Goal: Task Accomplishment & Management: Manage account settings

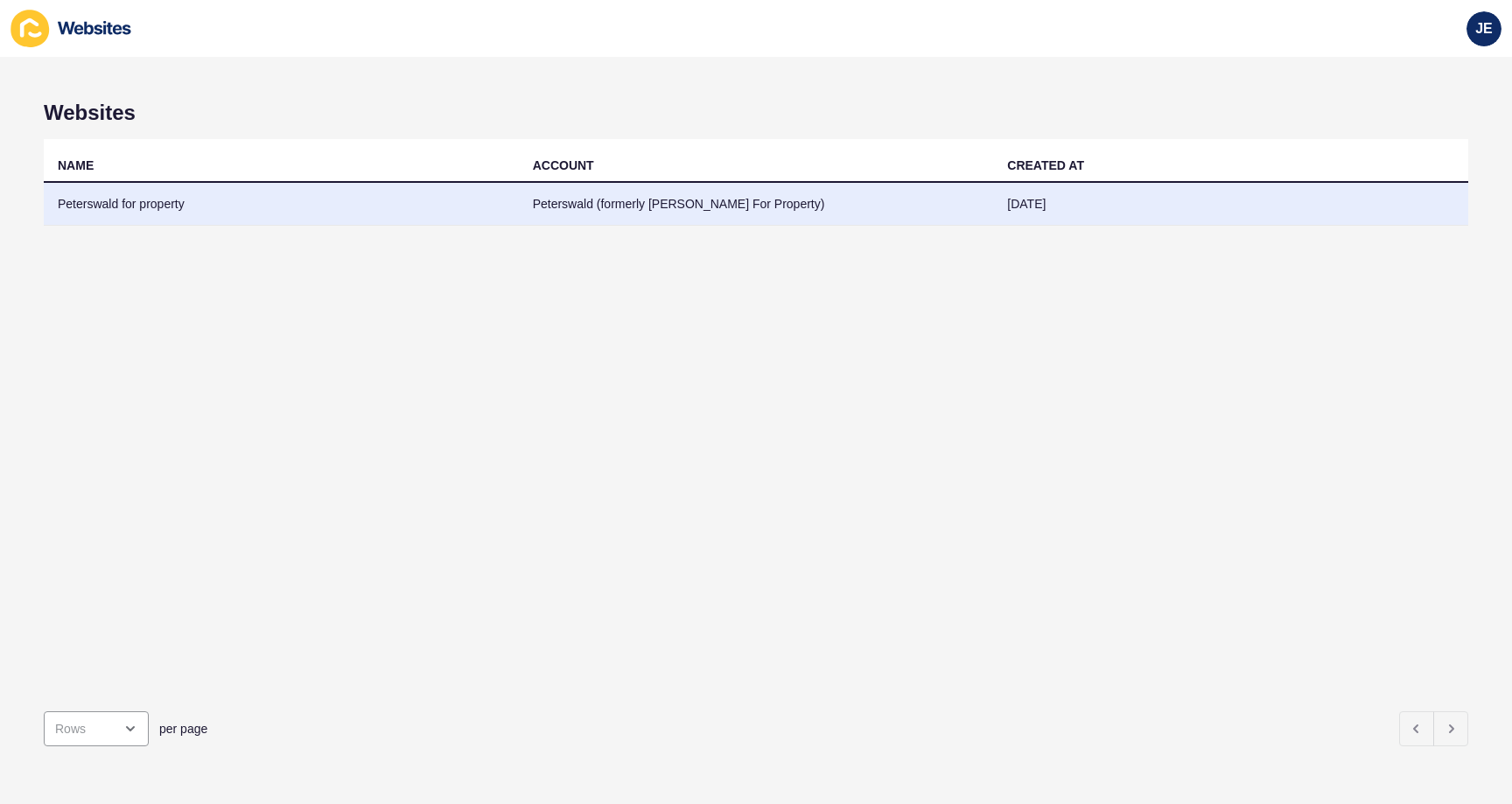
click at [478, 204] on td "Peterswald for property" at bounding box center [281, 204] width 475 height 42
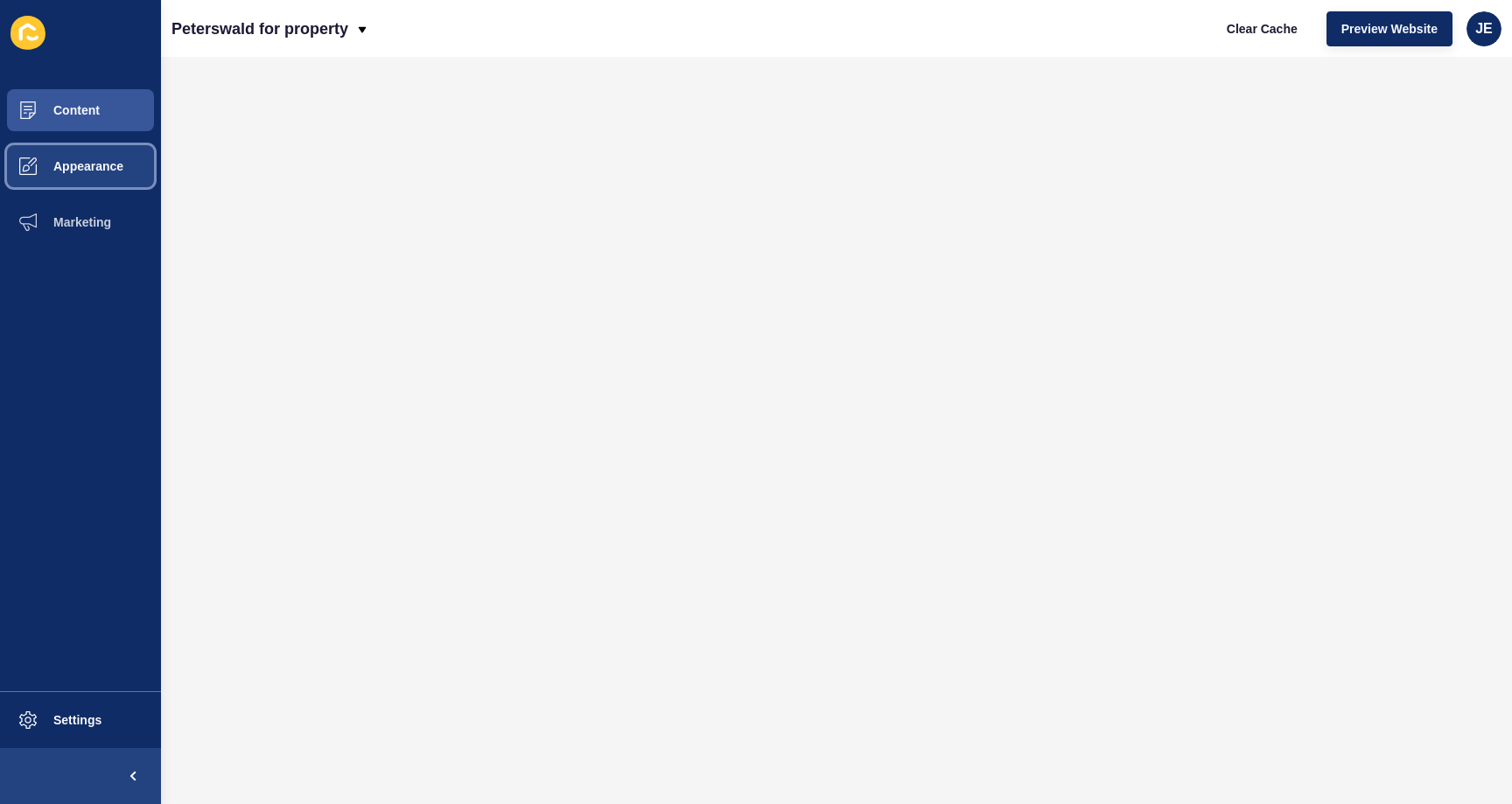
click at [71, 161] on span "Appearance" at bounding box center [60, 165] width 126 height 14
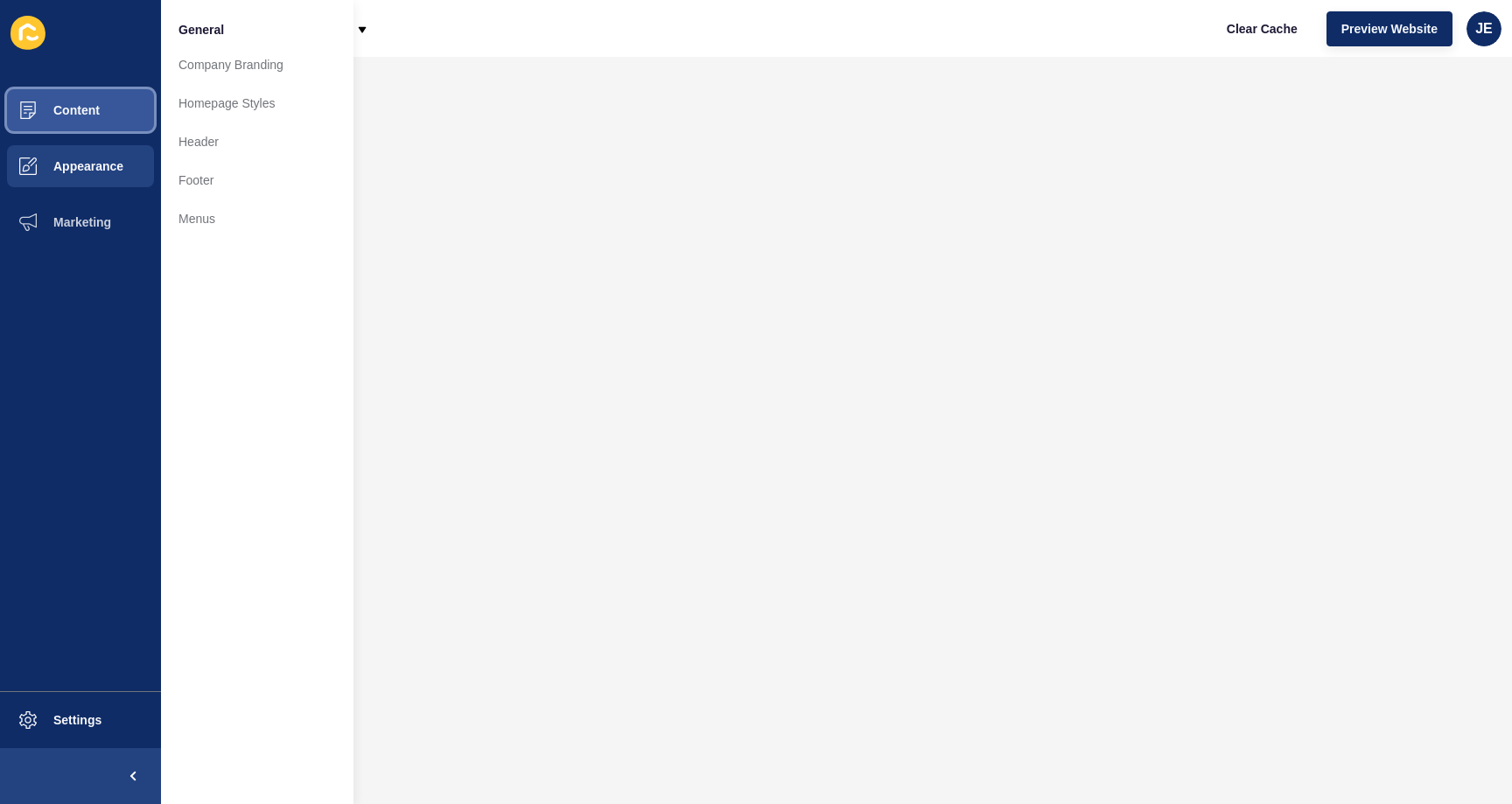
click at [84, 121] on button "Content" at bounding box center [80, 110] width 161 height 56
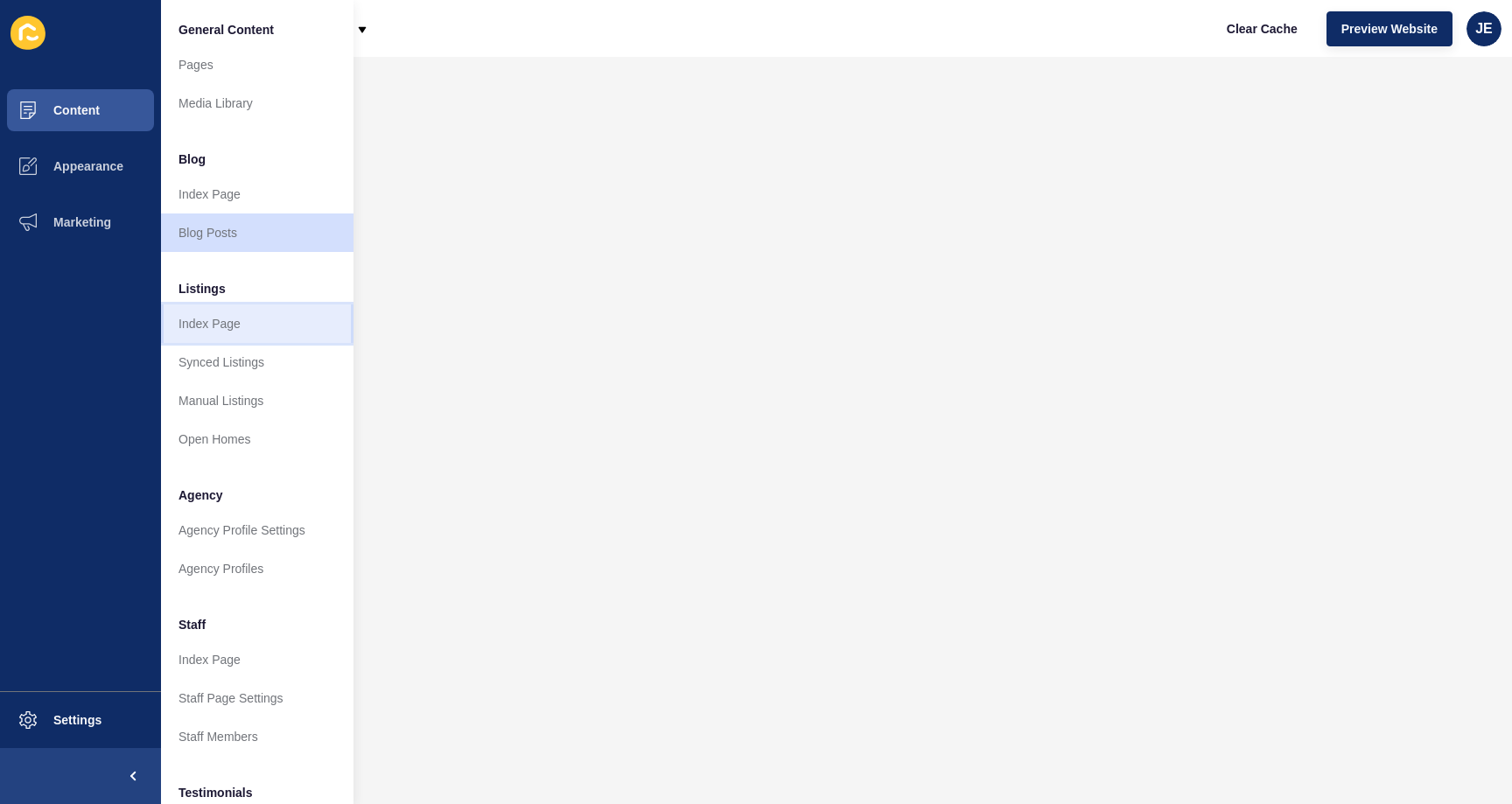
click at [203, 316] on link "Index Page" at bounding box center [257, 324] width 192 height 39
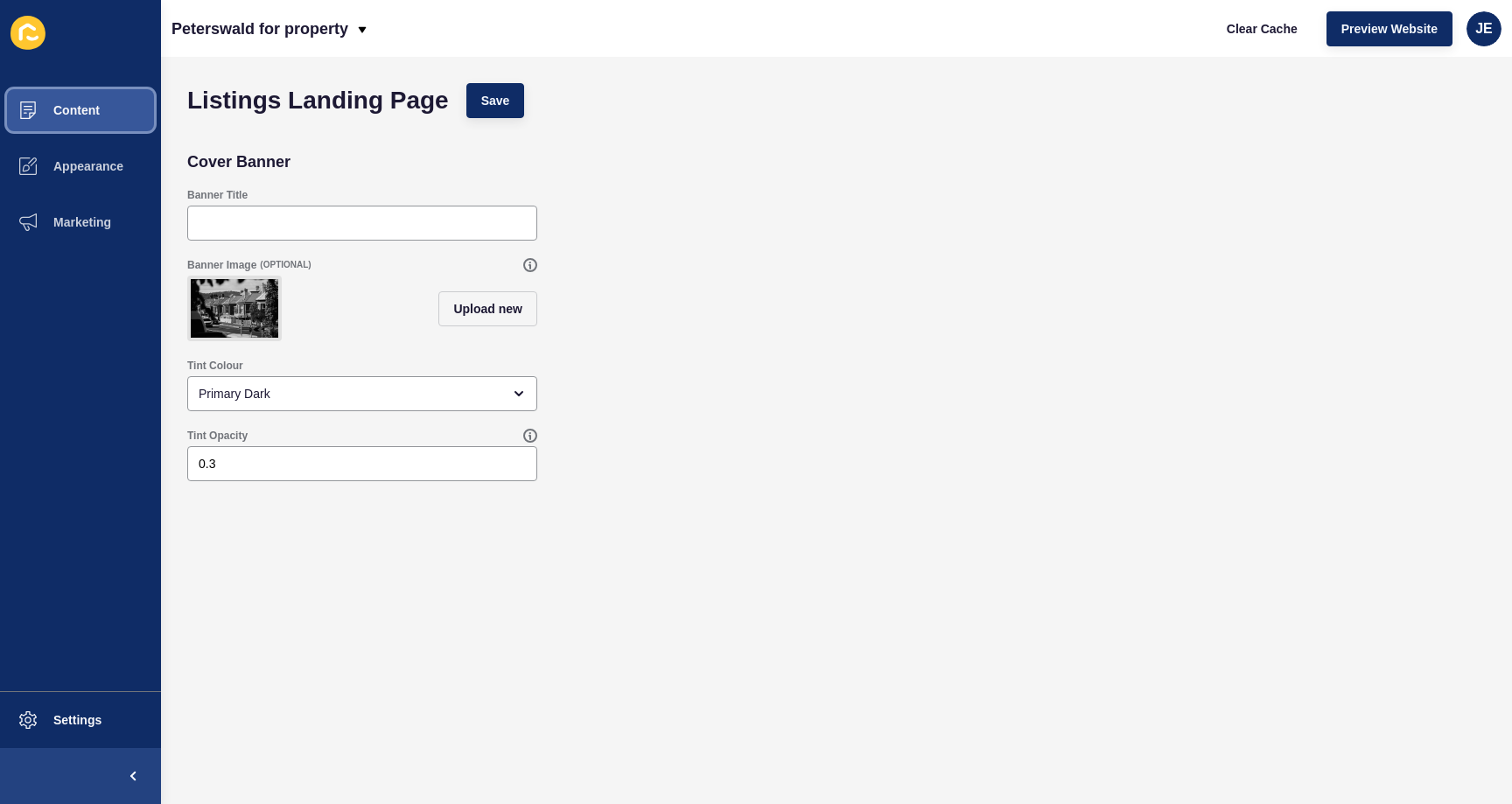
click at [91, 120] on button "Content" at bounding box center [80, 110] width 161 height 56
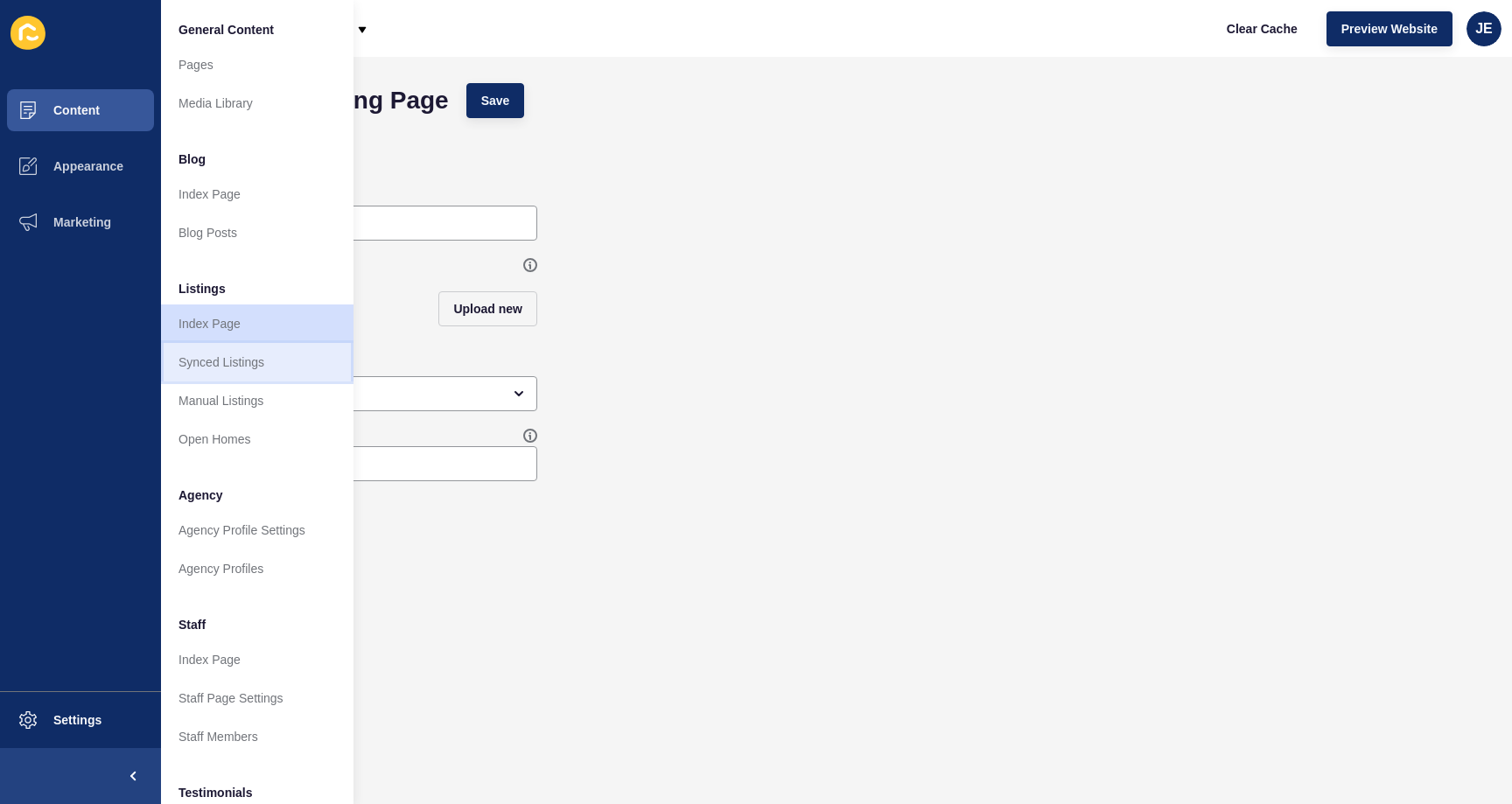
click at [233, 371] on link "Synced Listings" at bounding box center [257, 362] width 192 height 39
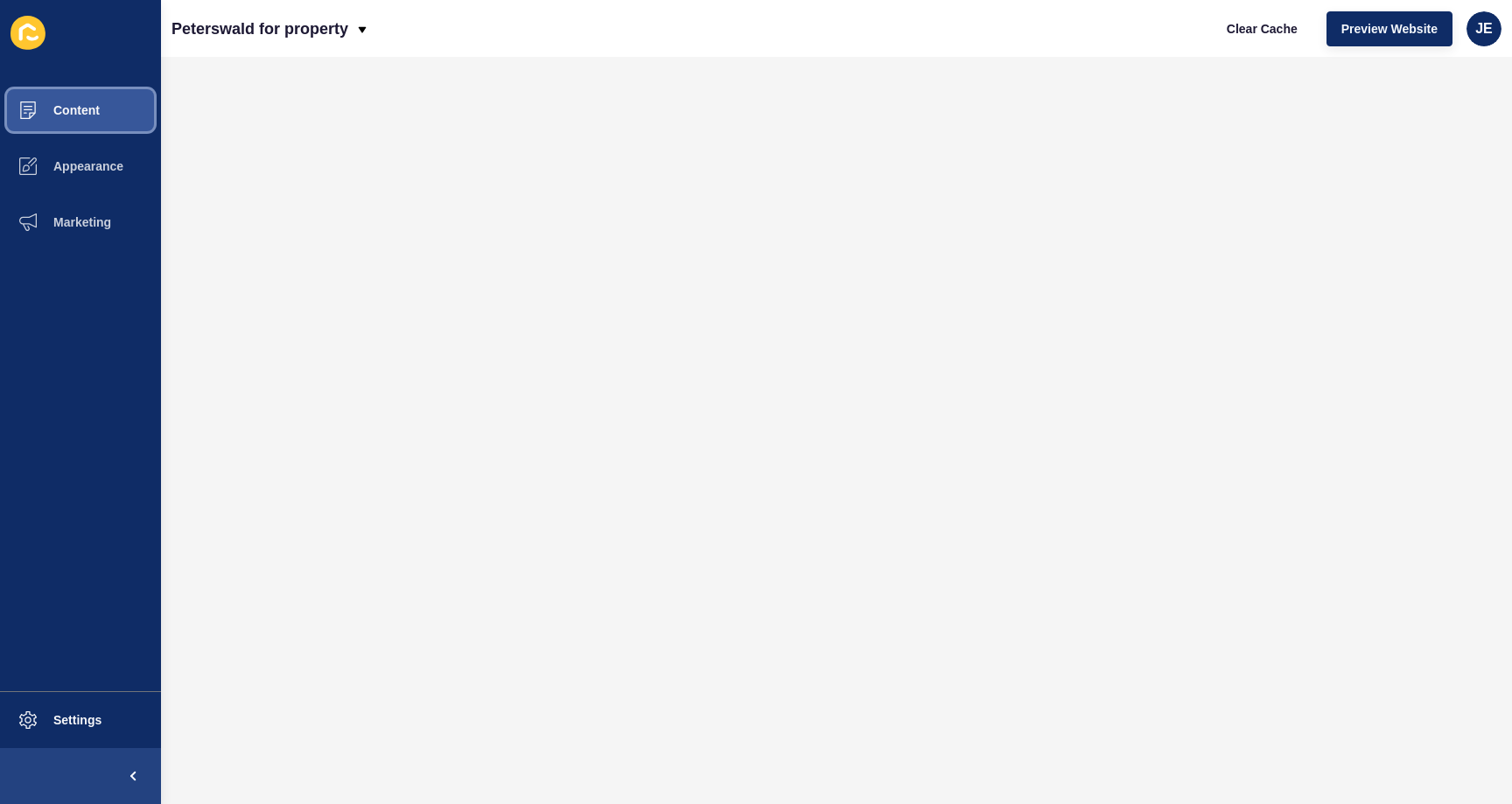
click at [67, 125] on button "Content" at bounding box center [80, 110] width 161 height 56
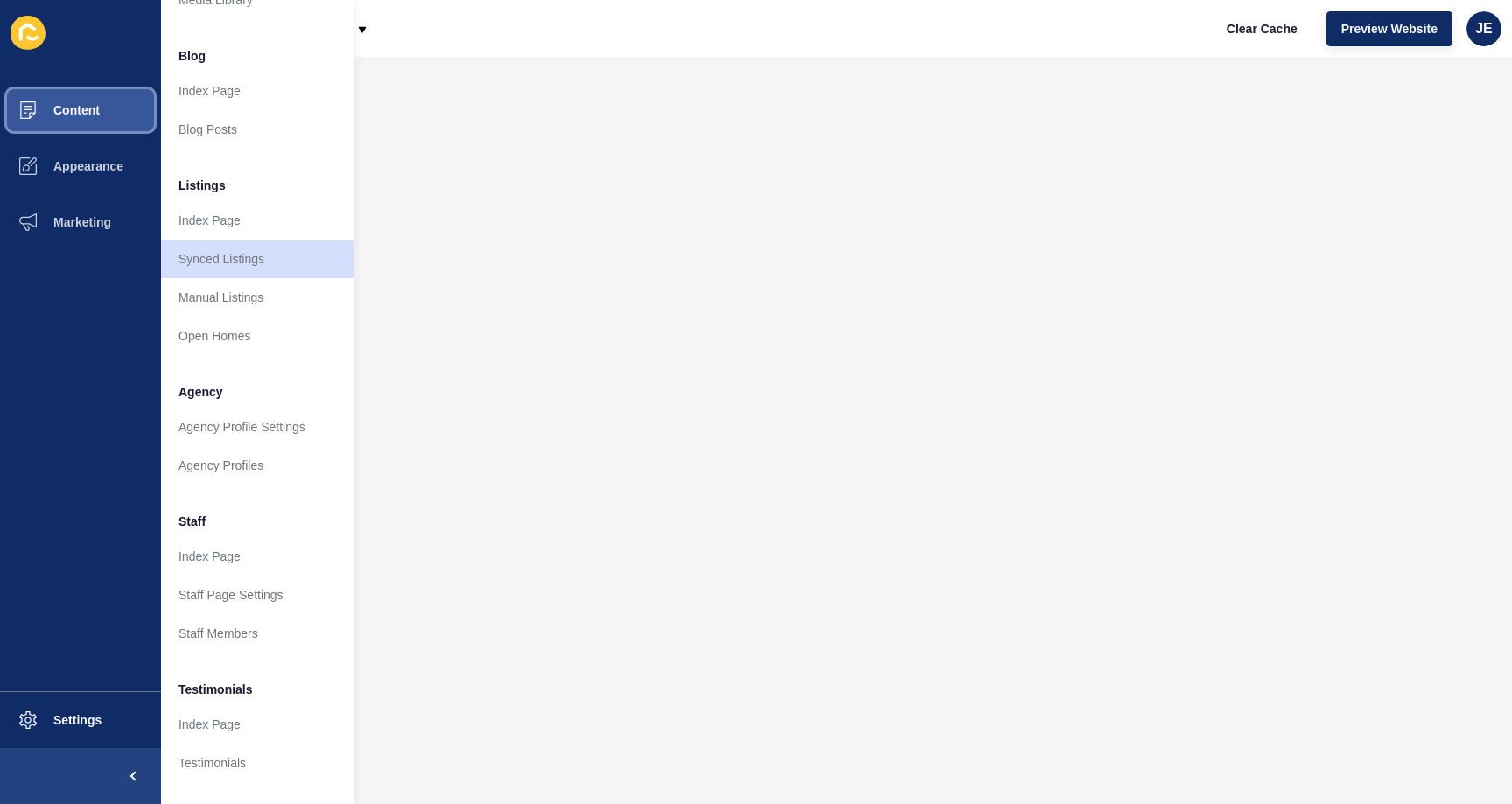
scroll to position [108, 0]
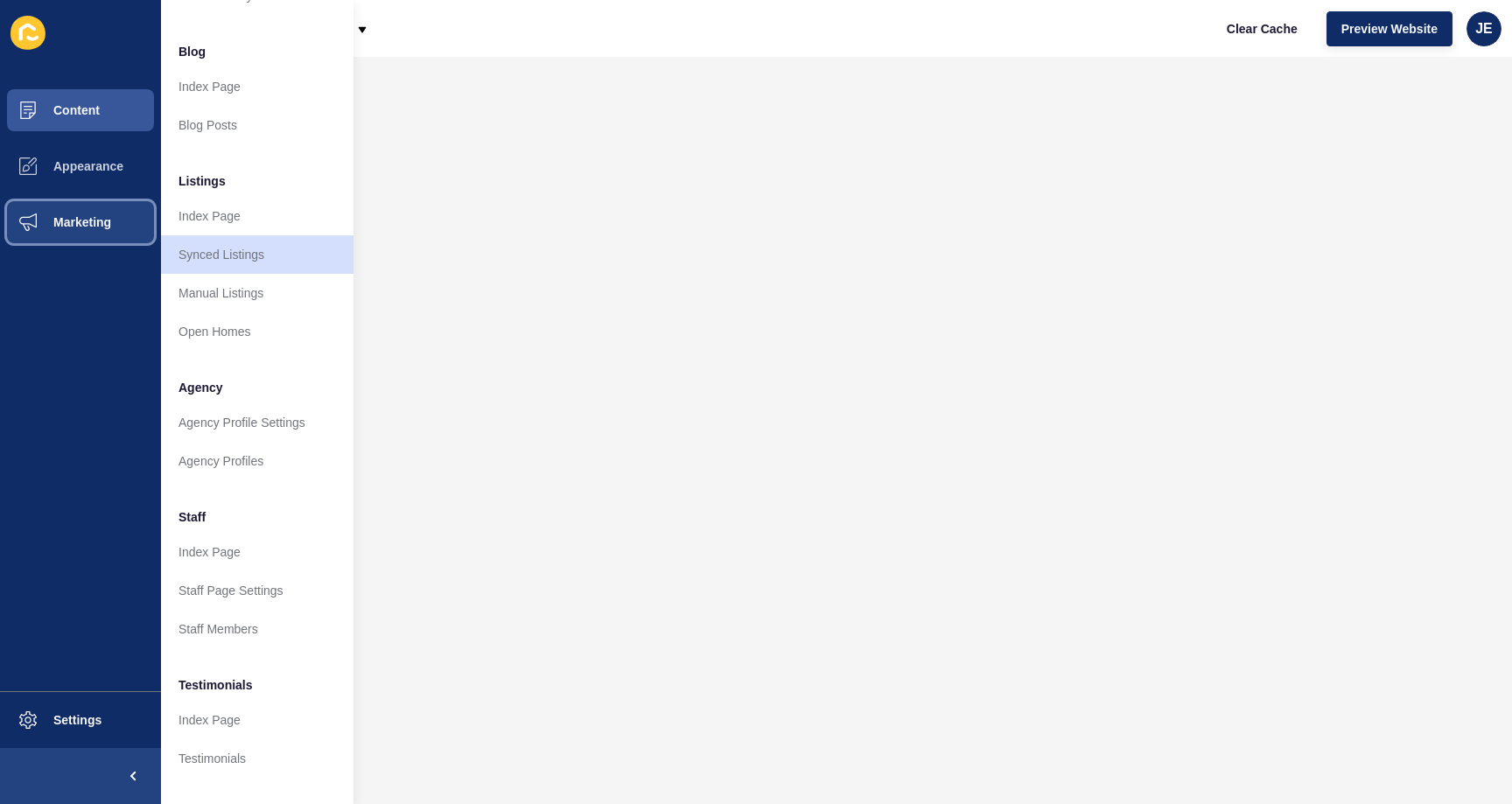
click at [85, 232] on button "Marketing" at bounding box center [80, 222] width 161 height 56
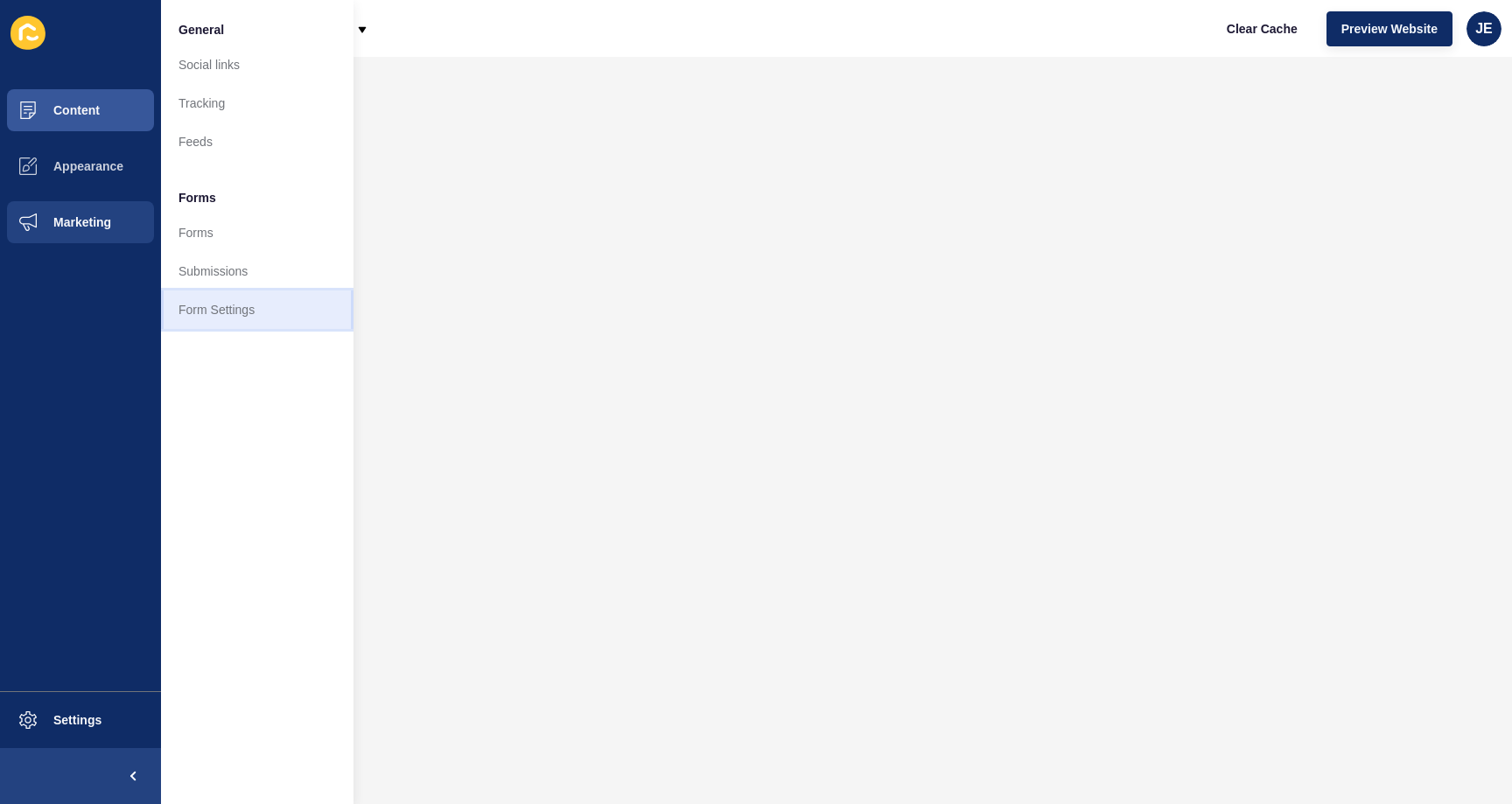
click at [200, 315] on link "Form Settings" at bounding box center [257, 310] width 192 height 39
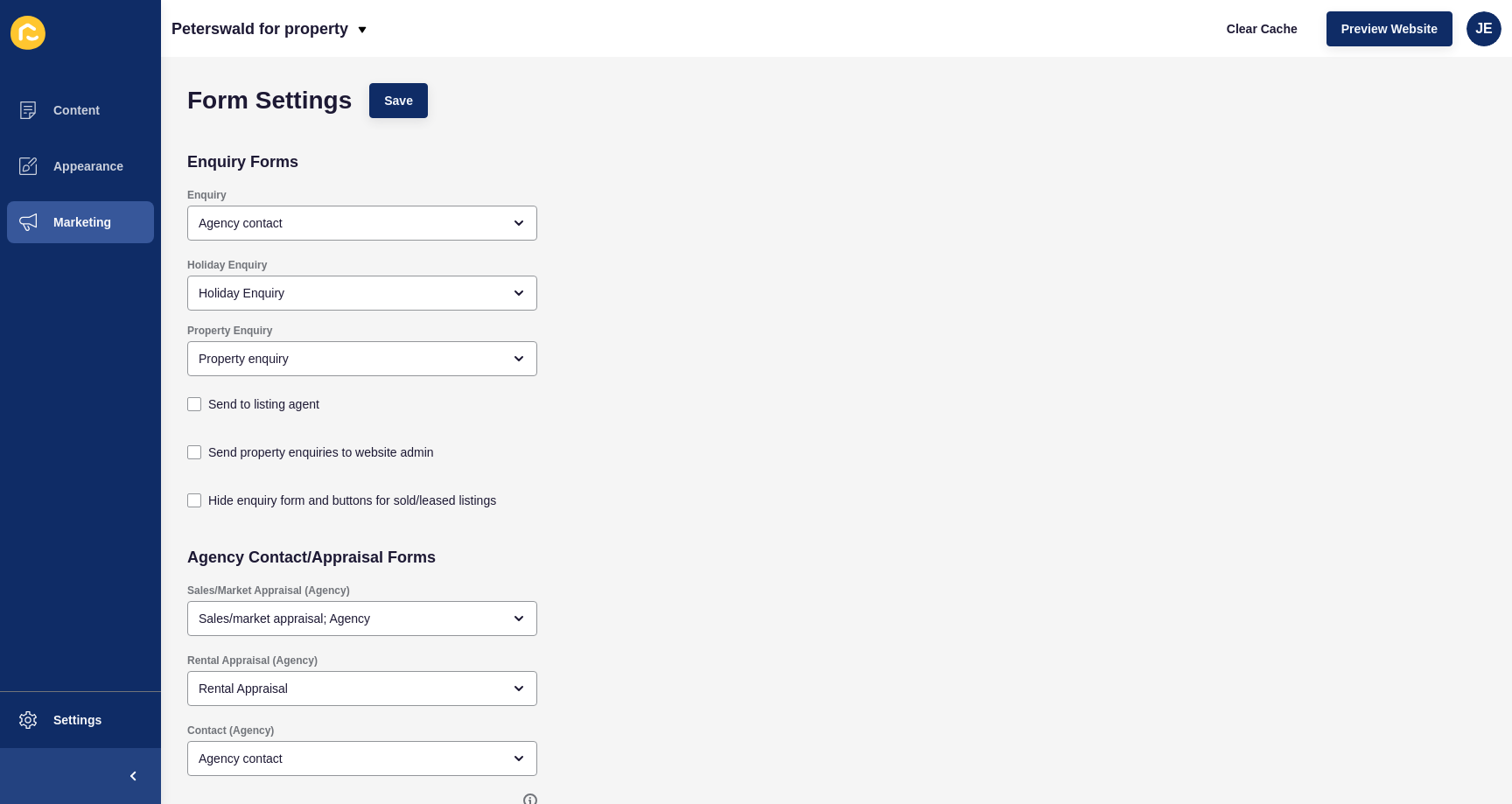
click at [670, 362] on div "Property Enquiry Property enquiry Send to listing agent" at bounding box center [705, 370] width 1053 height 111
click at [321, 365] on div "Property enquiry" at bounding box center [350, 358] width 303 height 18
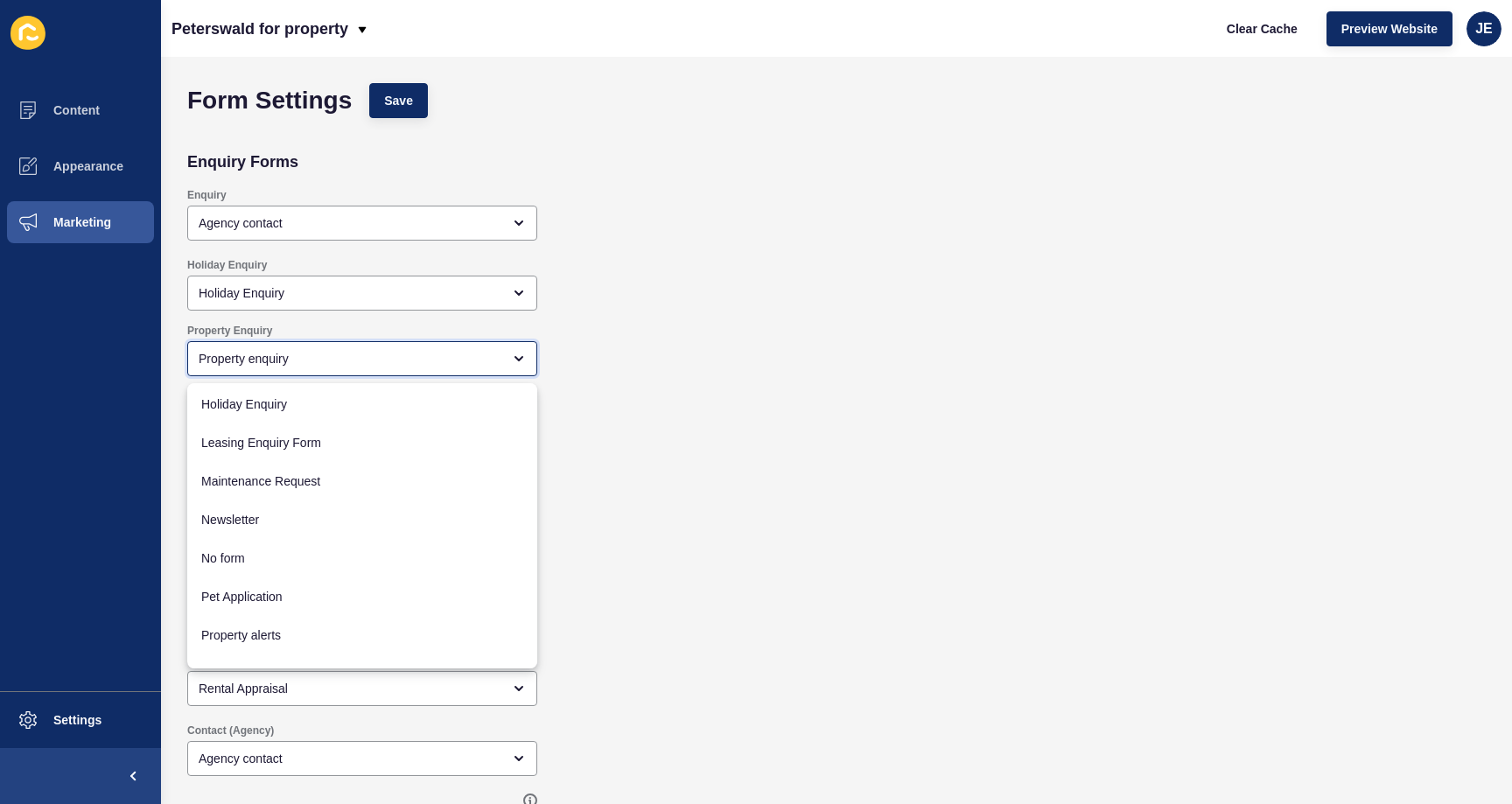
scroll to position [232, 0]
click at [339, 444] on span "Leasing Enquiry Form" at bounding box center [362, 439] width 322 height 18
type input "Leasing Enquiry Form"
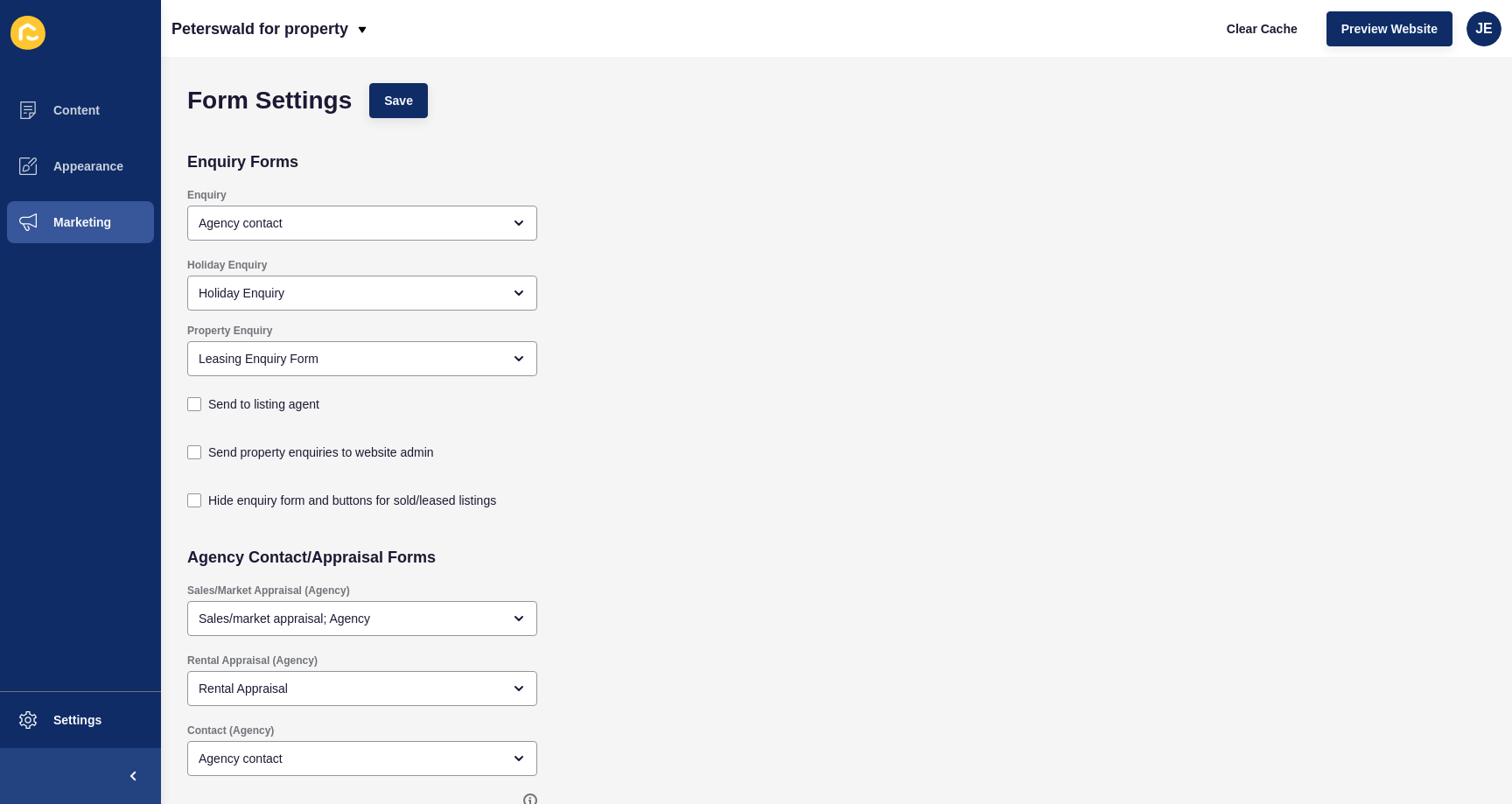
click at [845, 390] on div "Property Enquiry Leasing Enquiry Form Send to listing agent" at bounding box center [705, 370] width 1053 height 111
click at [390, 357] on div "Leasing Enquiry Form" at bounding box center [350, 358] width 303 height 18
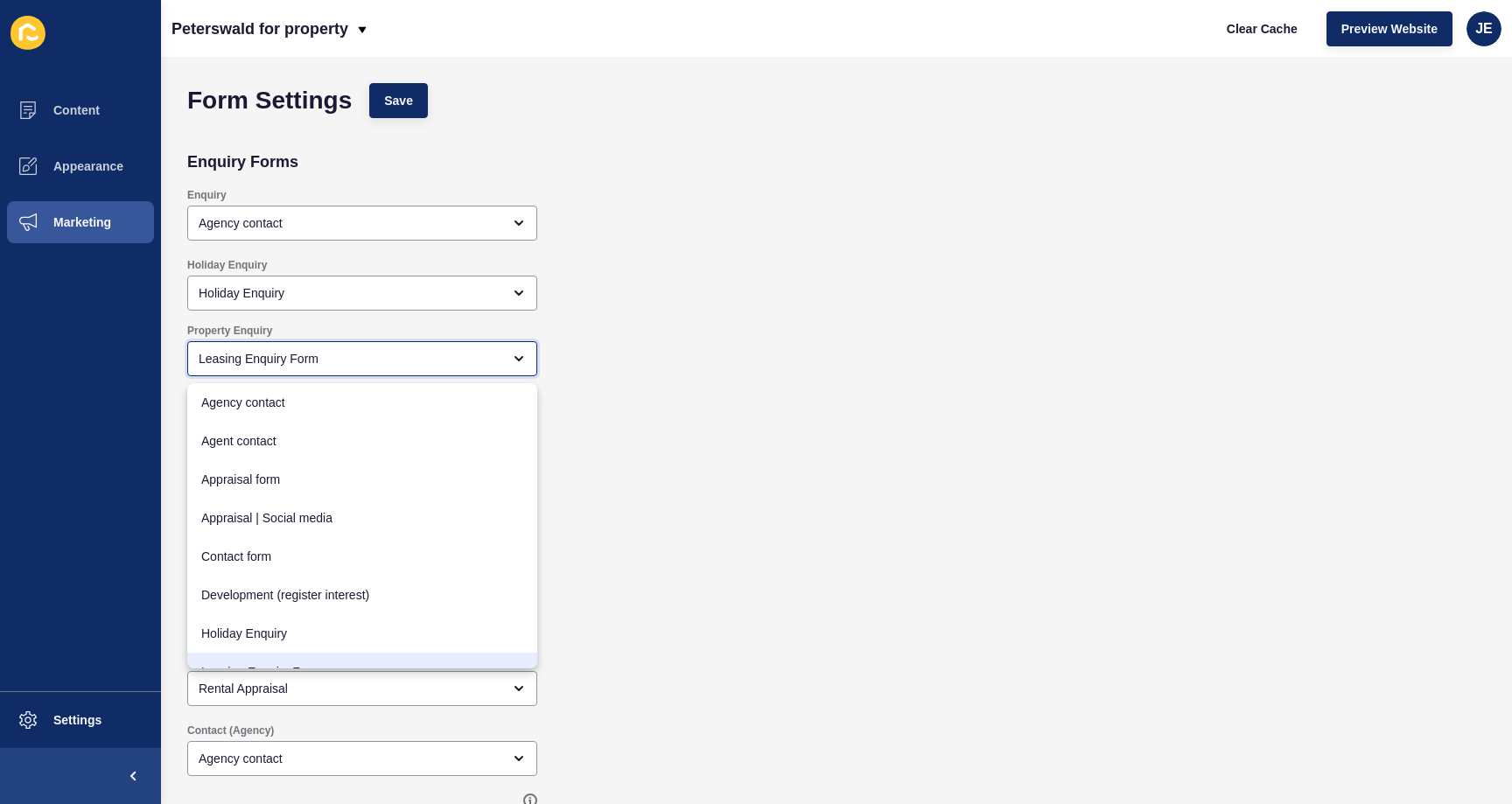
scroll to position [23, 0]
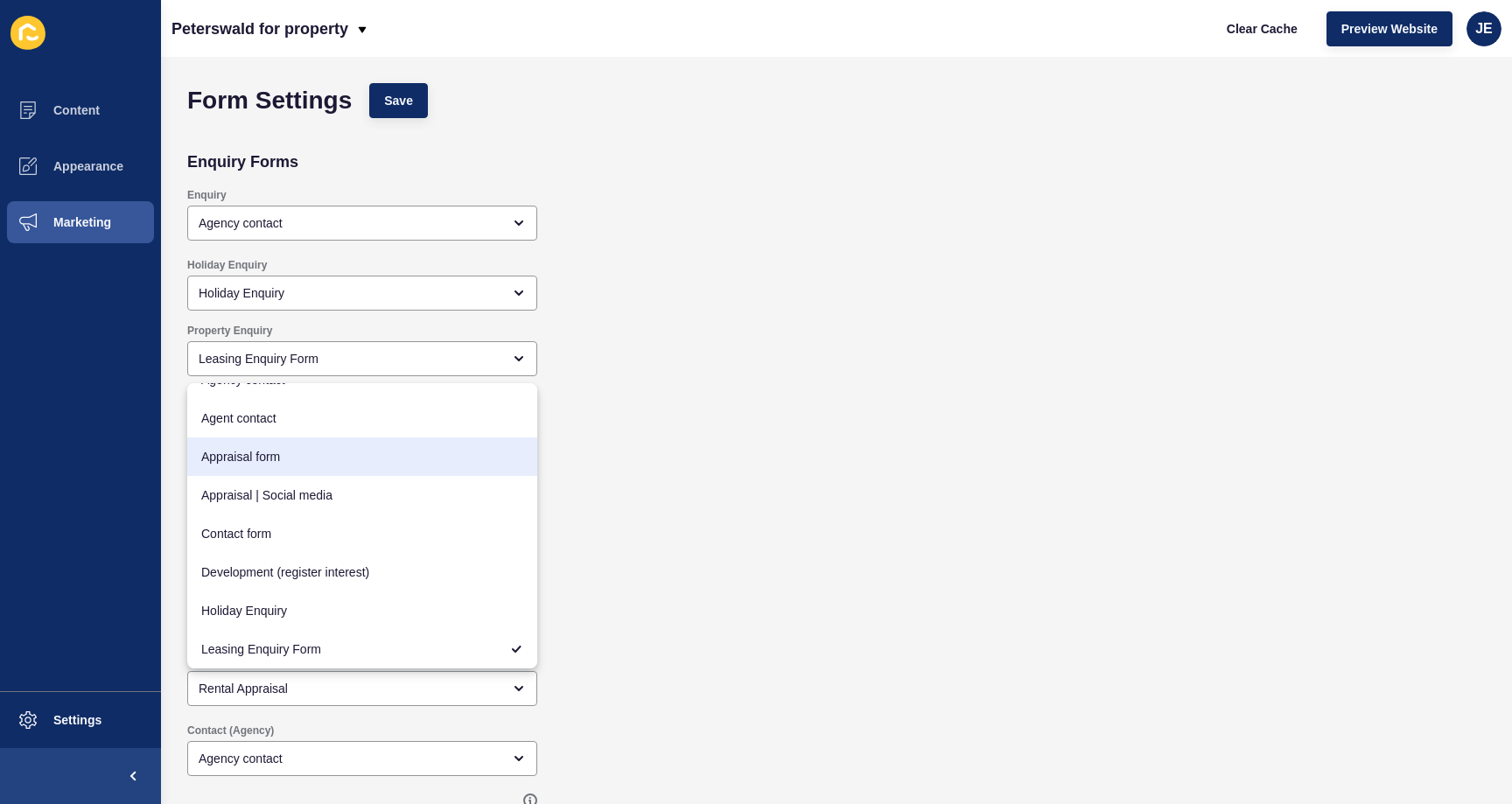
click at [889, 416] on div "Property Enquiry Leasing Enquiry Form Send to listing agent" at bounding box center [705, 370] width 1053 height 111
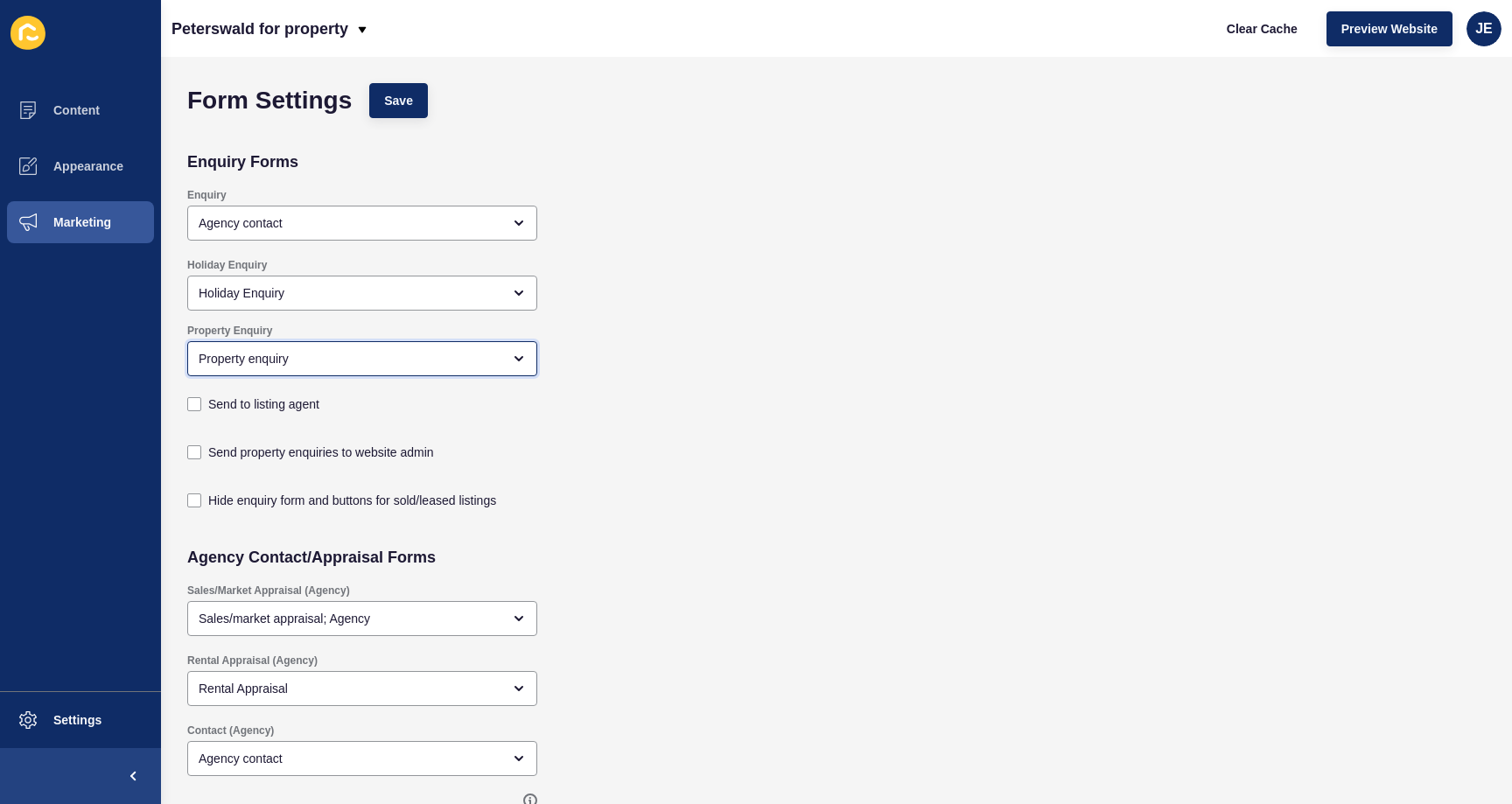
click at [381, 348] on div "Property enquiry" at bounding box center [362, 358] width 350 height 35
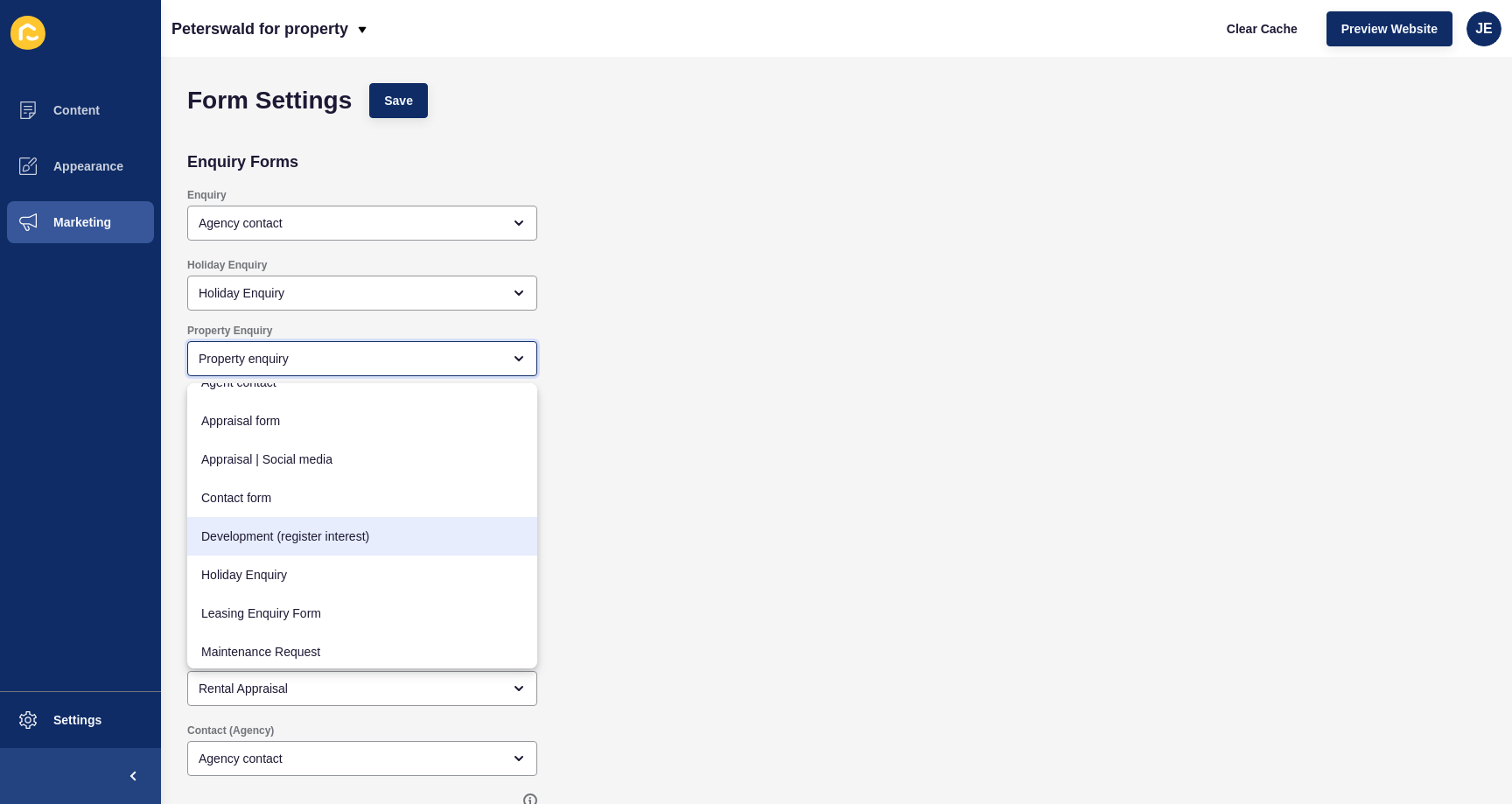
scroll to position [63, 0]
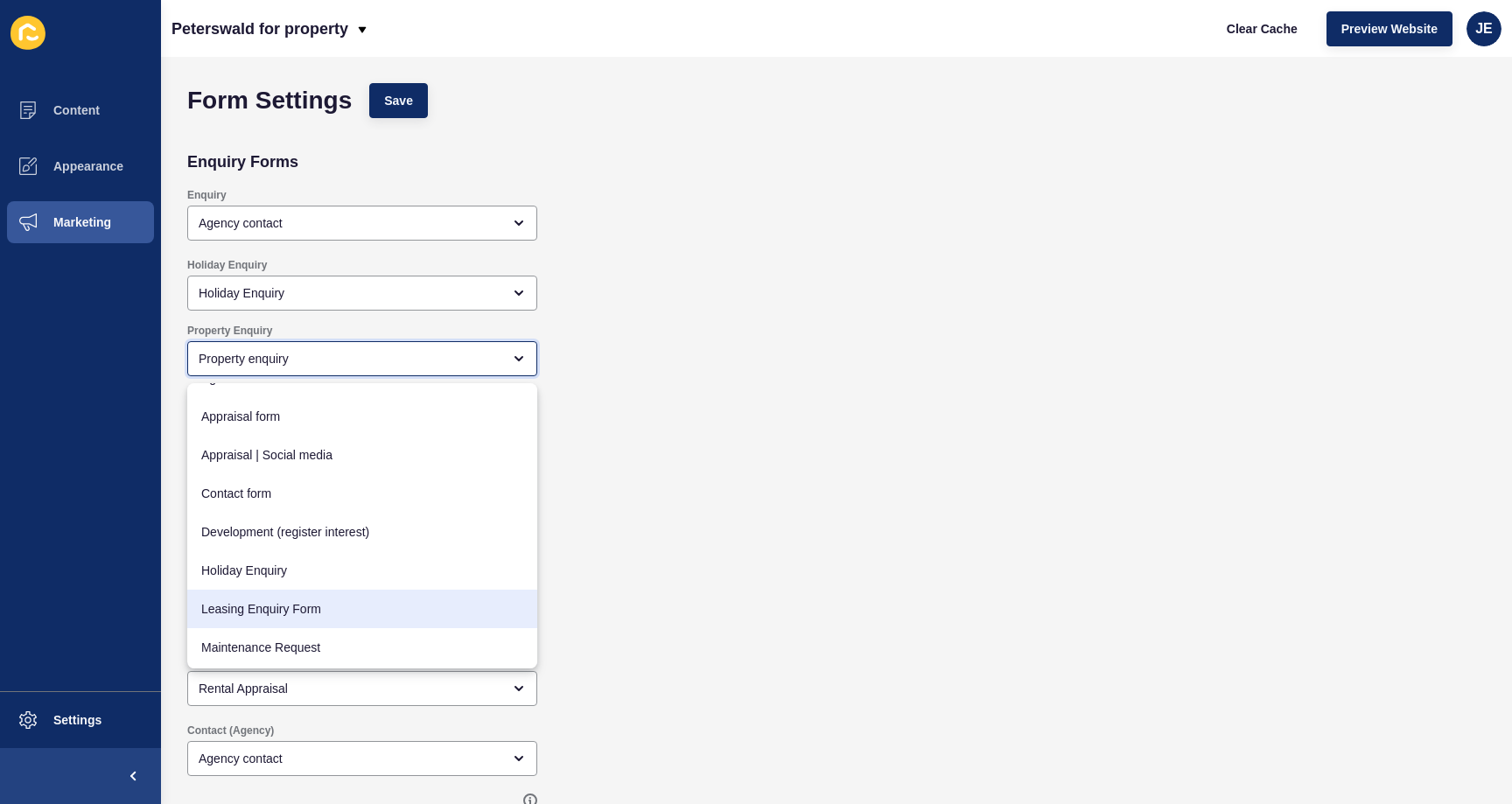
click at [301, 606] on span "Leasing Enquiry Form" at bounding box center [362, 608] width 322 height 18
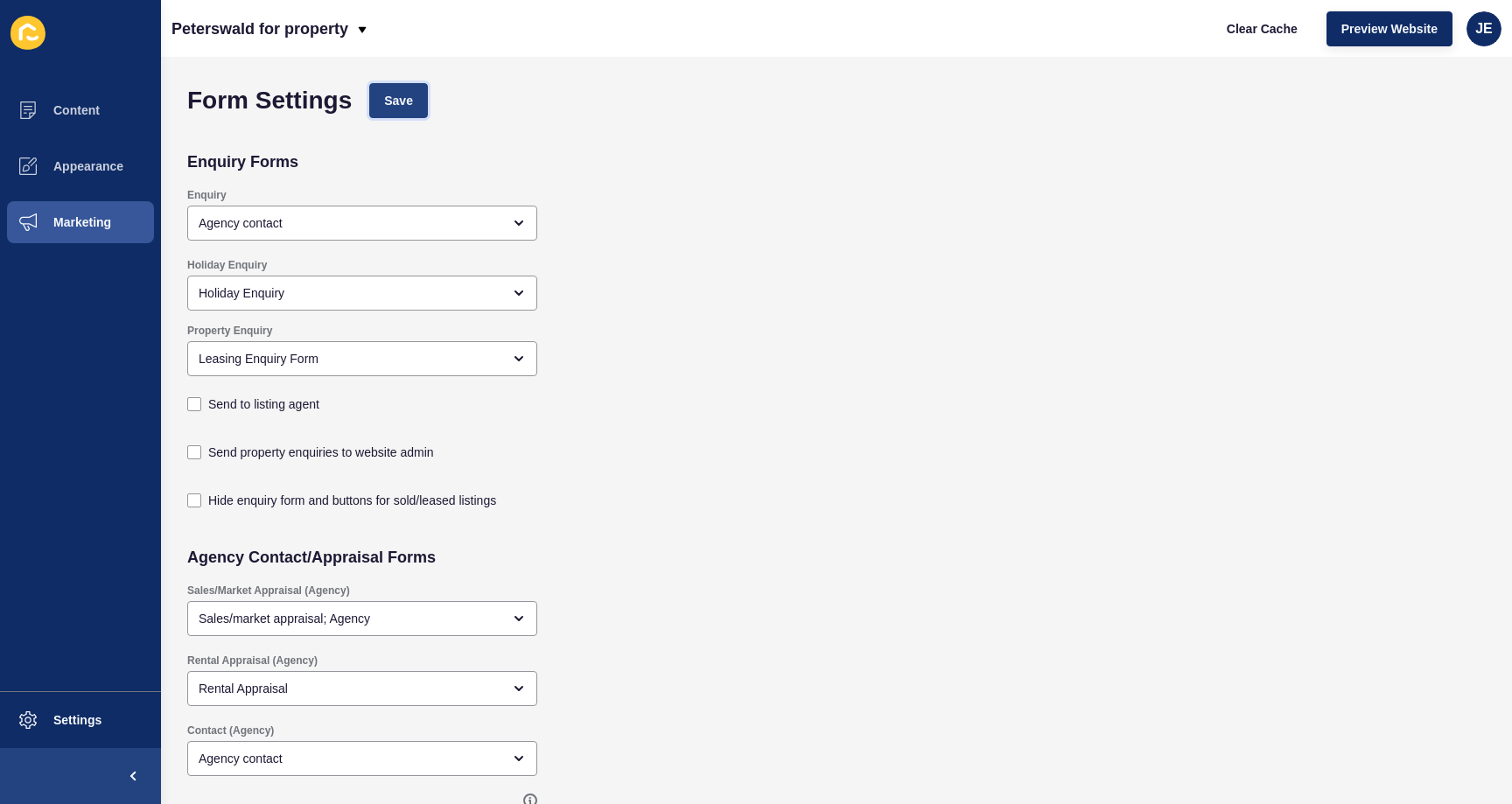
click at [407, 90] on button "Save" at bounding box center [398, 101] width 58 height 35
click at [1253, 25] on span "Clear Cache" at bounding box center [1262, 29] width 71 height 18
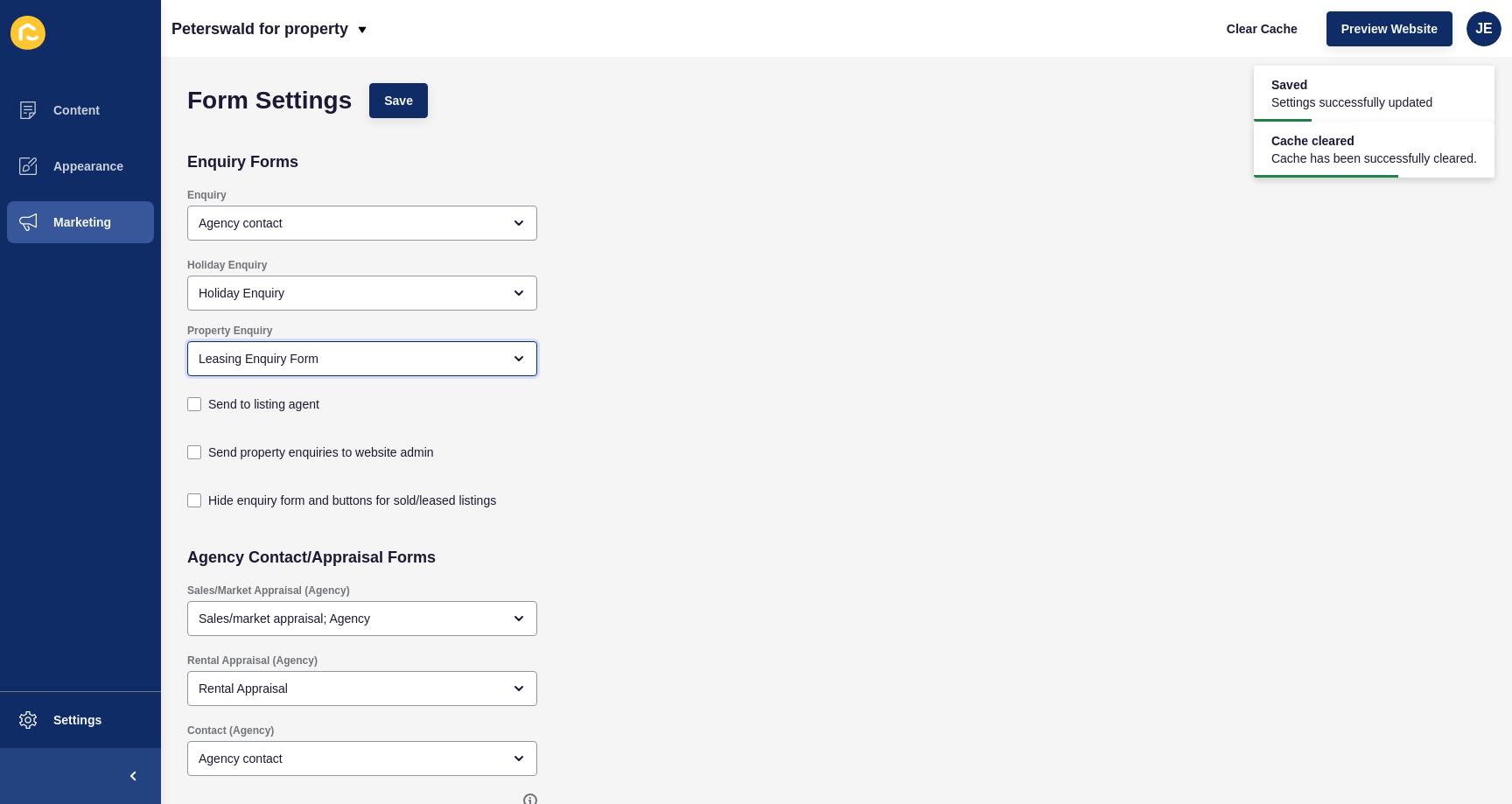
click at [247, 359] on div "Leasing Enquiry Form" at bounding box center [350, 358] width 303 height 18
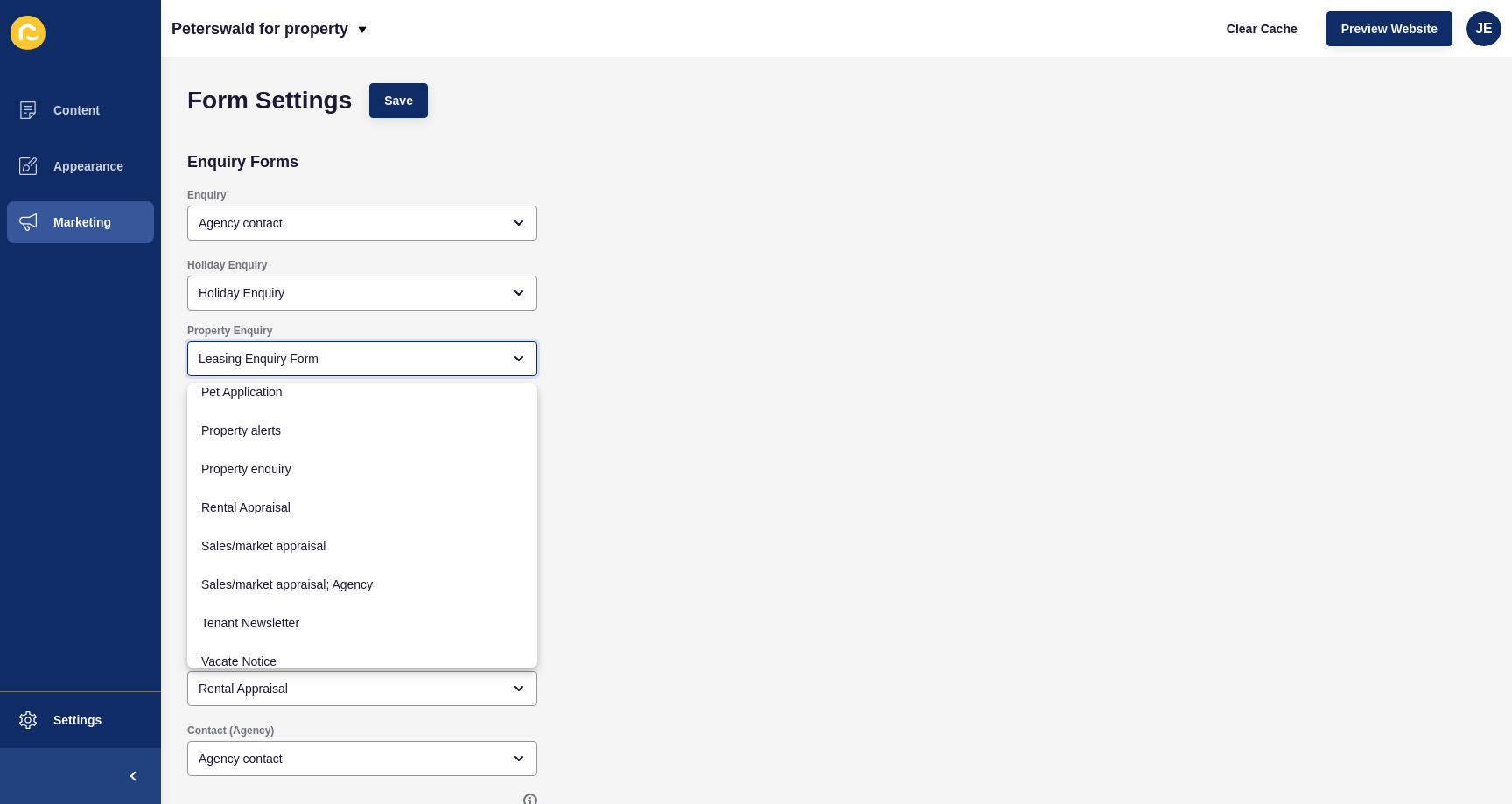
scroll to position [446, 0]
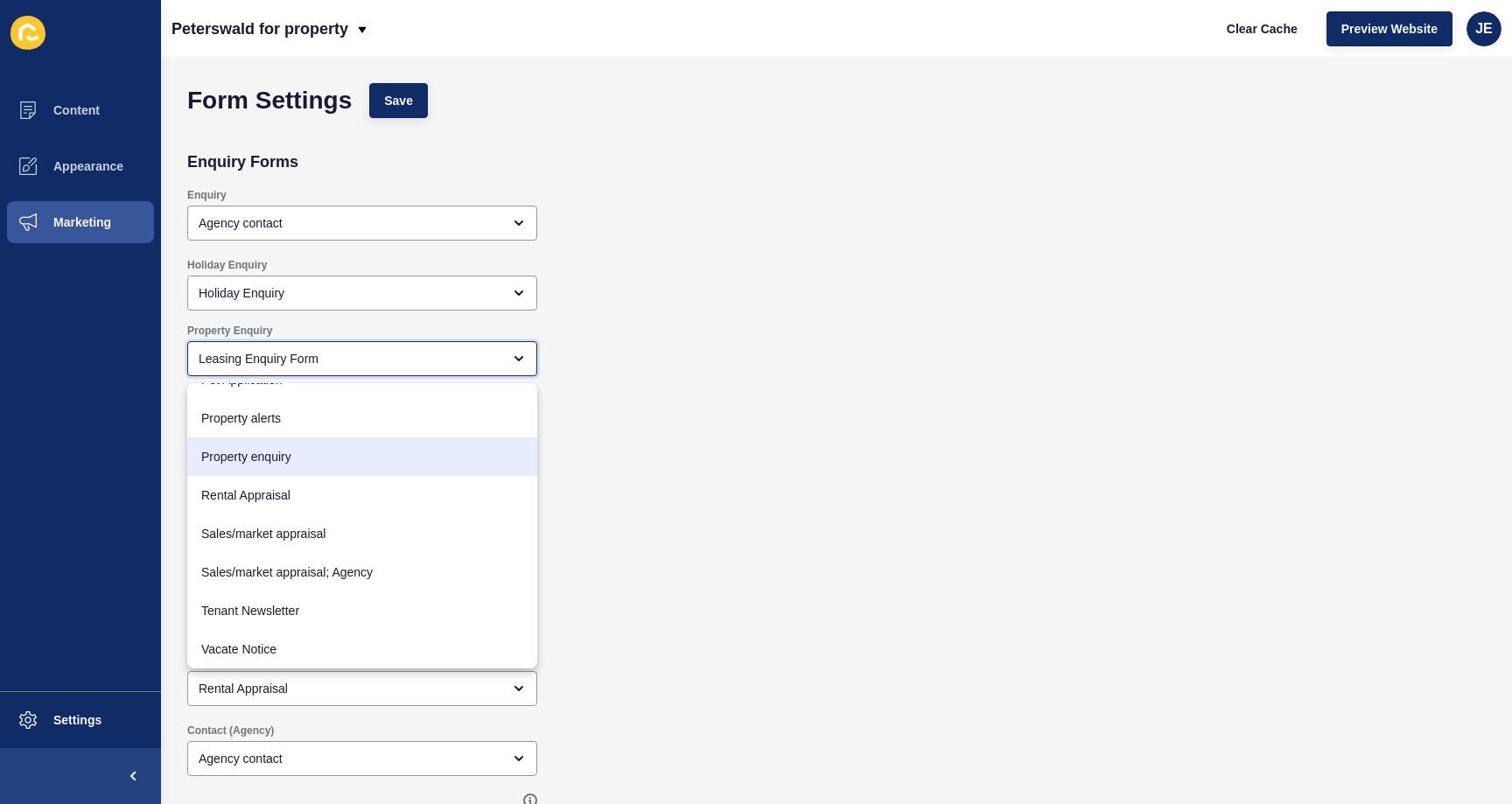
click at [310, 450] on span "Property enquiry" at bounding box center [362, 456] width 322 height 18
type input "Property enquiry"
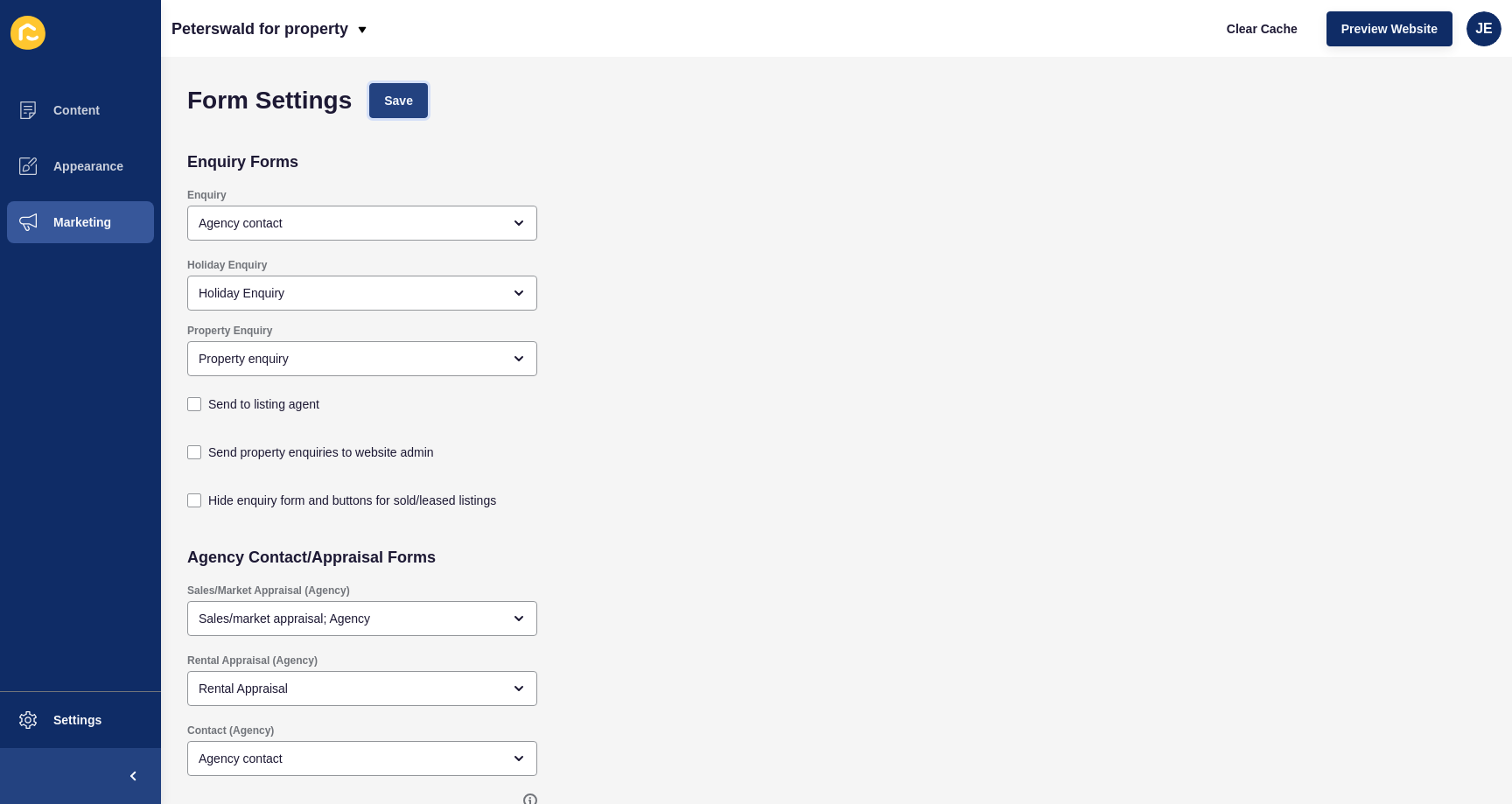
click at [416, 103] on button "Save" at bounding box center [398, 101] width 58 height 35
click at [1272, 29] on span "Clear Cache" at bounding box center [1262, 29] width 71 height 18
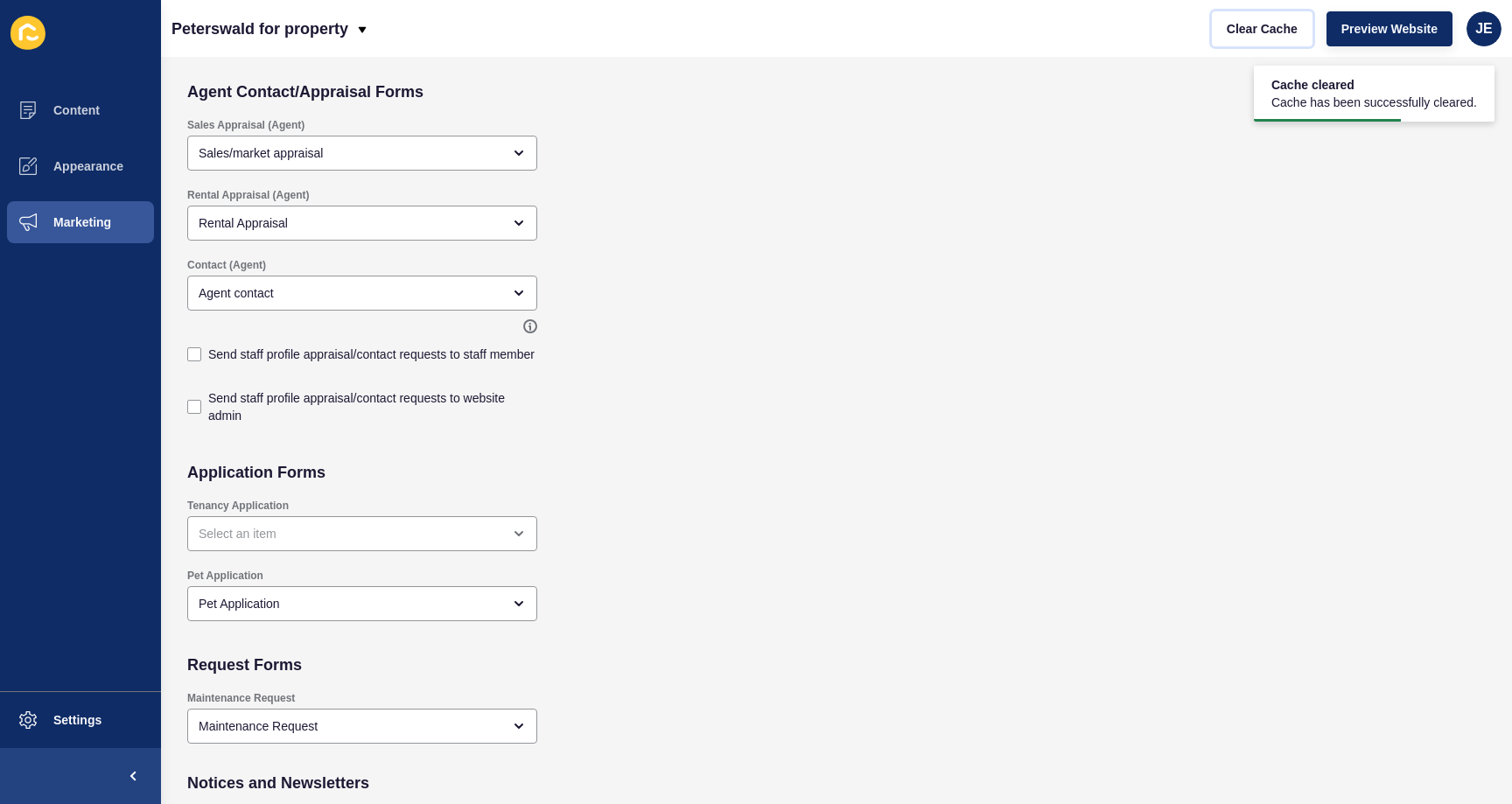
scroll to position [0, 0]
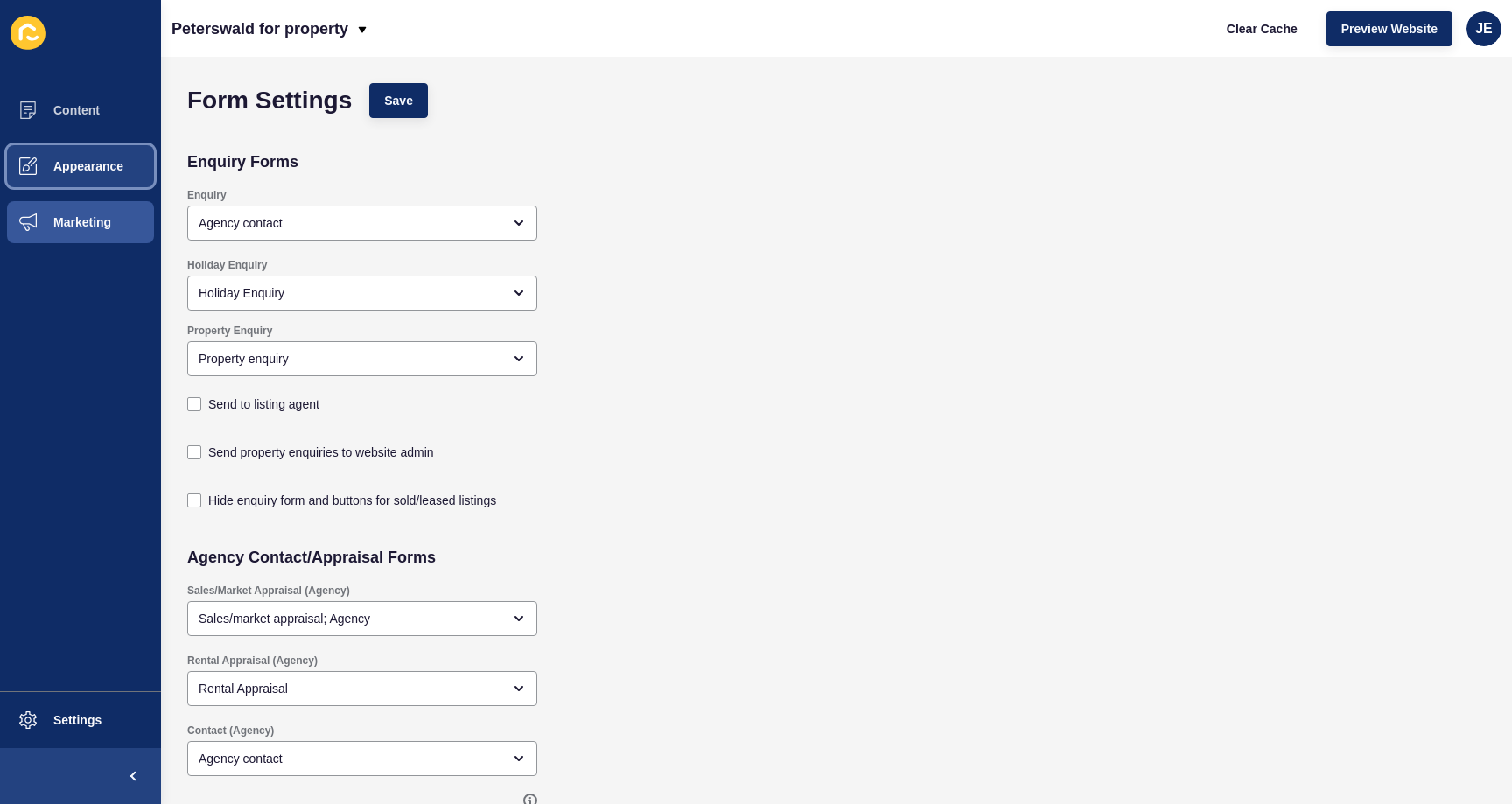
click at [74, 163] on span "Appearance" at bounding box center [60, 165] width 126 height 14
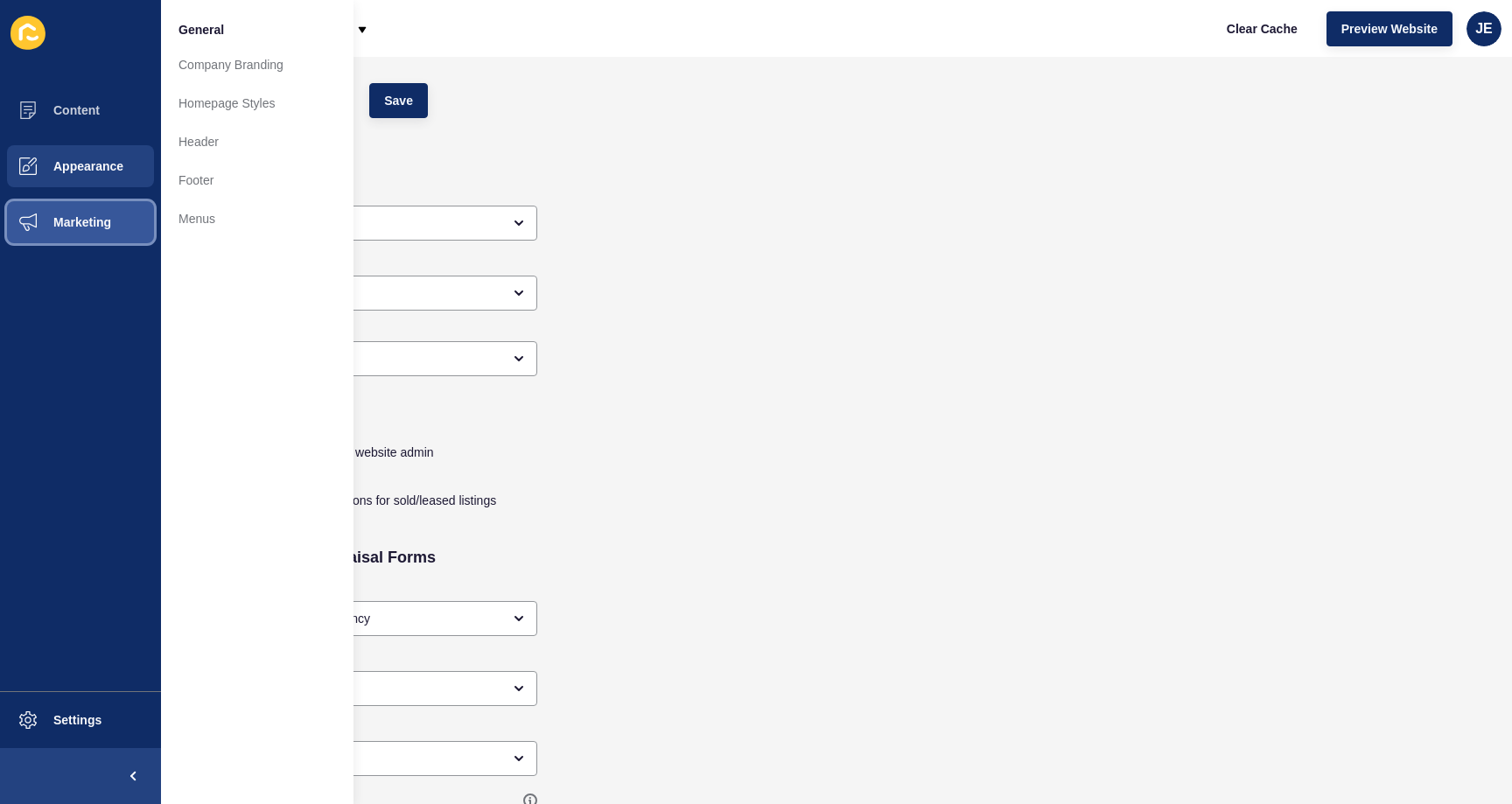
click at [85, 237] on button "Marketing" at bounding box center [80, 222] width 161 height 56
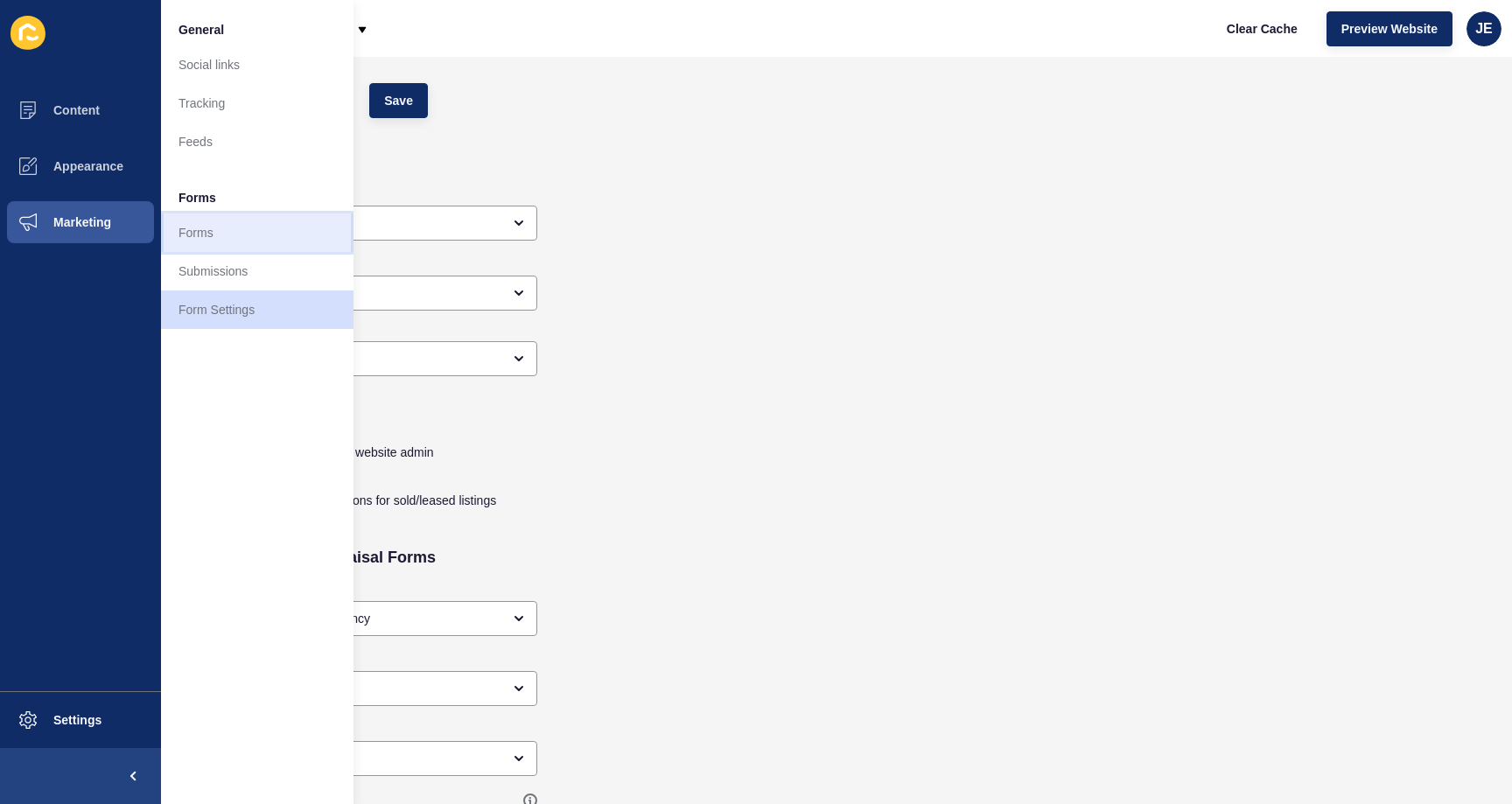
click at [257, 225] on link "Forms" at bounding box center [257, 233] width 192 height 39
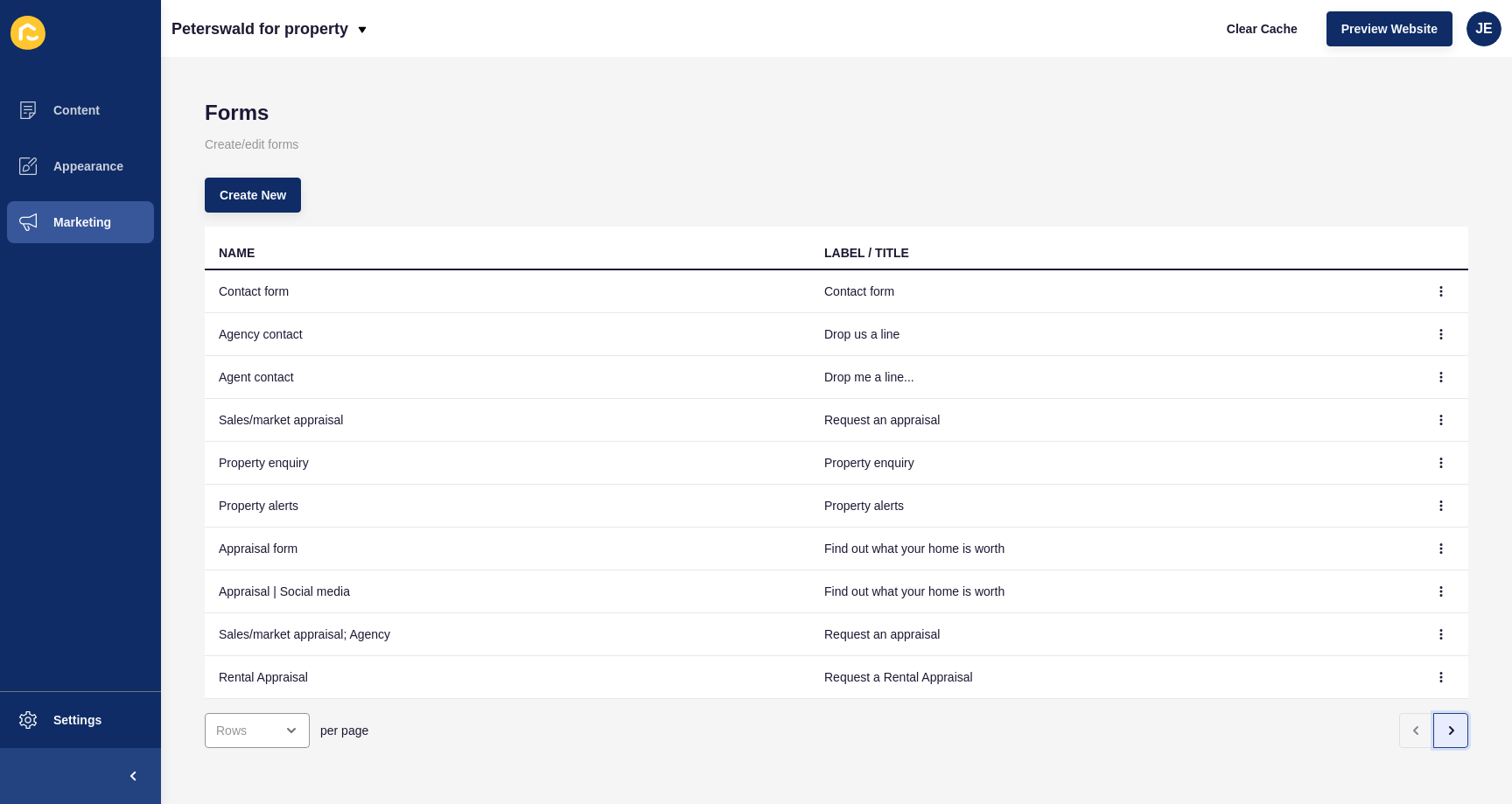
click at [1454, 733] on button "button" at bounding box center [1451, 730] width 35 height 35
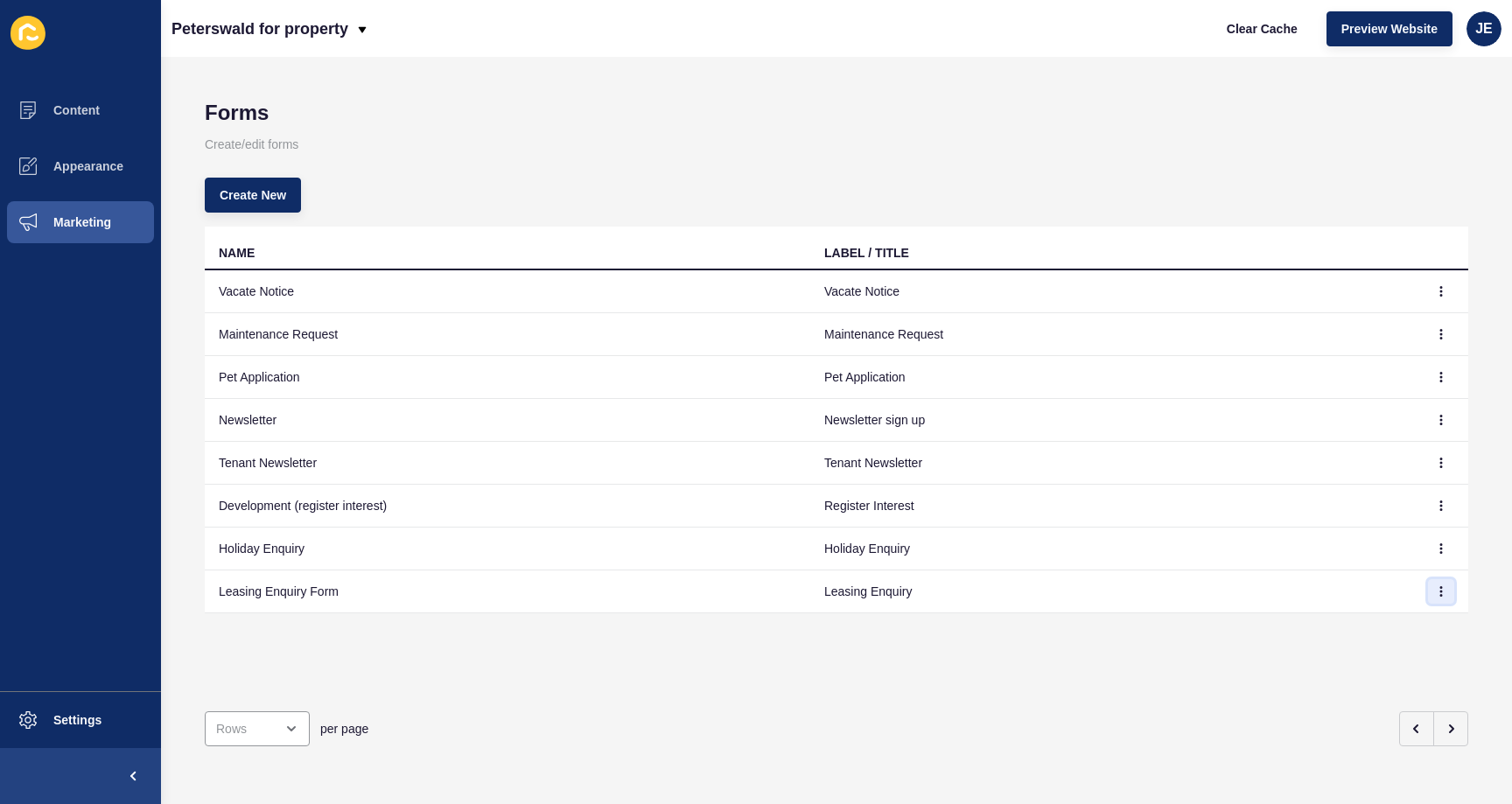
click at [1428, 596] on button "button" at bounding box center [1441, 591] width 26 height 25
click at [1393, 617] on link "Edit" at bounding box center [1380, 626] width 123 height 39
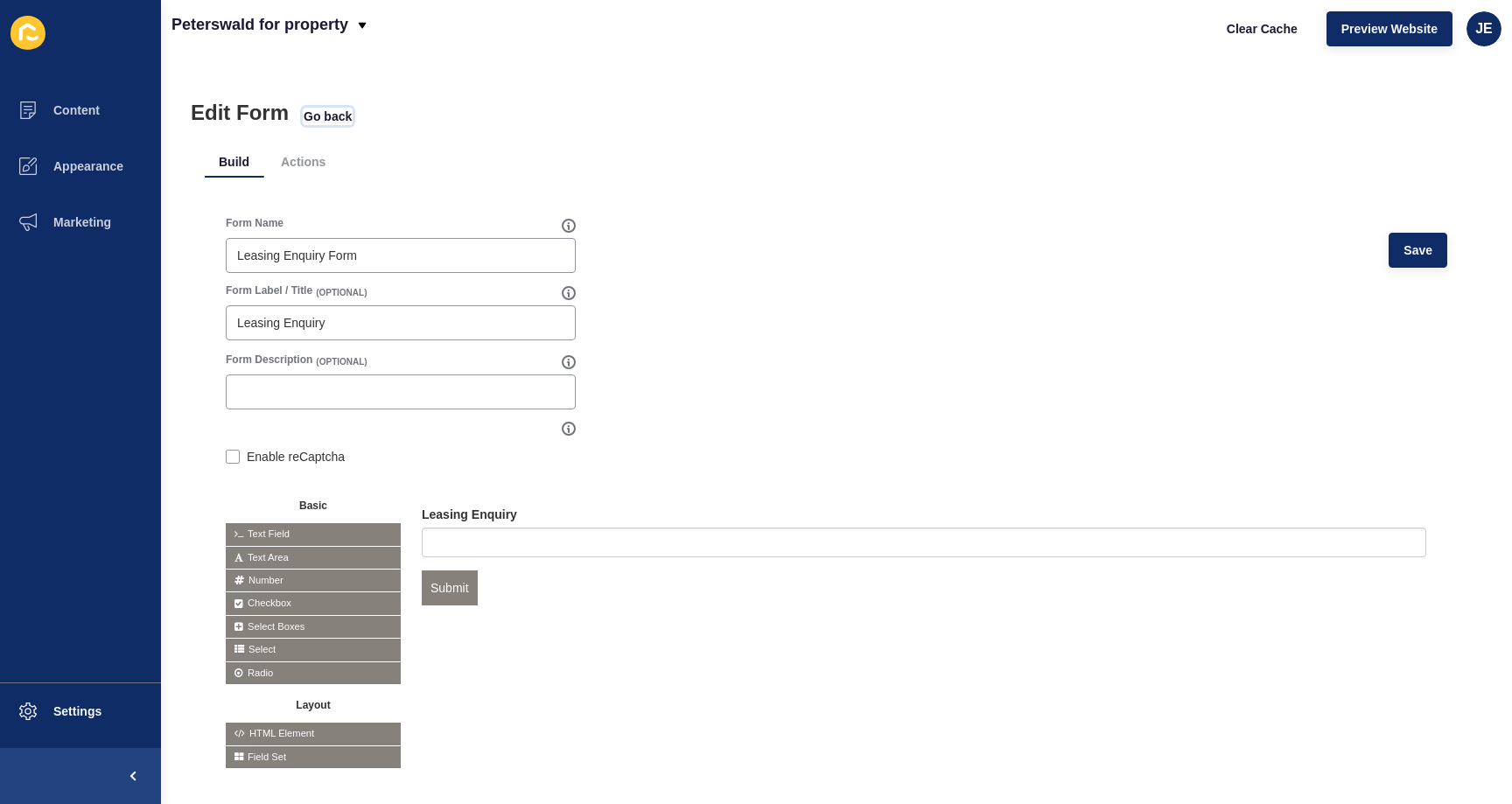
click at [333, 116] on span "Go back" at bounding box center [328, 116] width 48 height 18
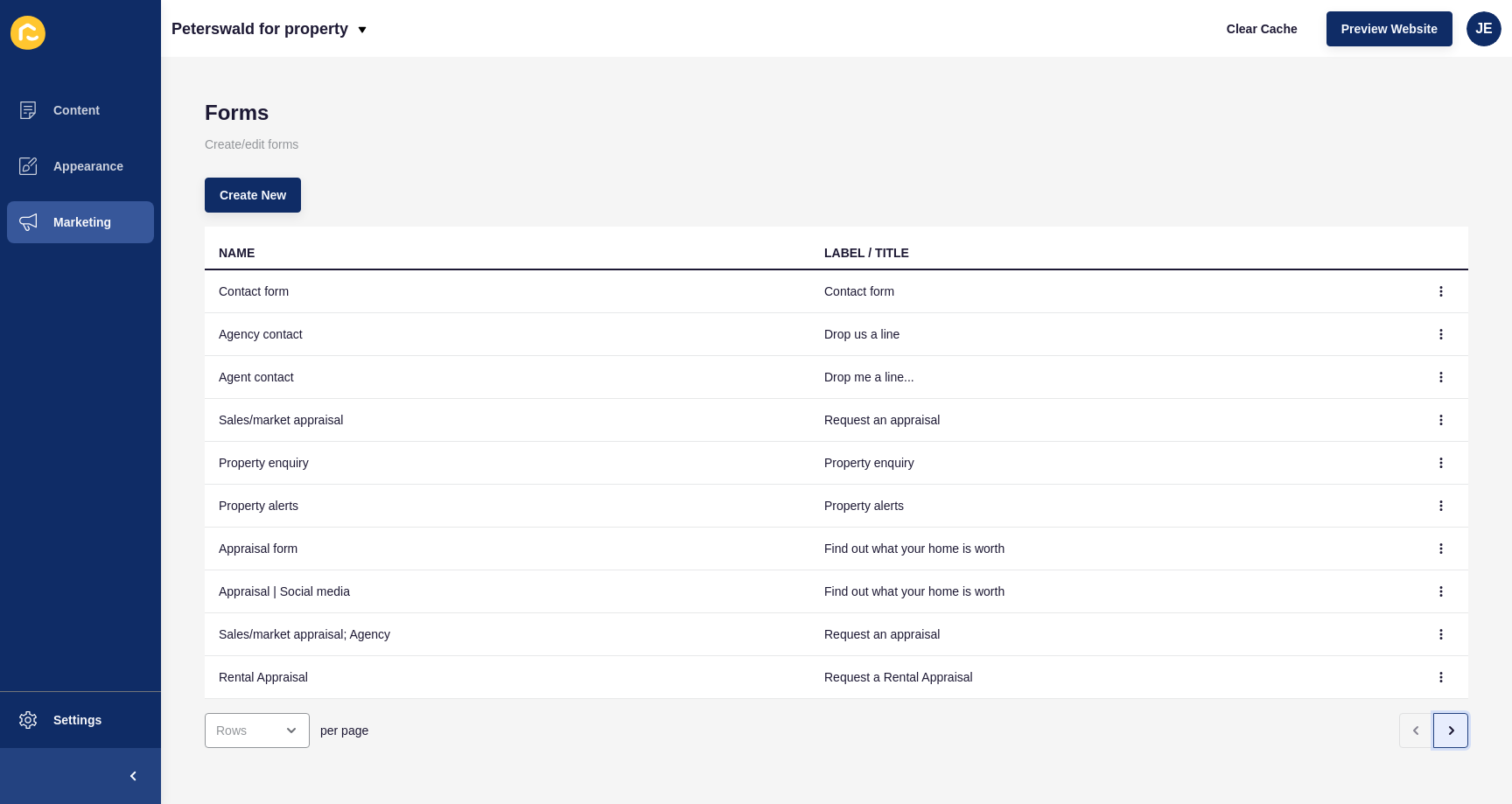
click at [1444, 735] on icon "button" at bounding box center [1450, 729] width 14 height 14
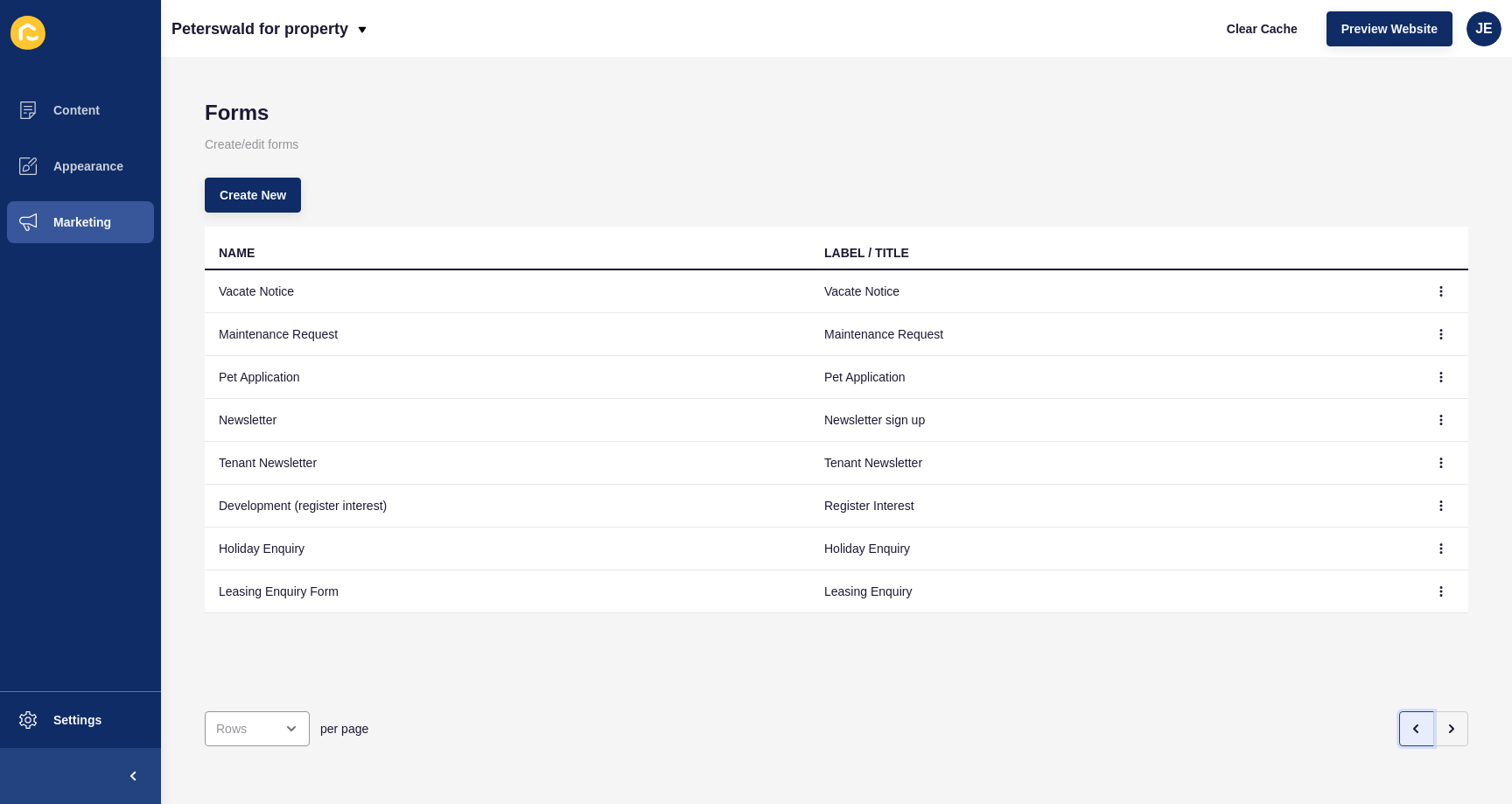
click at [1399, 711] on button "button" at bounding box center [1417, 728] width 35 height 35
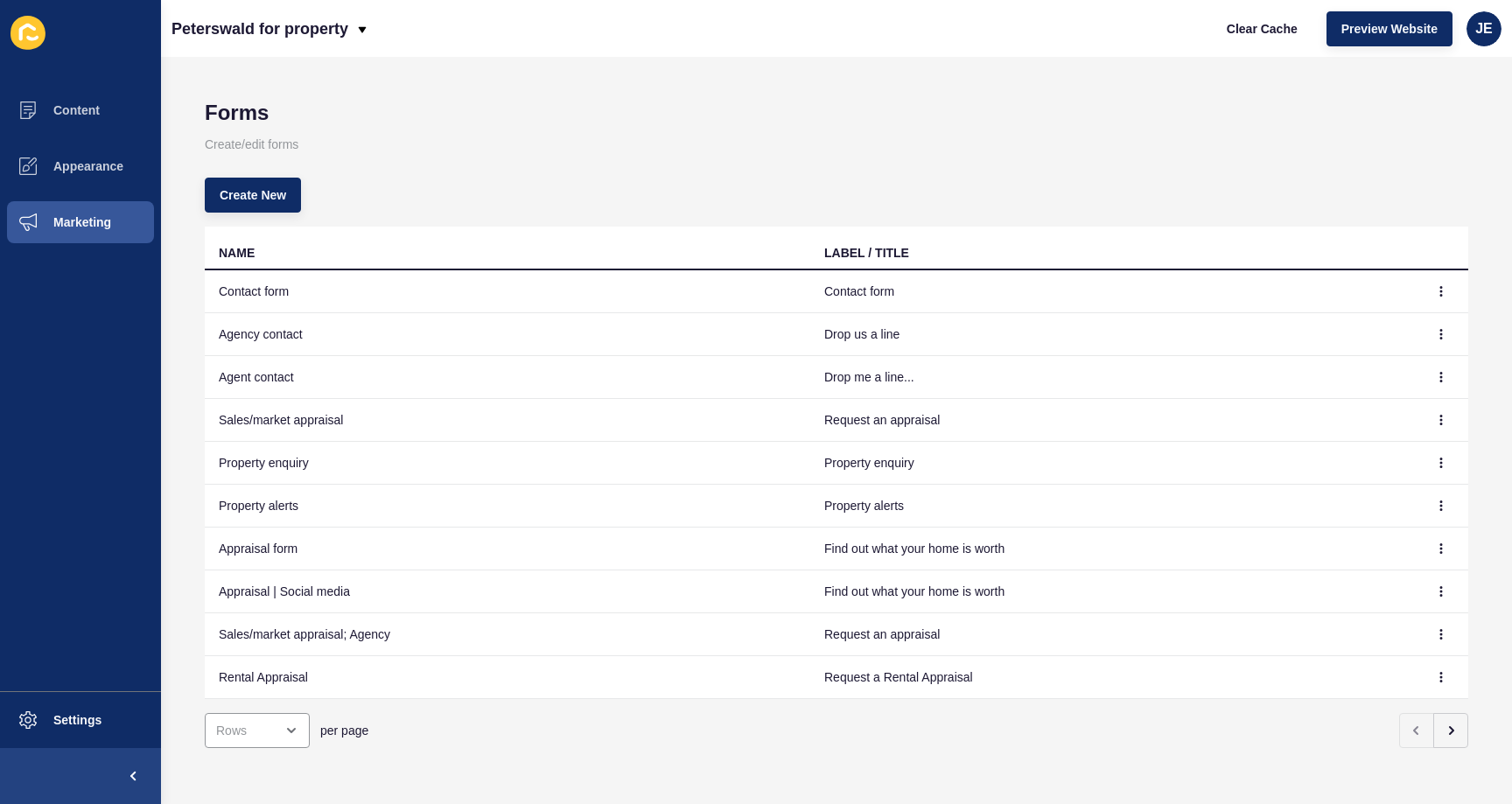
click at [1441, 468] on td at bounding box center [1442, 462] width 53 height 42
click at [1437, 466] on button "button" at bounding box center [1441, 462] width 26 height 25
click at [1403, 488] on link "Edit" at bounding box center [1380, 498] width 123 height 39
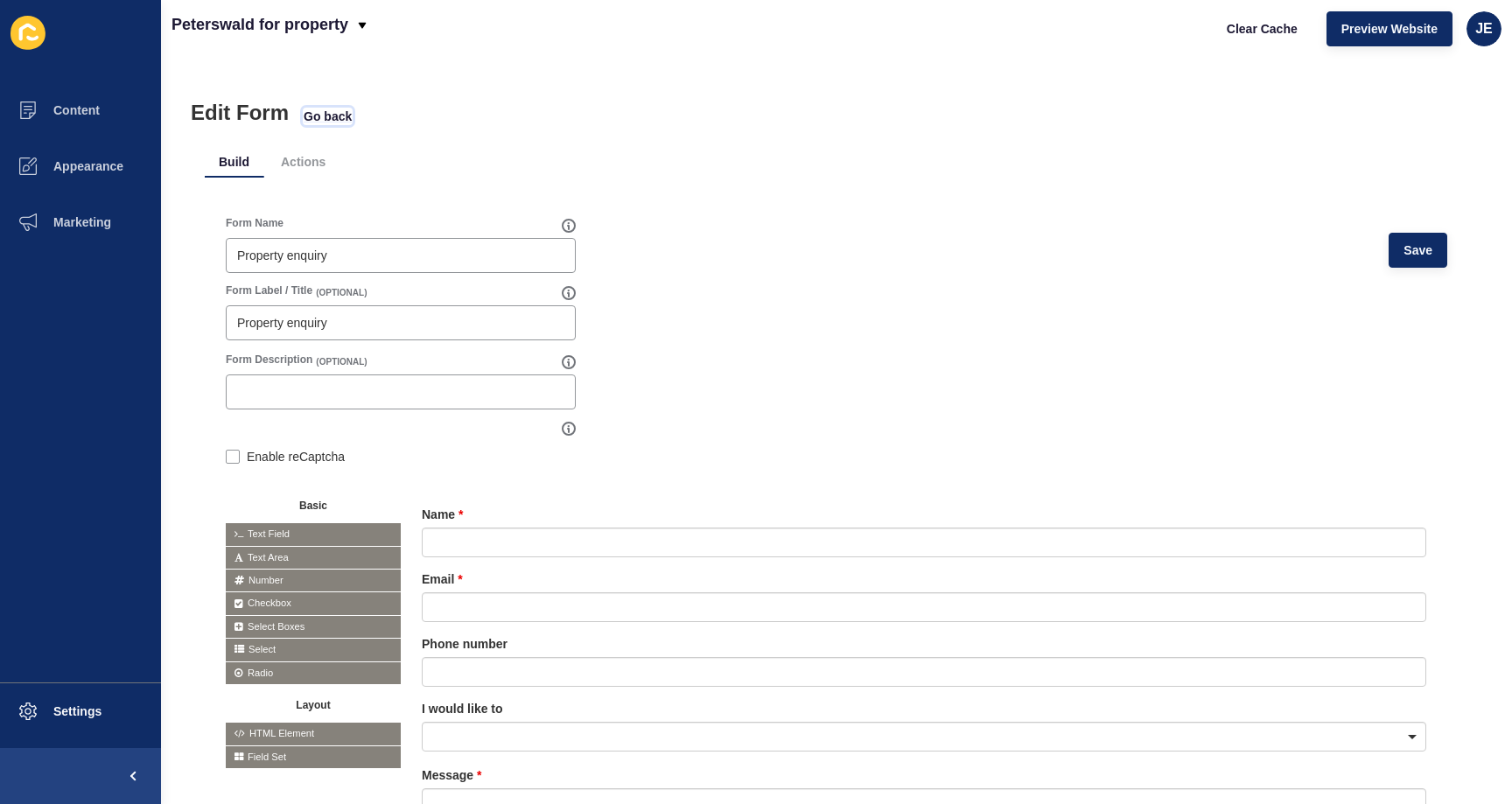
click at [326, 115] on span "Go back" at bounding box center [328, 116] width 48 height 18
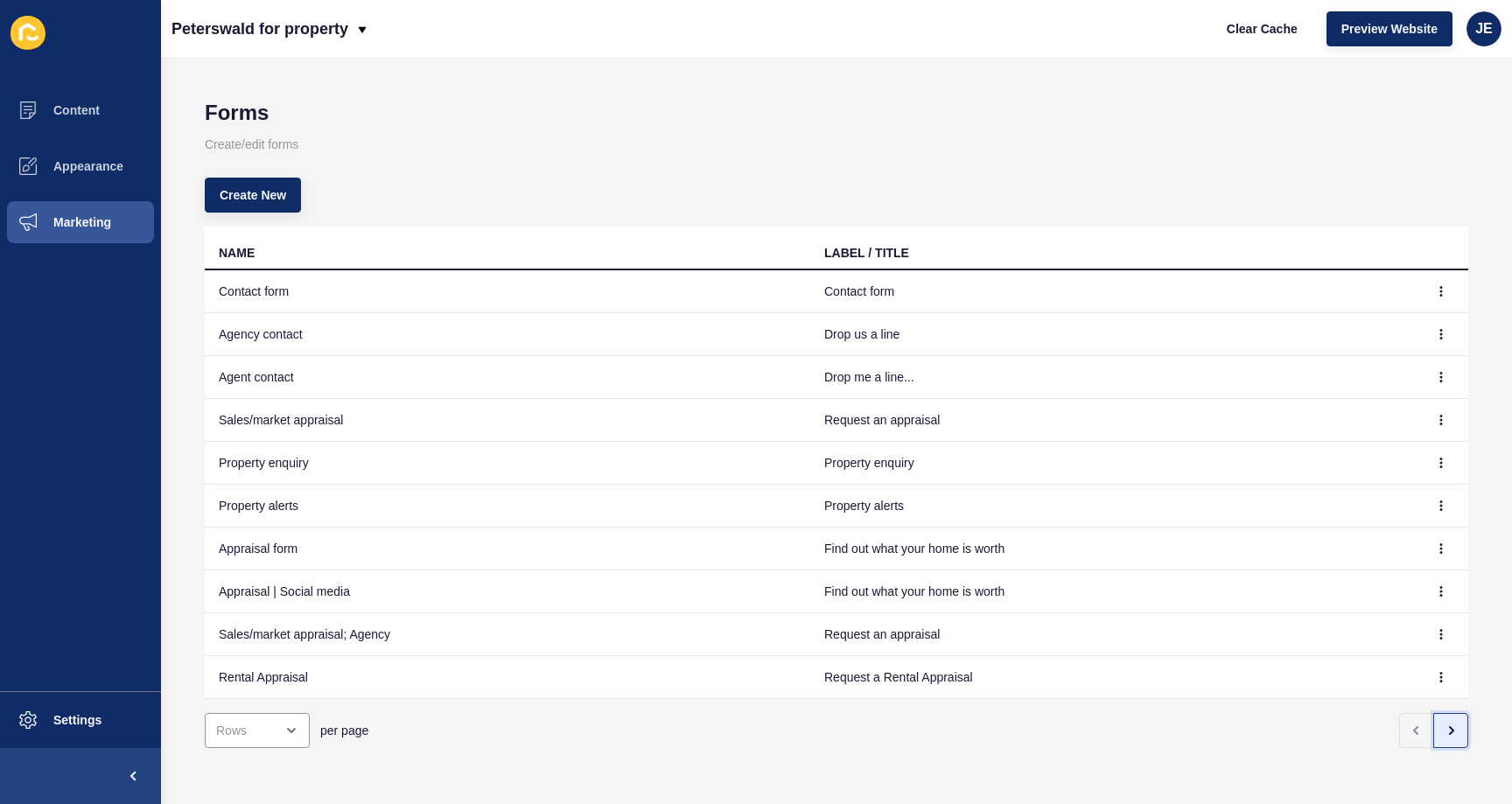
click at [1444, 731] on icon "button" at bounding box center [1450, 729] width 14 height 14
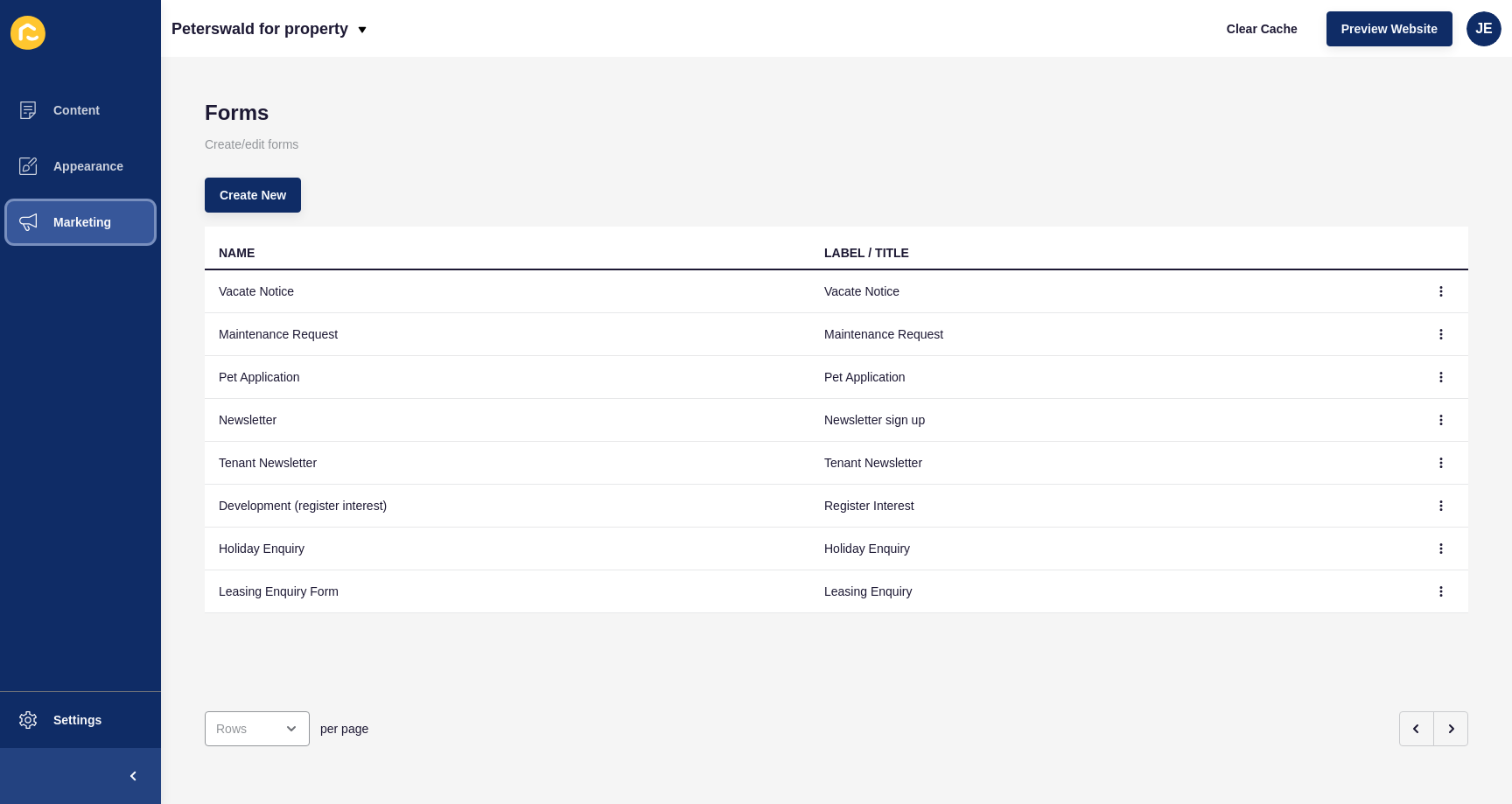
click at [74, 229] on button "Marketing" at bounding box center [80, 222] width 161 height 56
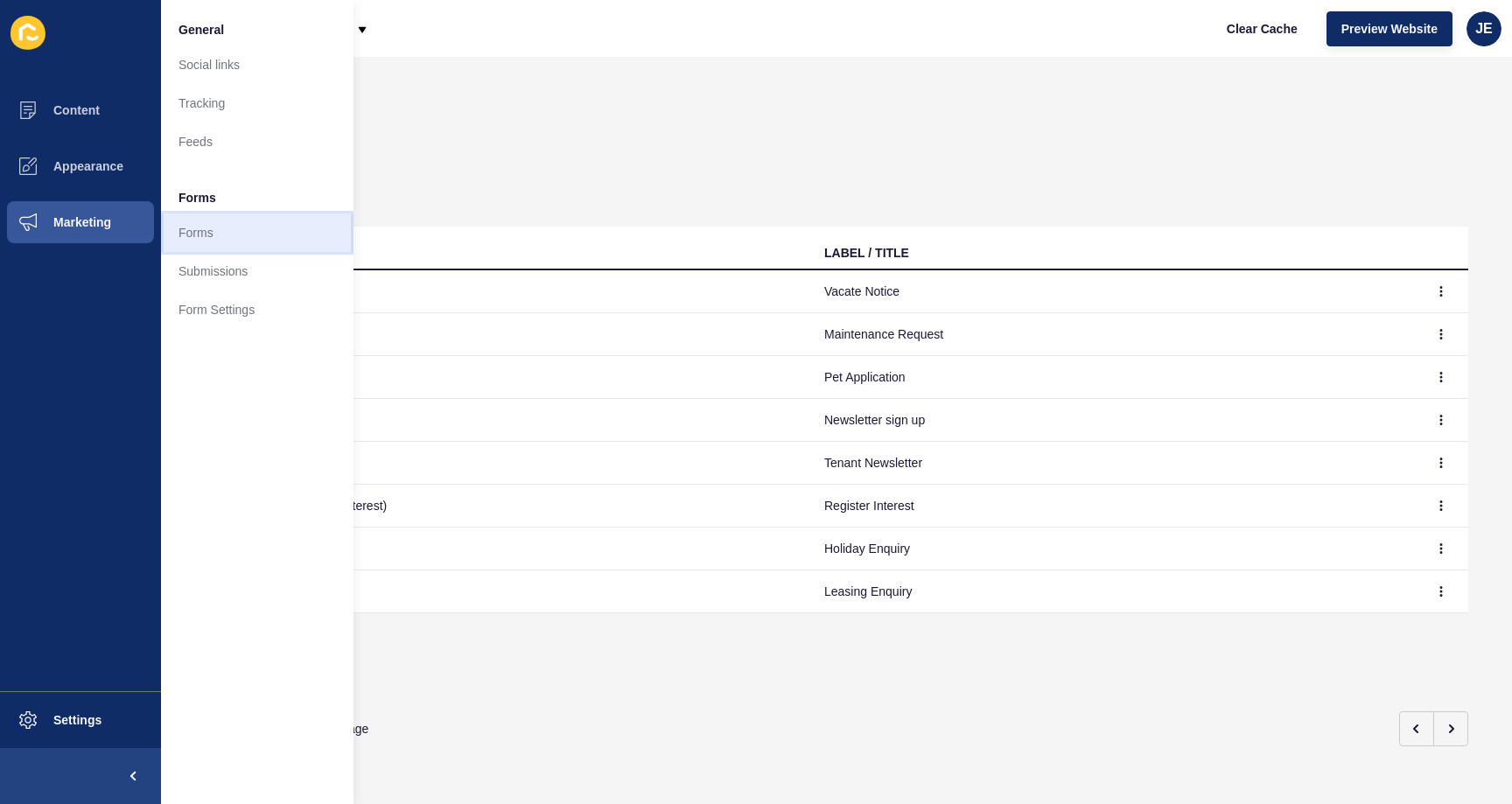
click at [219, 240] on link "Forms" at bounding box center [257, 233] width 192 height 39
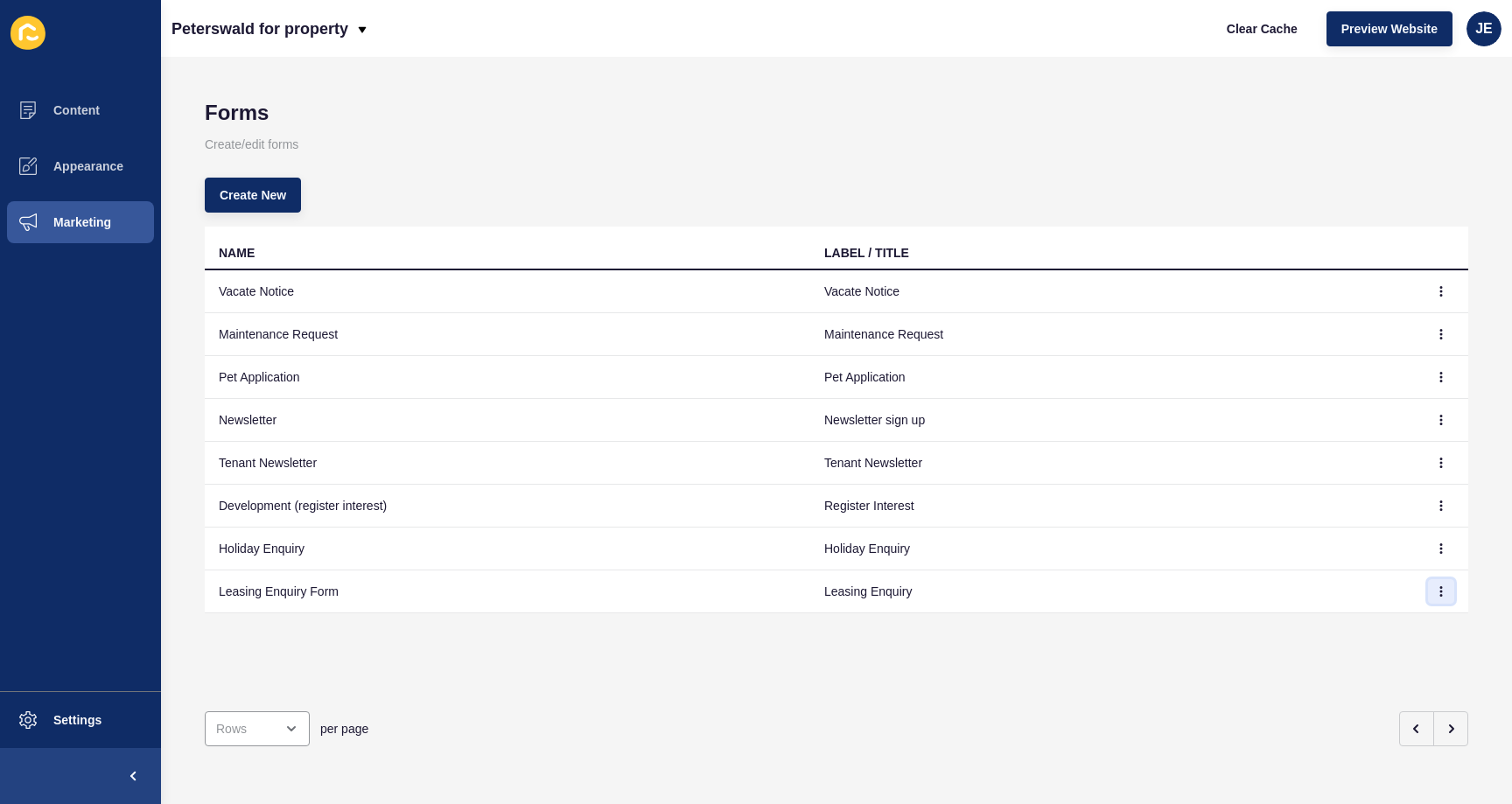
click at [1436, 592] on icon "button" at bounding box center [1441, 591] width 10 height 10
click at [1363, 621] on link "Edit" at bounding box center [1380, 626] width 123 height 39
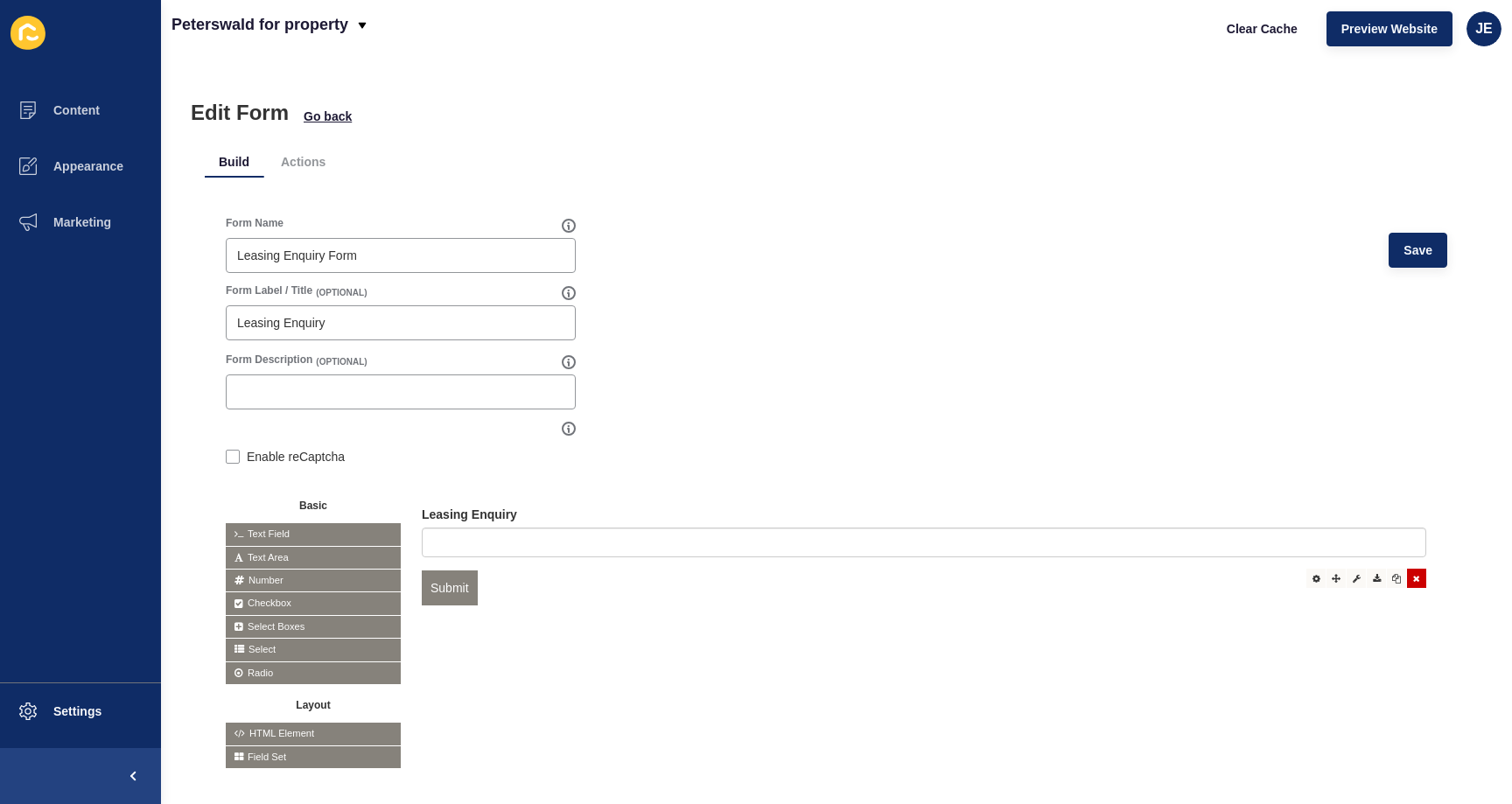
click at [1413, 576] on icon at bounding box center [1417, 577] width 7 height 8
click at [1388, 244] on button "Save" at bounding box center [1417, 250] width 58 height 35
click at [1249, 30] on span "Clear Cache" at bounding box center [1262, 29] width 71 height 18
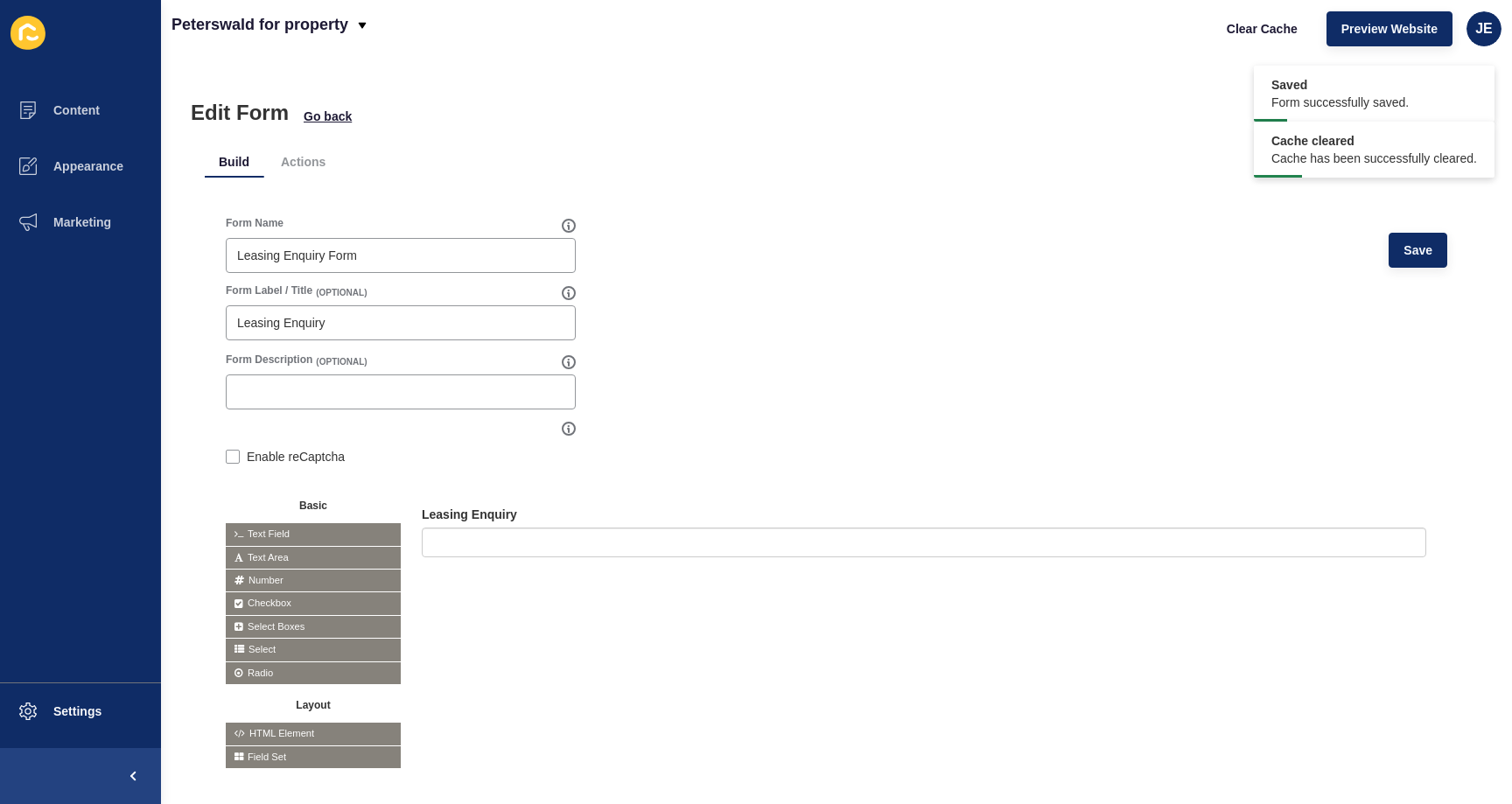
click at [720, 275] on div "Form Name Leasing Enquiry Form Save" at bounding box center [836, 249] width 1222 height 67
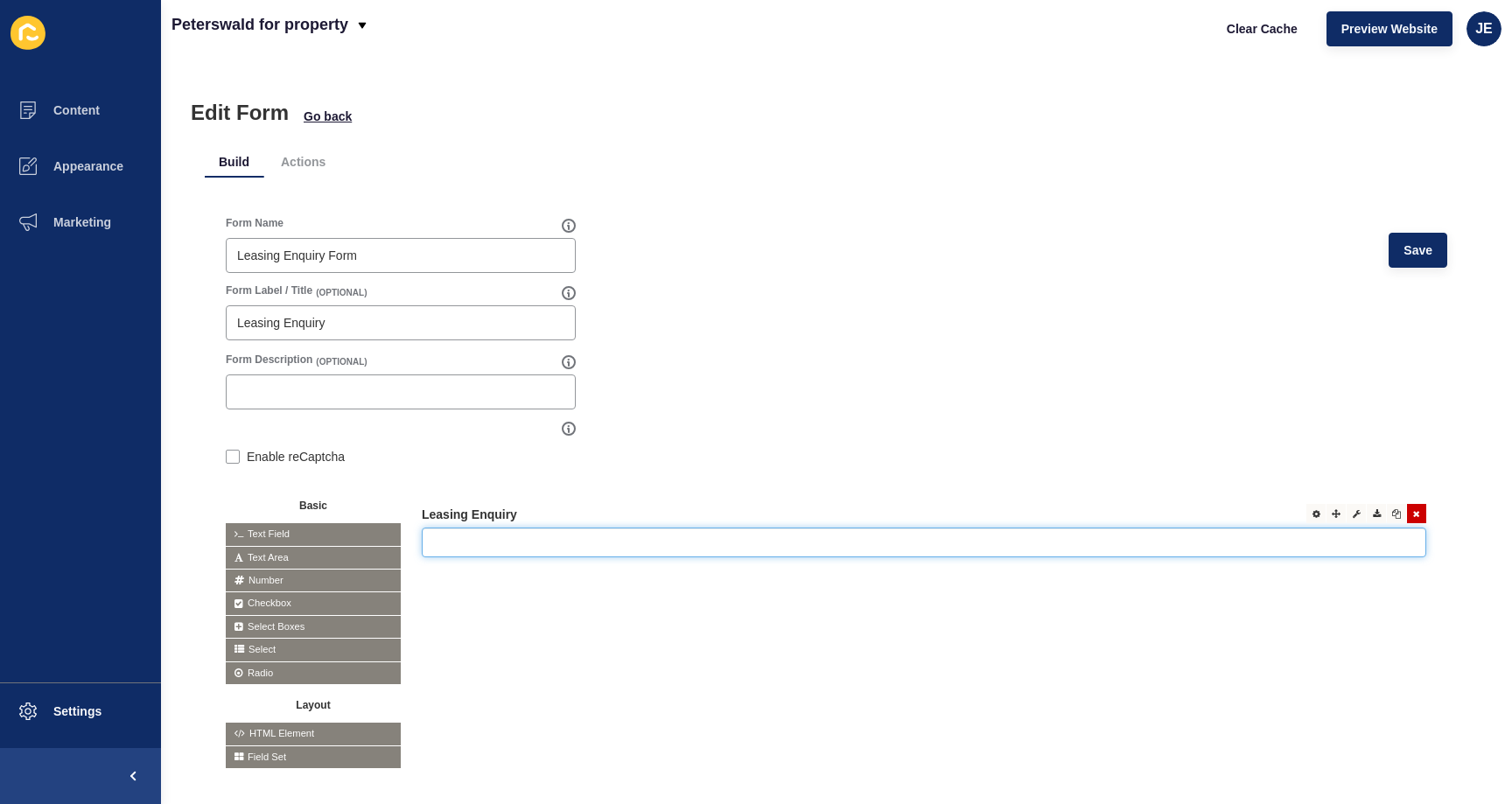
click at [589, 541] on input "text" at bounding box center [925, 542] width 1005 height 30
click at [655, 513] on div "Leasing Enquiry" at bounding box center [925, 532] width 1005 height 52
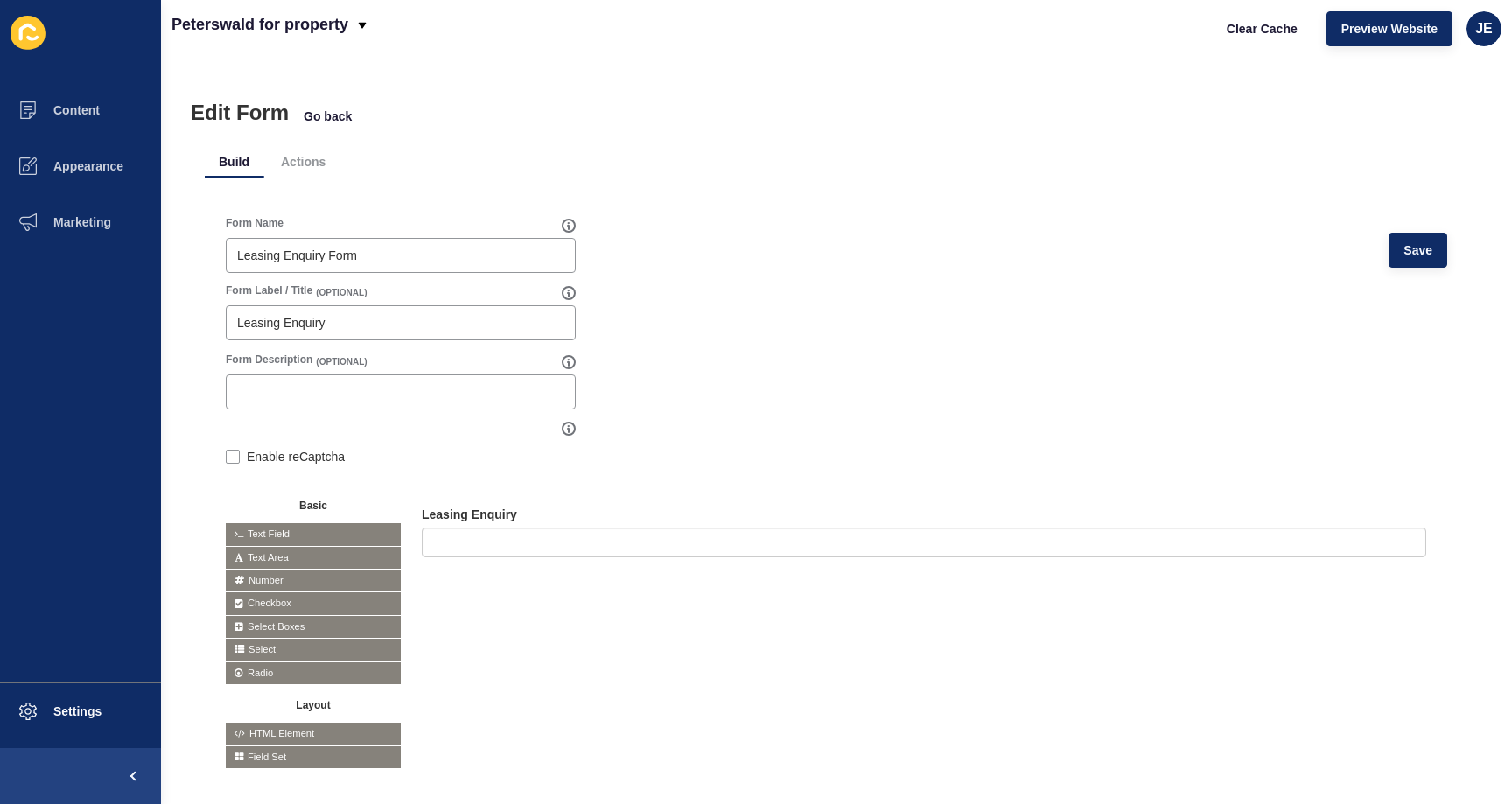
click at [760, 378] on form "Form Name Leasing Enquiry Form Save Form Label / Title (OPTIONAL) Leasing Enqui…" at bounding box center [836, 492] width 1222 height 553
click at [314, 124] on span "Go back" at bounding box center [328, 116] width 48 height 18
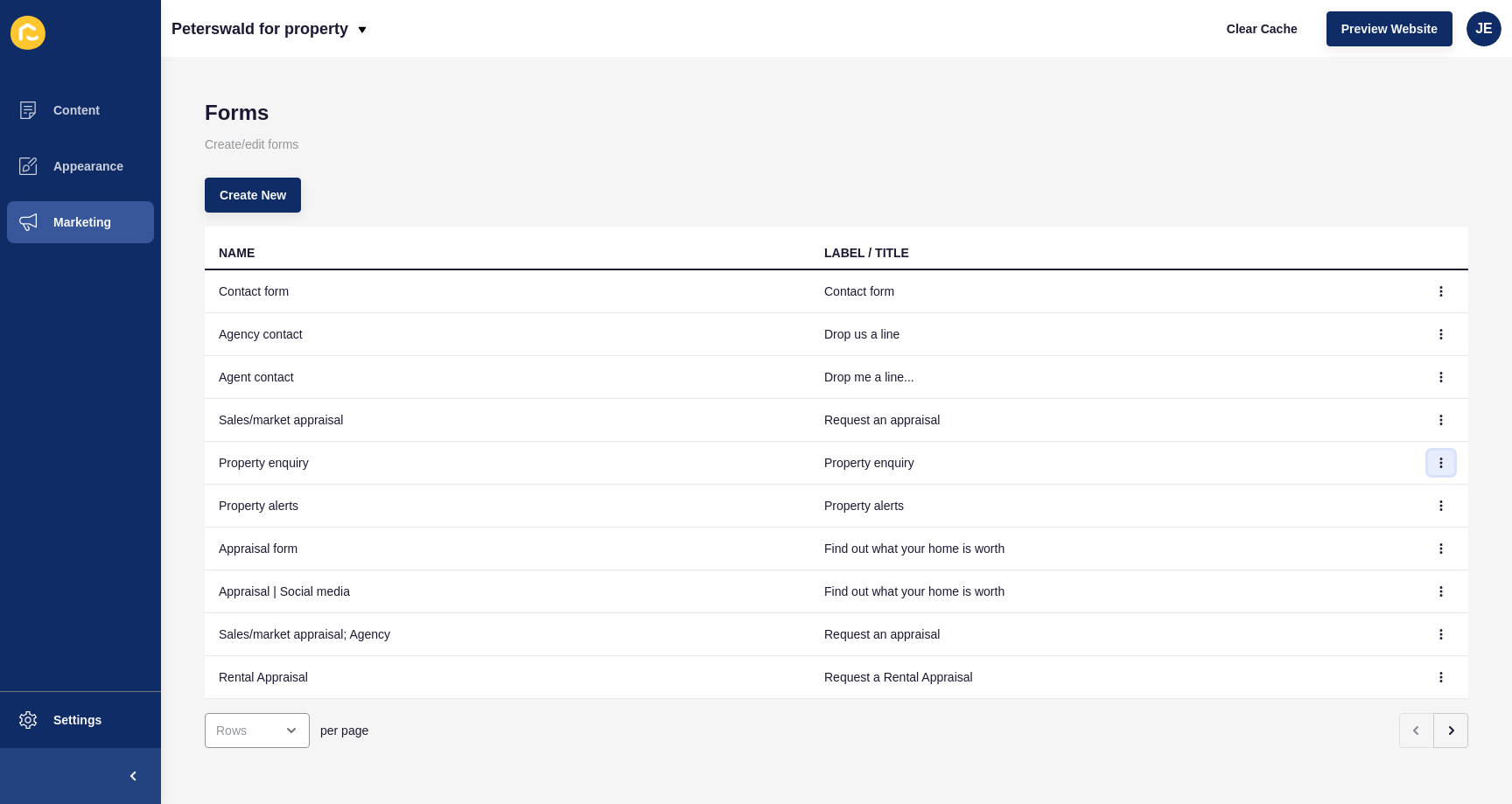
click at [1436, 462] on icon "button" at bounding box center [1441, 462] width 10 height 10
click at [1403, 490] on link "Edit" at bounding box center [1380, 498] width 123 height 39
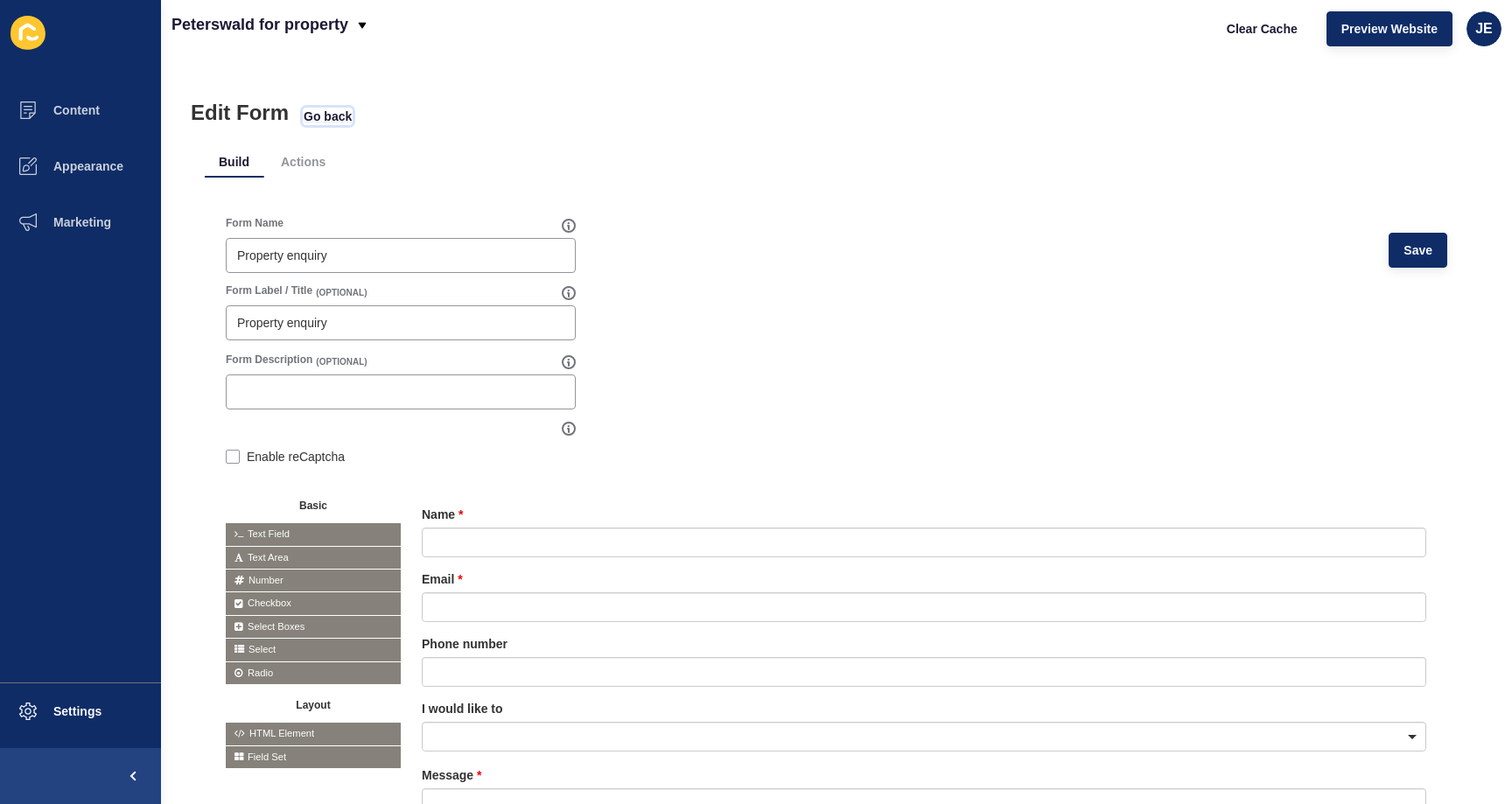
click at [341, 111] on span "Go back" at bounding box center [328, 116] width 48 height 18
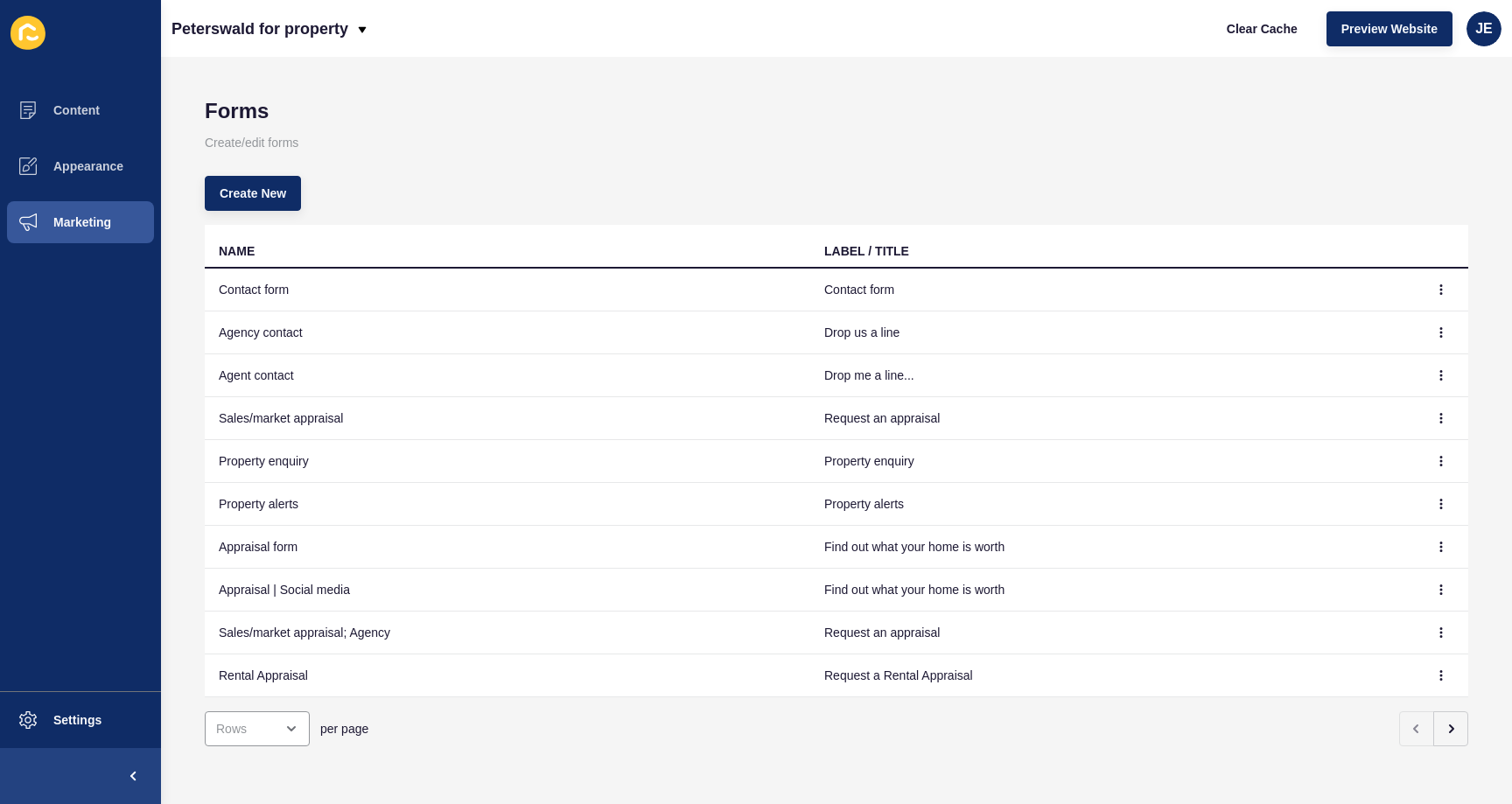
scroll to position [15, 0]
click at [1444, 722] on icon "button" at bounding box center [1450, 728] width 14 height 14
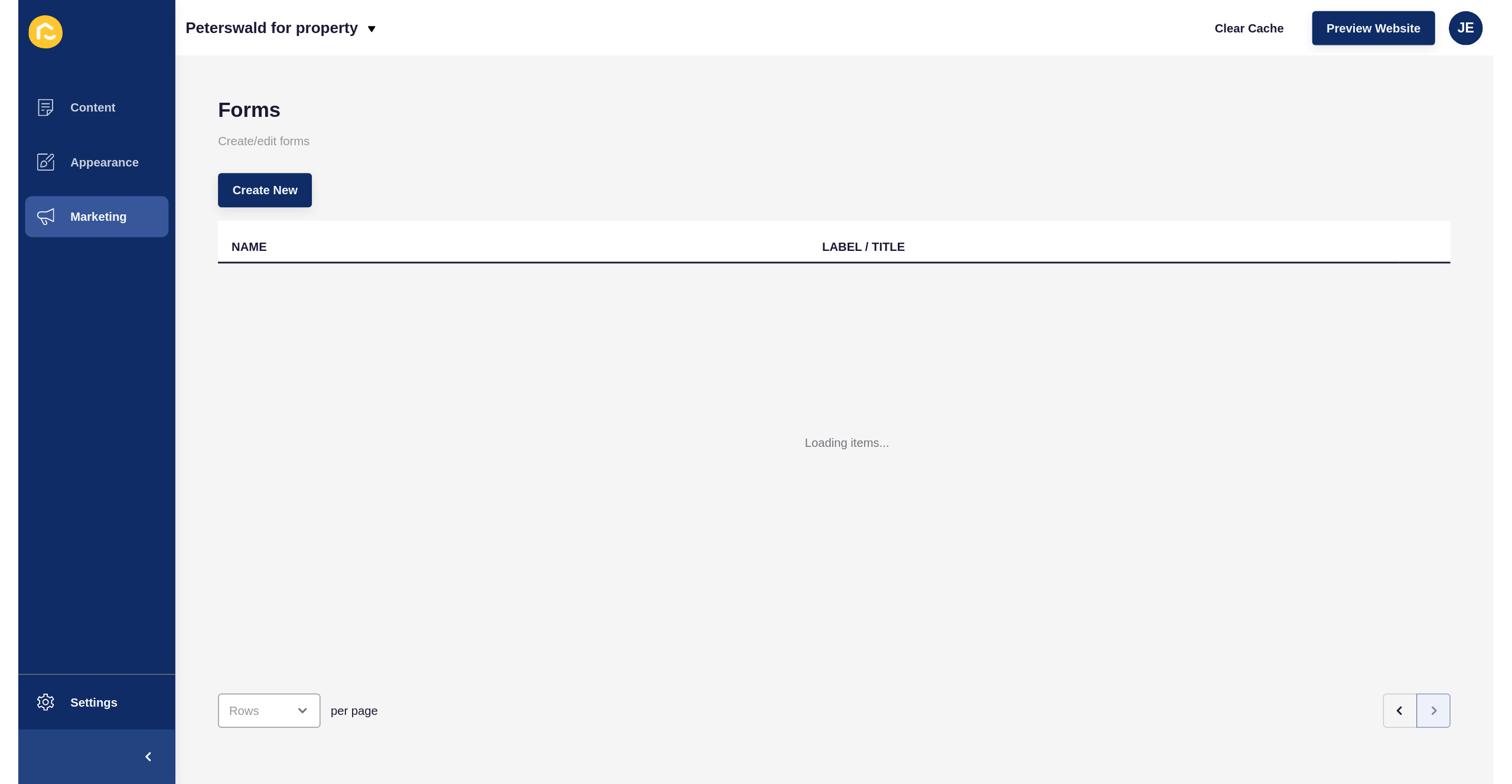
scroll to position [0, 0]
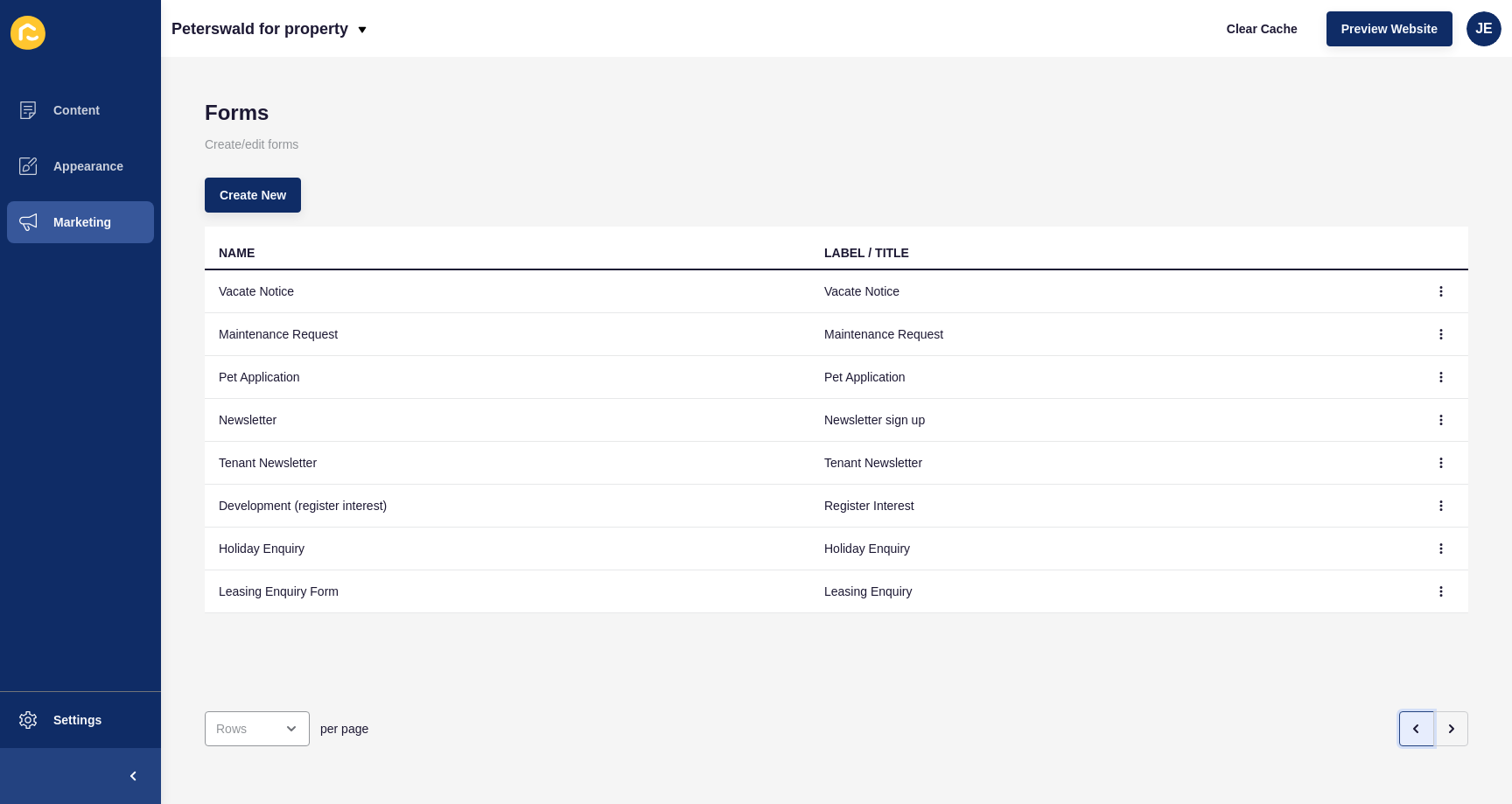
click at [1409, 722] on icon "button" at bounding box center [1416, 728] width 14 height 14
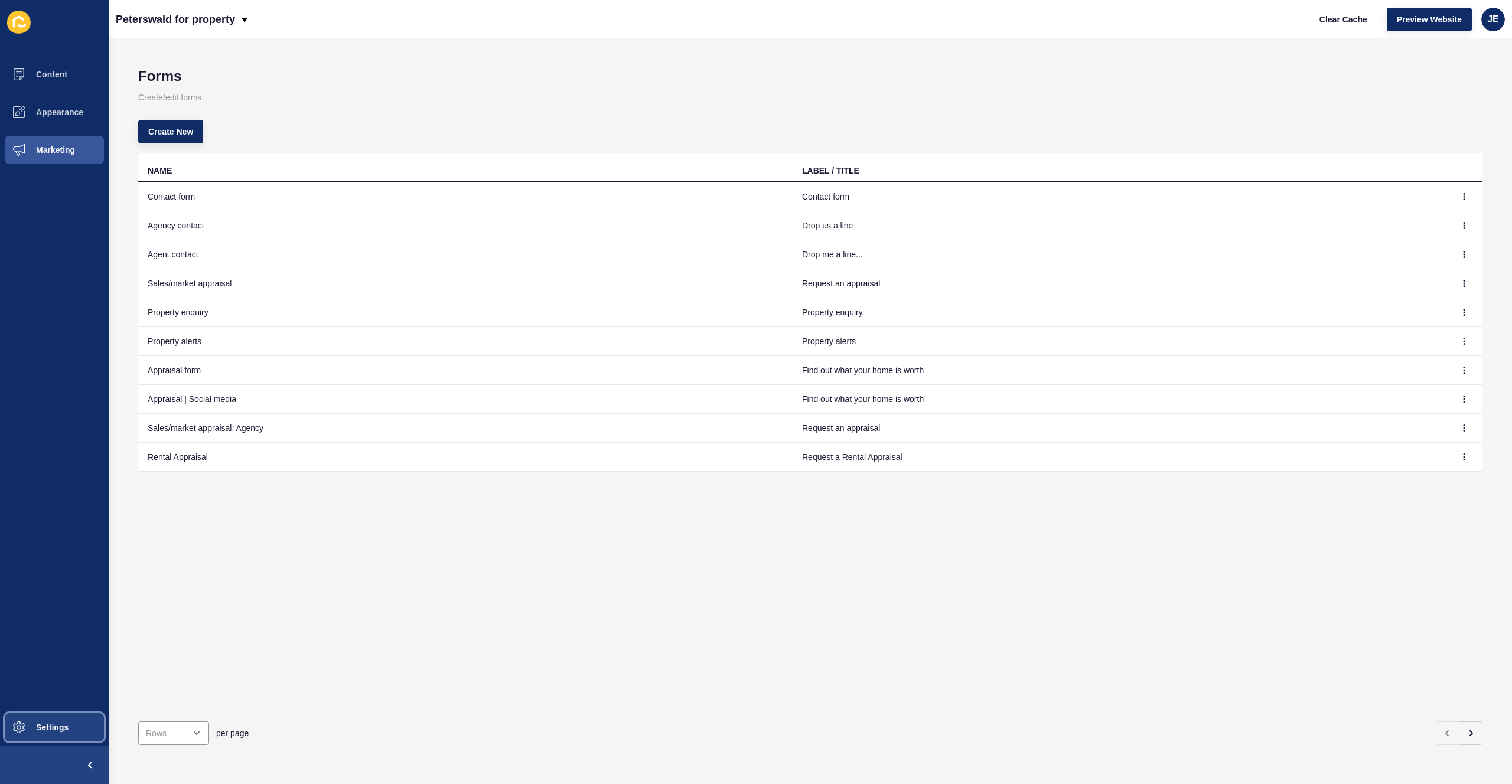
click at [63, 542] on span "Settings" at bounding box center [33, 727] width 70 height 9
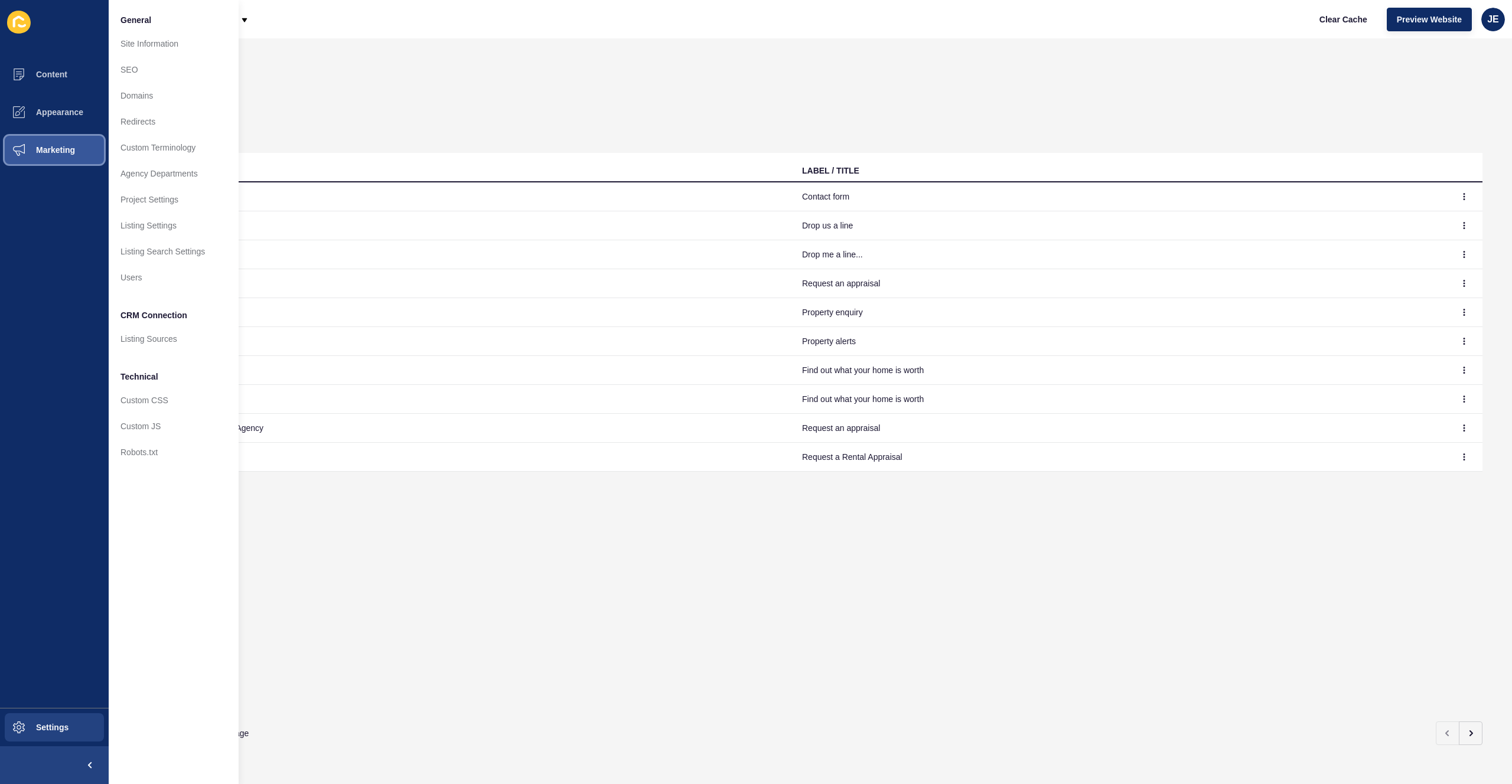
click at [80, 151] on button "Marketing" at bounding box center [54, 150] width 108 height 38
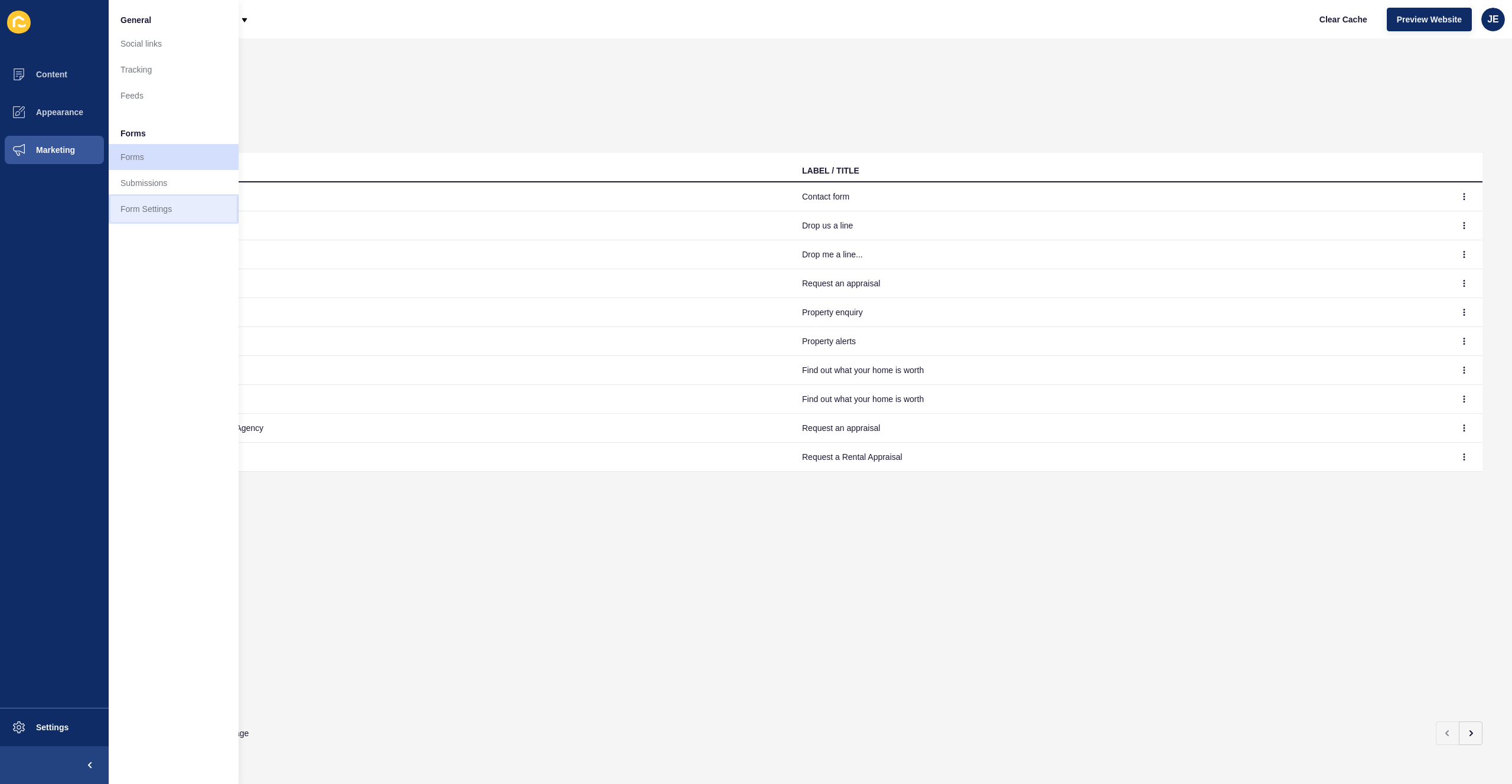
click at [139, 203] on link "Form Settings" at bounding box center [173, 209] width 130 height 26
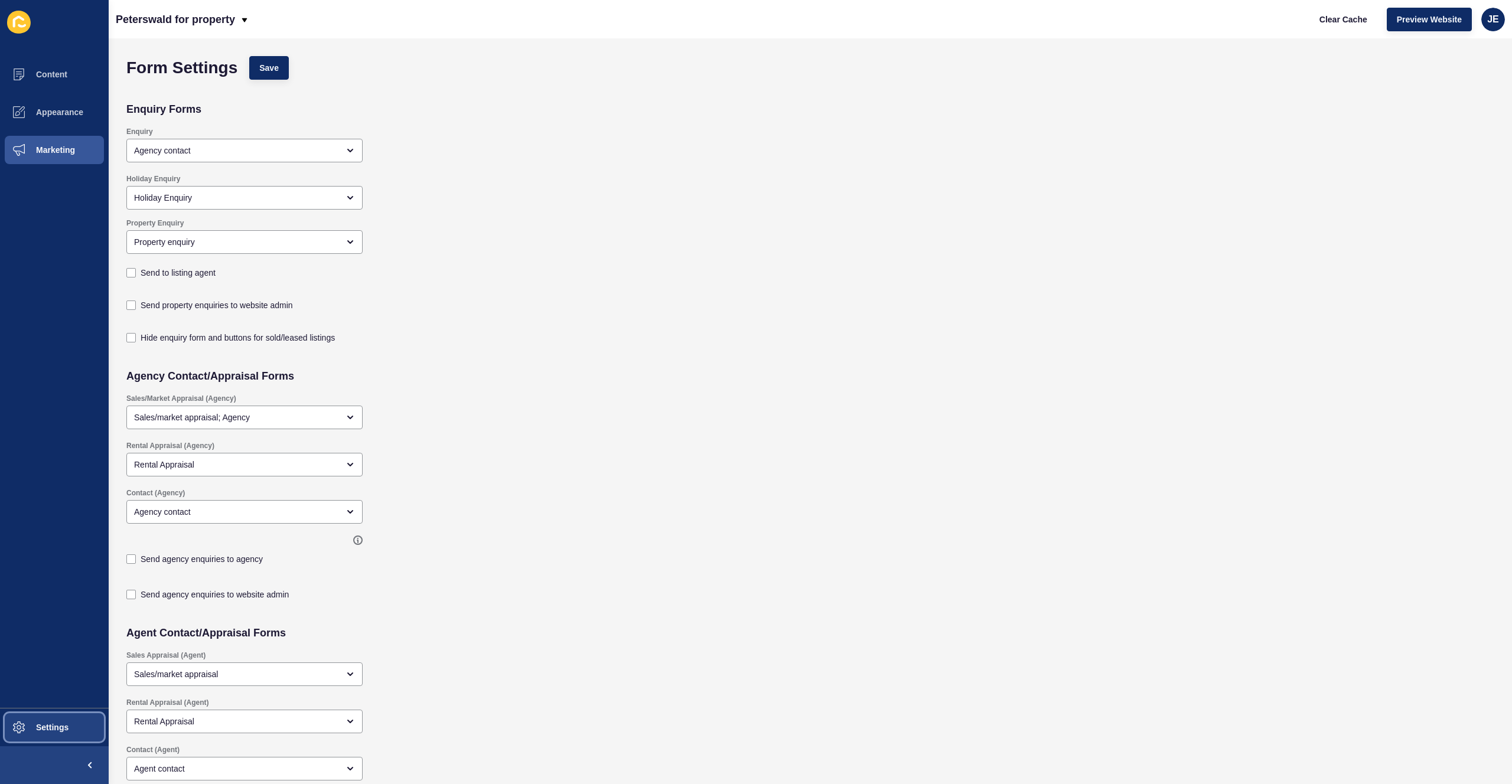
click at [40, 542] on button "Settings" at bounding box center [54, 727] width 108 height 38
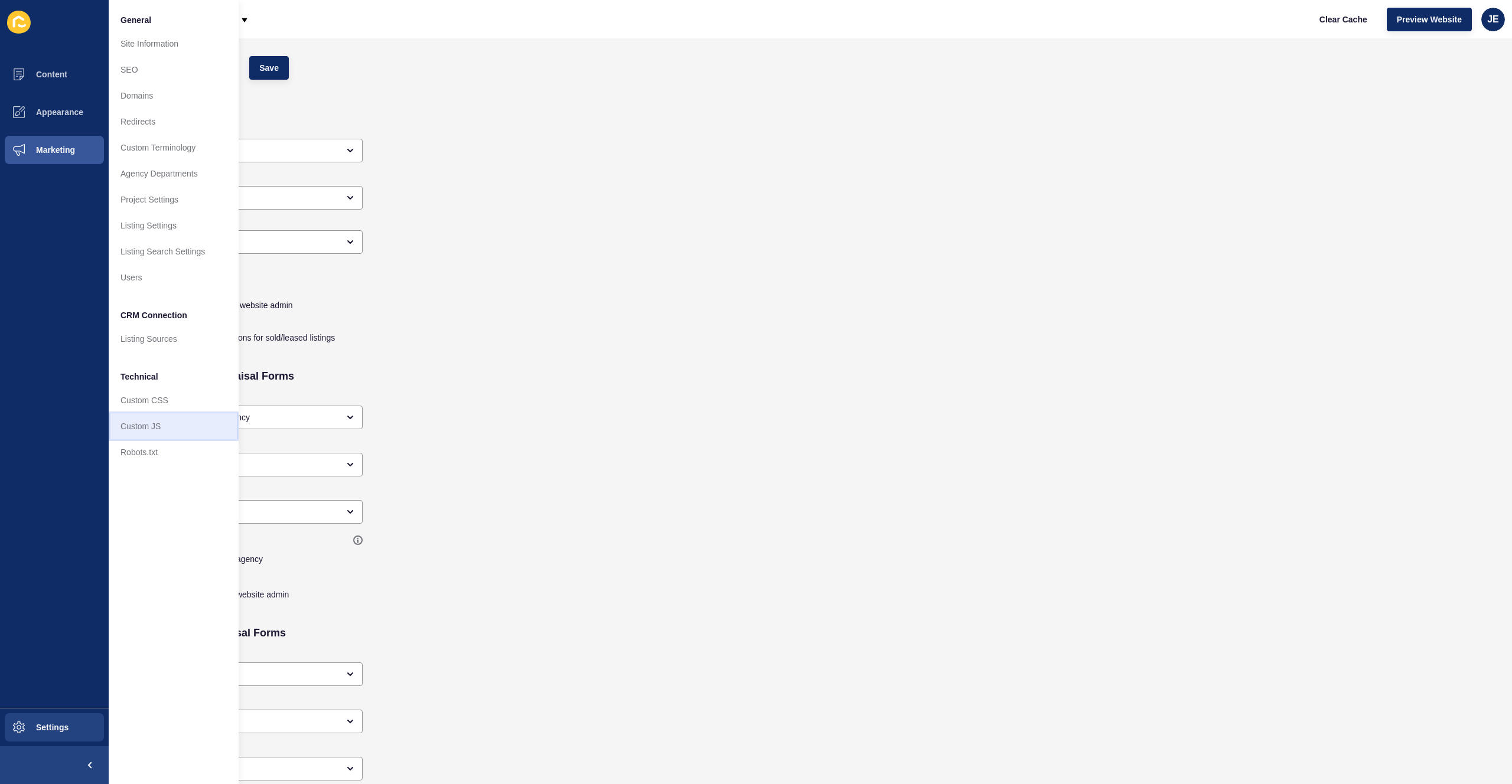
click at [161, 431] on link "Custom JS" at bounding box center [173, 426] width 130 height 26
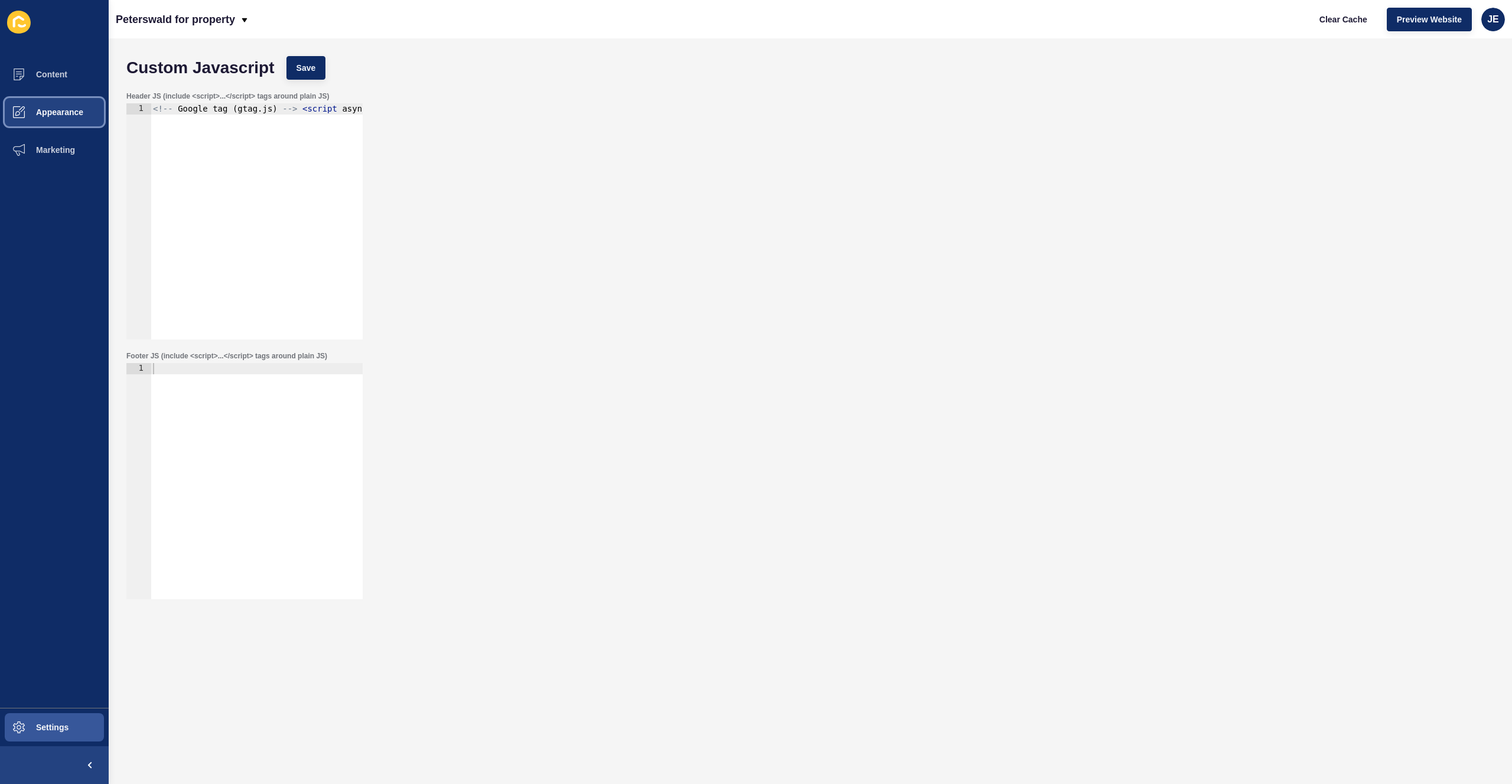
click at [60, 115] on span "Appearance" at bounding box center [41, 112] width 85 height 9
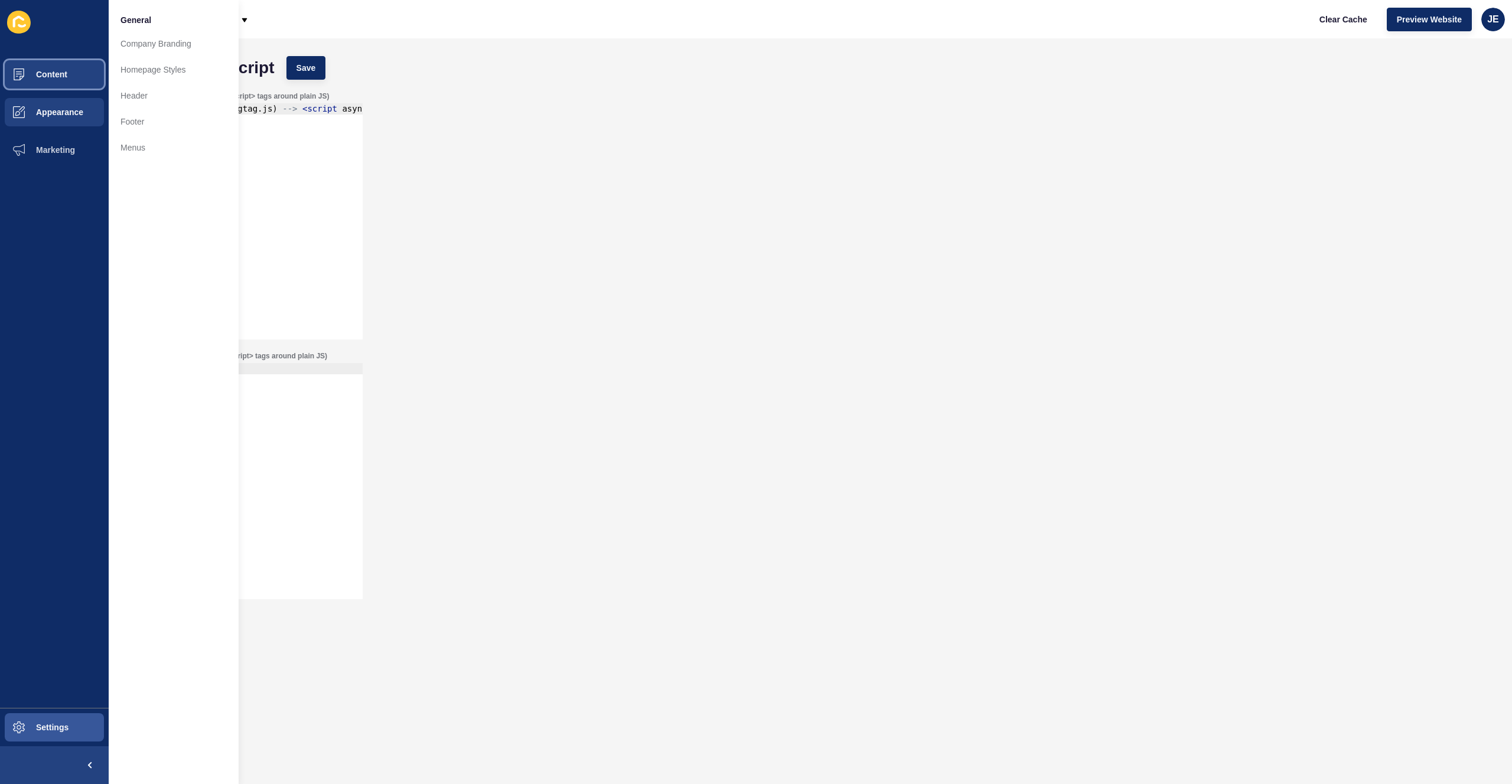
click at [73, 70] on button "Content" at bounding box center [54, 74] width 108 height 38
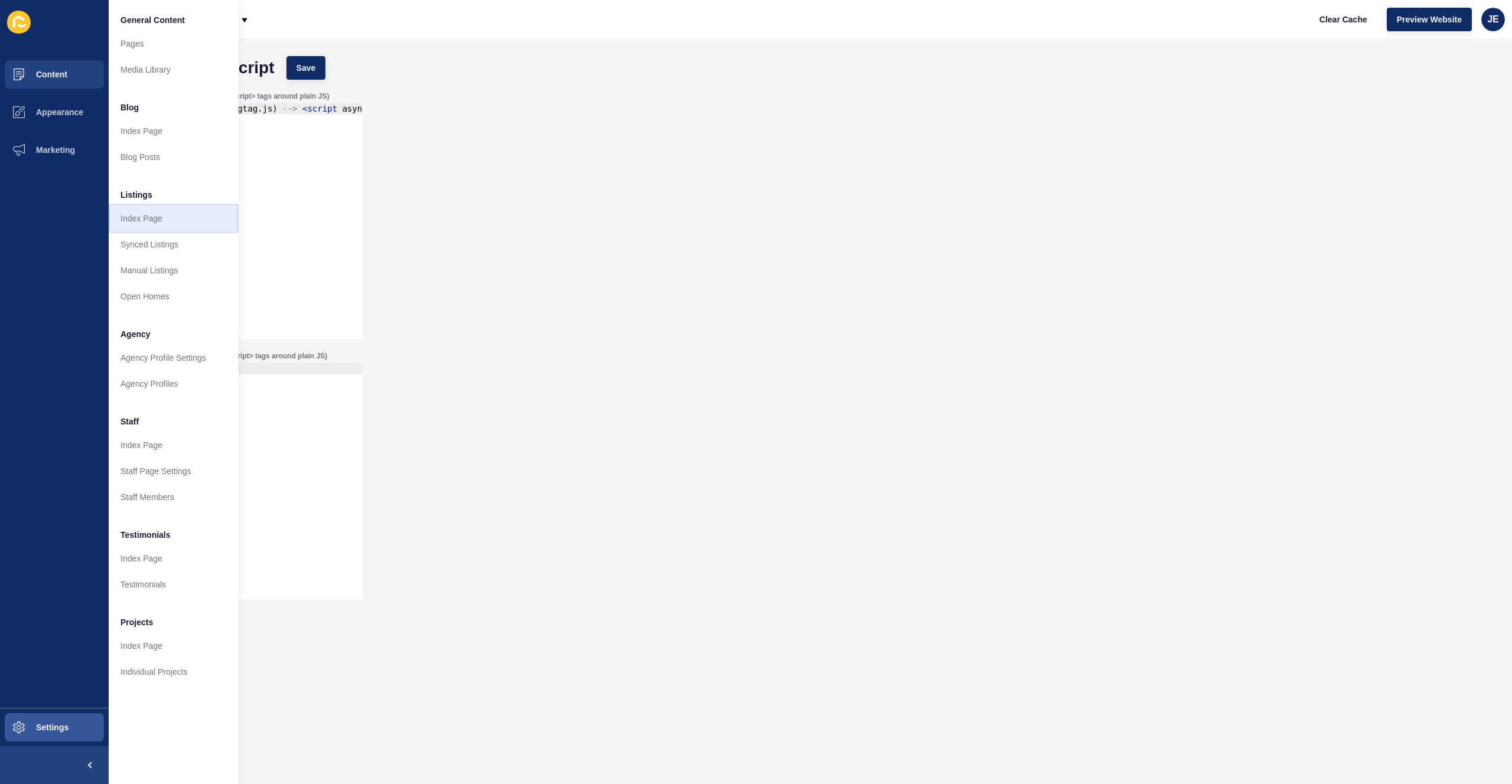
click at [154, 219] on link "Index Page" at bounding box center [173, 219] width 130 height 26
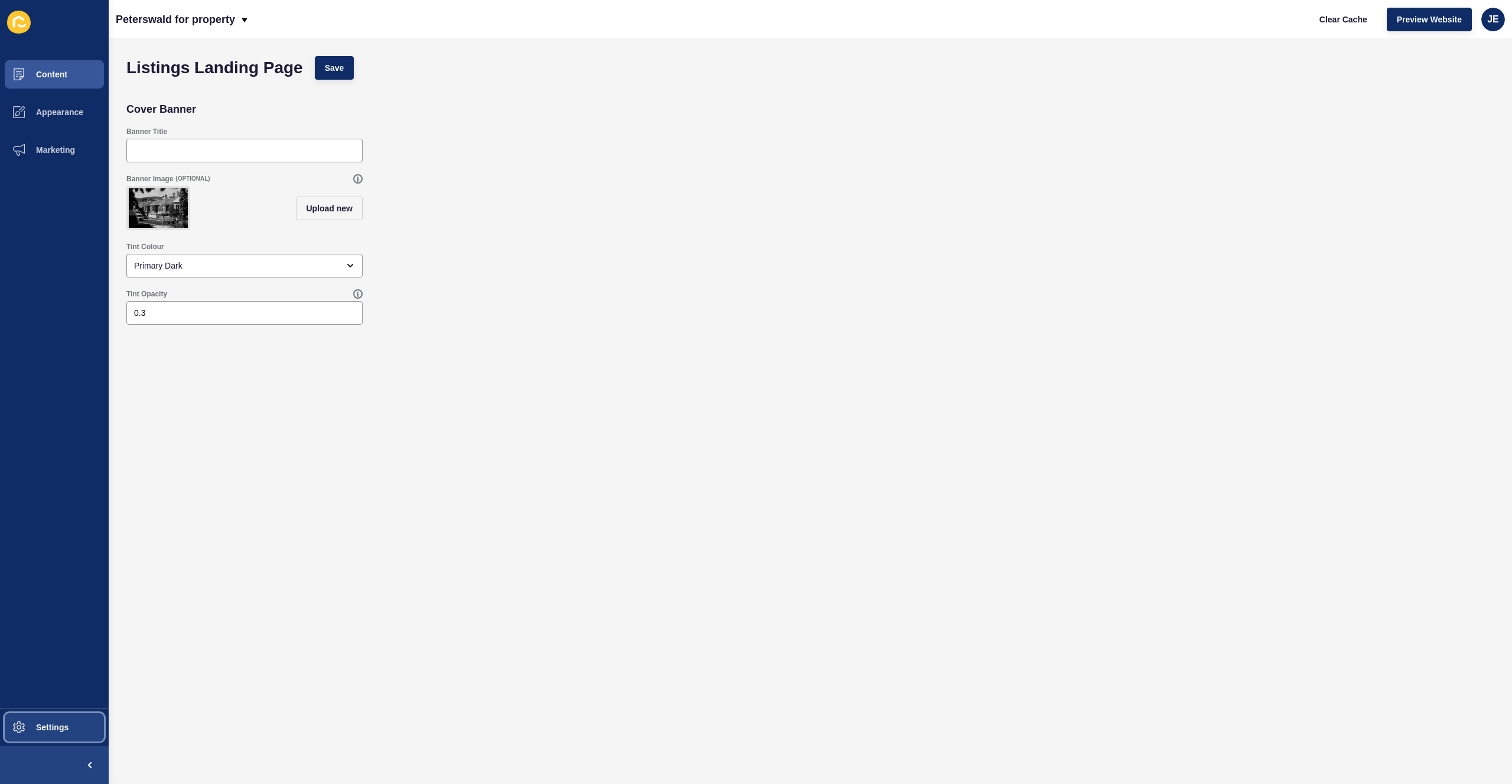
click at [48, 542] on span "Settings" at bounding box center [33, 727] width 70 height 9
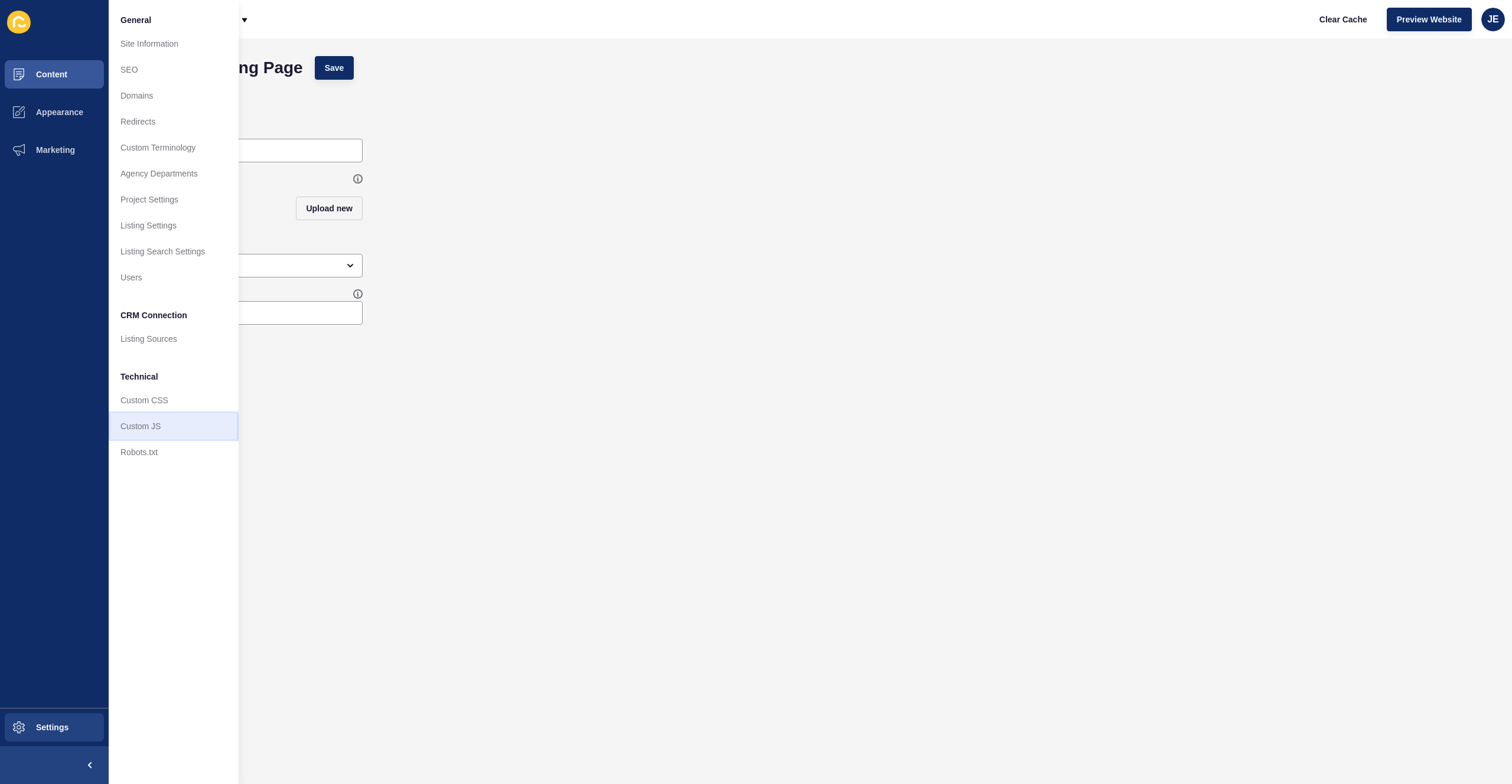
click at [153, 416] on link "Custom JS" at bounding box center [173, 426] width 130 height 26
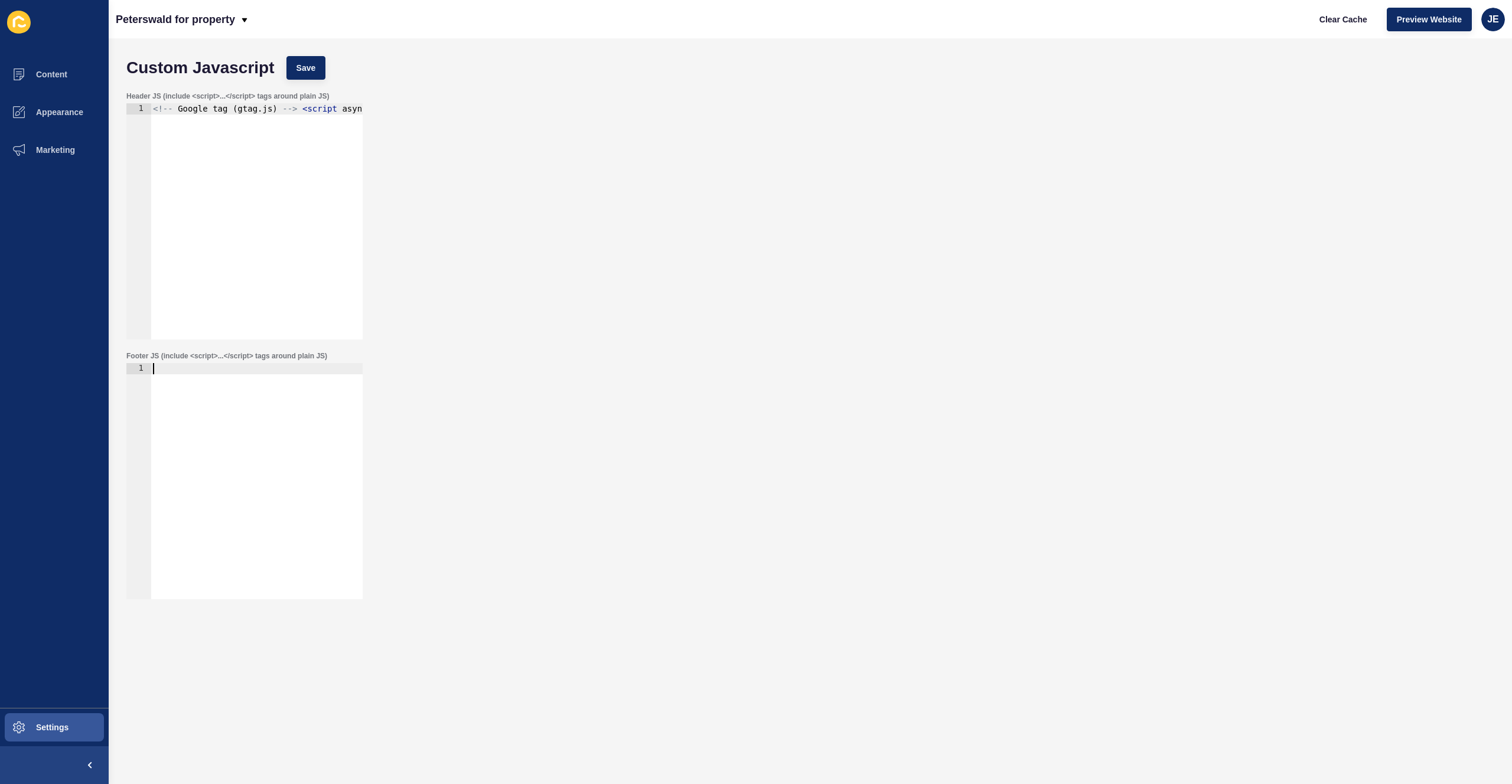
click at [276, 424] on div at bounding box center [257, 492] width 212 height 259
paste textarea "</script>"
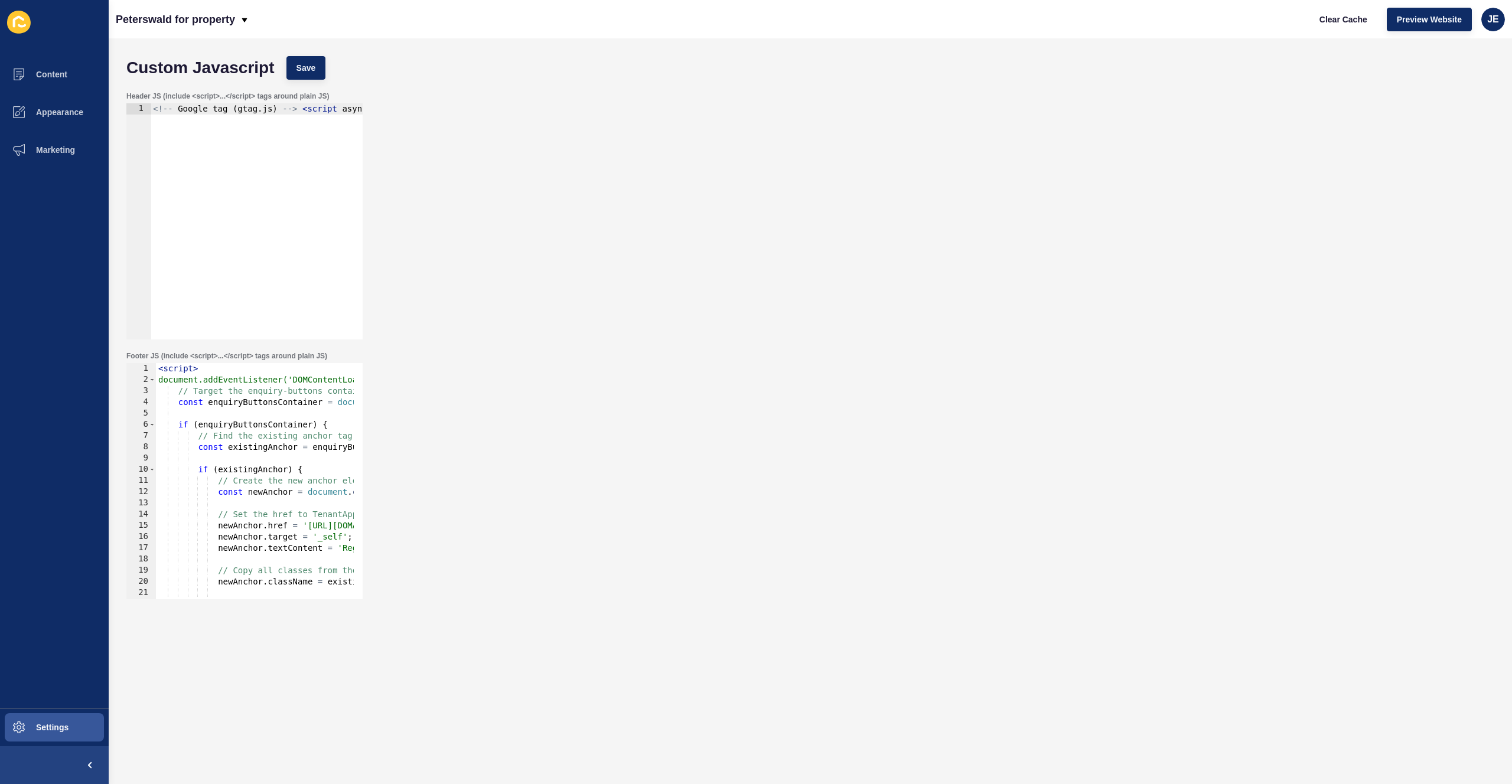
click at [271, 513] on div "< script > document.addEventListener('DOMContentLoaded', function() { // Target…" at bounding box center [392, 488] width 471 height 250
type textarea "}); </script>"
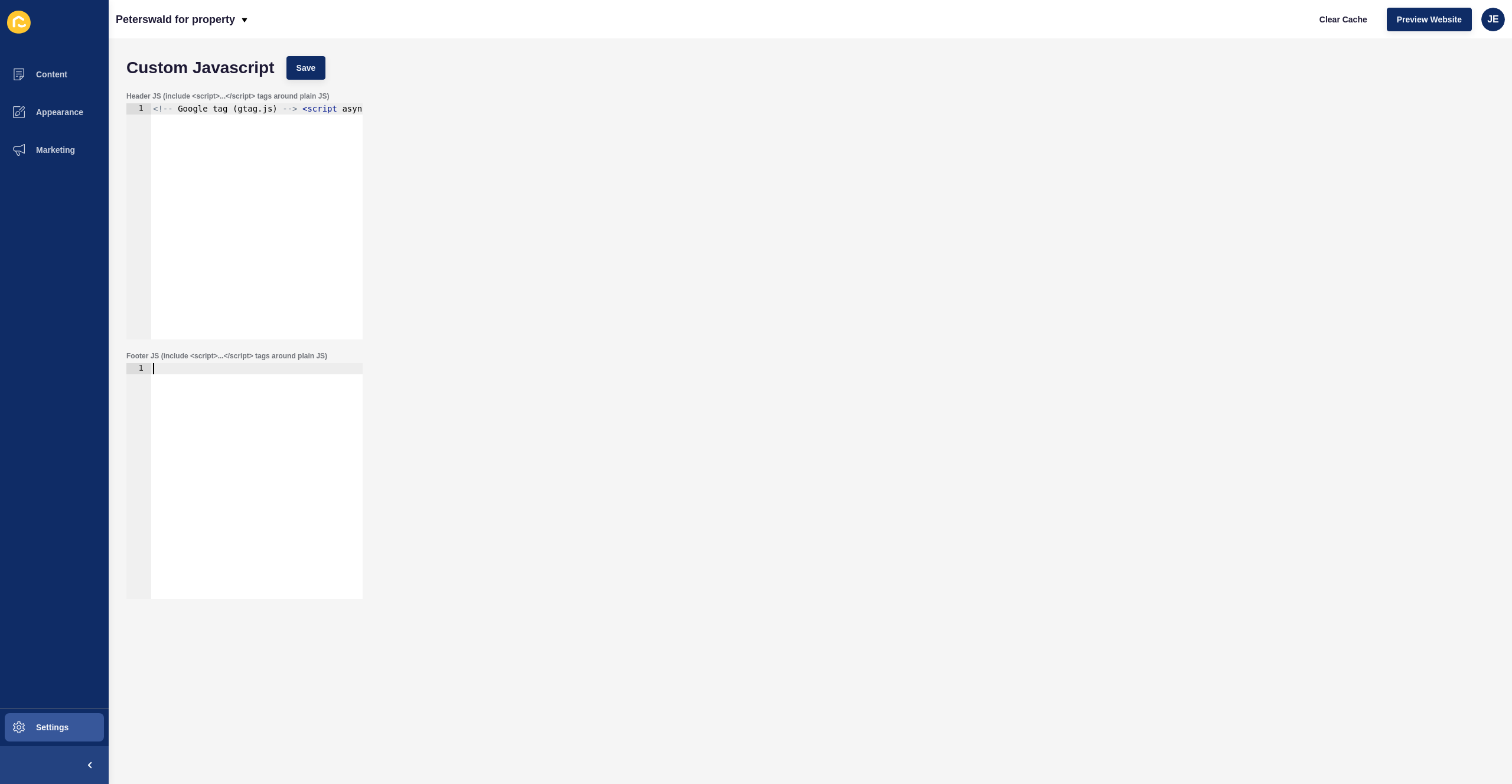
type textarea "<!-- Google tag (gtag.js) --> <script async src=https://www.googletagmanager.co…"
paste textarea "</script>"
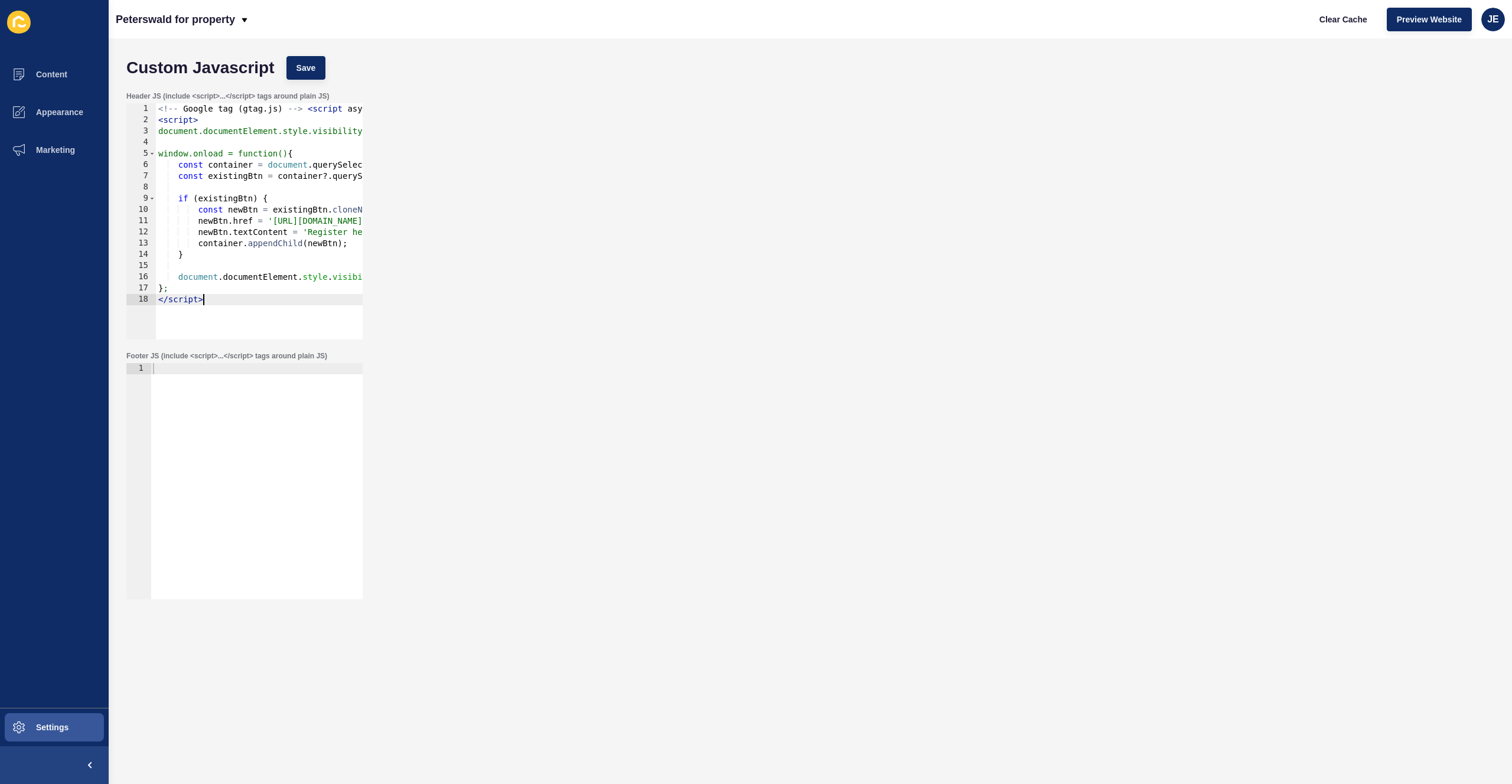
click at [158, 122] on div "<!-- Google tag ( gtag . js ) --> < script async src = https : //www.googletagm…" at bounding box center [843, 228] width 1375 height 250
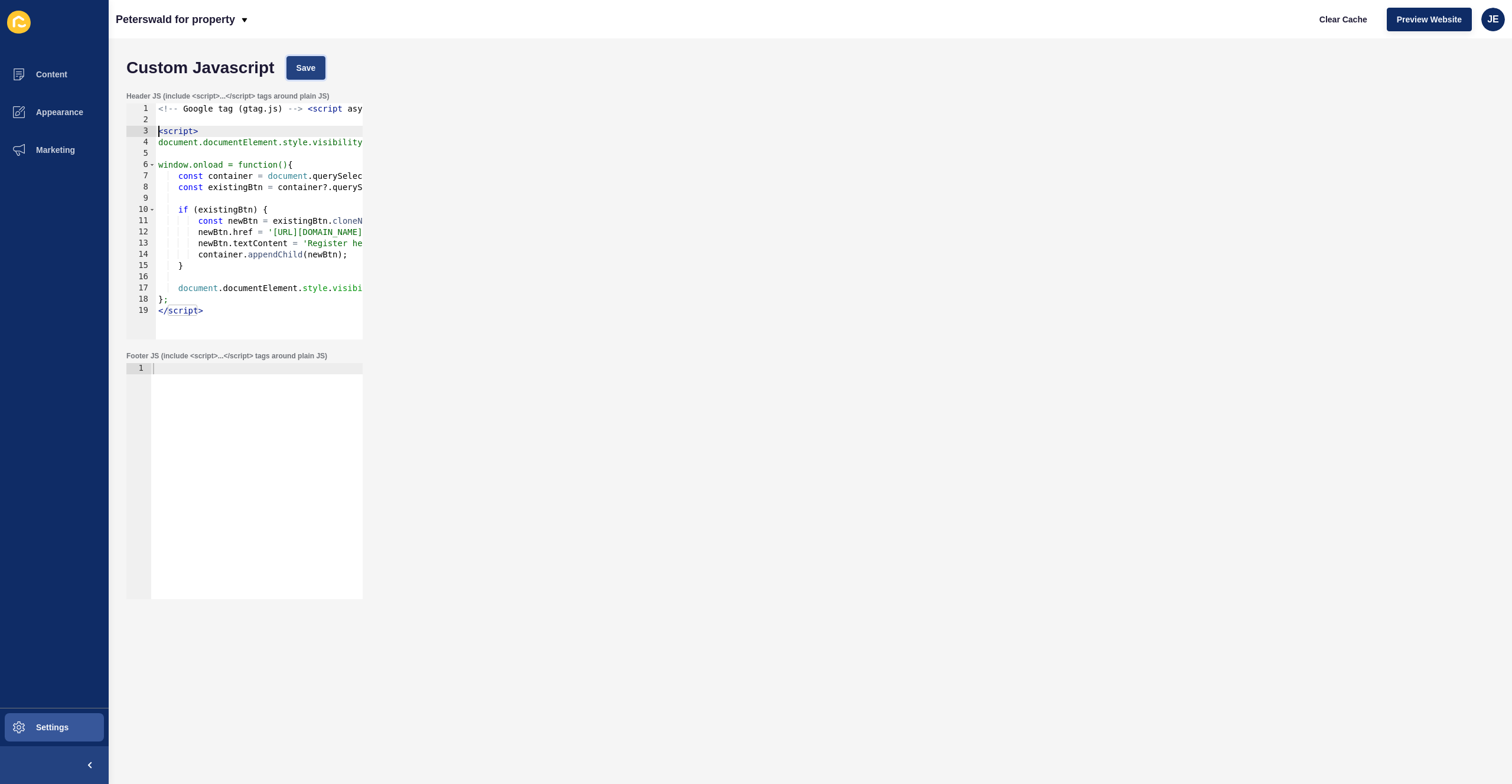
click at [314, 64] on span "Save" at bounding box center [306, 67] width 19 height 12
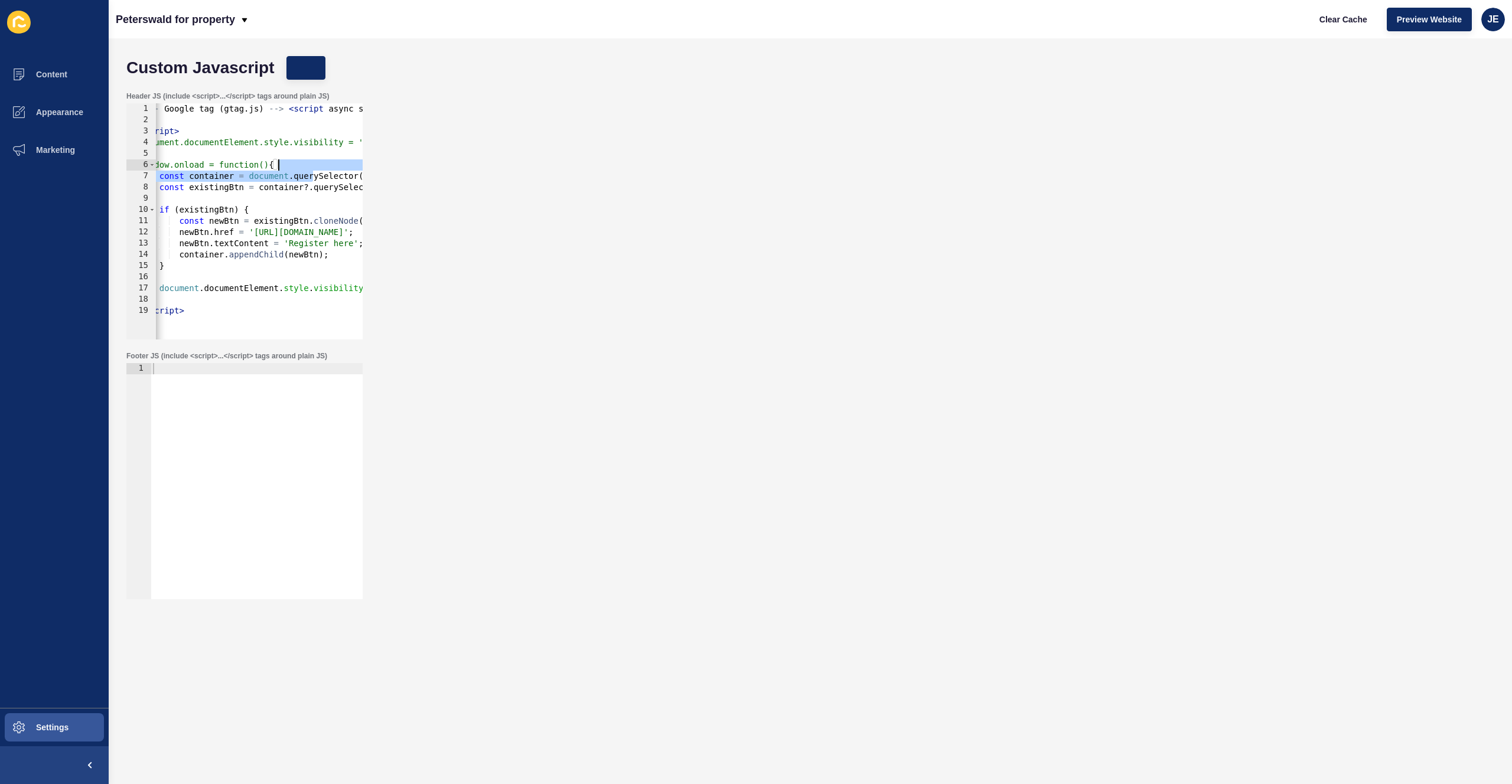
scroll to position [0, 197]
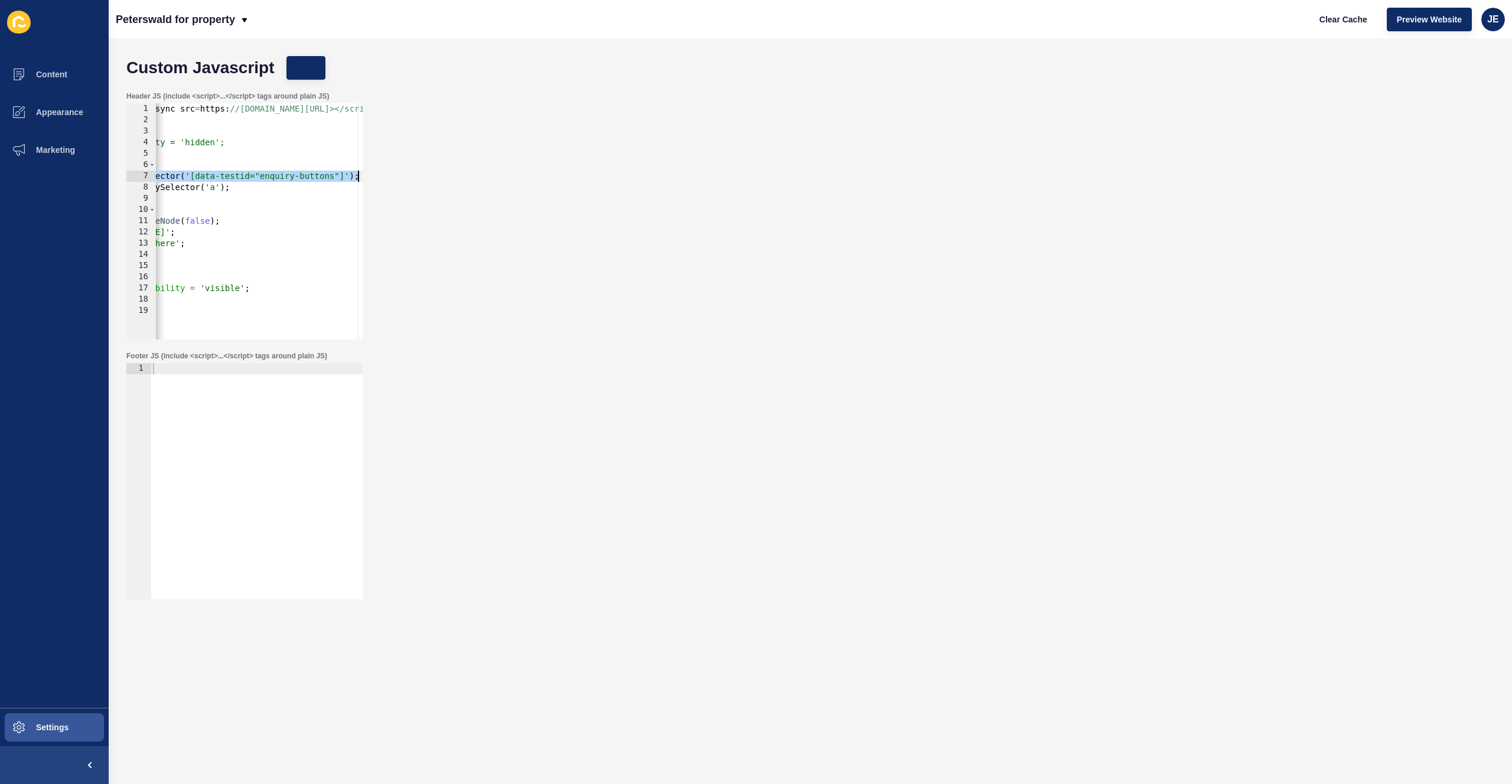
drag, startPoint x: 330, startPoint y: 173, endPoint x: 417, endPoint y: 175, distance: 87.0
click at [417, 175] on div "Header JS (include <script>...</script> tags around plain JS) const container =…" at bounding box center [810, 215] width 1380 height 260
click at [1020, 22] on span "Clear Cache" at bounding box center [1343, 19] width 48 height 12
click at [1020, 26] on button "Clear Cache" at bounding box center [1343, 19] width 68 height 24
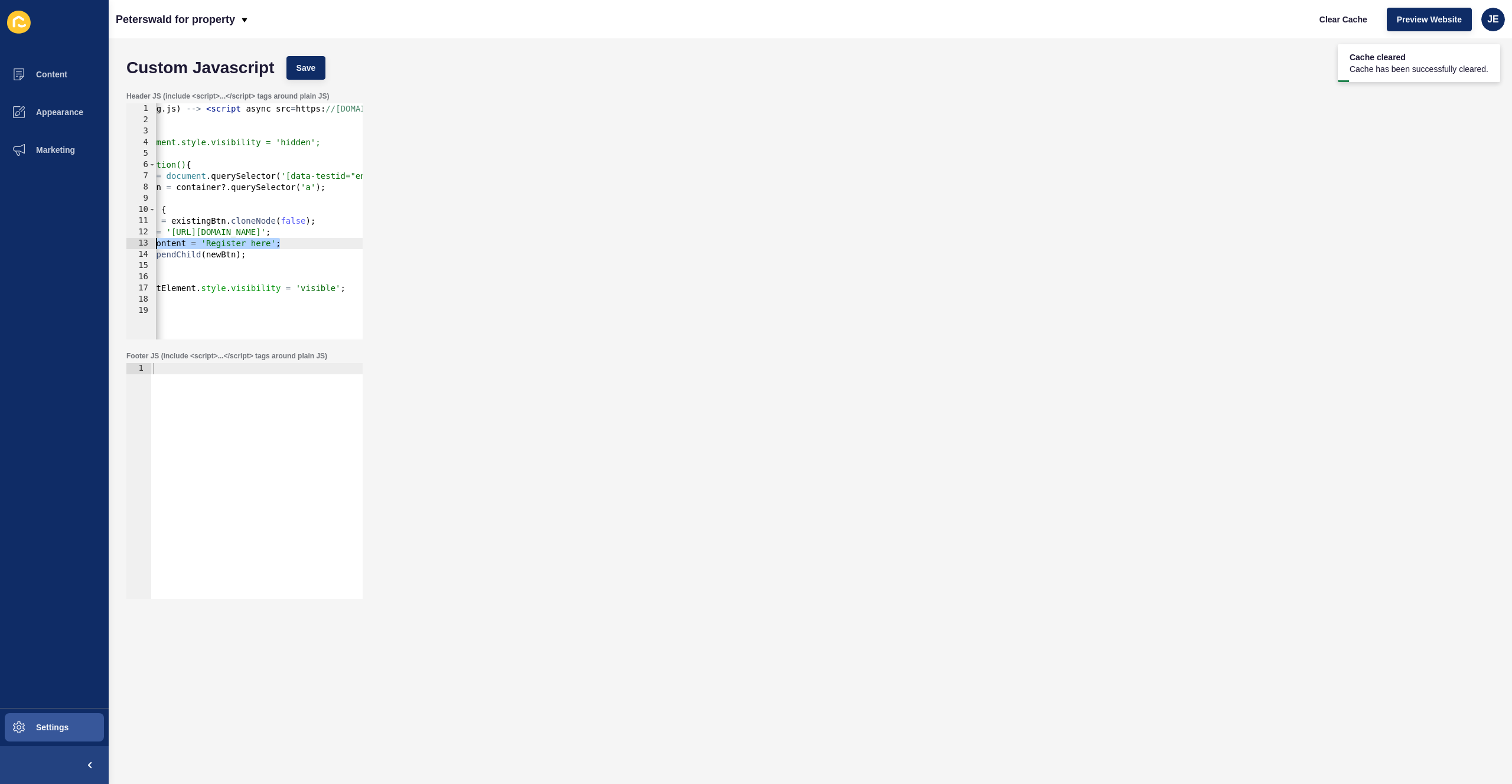
scroll to position [0, 0]
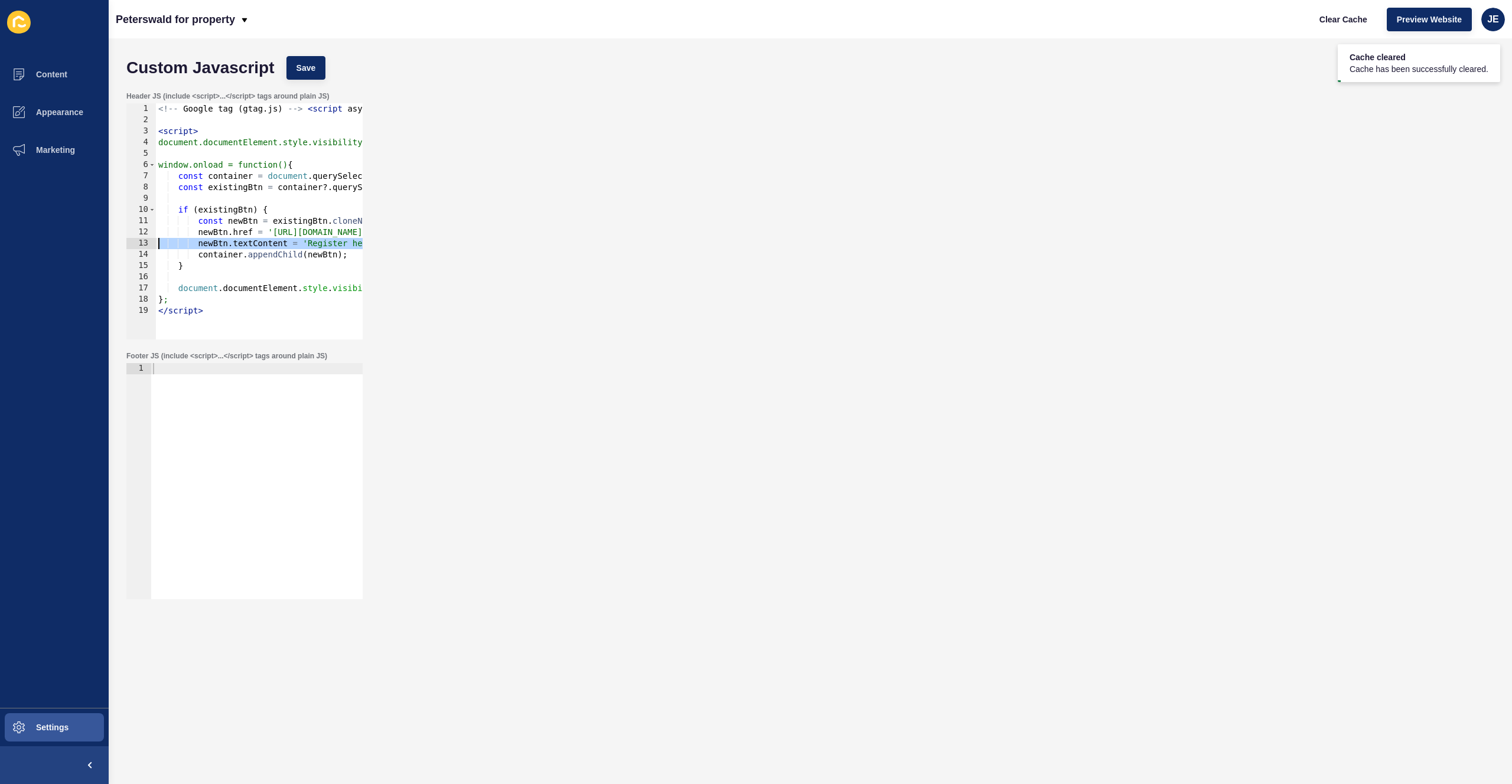
drag, startPoint x: 208, startPoint y: 239, endPoint x: 136, endPoint y: 244, distance: 72.2
click at [136, 244] on div "newBtn.textContent = 'Register here'; 1 2 3 4 5 6 7 8 9 10 11 12 13 14 15 16 17…" at bounding box center [244, 221] width 236 height 236
click at [318, 173] on div "<!-- Google tag ( gtag . js ) --> < script async src = https : //www.googletagm…" at bounding box center [843, 228] width 1375 height 250
type textarea "const container = document.querySelector('[data-testid="enquiry-buttons"]');"
click at [255, 194] on div "<!-- Google tag ( gtag . js ) --> < script async src = https : //www.googletagm…" at bounding box center [843, 228] width 1375 height 250
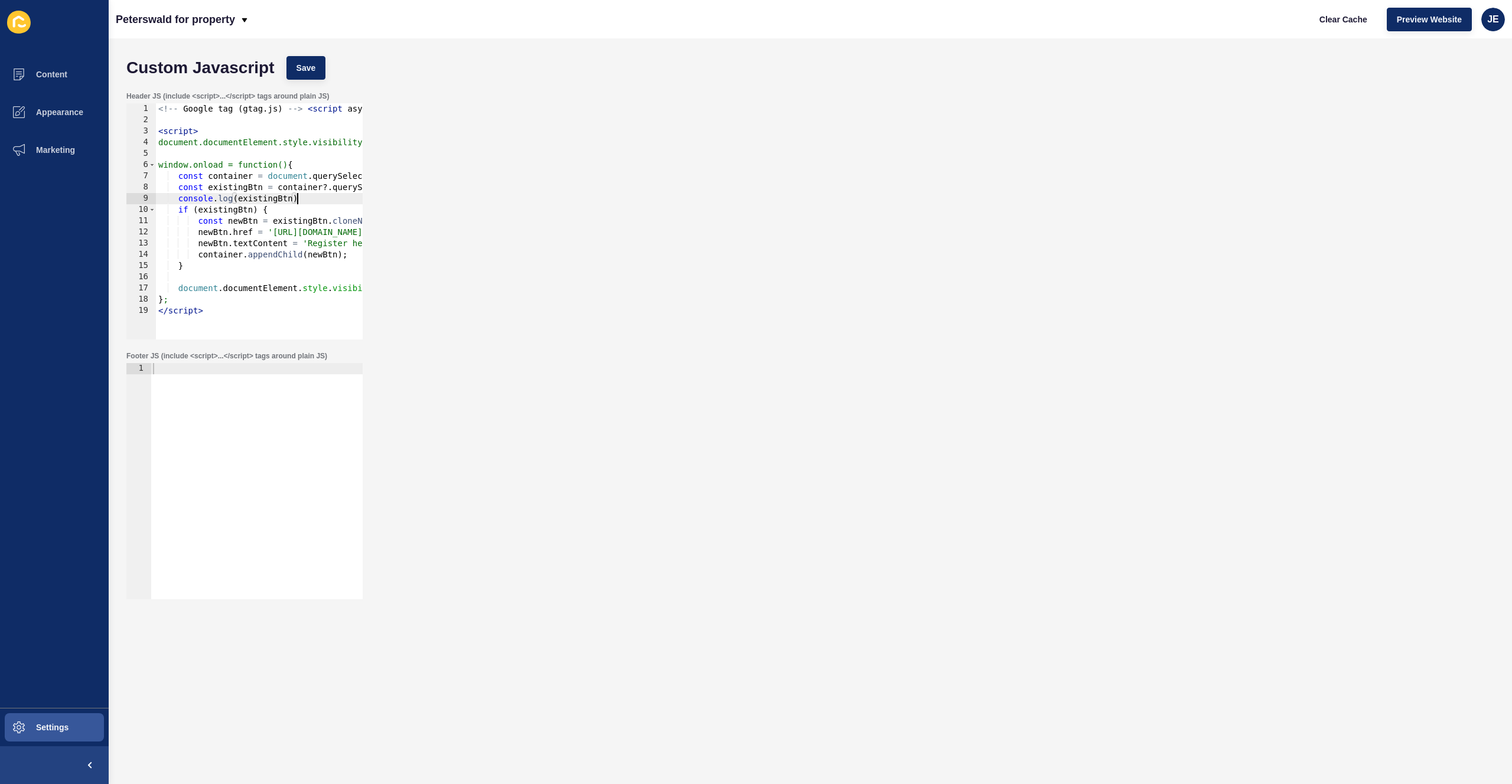
scroll to position [0, 9]
click at [314, 70] on span "Save" at bounding box center [306, 67] width 19 height 12
click at [1020, 20] on span "Clear Cache" at bounding box center [1343, 19] width 48 height 12
click at [256, 262] on div "<!-- Google tag ( gtag . js ) --> < script async src = https : //www.googletagm…" at bounding box center [843, 228] width 1375 height 250
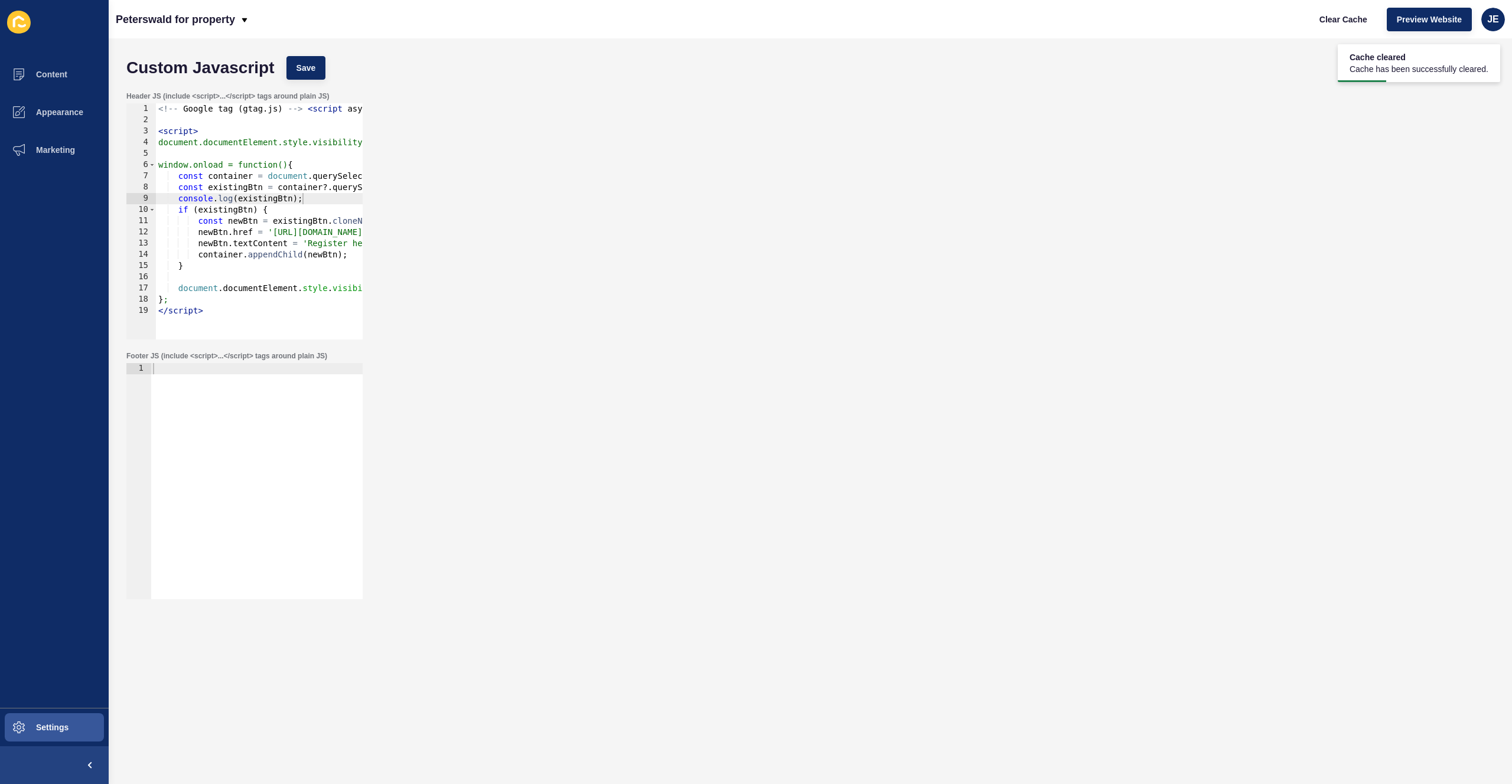
scroll to position [0, 1]
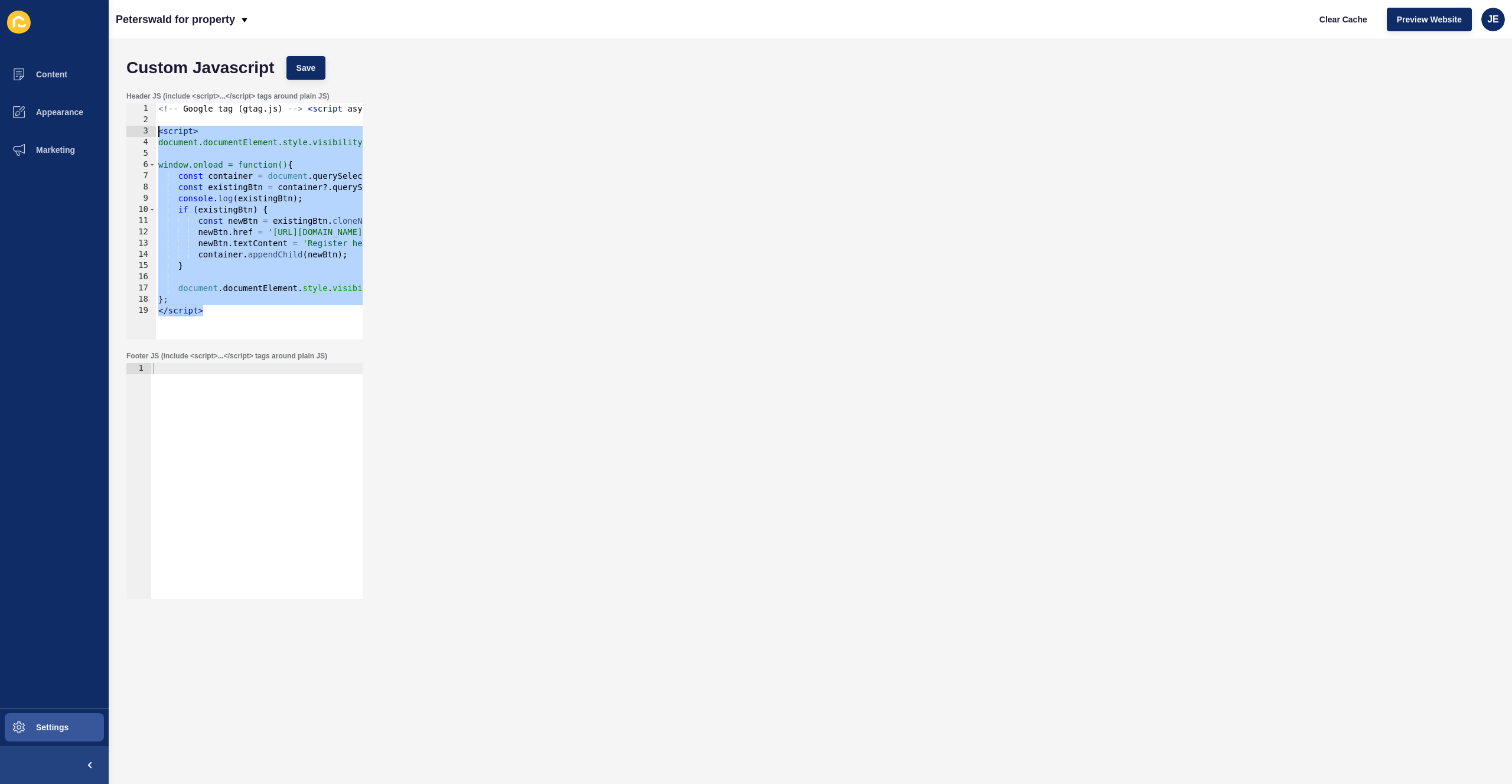
drag, startPoint x: 214, startPoint y: 315, endPoint x: 119, endPoint y: 133, distance: 205.3
click at [119, 133] on div "Custom Javascript Save Header JS (include <script>...</script> tags around plai…" at bounding box center [810, 411] width 1404 height 746
paste textarea "/script>"
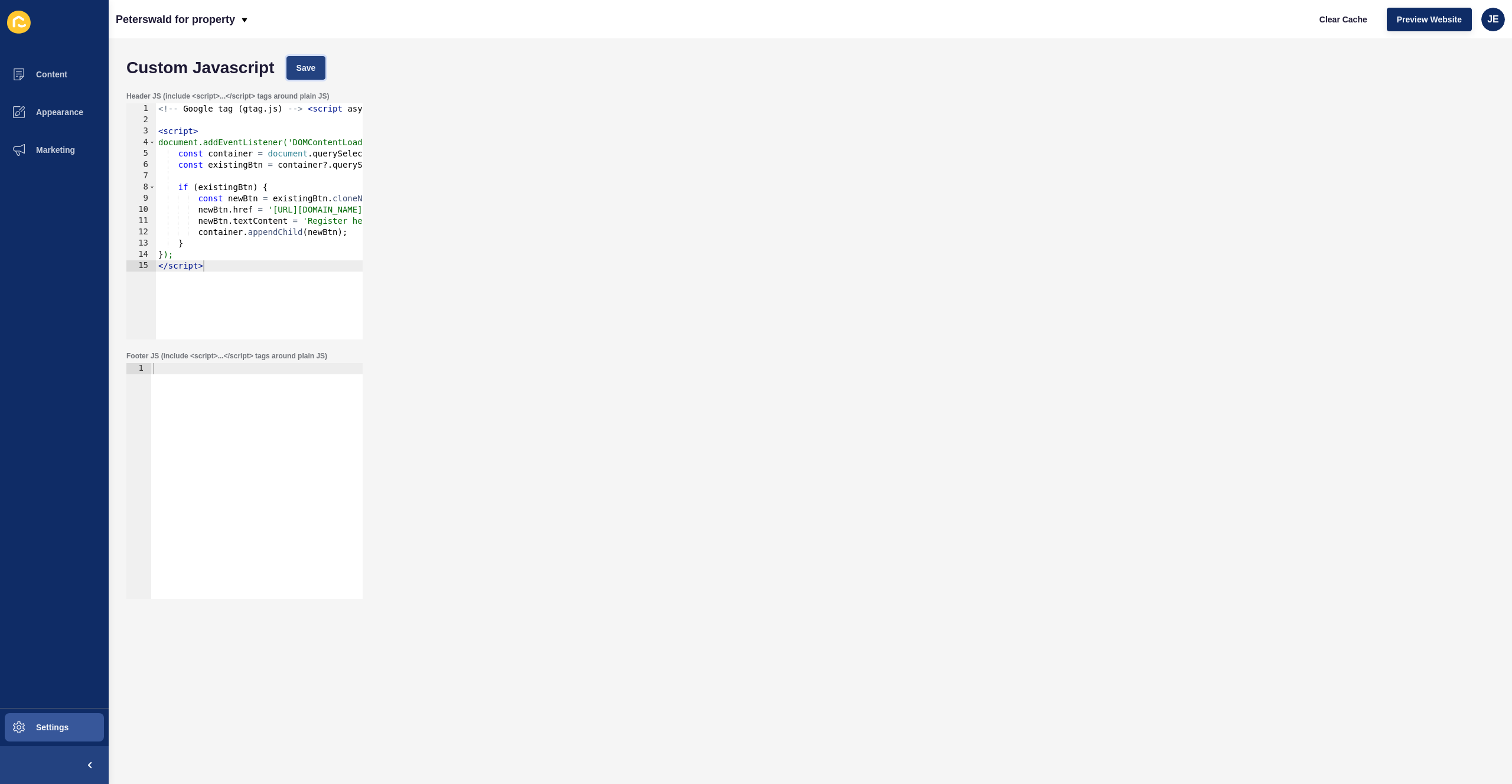
click at [315, 70] on button "Save" at bounding box center [306, 68] width 39 height 24
click at [1020, 10] on div "Peterswald for property Clear Cache Preview Website JE" at bounding box center [810, 19] width 1404 height 39
click at [1020, 14] on span "Clear Cache" at bounding box center [1343, 19] width 48 height 12
click at [197, 232] on div "<!-- Google tag ( gtag . js ) --> < script async src = https : //www.googletagm…" at bounding box center [843, 228] width 1375 height 250
type textarea "container.appendChild(newBtn);"
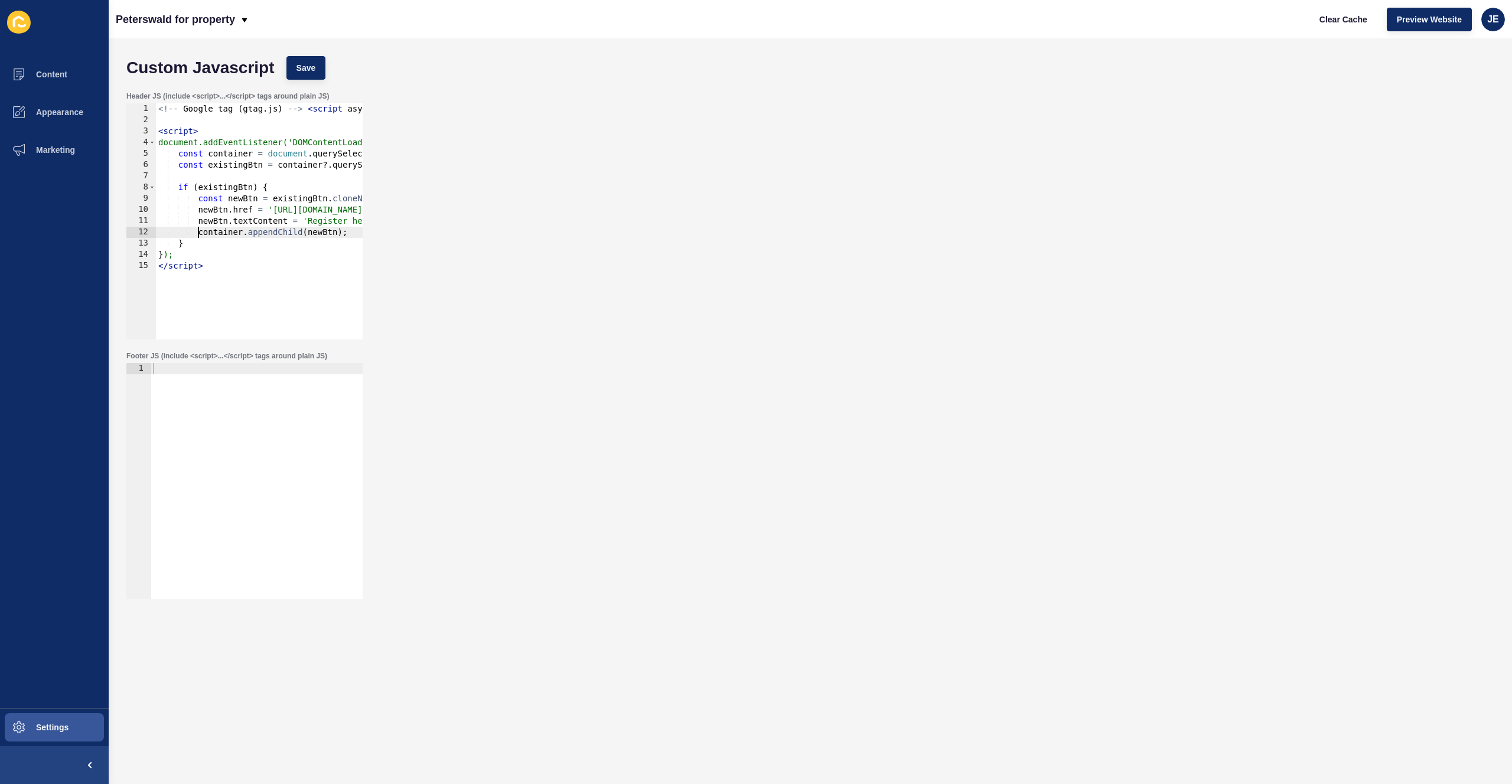
scroll to position [0, 2]
click at [230, 233] on div "<!-- Google tag ( gtag . js ) --> < script async src = https : //www.googletagm…" at bounding box center [843, 228] width 1375 height 250
click at [309, 68] on span "Save" at bounding box center [306, 67] width 19 height 12
click at [1020, 24] on span "Clear Cache" at bounding box center [1343, 19] width 48 height 12
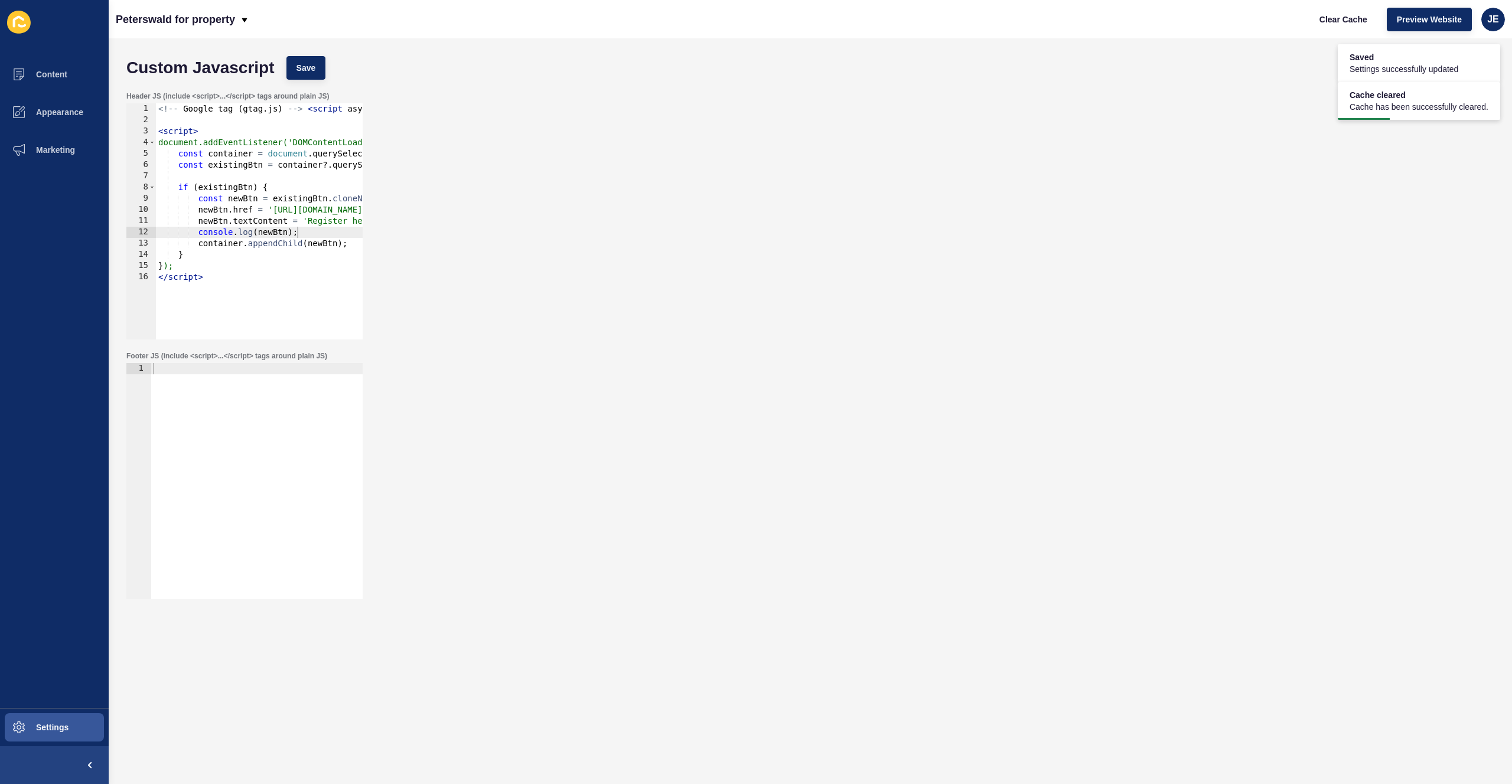
scroll to position [0, 2]
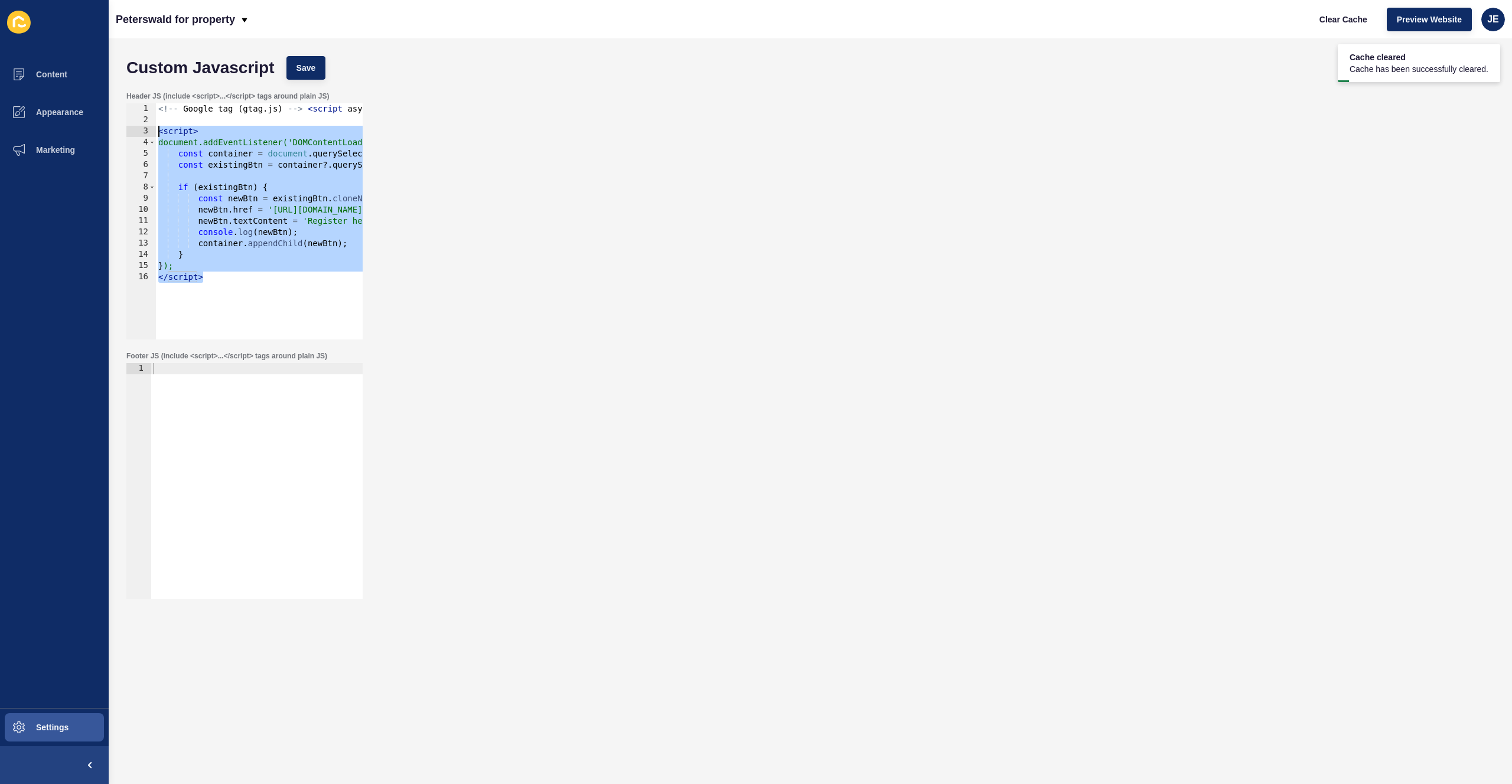
drag, startPoint x: 221, startPoint y: 279, endPoint x: 127, endPoint y: 133, distance: 173.6
click at [127, 133] on div "</script> 1 2 3 4 5 6 7 8 9 10 11 12 13 14 15 16 <!-- Google tag ( gtag . js ) …" at bounding box center [244, 221] width 236 height 236
paste textarea "/script>"
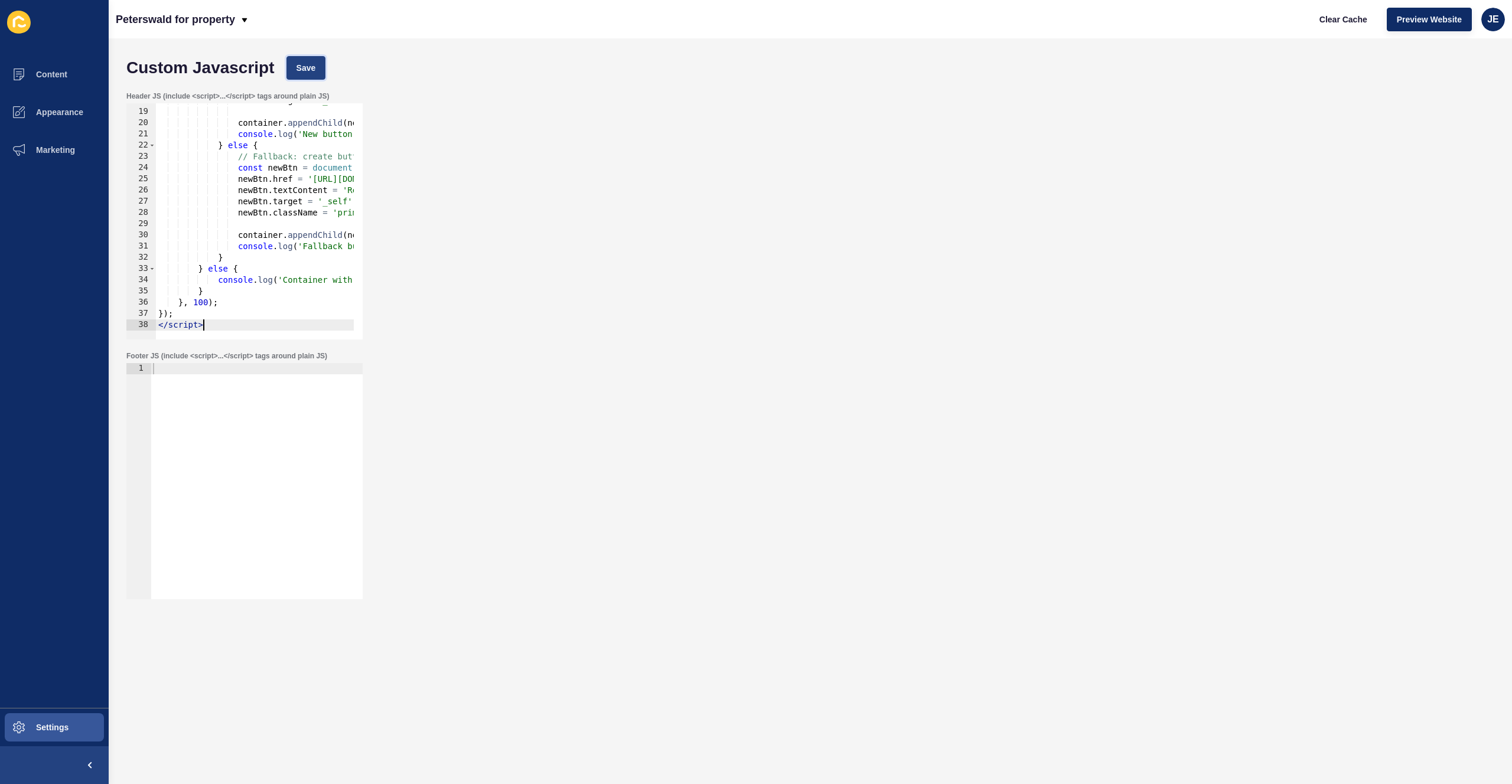
click at [316, 70] on button "Save" at bounding box center [306, 68] width 39 height 24
click at [1020, 28] on button "Clear Cache" at bounding box center [1343, 19] width 68 height 24
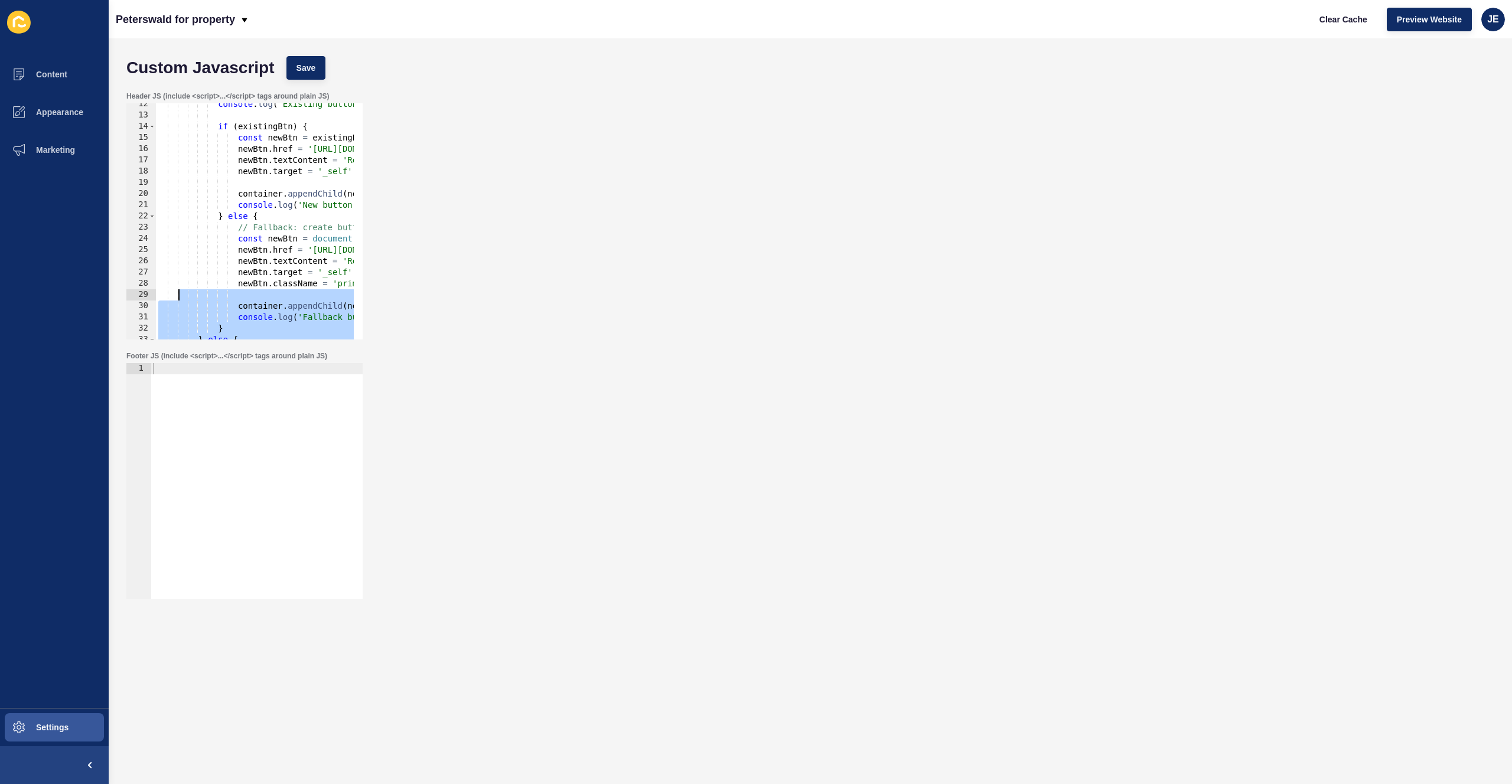
scroll to position [0, 0]
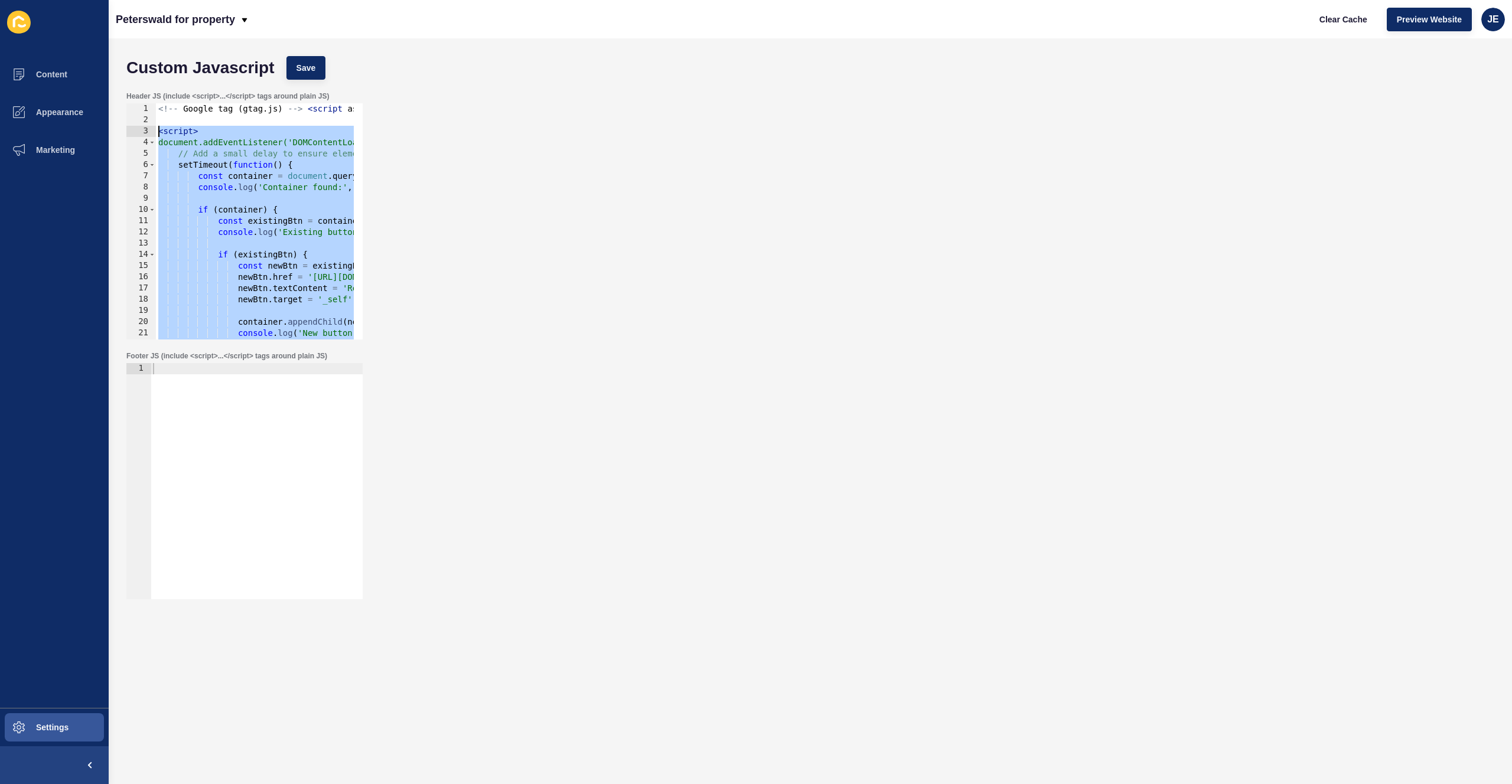
drag, startPoint x: 218, startPoint y: 321, endPoint x: 142, endPoint y: 135, distance: 200.9
click at [142, 135] on div "</script> 1 2 3 4 5 6 7 8 9 10 11 12 13 14 15 16 17 18 19 20 21 22 23 <!-- Goog…" at bounding box center [244, 221] width 236 height 236
type textarea "<script> document.addEventListener('DOMContentLoaded', function() {"
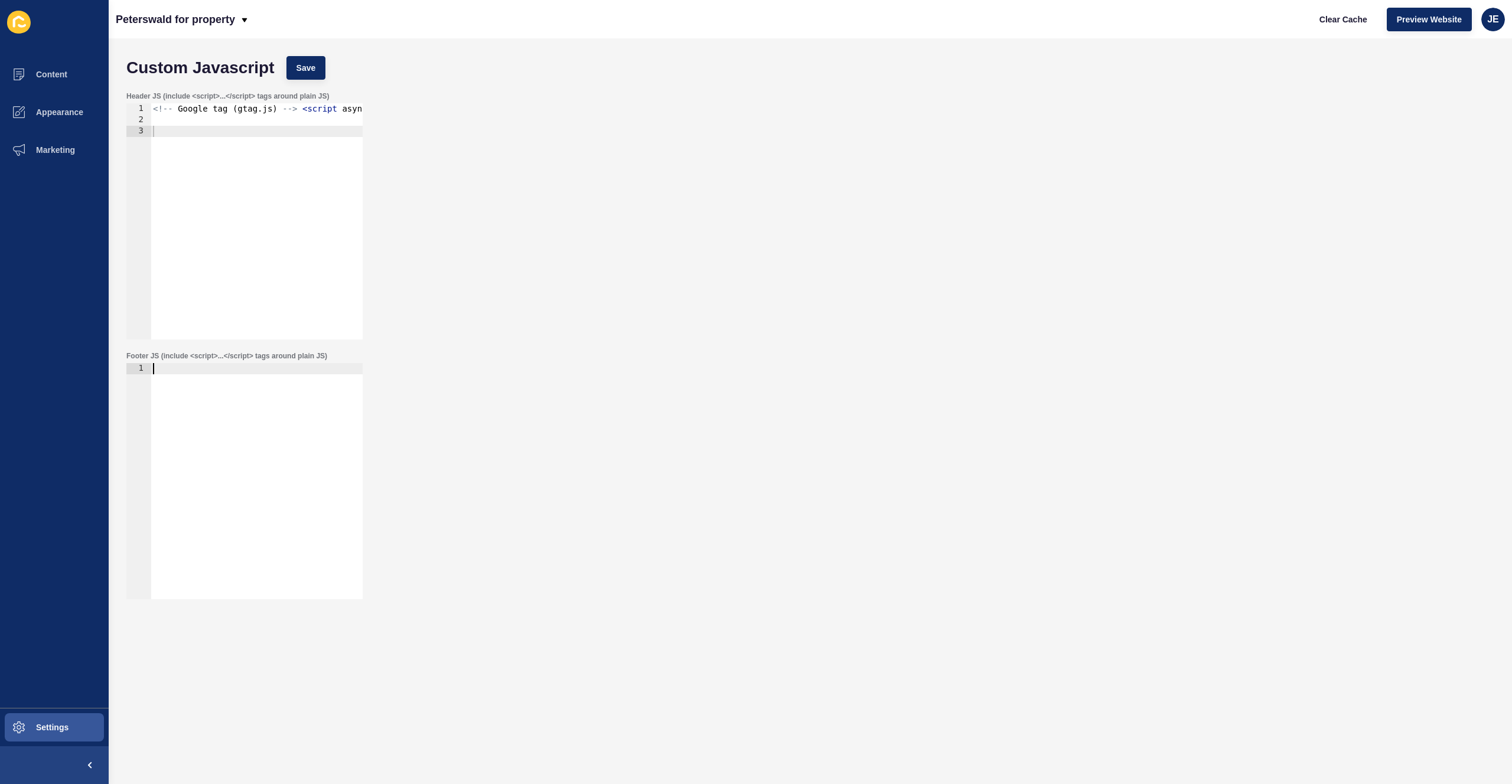
click at [212, 439] on div at bounding box center [257, 492] width 212 height 259
paste textarea "</script>"
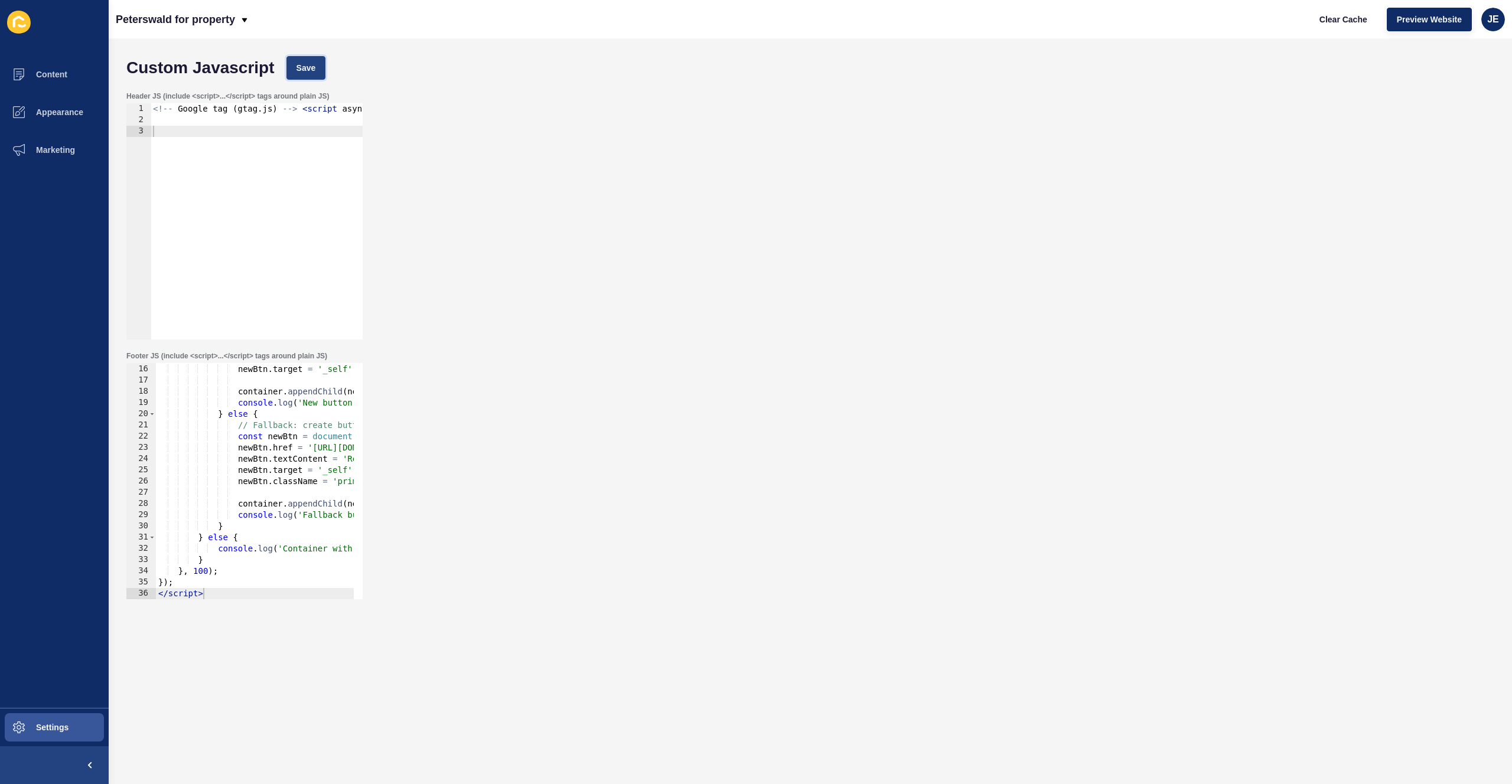
click at [309, 73] on span "Save" at bounding box center [306, 67] width 19 height 12
click at [1020, 21] on span "Clear Cache" at bounding box center [1343, 19] width 48 height 12
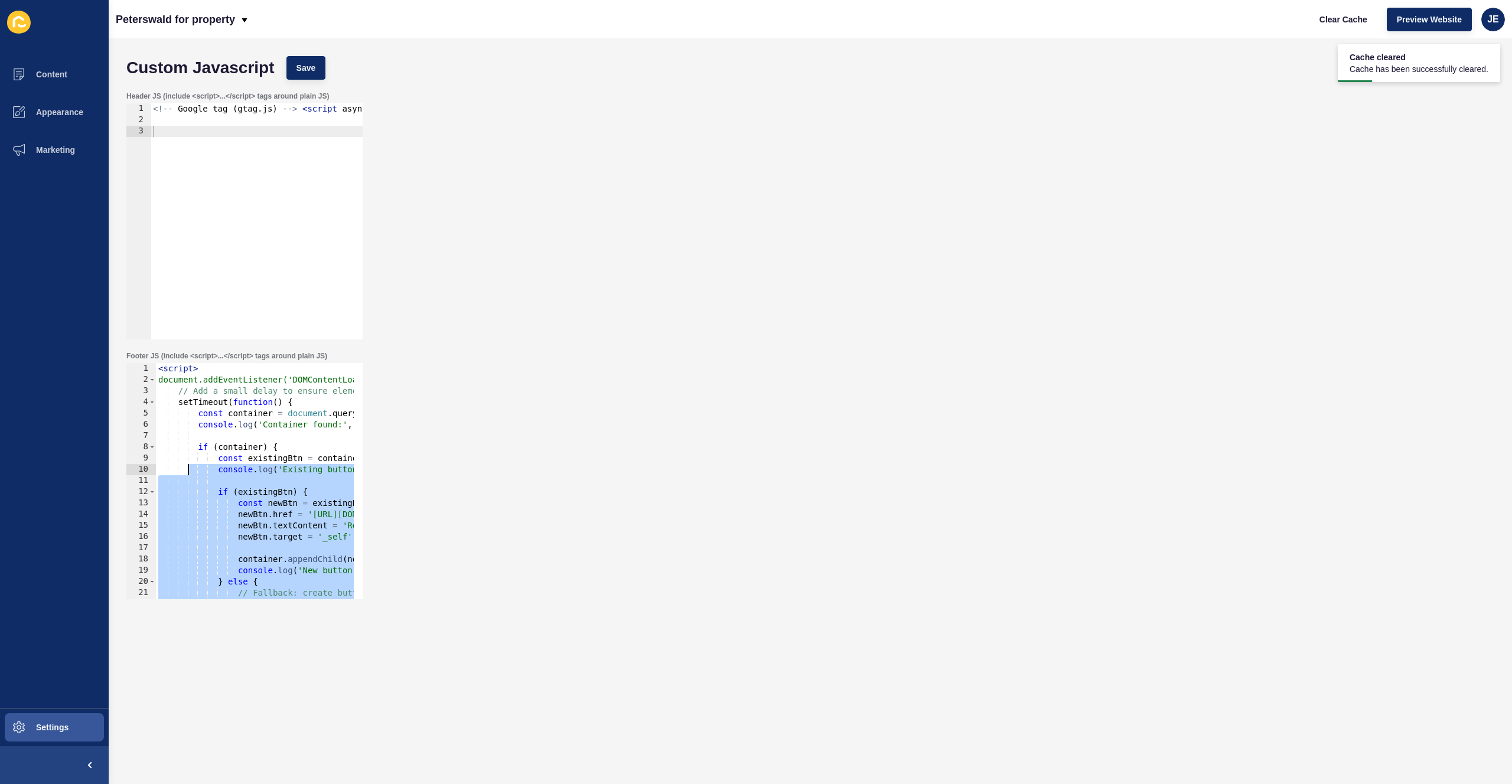
scroll to position [0, 0]
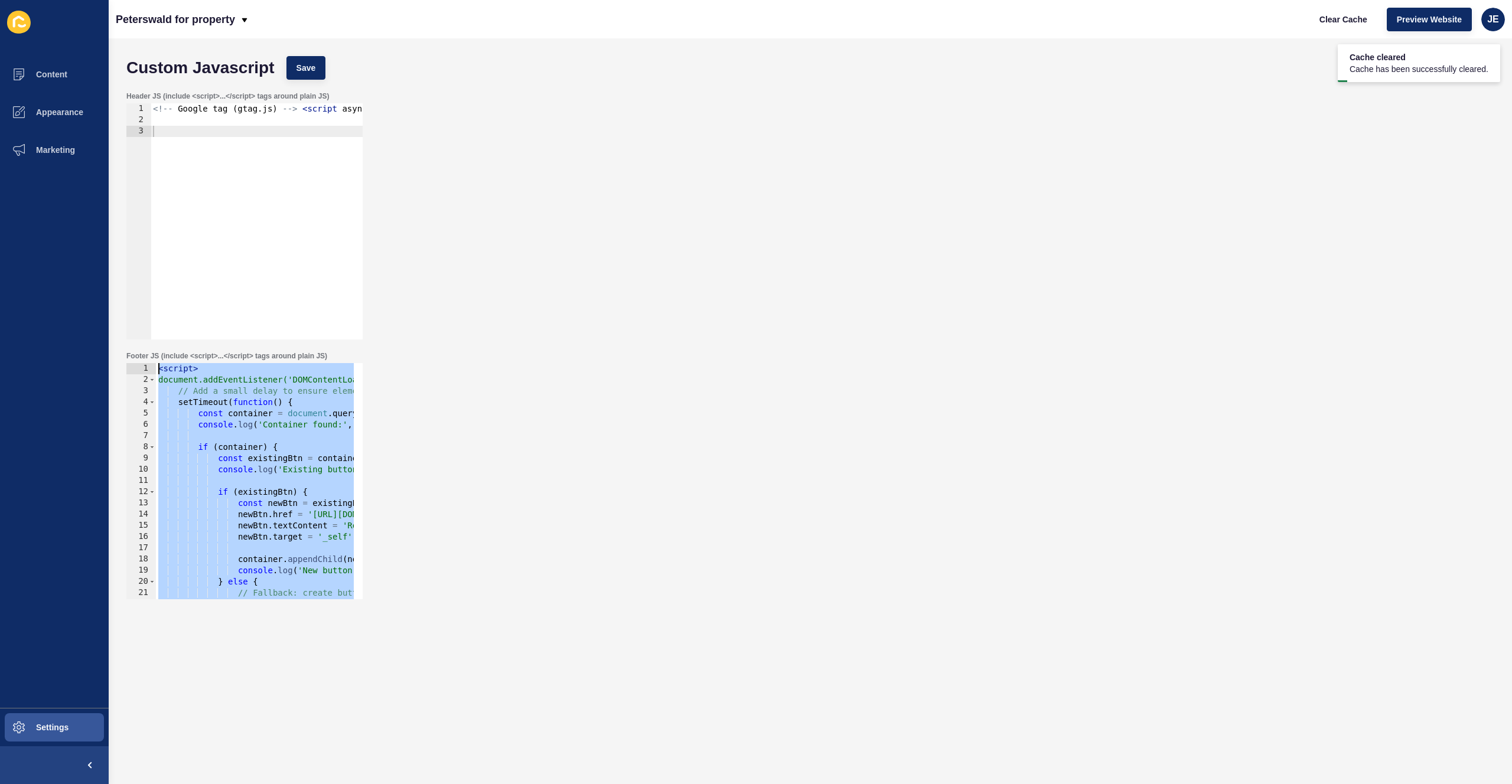
drag, startPoint x: 224, startPoint y: 583, endPoint x: 125, endPoint y: 370, distance: 234.9
click at [125, 370] on div "Footer JS (include <script>...</script> tags around plain JS) </script> 1 2 3 4…" at bounding box center [244, 476] width 239 height 251
type textarea "<script> document.addEventListener('DOMContentLoaded', function() {"
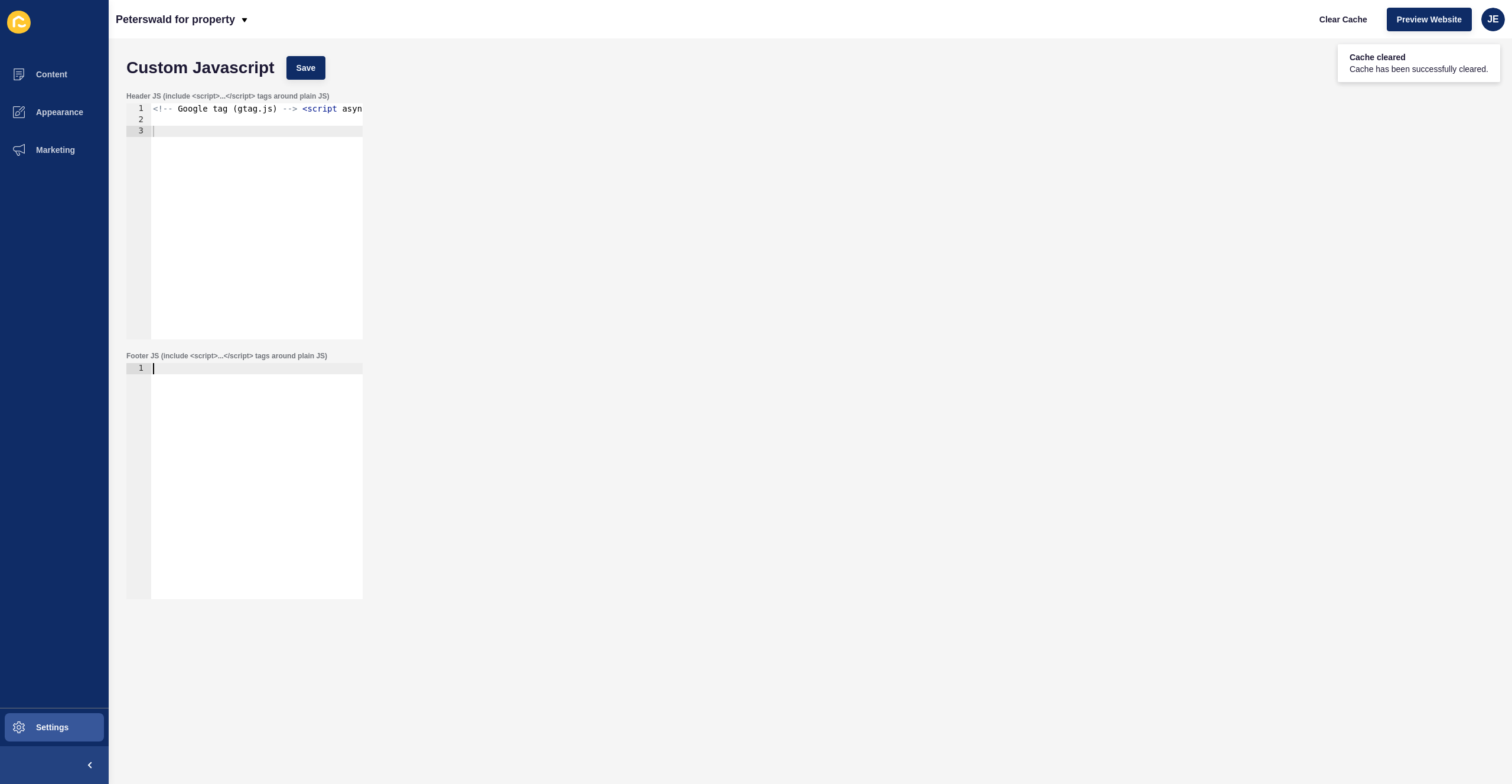
click at [213, 179] on div "<!-- Google tag ( gtag . js ) --> < script async src = https : //www.googletagm…" at bounding box center [838, 228] width 1375 height 250
paste textarea "</script>"
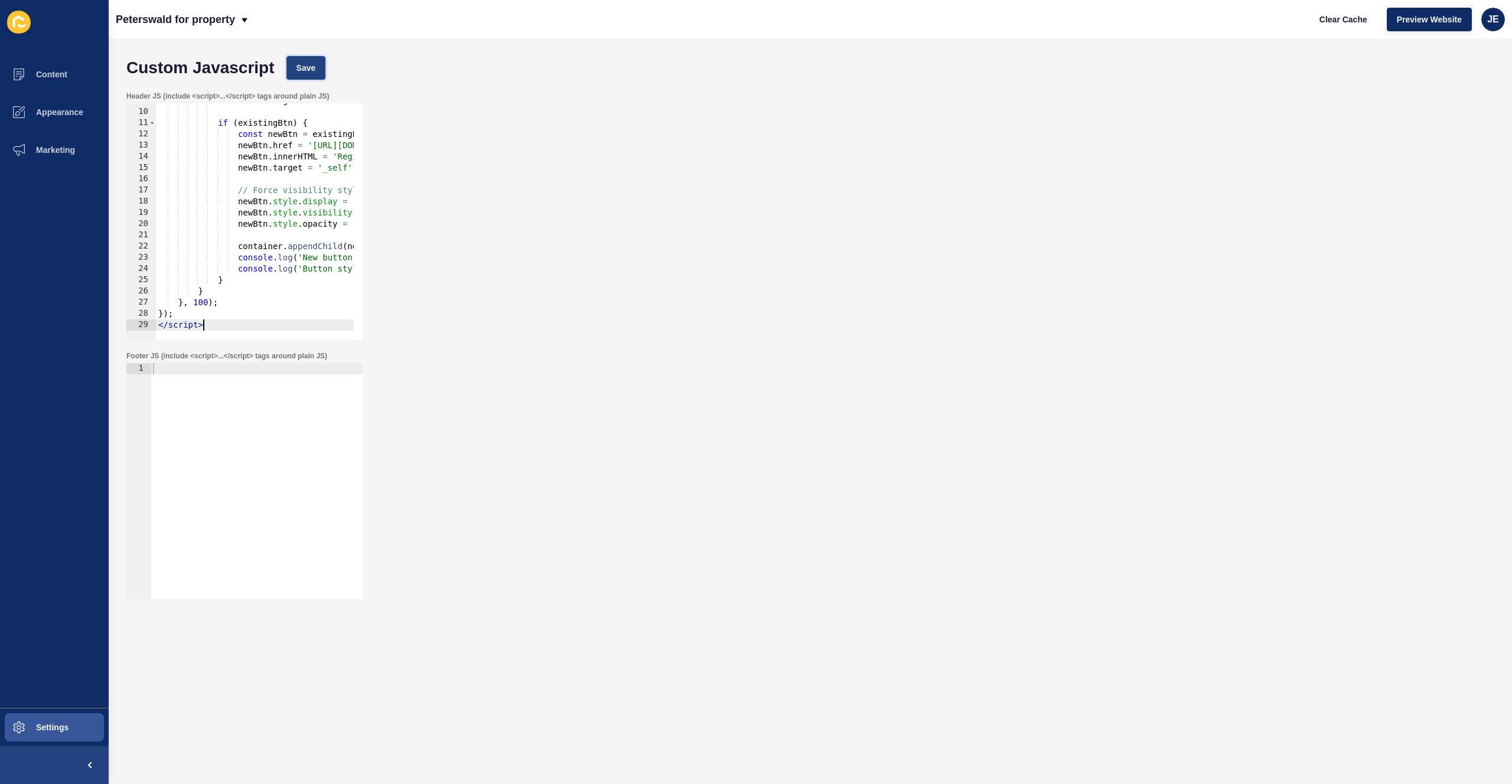
click at [310, 67] on span "Save" at bounding box center [306, 67] width 19 height 12
click at [1020, 23] on span "Clear Cache" at bounding box center [1343, 19] width 48 height 12
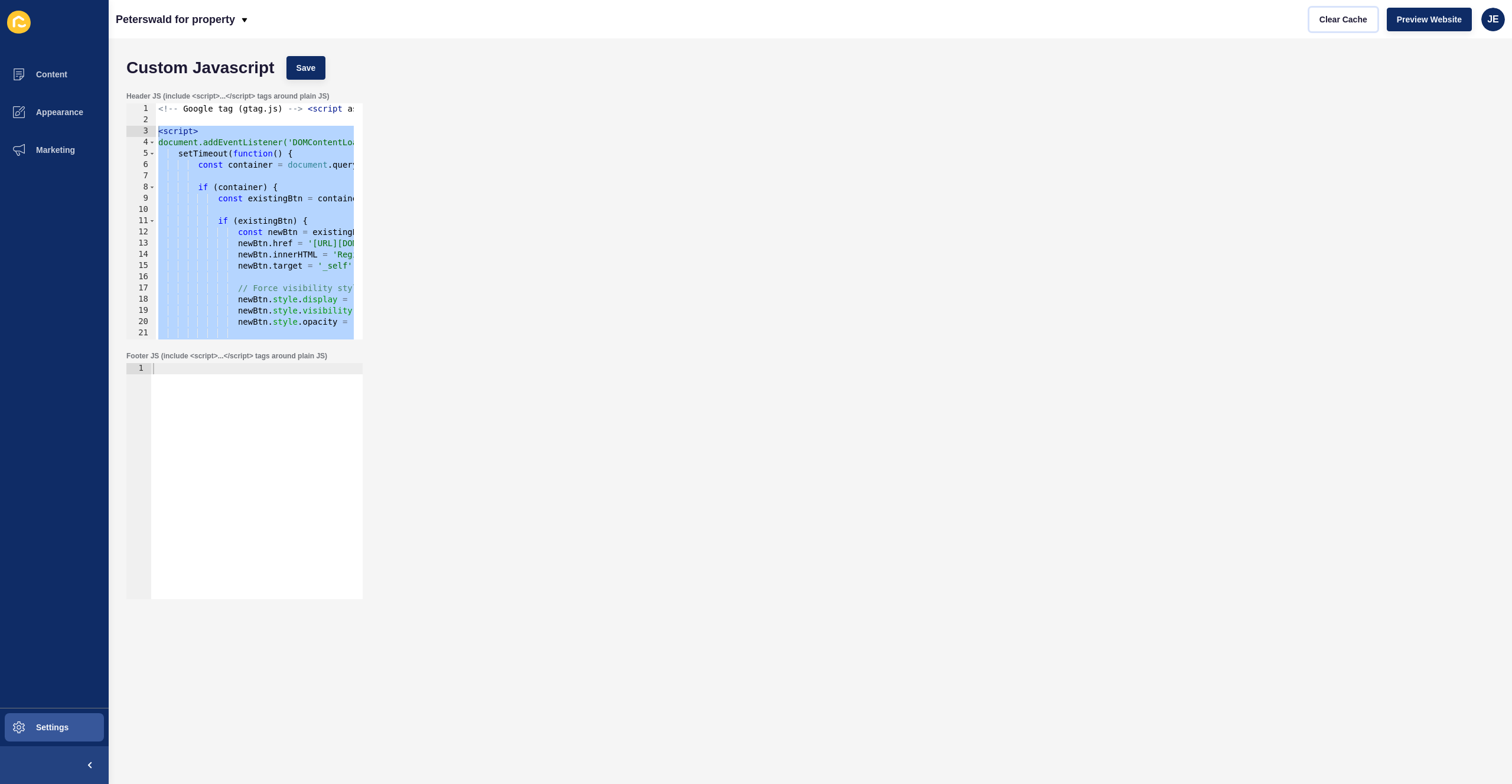
drag, startPoint x: 224, startPoint y: 327, endPoint x: 128, endPoint y: 132, distance: 217.3
click at [128, 132] on div "</script> 1 2 3 4 5 6 7 8 9 10 11 12 13 14 15 16 17 18 19 20 21 22 23 <!-- Goog…" at bounding box center [244, 221] width 236 height 236
click at [209, 225] on div "<!-- Google tag ( gtag . js ) --> < script async src = https : //www.googletagm…" at bounding box center [843, 228] width 1375 height 250
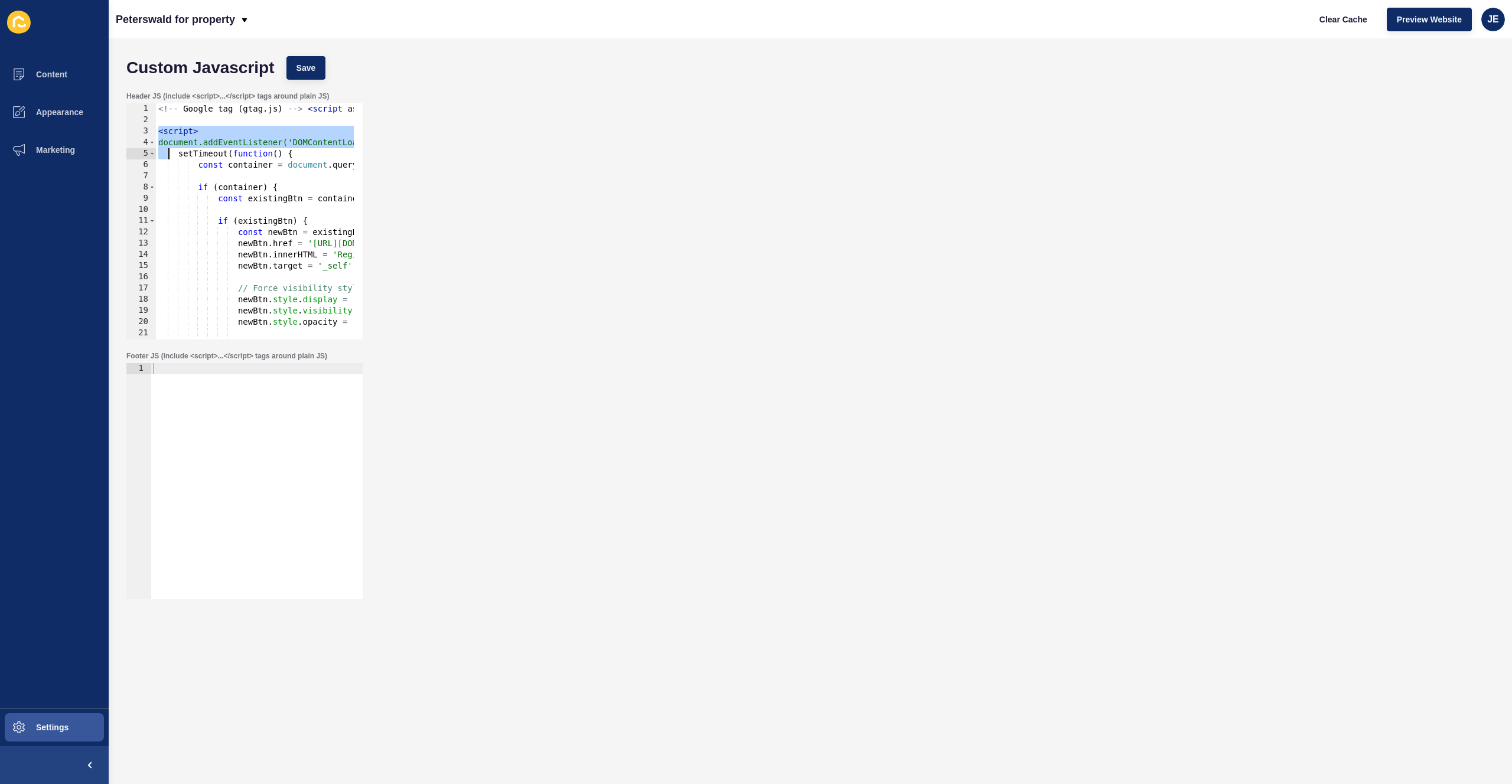
scroll to position [98, 0]
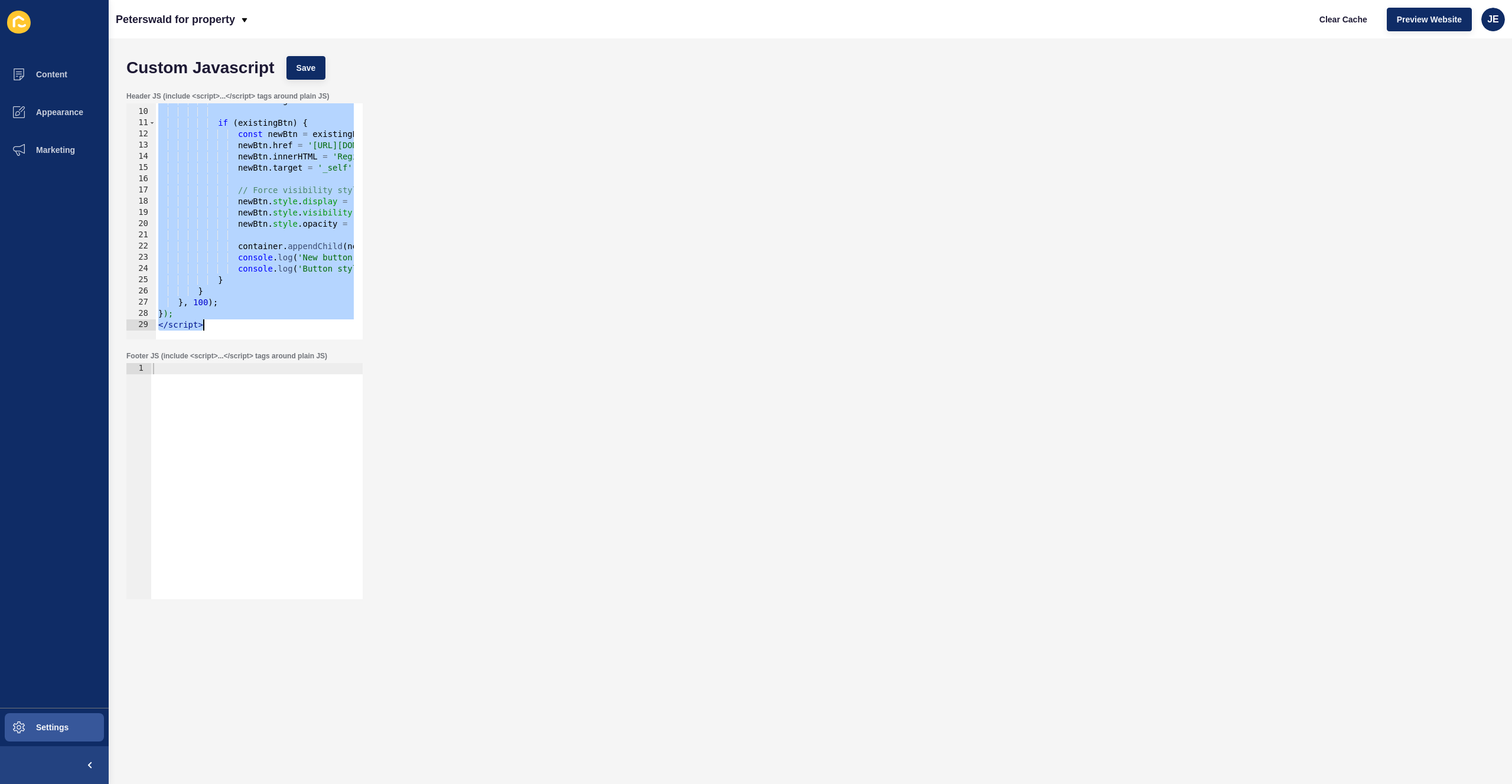
drag, startPoint x: 158, startPoint y: 131, endPoint x: 216, endPoint y: 327, distance: 204.4
click at [216, 327] on div "const existingBtn = container . querySelector ( 'a' ) ; if ( existingBtn ) { co…" at bounding box center [843, 220] width 1375 height 250
paste textarea
type textarea "</script>"
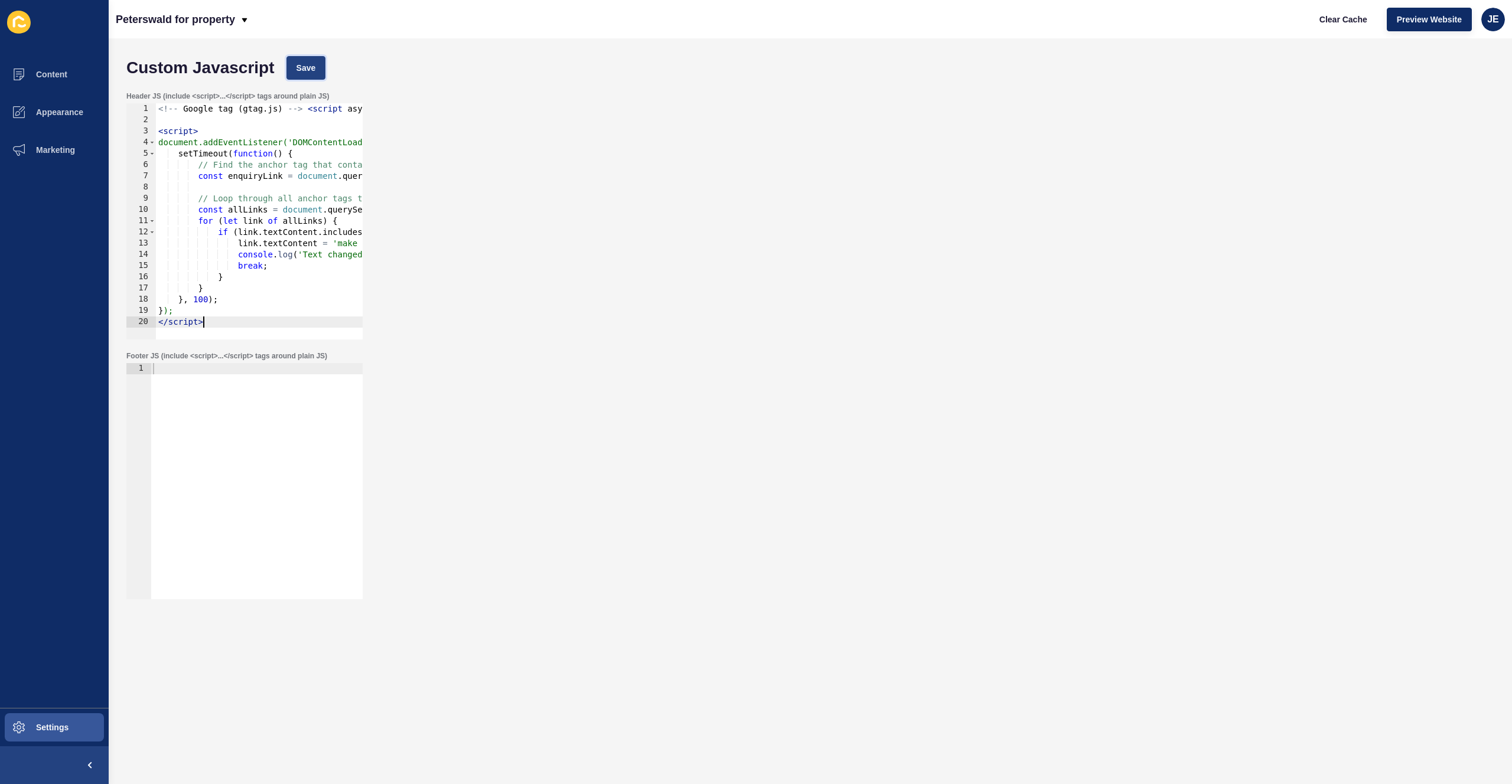
click at [301, 60] on button "Save" at bounding box center [306, 68] width 39 height 24
click at [1020, 14] on span "Clear Cache" at bounding box center [1343, 19] width 48 height 12
click at [44, 542] on span "Settings" at bounding box center [33, 727] width 70 height 9
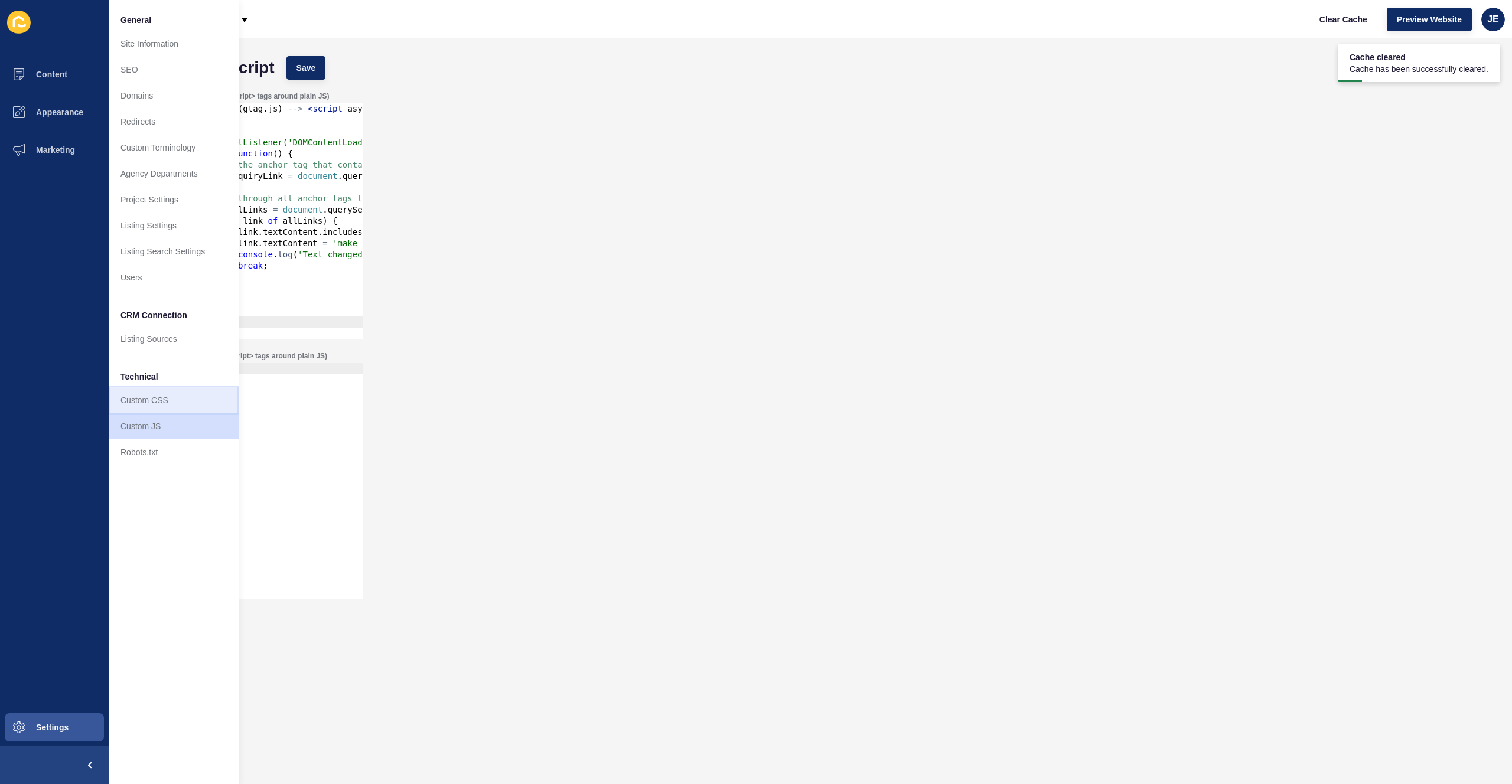
click at [164, 403] on link "Custom CSS" at bounding box center [173, 400] width 130 height 26
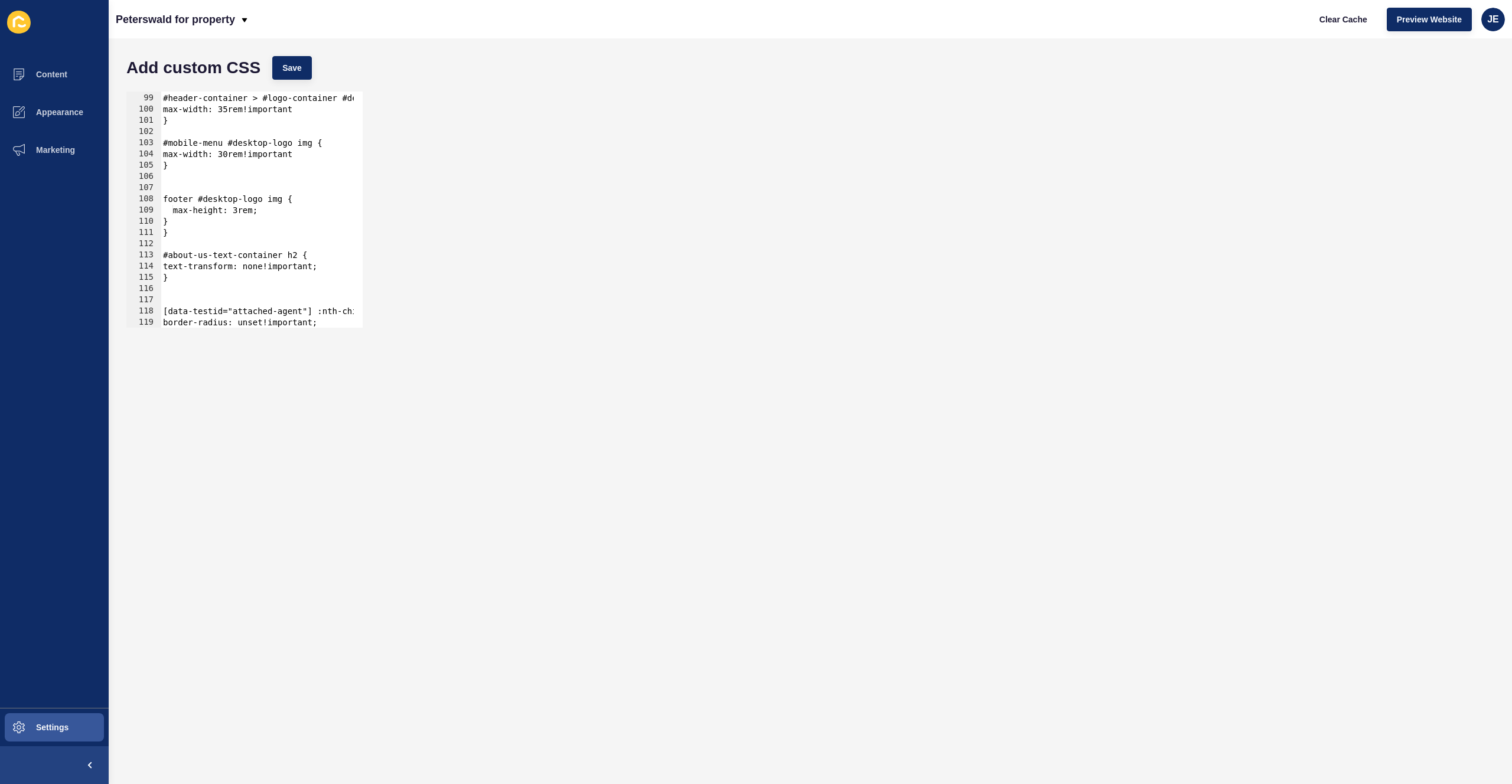
scroll to position [1321, 0]
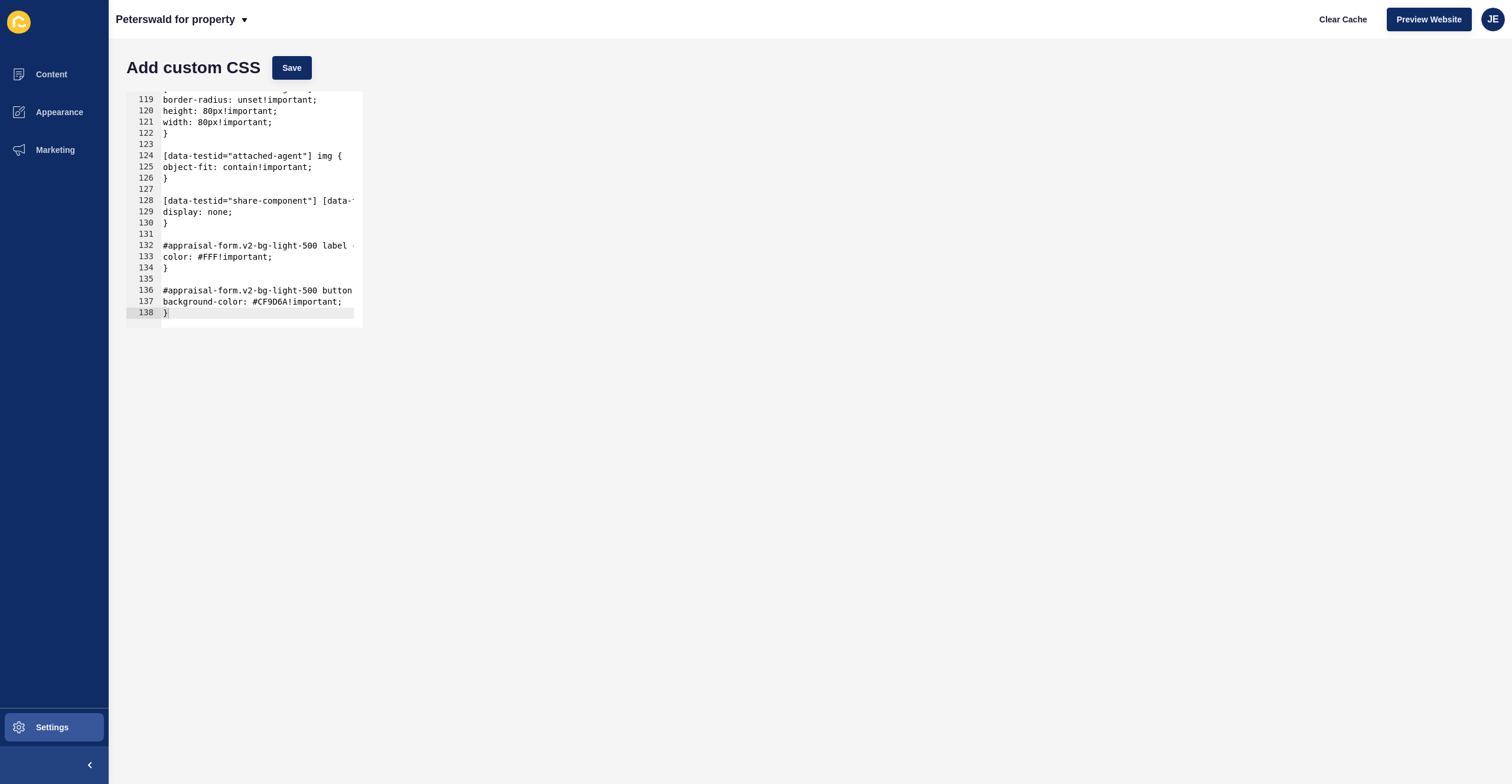
type textarea "}"
click at [215, 309] on div "[data-testid="attached-agent"] :nth-child(1) { border-radius: unset!important; …" at bounding box center [818, 208] width 1315 height 250
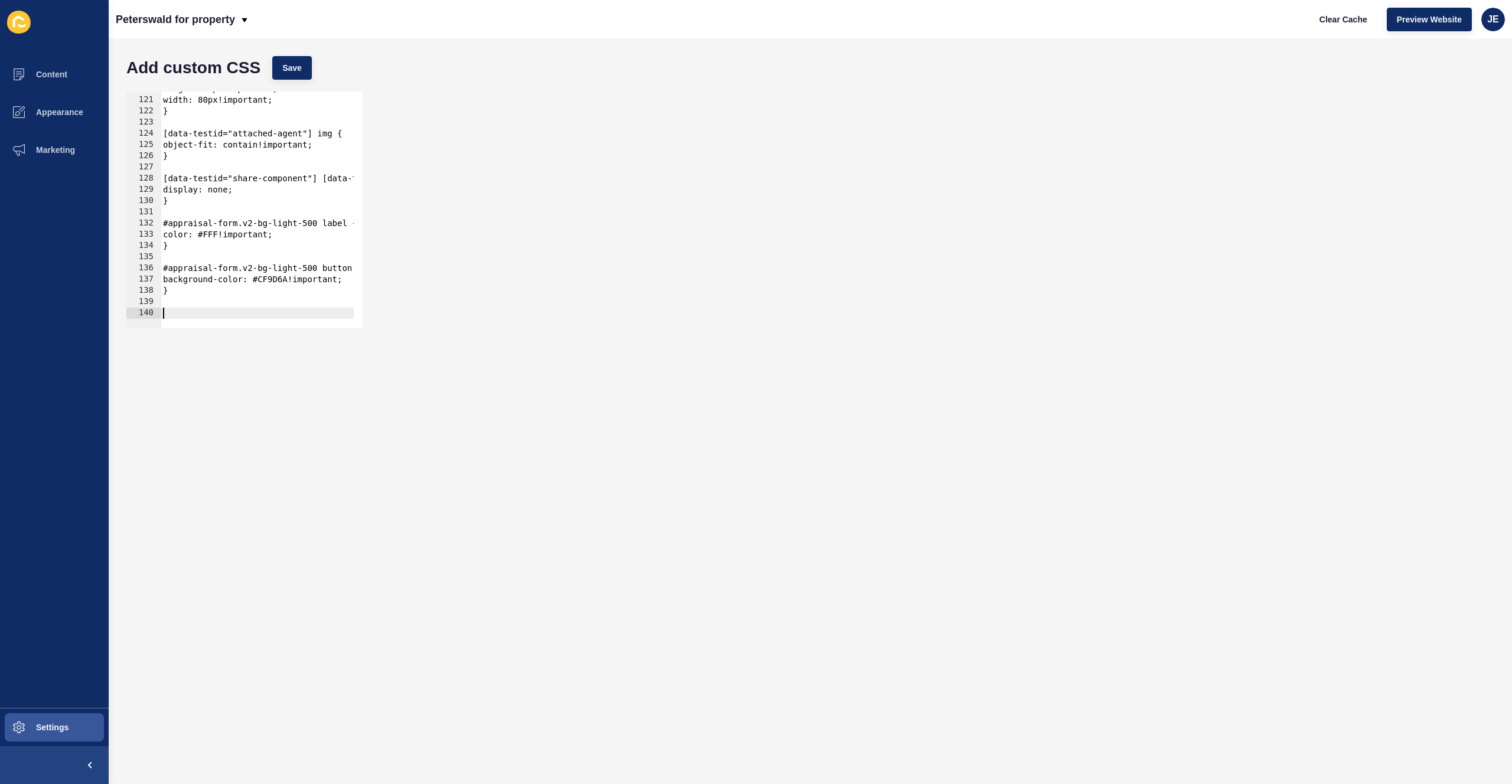
scroll to position [1343, 0]
paste textarea "header-container"
type textarea "header-container"
paste textarea "header-container"
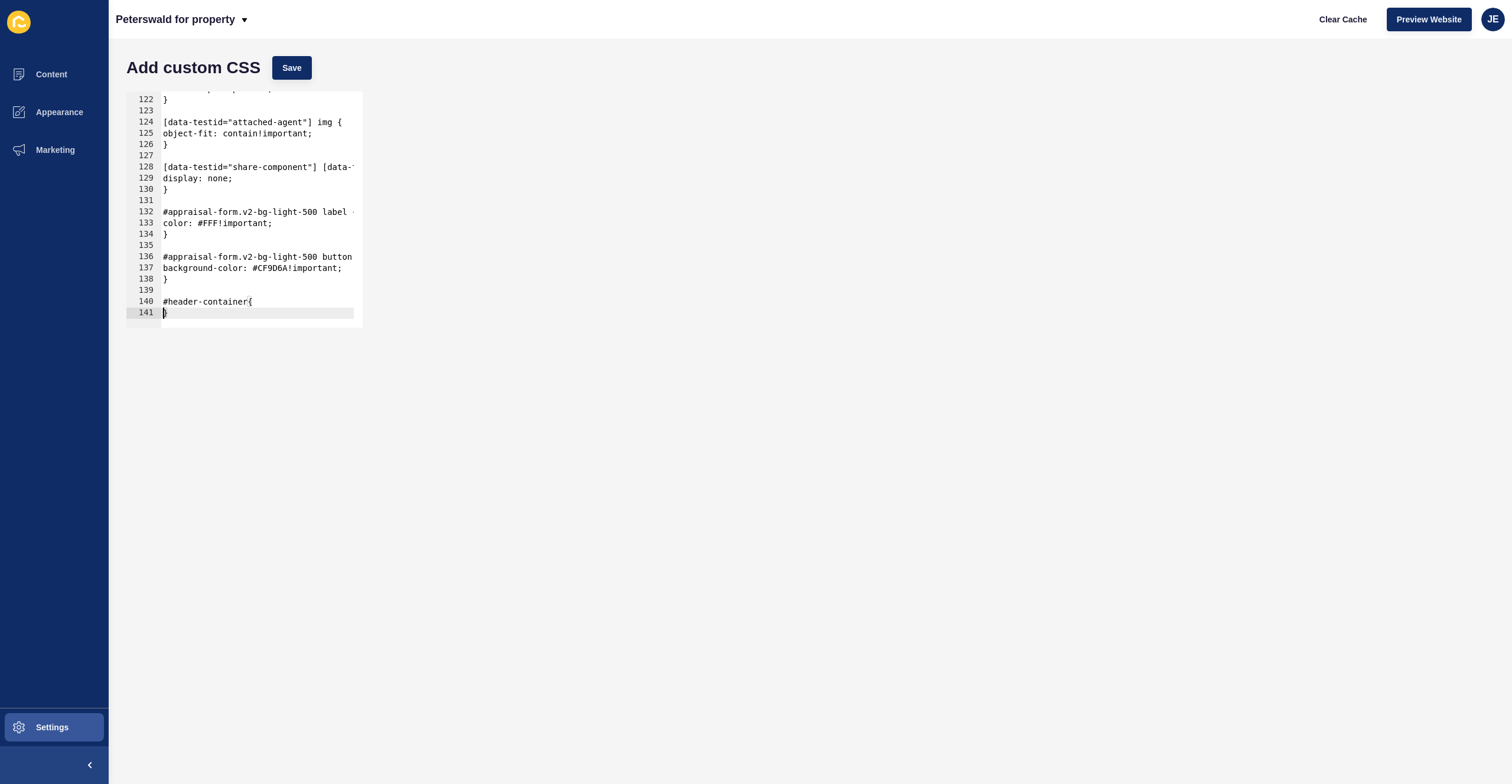
scroll to position [0, 0]
type textarea "}"
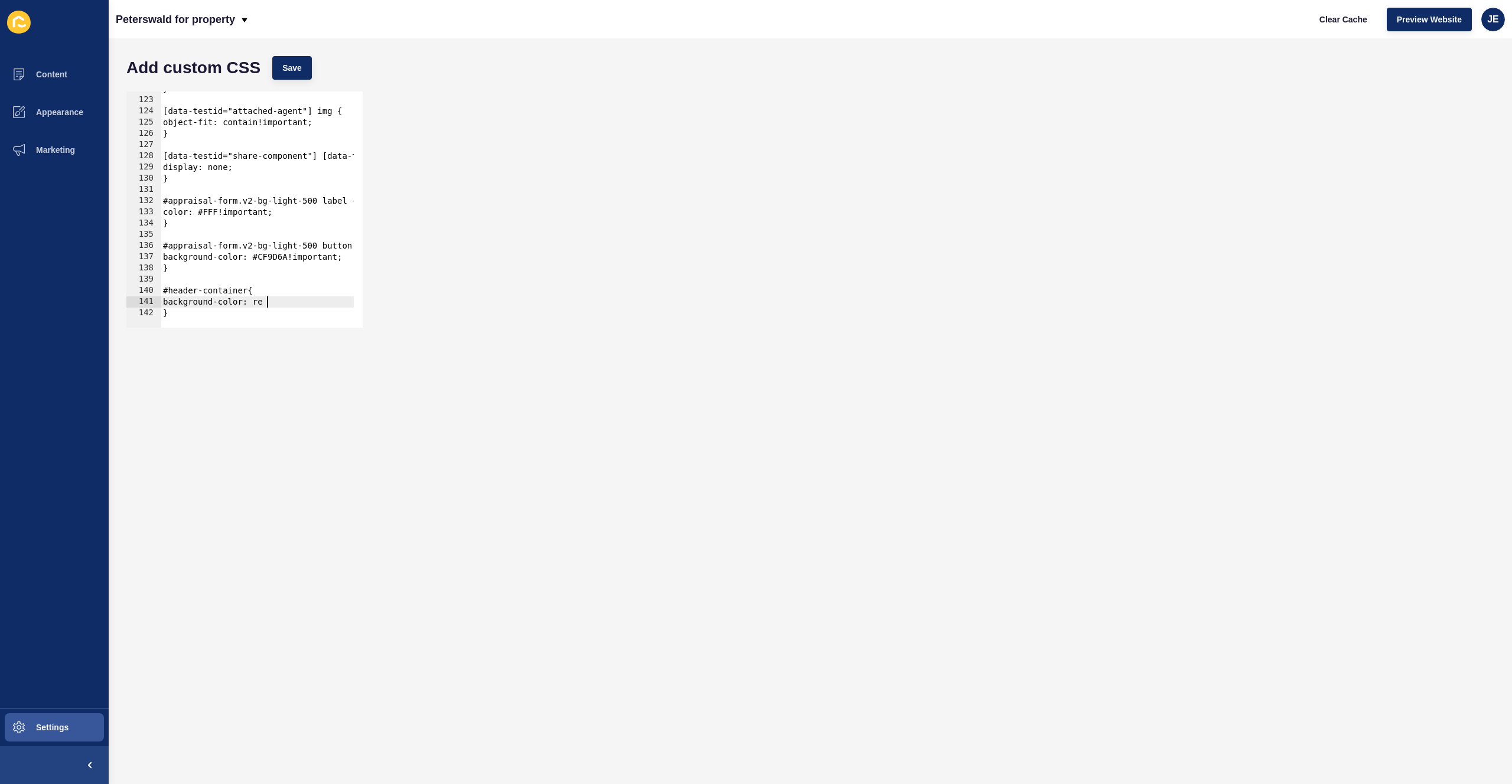
scroll to position [0, 7]
click at [302, 74] on button "Save" at bounding box center [292, 68] width 39 height 24
click at [1020, 21] on span "Clear Cache" at bounding box center [1343, 19] width 48 height 12
drag, startPoint x: 206, startPoint y: 313, endPoint x: 139, endPoint y: 293, distance: 69.9
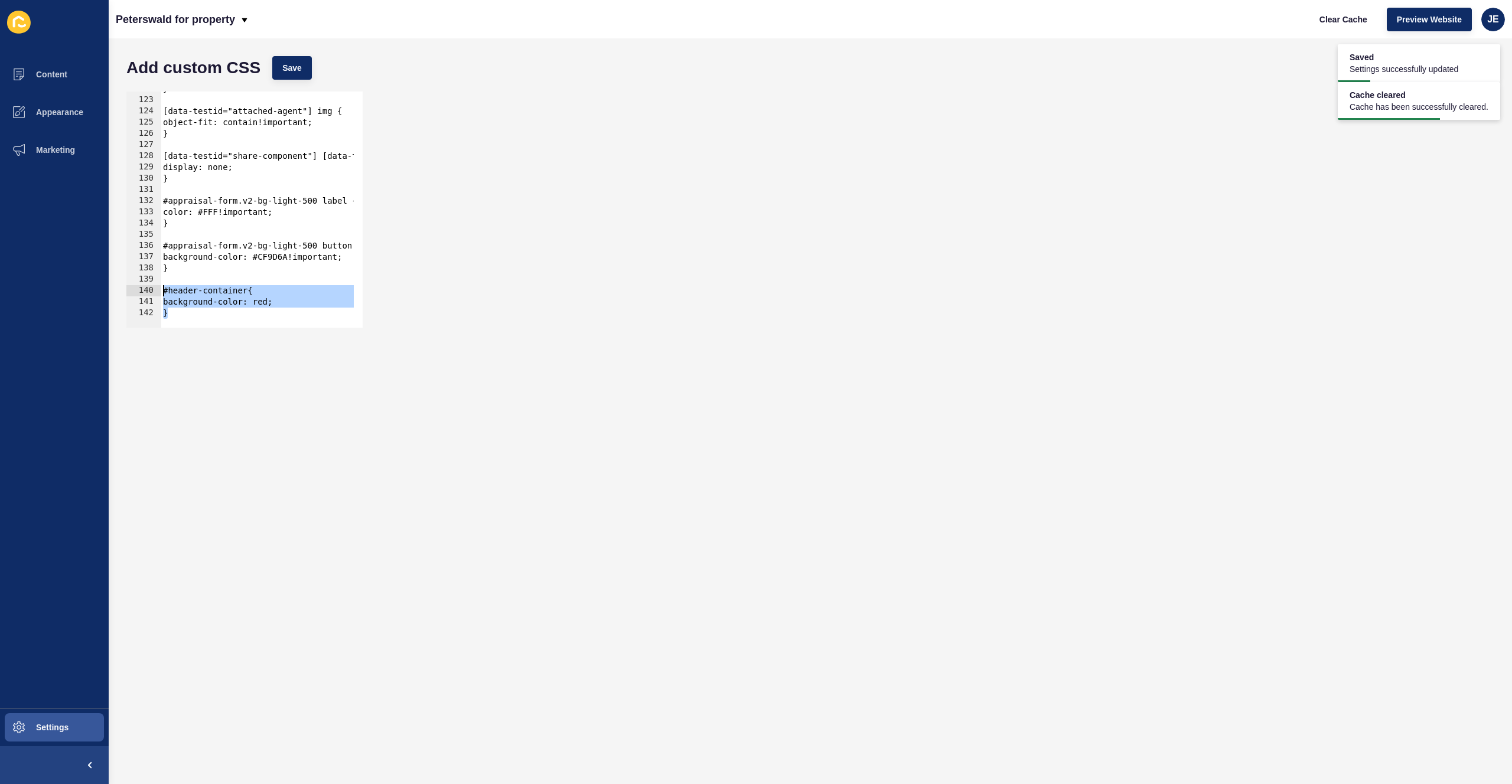
click at [139, 293] on div "} 122 123 124 125 126 127 128 129 130 131 132 133 134 135 136 137 138 139 140 1…" at bounding box center [244, 209] width 236 height 236
type textarea "#header-container{ background-color: red;"
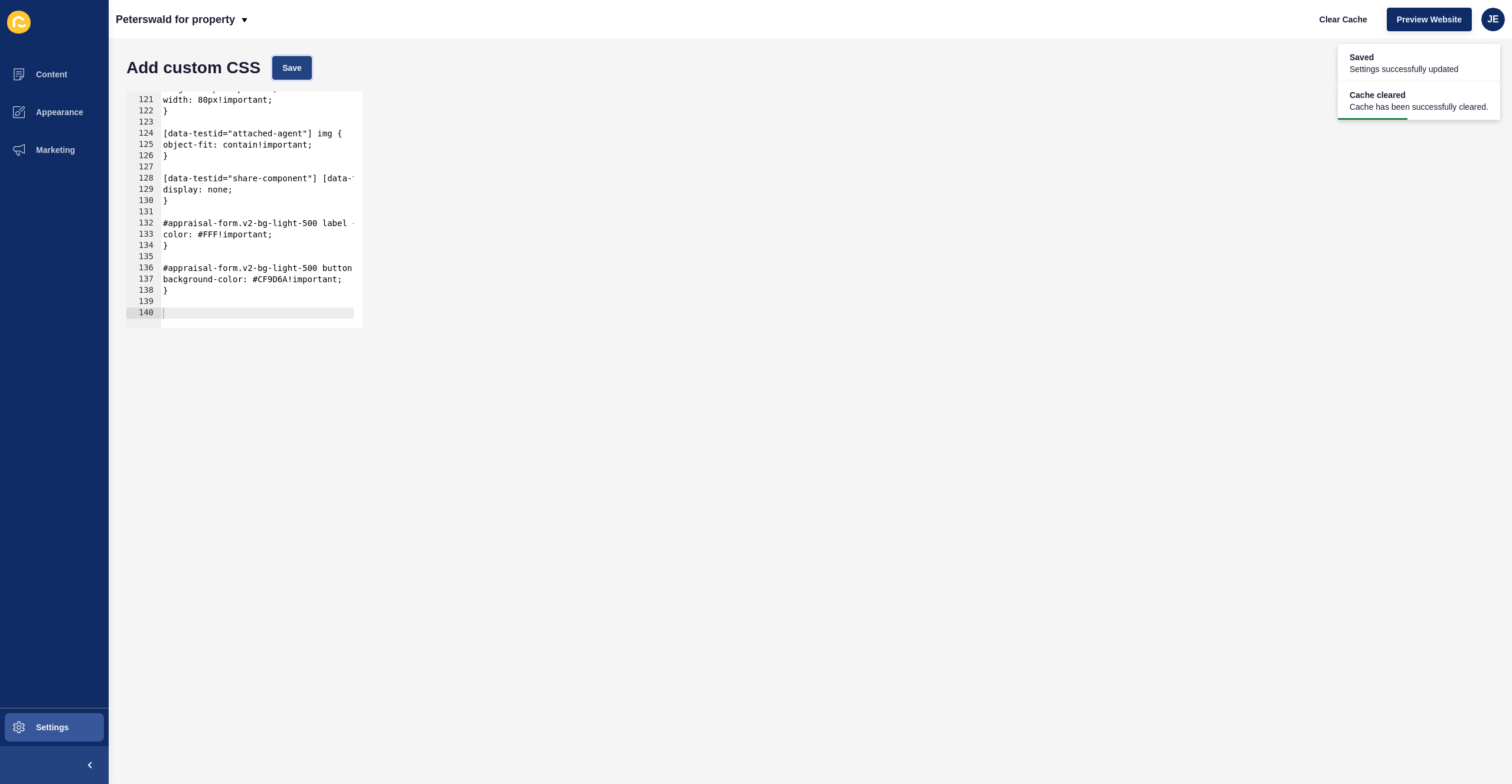
click at [304, 77] on button "Save" at bounding box center [292, 68] width 39 height 24
click at [1020, 25] on button "Clear Cache" at bounding box center [1343, 19] width 68 height 24
click at [47, 542] on span "Settings" at bounding box center [33, 727] width 70 height 9
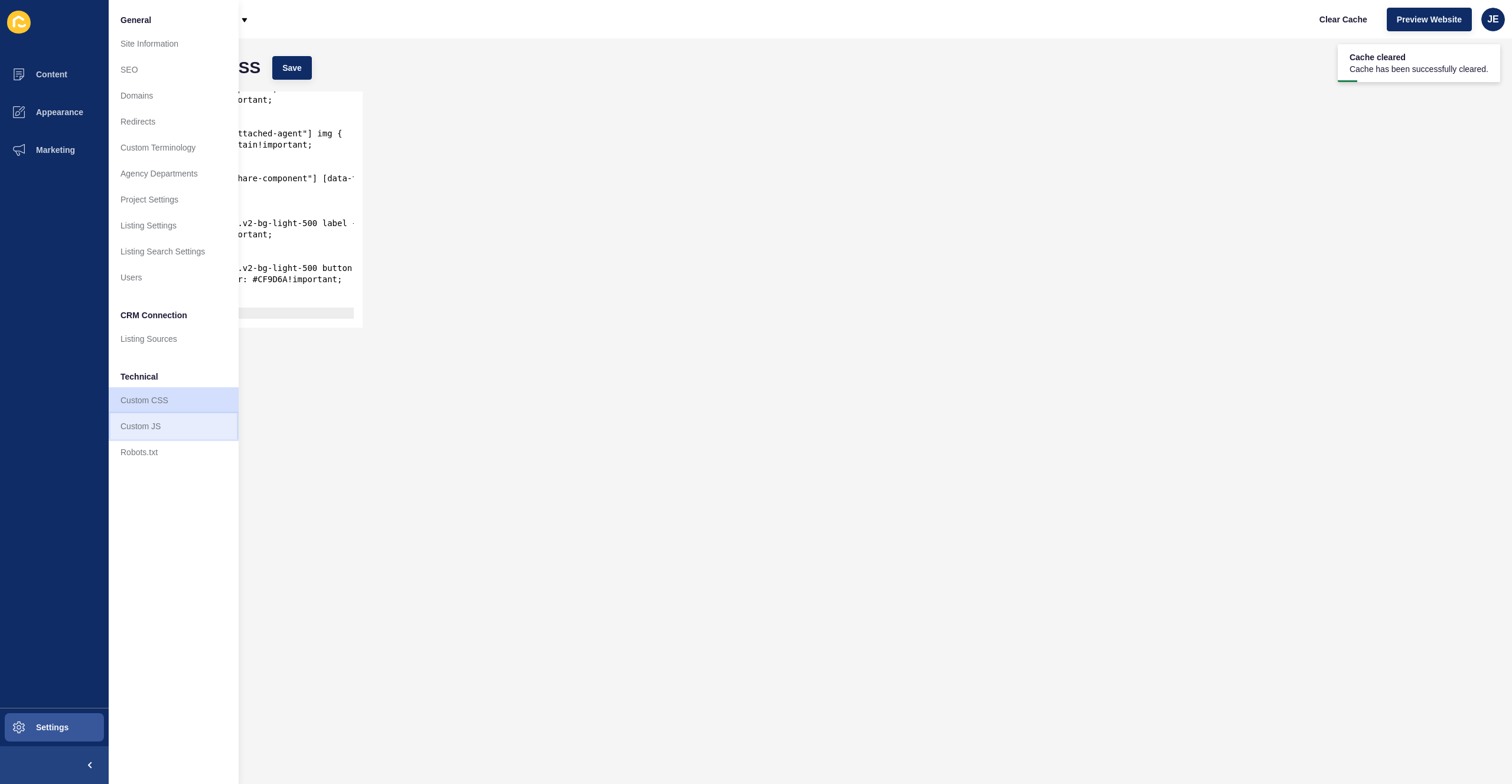
click at [161, 418] on link "Custom JS" at bounding box center [173, 426] width 130 height 26
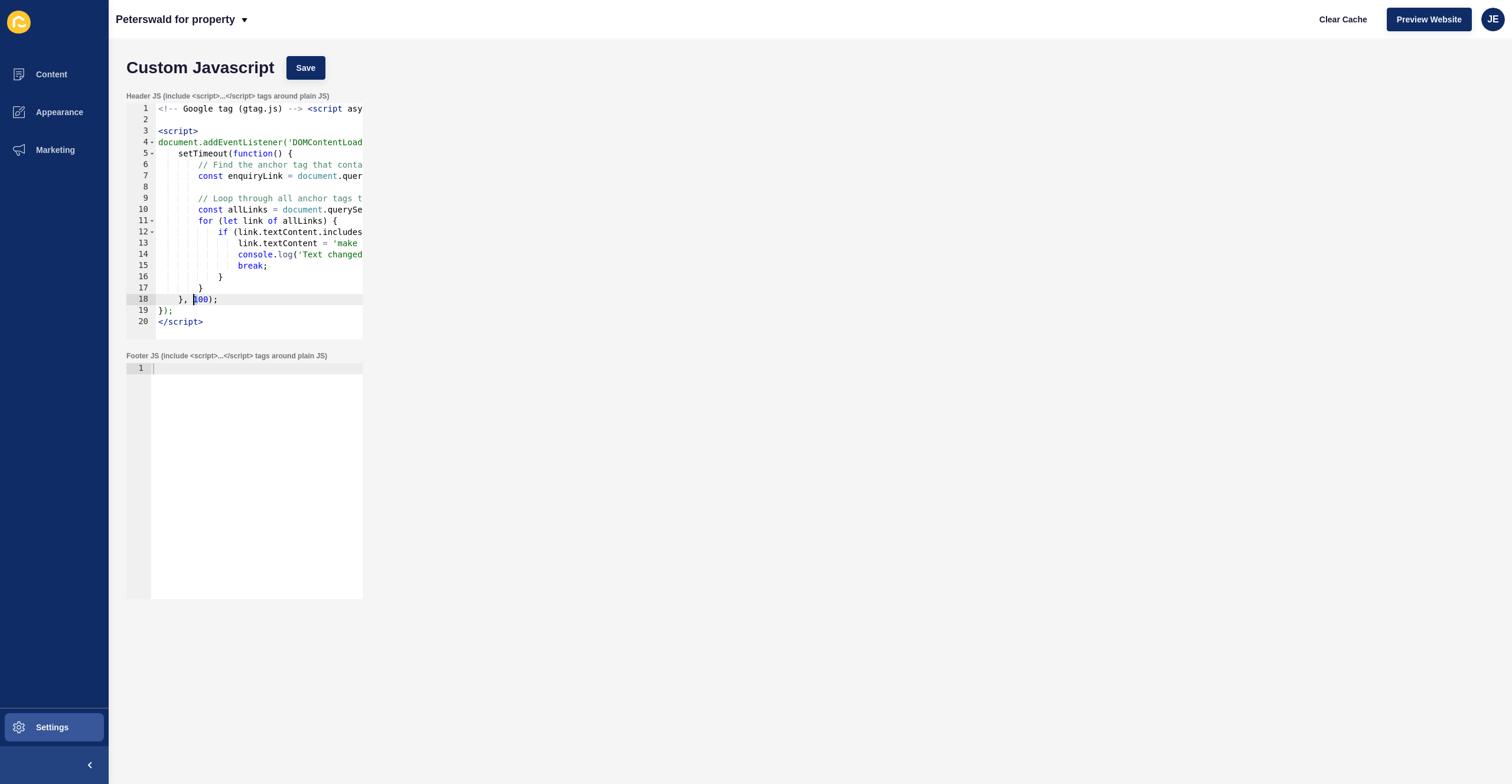
click at [194, 301] on div "<!-- Google tag ( gtag . js ) --> < script async src = https : //www.googletagm…" at bounding box center [843, 228] width 1375 height 250
click at [309, 59] on button "Save" at bounding box center [306, 68] width 39 height 24
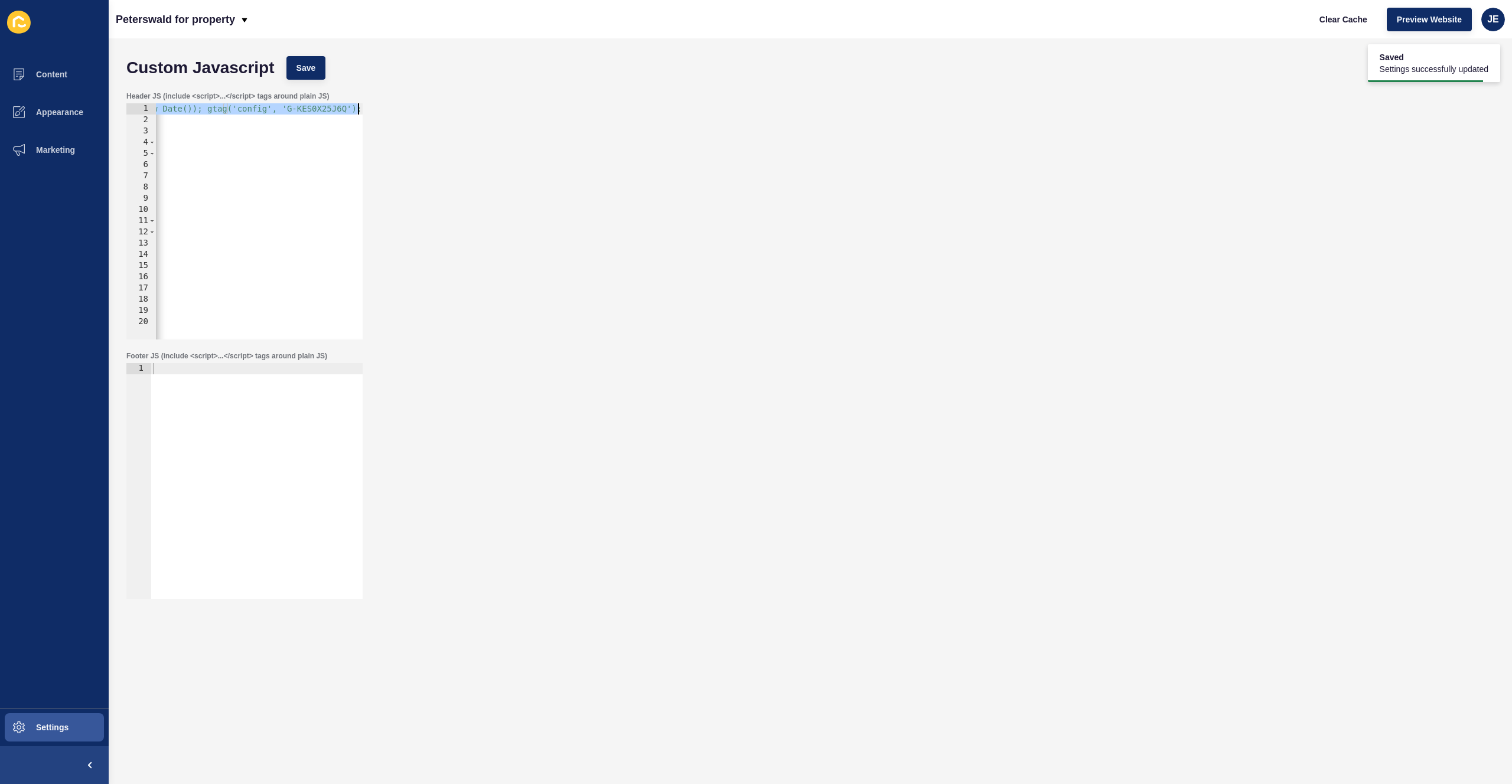
scroll to position [0, 1168]
drag, startPoint x: 342, startPoint y: 106, endPoint x: 493, endPoint y: 107, distance: 151.0
click at [493, 107] on div "Header JS (include <script>...</script> tags around plain JS) <!-- Google tag (…" at bounding box center [810, 215] width 1380 height 260
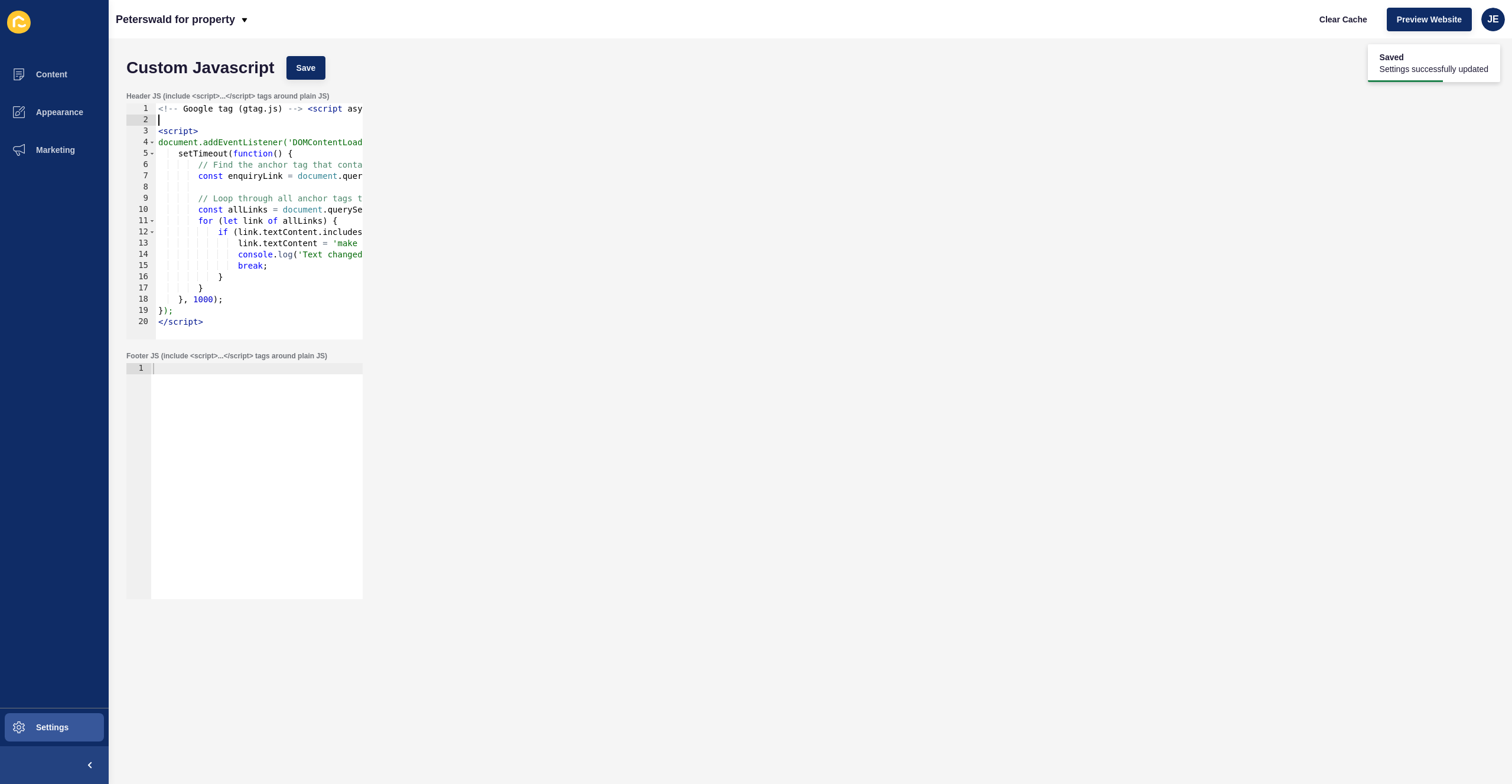
scroll to position [0, 0]
drag, startPoint x: 398, startPoint y: 115, endPoint x: 428, endPoint y: 118, distance: 30.1
click at [477, 116] on div "Header JS (include <script>...</script> tags around plain JS) <!-- Google tag (…" at bounding box center [810, 215] width 1380 height 260
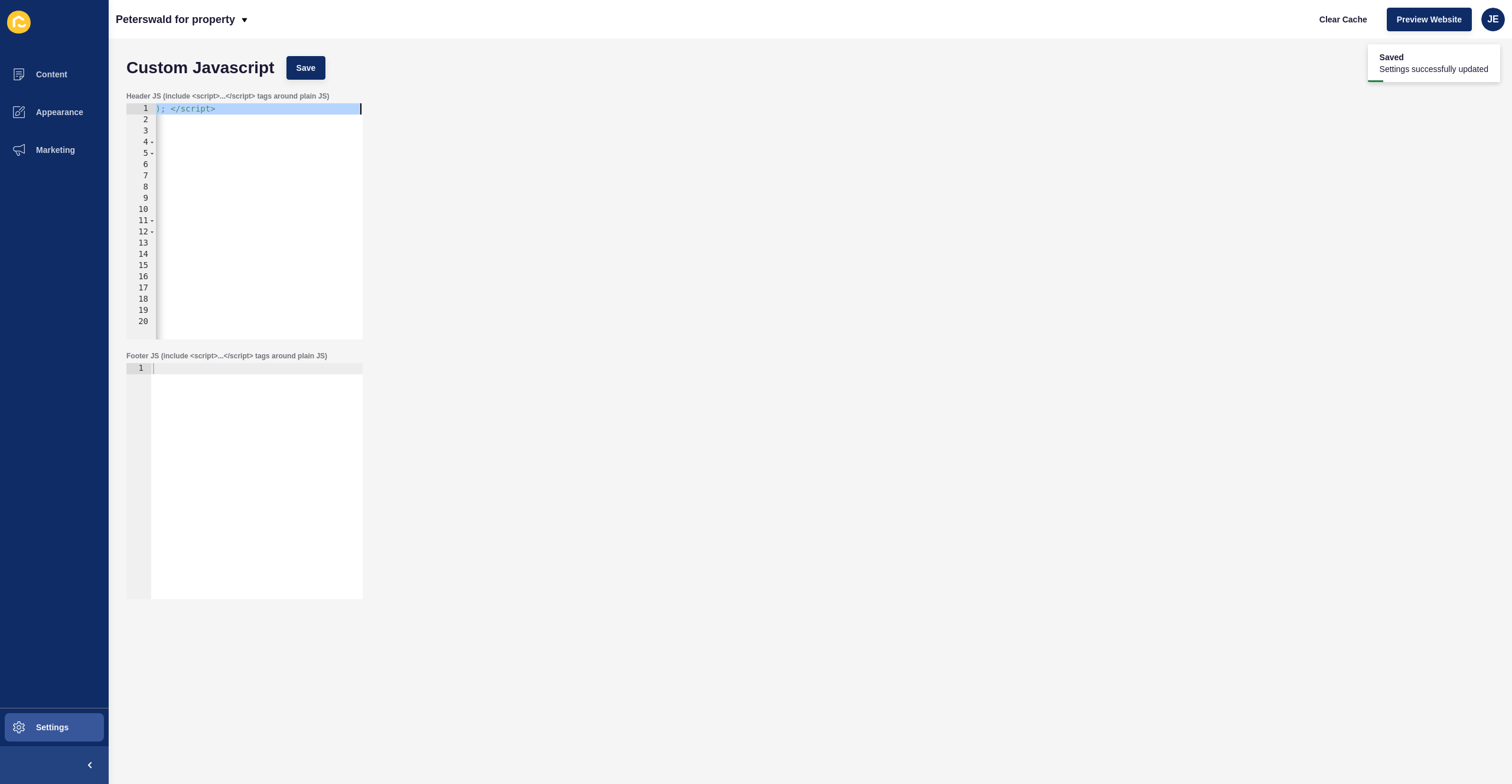
drag, startPoint x: 299, startPoint y: 112, endPoint x: 465, endPoint y: 105, distance: 166.1
click at [465, 105] on div "Header JS (include <script>...</script> tags around plain JS) <!-- Google tag (…" at bounding box center [810, 215] width 1380 height 260
type textarea "<!-- Google tag (gtag.js) --> <script async src=https://www.googletagmanager.co…"
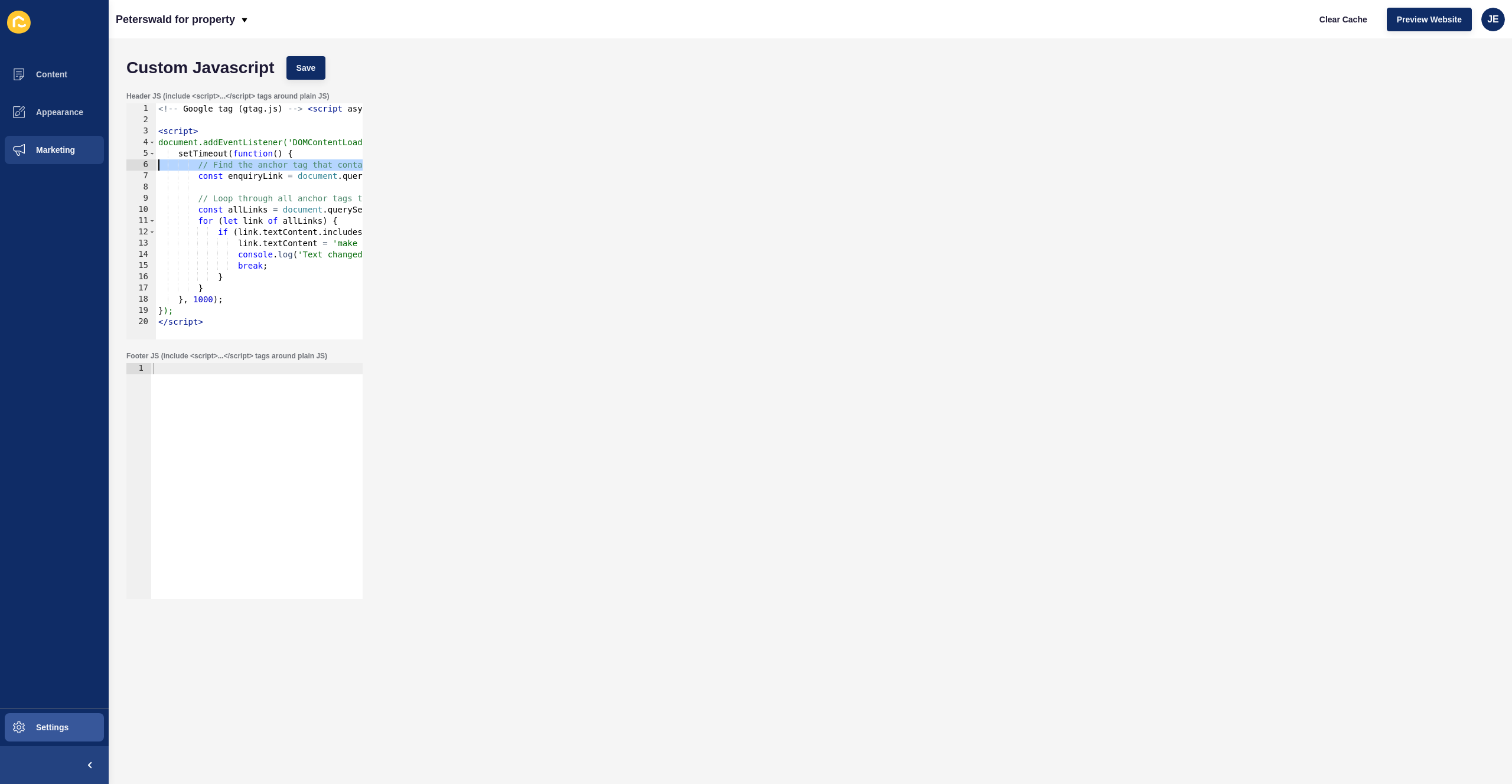
scroll to position [0, 0]
drag, startPoint x: 282, startPoint y: 163, endPoint x: 87, endPoint y: 161, distance: 195.0
click at [87, 161] on div "Content Appearance Marketing Settings Peterswald for property Clear Cache Previ…" at bounding box center [756, 392] width 1512 height 784
type textarea "// Find the anchor tag that contains "Make an enquiry" text"
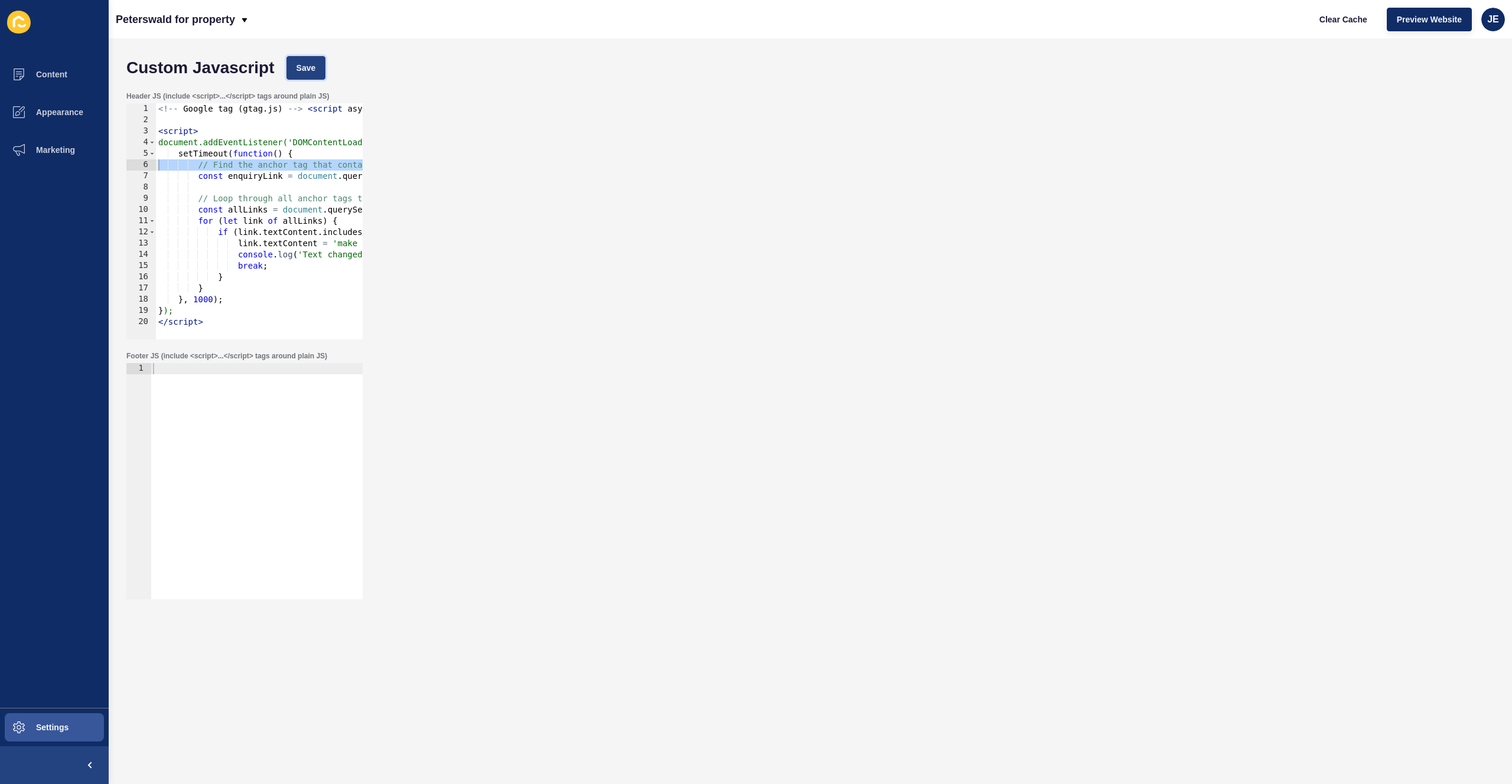
click at [317, 66] on button "Save" at bounding box center [306, 68] width 39 height 24
click at [1020, 14] on span "Clear Cache" at bounding box center [1343, 19] width 48 height 12
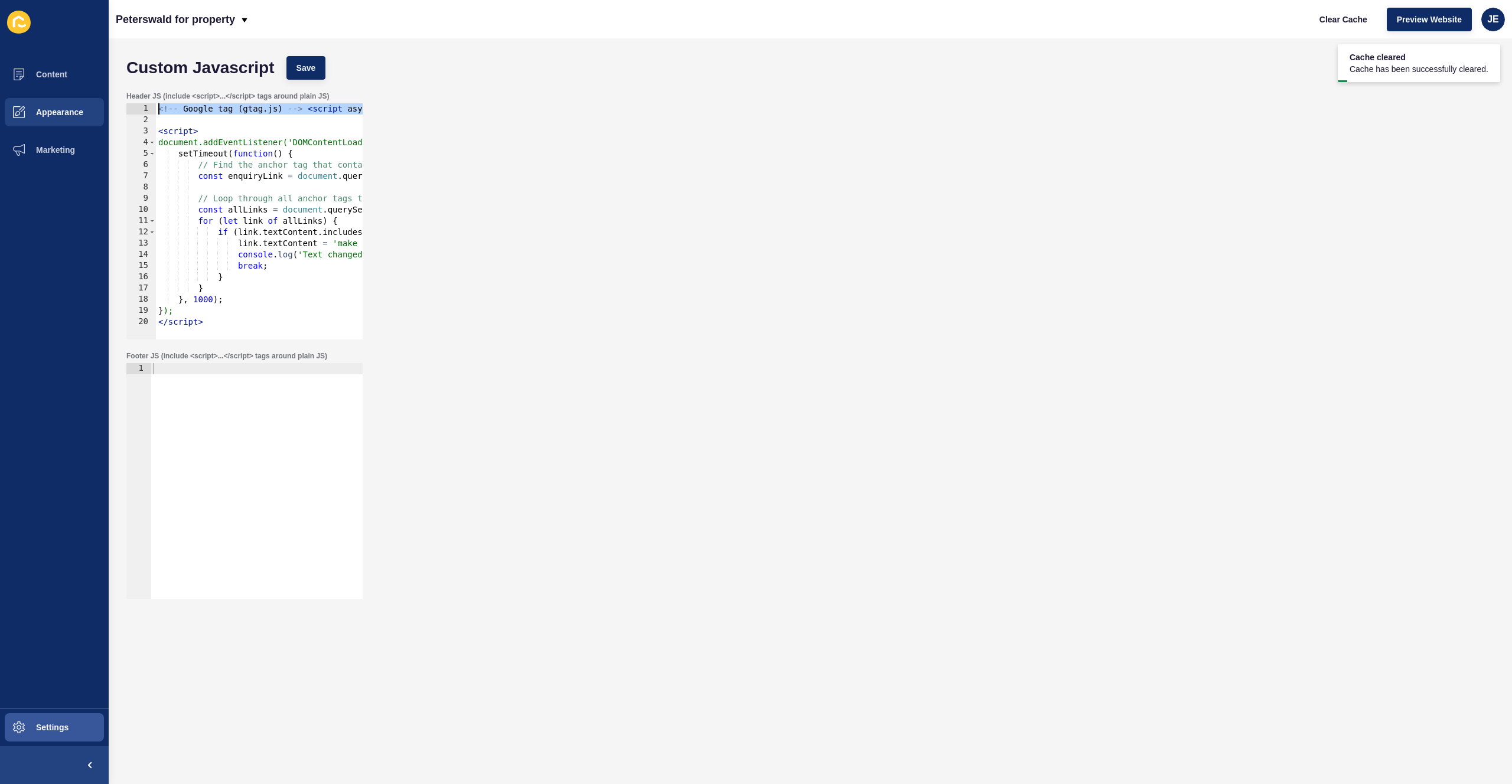
drag, startPoint x: 226, startPoint y: 120, endPoint x: 107, endPoint y: 112, distance: 119.3
click at [107, 112] on div "Content Appearance Marketing Settings Peterswald for property Clear Cache Previ…" at bounding box center [756, 392] width 1512 height 784
type textarea "<!-- Google tag (gtag.js) --> <script async src=https://www.googletagmanager.co…"
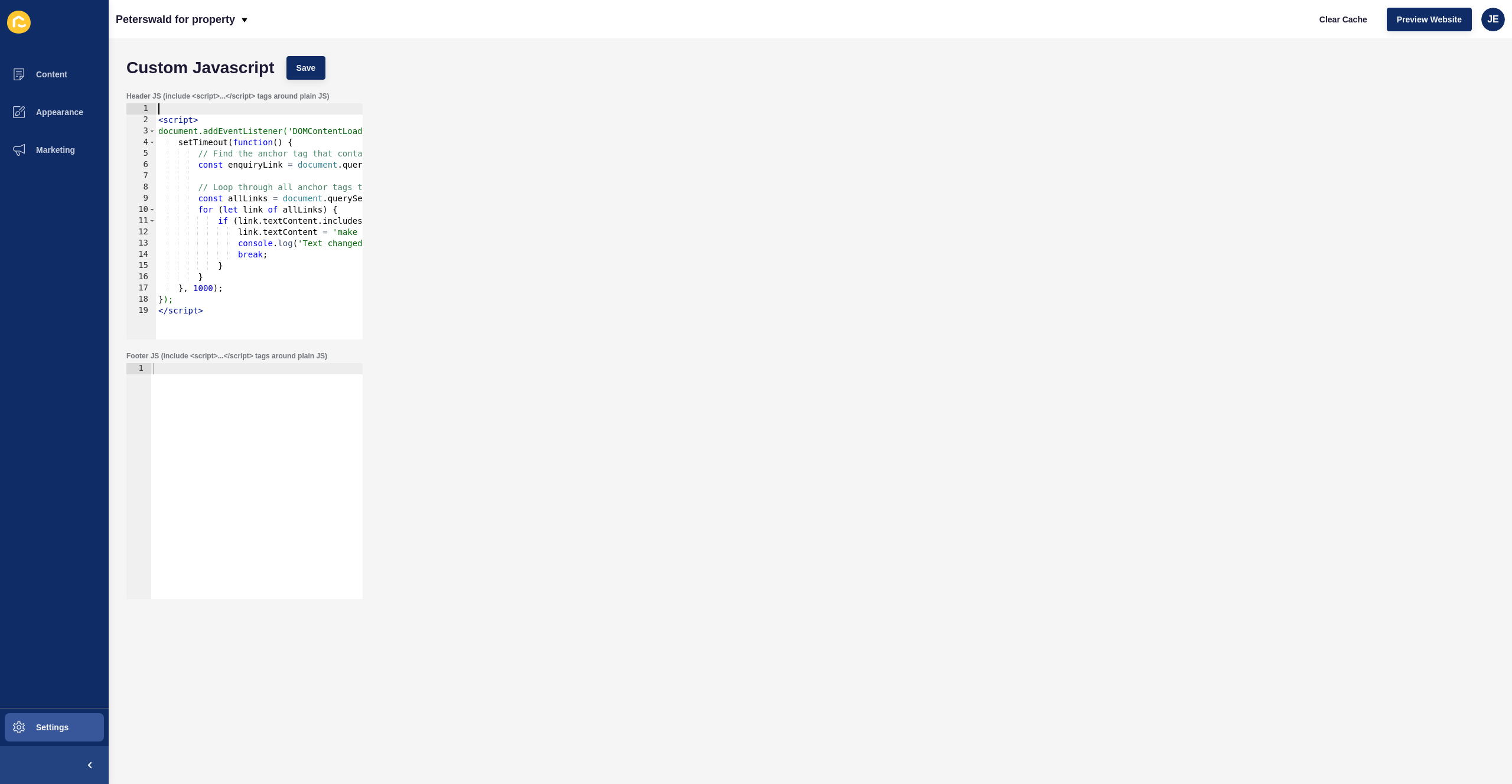
click at [345, 65] on div "Custom Javascript Save" at bounding box center [810, 68] width 1380 height 36
drag, startPoint x: 247, startPoint y: 72, endPoint x: 256, endPoint y: 73, distance: 9.1
click at [247, 72] on h1 "Custom Javascript" at bounding box center [201, 67] width 148 height 12
click at [327, 65] on div "Custom Javascript Save" at bounding box center [810, 68] width 1380 height 36
click at [322, 65] on button "Save" at bounding box center [306, 68] width 39 height 24
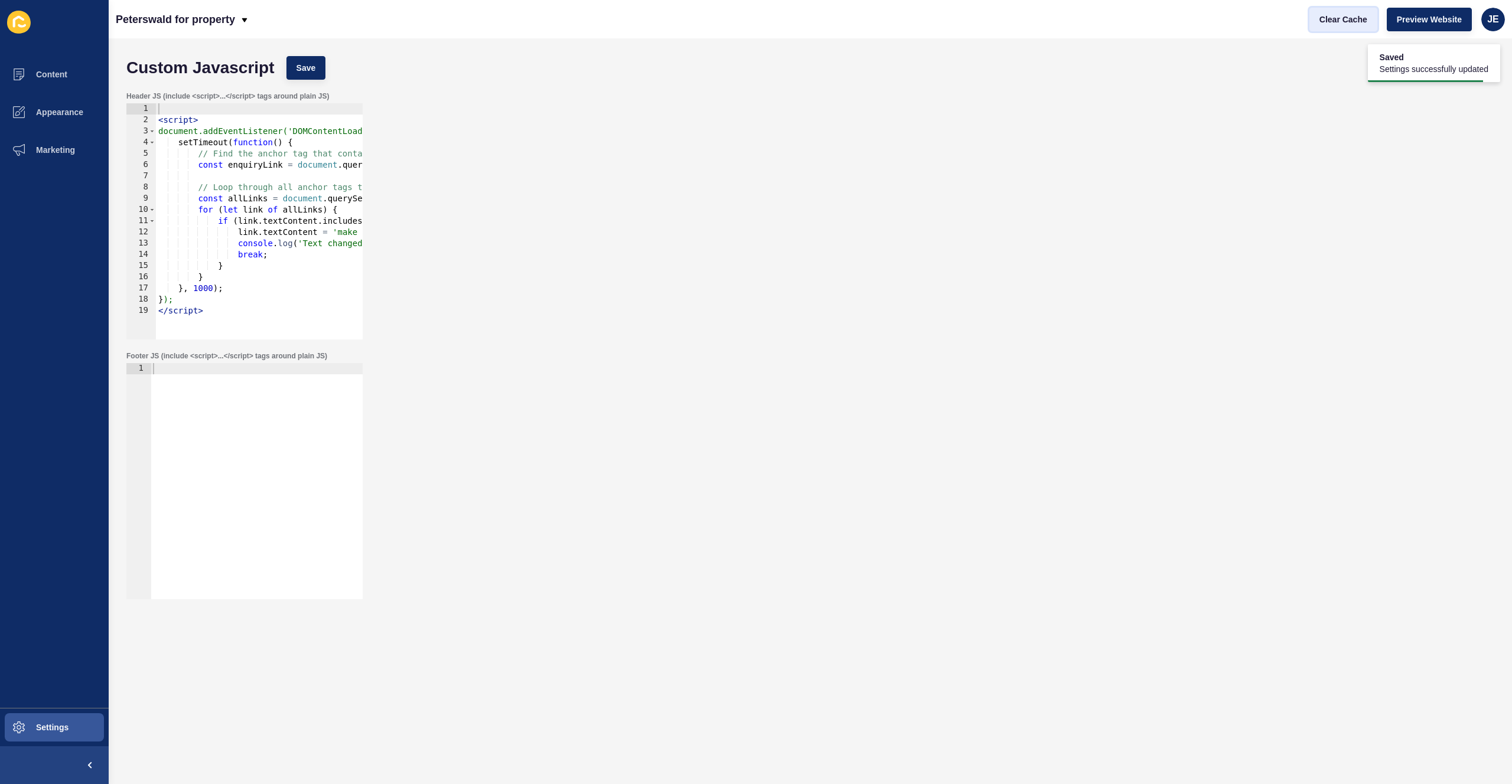
click at [1020, 24] on span "Clear Cache" at bounding box center [1343, 19] width 48 height 12
click at [43, 118] on button "Appearance" at bounding box center [54, 112] width 108 height 38
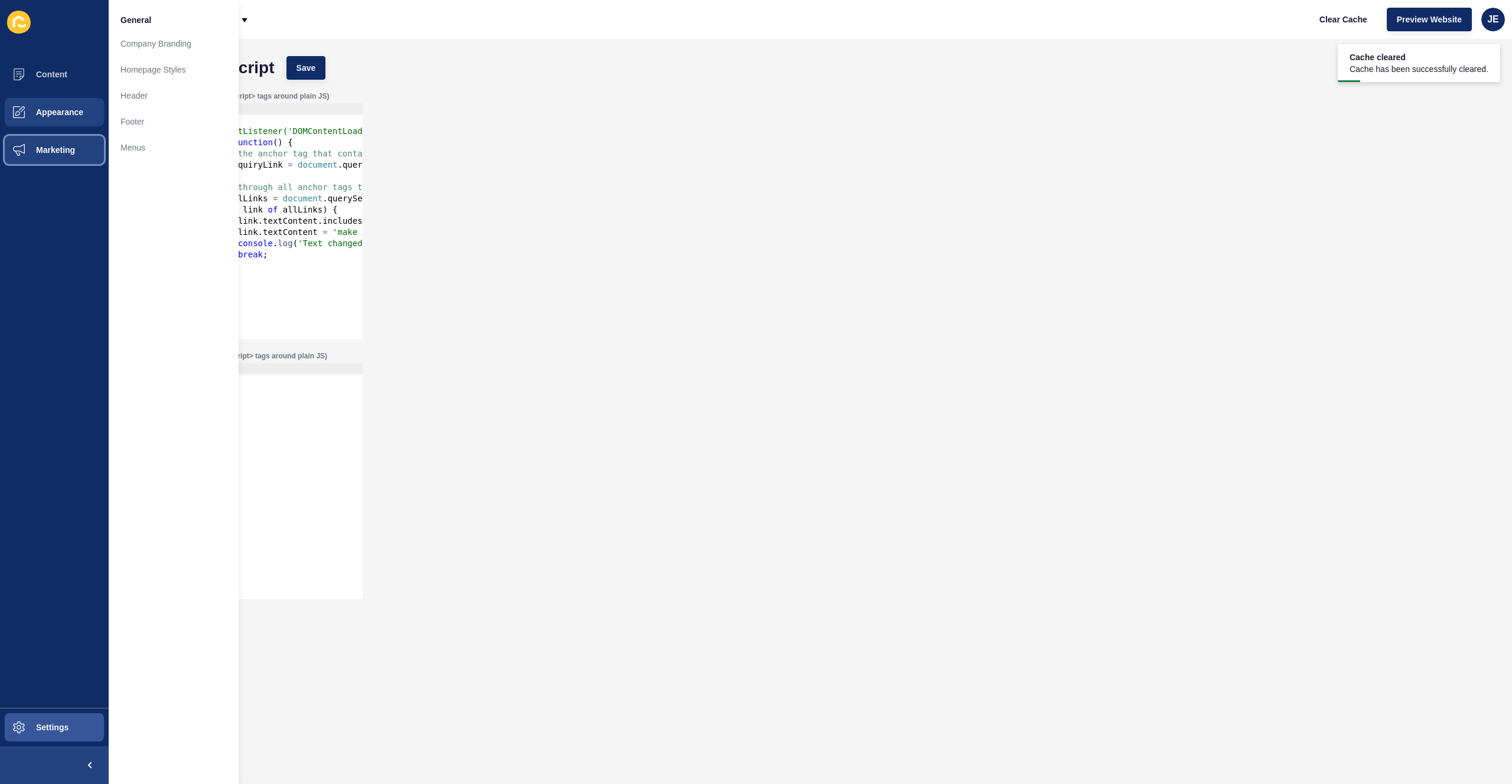
click at [64, 150] on span "Marketing" at bounding box center [36, 150] width 77 height 9
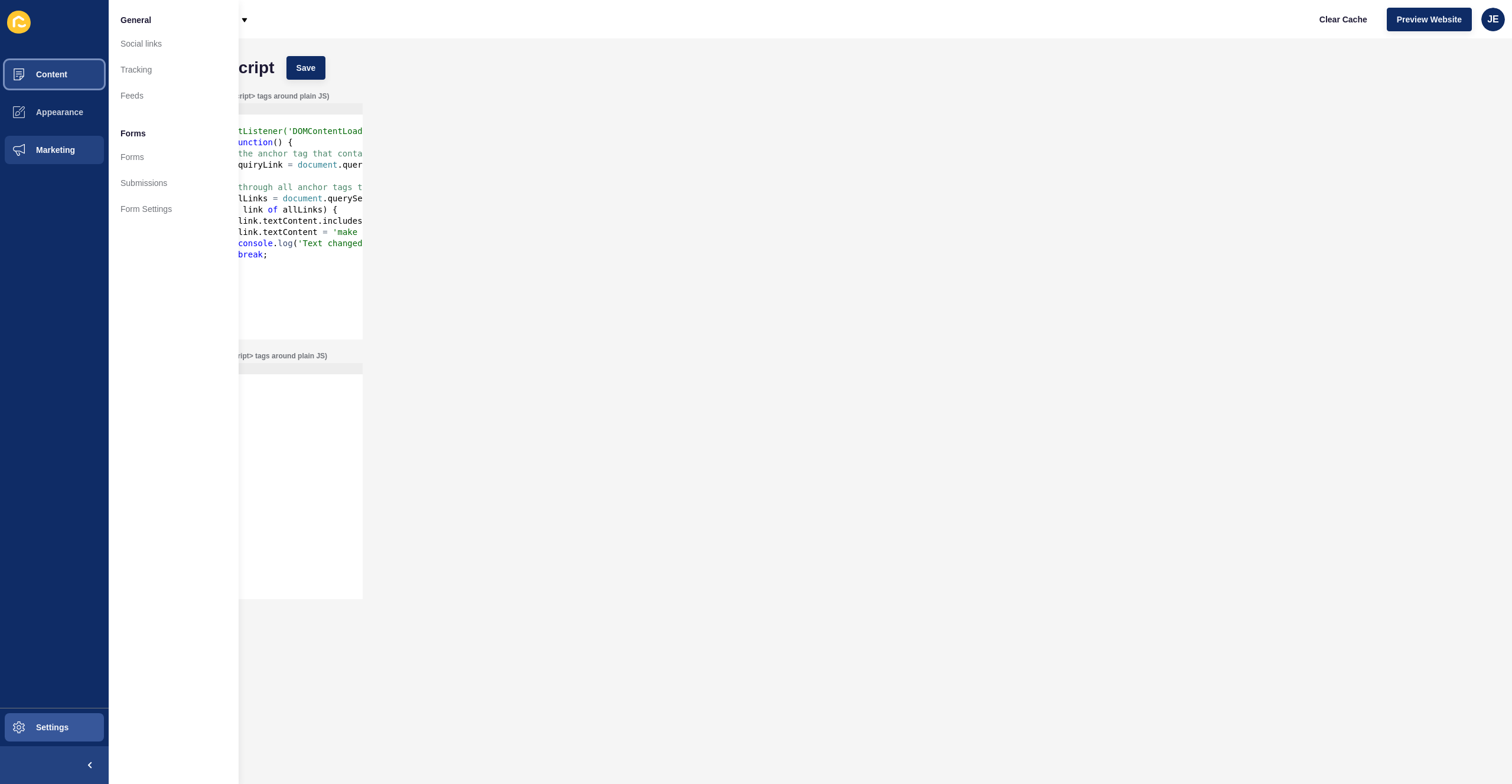
click at [59, 81] on button "Content" at bounding box center [54, 74] width 108 height 38
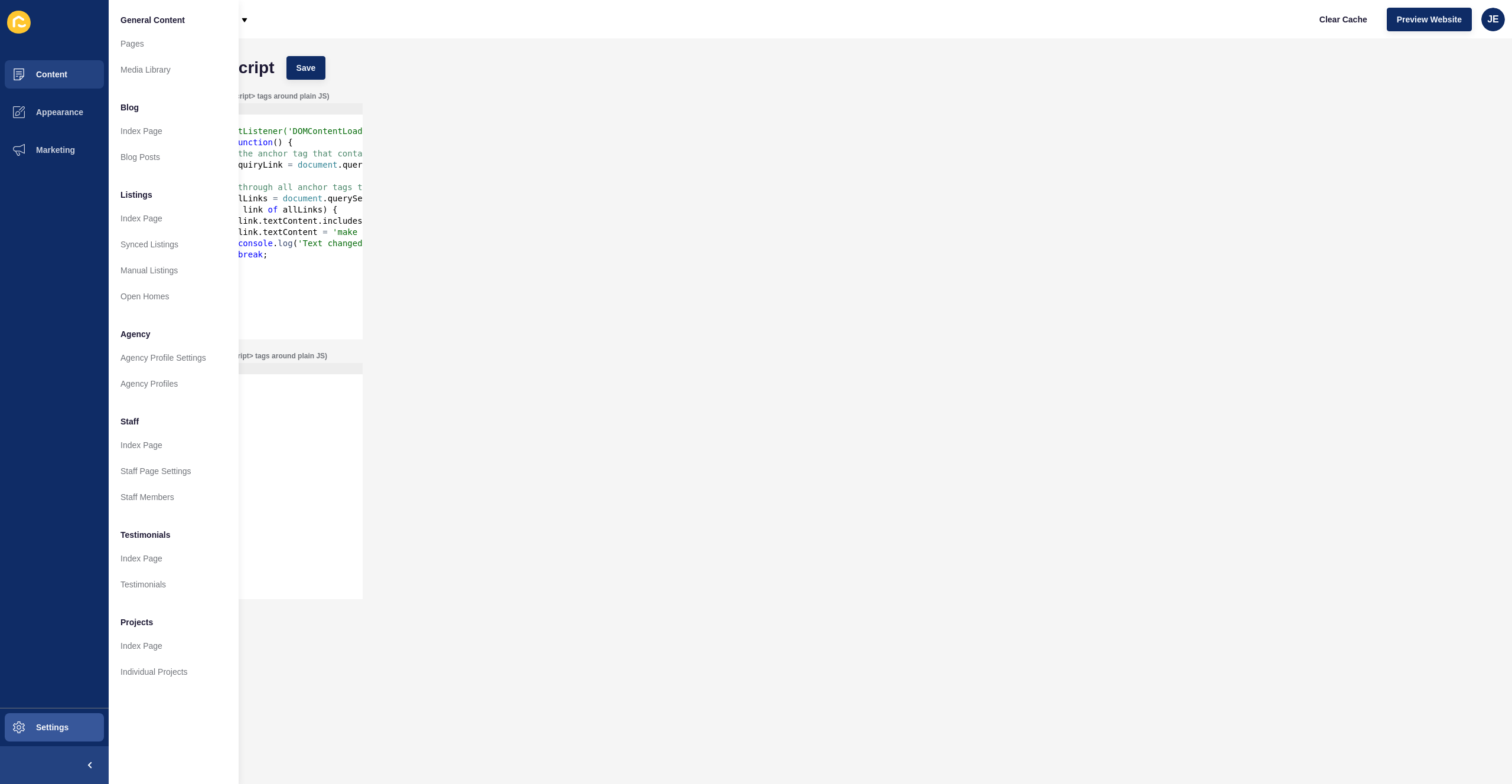
click at [518, 257] on div "Header JS (include <script>...</script> tags around plain JS) 1 2 3 4 5 6 7 8 9…" at bounding box center [810, 215] width 1380 height 260
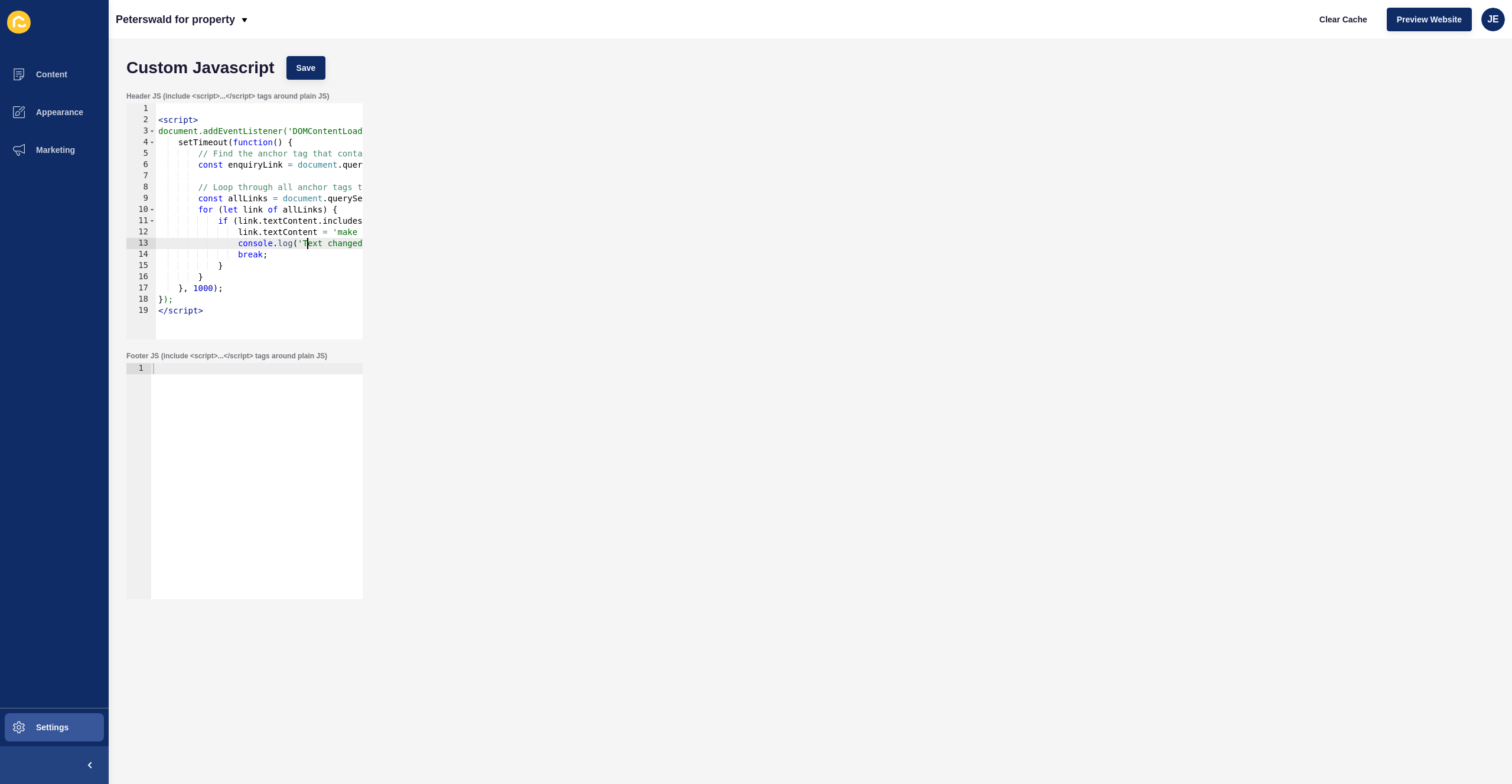
click at [308, 248] on div "< script > document.addEventListener('DOMContentLoaded', function() { setTimeou…" at bounding box center [362, 228] width 412 height 250
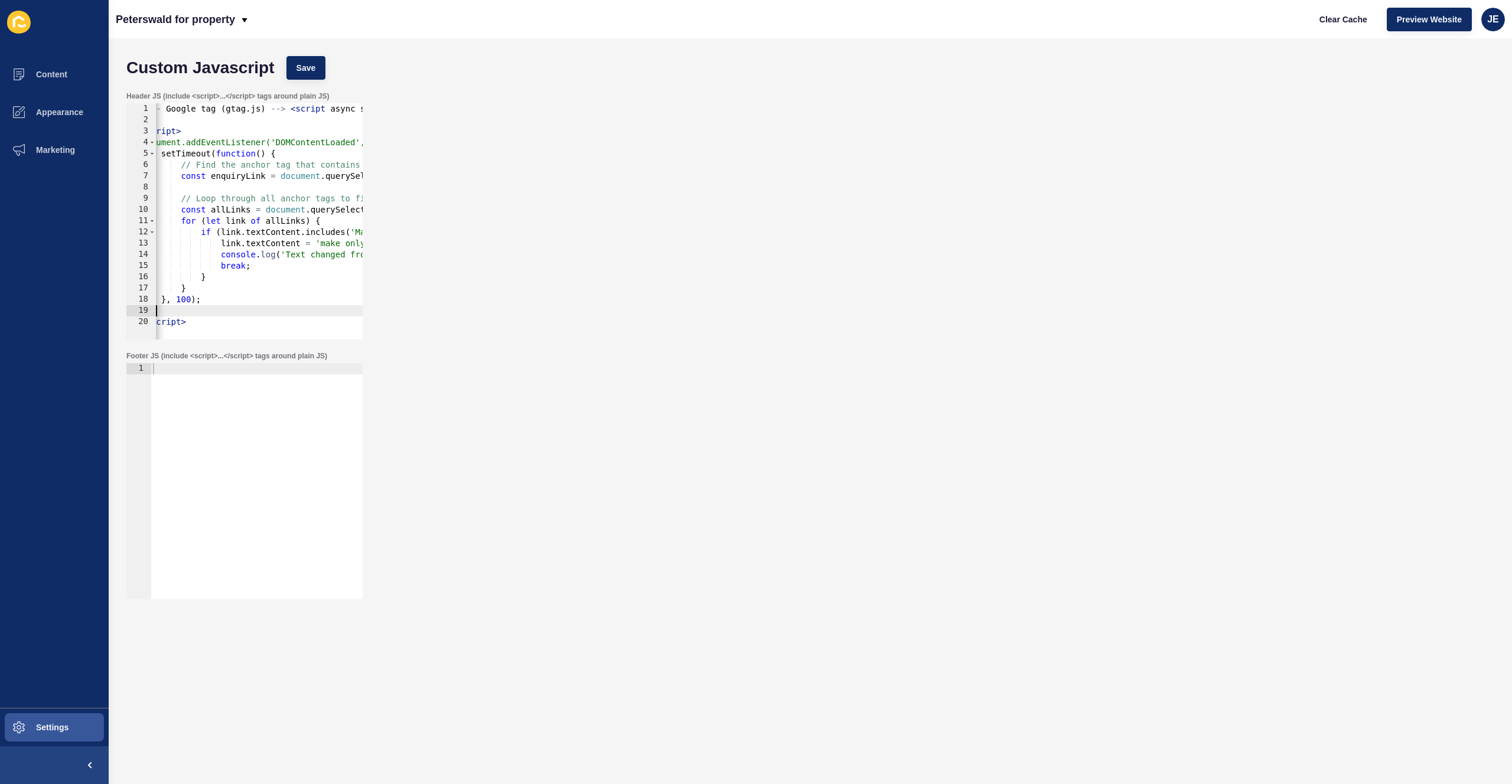
drag, startPoint x: 206, startPoint y: 313, endPoint x: 148, endPoint y: 311, distance: 58.0
click at [135, 312] on div "}, 100); 1 2 3 4 5 6 7 8 9 10 11 12 13 14 15 16 17 18 19 20 <!-- Google tag ( g…" at bounding box center [244, 221] width 236 height 236
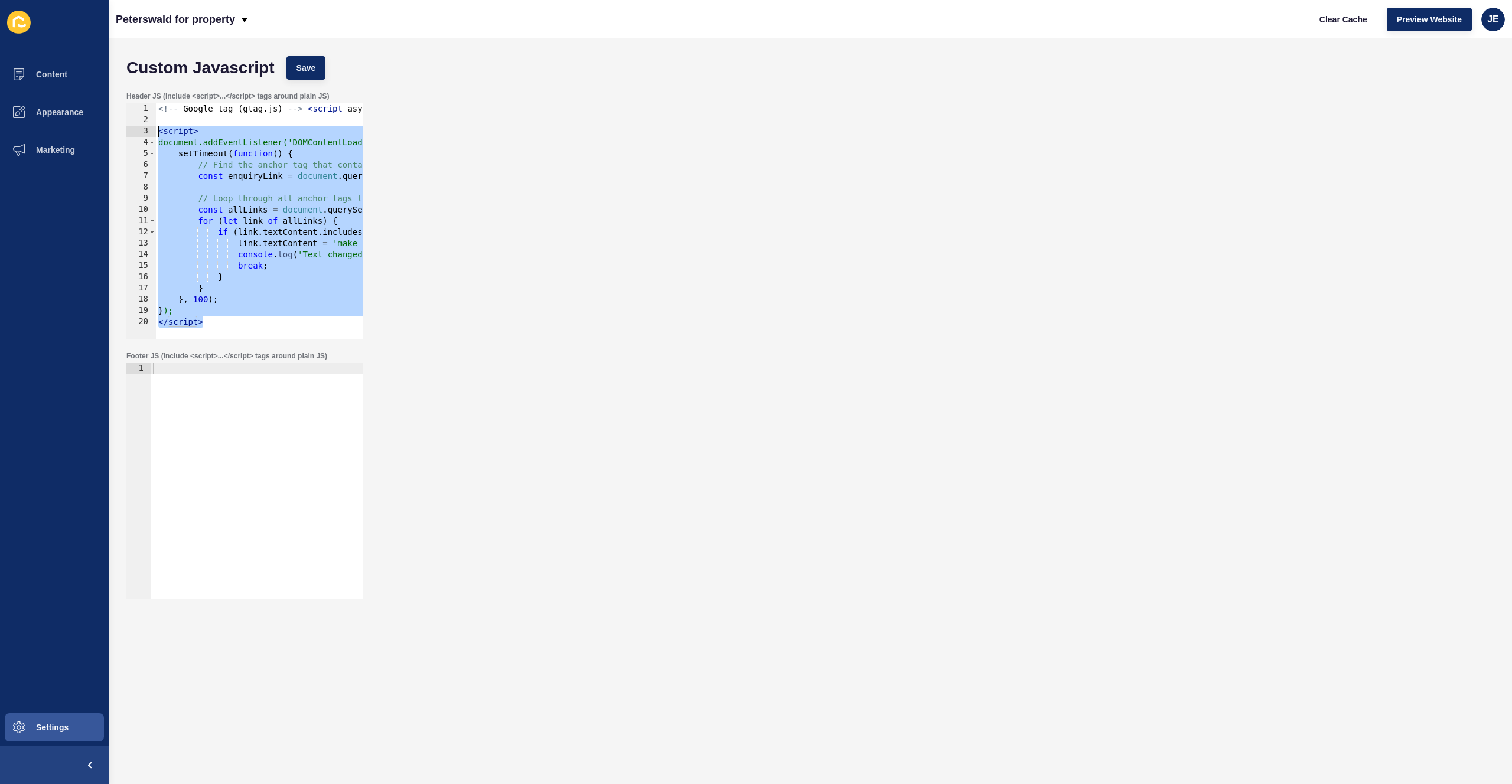
drag, startPoint x: 216, startPoint y: 328, endPoint x: 112, endPoint y: 132, distance: 221.9
click at [112, 132] on div "Custom Javascript Save Header JS (include <script>...</script> tags around plai…" at bounding box center [810, 411] width 1404 height 746
type textarea "<script> document.addEventListener('DOMContentLoaded', function() {"
paste textarea
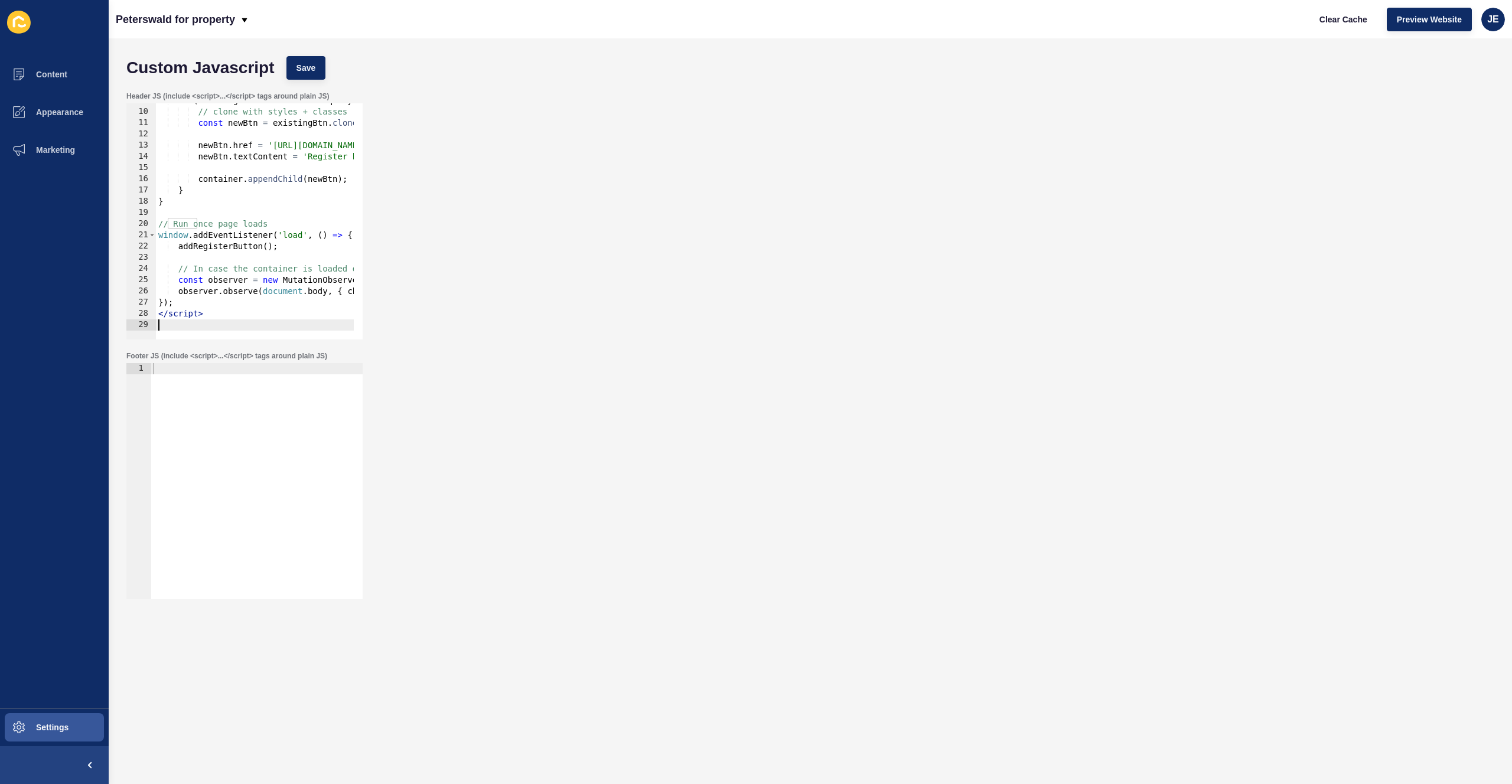
scroll to position [98, 0]
click at [302, 74] on button "Save" at bounding box center [306, 68] width 39 height 24
click at [1020, 26] on div "Clear Cache Preview Website JE" at bounding box center [1407, 19] width 205 height 33
click at [1020, 23] on button "Clear Cache" at bounding box center [1343, 19] width 68 height 24
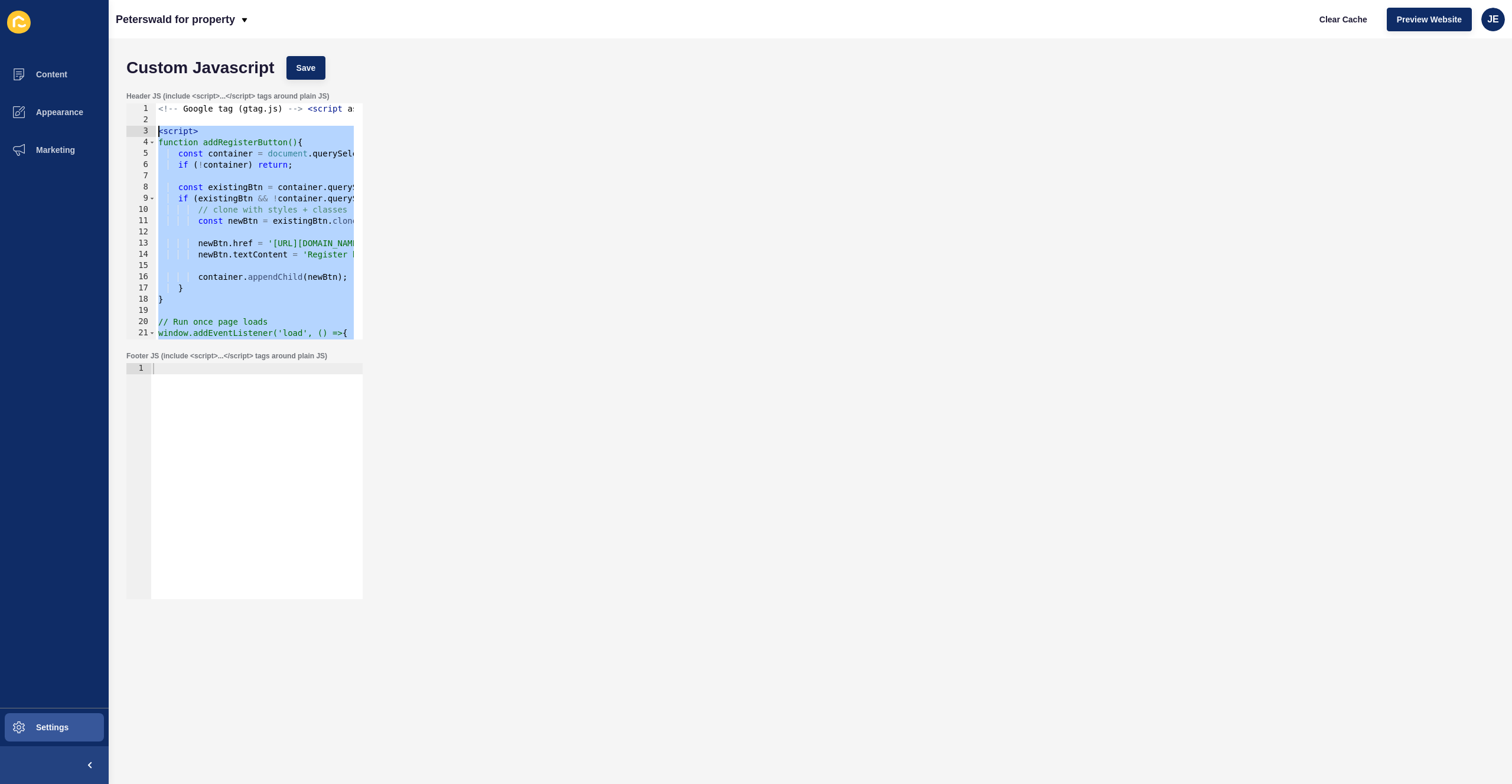
drag, startPoint x: 214, startPoint y: 312, endPoint x: 130, endPoint y: 135, distance: 195.9
click at [130, 135] on div "</script> 1 2 3 4 5 6 7 8 9 10 11 12 13 14 15 16 17 18 19 20 21 22 23 <!-- Goog…" at bounding box center [244, 221] width 236 height 236
type textarea "<script> function addRegisterButton() {"
paste textarea
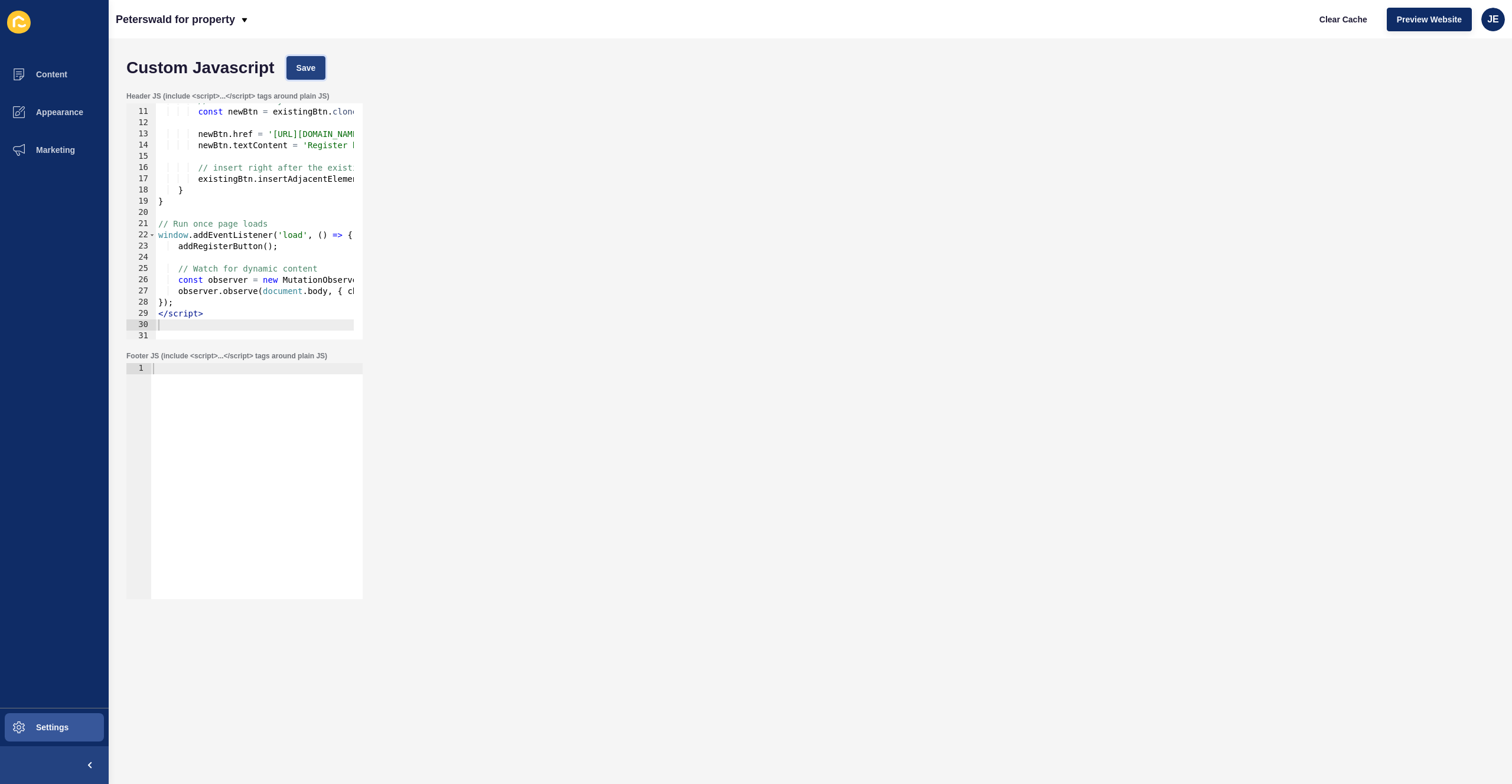
click at [296, 78] on button "Save" at bounding box center [306, 68] width 39 height 24
click at [1020, 21] on span "Clear Cache" at bounding box center [1343, 19] width 48 height 12
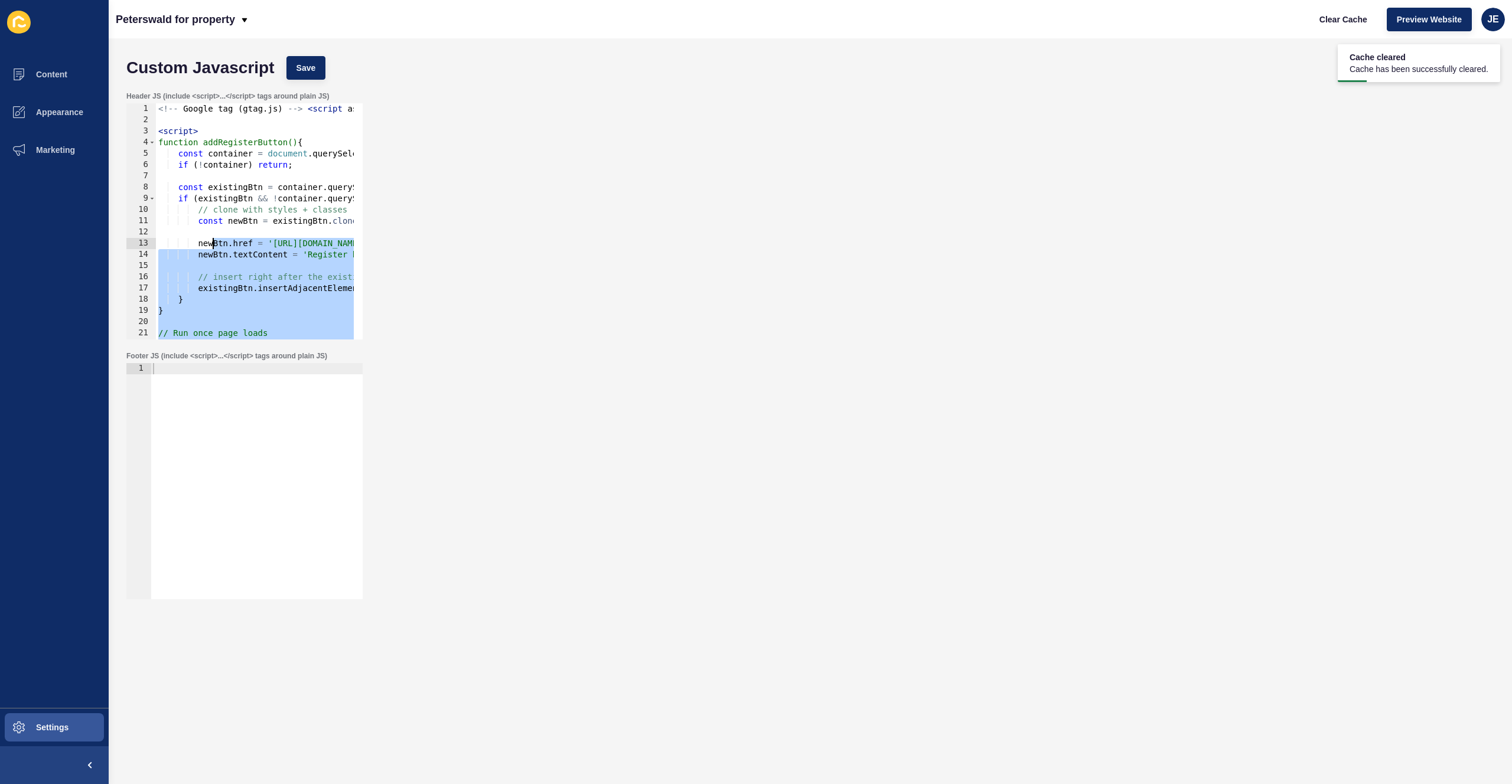
scroll to position [0, 0]
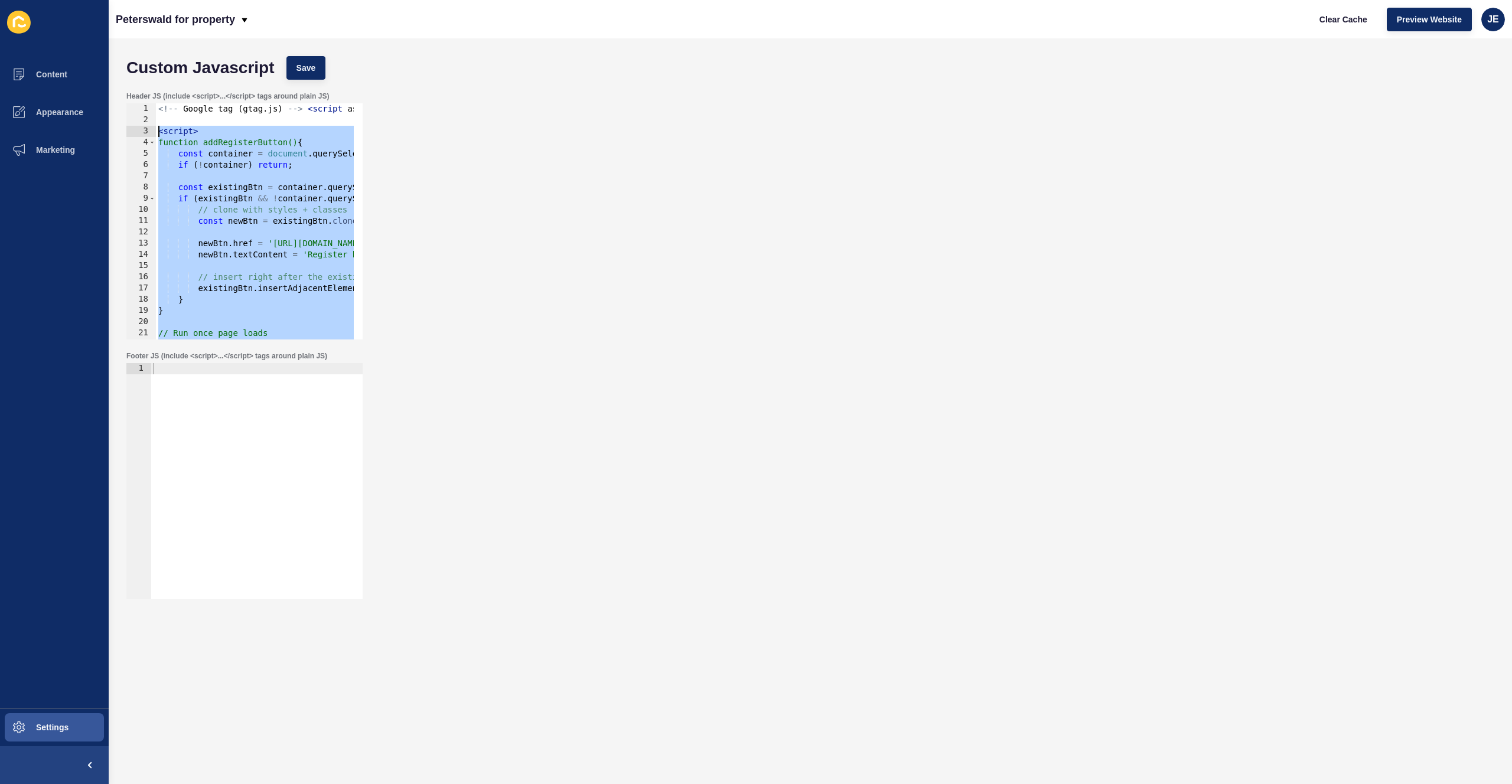
drag, startPoint x: 223, startPoint y: 306, endPoint x: 152, endPoint y: 131, distance: 188.9
click at [152, 131] on div "</script> 1 2 3 4 5 6 7 8 9 10 11 12 13 14 15 16 17 18 19 20 21 22 23 <!-- Goog…" at bounding box center [244, 221] width 236 height 236
type textarea "<script> function addRegisterButton() {"
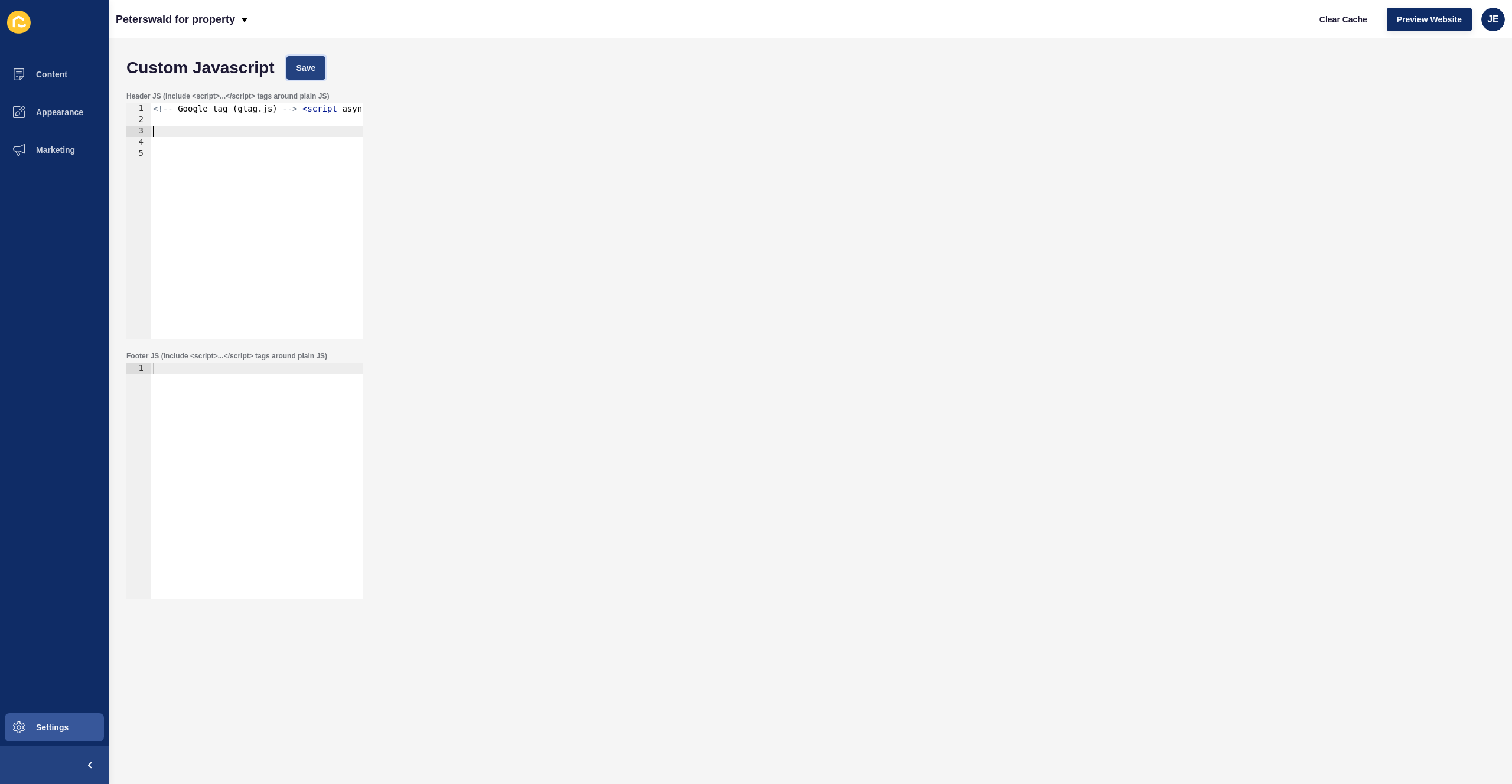
click at [307, 65] on span "Save" at bounding box center [306, 67] width 19 height 12
click at [1020, 19] on span "JE" at bounding box center [1493, 19] width 12 height 12
click at [1020, 98] on link "Logout" at bounding box center [1465, 98] width 87 height 26
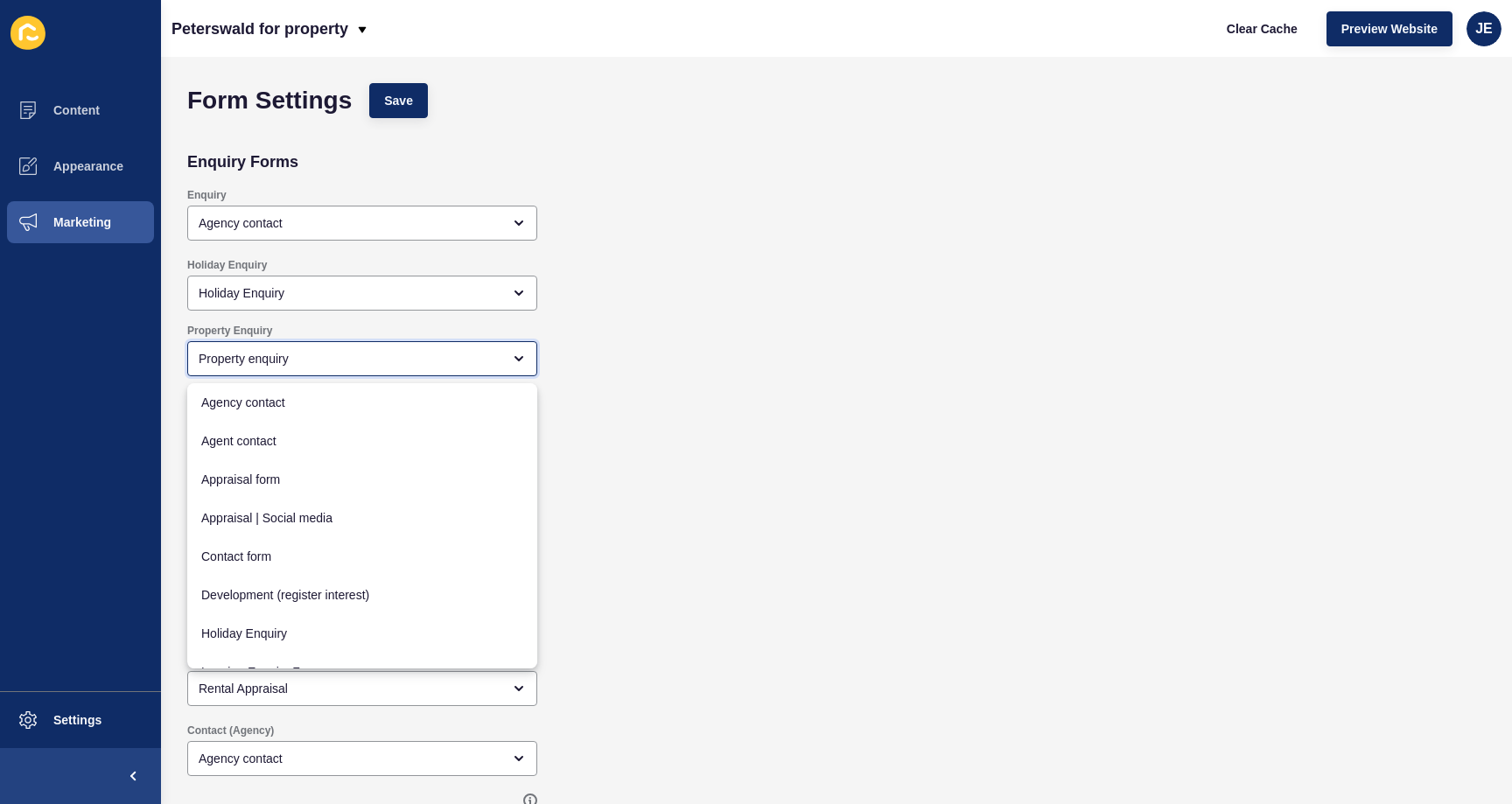
click at [375, 361] on div "Property enquiry" at bounding box center [350, 358] width 303 height 18
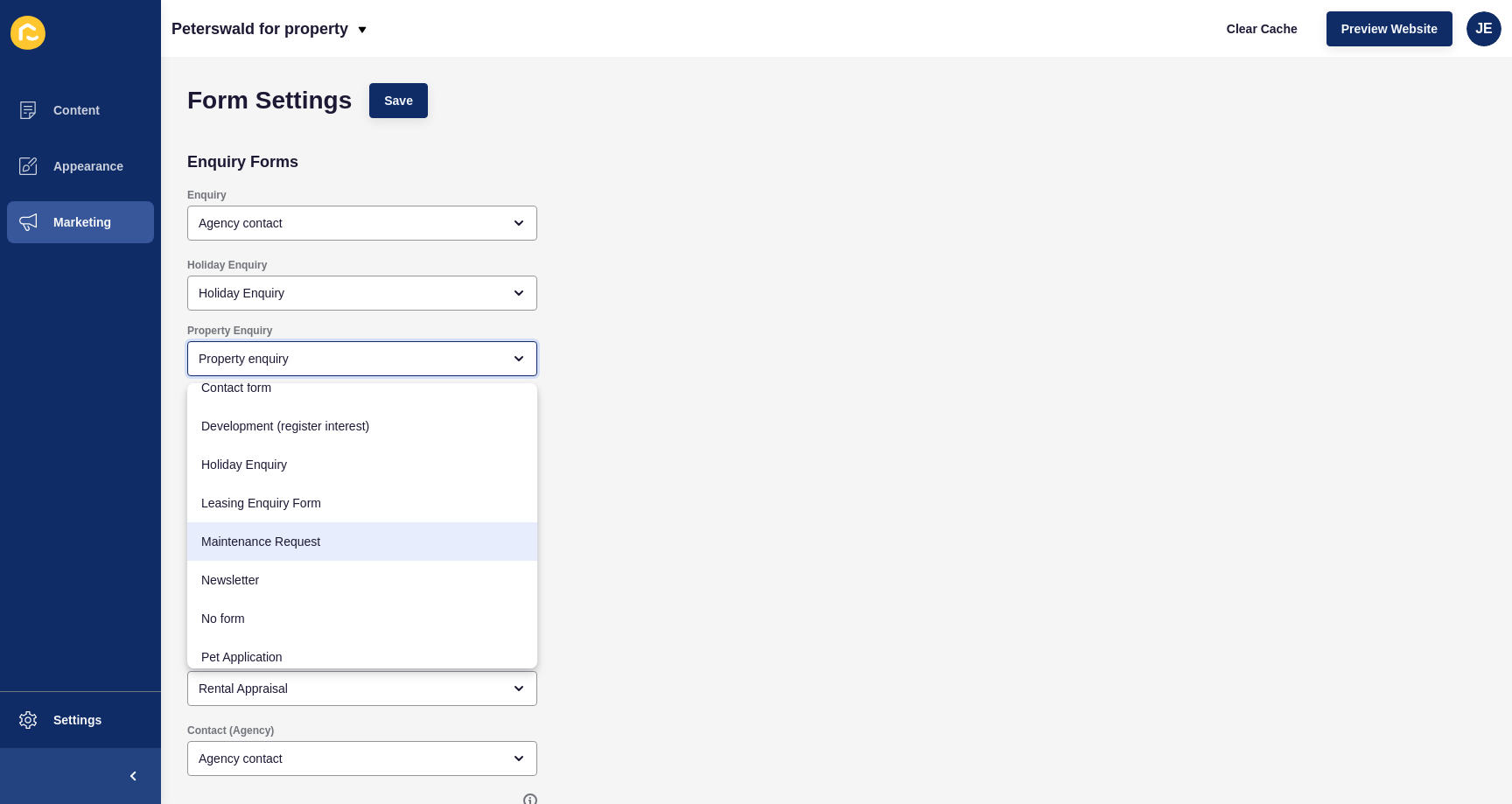
scroll to position [160, 0]
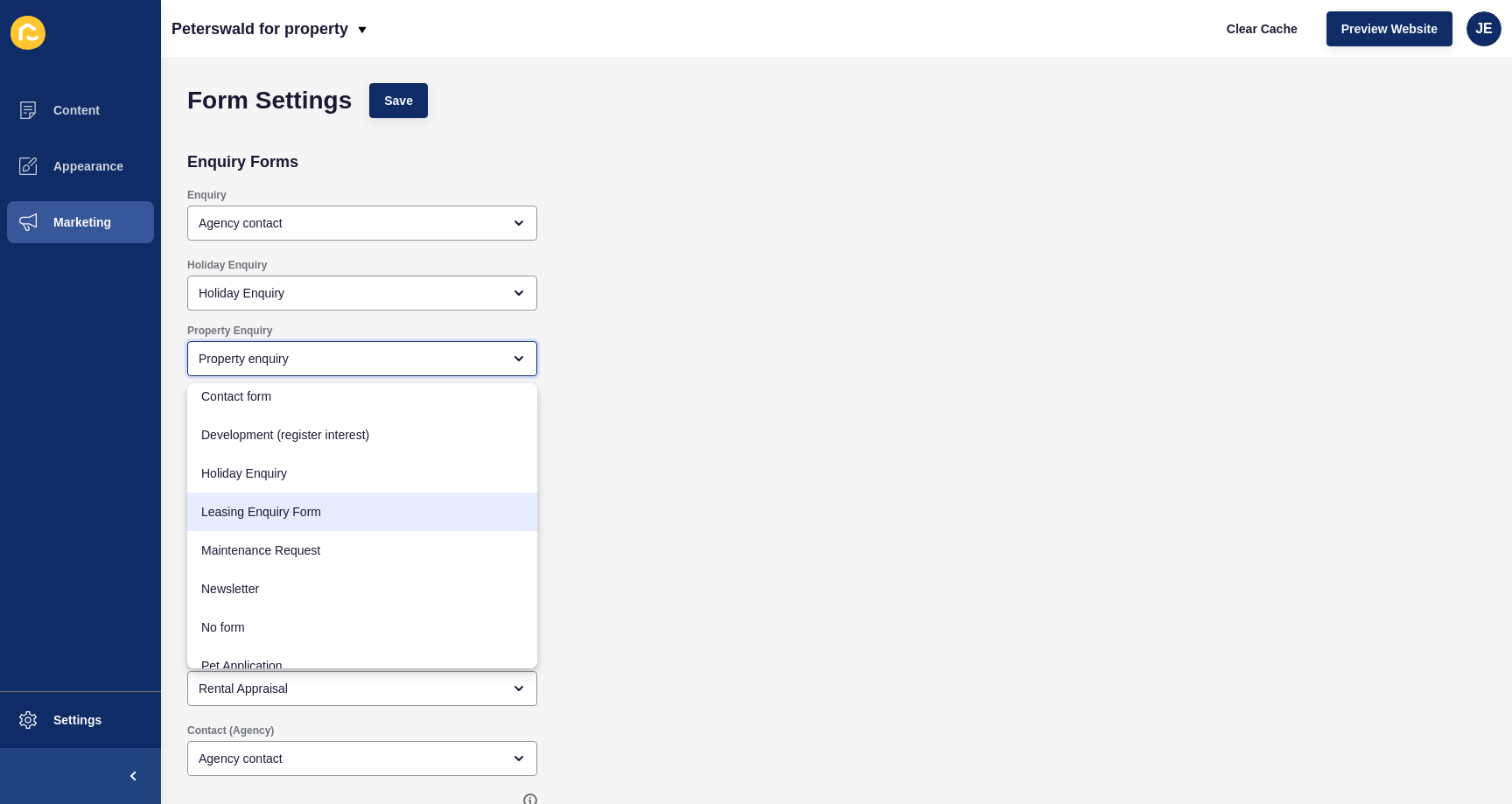
click at [288, 511] on span "Leasing Enquiry Form" at bounding box center [362, 511] width 322 height 18
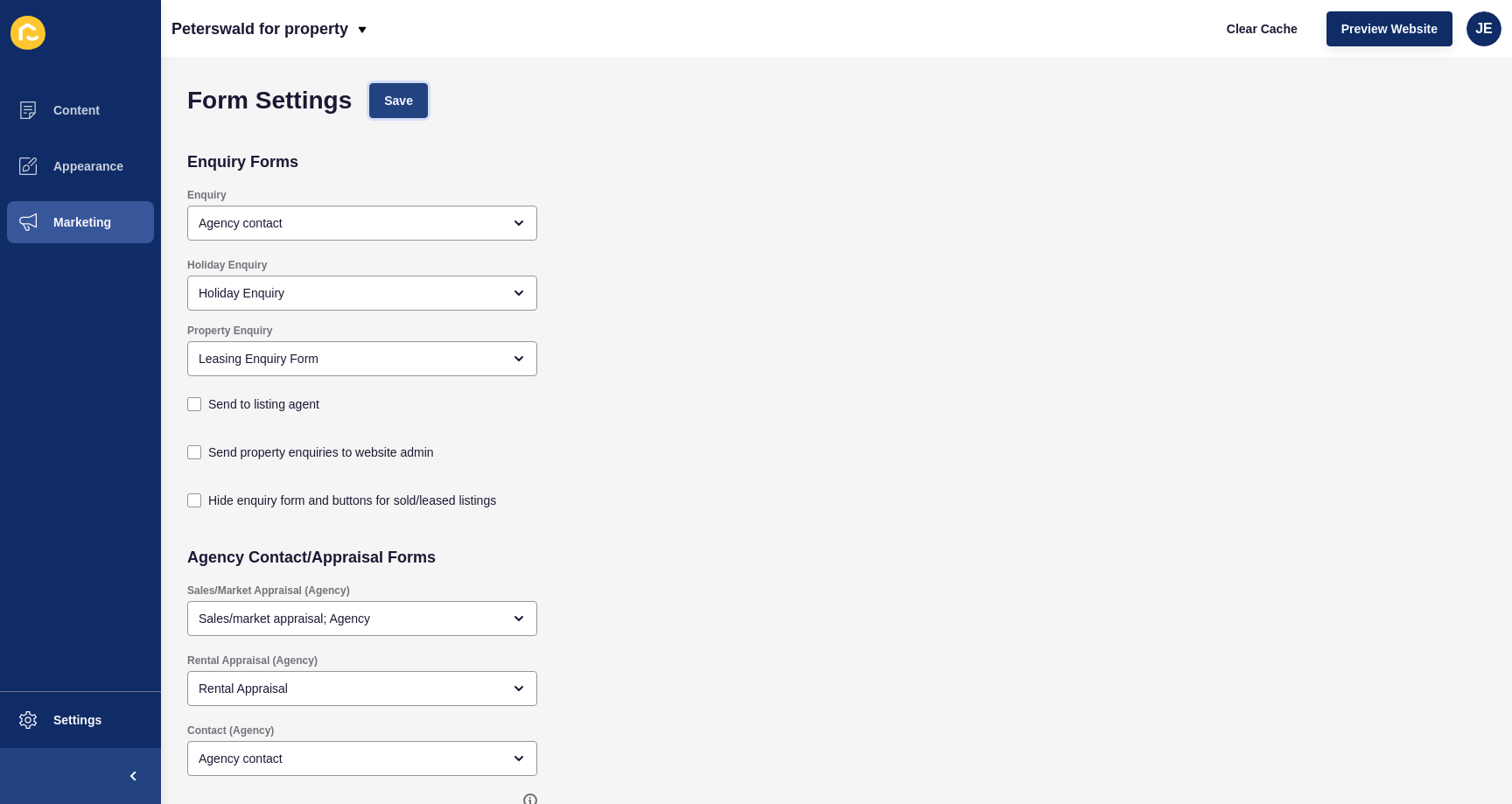
click at [406, 99] on span "Save" at bounding box center [398, 100] width 29 height 18
click at [1260, 40] on button "Clear Cache" at bounding box center [1262, 29] width 101 height 35
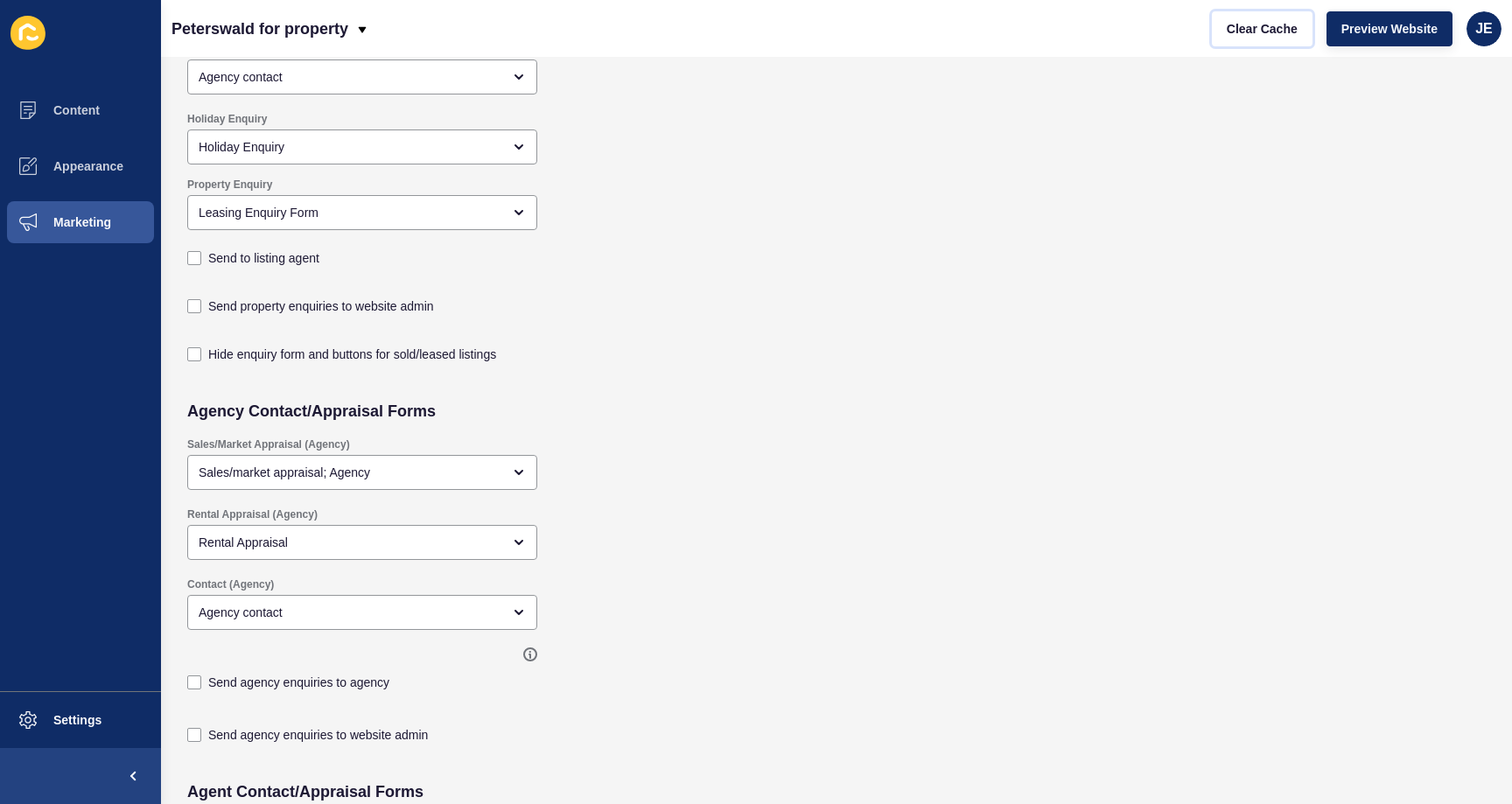
scroll to position [0, 0]
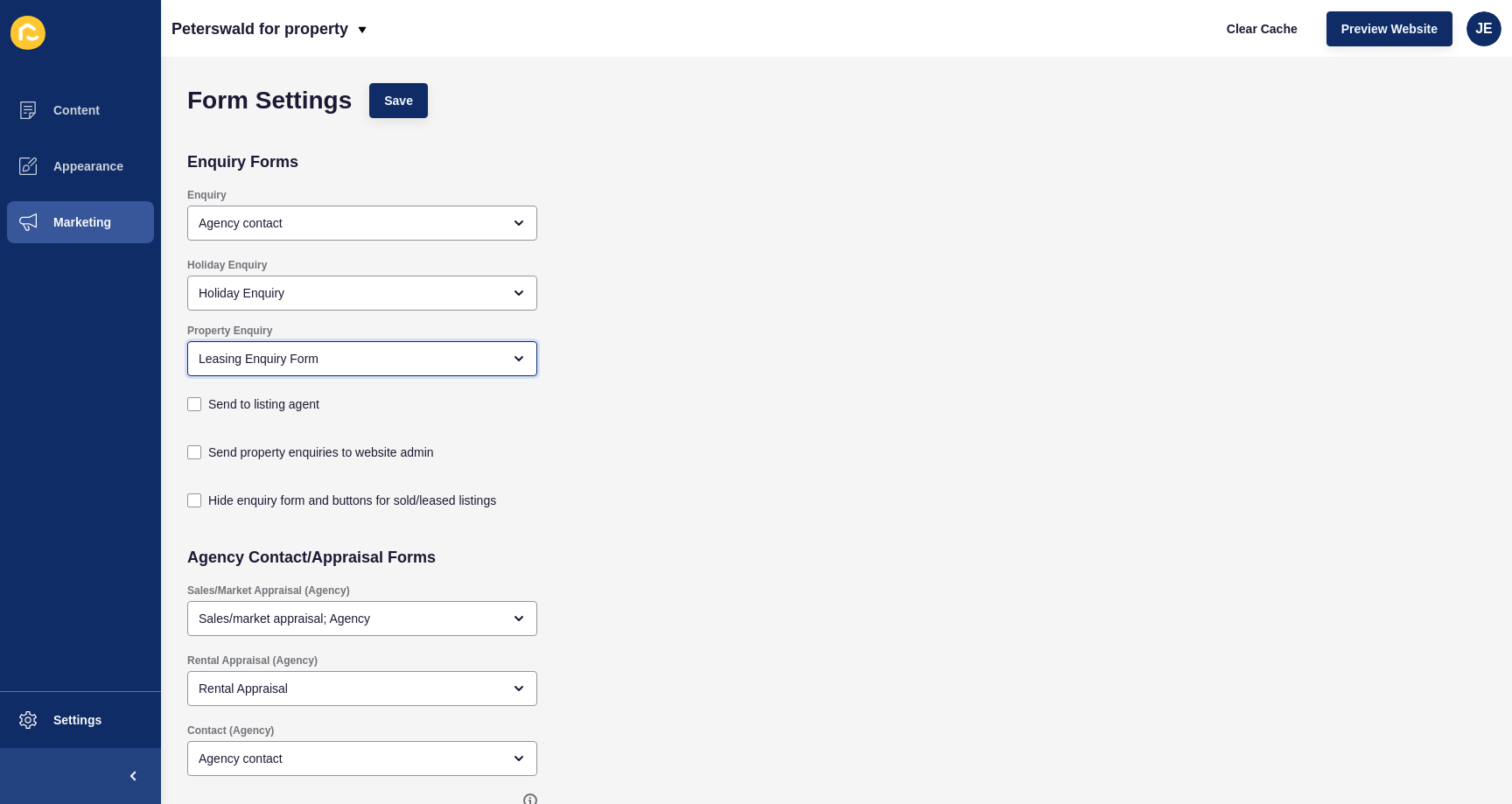
click at [457, 363] on div "Leasing Enquiry Form" at bounding box center [350, 358] width 303 height 18
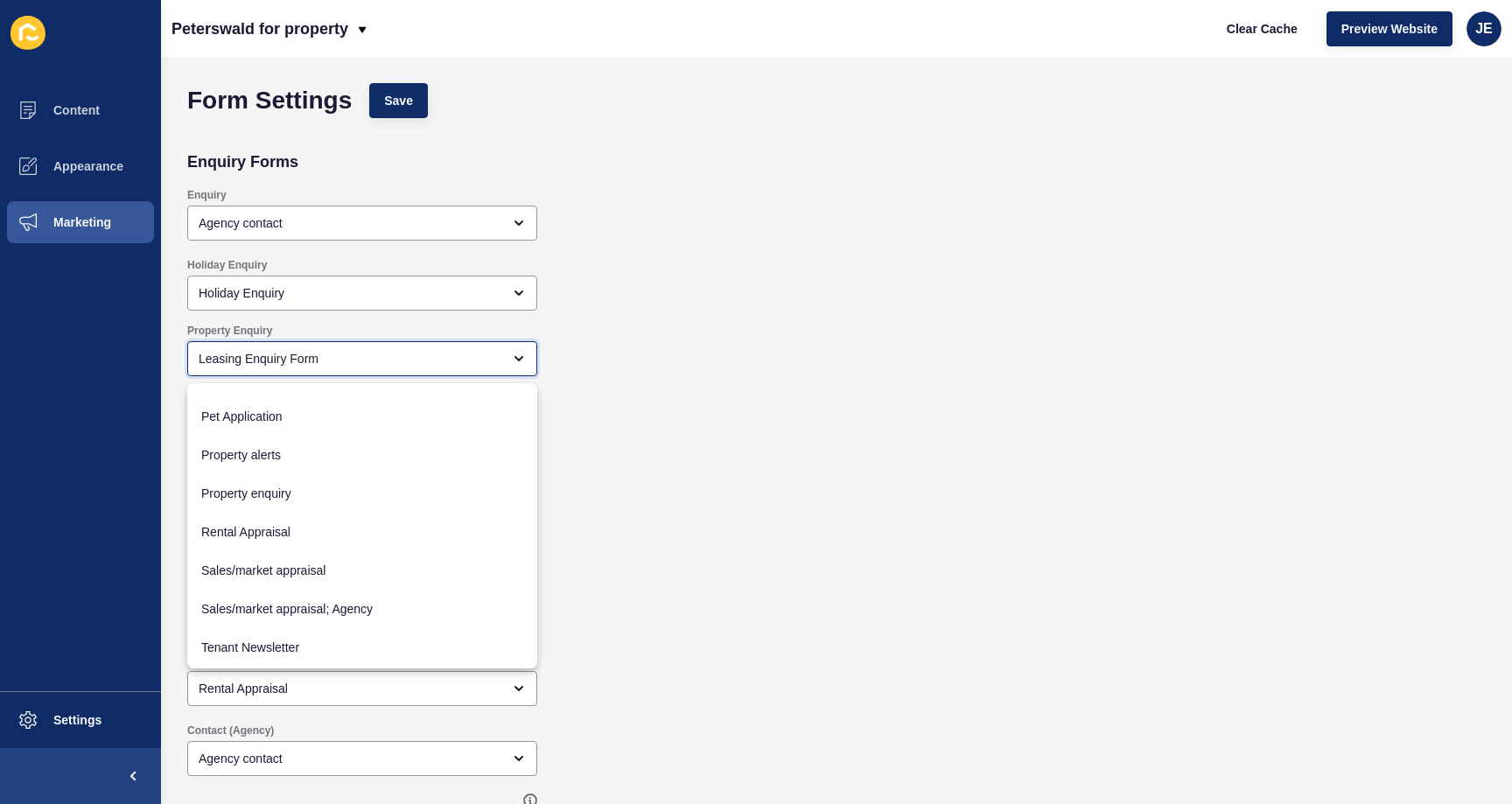
scroll to position [412, 0]
click at [301, 498] on span "Property enquiry" at bounding box center [362, 490] width 322 height 18
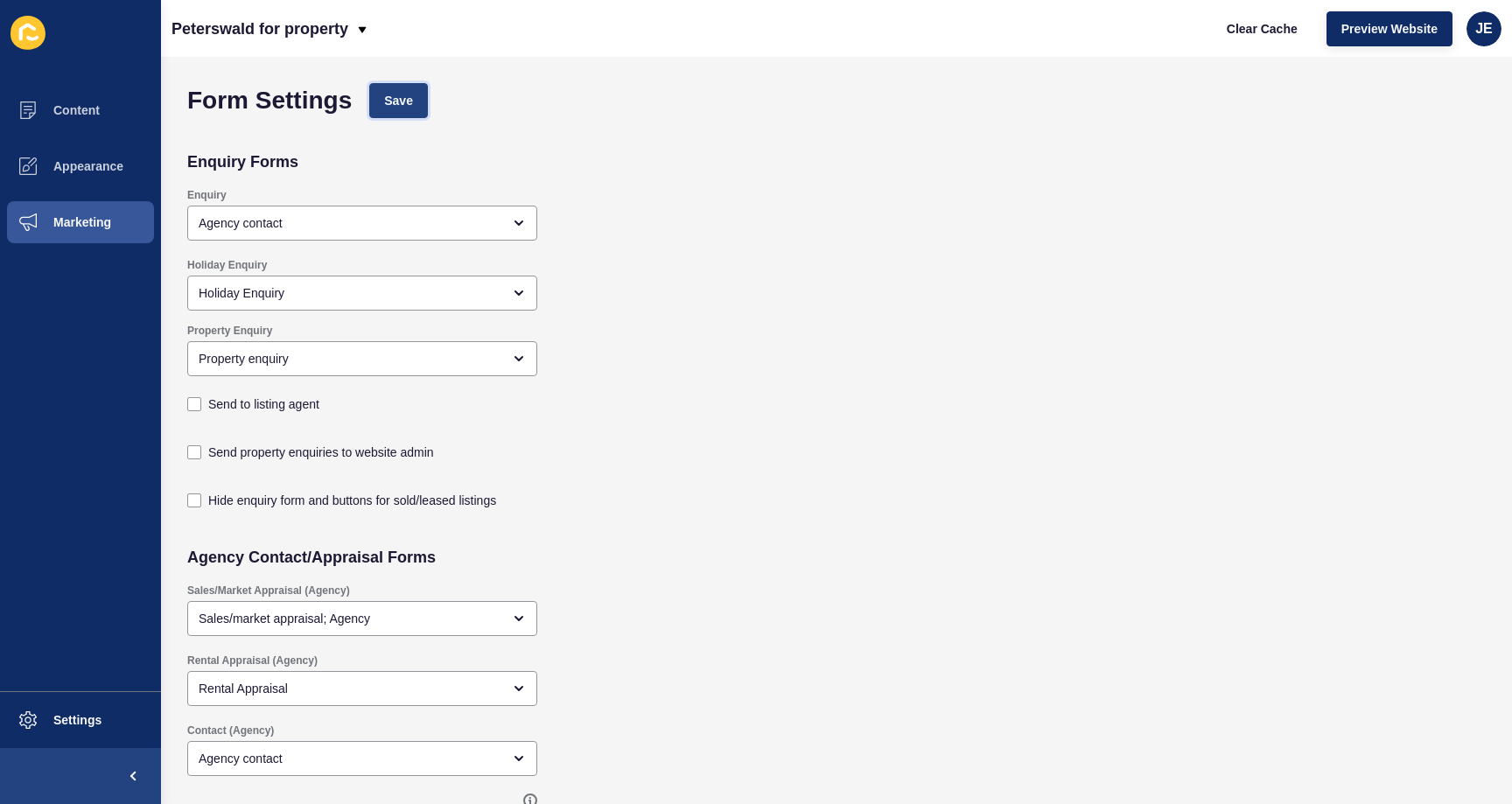
click at [424, 100] on button "Save" at bounding box center [398, 101] width 58 height 35
click at [354, 381] on div "Property Enquiry Property enquiry Send to listing agent" at bounding box center [705, 370] width 1053 height 111
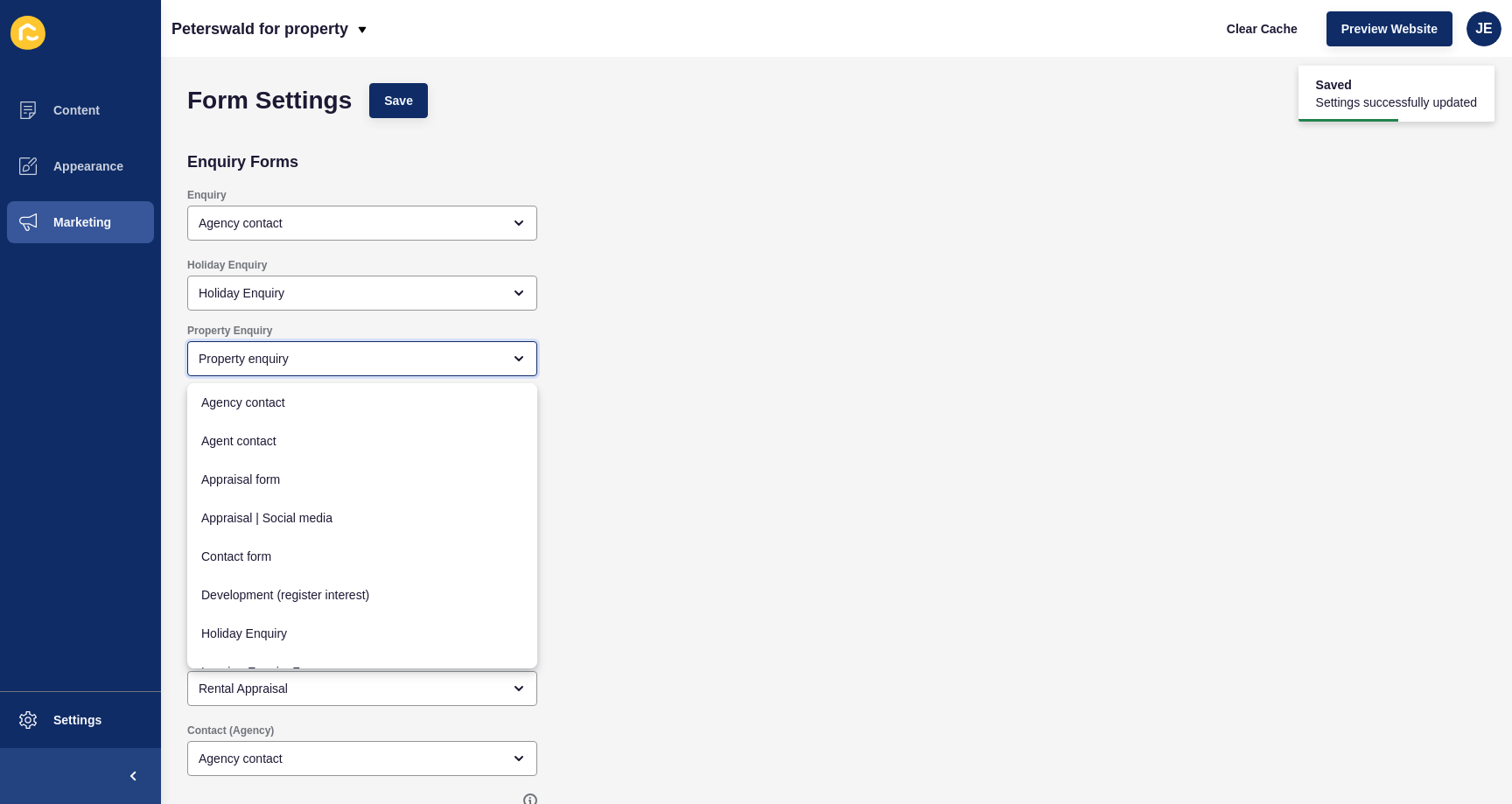
click at [356, 371] on div "Property enquiry" at bounding box center [362, 358] width 350 height 35
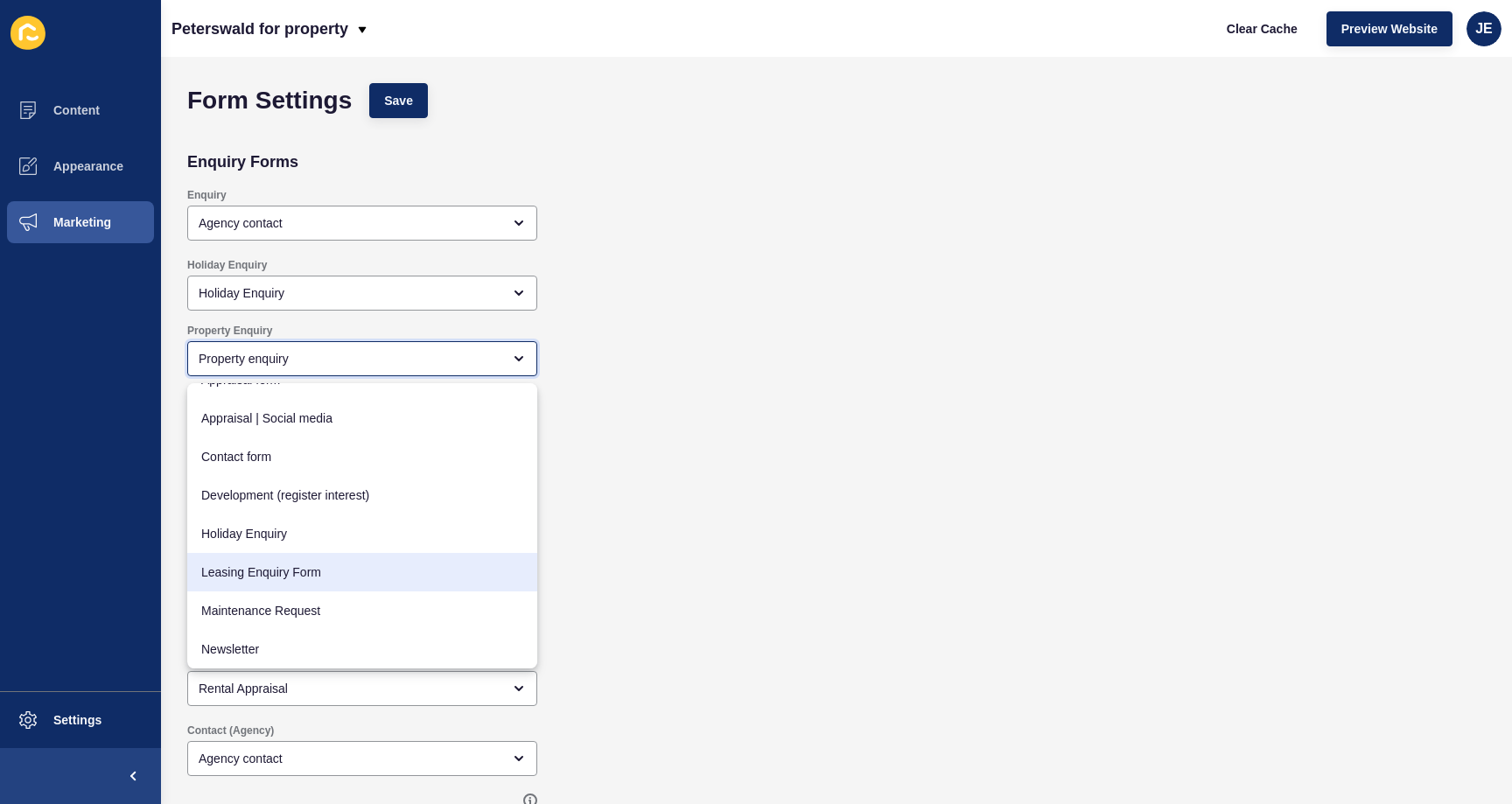
scroll to position [106, 0]
click at [285, 572] on span "Leasing Enquiry Form" at bounding box center [362, 565] width 322 height 18
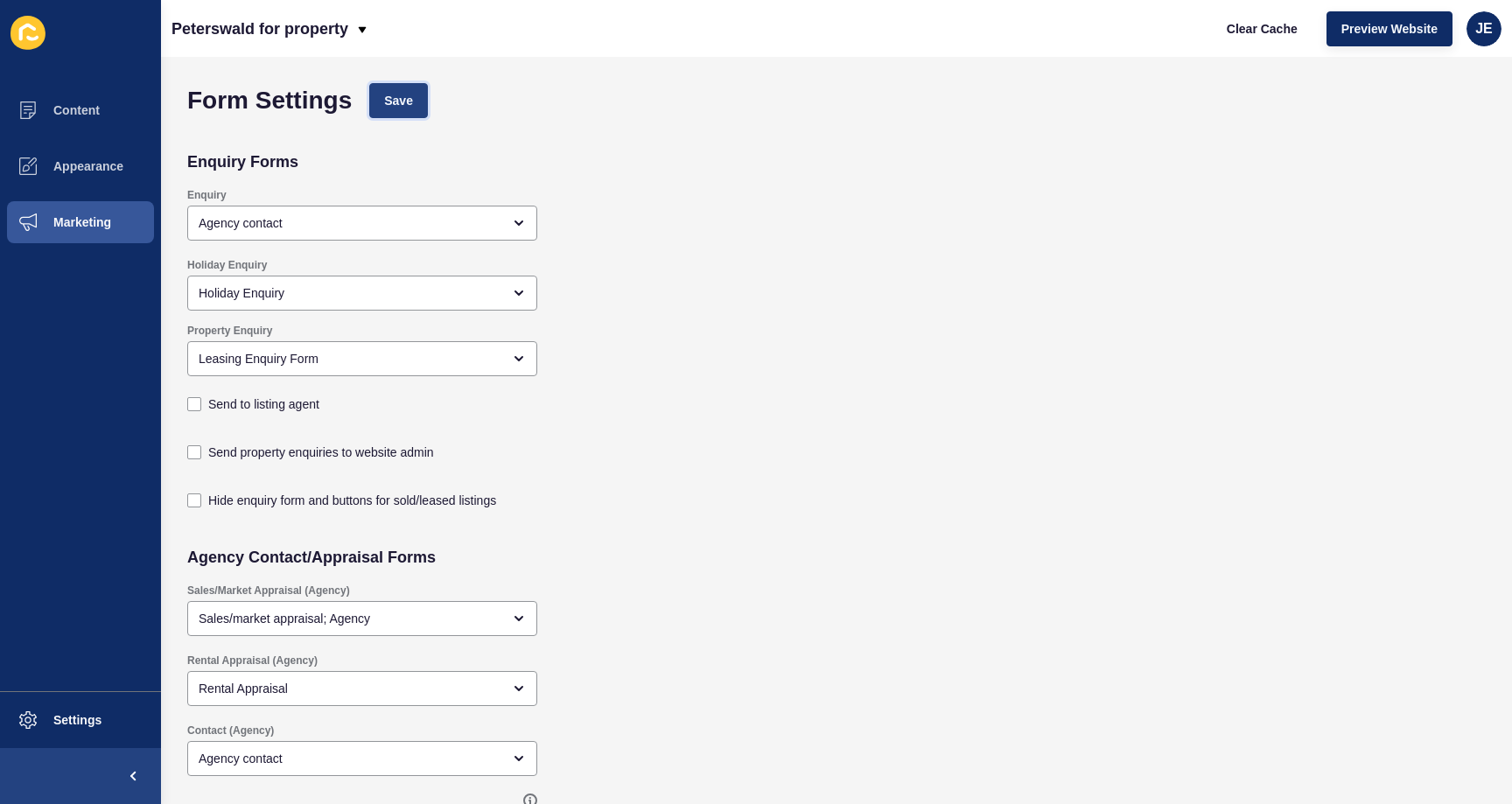
click at [422, 97] on button "Save" at bounding box center [398, 101] width 58 height 35
click at [1279, 32] on span "Clear Cache" at bounding box center [1262, 29] width 71 height 18
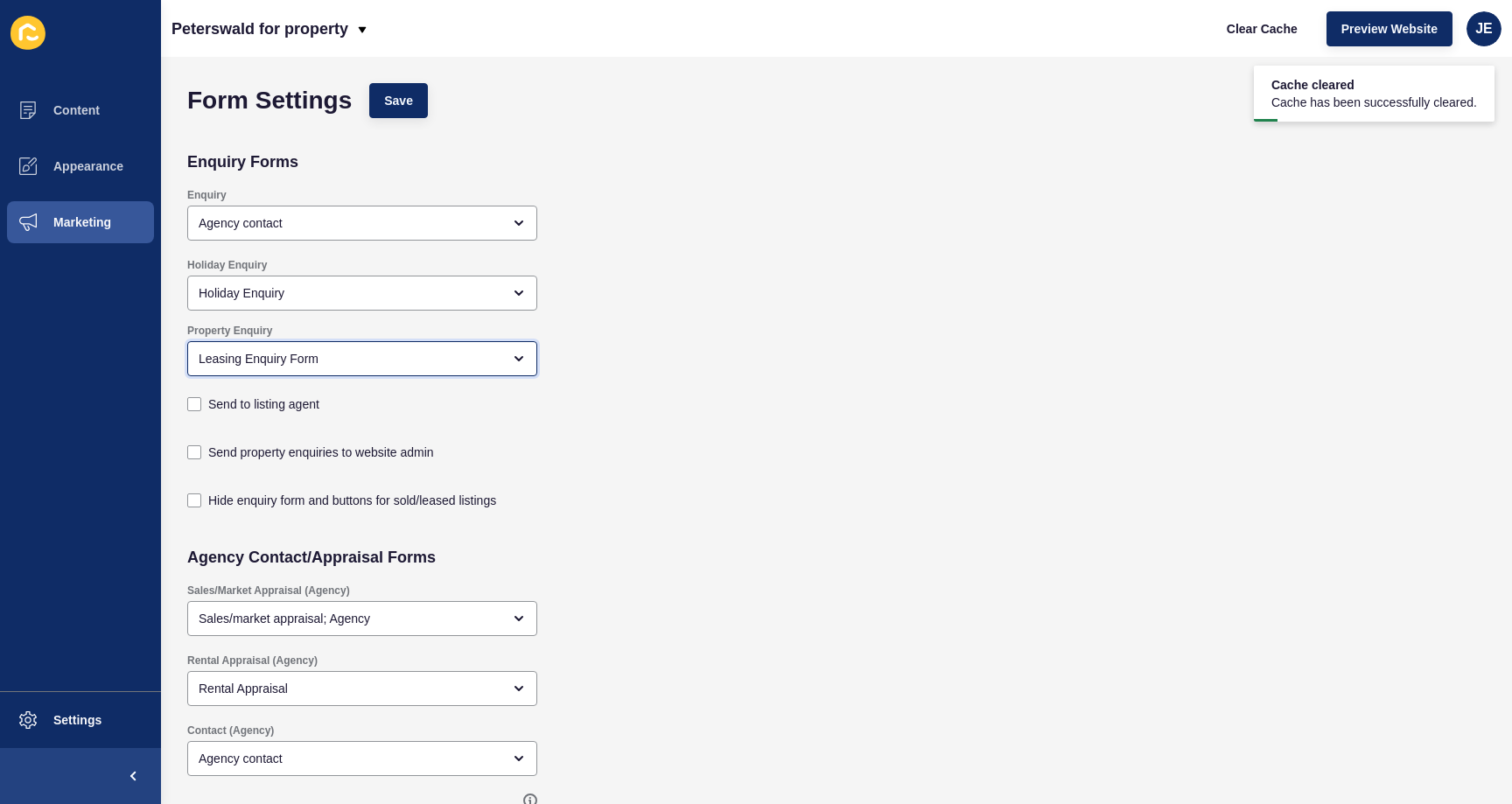
click at [315, 365] on div "Leasing Enquiry Form" at bounding box center [350, 358] width 303 height 18
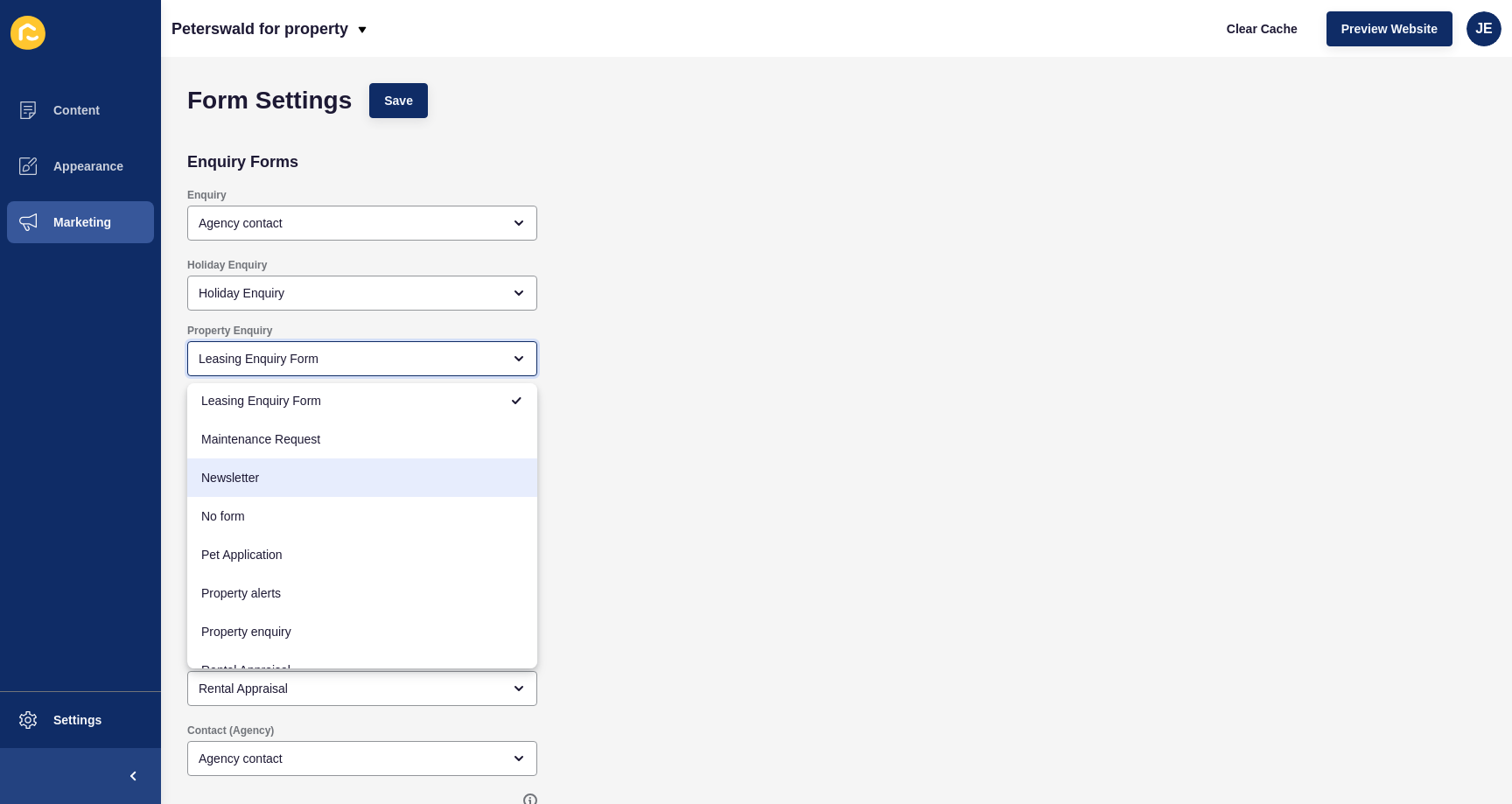
scroll to position [273, 0]
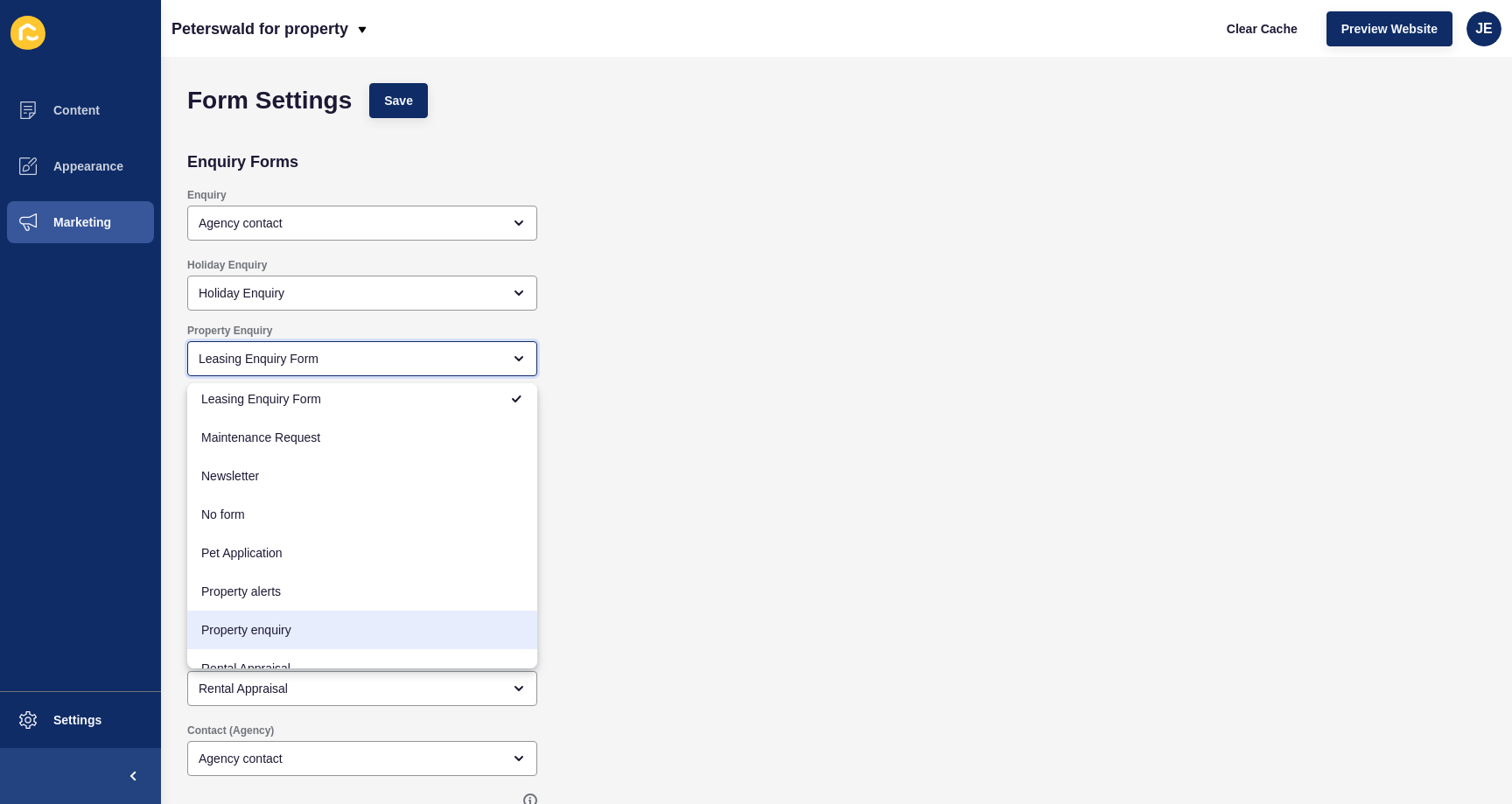
click at [272, 632] on span "Property enquiry" at bounding box center [362, 630] width 322 height 18
type input "Property enquiry"
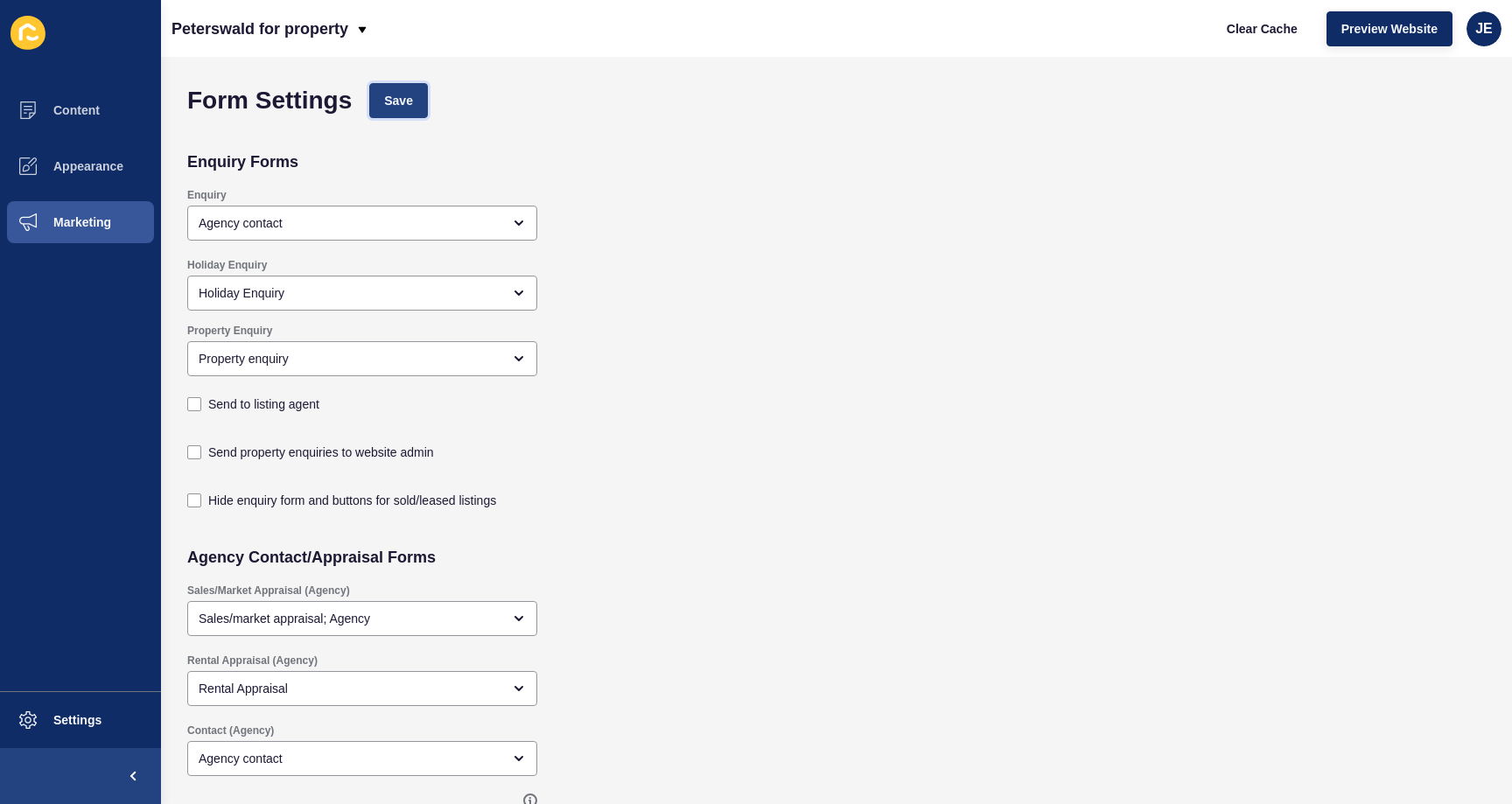
click at [392, 111] on button "Save" at bounding box center [398, 101] width 58 height 35
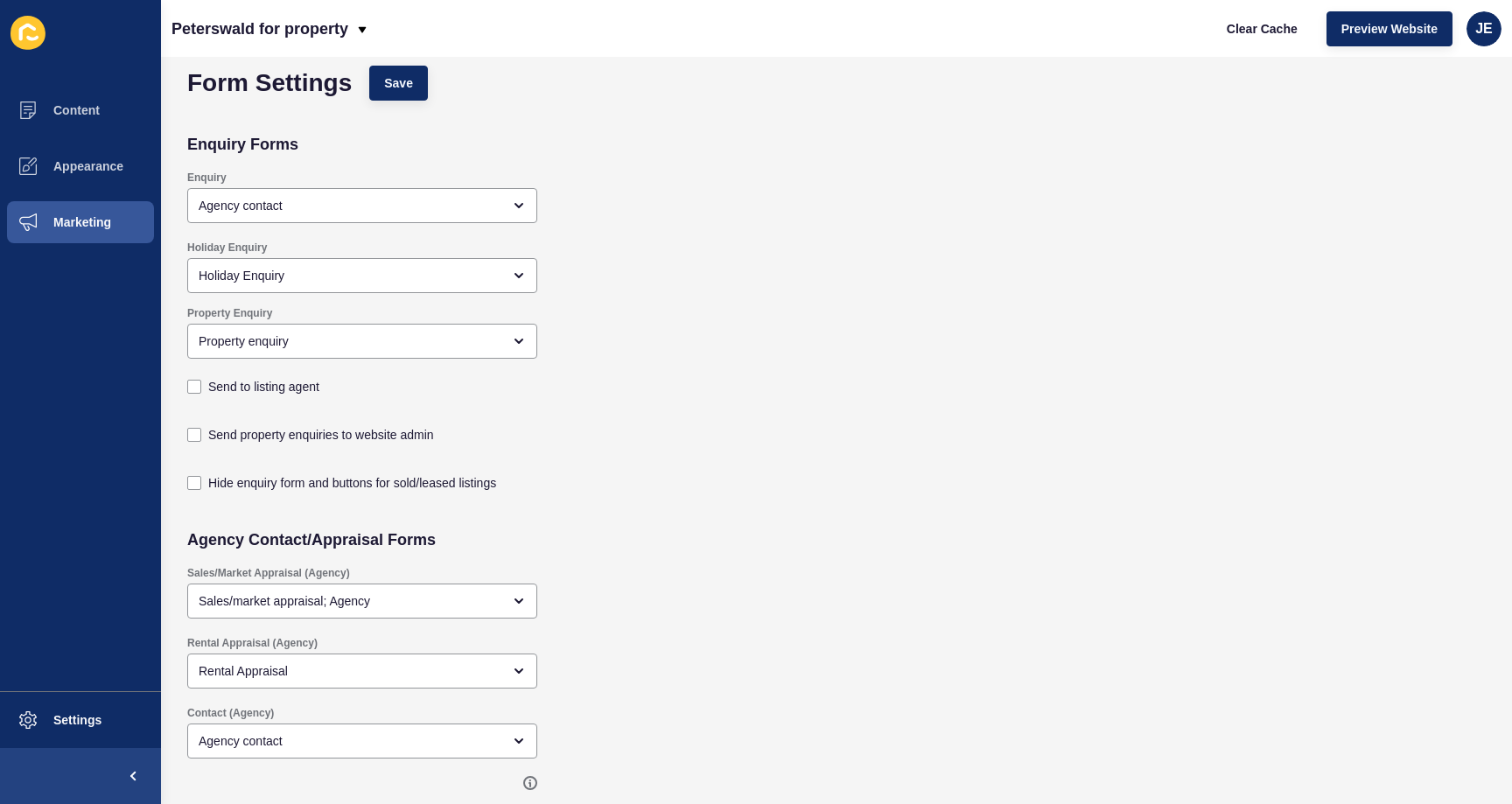
scroll to position [0, 0]
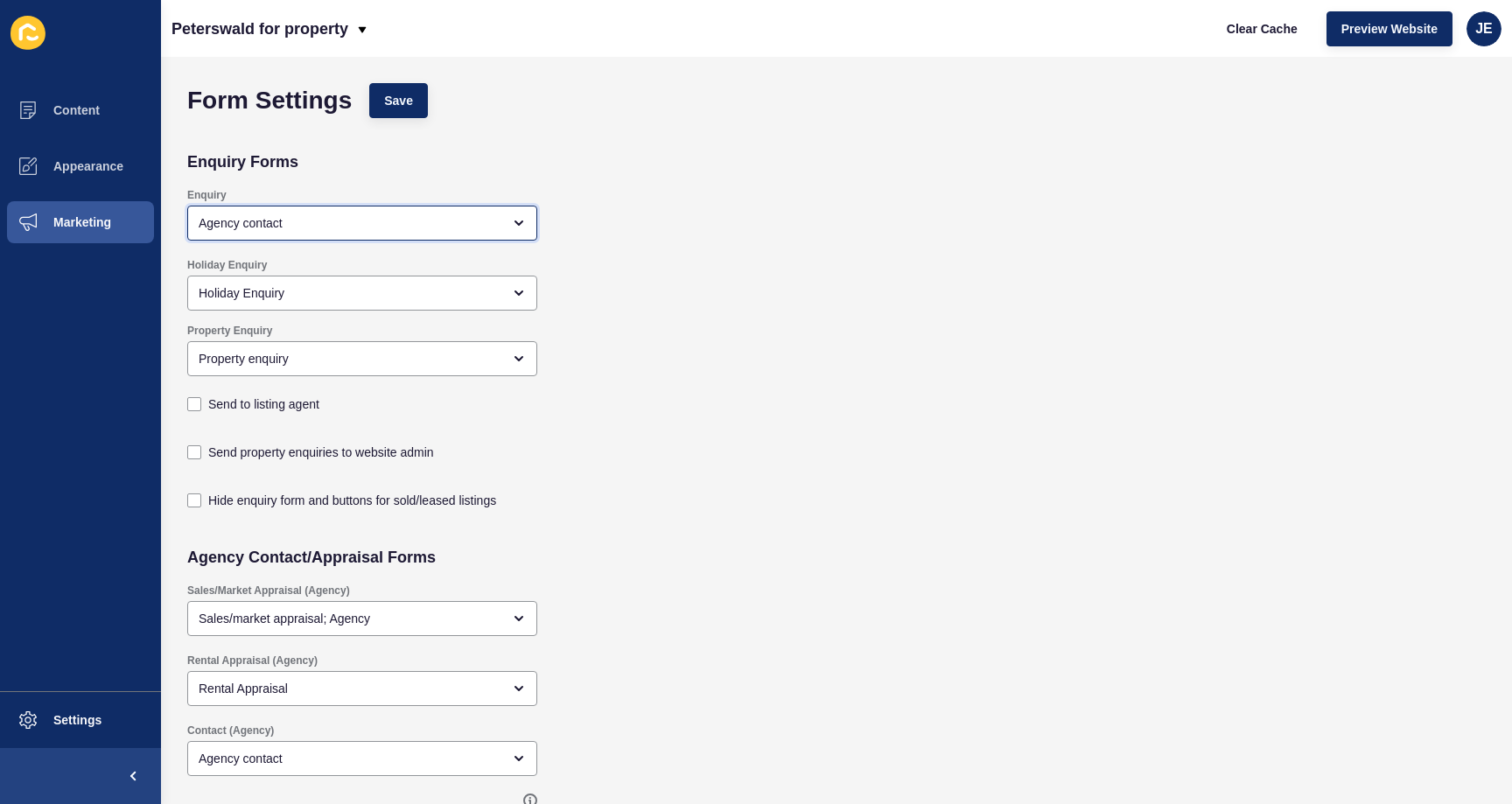
click at [405, 219] on div "Agency contact" at bounding box center [350, 222] width 303 height 18
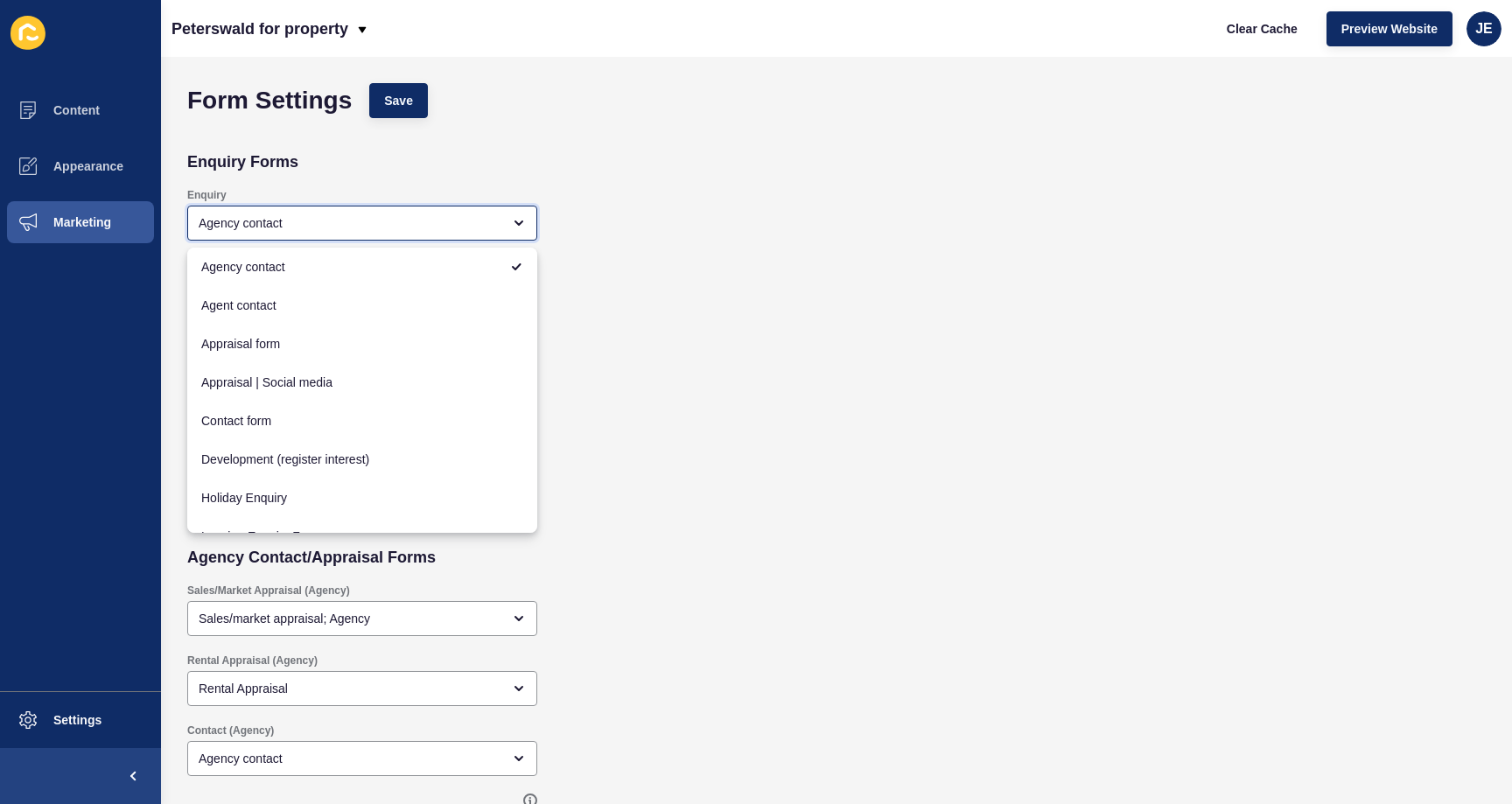
click at [405, 219] on div "Agency contact" at bounding box center [350, 222] width 303 height 18
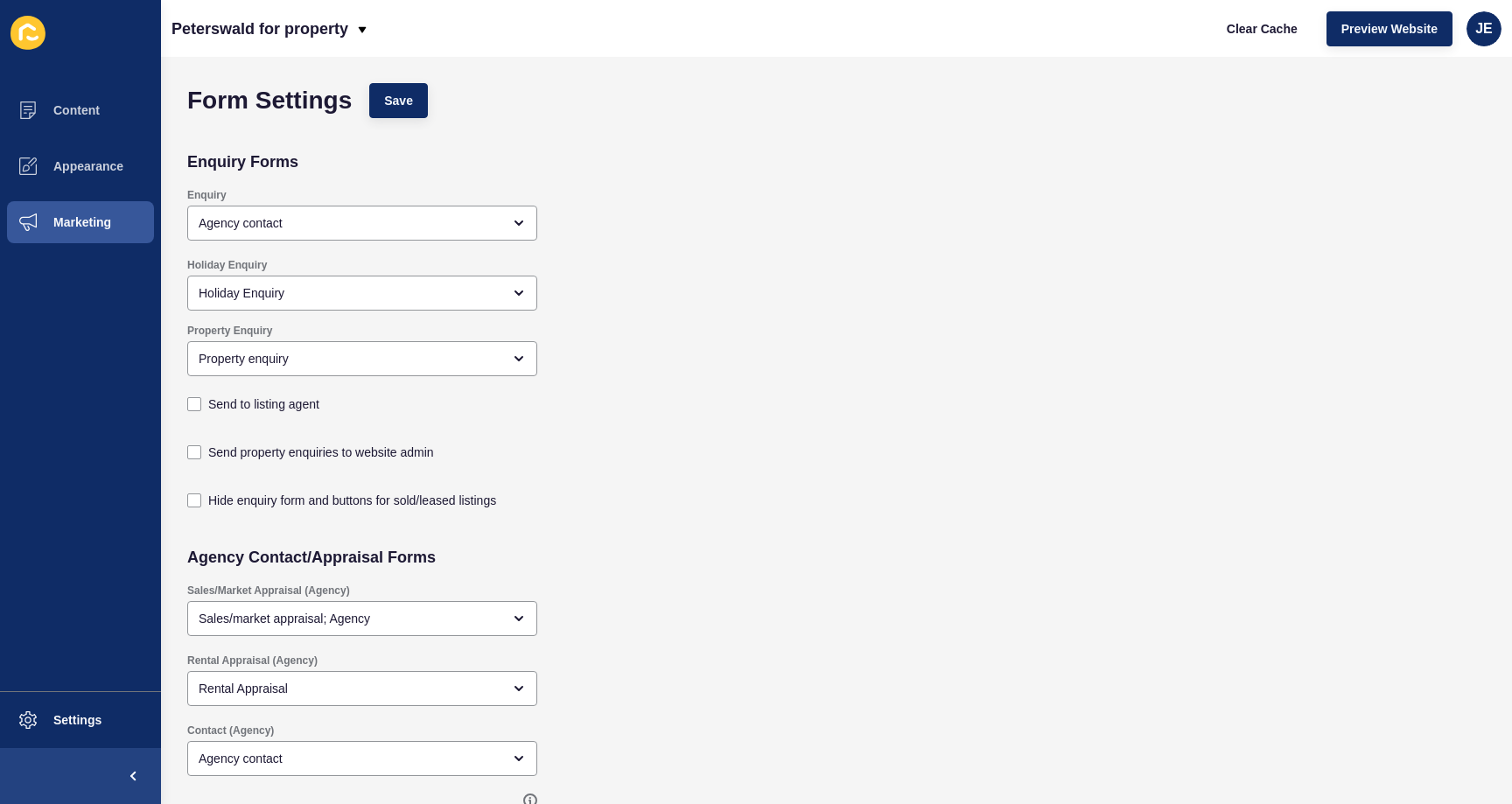
click at [745, 288] on div "Holiday Enquiry Holiday Enquiry" at bounding box center [705, 282] width 1053 height 66
click at [1229, 36] on span "Clear Cache" at bounding box center [1262, 29] width 71 height 18
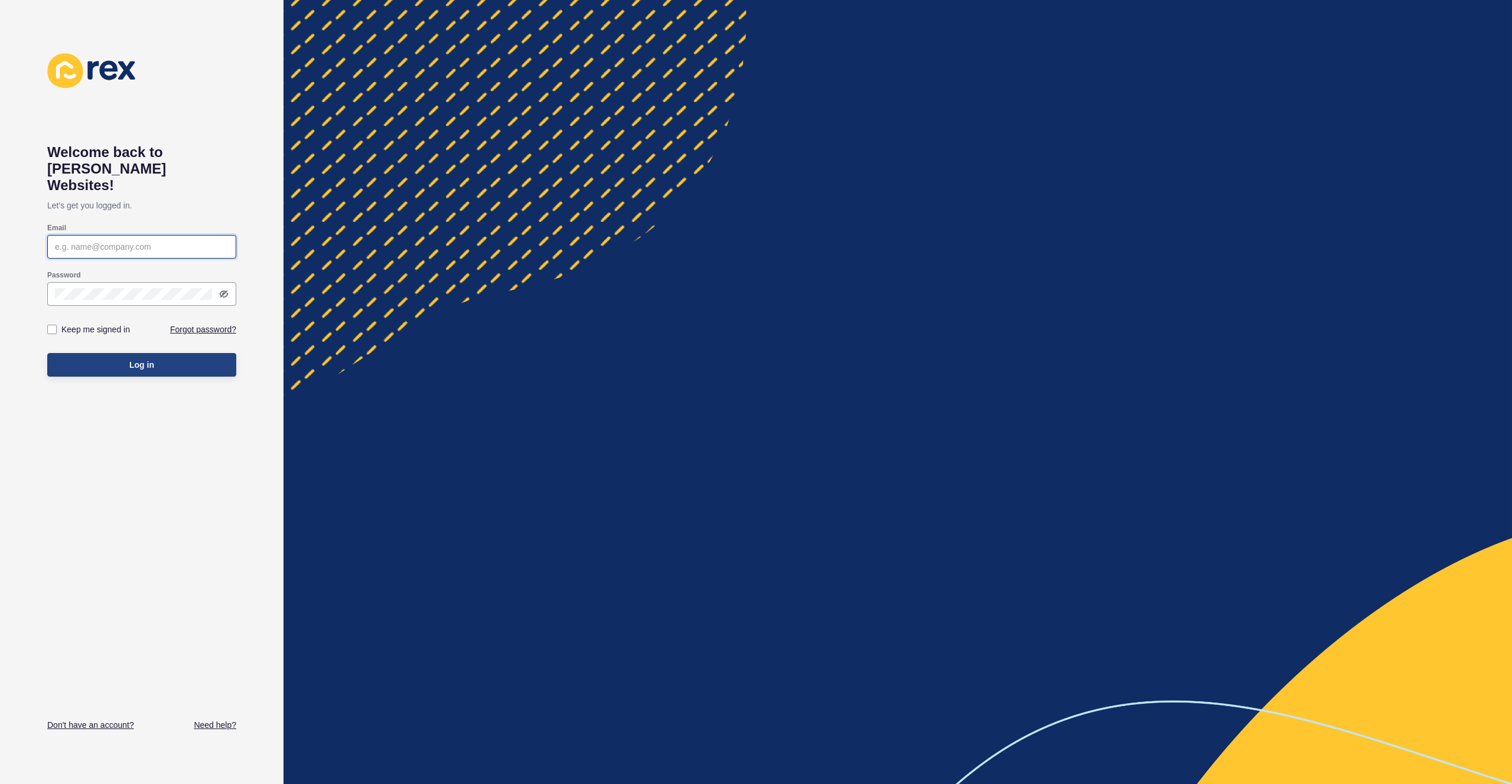
type input "[EMAIL_ADDRESS][PERSON_NAME][DOMAIN_NAME]"
click at [142, 359] on button "Log in" at bounding box center [142, 365] width 189 height 24
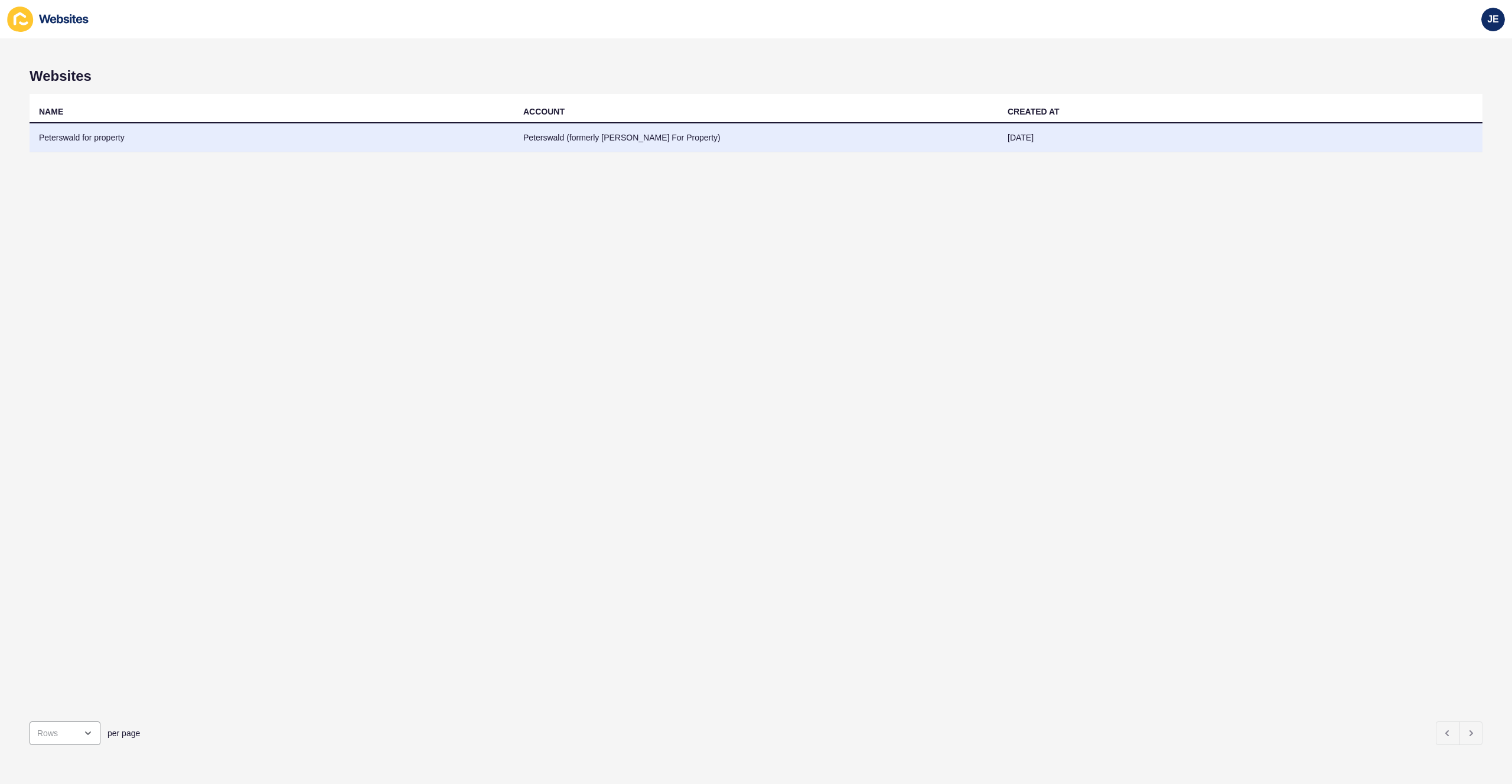
click at [183, 147] on td "Peterswald for property" at bounding box center [271, 138] width 484 height 29
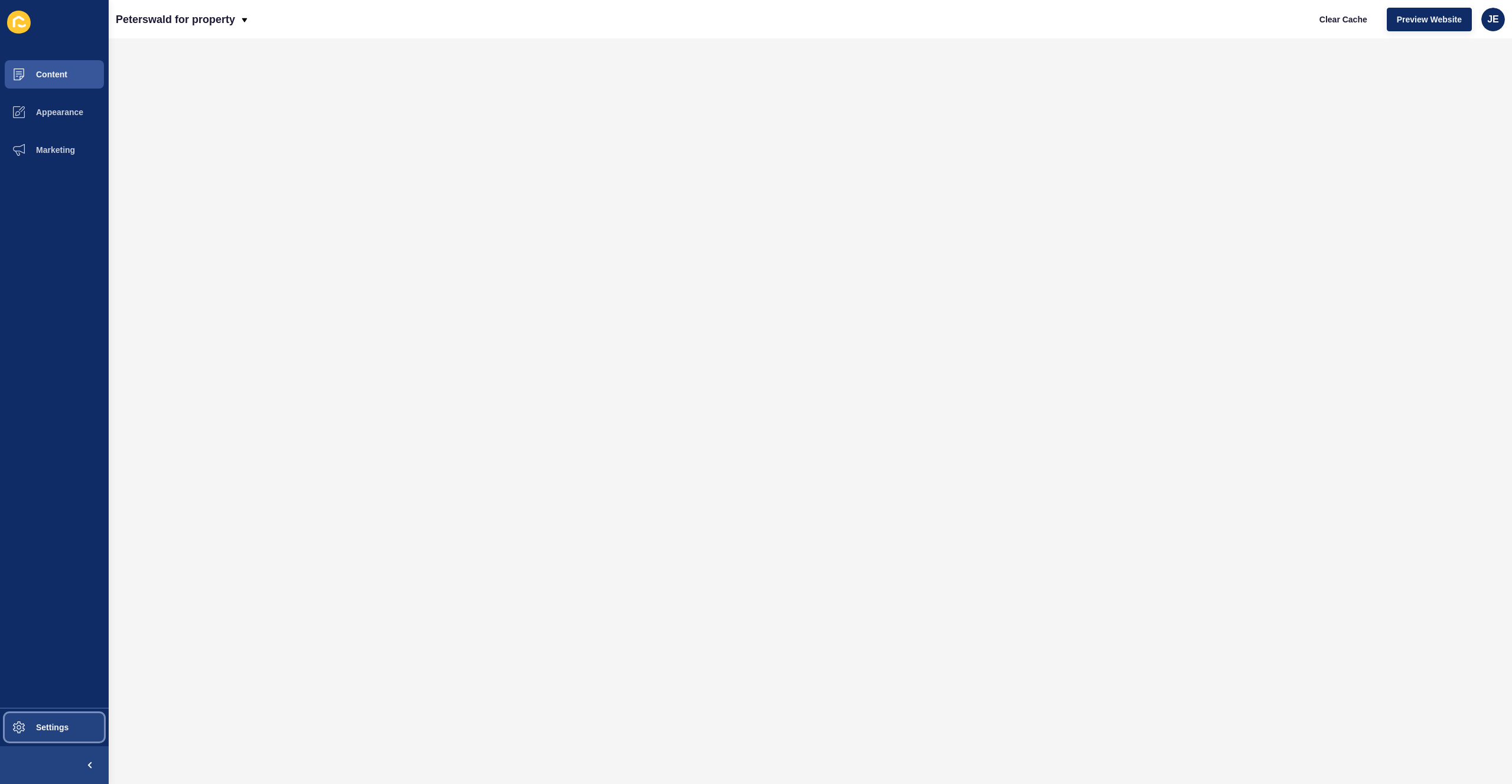
click at [40, 718] on button "Settings" at bounding box center [54, 727] width 108 height 38
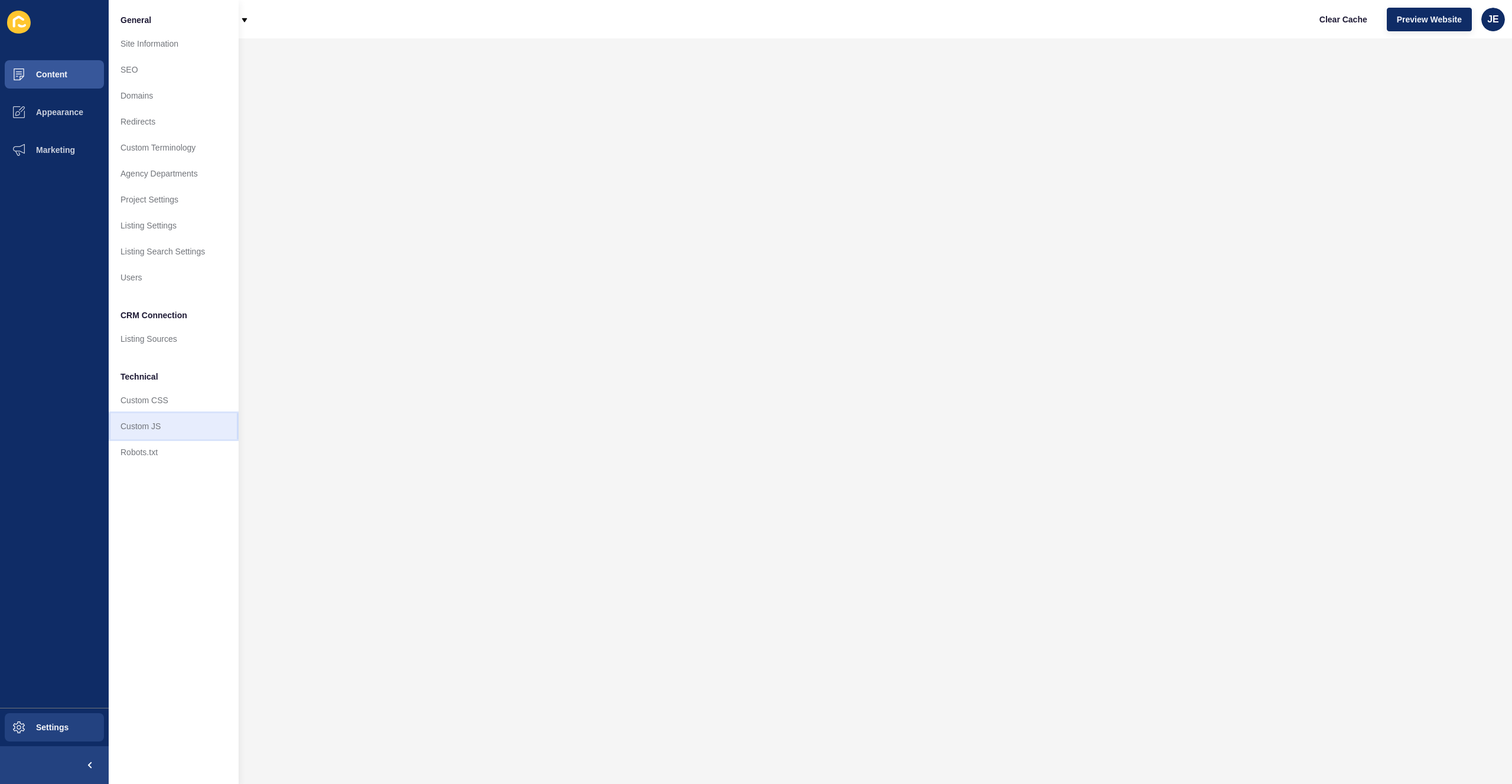
click at [163, 420] on link "Custom JS" at bounding box center [173, 426] width 130 height 26
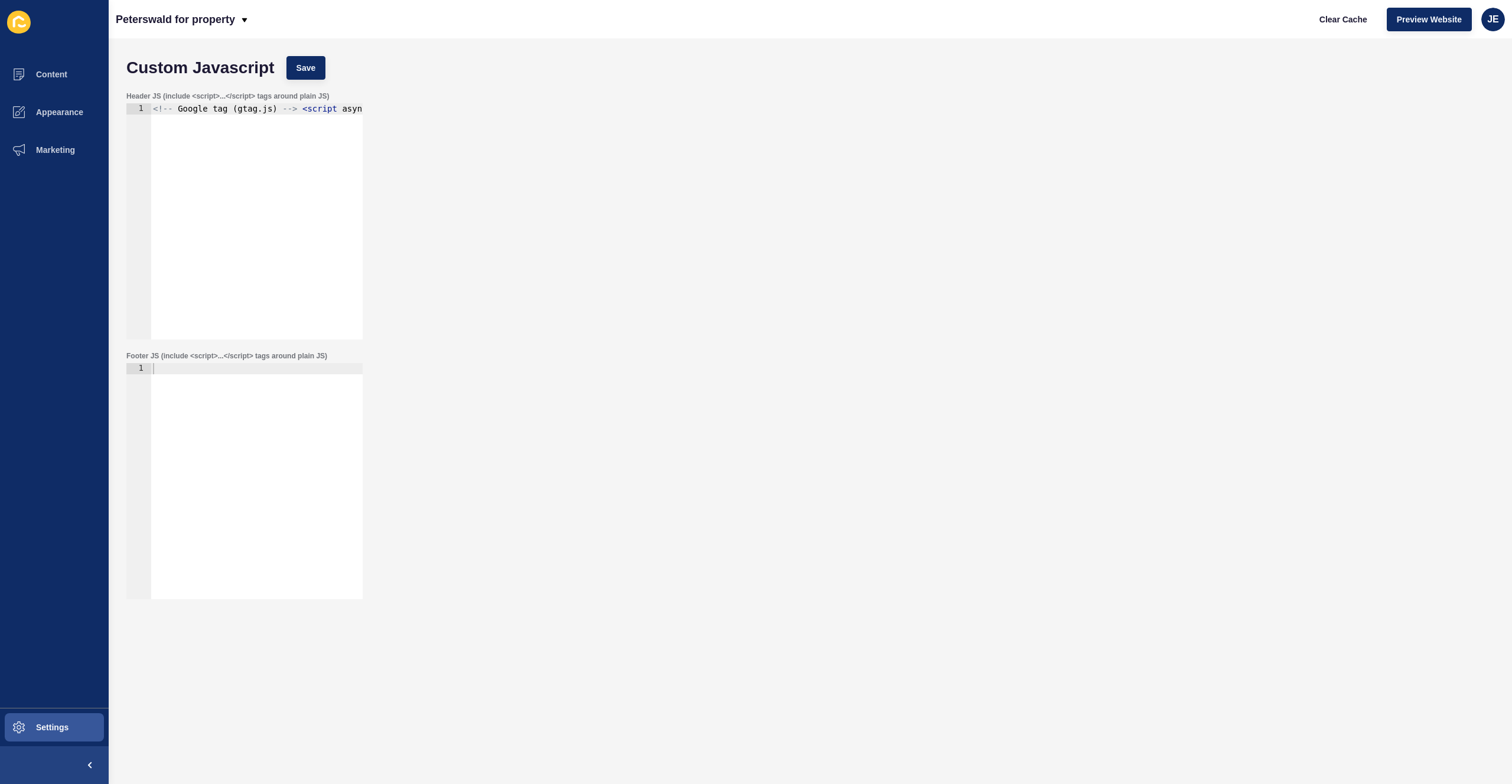
click at [268, 479] on div at bounding box center [257, 492] width 212 height 259
paste textarea "</script>"
type textarea "</script>"
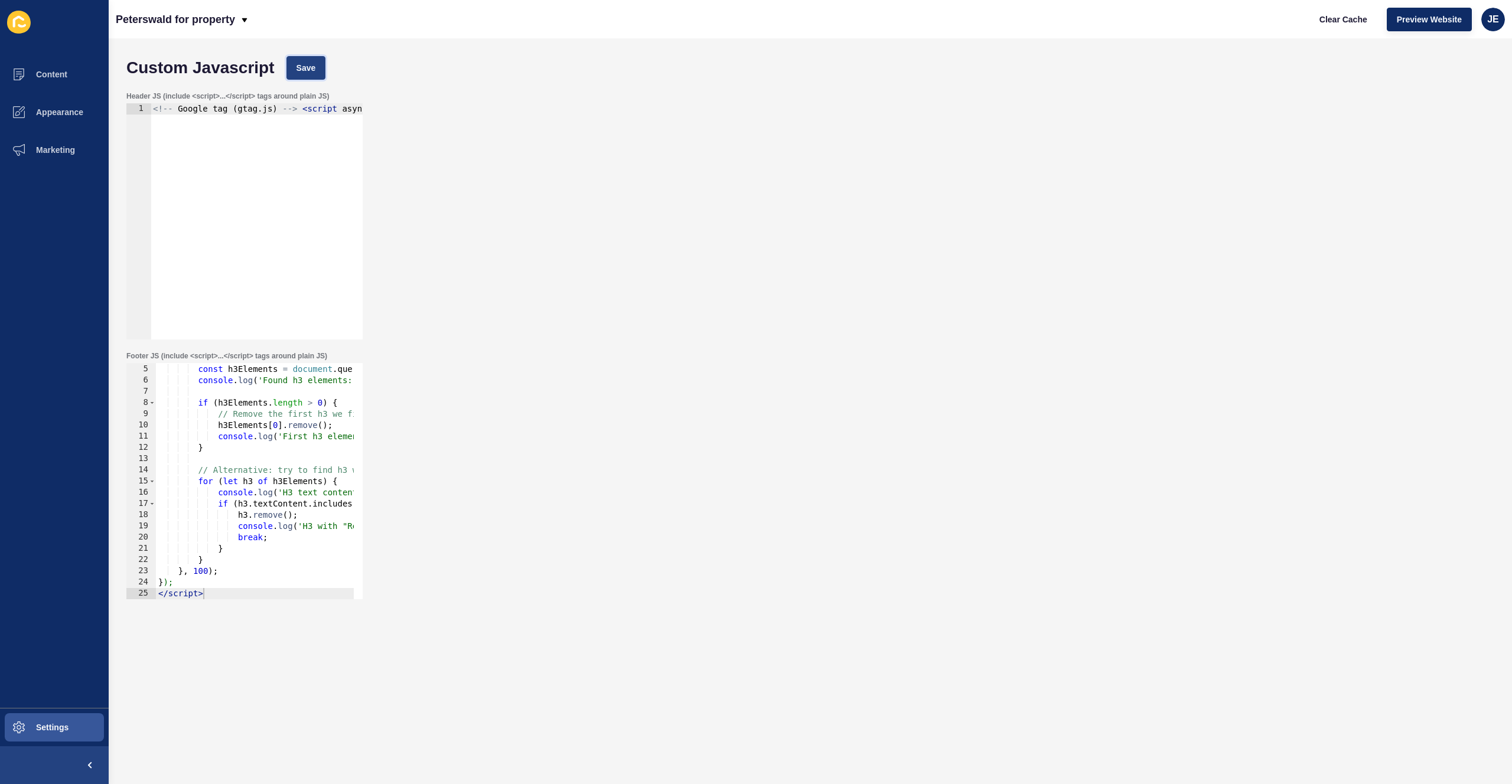
click at [297, 74] on button "Save" at bounding box center [306, 68] width 39 height 24
click at [1364, 26] on button "Clear Cache" at bounding box center [1343, 19] width 68 height 24
click at [265, 509] on div "const h3Elements = document . querySelectorAll ( 'h3' ) ; console . log ( 'Foun…" at bounding box center [317, 479] width 322 height 250
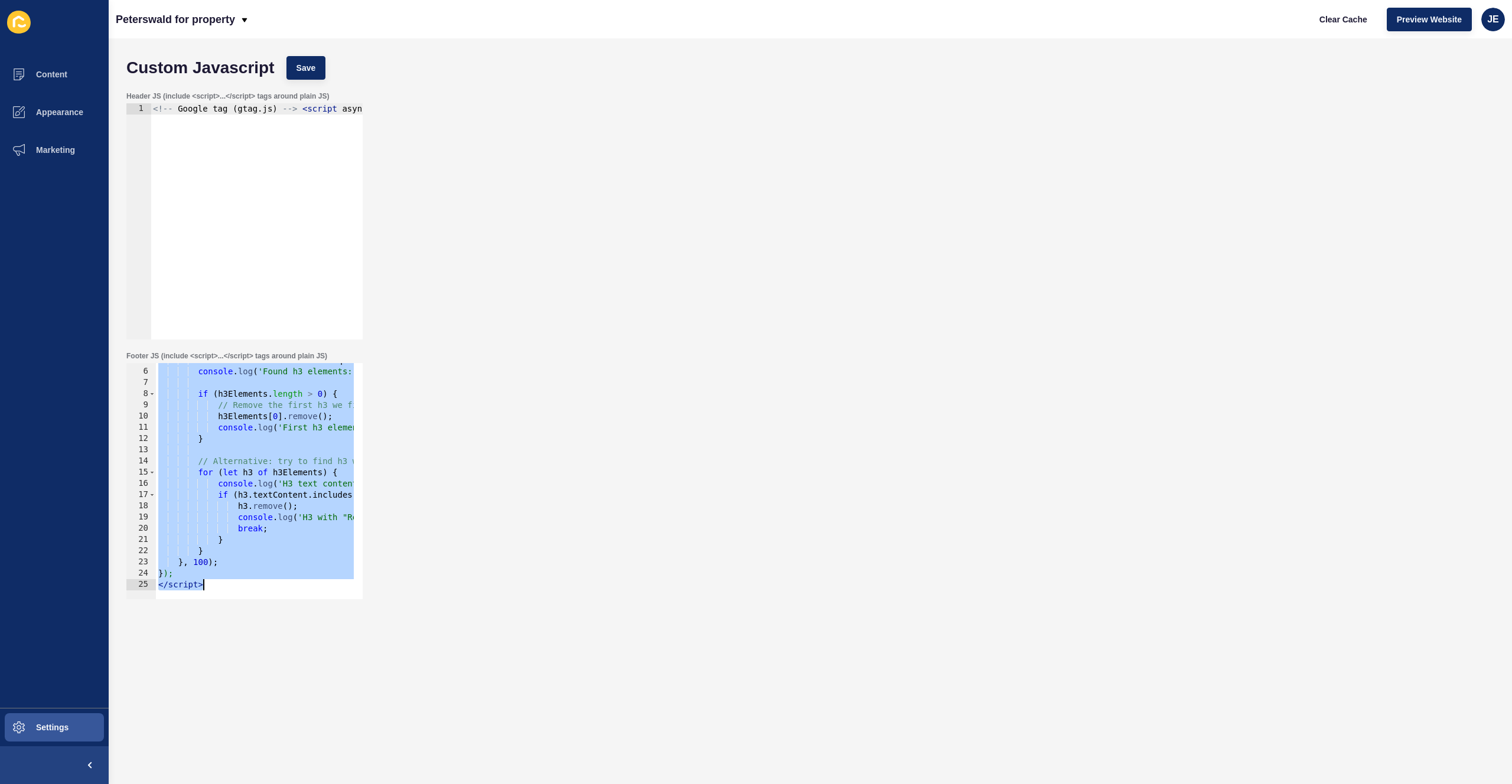
paste textarea
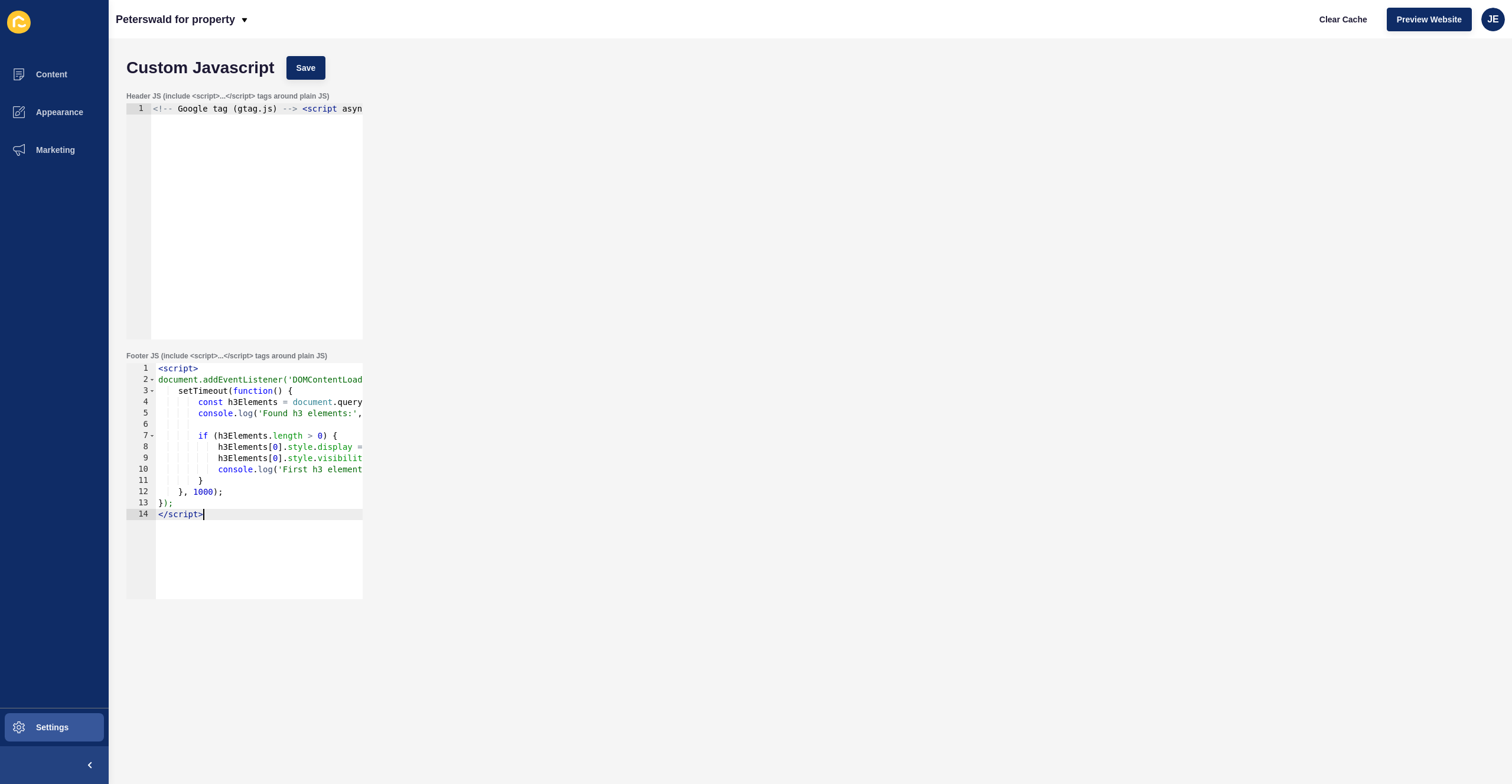
click at [301, 55] on div "Custom Javascript Save" at bounding box center [810, 68] width 1380 height 36
drag, startPoint x: 372, startPoint y: 62, endPoint x: 352, endPoint y: 65, distance: 20.2
click at [372, 63] on div "Custom Javascript Save" at bounding box center [810, 68] width 1380 height 36
click at [300, 72] on span "Save" at bounding box center [306, 67] width 19 height 12
click at [1341, 21] on span "Clear Cache" at bounding box center [1343, 19] width 48 height 12
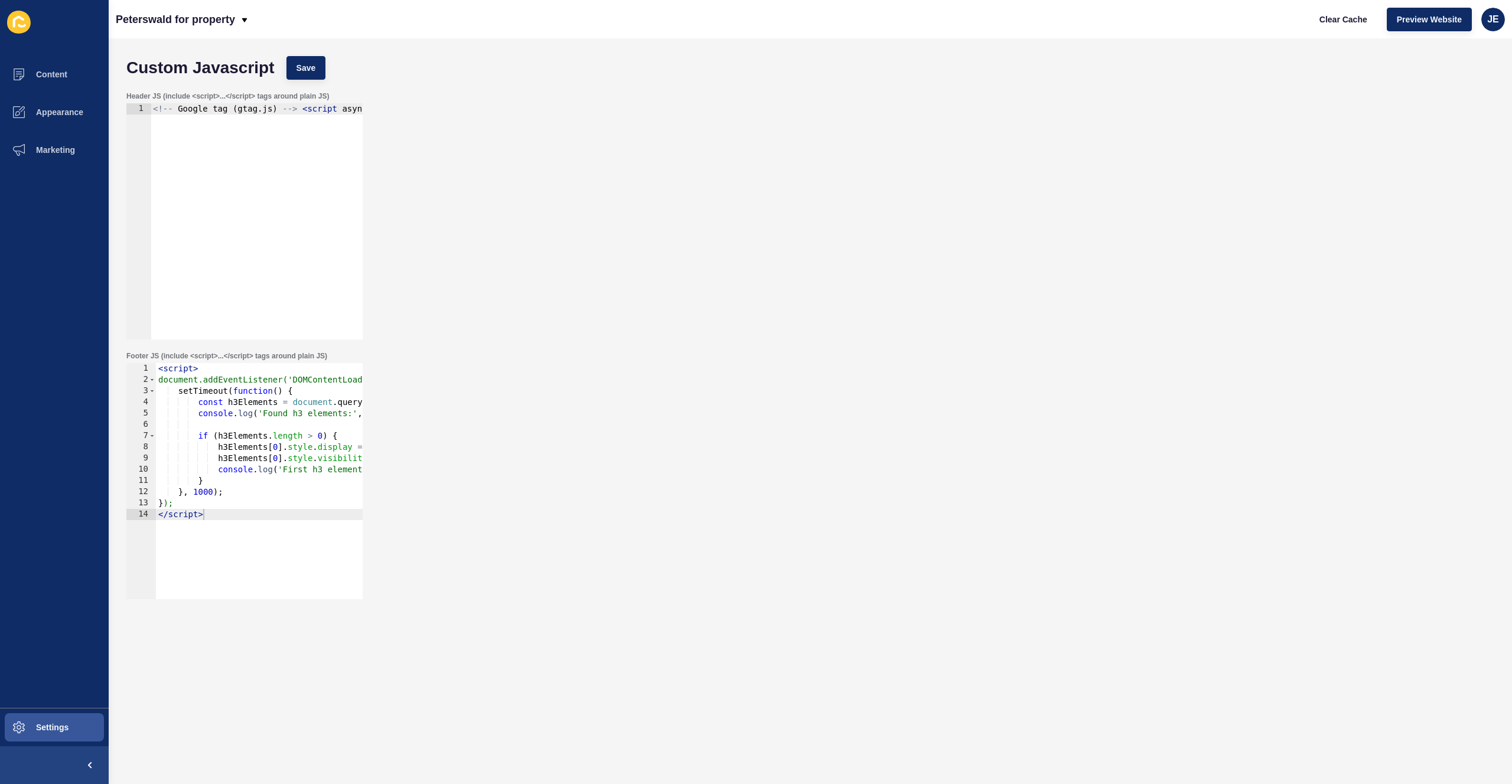
type textarea "}, 1000);"
drag, startPoint x: 226, startPoint y: 490, endPoint x: 152, endPoint y: 490, distance: 74.0
click at [152, 490] on div "}, 1000); 1 2 3 4 5 6 7 8 9 10 11 12 13 14 < script > document.addEventListener…" at bounding box center [244, 481] width 236 height 236
click at [302, 390] on div "< script > document.addEventListener('DOMContentLoaded', function() { setTimeou…" at bounding box center [310, 488] width 308 height 250
drag, startPoint x: 299, startPoint y: 390, endPoint x: 190, endPoint y: 393, distance: 109.0
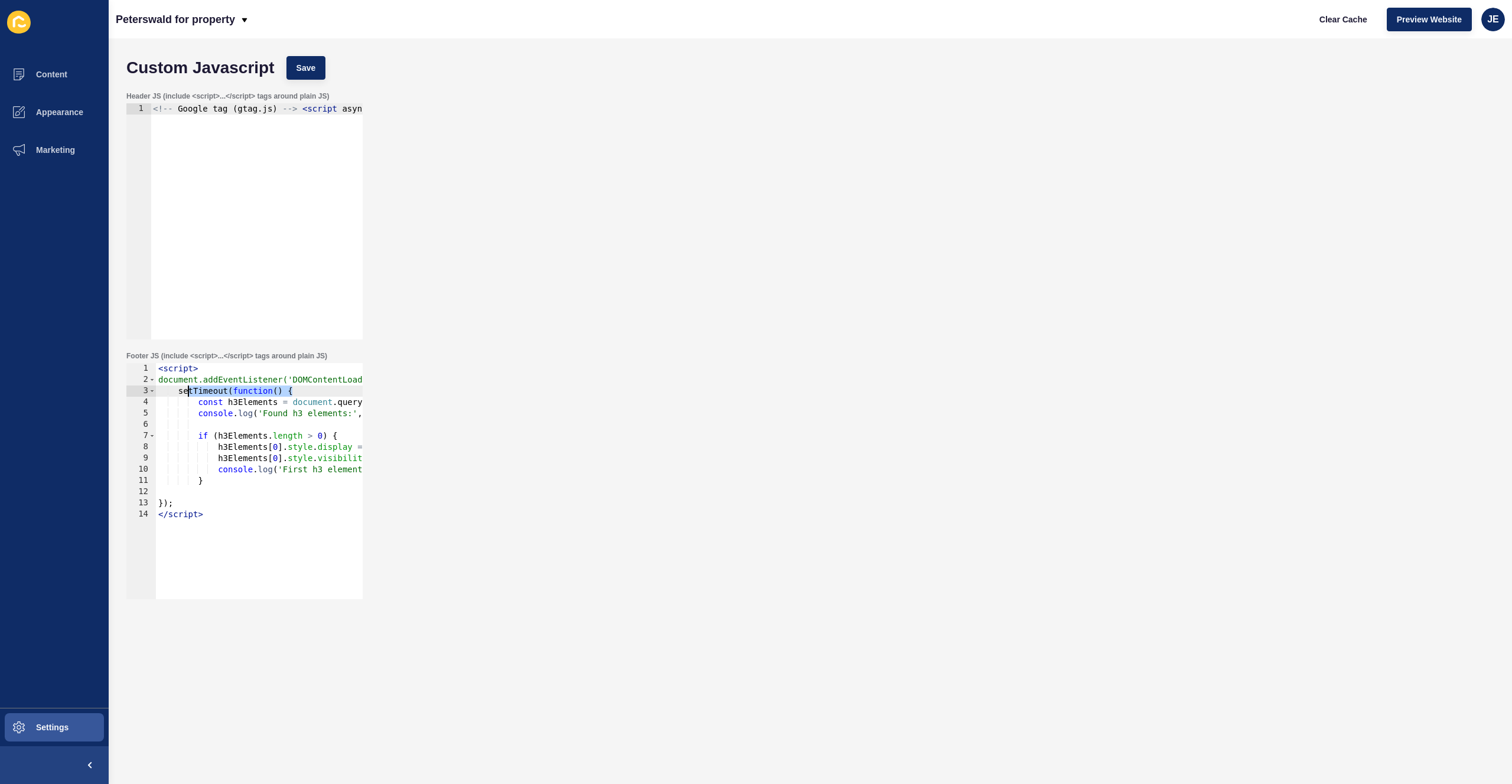
click at [190, 393] on div "< script > document.addEventListener('DOMContentLoaded', function() { setTimeou…" at bounding box center [310, 488] width 308 height 250
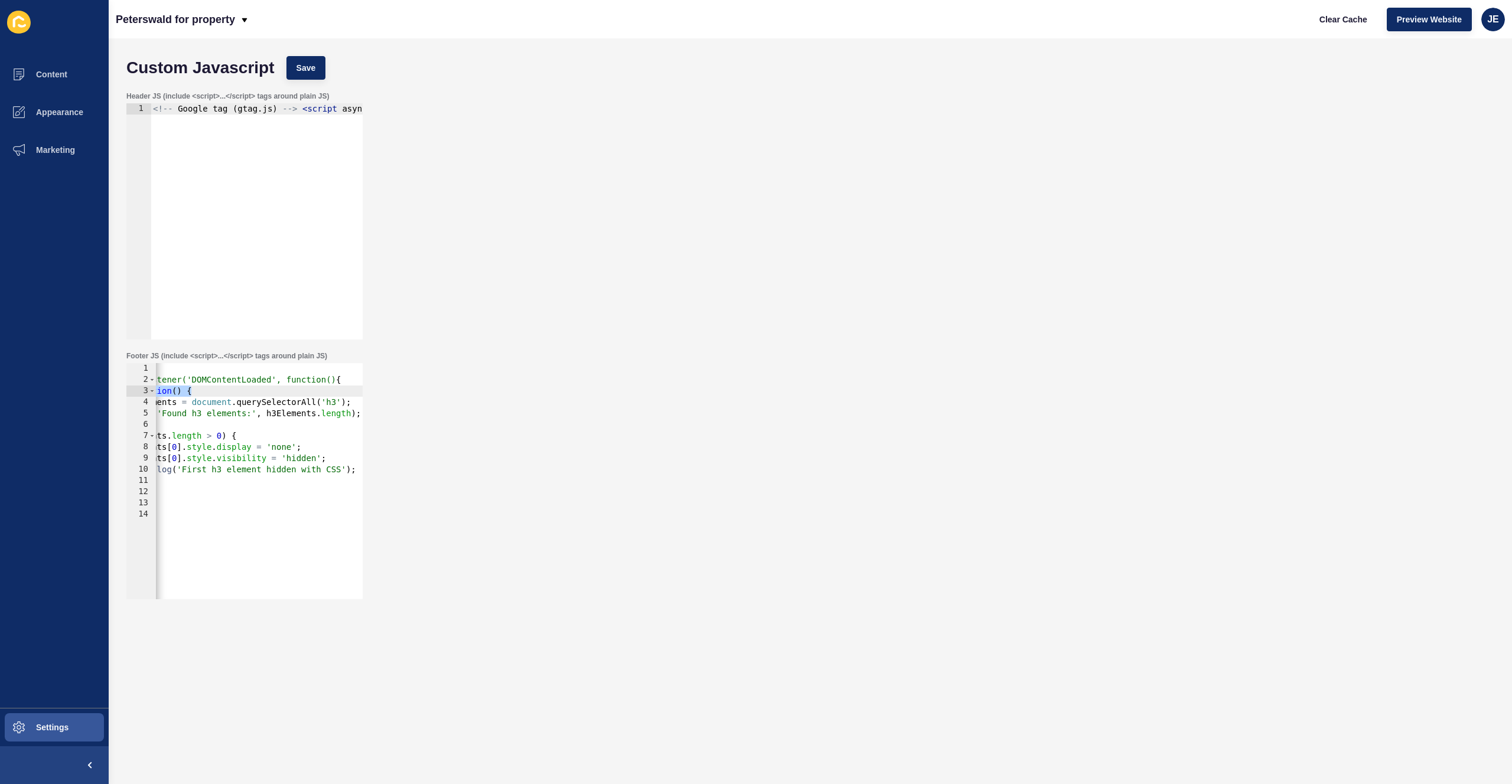
scroll to position [0, 0]
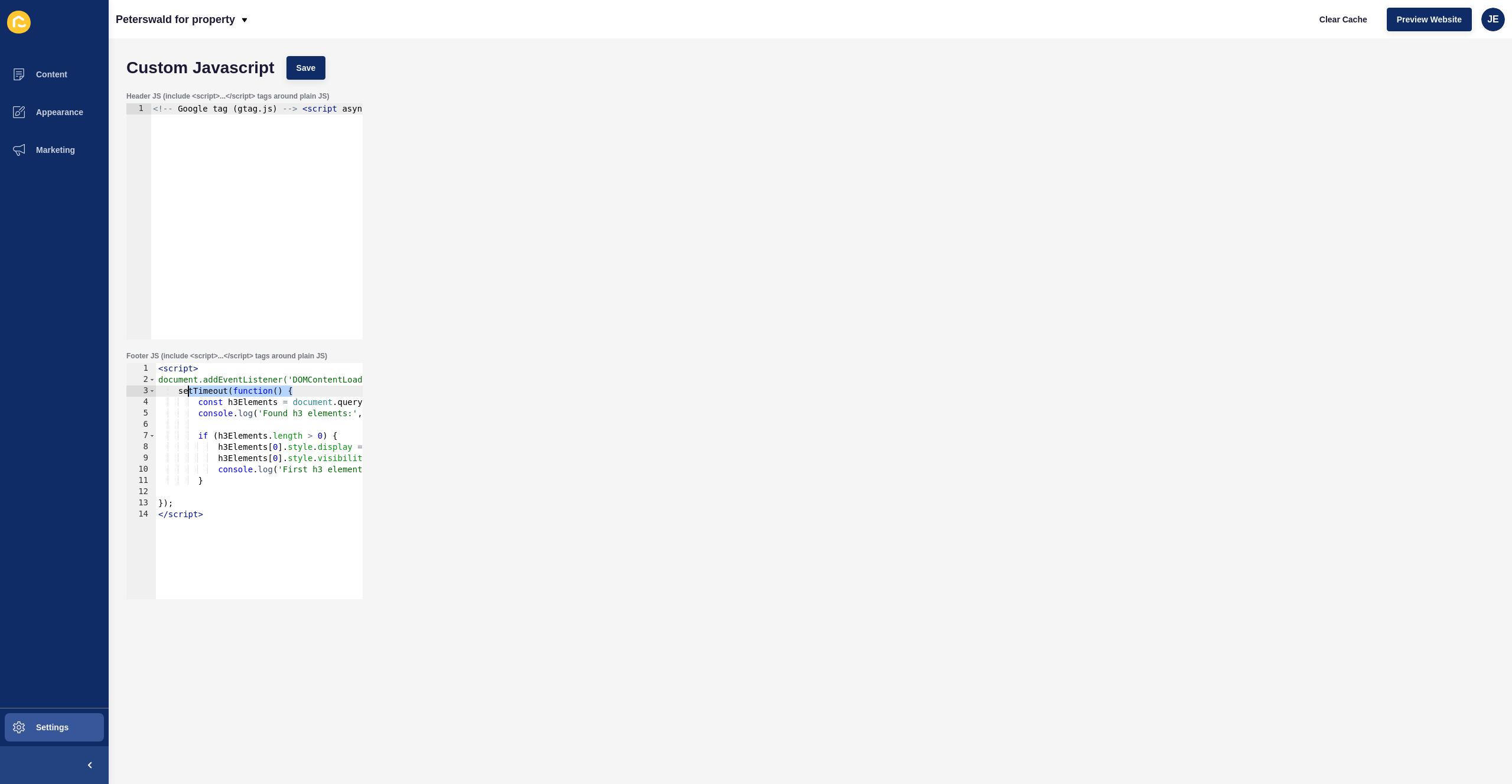
click at [274, 413] on div "< script > document.addEventListener('DOMContentLoaded', function() { setTimeou…" at bounding box center [310, 488] width 308 height 250
drag, startPoint x: 298, startPoint y: 390, endPoint x: 170, endPoint y: 390, distance: 128.0
click at [170, 390] on div "< script > document.addEventListener('DOMContentLoaded', function() { setTimeou…" at bounding box center [310, 488] width 308 height 250
type textarea "setTimeout(function() {"
click at [280, 469] on div "< script > document.addEventListener('DOMContentLoaded', function() { const h3E…" at bounding box center [310, 488] width 308 height 250
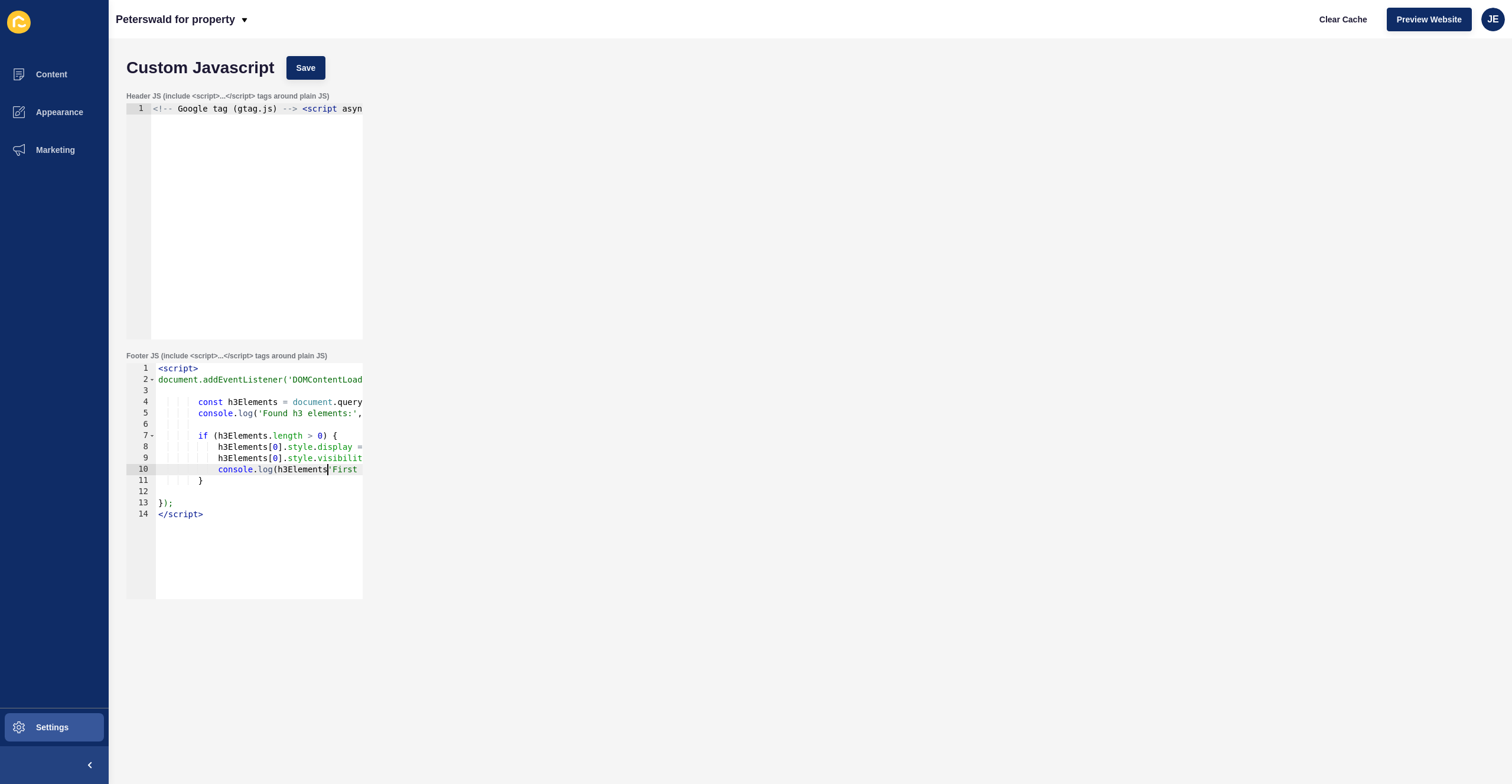
scroll to position [0, 12]
click at [312, 58] on button "Save" at bounding box center [306, 68] width 39 height 24
click at [1334, 24] on span "Clear Cache" at bounding box center [1343, 19] width 48 height 12
click at [1346, 22] on span "Clear Cache" at bounding box center [1343, 19] width 48 height 12
click at [304, 67] on span "Save" at bounding box center [306, 67] width 19 height 12
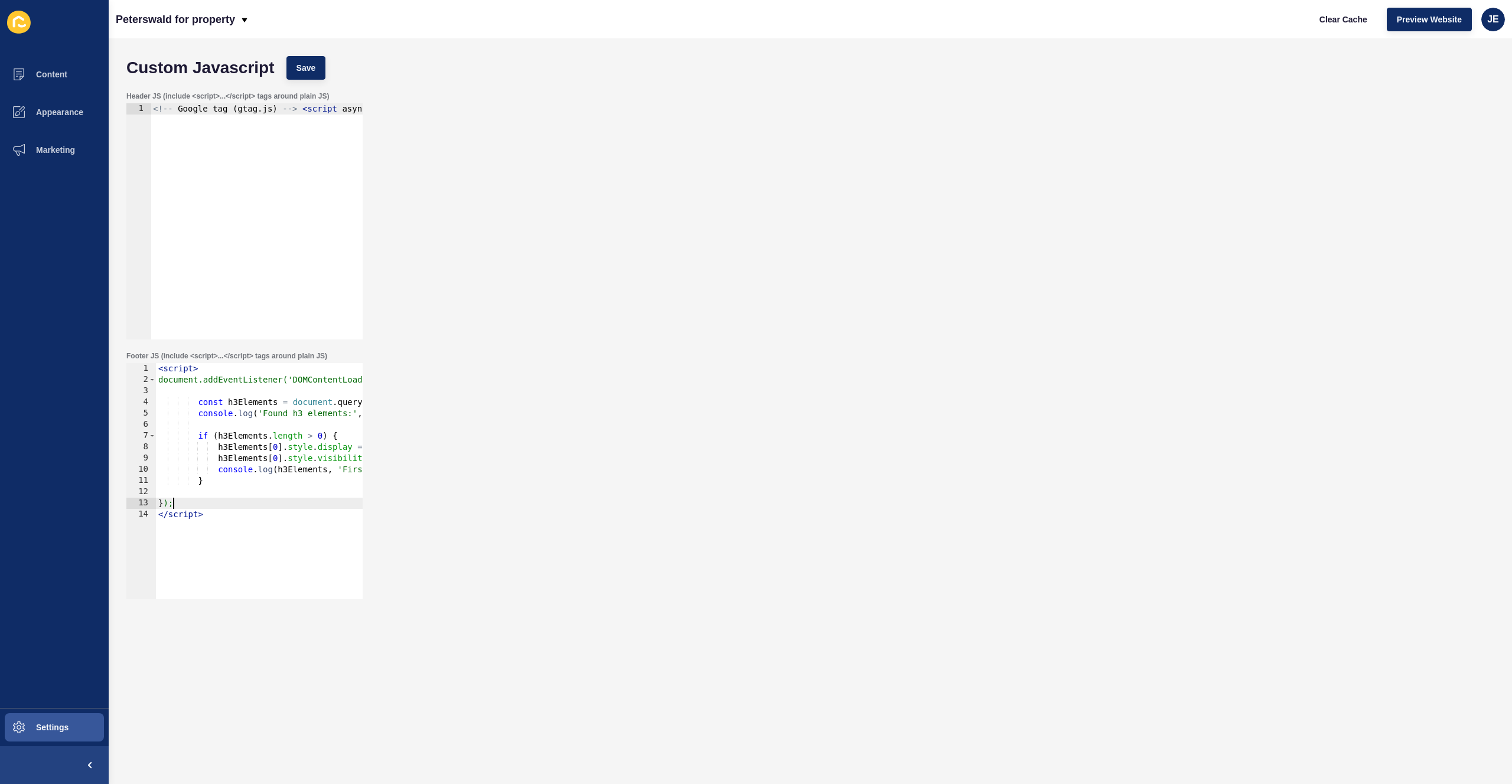
scroll to position [0, 1]
click at [225, 502] on div "< script > document.addEventListener('DOMContentLoaded', function() { const h3E…" at bounding box center [337, 488] width 362 height 250
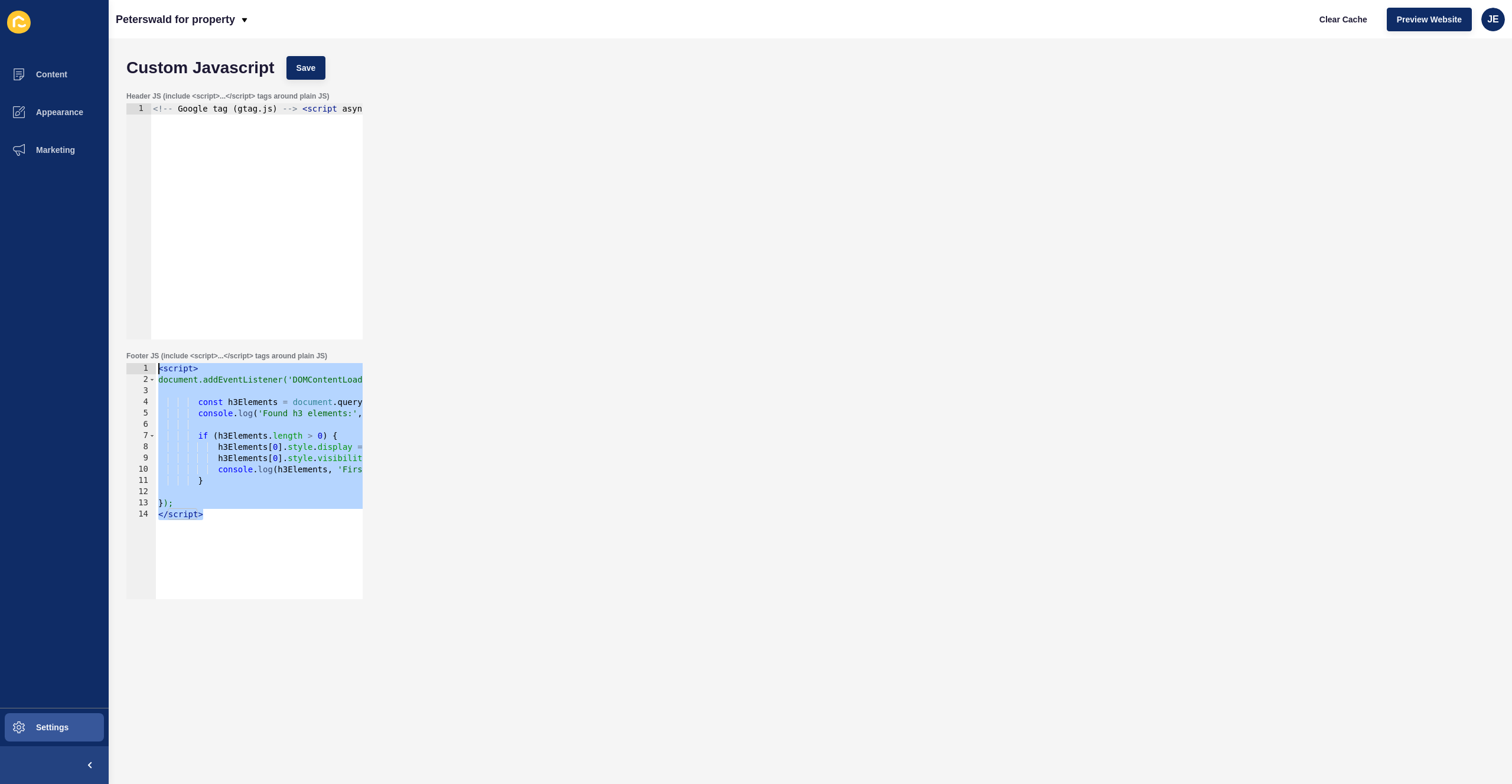
drag, startPoint x: 229, startPoint y: 529, endPoint x: 92, endPoint y: 333, distance: 239.1
click at [92, 333] on div "Content Appearance Marketing Settings Peterswald for property Clear Cache Previ…" at bounding box center [756, 392] width 1512 height 784
type textarea "<script> document.addEventListener('DOMContentLoaded', function() {"
paste textarea
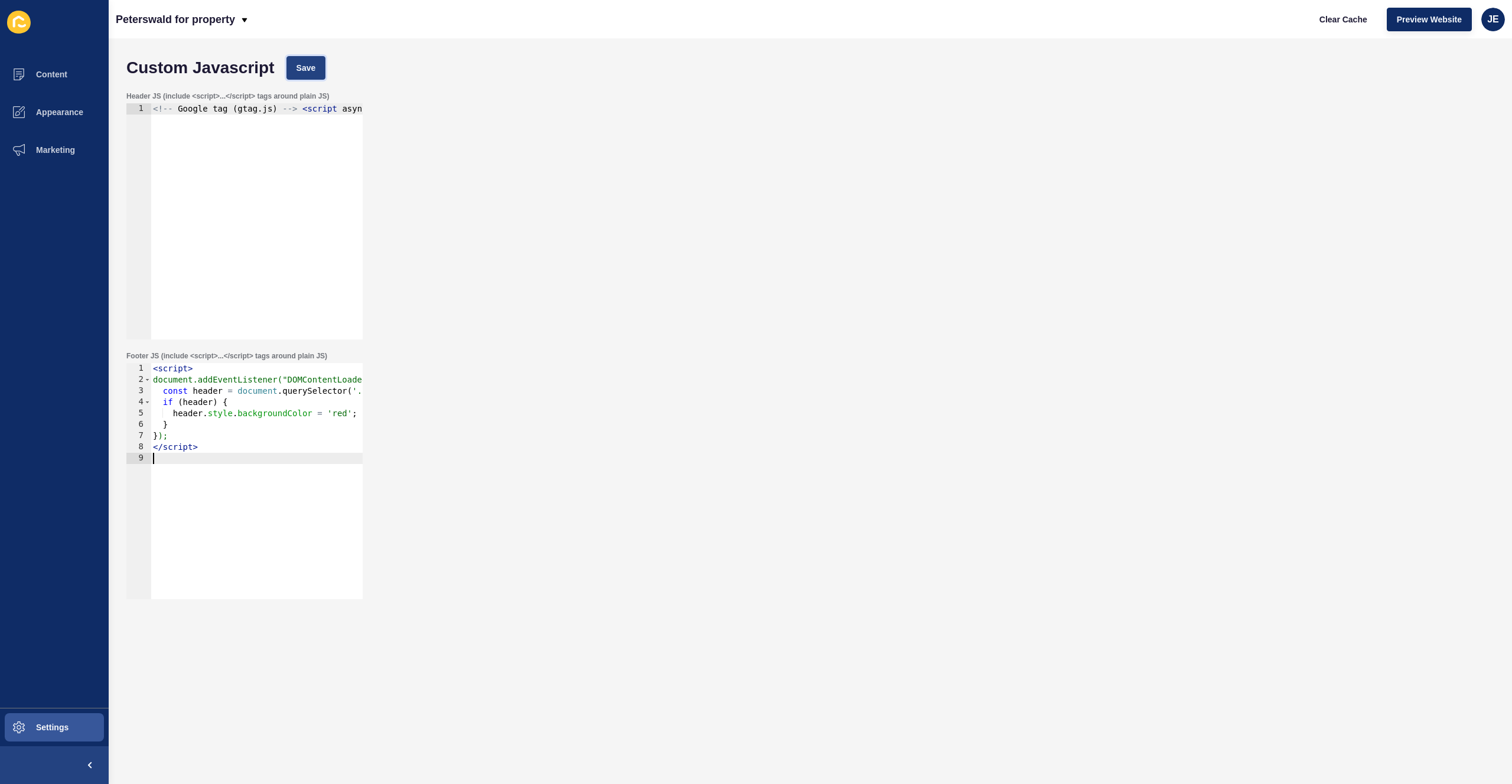
click at [312, 72] on span "Save" at bounding box center [306, 67] width 19 height 12
click at [1349, 17] on span "Clear Cache" at bounding box center [1343, 19] width 48 height 12
click at [154, 422] on div "< script > document.addEventListener("DOMContentLoaded", function() { const hea…" at bounding box center [305, 488] width 308 height 250
type textarea "}"
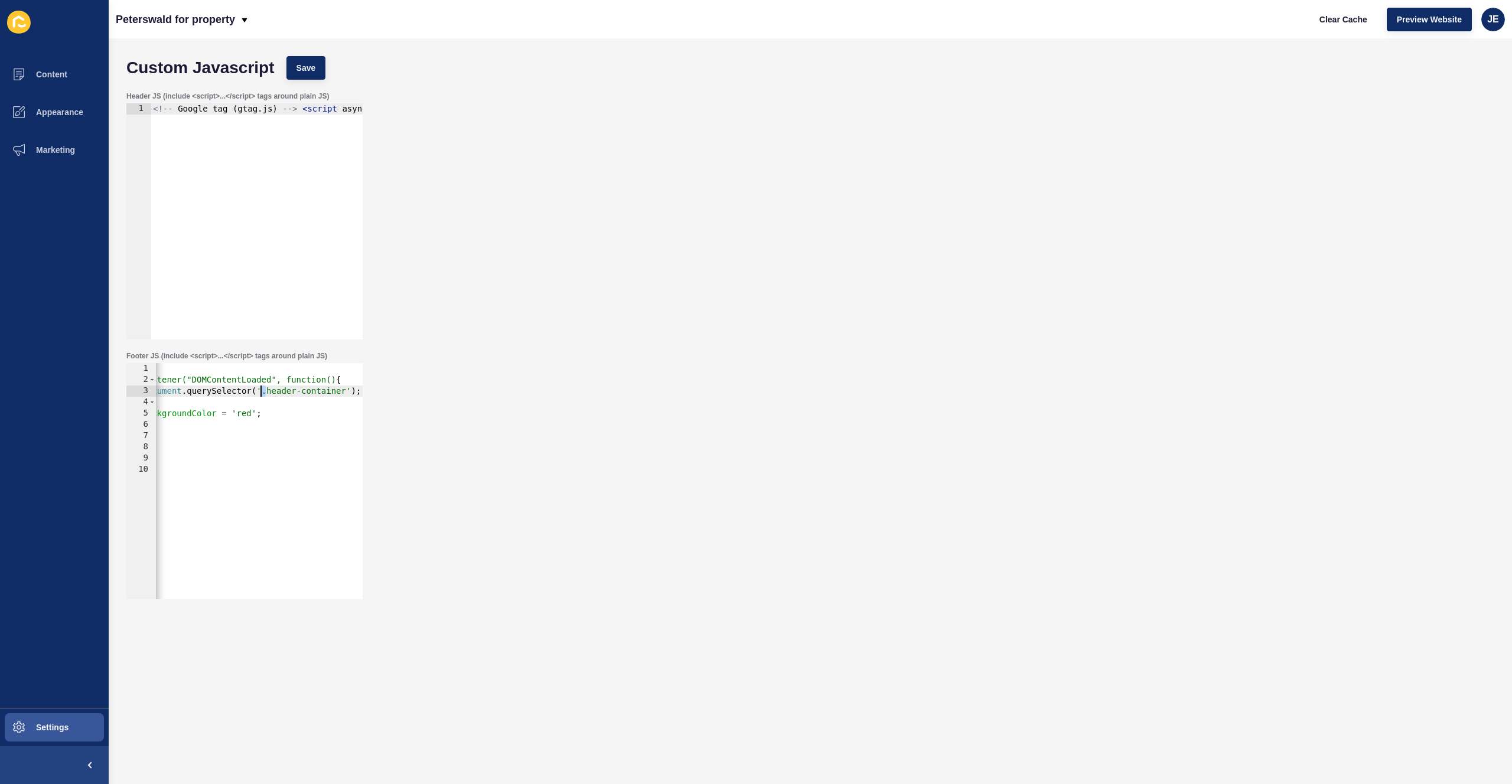
click at [262, 391] on div "< script > document.addEventListener("DOMContentLoaded", function() { const hea…" at bounding box center [209, 488] width 308 height 250
click at [315, 74] on button "Save" at bounding box center [306, 68] width 39 height 24
click at [1342, 17] on span "Clear Cache" at bounding box center [1343, 19] width 48 height 12
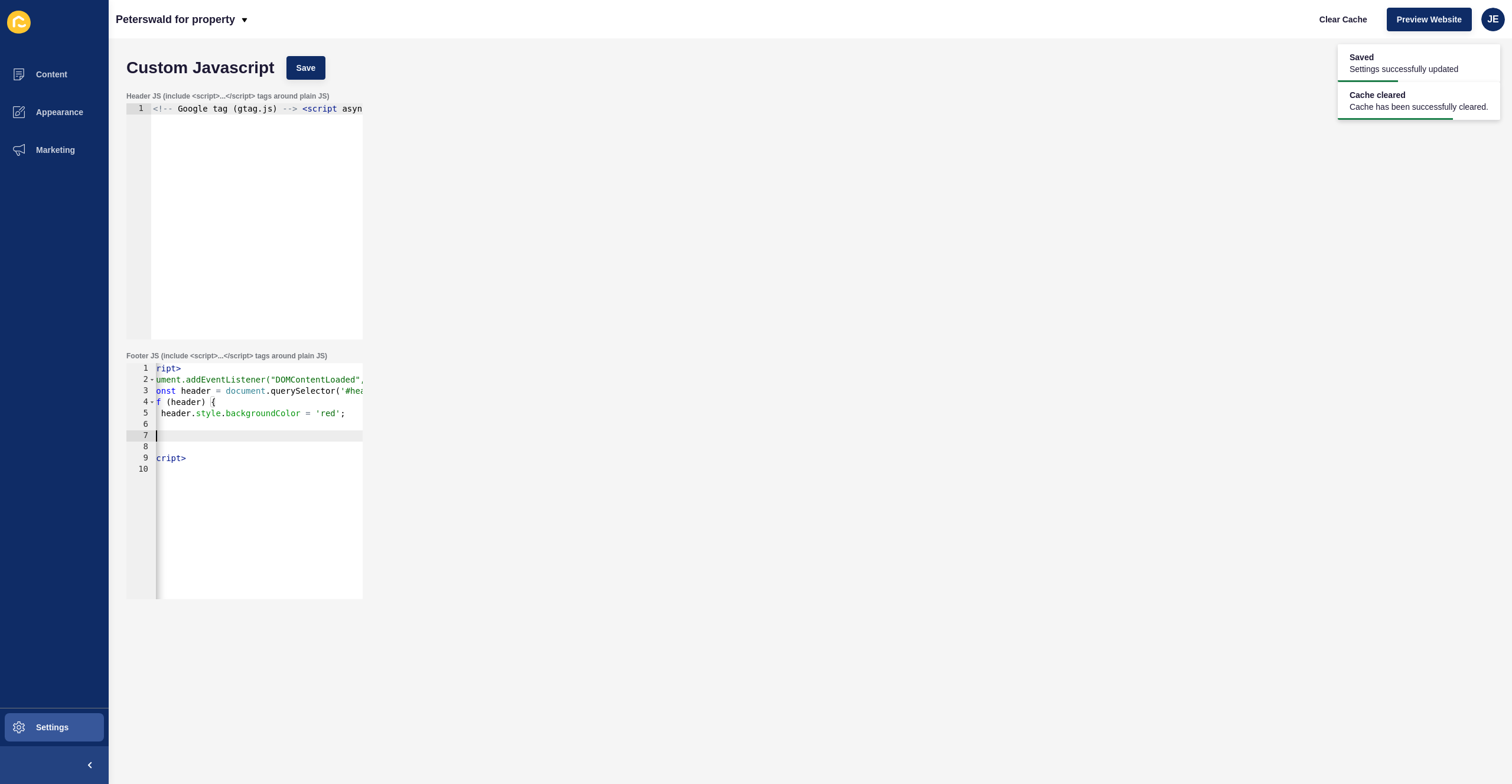
drag, startPoint x: 241, startPoint y: 438, endPoint x: 156, endPoint y: 438, distance: 85.0
click at [156, 438] on div "< script > document.addEventListener("DOMContentLoaded", function() { const hea…" at bounding box center [293, 488] width 308 height 250
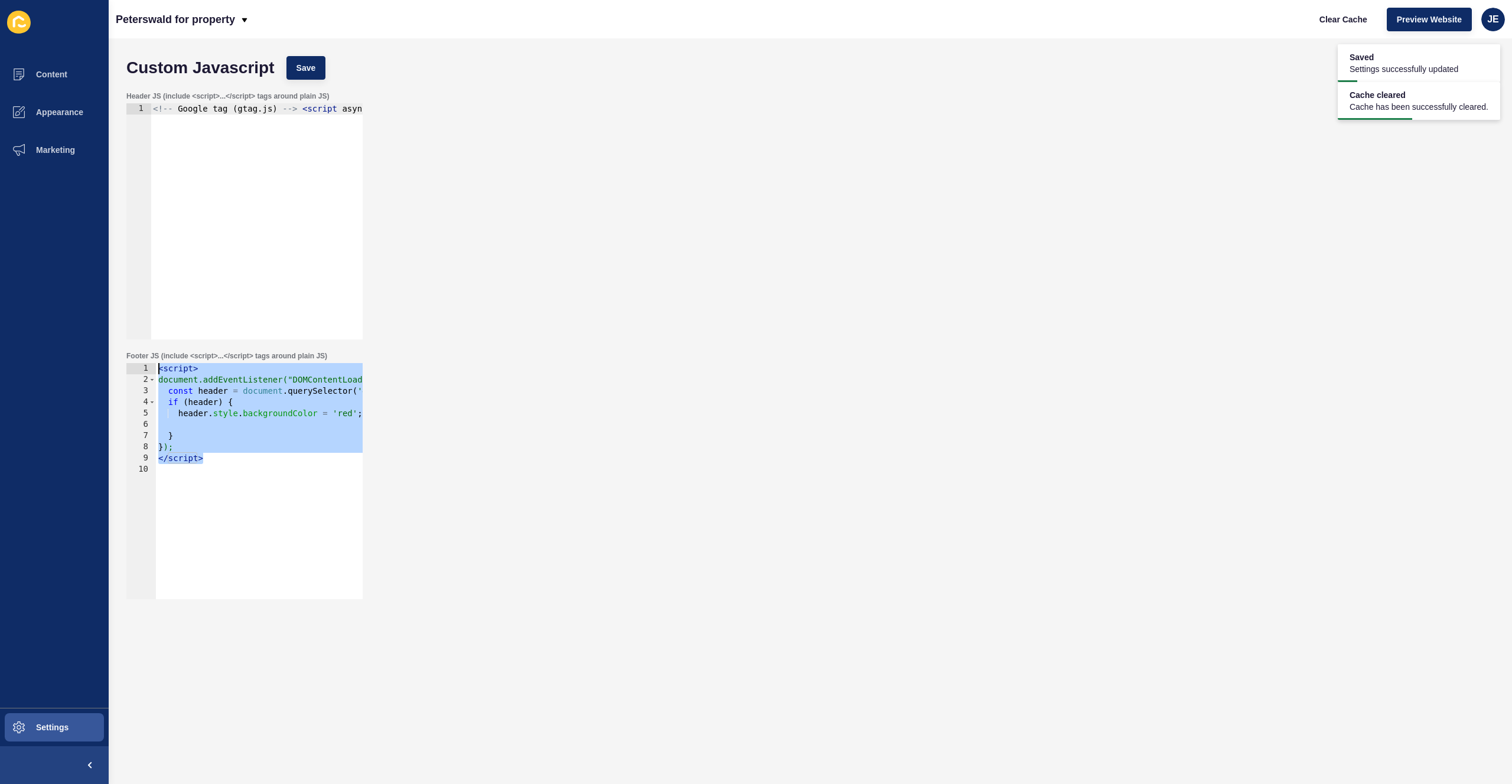
drag, startPoint x: 216, startPoint y: 464, endPoint x: 95, endPoint y: 368, distance: 154.5
click at [95, 368] on div "Content Appearance Marketing Settings Peterswald for property Clear Cache Previ…" at bounding box center [756, 392] width 1512 height 784
type textarea "<script> document.addEventListener("DOMContentLoaded", function() {"
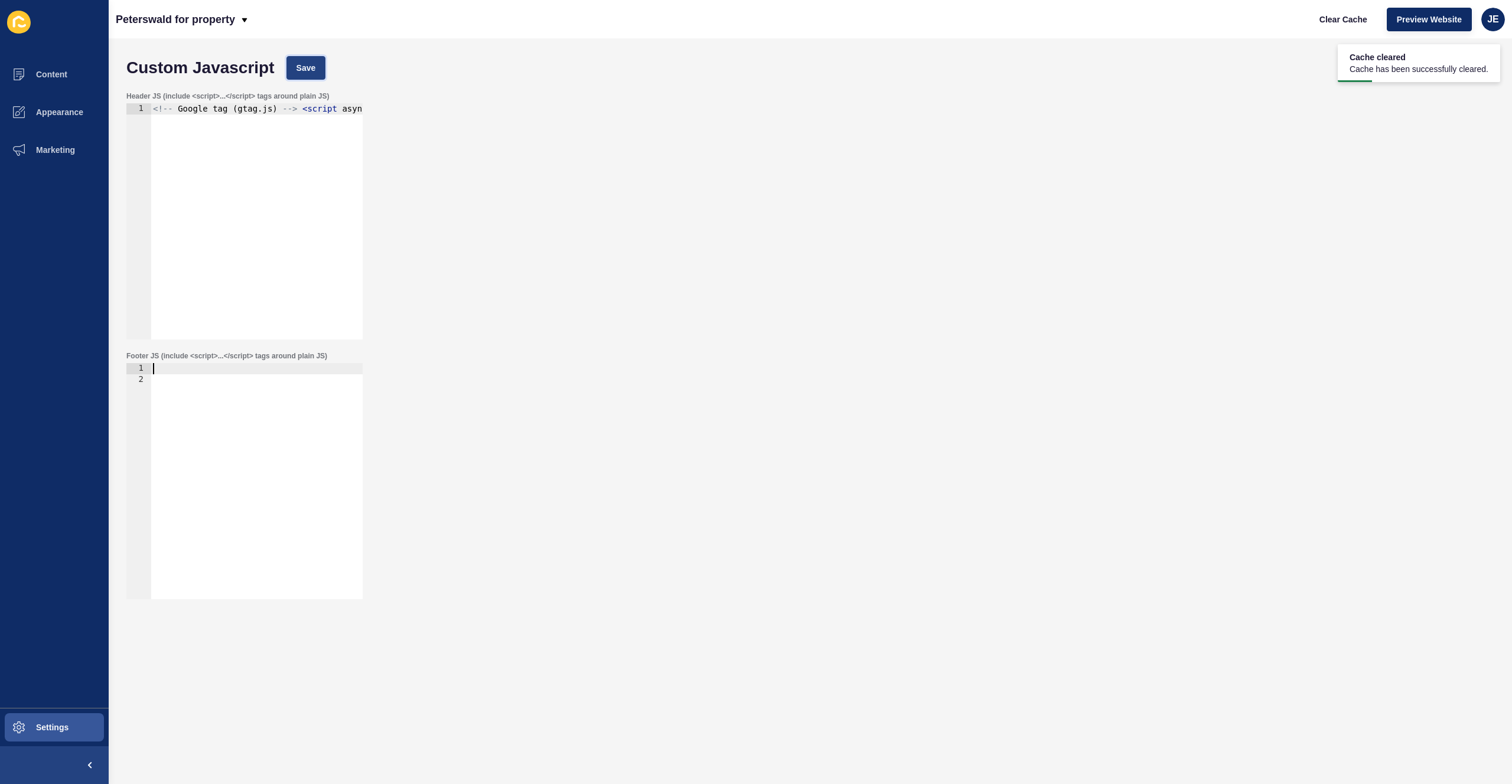
click at [323, 67] on button "Save" at bounding box center [306, 68] width 39 height 24
click at [228, 402] on div at bounding box center [257, 492] width 212 height 259
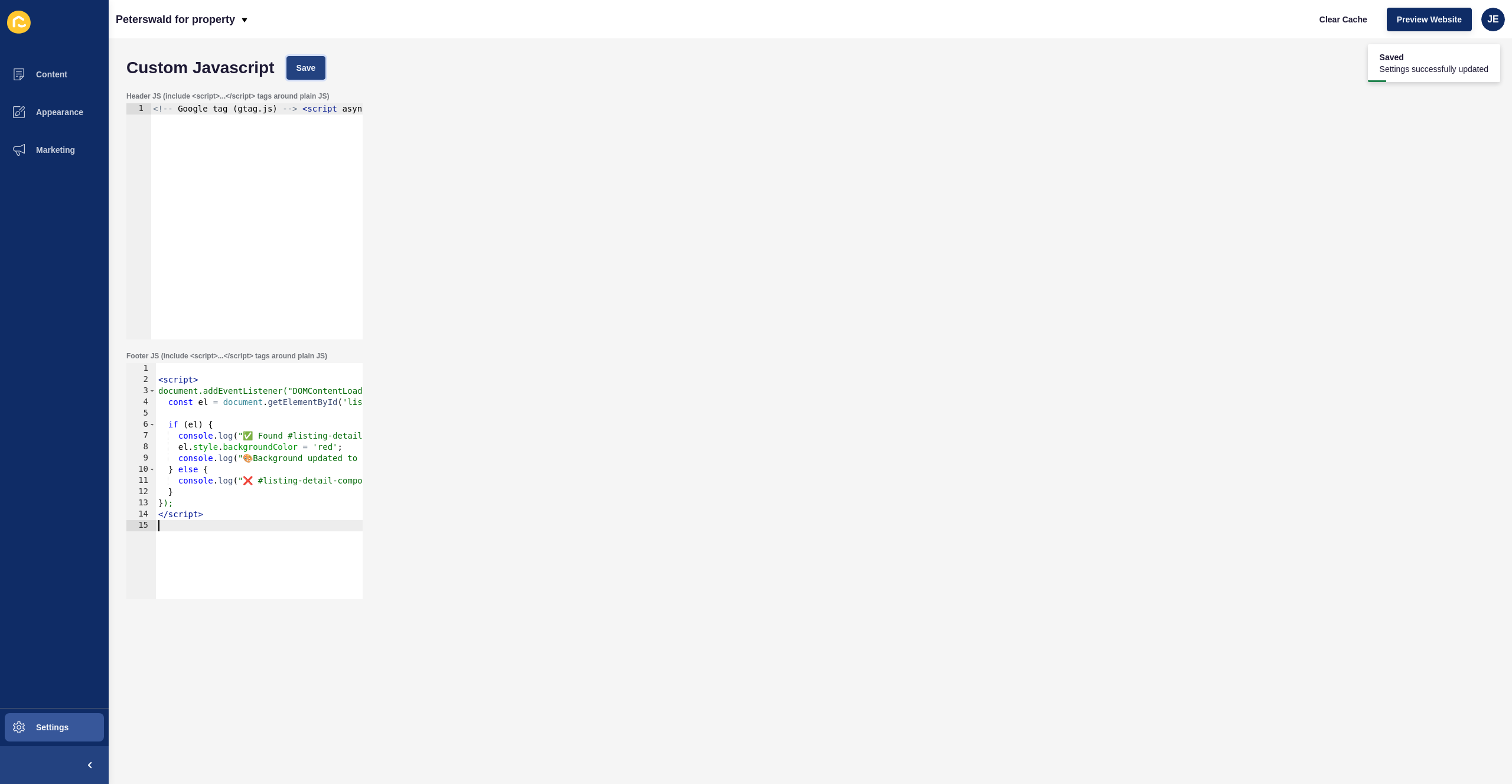
click at [294, 56] on button "Save" at bounding box center [306, 68] width 39 height 24
click at [1328, 17] on span "Clear Cache" at bounding box center [1343, 19] width 48 height 12
click at [237, 520] on div "< script > document.addEventListener("DOMContentLoaded", function() { const el …" at bounding box center [322, 488] width 332 height 250
type textarea "</script>"
paste textarea
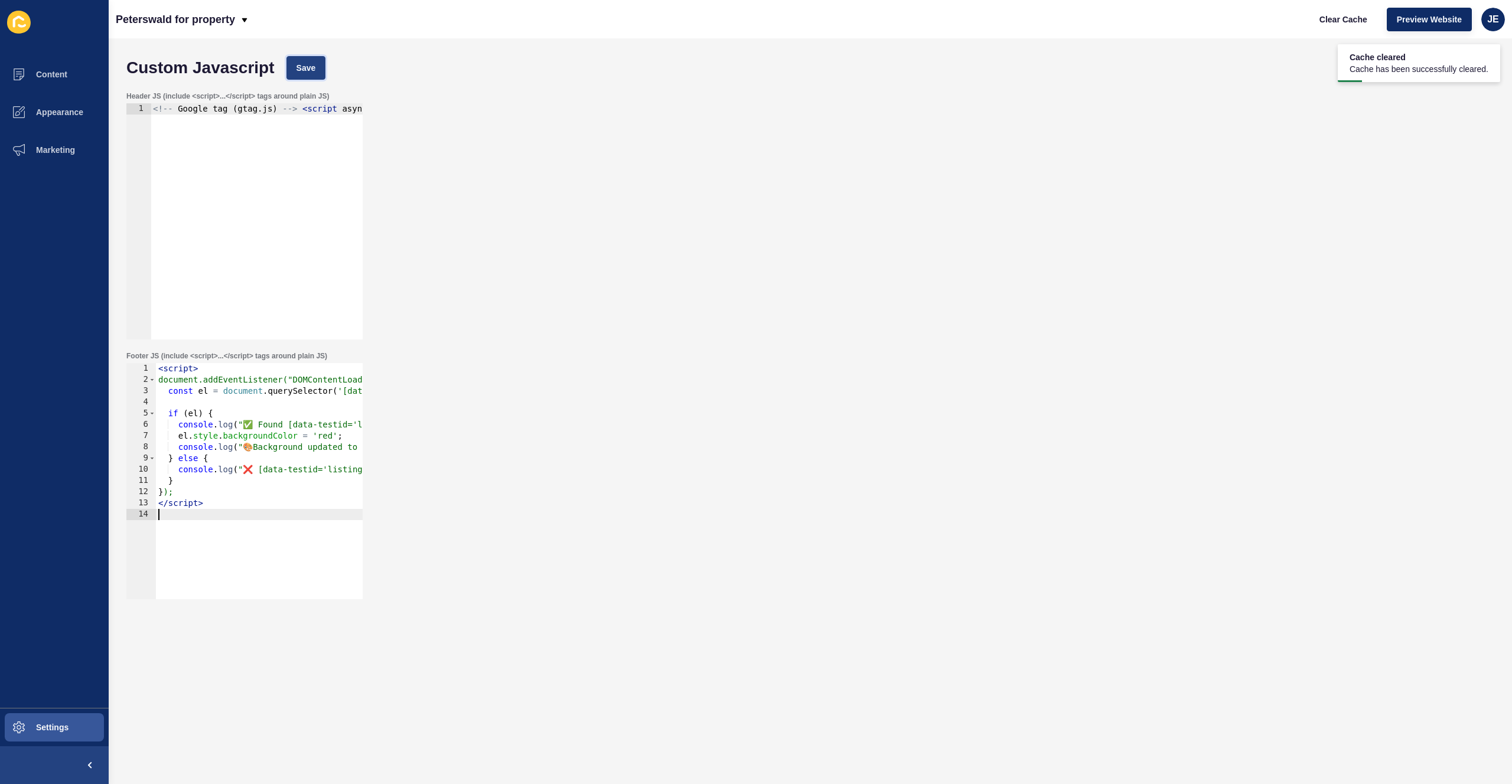
click at [306, 64] on span "Save" at bounding box center [306, 67] width 19 height 12
click at [1327, 19] on span "Clear Cache" at bounding box center [1343, 19] width 48 height 12
click at [782, 149] on div "Header JS (include <script>...</script> tags around plain JS) 1 <!-- Google tag…" at bounding box center [810, 215] width 1380 height 260
click at [248, 491] on div "< script > document.addEventListener("DOMContentLoaded", function() { const el …" at bounding box center [359, 488] width 407 height 250
type textarea "</script>"
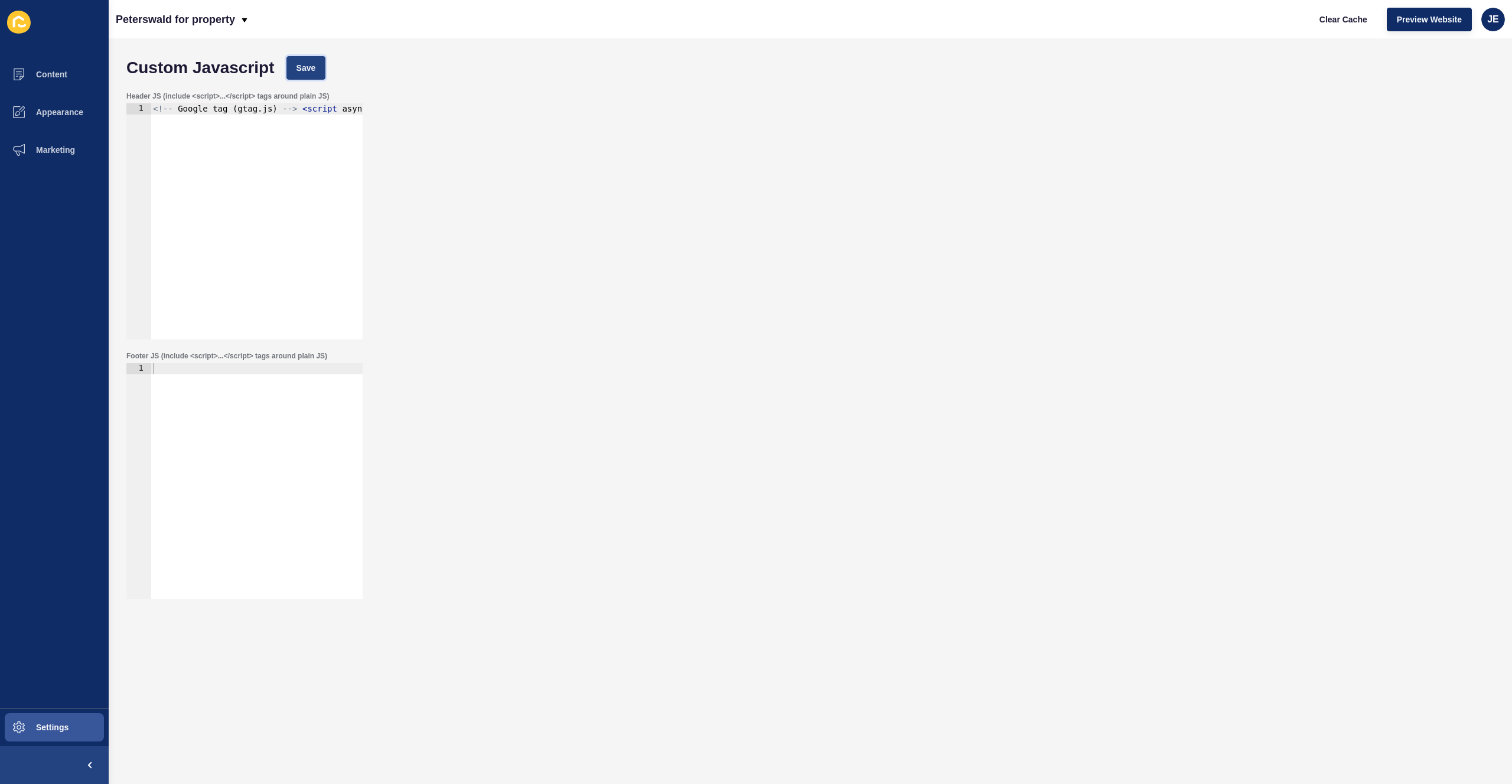
click at [316, 56] on button "Save" at bounding box center [306, 68] width 39 height 24
click at [1352, 15] on span "Clear Cache" at bounding box center [1343, 19] width 48 height 12
click at [223, 403] on div at bounding box center [257, 492] width 212 height 259
click at [266, 401] on div at bounding box center [257, 492] width 212 height 259
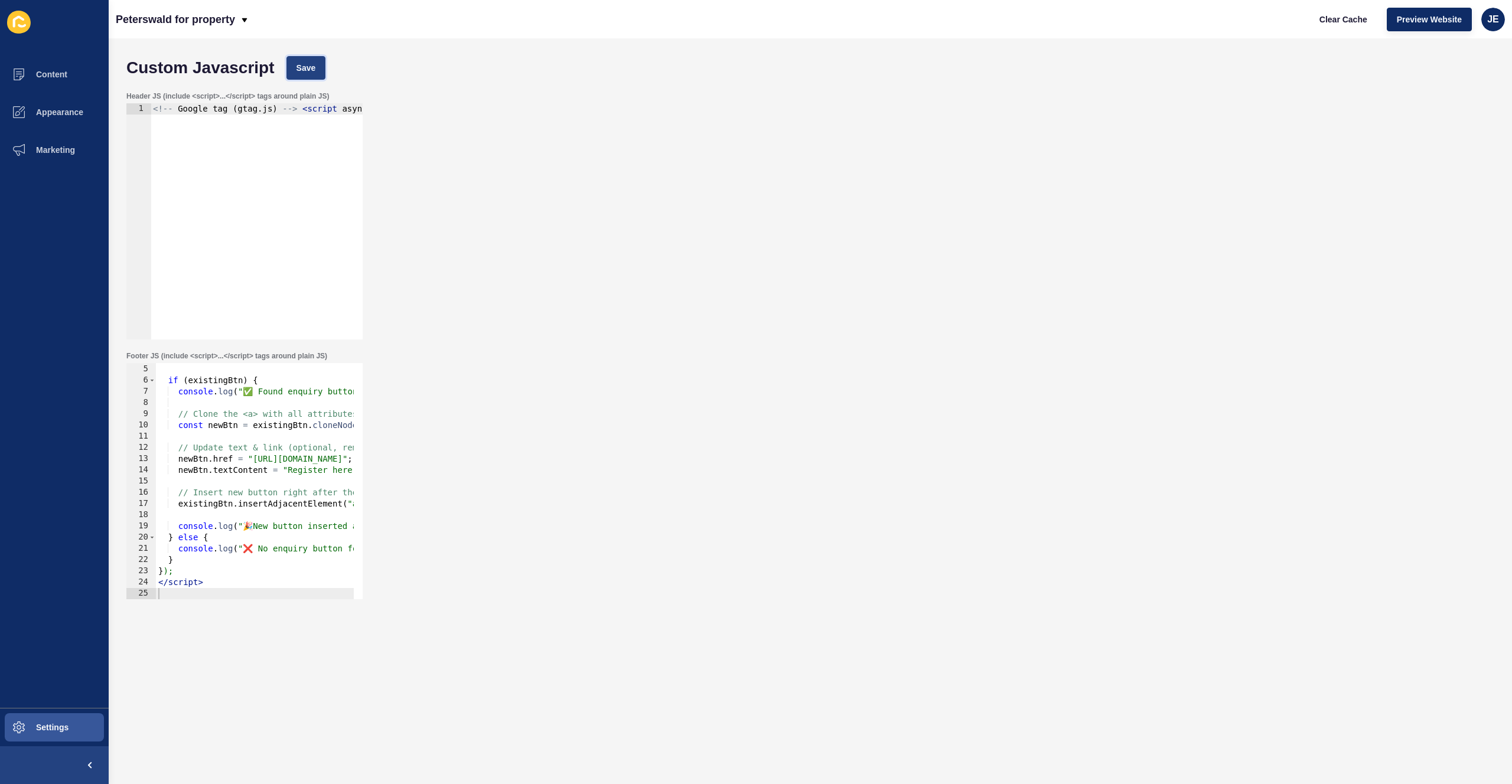
click at [309, 79] on button "Save" at bounding box center [306, 68] width 39 height 24
click at [1347, 24] on span "Clear Cache" at bounding box center [1343, 19] width 48 height 12
click at [312, 419] on div "const existingBtn = container ?. querySelector ( 'a' ) ; if ( existingBtn ) { c…" at bounding box center [352, 477] width 392 height 250
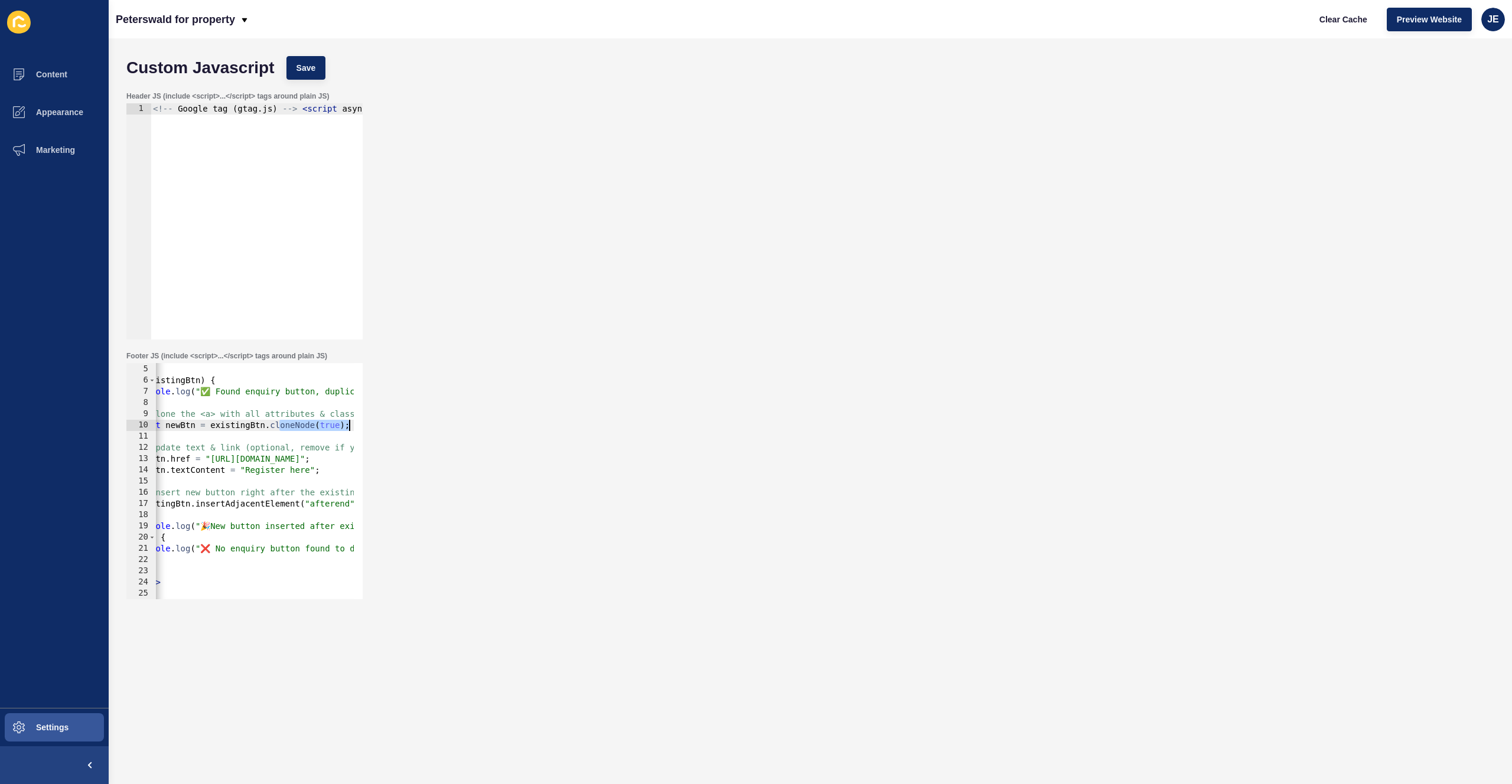
drag, startPoint x: 320, startPoint y: 426, endPoint x: 388, endPoint y: 424, distance: 68.0
click at [388, 424] on div "Footer JS (include <script>...</script> tags around plain JS) // Clone the <a> …" at bounding box center [810, 475] width 1380 height 260
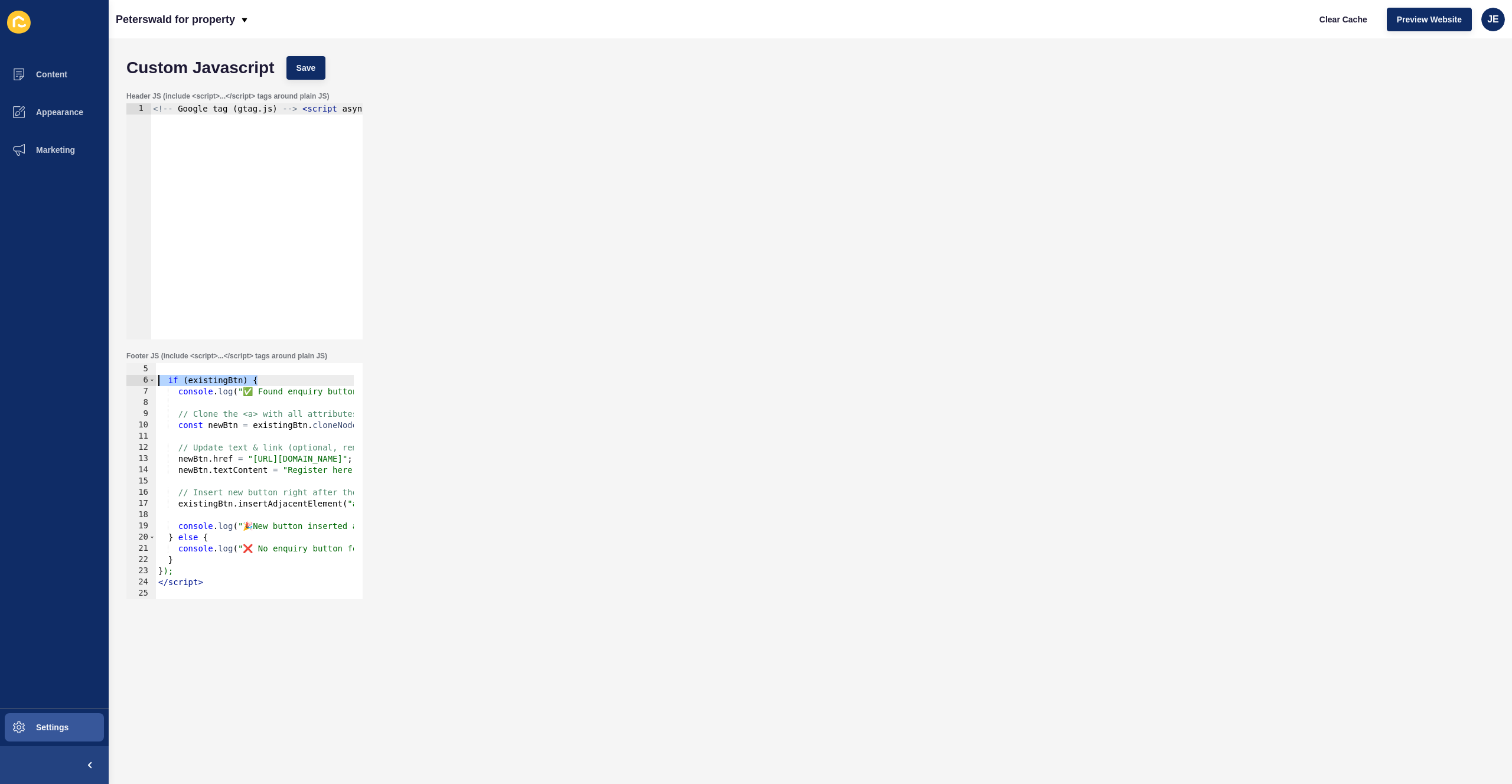
drag, startPoint x: 219, startPoint y: 385, endPoint x: 118, endPoint y: 383, distance: 101.0
click at [117, 383] on div "Custom Javascript Save Header JS (include <script>...</script> tags around plai…" at bounding box center [810, 411] width 1404 height 746
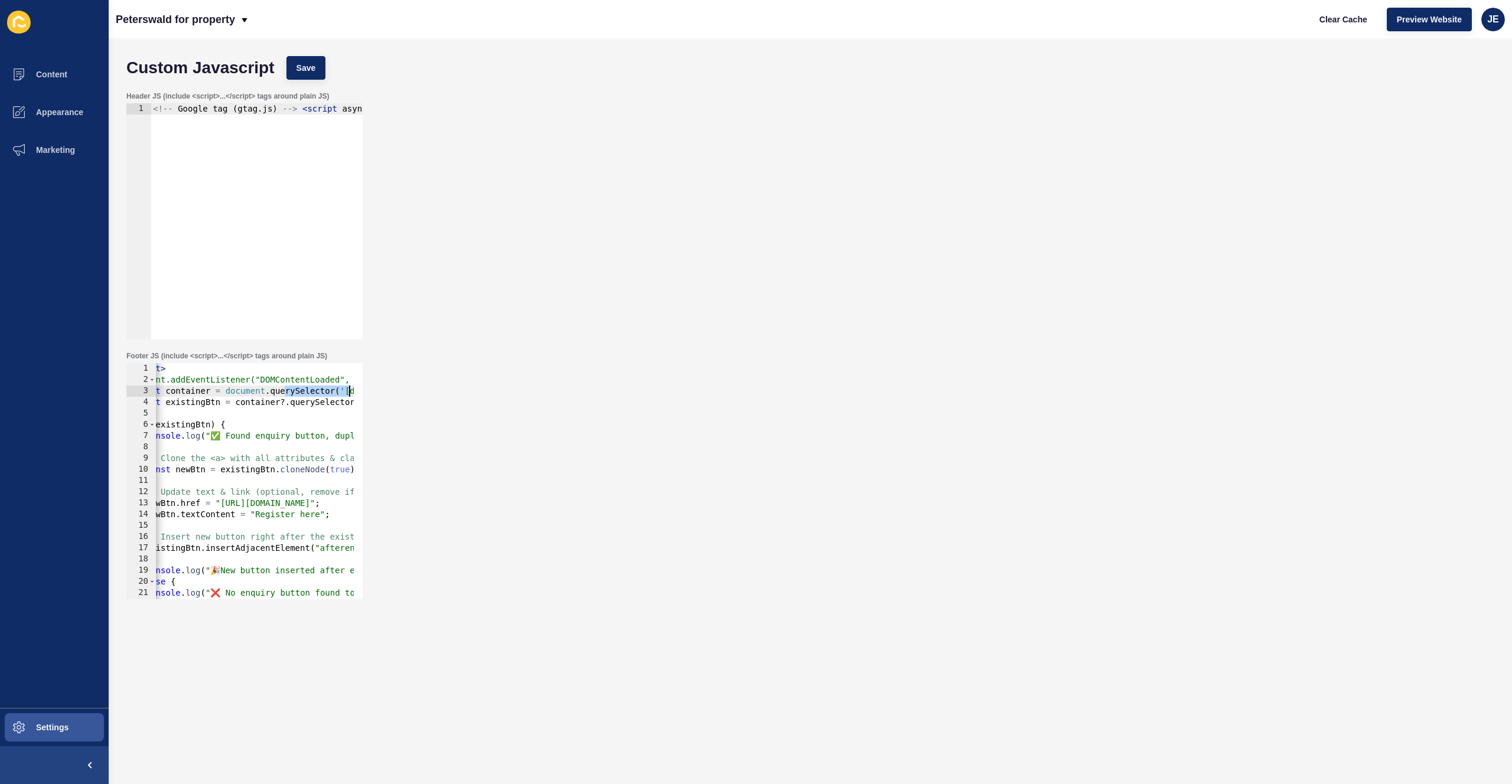
scroll to position [0, 194]
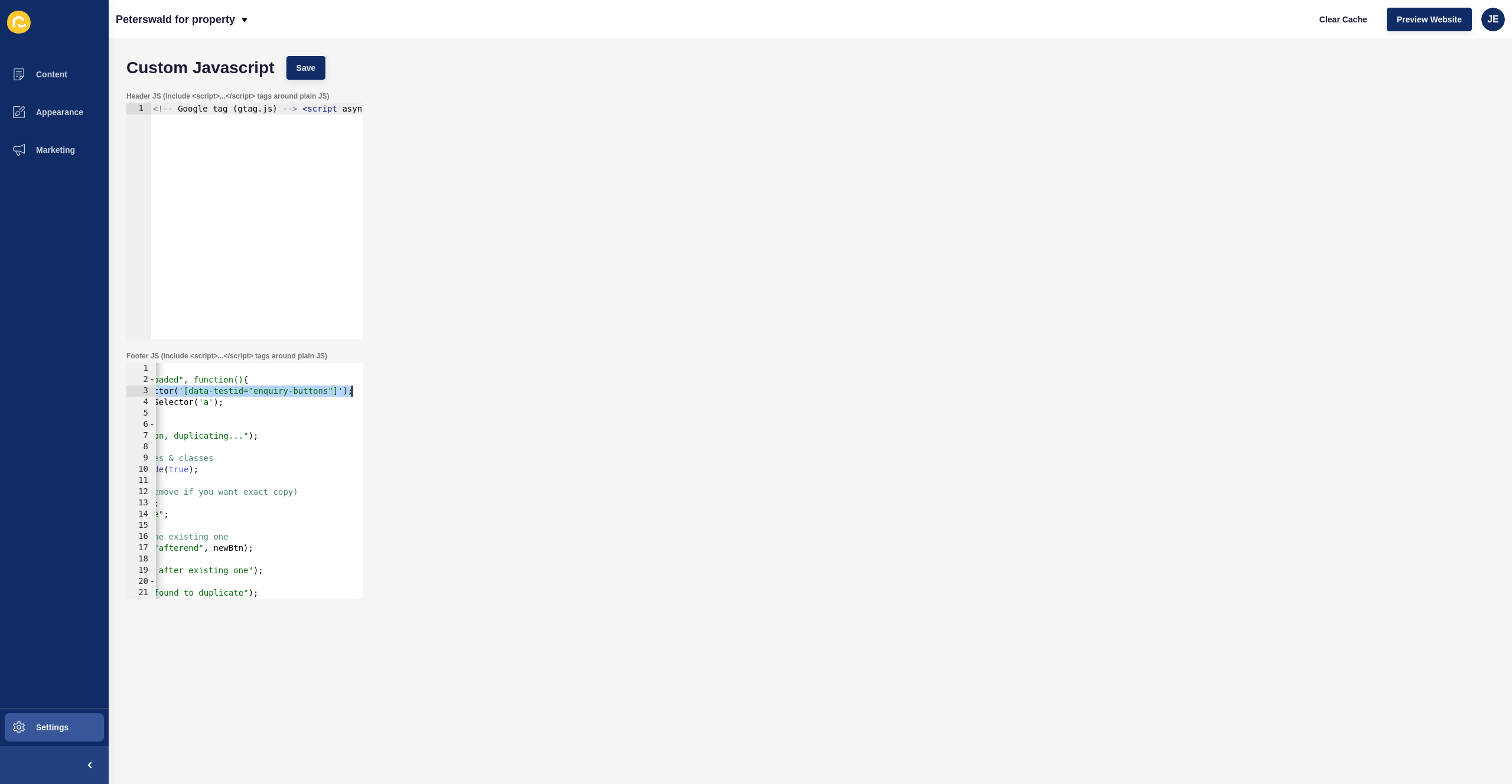
drag, startPoint x: 318, startPoint y: 391, endPoint x: 363, endPoint y: 393, distance: 45.0
click at [363, 393] on div "Footer JS (include <script>...</script> tags around plain JS) if (existingBtn) …" at bounding box center [244, 476] width 239 height 251
click at [281, 400] on div "< script > document.addEventListener("DOMContentLoaded", function() { const con…" at bounding box center [158, 488] width 392 height 250
drag, startPoint x: 327, startPoint y: 393, endPoint x: 254, endPoint y: 392, distance: 73.0
click at [254, 392] on div "< script > document.addEventListener("DOMContentLoaded", function() { const con…" at bounding box center [158, 488] width 392 height 250
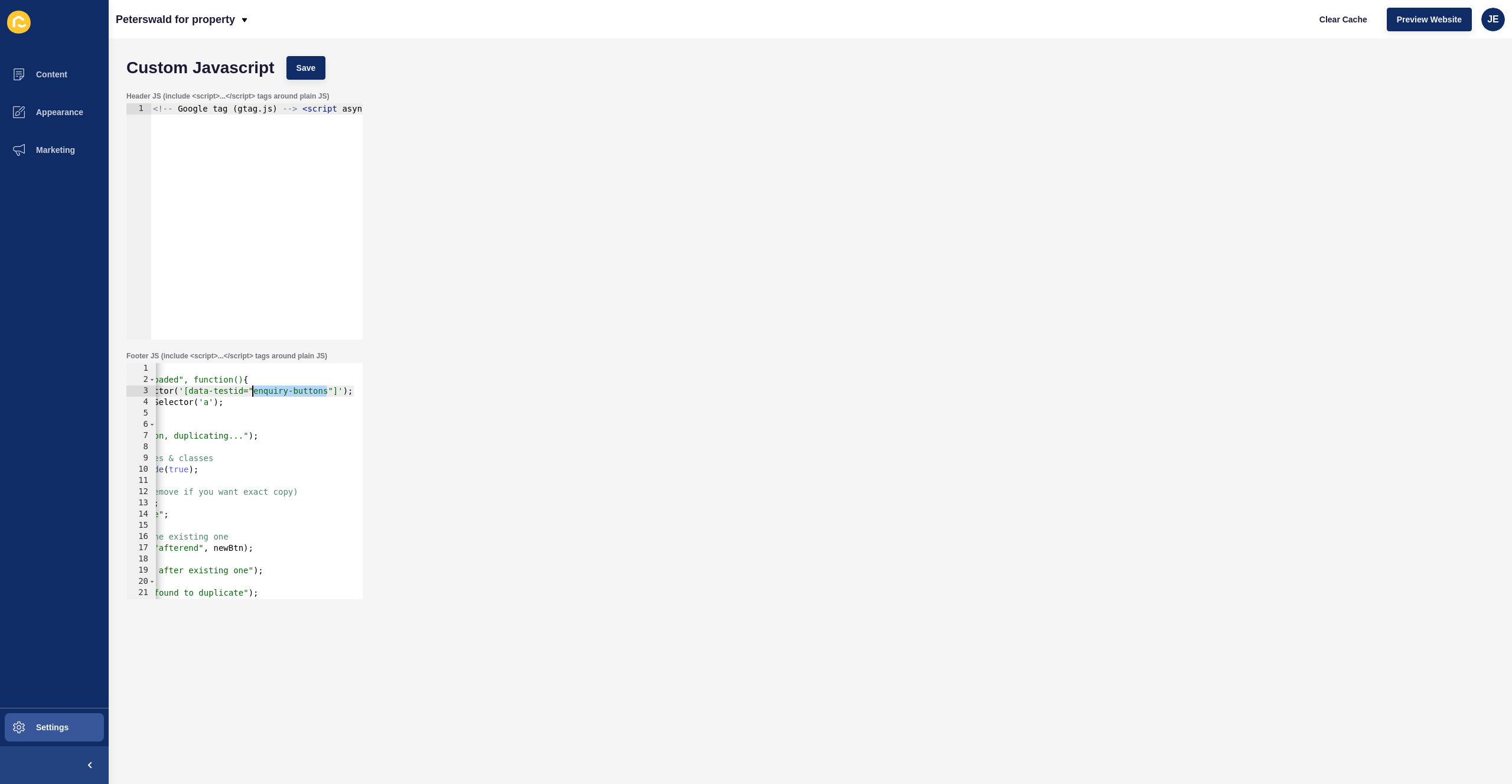
paste textarea "if (existingBtn) {"
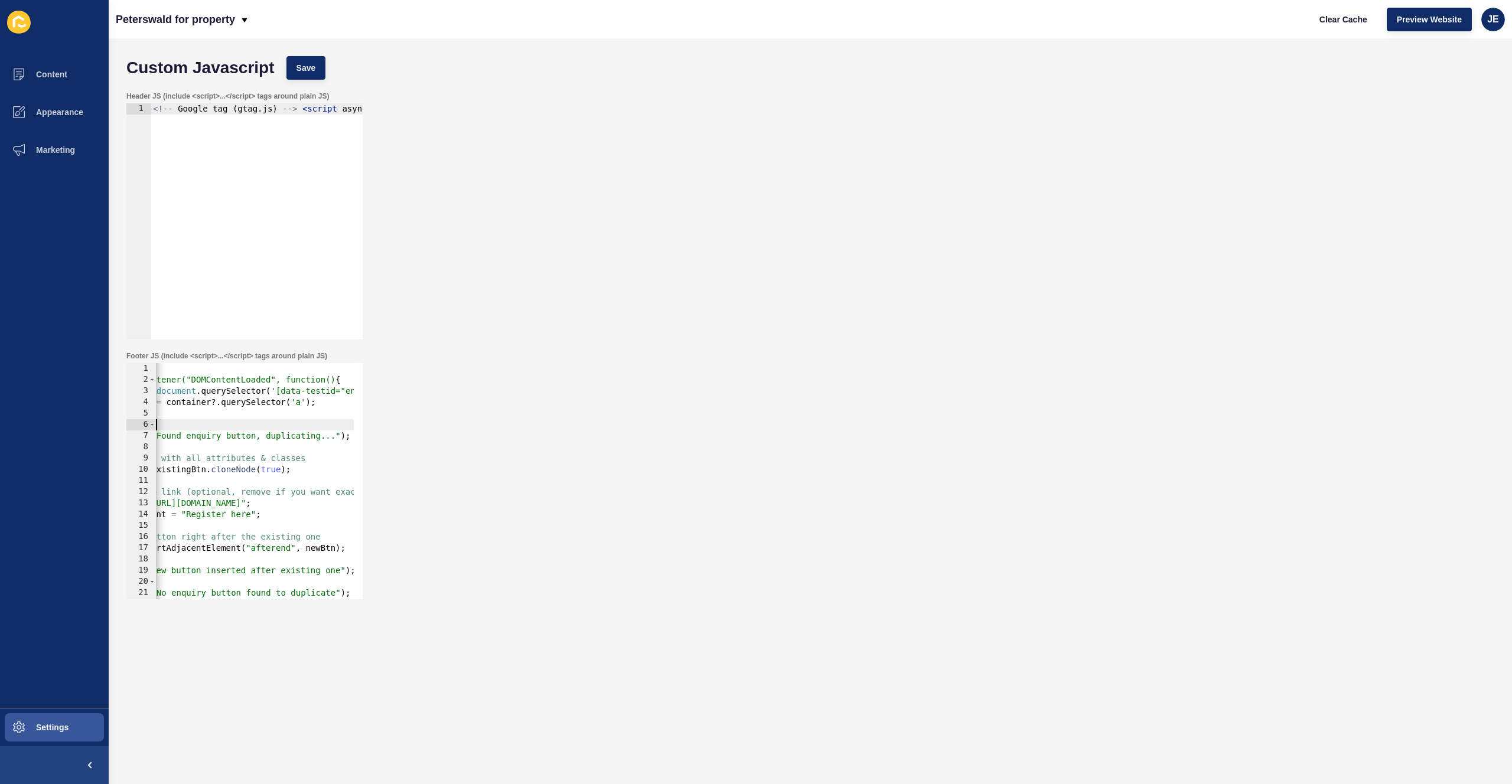
scroll to position [0, 0]
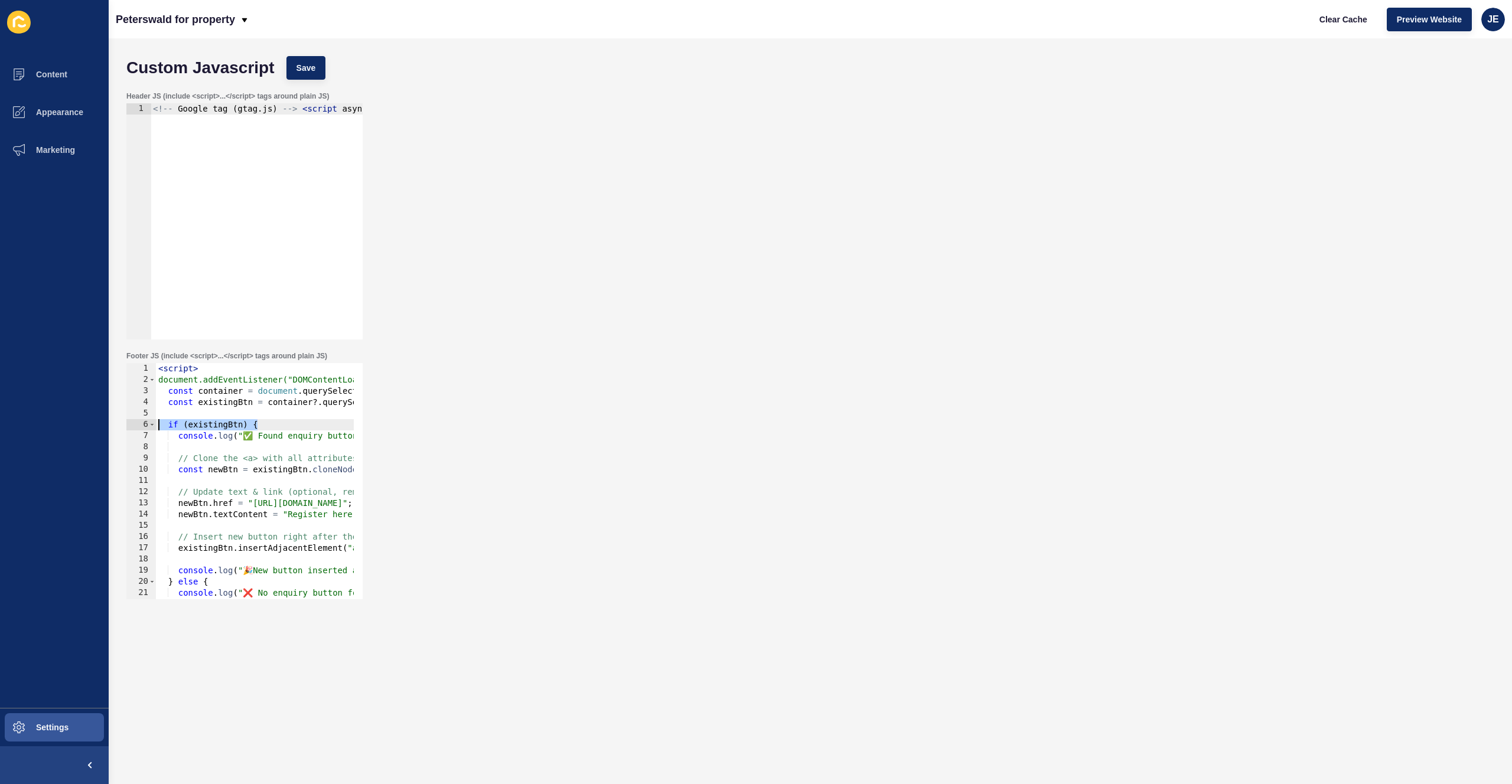
drag, startPoint x: 173, startPoint y: 421, endPoint x: 143, endPoint y: 419, distance: 30.1
click at [140, 420] on div "const container = document.querySelector('[data-testid="enquiry-buttons"]'); 1 …" at bounding box center [244, 481] width 236 height 236
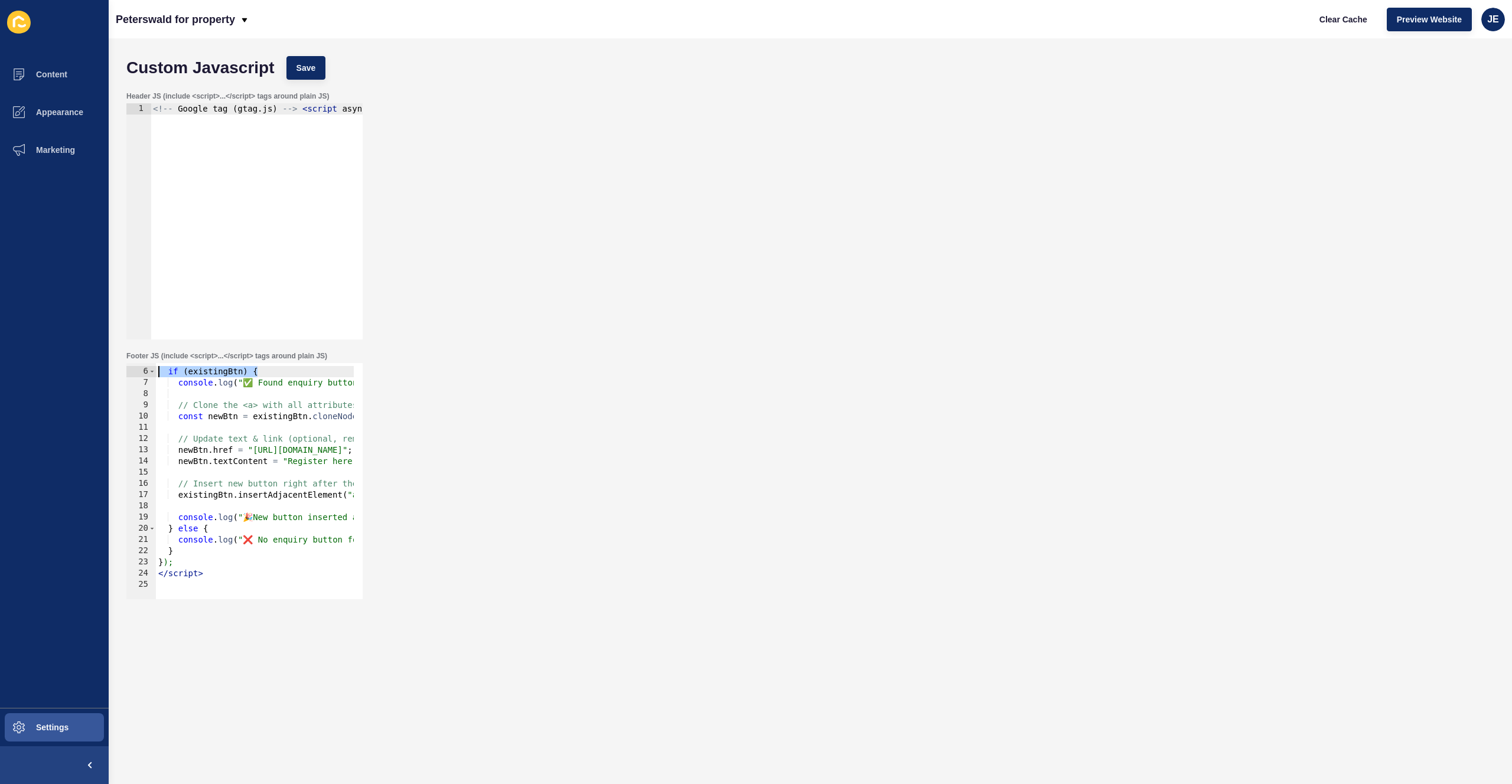
click at [226, 442] on div "if ( existingBtn ) { console . log ( "✅ Found enquiry button, duplicating..." )…" at bounding box center [352, 479] width 392 height 250
type textarea "</script>"
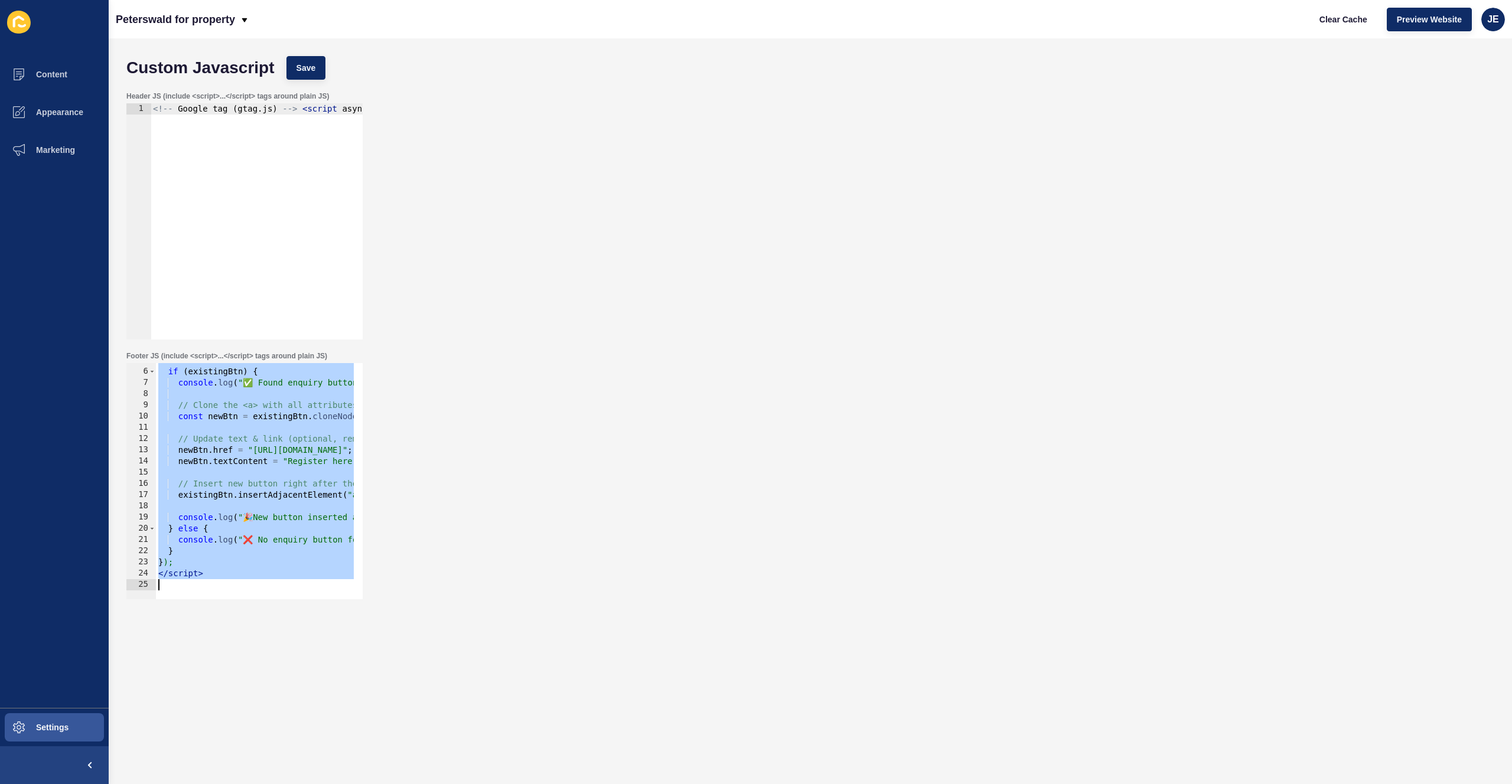
paste textarea
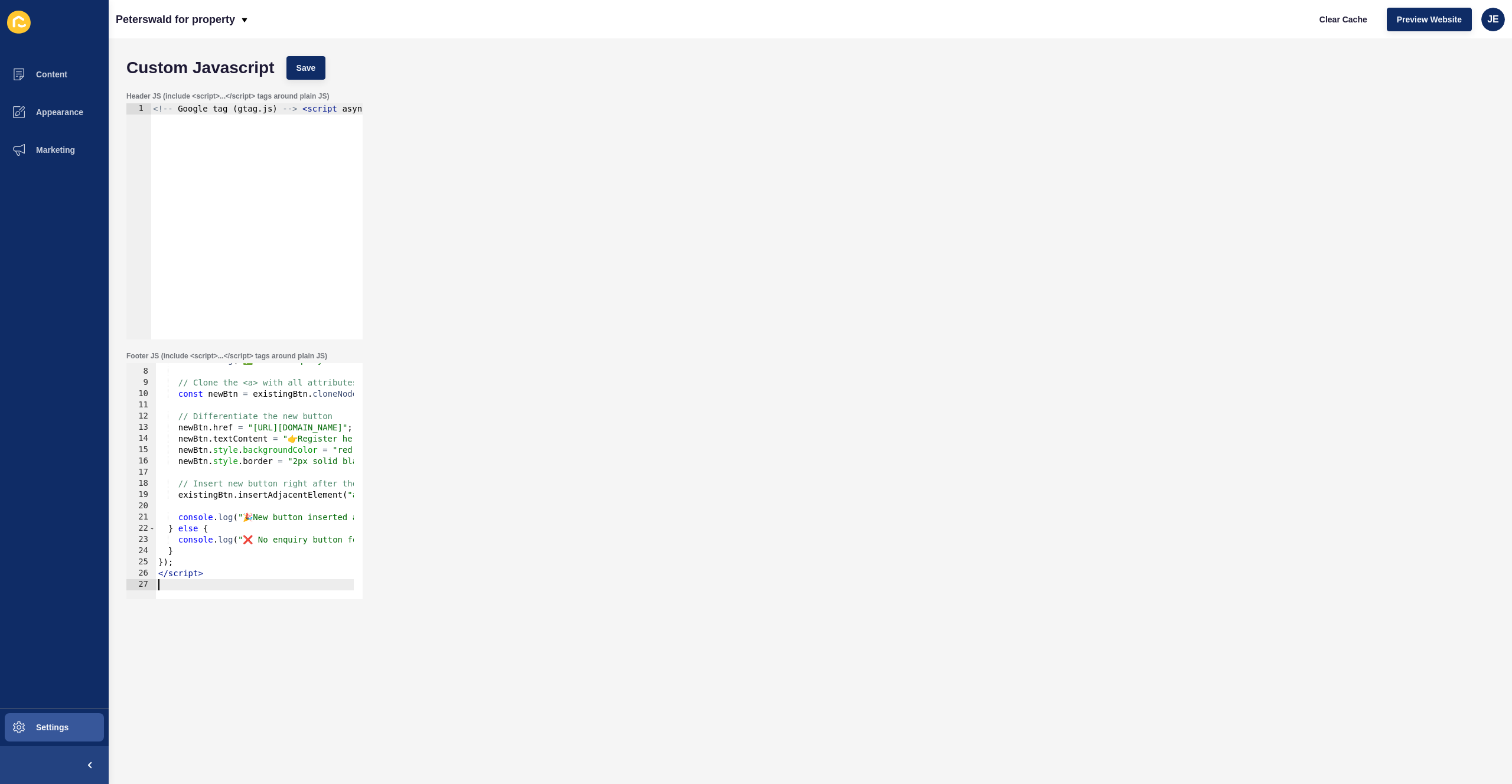
click at [286, 51] on div "Custom Javascript Save" at bounding box center [810, 68] width 1380 height 36
click at [294, 60] on button "Save" at bounding box center [306, 68] width 39 height 24
click at [1337, 21] on span "Clear Cache" at bounding box center [1343, 19] width 48 height 12
click at [240, 499] on div "console . log ( "✅ Found enquiry button, duplicating..." ) ; // Clone the <a> w…" at bounding box center [352, 479] width 392 height 250
type textarea "</script>"
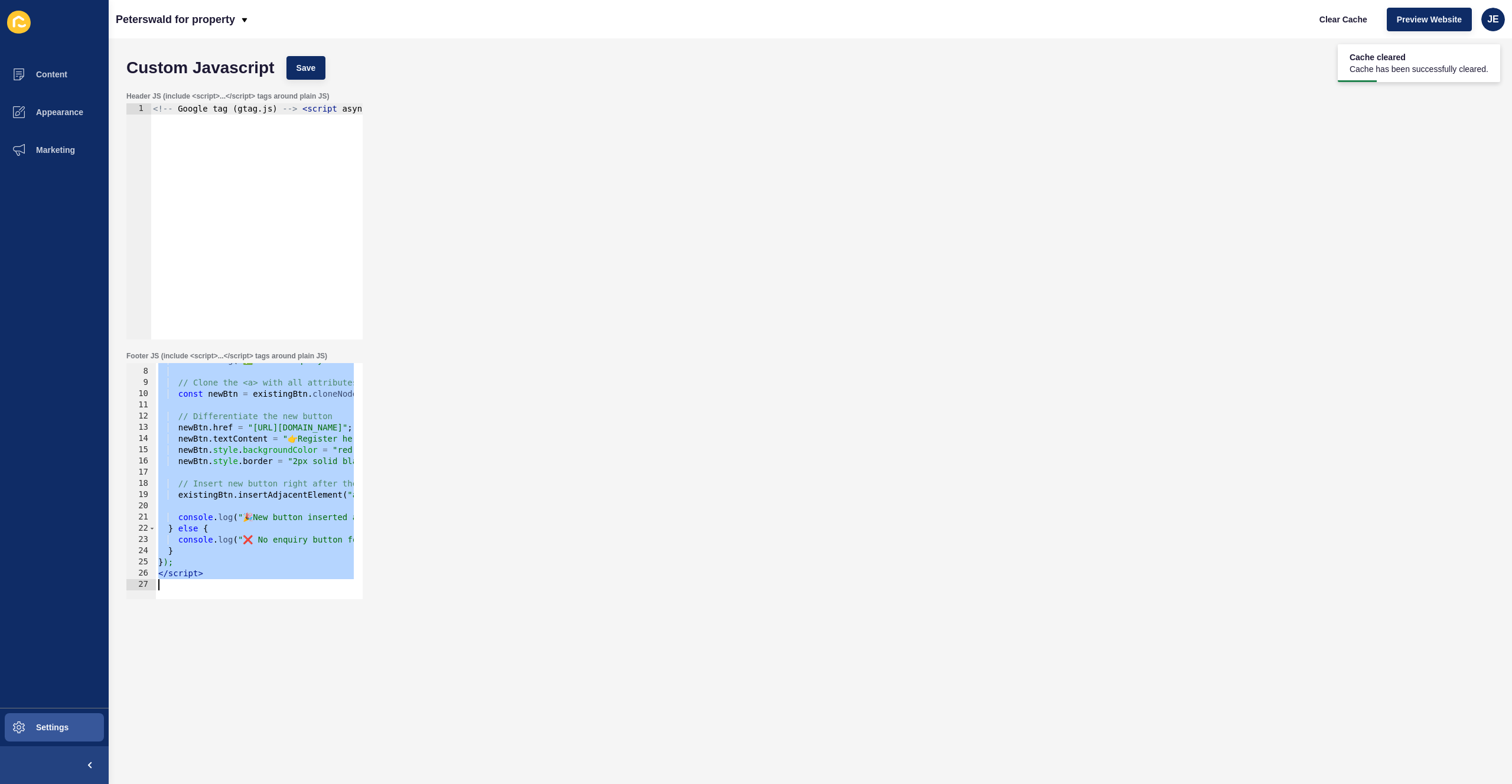
paste textarea
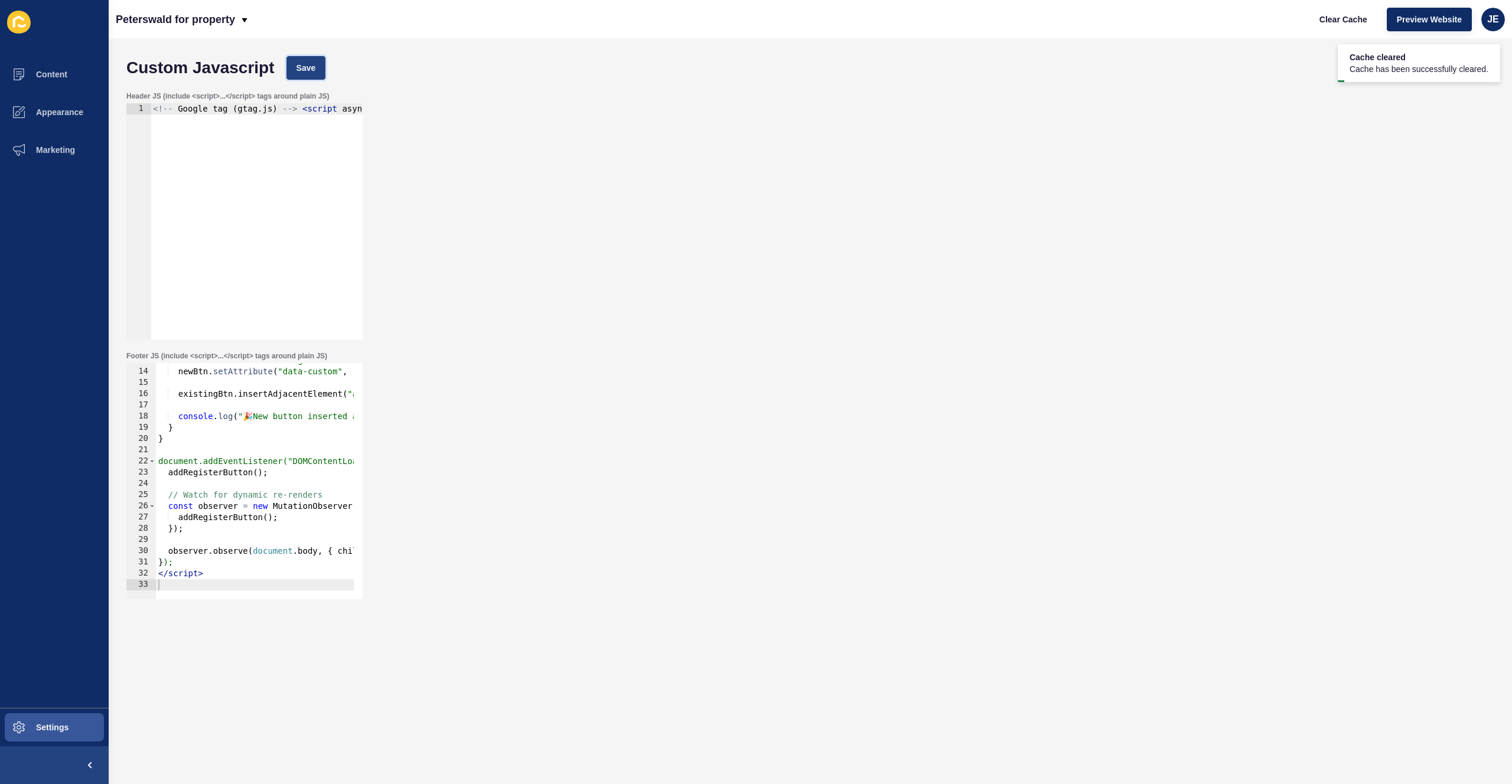
click at [312, 79] on button "Save" at bounding box center [306, 68] width 39 height 24
click at [1329, 23] on span "Clear Cache" at bounding box center [1343, 19] width 48 height 12
click at [230, 443] on div "newBtn . textContent = "Register here" ; newBtn . setAttribute ( "data-custom" …" at bounding box center [382, 479] width 451 height 250
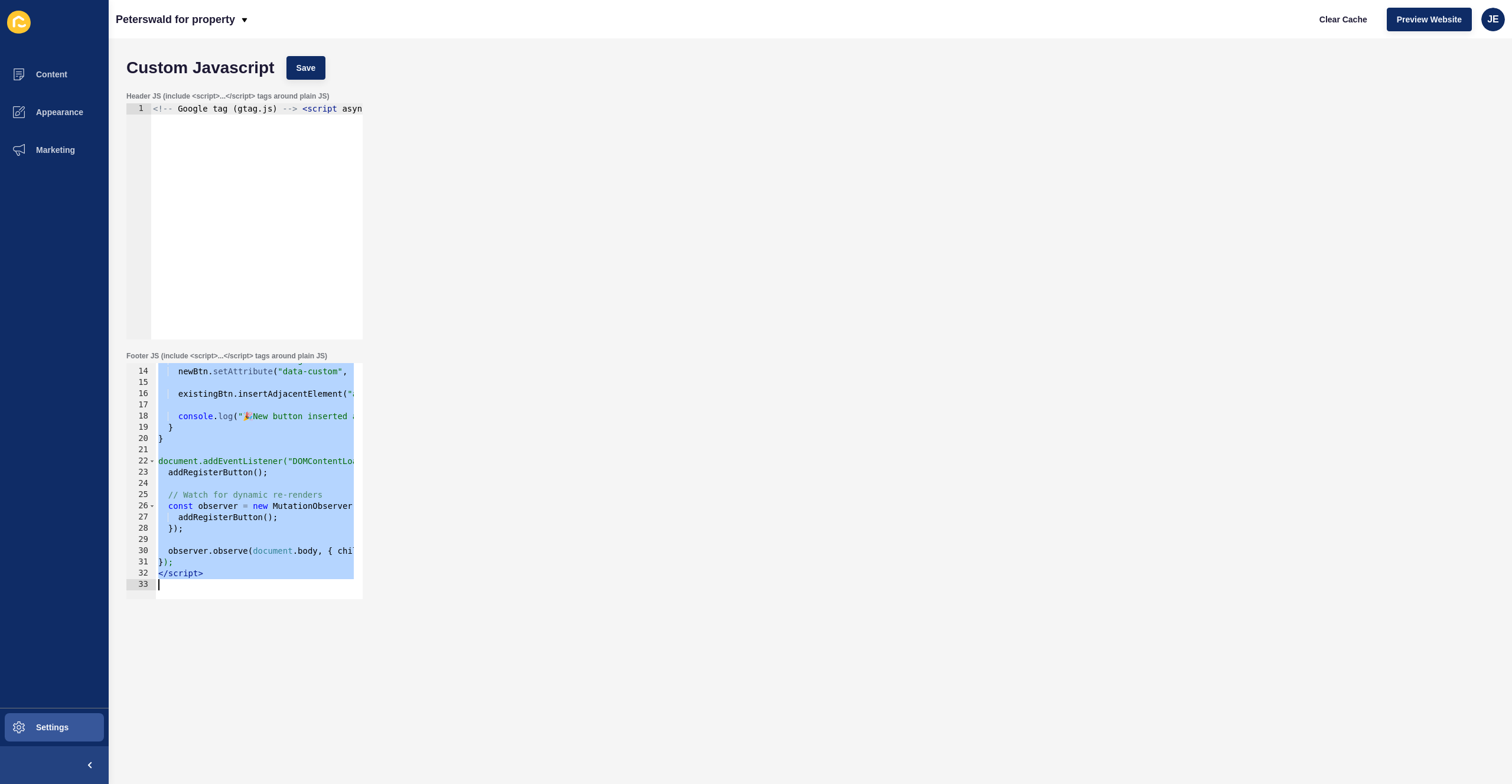
paste textarea
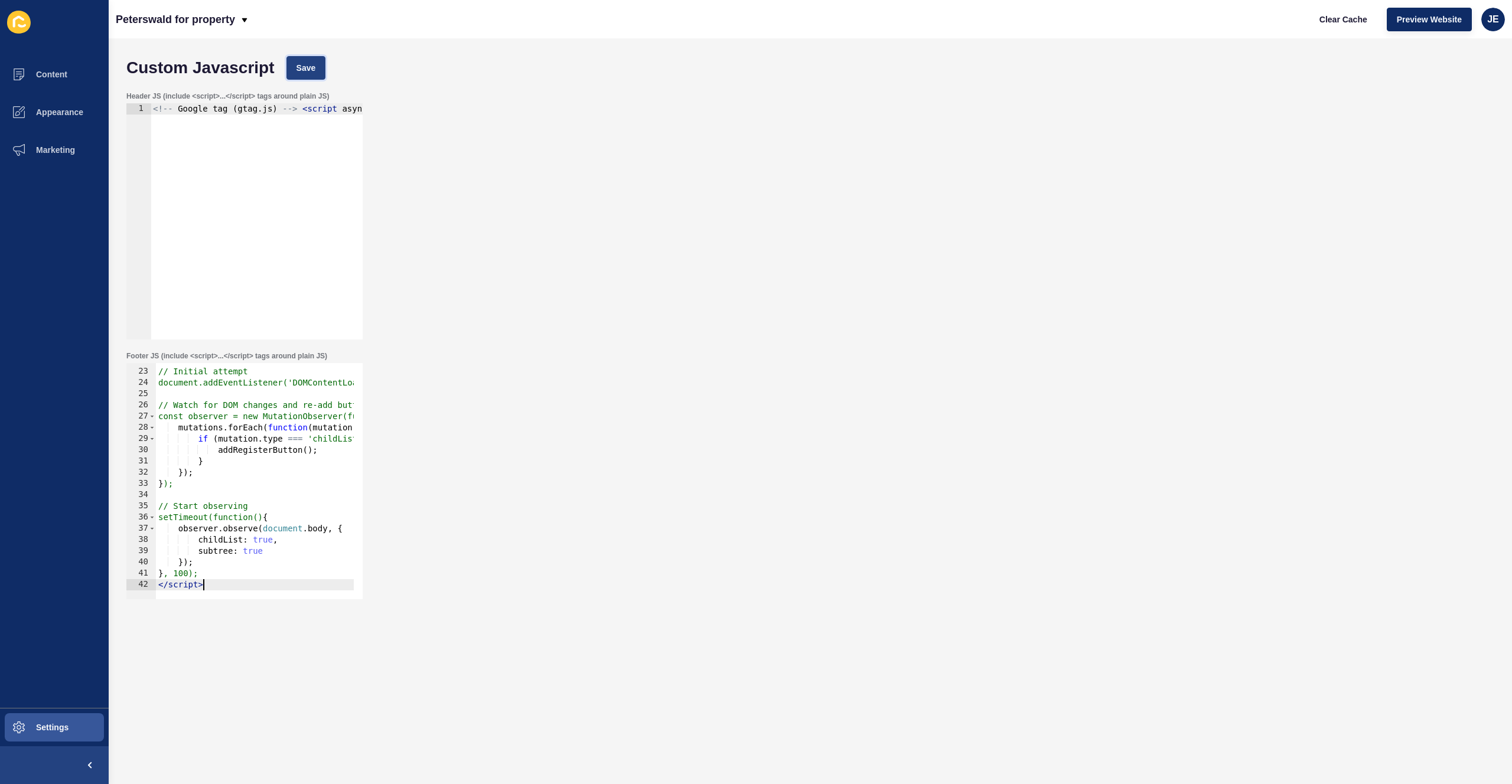
click at [299, 75] on button "Save" at bounding box center [306, 68] width 39 height 24
click at [1333, 22] on span "Clear Cache" at bounding box center [1343, 19] width 48 height 12
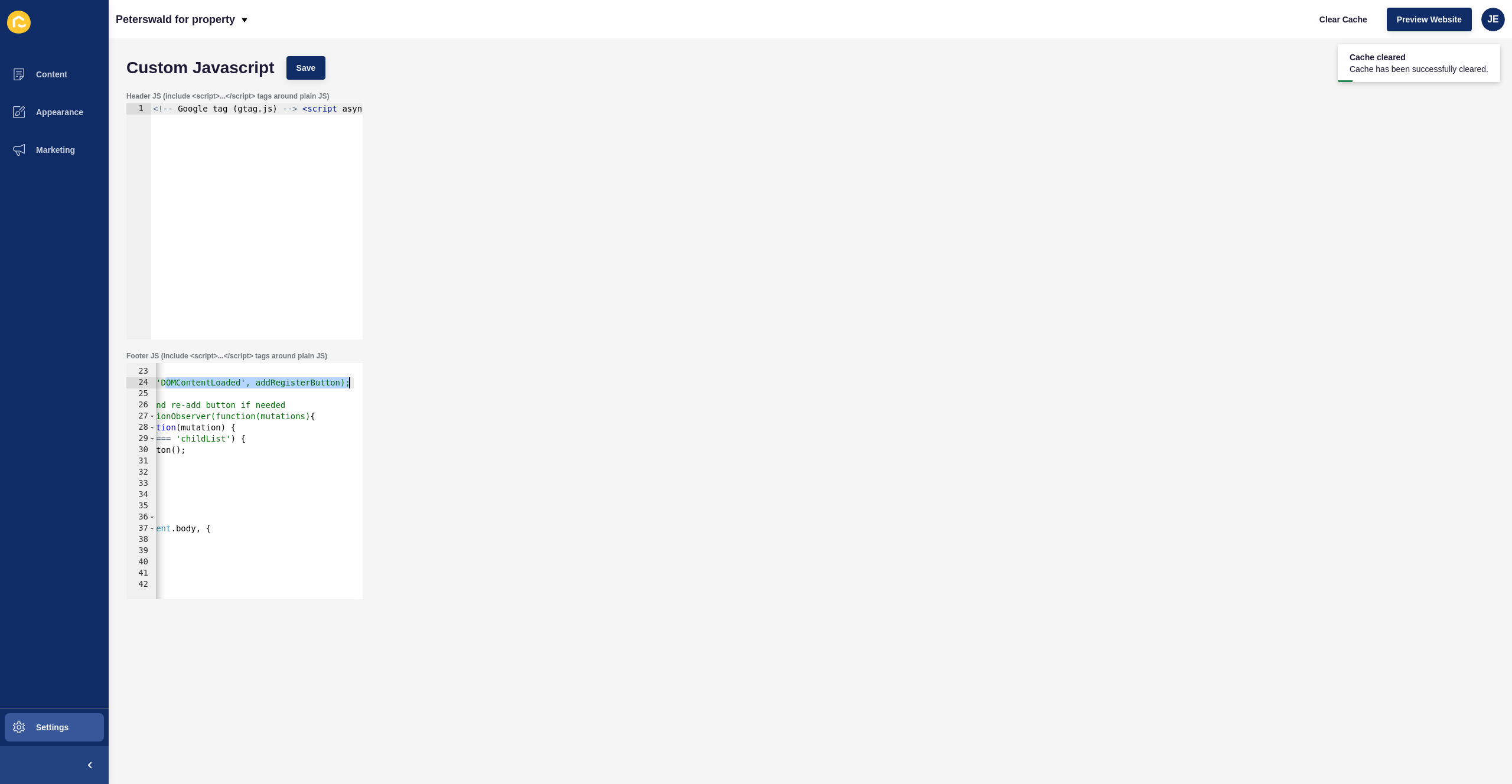
drag, startPoint x: 297, startPoint y: 388, endPoint x: 395, endPoint y: 388, distance: 98.0
click at [395, 388] on div "Footer JS (include <script>...</script> tags around plain JS) document.addEvent…" at bounding box center [810, 475] width 1380 height 260
drag, startPoint x: 279, startPoint y: 442, endPoint x: 96, endPoint y: 451, distance: 183.2
click at [96, 451] on div "Content Appearance Marketing Settings Peterswald for property Clear Cache Previ…" at bounding box center [756, 392] width 1512 height 784
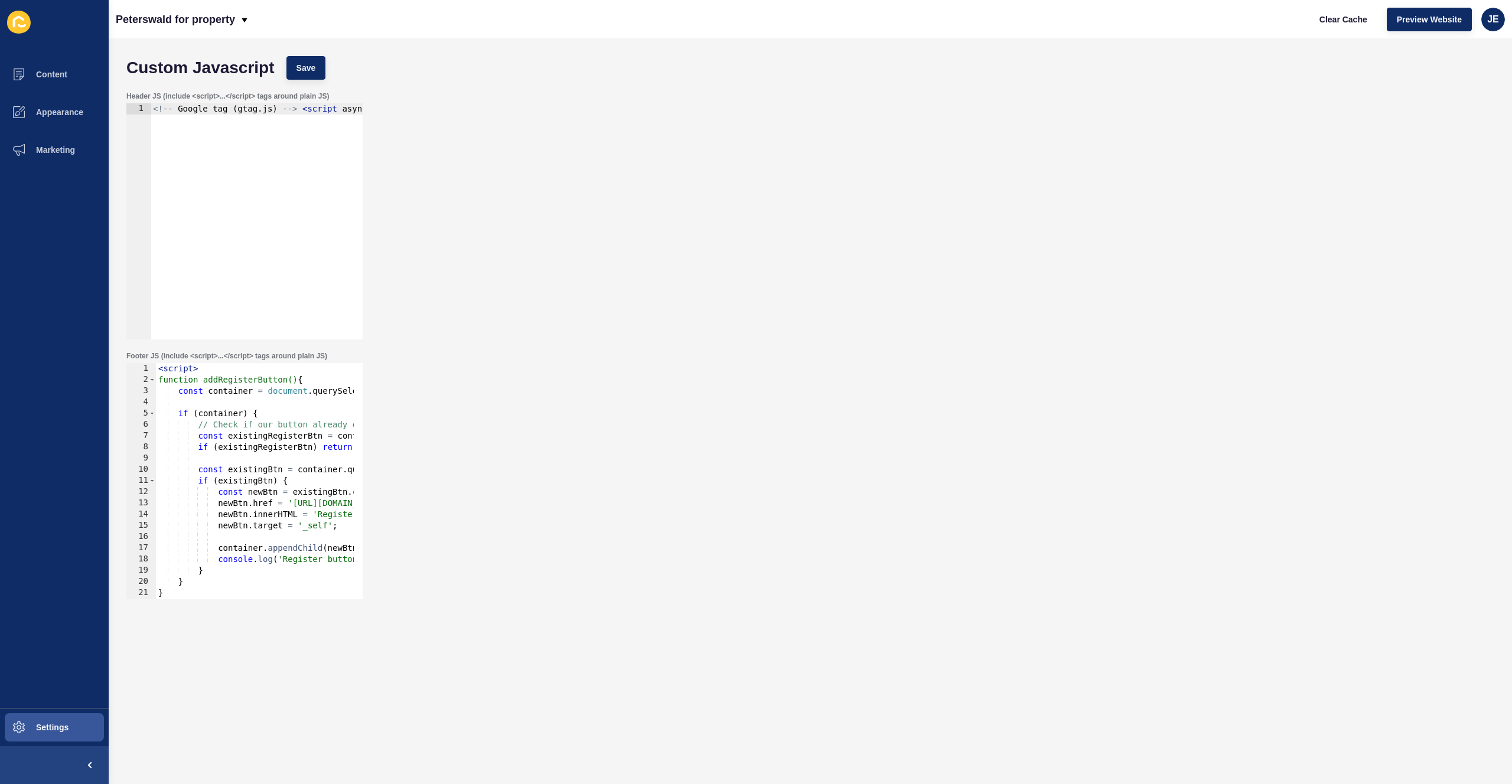
scroll to position [0, 17]
drag, startPoint x: 332, startPoint y: 549, endPoint x: 385, endPoint y: 548, distance: 53.0
click at [385, 548] on div "Footer JS (include <script>...</script> tags around plain JS) if (mutation.type…" at bounding box center [810, 475] width 1380 height 260
click at [256, 477] on div "< script > function addRegisterButton() { const container = document . querySel…" at bounding box center [367, 488] width 456 height 250
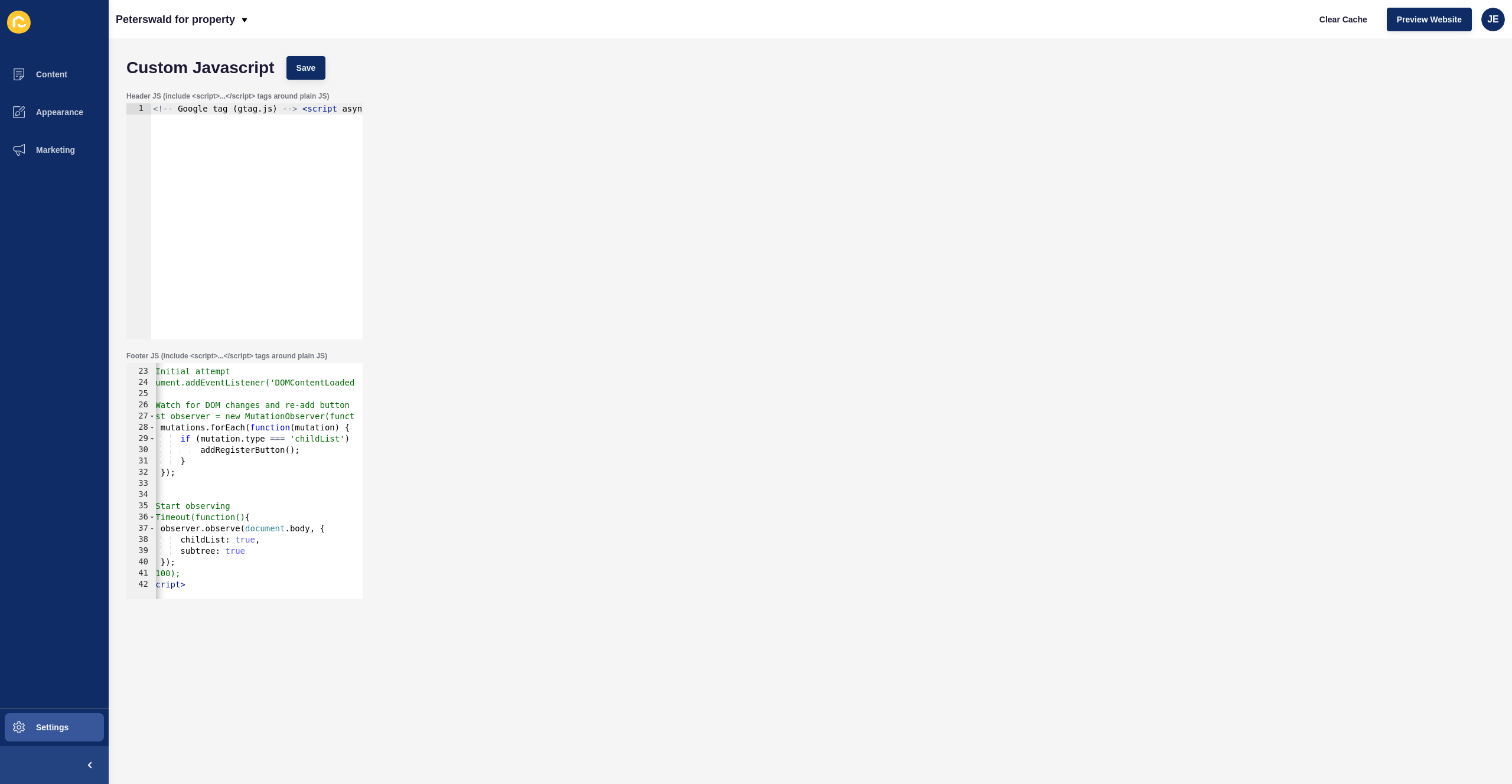
scroll to position [0, 0]
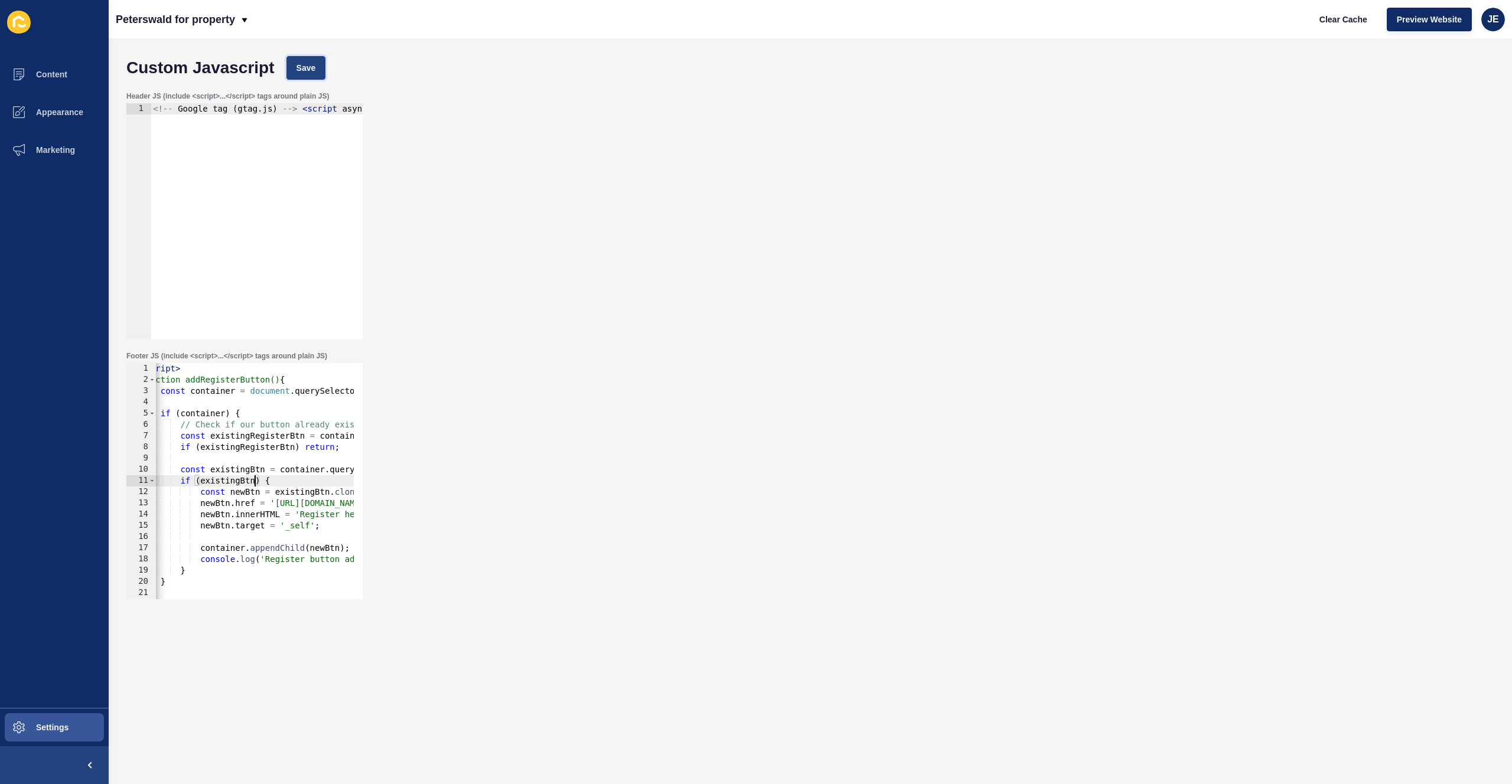
click at [294, 73] on button "Save" at bounding box center [306, 68] width 39 height 24
click at [1327, 24] on span "Clear Cache" at bounding box center [1343, 19] width 48 height 12
click at [289, 442] on div "< script > function addRegisterButton() { const container = document . querySel…" at bounding box center [367, 488] width 456 height 250
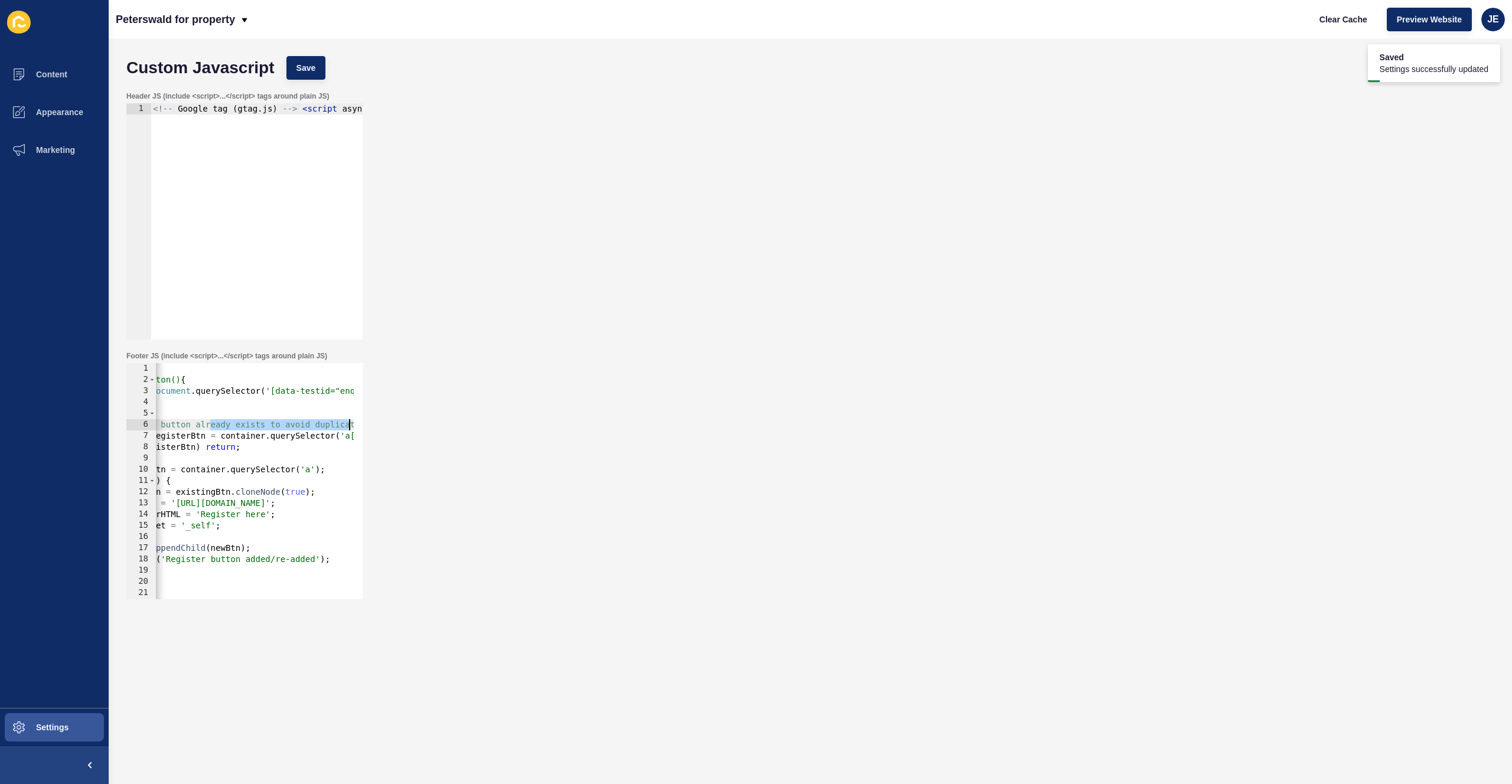
scroll to position [0, 132]
drag, startPoint x: 307, startPoint y: 423, endPoint x: 364, endPoint y: 428, distance: 57.2
click at [364, 428] on div "Footer JS (include <script>...</script> tags around plain JS) if (existingRegis…" at bounding box center [244, 476] width 239 height 251
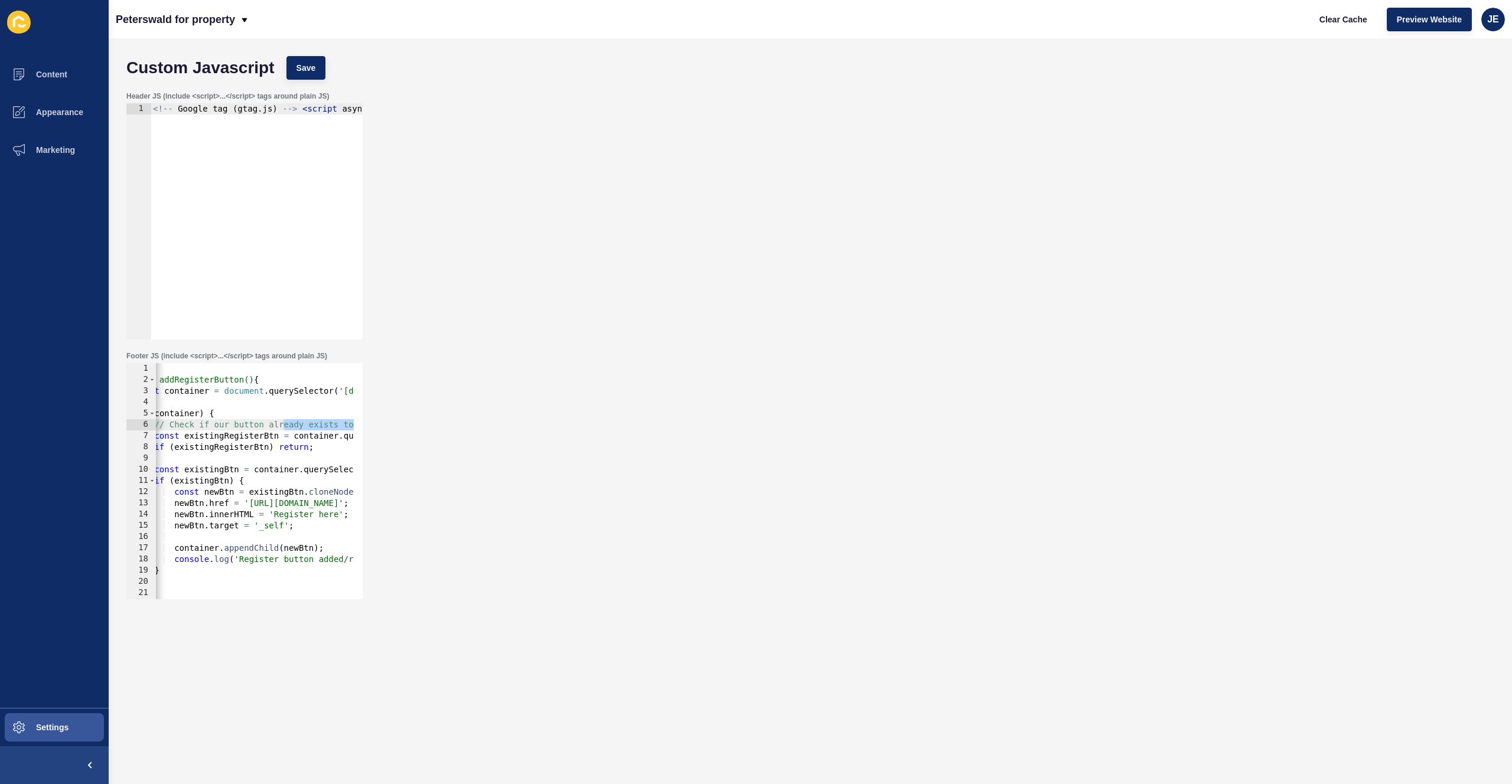
scroll to position [0, 0]
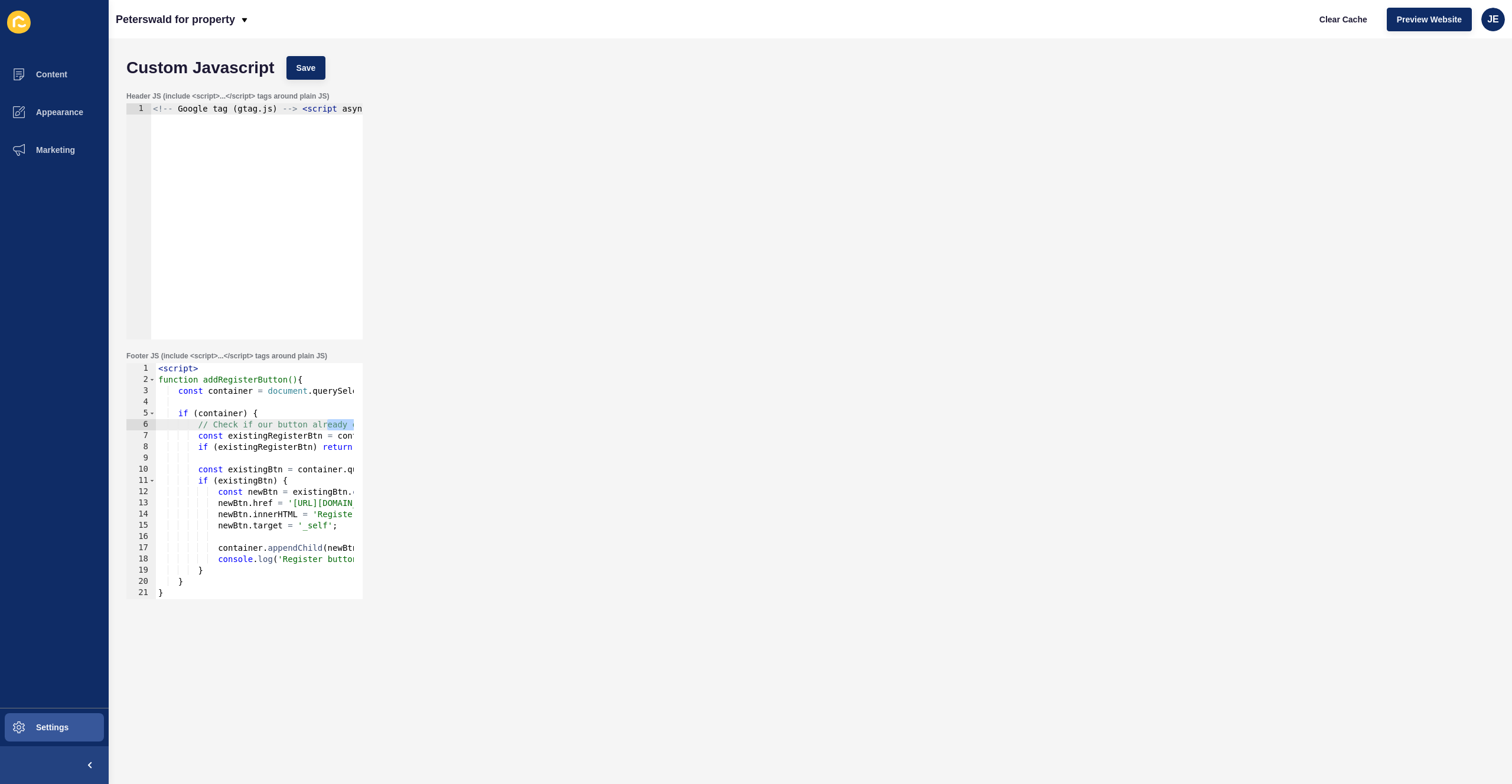
click at [238, 466] on div "< script > function addRegisterButton() { const container = document . querySel…" at bounding box center [384, 488] width 456 height 250
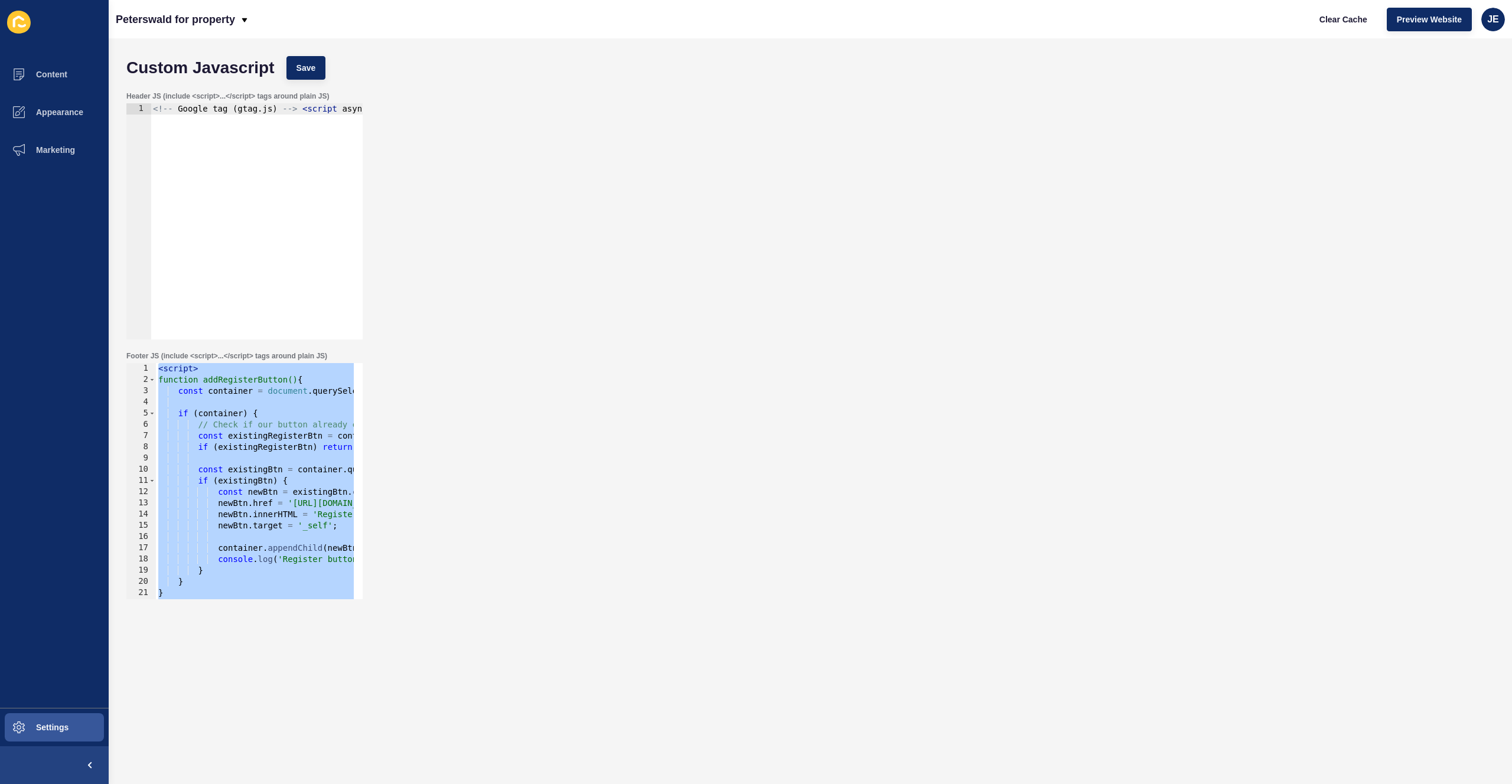
paste textarea
type textarea "</script>"
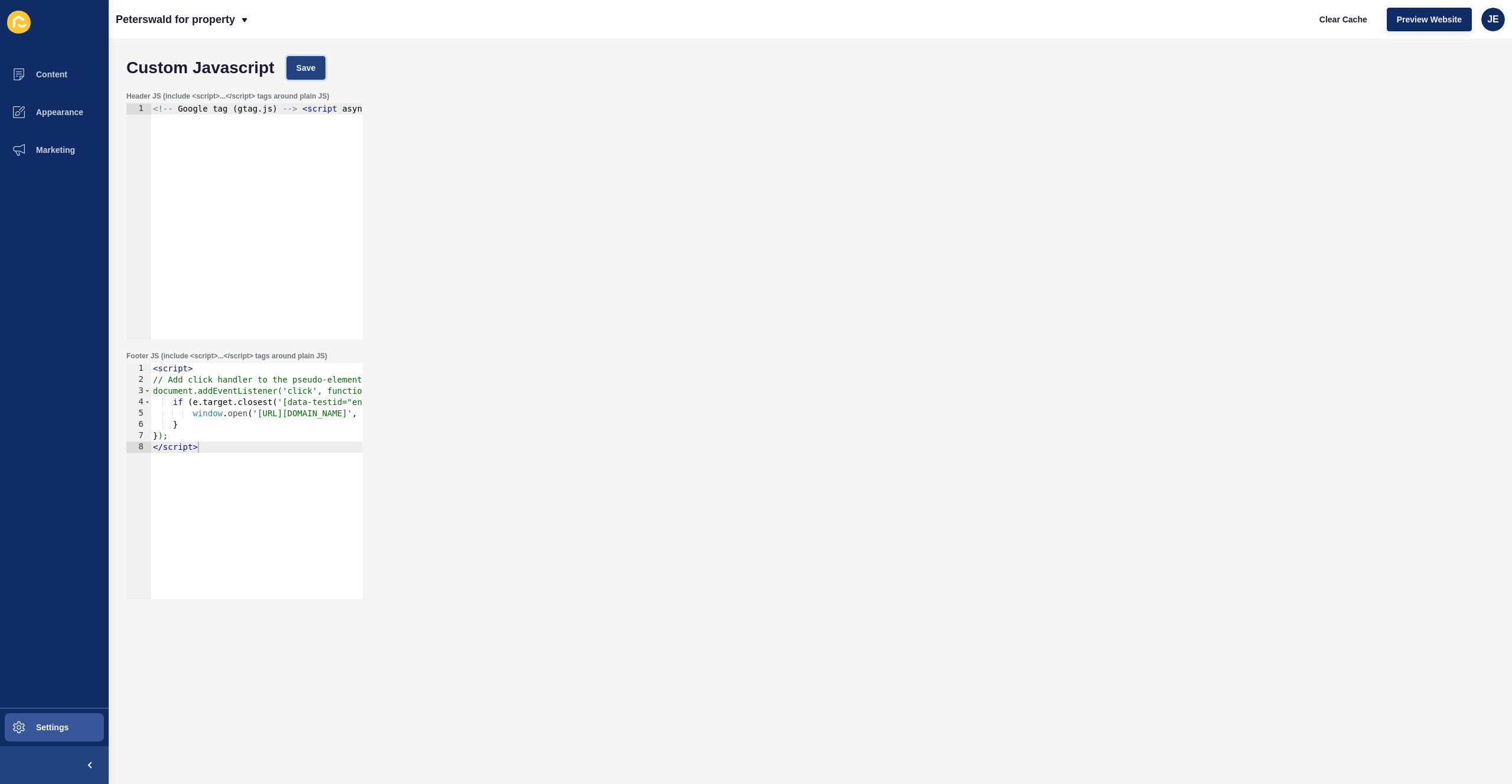
click at [304, 60] on button "Save" at bounding box center [306, 68] width 39 height 24
click at [52, 725] on span "Settings" at bounding box center [33, 727] width 70 height 9
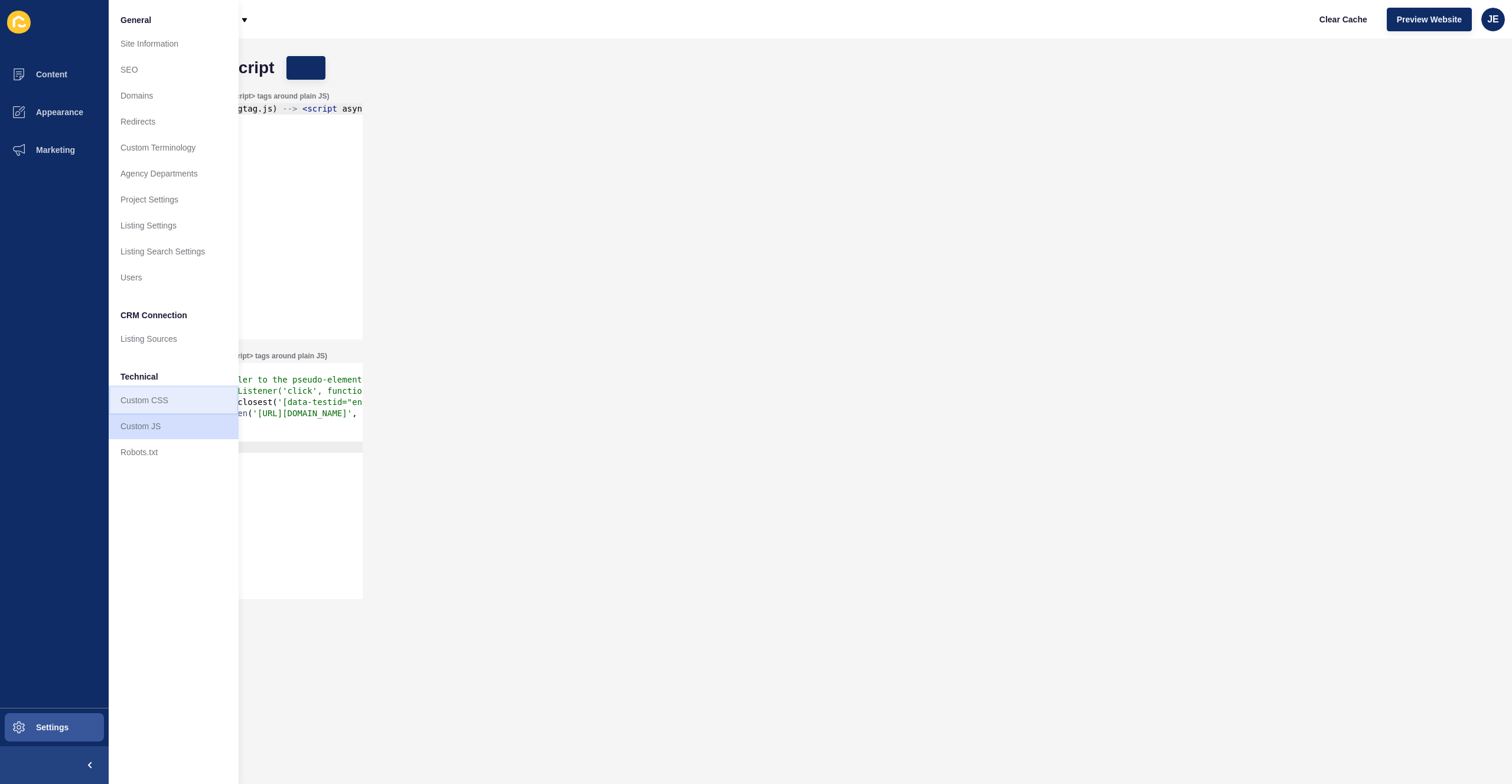
click at [152, 398] on link "Custom CSS" at bounding box center [173, 400] width 130 height 26
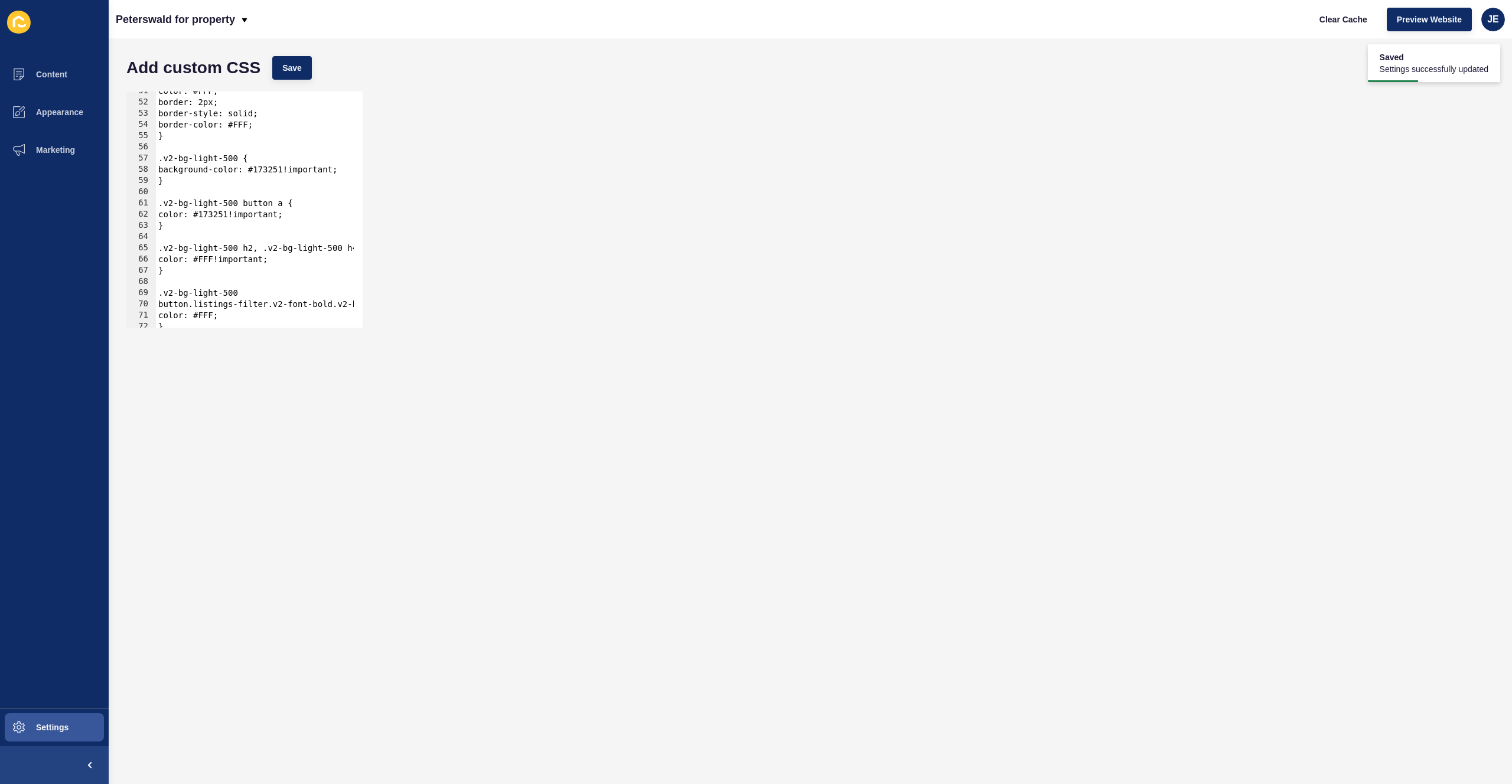
scroll to position [1321, 0]
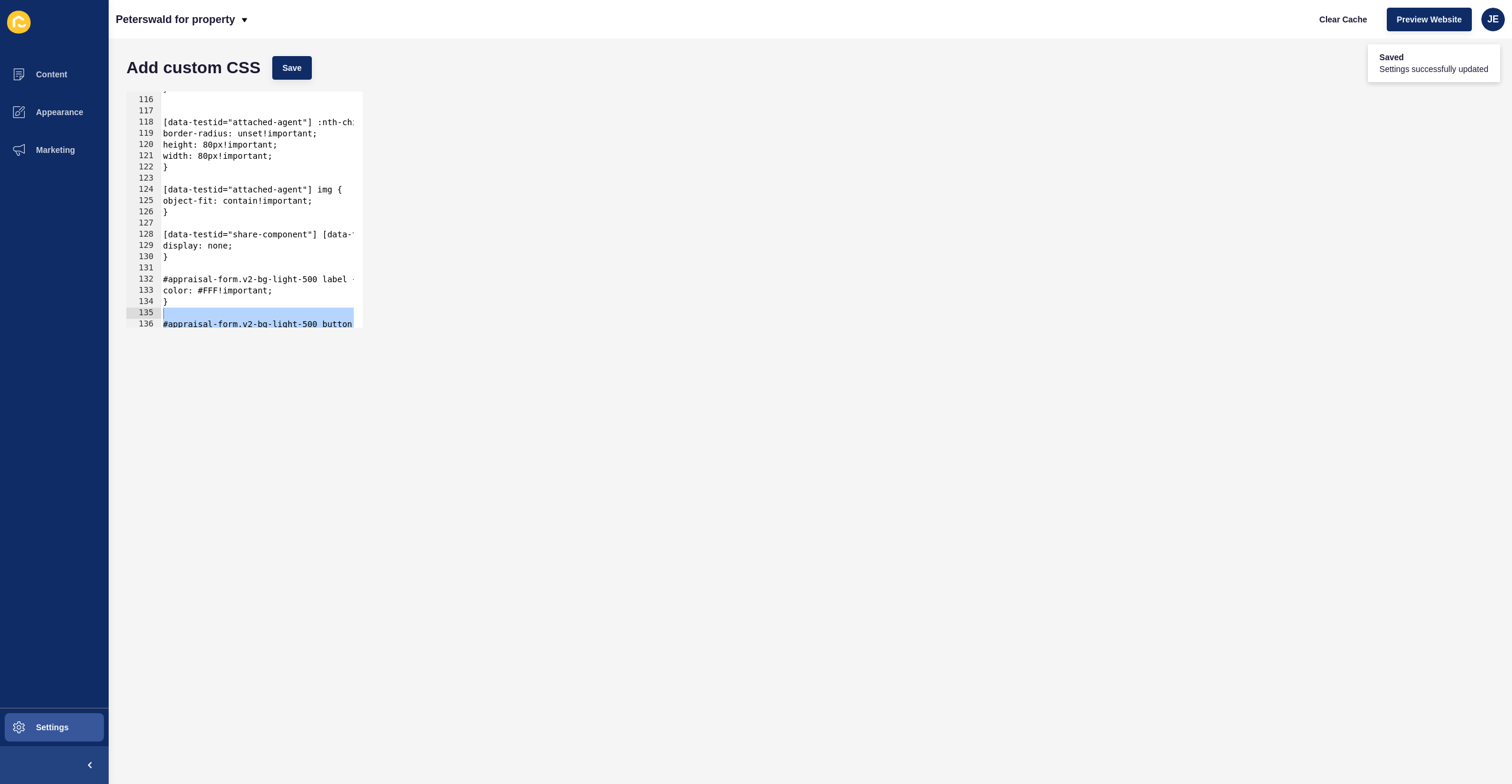
click at [223, 316] on div at bounding box center [818, 322] width 1315 height 12
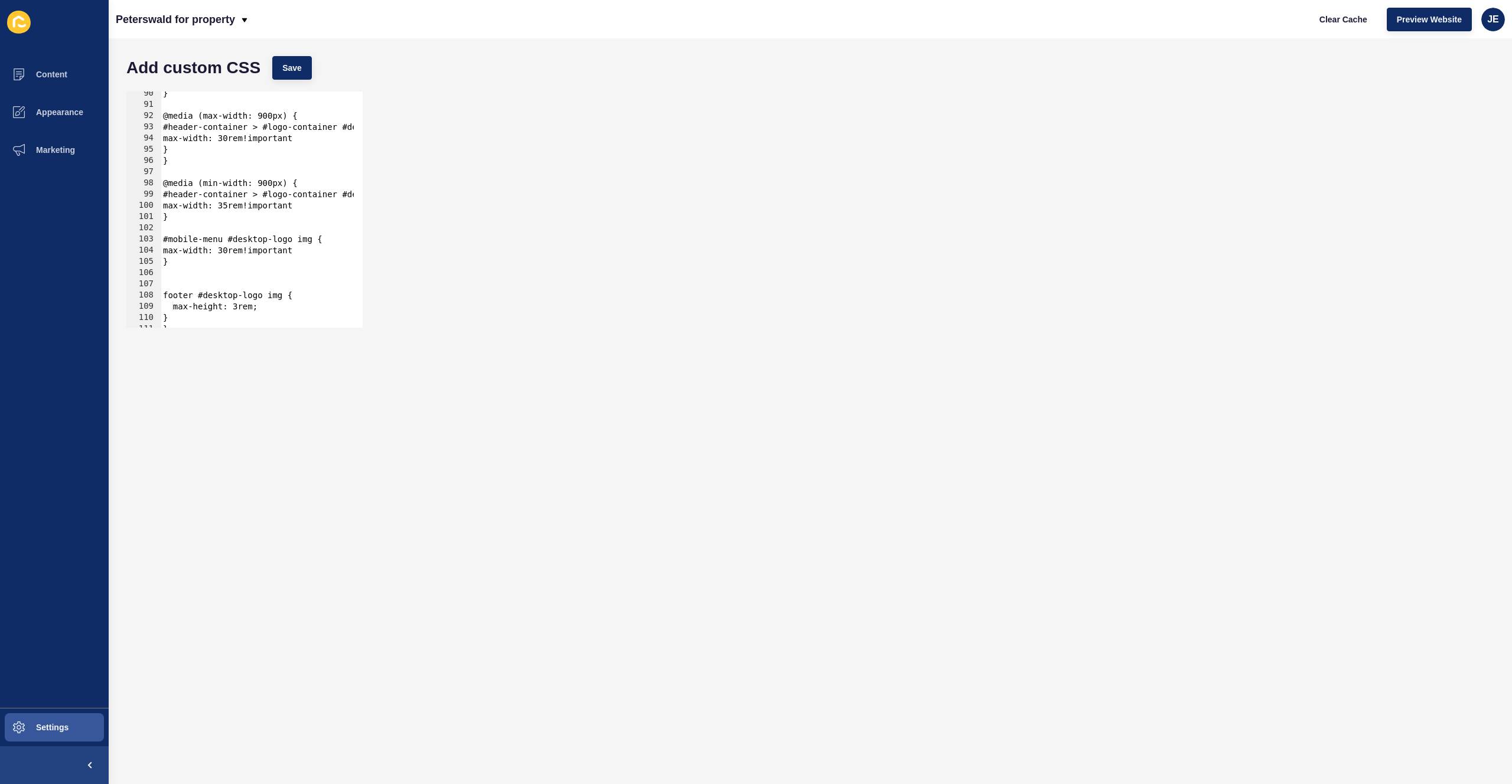
scroll to position [1321, 0]
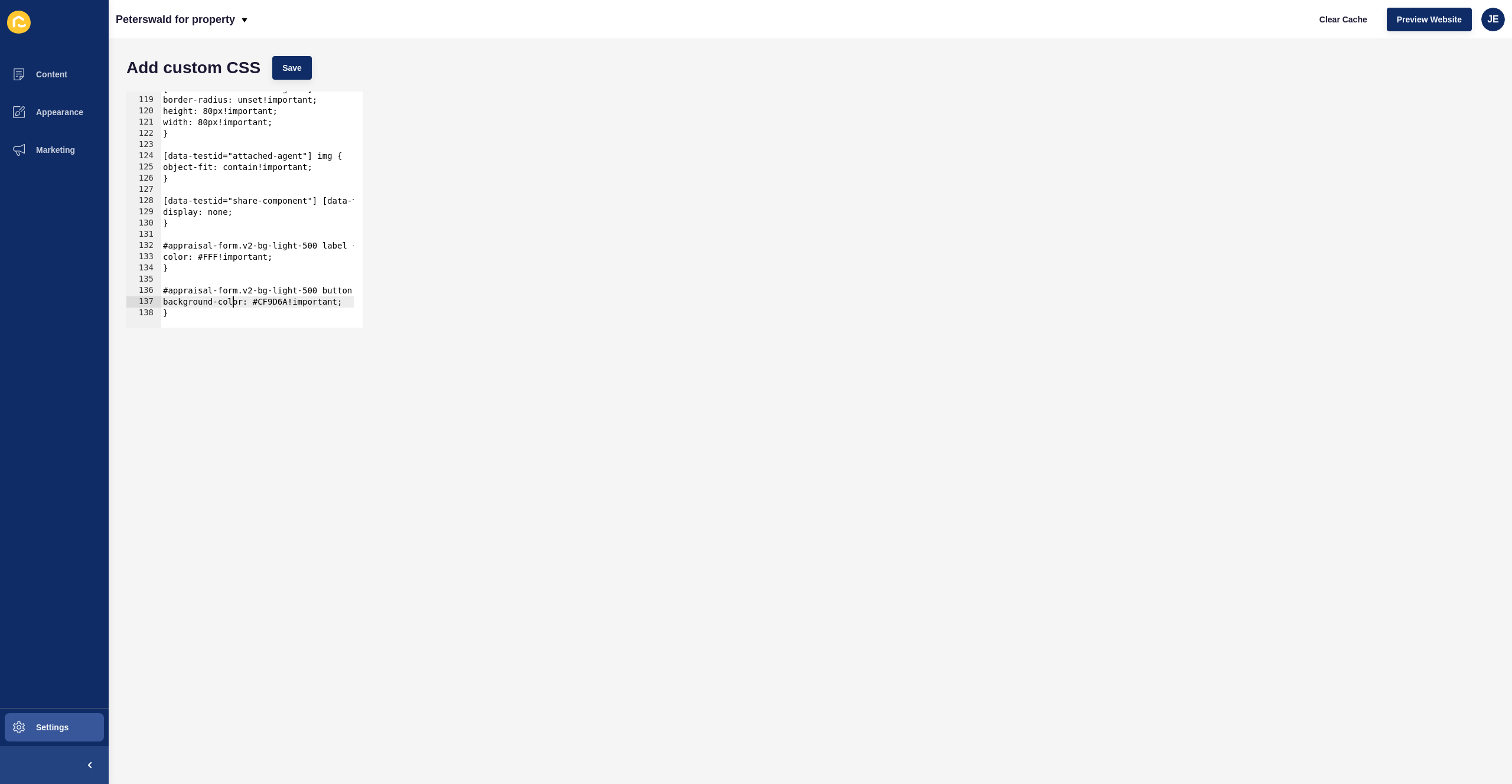
click at [231, 305] on div "[data-testid="attached-agent"] :nth-child(1) { border-radius: unset!important; …" at bounding box center [818, 208] width 1315 height 250
type textarea "}"
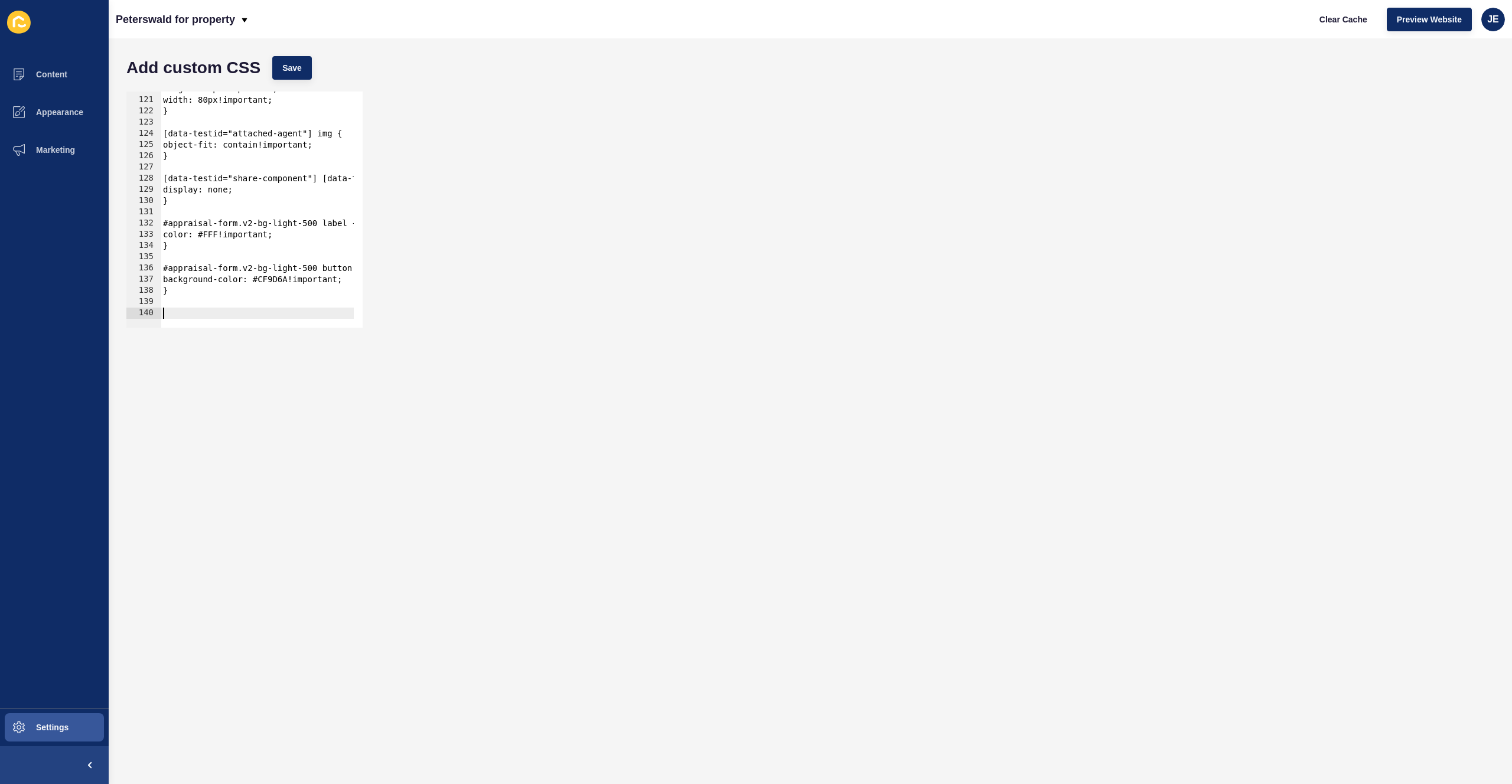
type textarea "}"
paste textarea "}"
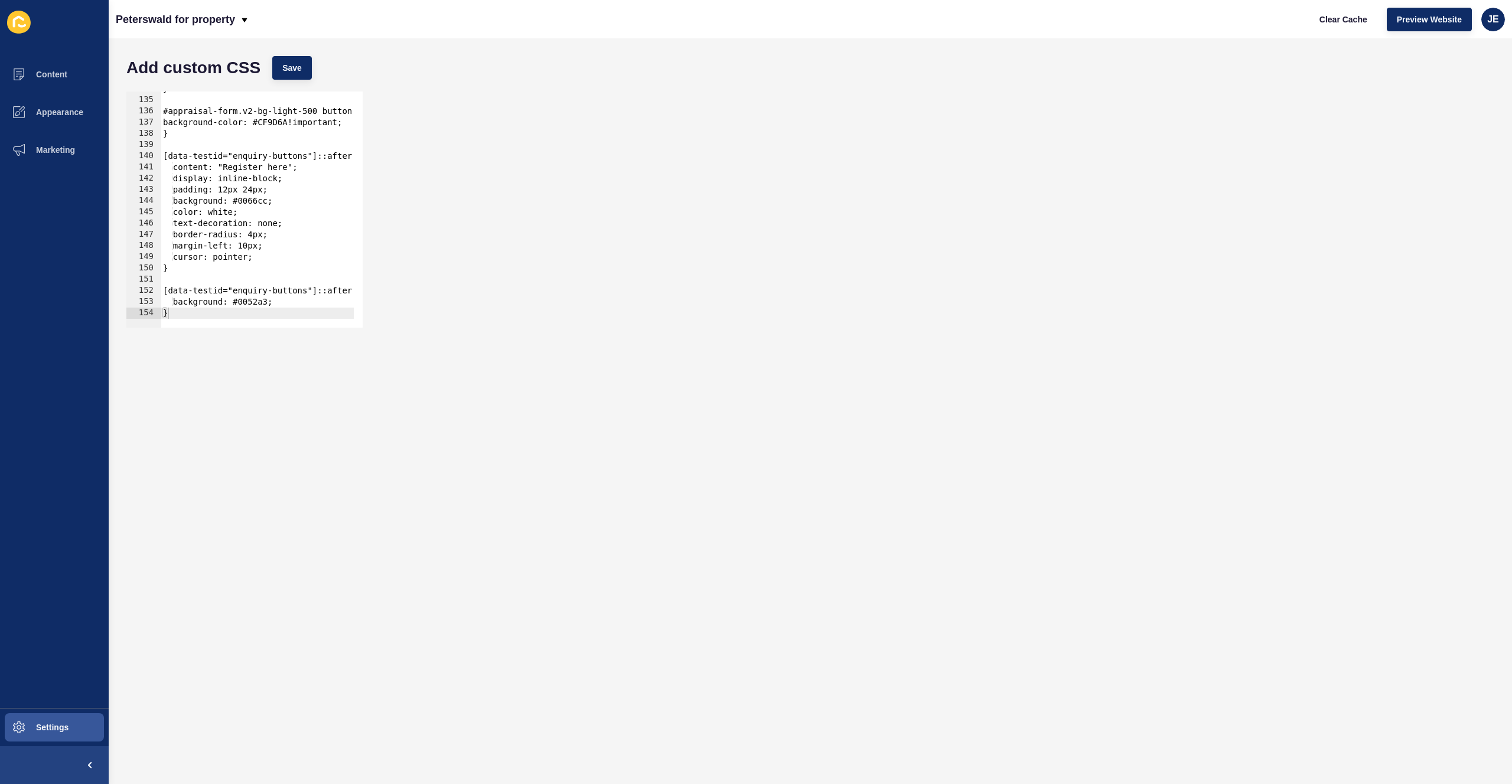
click at [282, 81] on div "Add custom CSS Save" at bounding box center [810, 68] width 1380 height 36
click at [297, 70] on span "Save" at bounding box center [292, 67] width 19 height 12
click at [1329, 18] on span "Clear Cache" at bounding box center [1343, 19] width 48 height 12
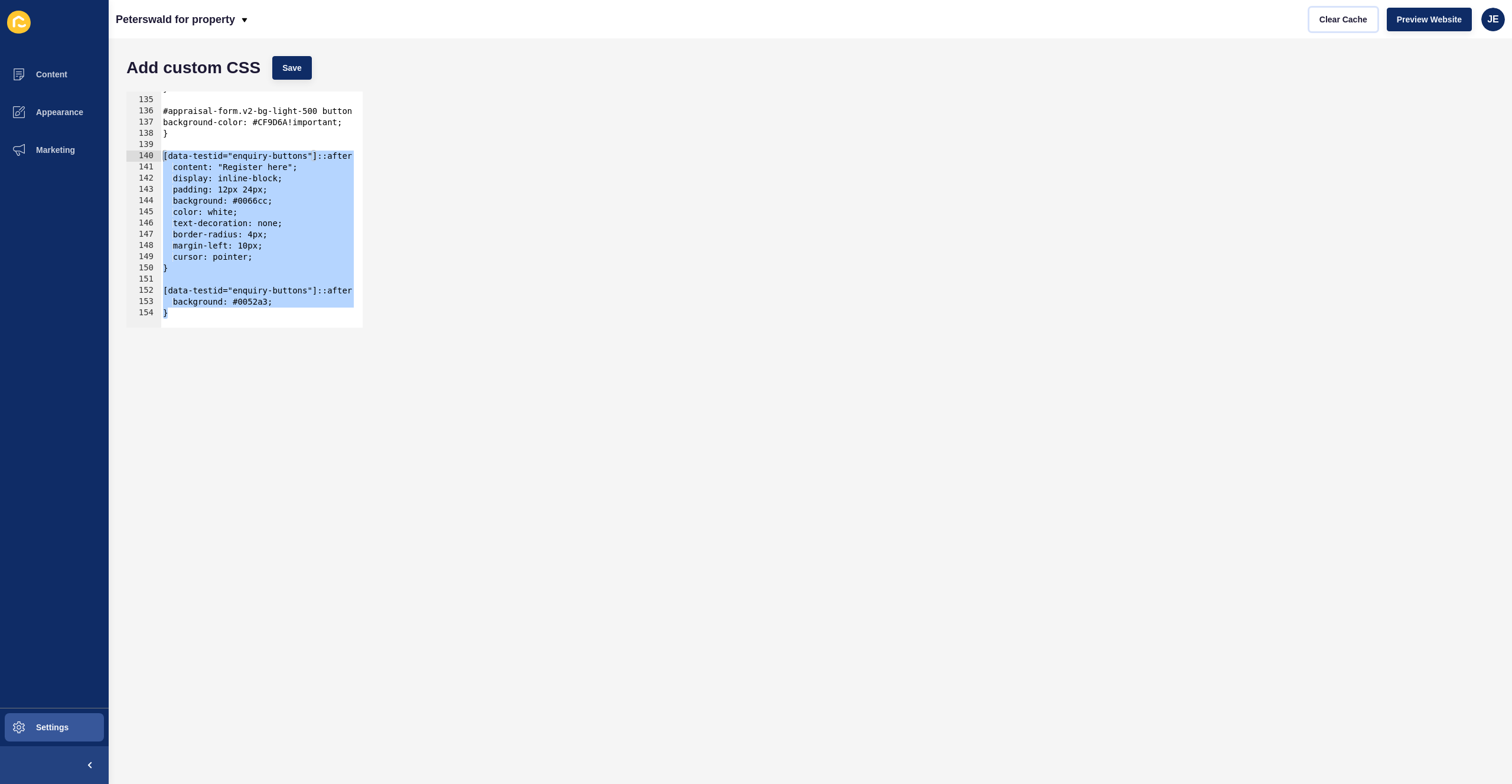
drag, startPoint x: 173, startPoint y: 316, endPoint x: 148, endPoint y: 158, distance: 160.0
click at [148, 158] on div "} 134 135 136 137 138 139 140 141 142 143 144 145 146 147 148 149 150 151 152 1…" at bounding box center [244, 209] width 236 height 236
click at [279, 216] on div "} #appraisal-form.v2-bg-light-500 button { background-color: #CF9D6A!important;…" at bounding box center [818, 208] width 1315 height 250
drag, startPoint x: 195, startPoint y: 311, endPoint x: 147, endPoint y: 157, distance: 161.3
click at [147, 157] on div "color: white; 134 135 136 137 138 139 140 141 142 143 144 145 146 147 148 149 1…" at bounding box center [244, 209] width 236 height 236
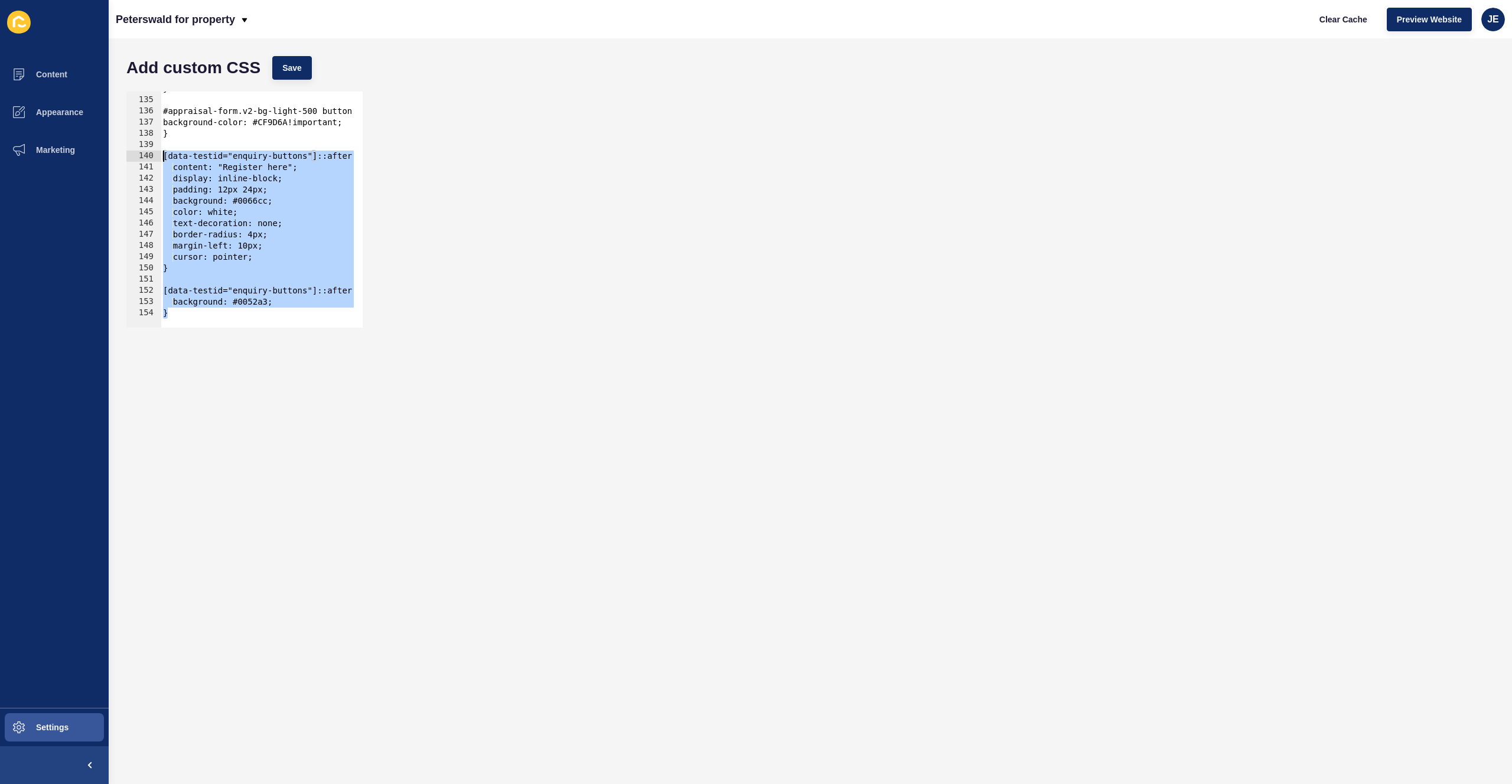
paste textarea "}"
type textarea "}"
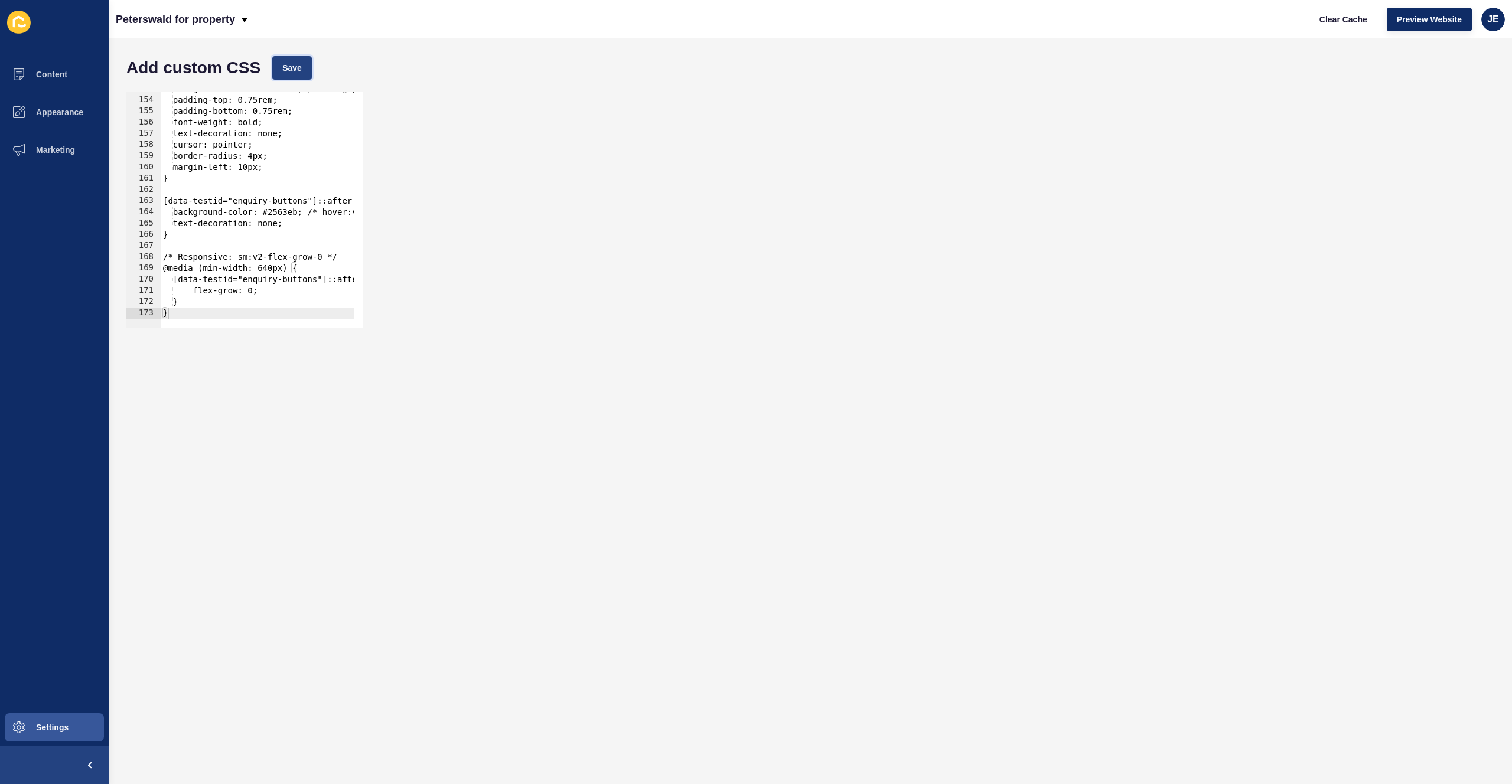
click at [293, 73] on span "Save" at bounding box center [292, 67] width 19 height 12
click at [294, 68] on span "Save" at bounding box center [292, 67] width 19 height 12
click at [1349, 22] on span "Clear Cache" at bounding box center [1343, 19] width 48 height 12
click at [71, 720] on button "Settings" at bounding box center [54, 727] width 108 height 38
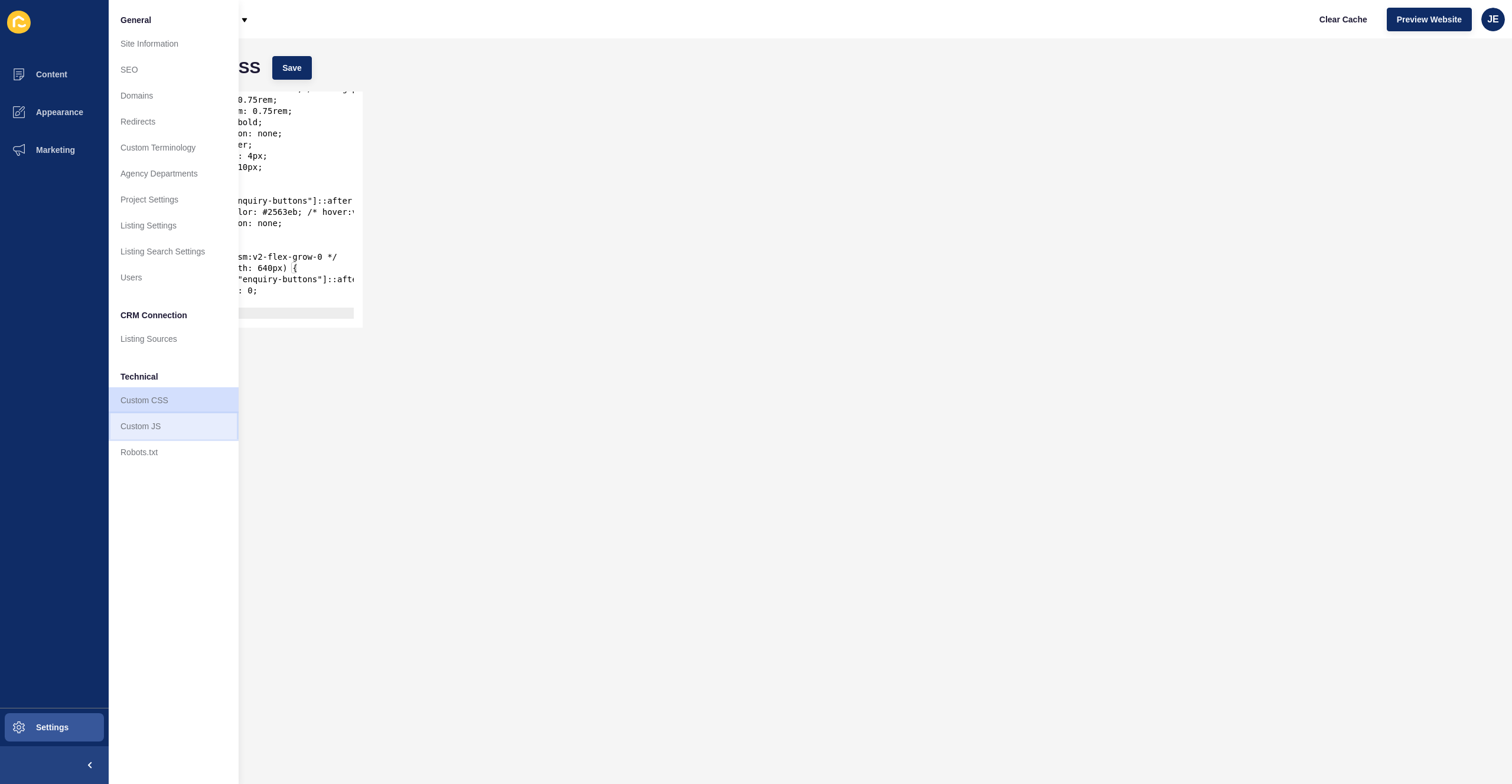
click at [162, 426] on link "Custom JS" at bounding box center [173, 426] width 130 height 26
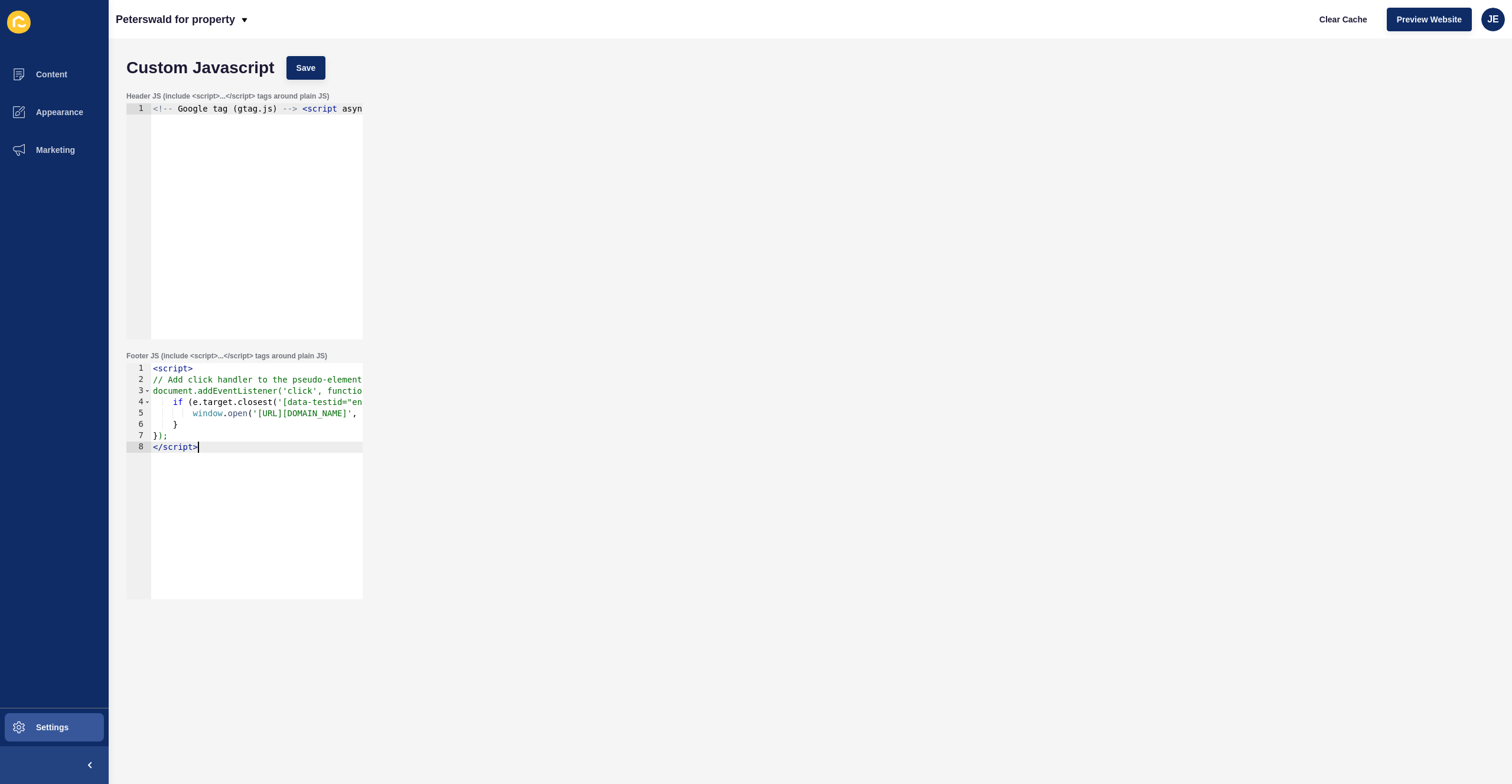
click at [289, 451] on div "< script > // Add click handler to the pseudo-element's parent document.addEven…" at bounding box center [412, 488] width 521 height 250
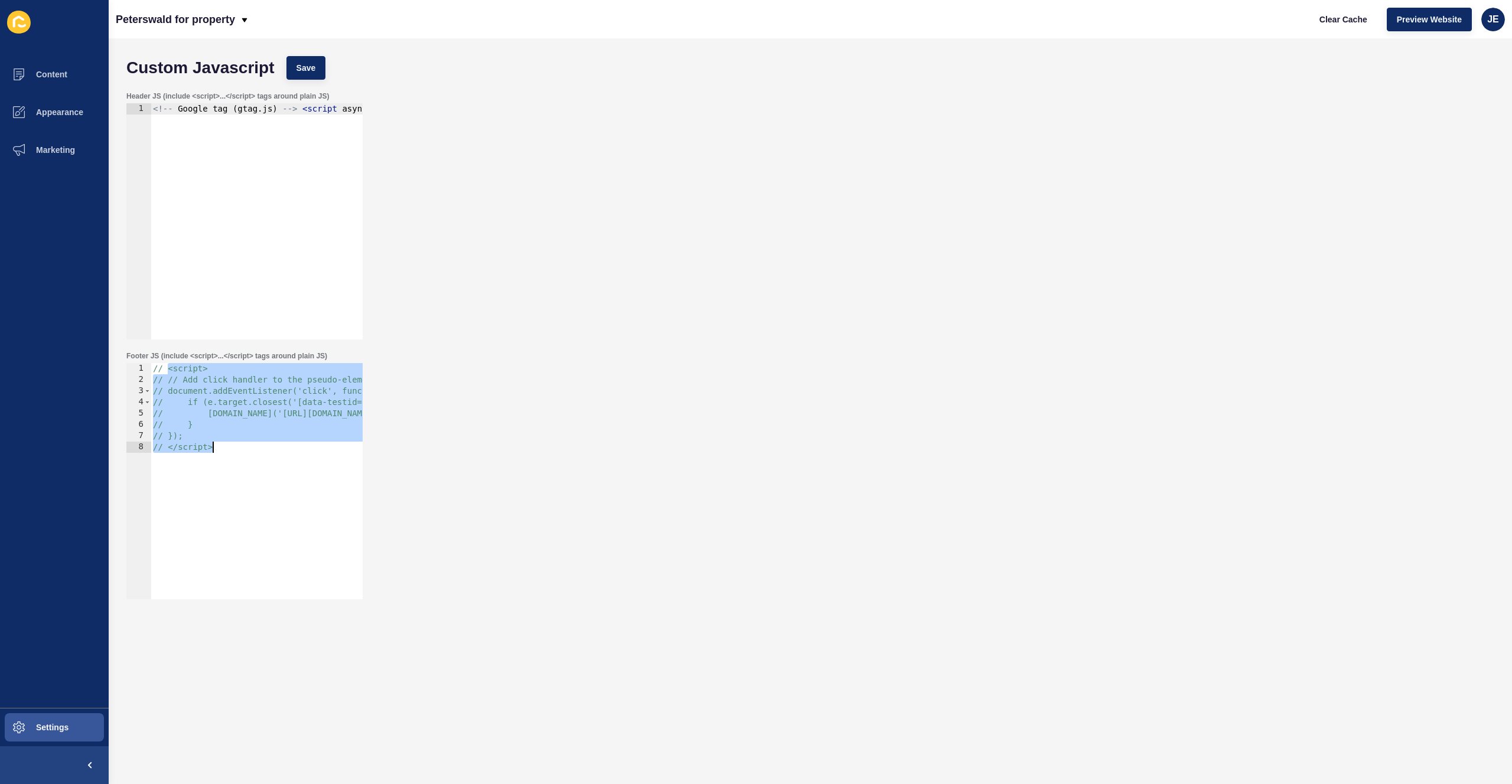
type textarea "// </script>"
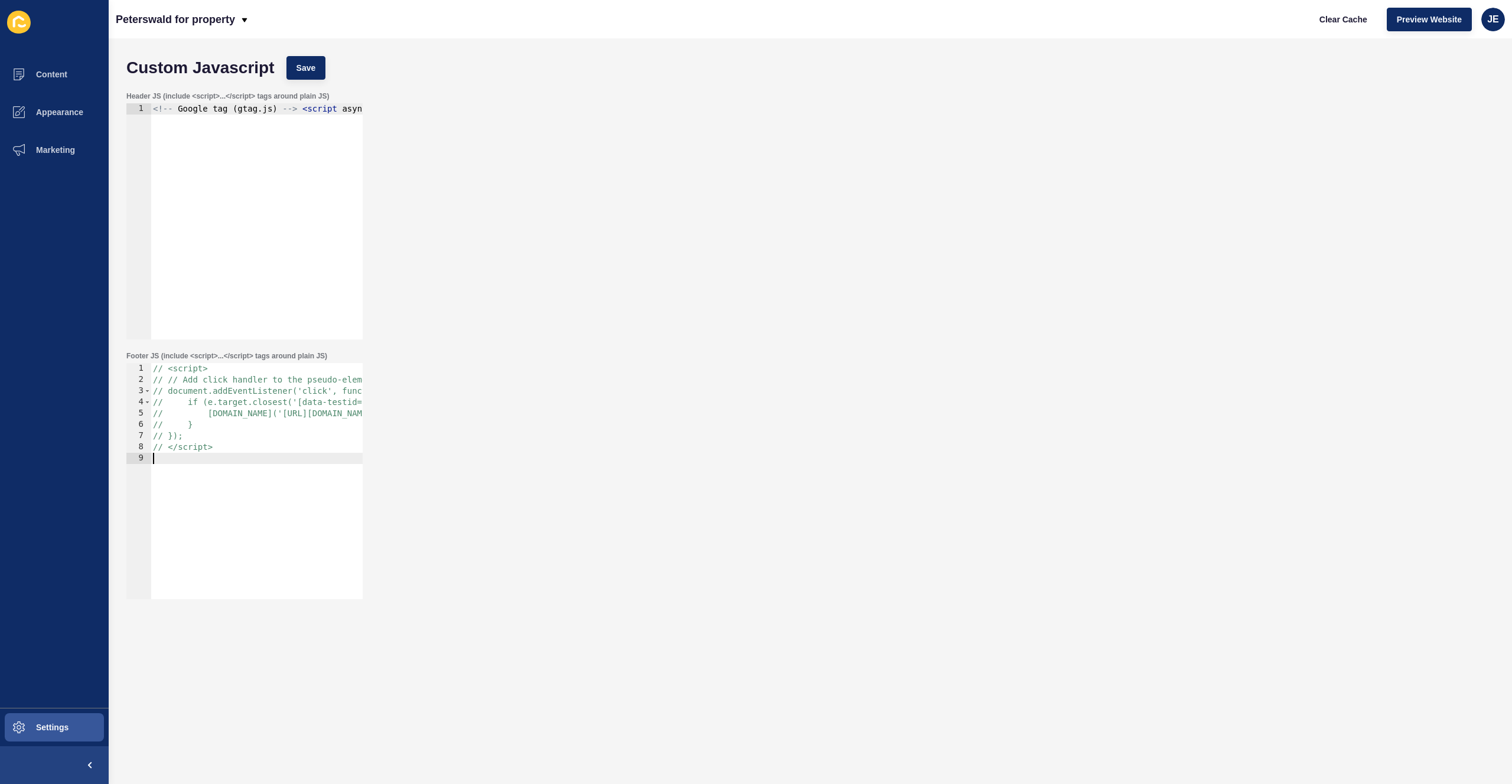
paste textarea "</script>"
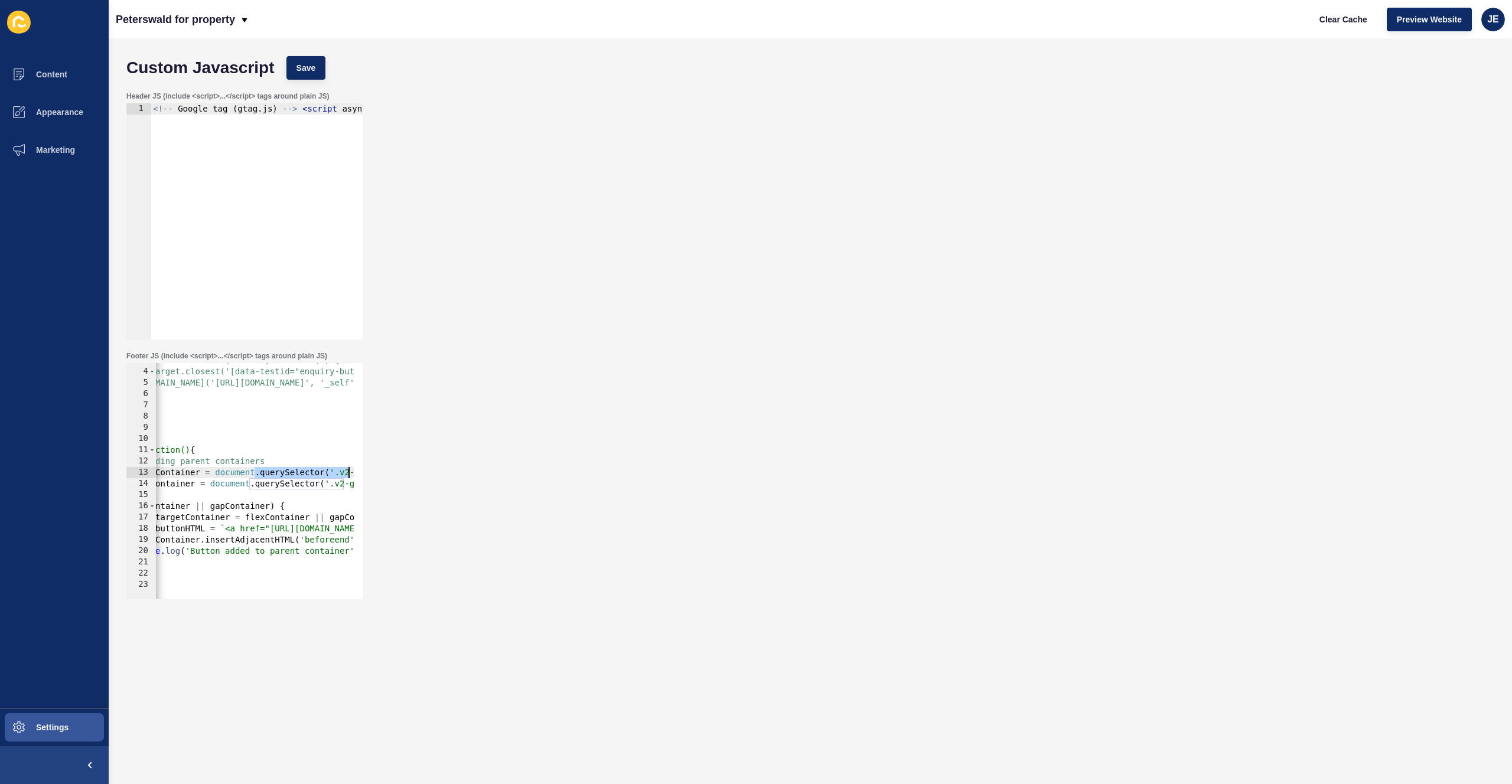
scroll to position [0, 172]
drag, startPoint x: 329, startPoint y: 475, endPoint x: 357, endPoint y: 471, distance: 28.3
click at [362, 471] on div "</script> 3 4 5 6 7 8 9 10 11 12 13 14 15 16 17 18 19 20 21 22 23 // document.a…" at bounding box center [244, 481] width 236 height 236
click at [258, 474] on div "// document.addEventListener('click', function(e) { // if (e.target.closest('[d…" at bounding box center [463, 479] width 958 height 250
drag, startPoint x: 236, startPoint y: 474, endPoint x: 332, endPoint y: 474, distance: 96.0
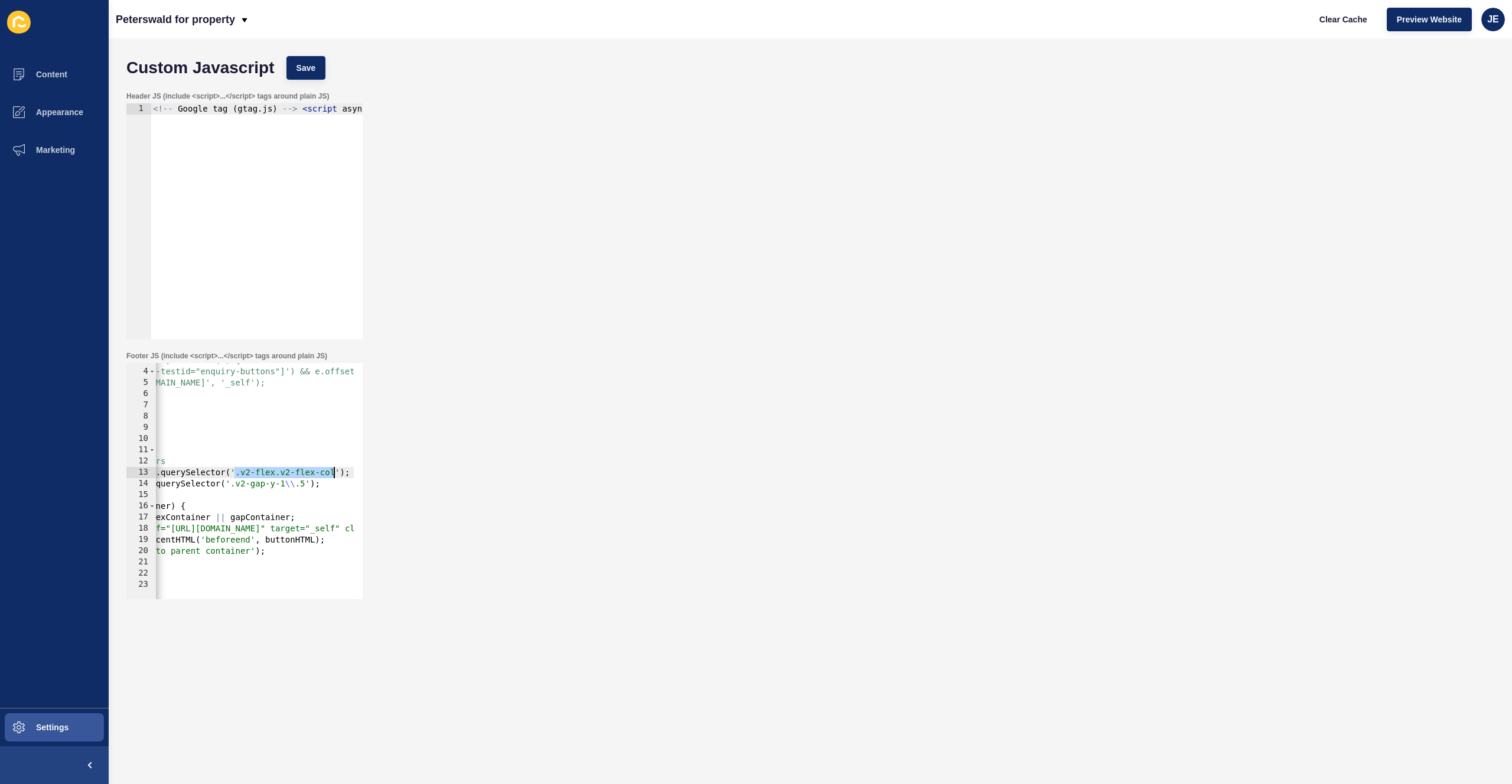
click at [332, 474] on div "// document.addEventListener('click', function(e) { // if (e.target.closest('[d…" at bounding box center [463, 479] width 958 height 250
paste textarea "v2-flex-shrink v2-justify-center md:v2-justify-start v2-w-full v2-gap-2.5"
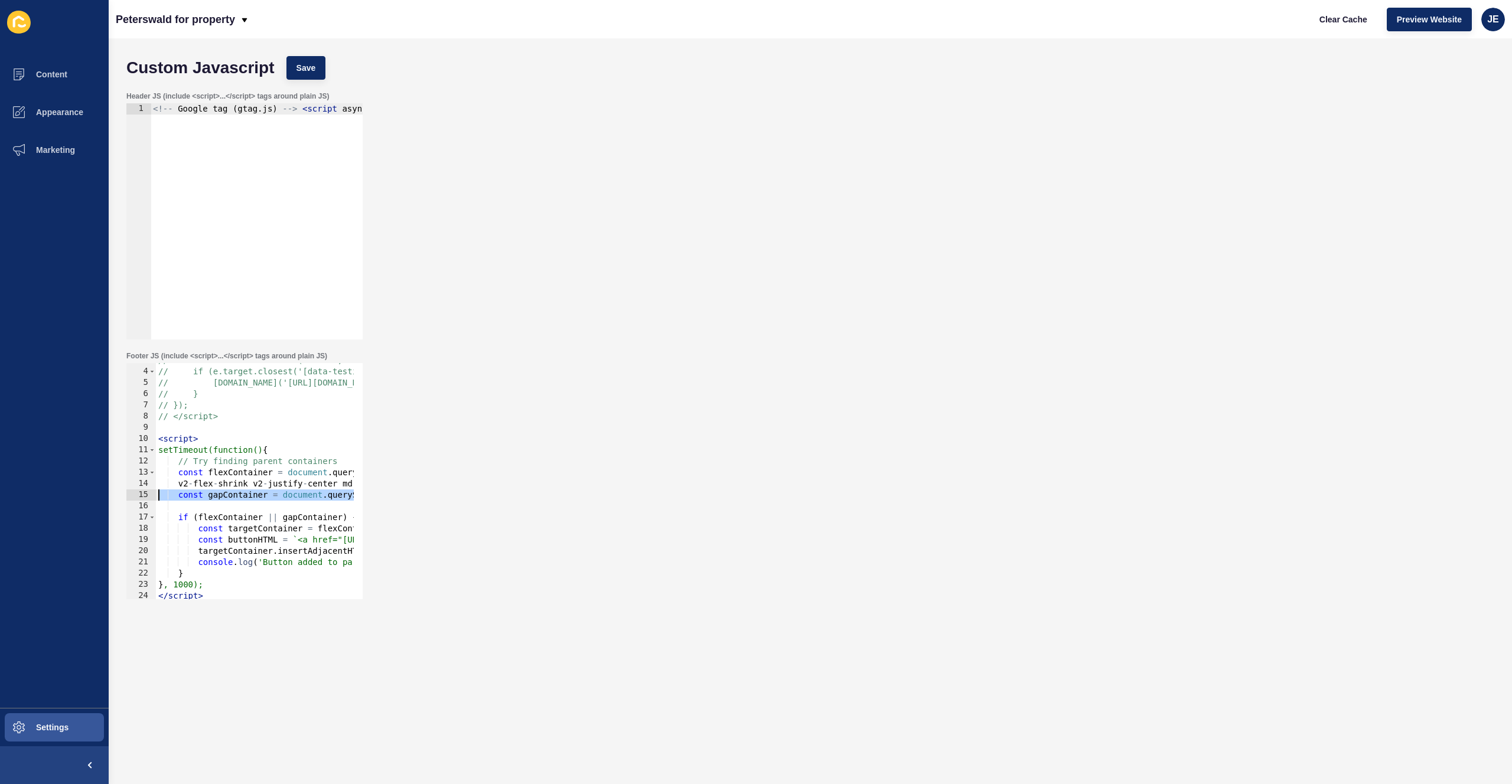
drag, startPoint x: 284, startPoint y: 499, endPoint x: 140, endPoint y: 494, distance: 144.1
click at [140, 494] on div "v2-flex-shrink v2-justify-center md:v2-justify-start v2-w-full v2-gap-2.5'); 3 …" at bounding box center [244, 481] width 236 height 236
drag, startPoint x: 283, startPoint y: 509, endPoint x: 385, endPoint y: 515, distance: 102.2
click at [385, 515] on div "Footer JS (include <script>...</script> tags around plain JS) const gapContaine…" at bounding box center [810, 475] width 1380 height 260
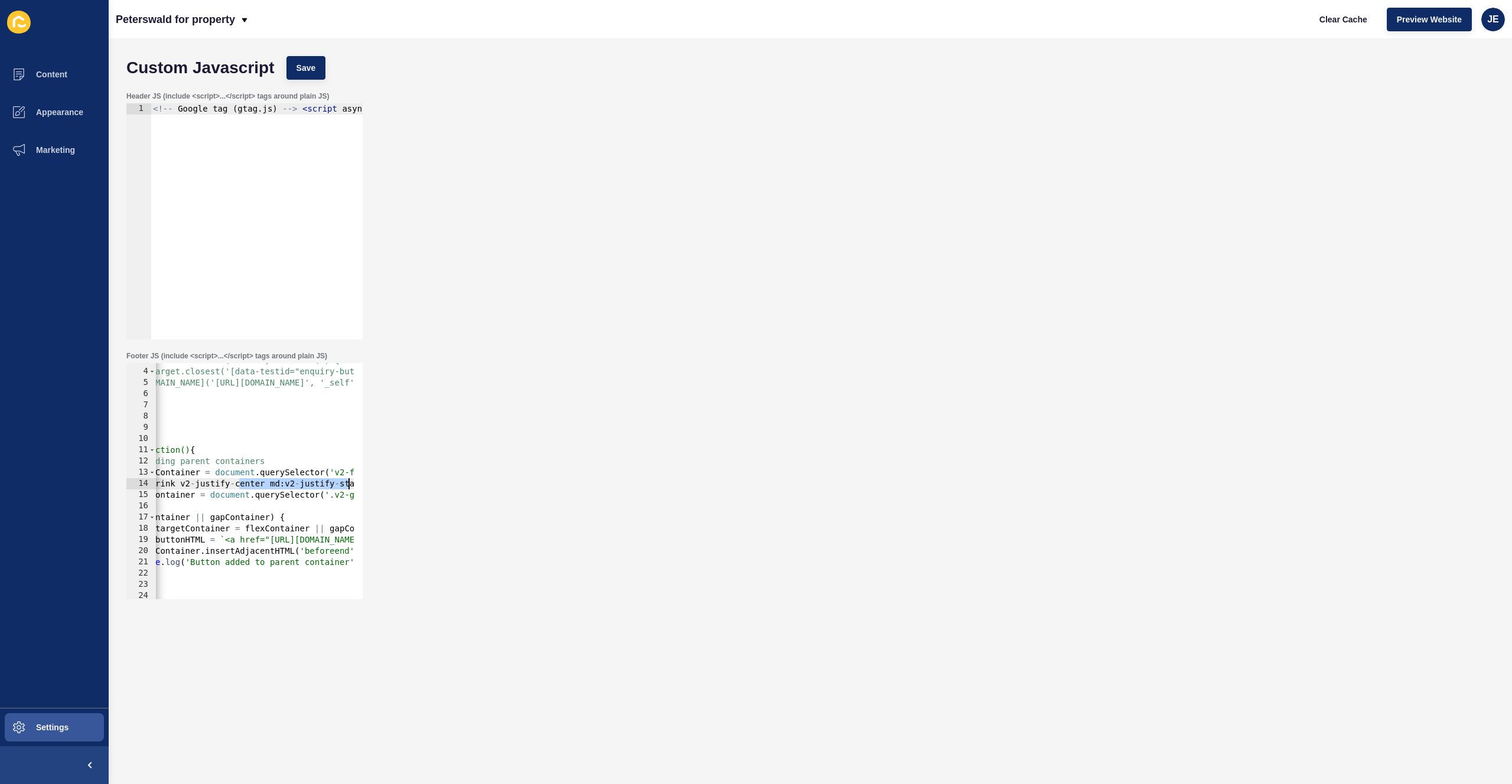
scroll to position [0, 206]
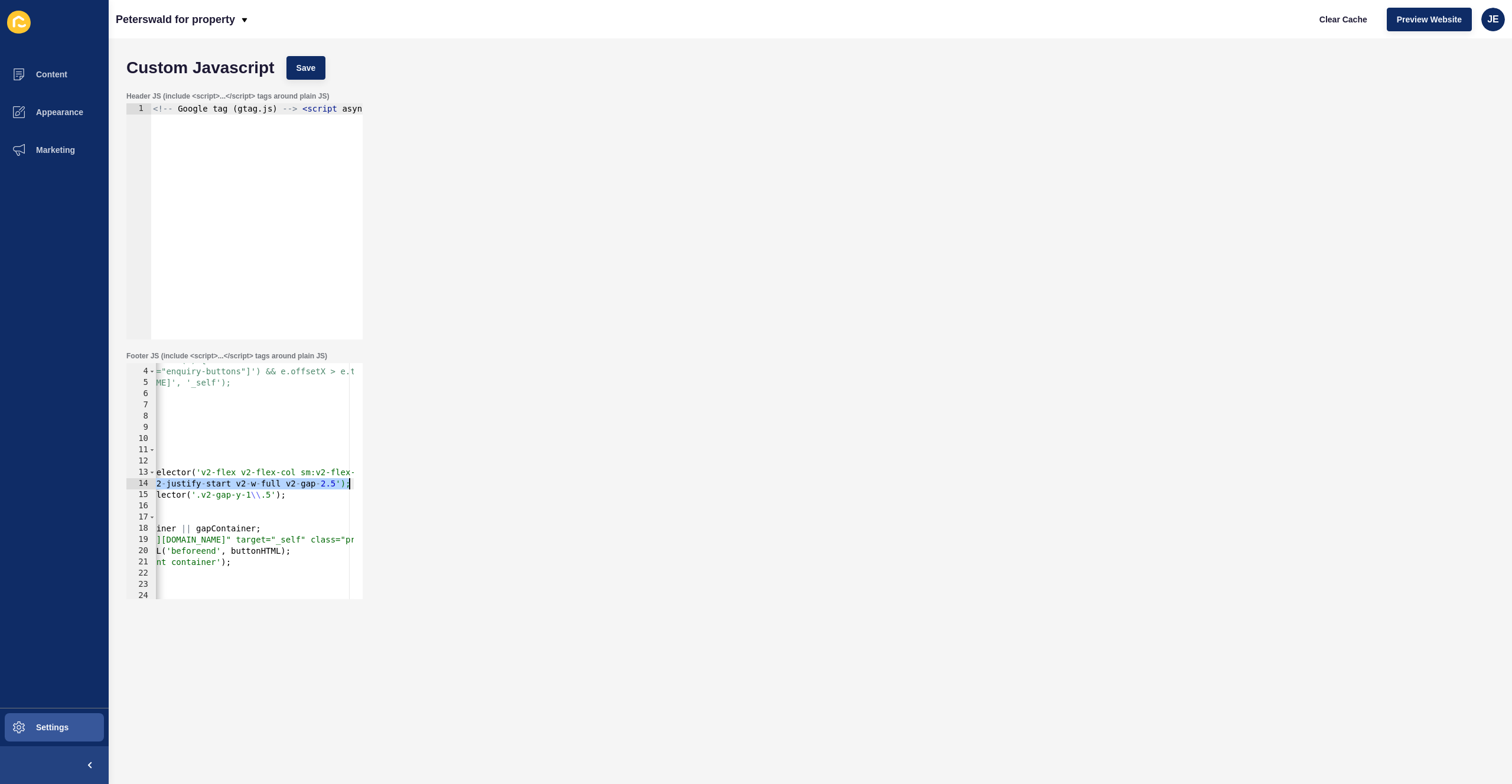
drag, startPoint x: 306, startPoint y: 480, endPoint x: 366, endPoint y: 480, distance: 60.0
click at [366, 480] on div "Footer JS (include <script>...</script> tags around plain JS) if (flexContainer…" at bounding box center [810, 475] width 1380 height 260
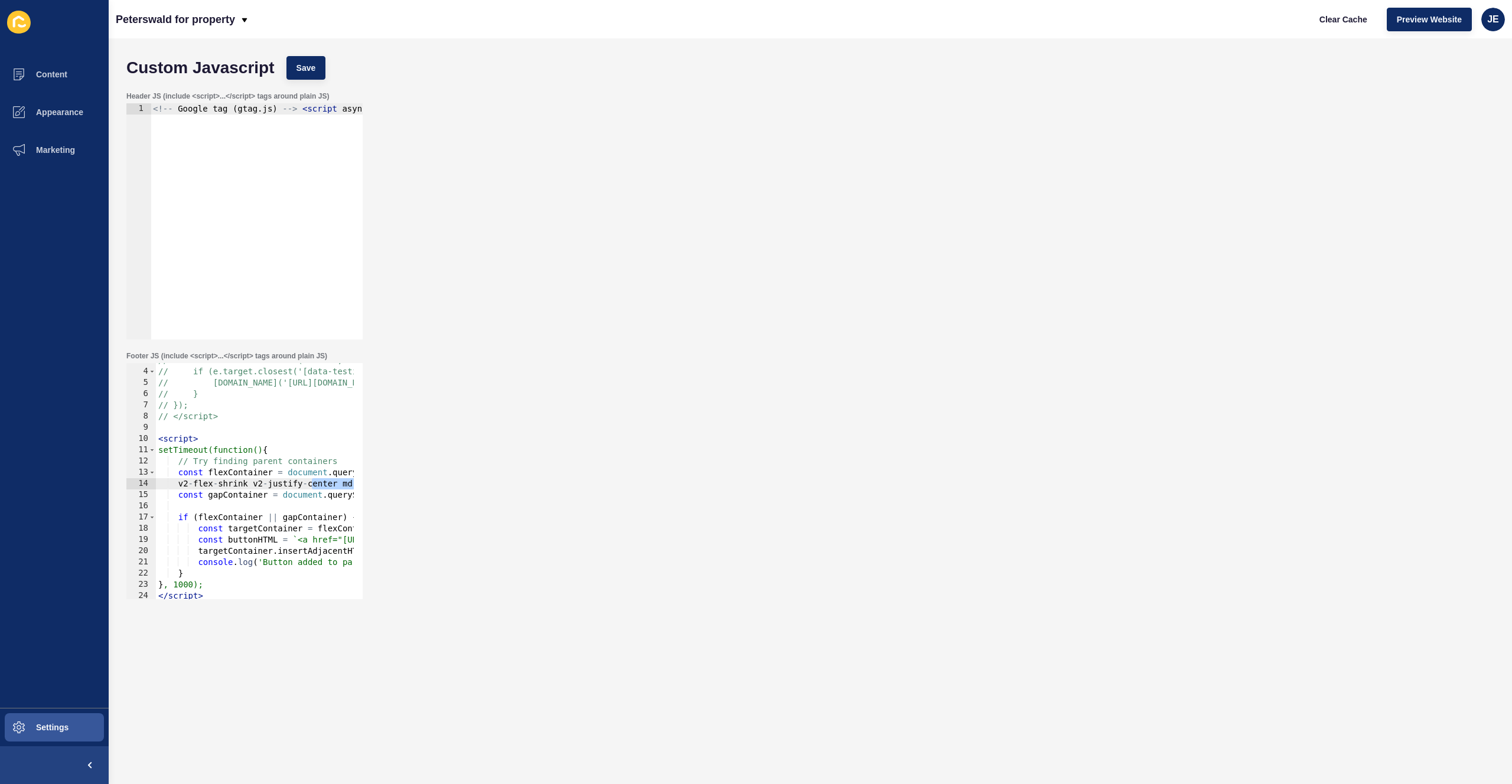
click at [178, 485] on div "// document.addEventListener('click', function(e) { // if (e.target.closest('[d…" at bounding box center [635, 479] width 958 height 250
click at [242, 485] on div "// document.addEventListener('click', function(e) { // if (e.target.closest('[d…" at bounding box center [635, 479] width 958 height 250
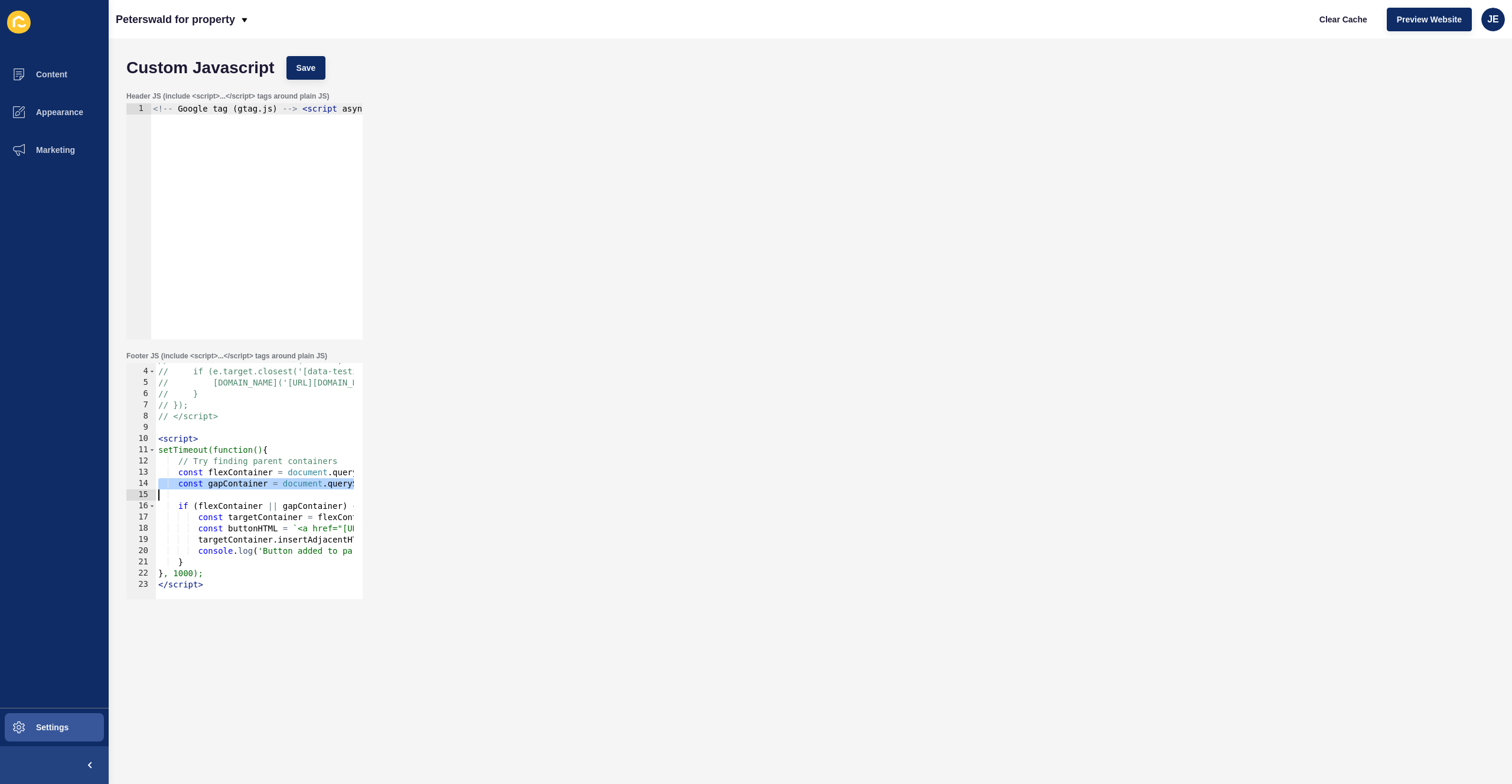
type textarea "const gapContainer = document.querySelector('.v2-gap-y-1\\.5');"
click at [292, 507] on div "// // Add click handler to the pseudo-element's parent // document.addEventList…" at bounding box center [635, 479] width 958 height 250
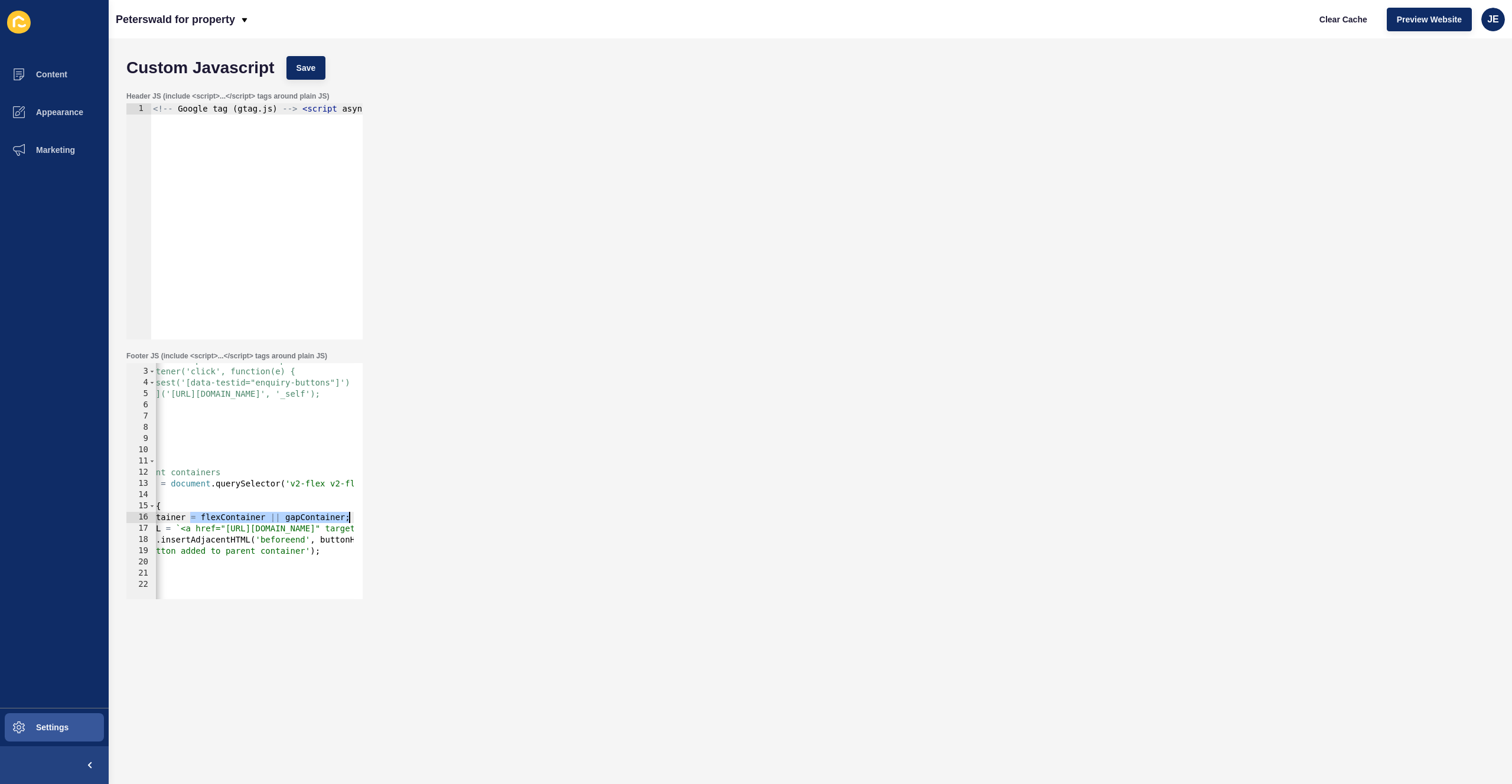
drag, startPoint x: 310, startPoint y: 515, endPoint x: 377, endPoint y: 516, distance: 67.0
click at [377, 516] on div "Footer JS (include <script>...</script> tags around plain JS) if (flexContainer…" at bounding box center [810, 475] width 1380 height 260
click at [320, 515] on div "// // Add click handler to the pseudo-element's parent // document.addEventList…" at bounding box center [518, 479] width 958 height 250
type textarea "const targetContainer = flexContainer;"
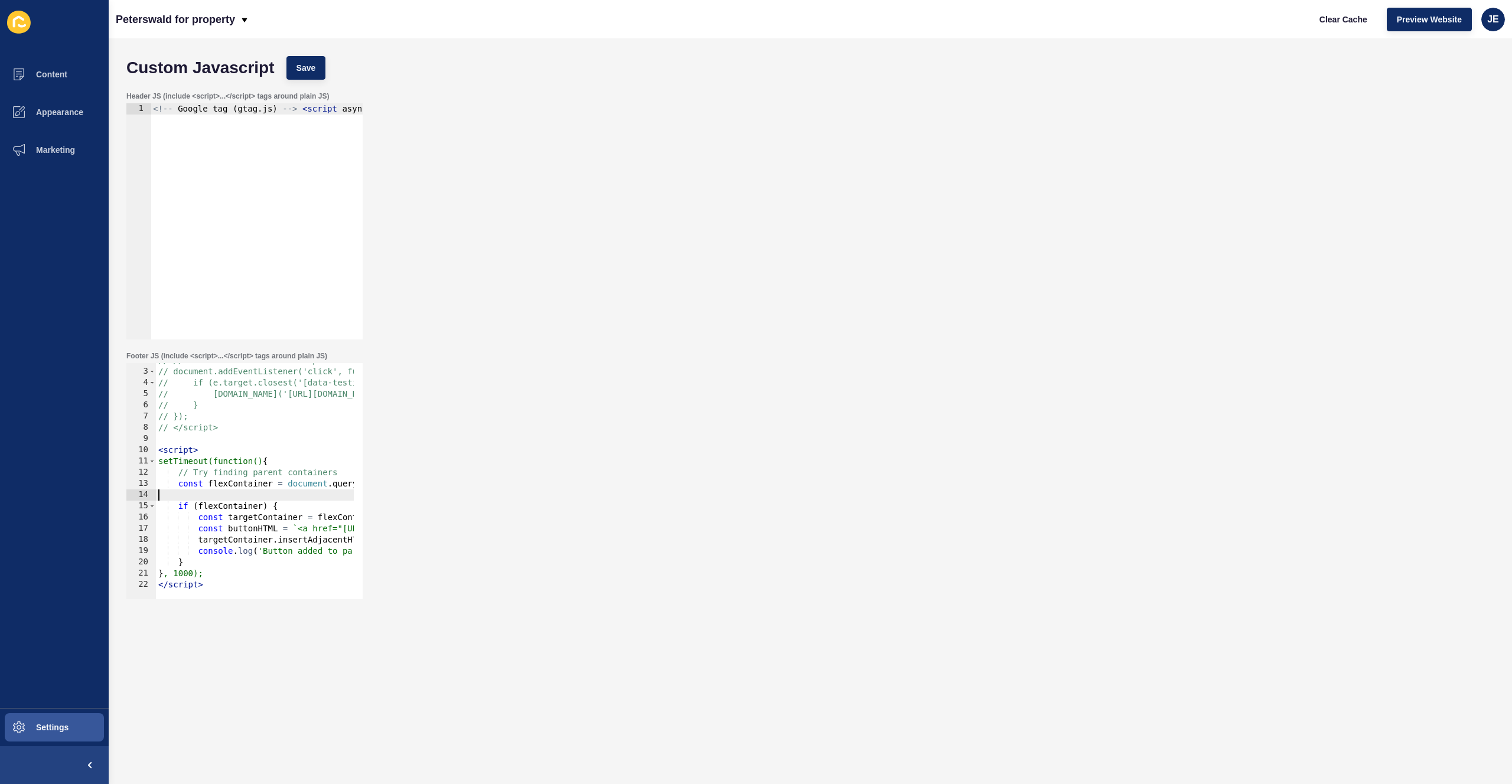
scroll to position [0, 0]
drag, startPoint x: 267, startPoint y: 497, endPoint x: 101, endPoint y: 497, distance: 166.0
click at [101, 497] on div "Content Appearance Marketing Settings Peterswald for property Clear Cache Previ…" at bounding box center [756, 392] width 1512 height 784
click at [306, 67] on span "Save" at bounding box center [306, 67] width 19 height 12
click at [1331, 19] on span "Clear Cache" at bounding box center [1343, 19] width 48 height 12
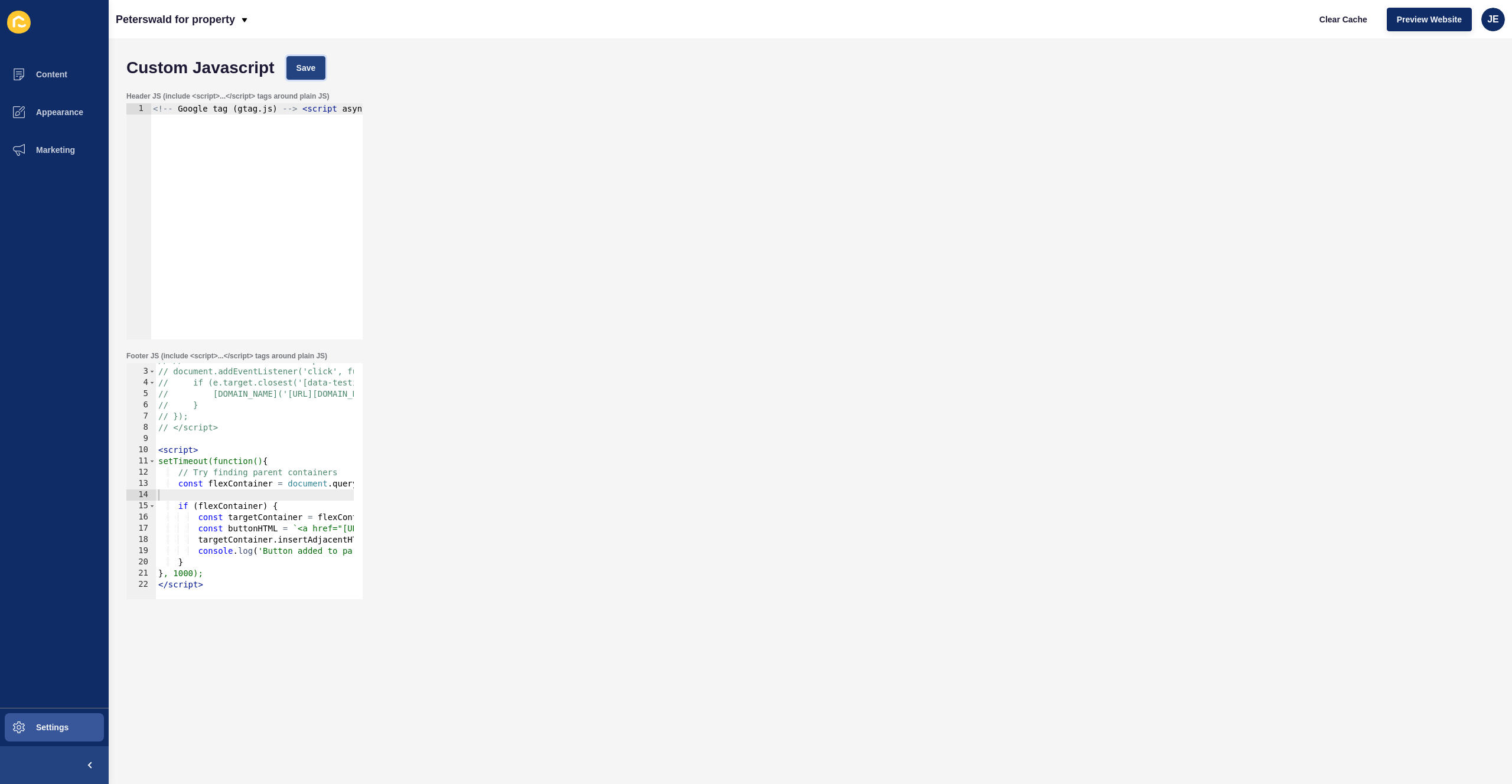
click at [306, 71] on span "Save" at bounding box center [306, 67] width 19 height 12
drag, startPoint x: 1349, startPoint y: 22, endPoint x: 1293, endPoint y: 24, distance: 56.0
click at [1349, 21] on span "Clear Cache" at bounding box center [1343, 19] width 48 height 12
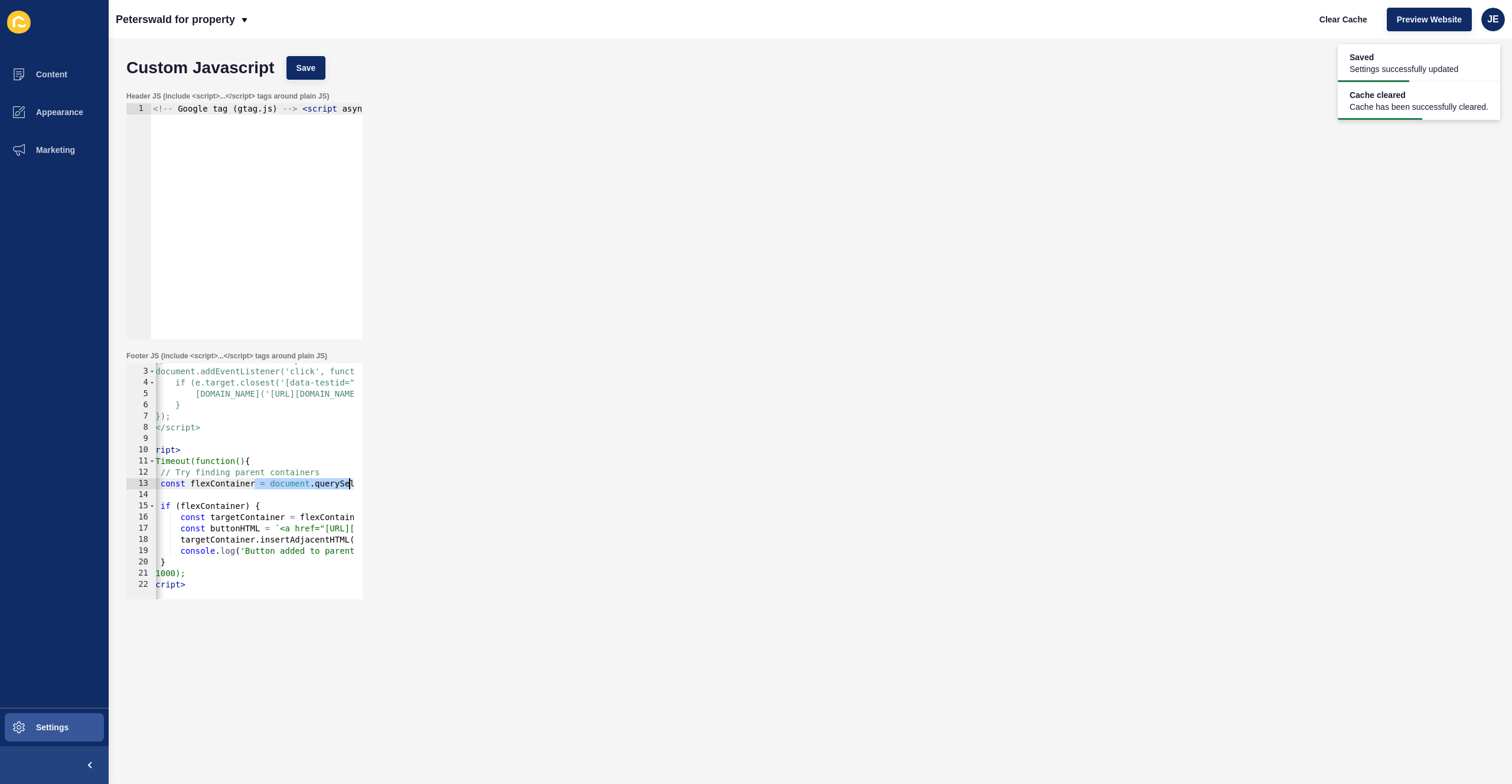
drag, startPoint x: 275, startPoint y: 480, endPoint x: 381, endPoint y: 480, distance: 106.0
click at [381, 480] on div "Footer JS (include <script>...</script> tags around plain JS) const flexContain…" at bounding box center [810, 475] width 1380 height 260
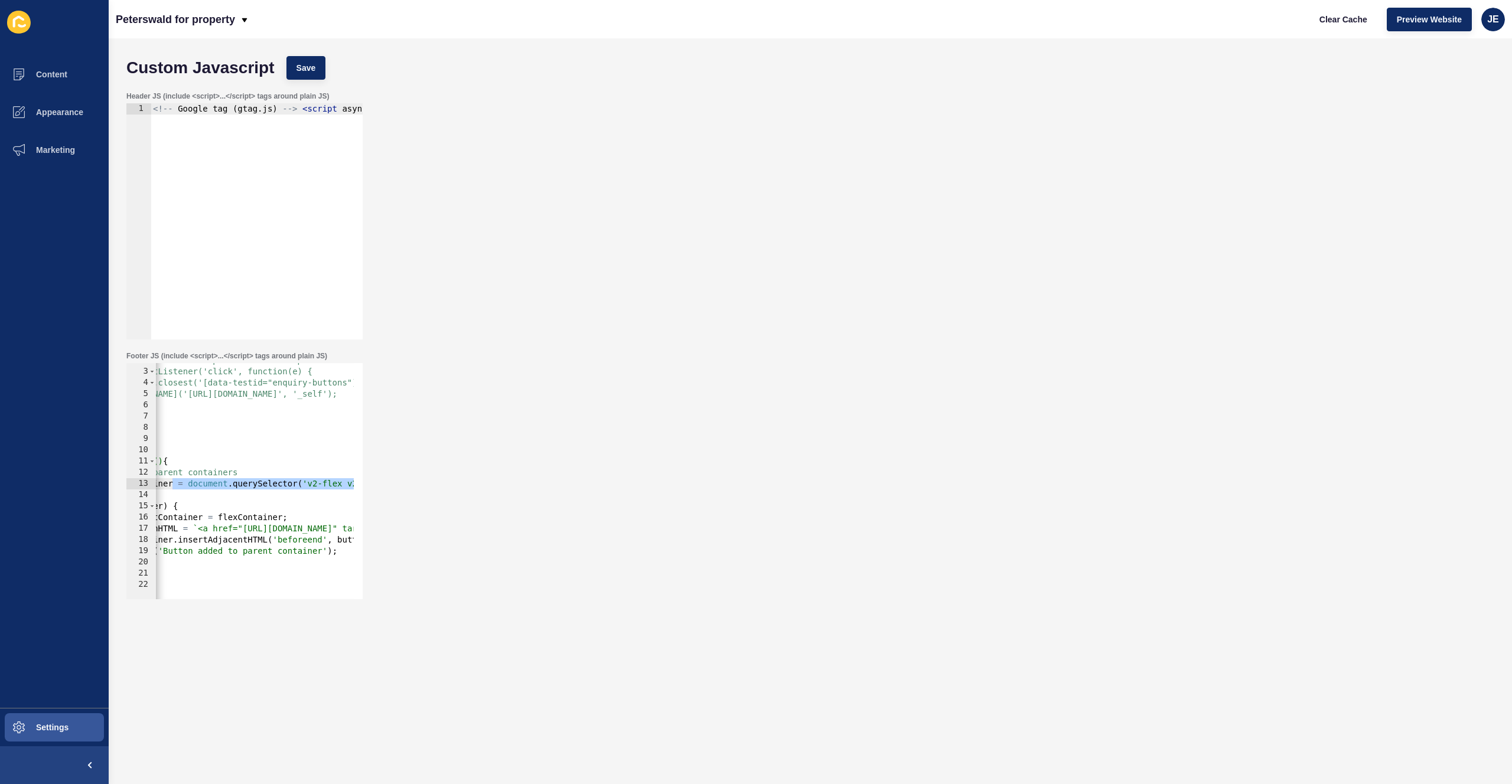
click at [269, 486] on div "// // Add click handler to the pseudo-element's parent // document.addEventList…" at bounding box center [535, 479] width 958 height 250
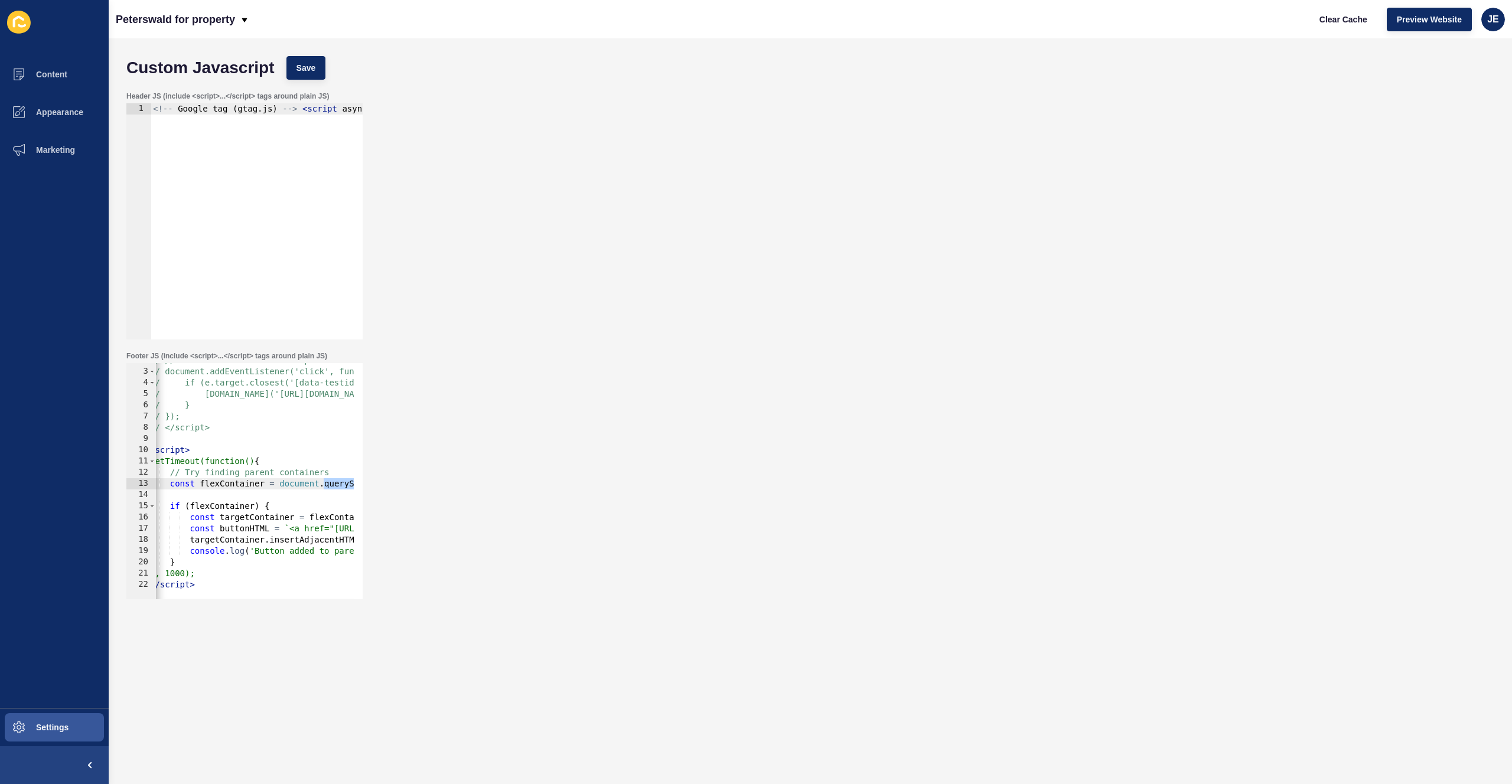
scroll to position [0, 0]
click at [318, 84] on div "Custom Javascript Save" at bounding box center [810, 68] width 1380 height 36
click at [317, 74] on button "Save" at bounding box center [306, 68] width 39 height 24
click at [1323, 18] on span "Clear Cache" at bounding box center [1343, 19] width 48 height 12
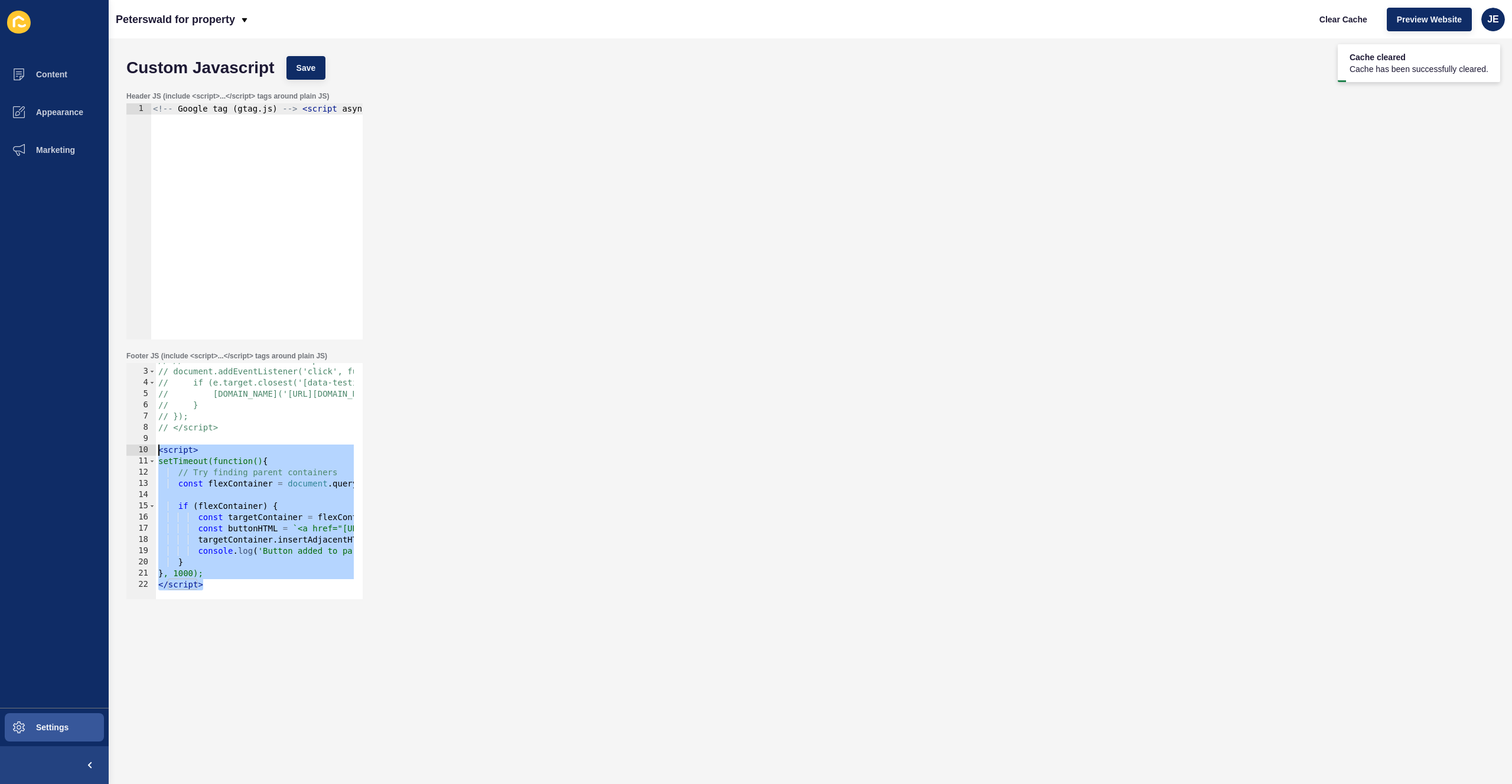
drag, startPoint x: 216, startPoint y: 583, endPoint x: 109, endPoint y: 446, distance: 173.8
click at [109, 446] on div "Custom Javascript Save Header JS (include <script>...</script> tags around plai…" at bounding box center [810, 411] width 1404 height 746
type textarea "<script> setTimeout(function() {"
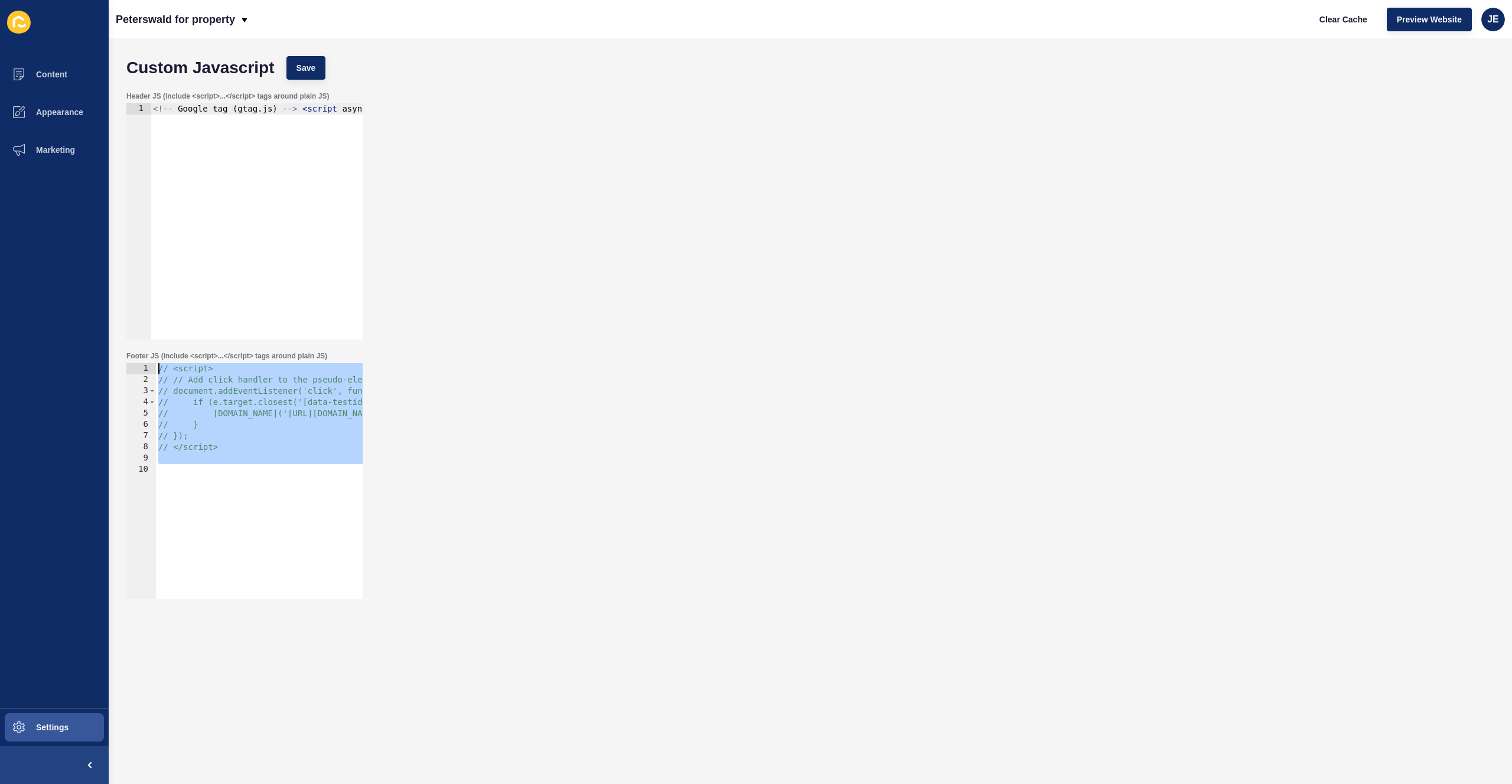
drag, startPoint x: 218, startPoint y: 469, endPoint x: 95, endPoint y: 350, distance: 171.1
click at [95, 350] on div "Content Appearance Marketing Settings Peterswald for property Clear Cache Previ…" at bounding box center [756, 392] width 1512 height 784
click at [320, 69] on button "Save" at bounding box center [306, 68] width 39 height 24
click at [226, 448] on div "< script > // Add click handler to the pseudo-element's parent document.addEven…" at bounding box center [417, 488] width 521 height 250
type textarea "</script>"
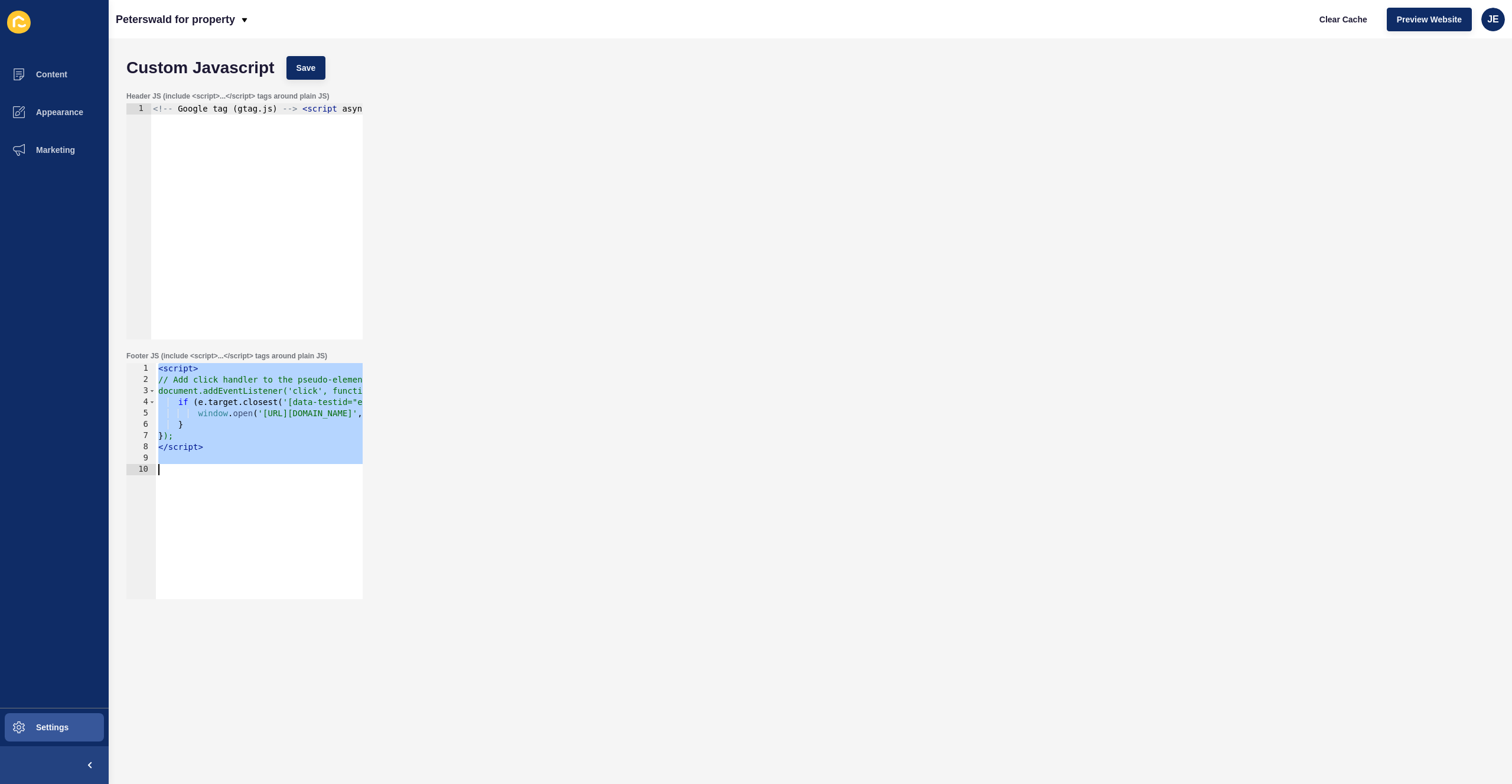
paste textarea "</script>"
type textarea "</script>"
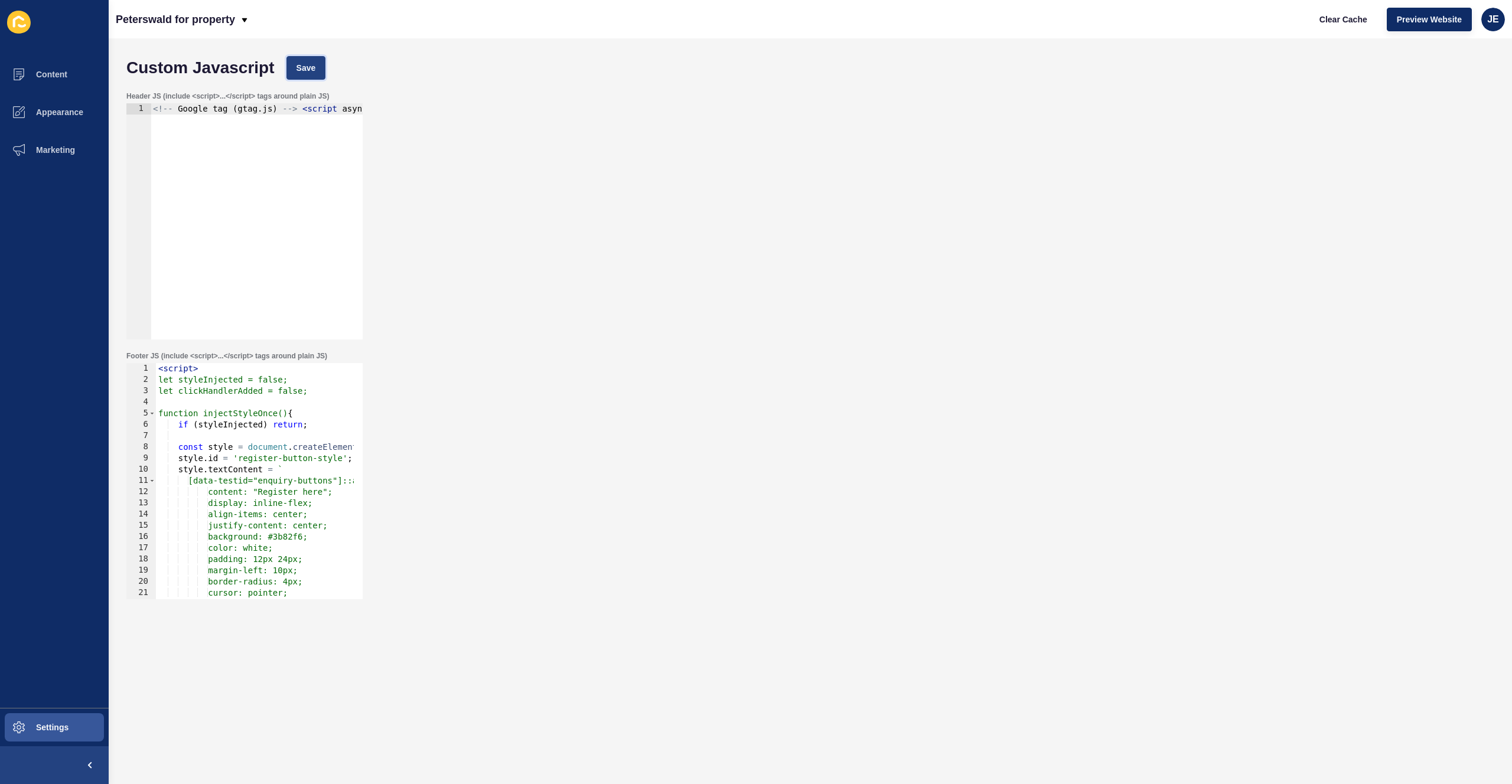
click at [309, 72] on span "Save" at bounding box center [306, 67] width 19 height 12
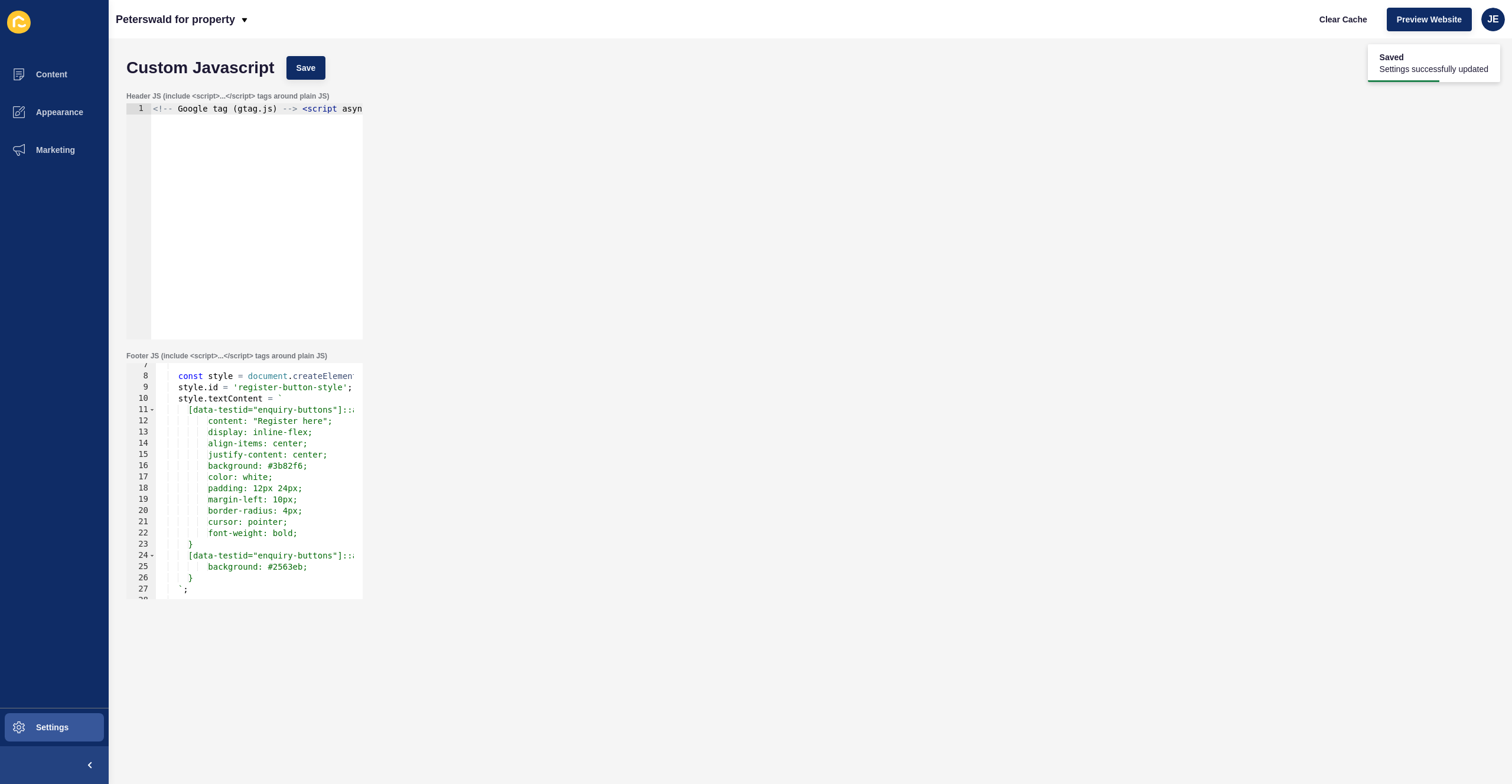
scroll to position [248, 0]
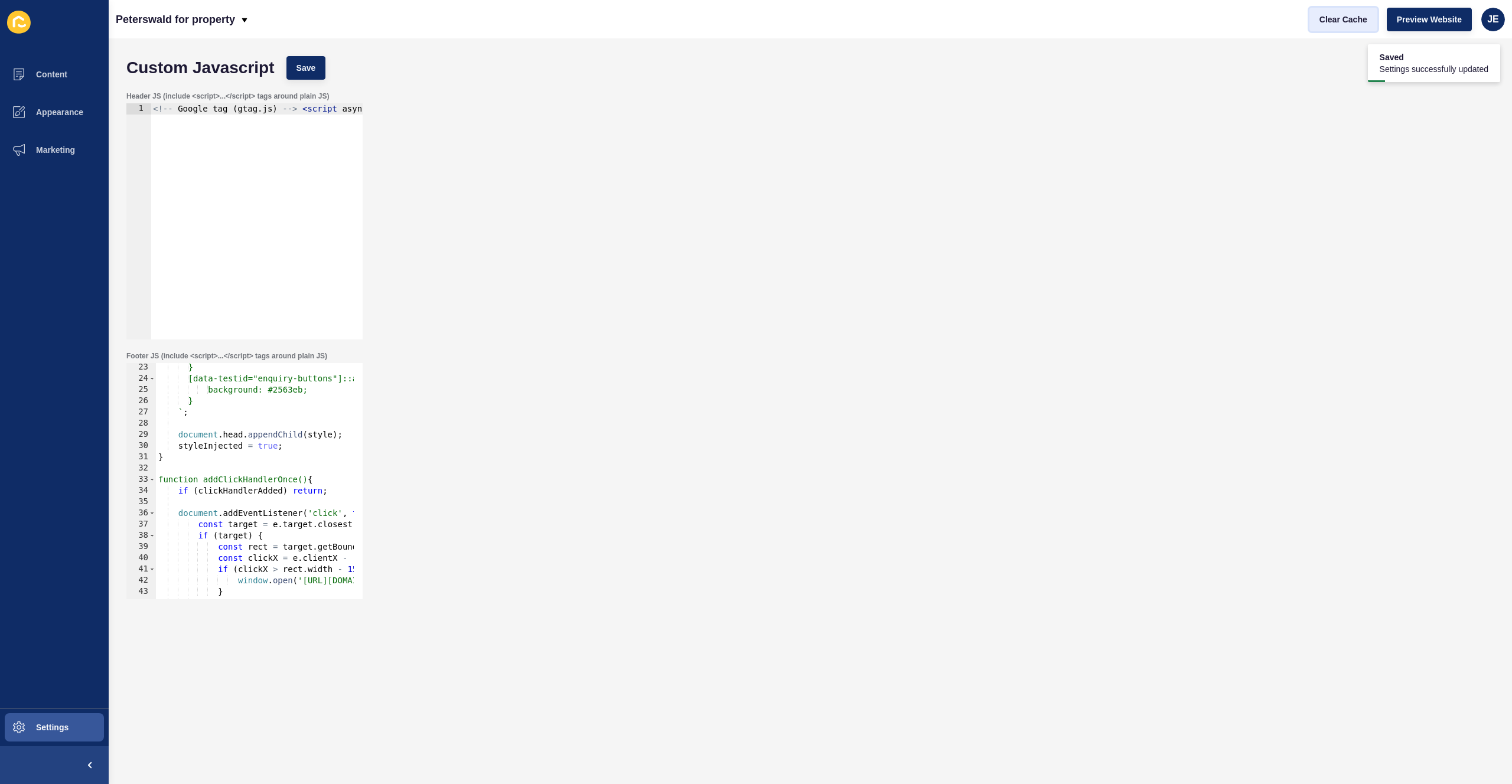
click at [1350, 24] on span "Clear Cache" at bounding box center [1343, 19] width 48 height 12
click at [50, 710] on button "Settings" at bounding box center [54, 727] width 108 height 38
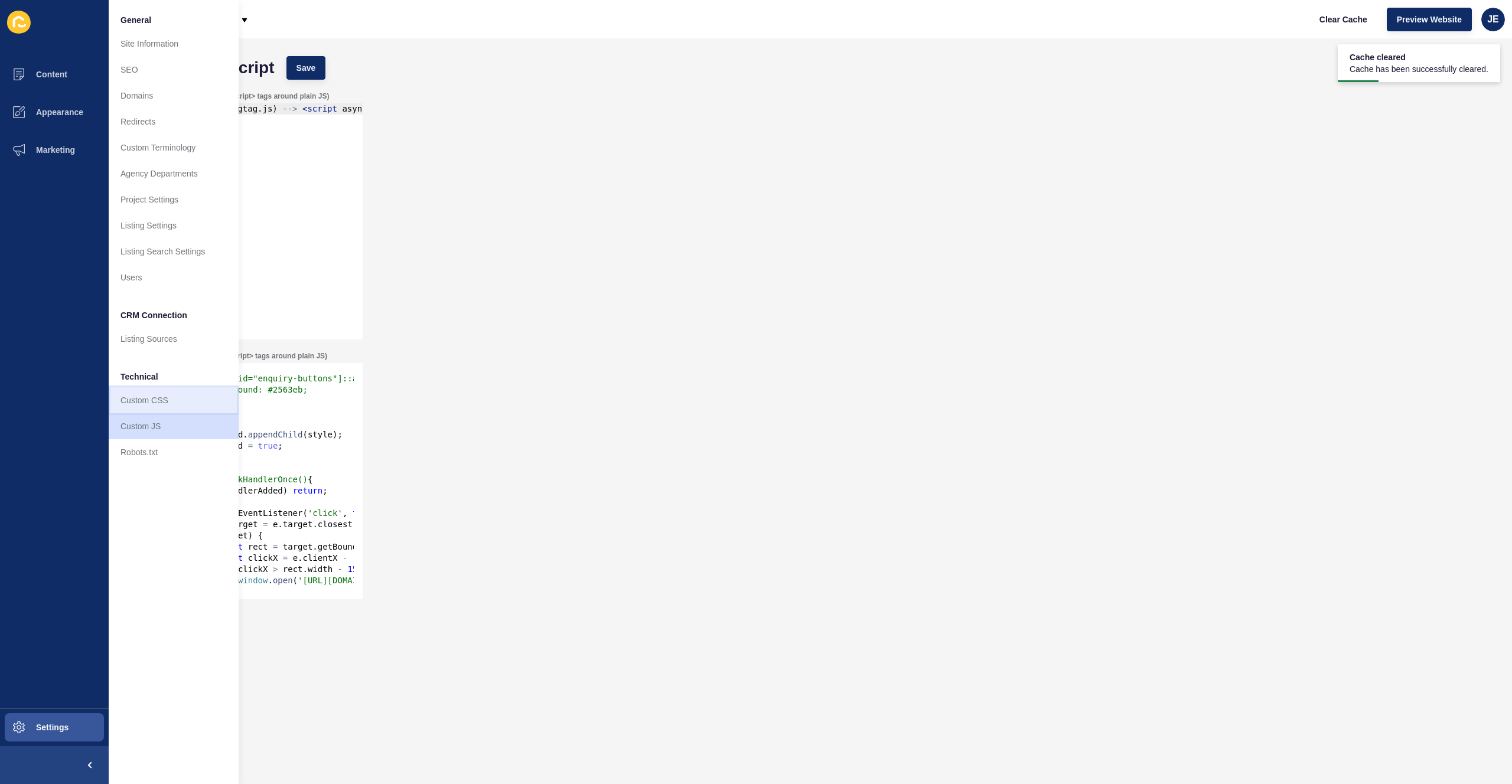
click at [154, 401] on link "Custom CSS" at bounding box center [173, 400] width 130 height 26
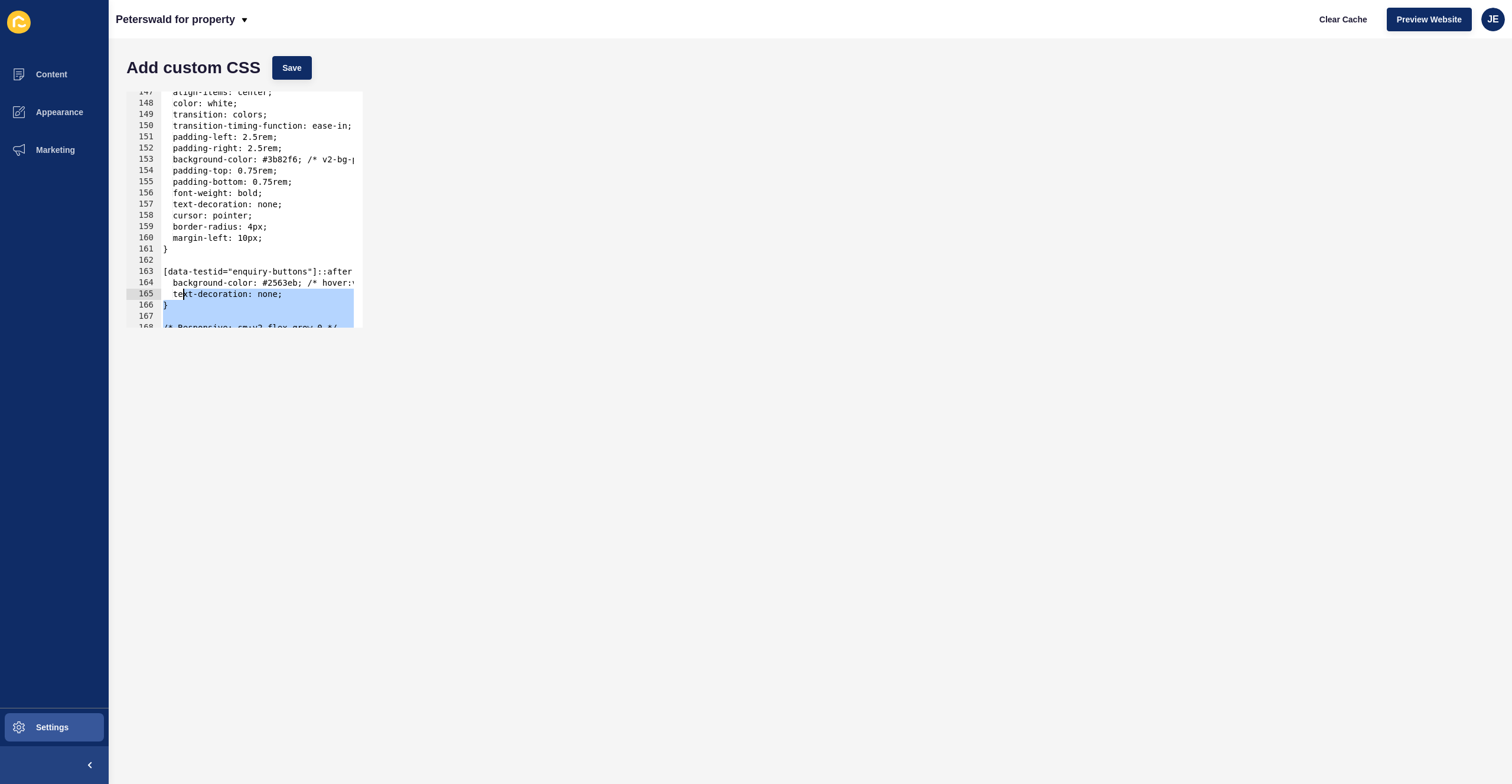
scroll to position [1536, 0]
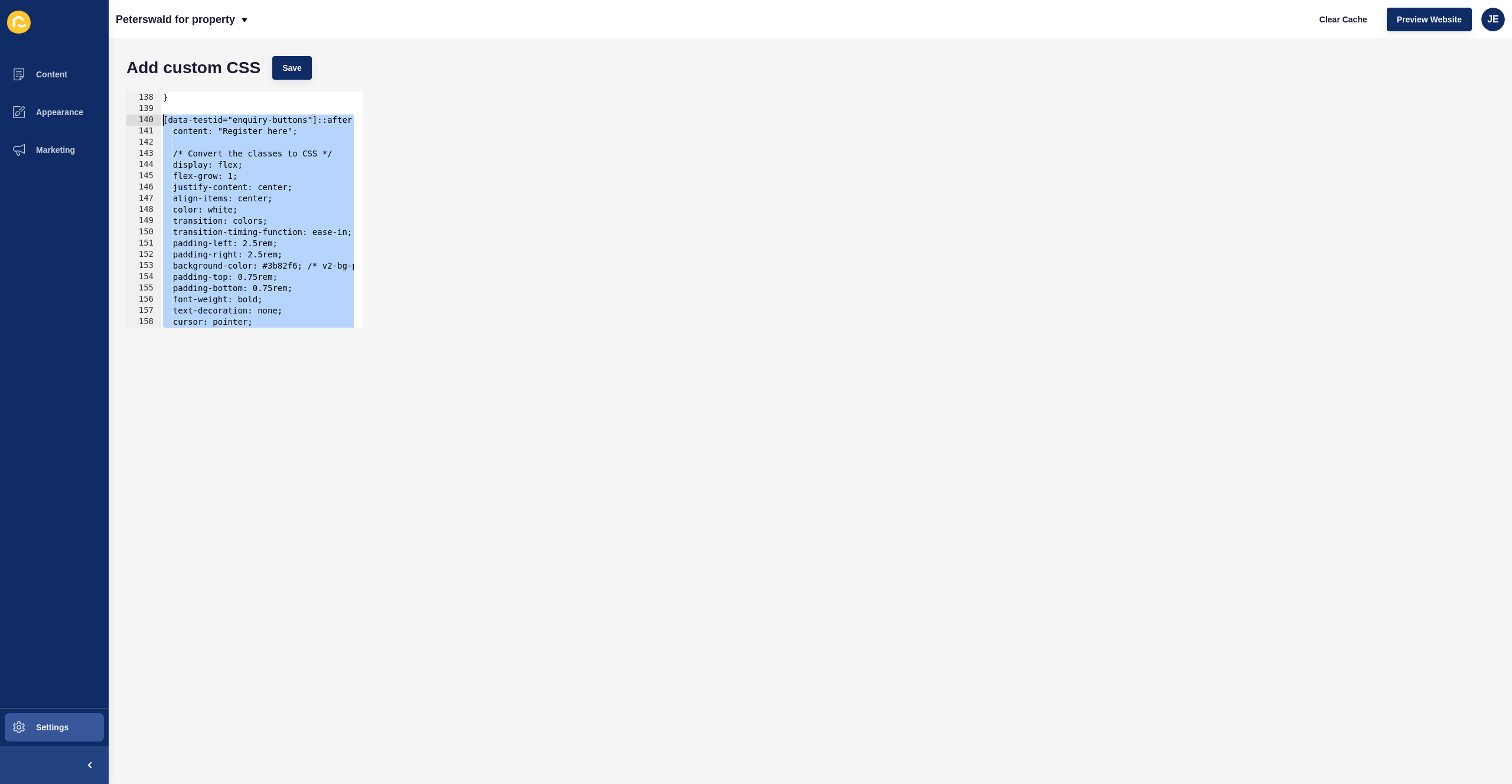
drag, startPoint x: 203, startPoint y: 310, endPoint x: 133, endPoint y: 124, distance: 198.7
click at [133, 124] on div "} 137 138 139 140 141 142 143 144 145 146 147 148 149 150 151 152 153 154 155 1…" at bounding box center [244, 209] width 236 height 236
type textarea "[data-testid="enquiry-buttons"]::after { content: "Register here";"
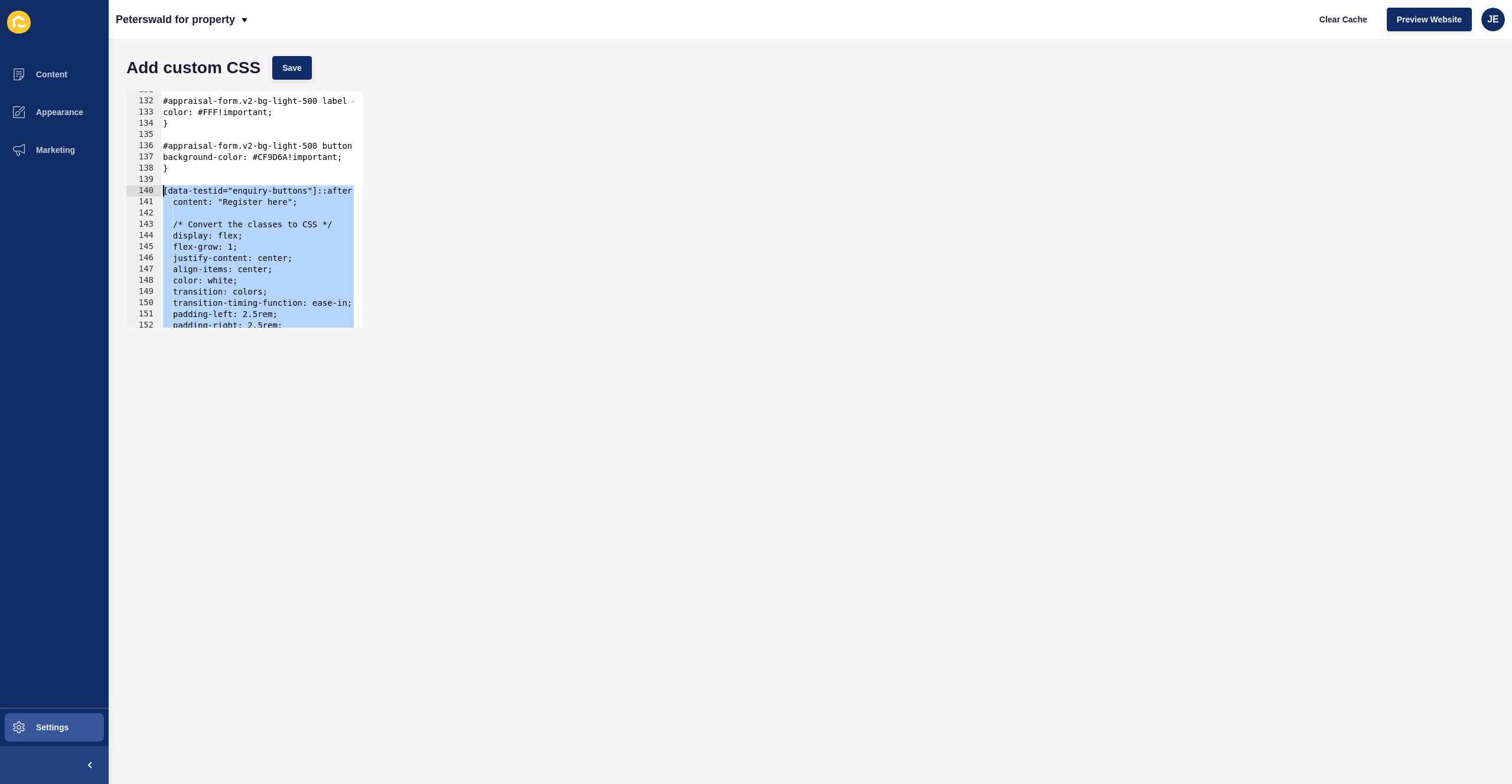
scroll to position [1343, 0]
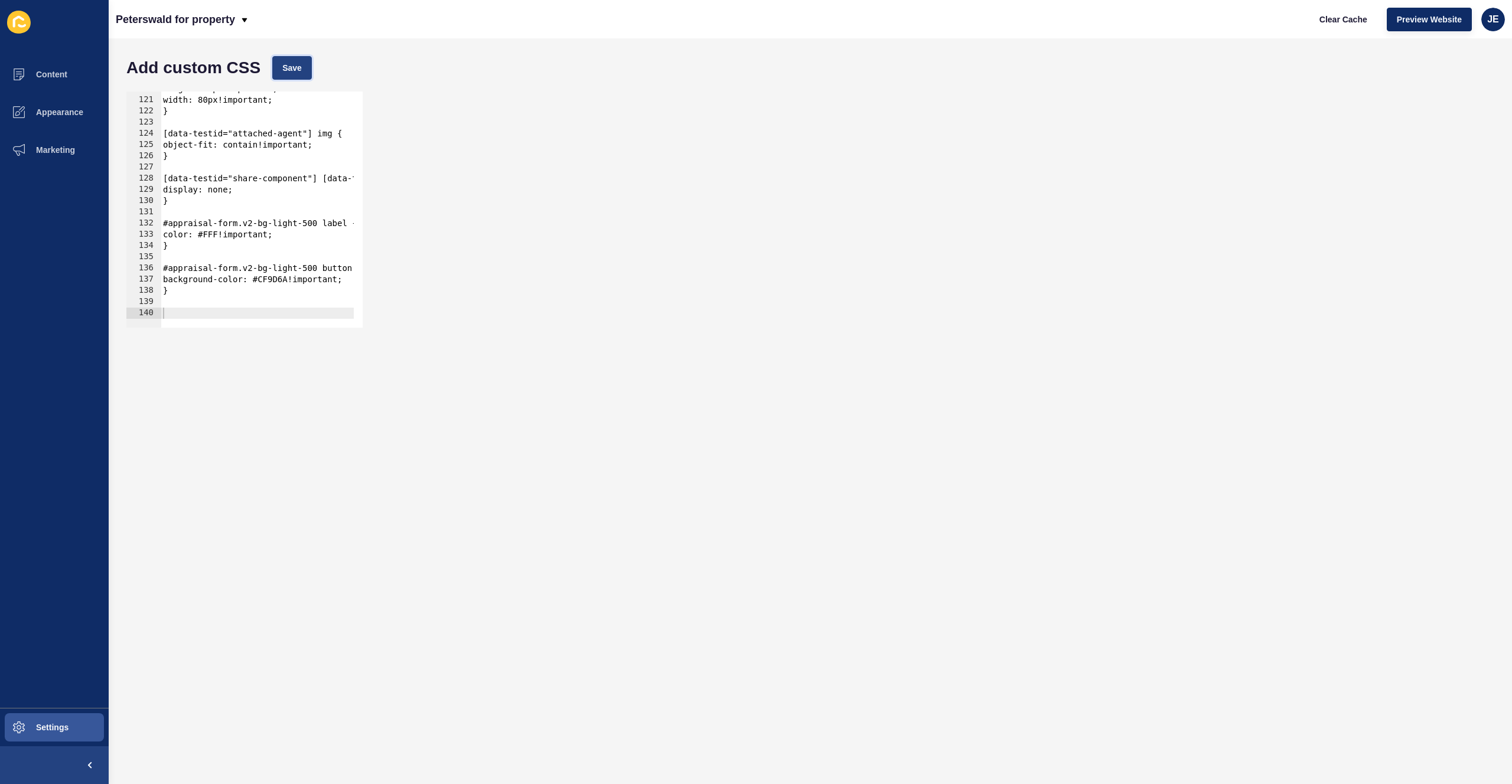
click at [279, 69] on button "Save" at bounding box center [292, 68] width 39 height 24
click at [1336, 19] on span "Clear Cache" at bounding box center [1343, 19] width 48 height 12
click at [282, 71] on span "Save" at bounding box center [292, 67] width 19 height 12
click at [1364, 24] on span "Clear Cache" at bounding box center [1343, 19] width 48 height 12
click at [1324, 28] on button "Clear Cache" at bounding box center [1343, 19] width 68 height 24
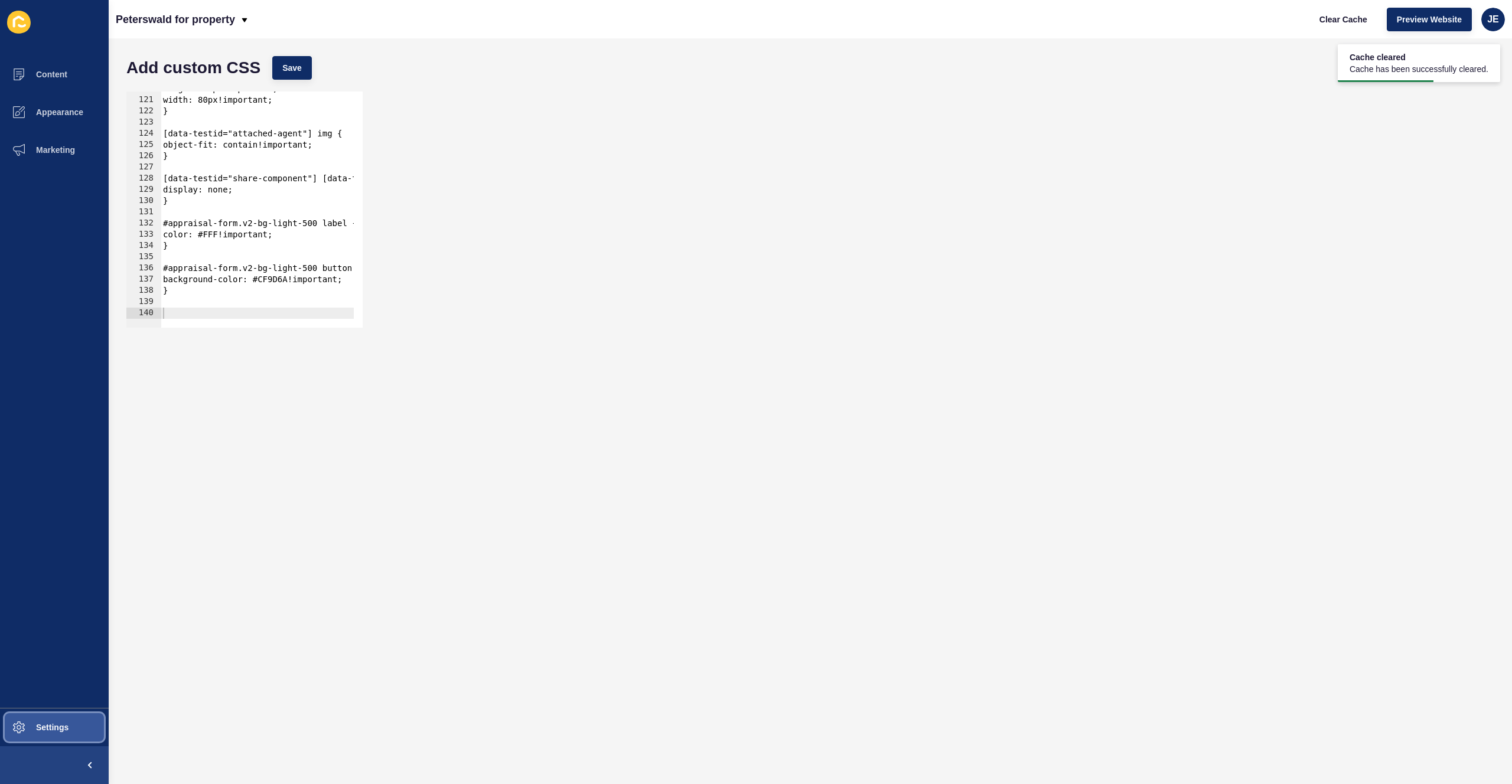
click at [54, 720] on button "Settings" at bounding box center [54, 727] width 108 height 38
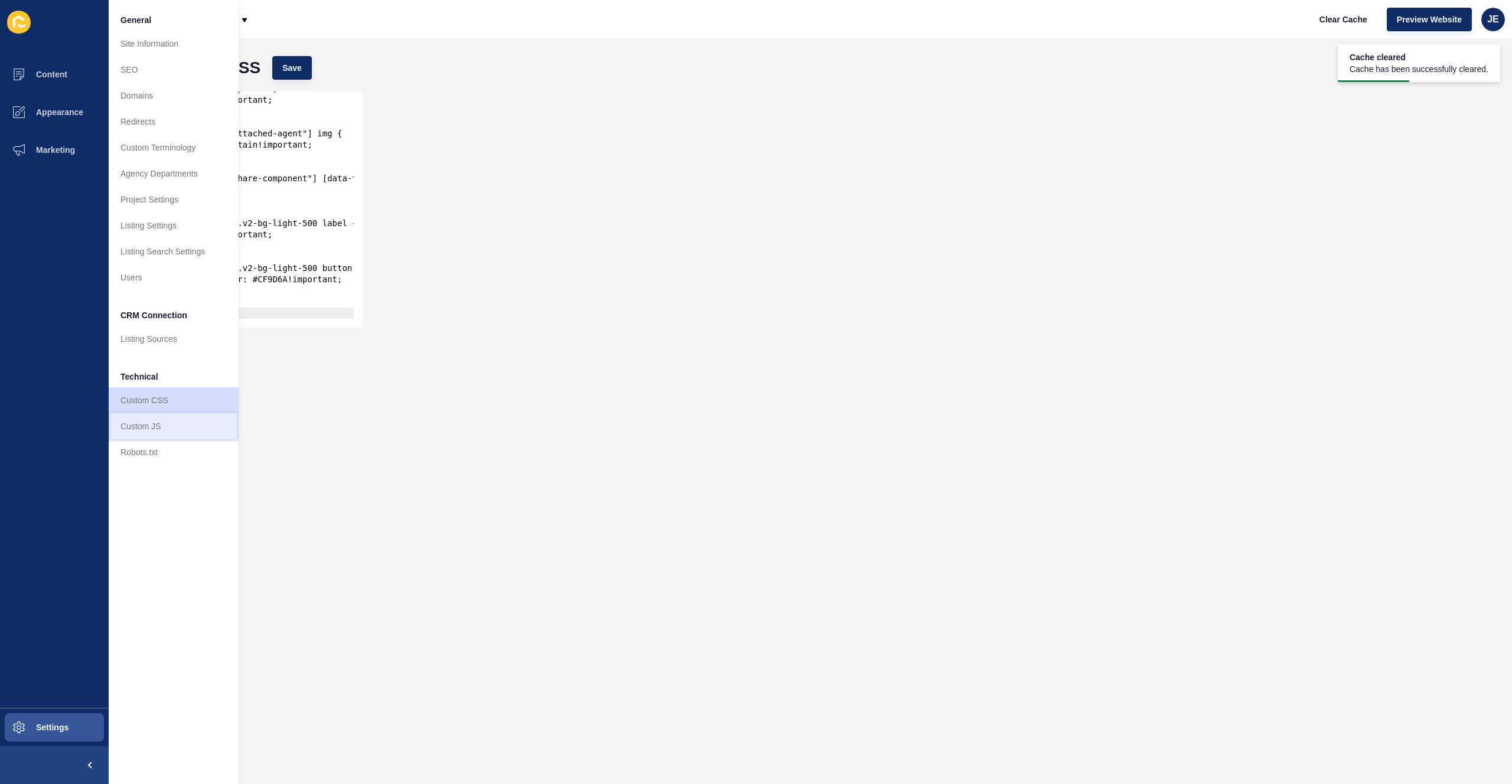
click at [161, 423] on link "Custom JS" at bounding box center [173, 426] width 130 height 26
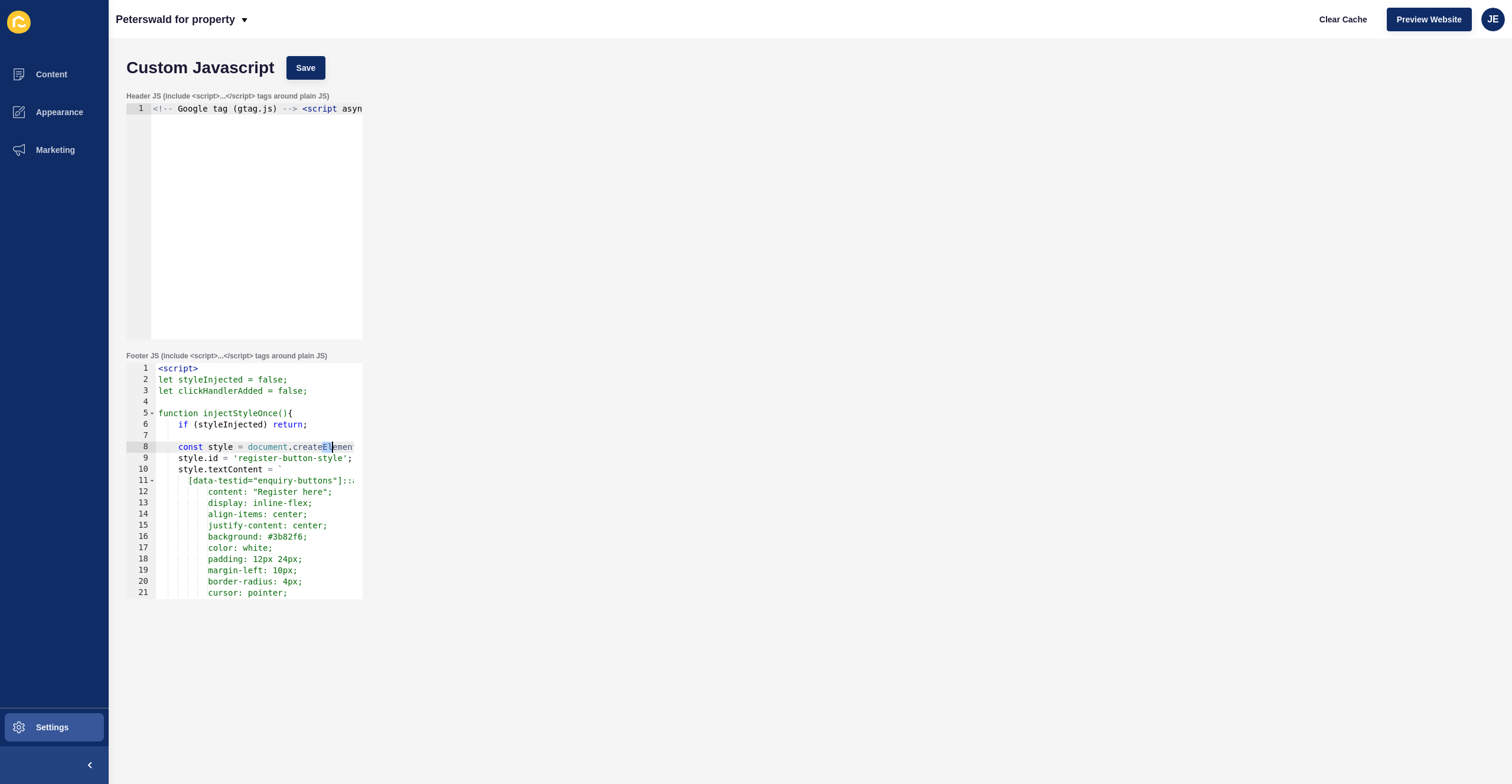
scroll to position [0, 57]
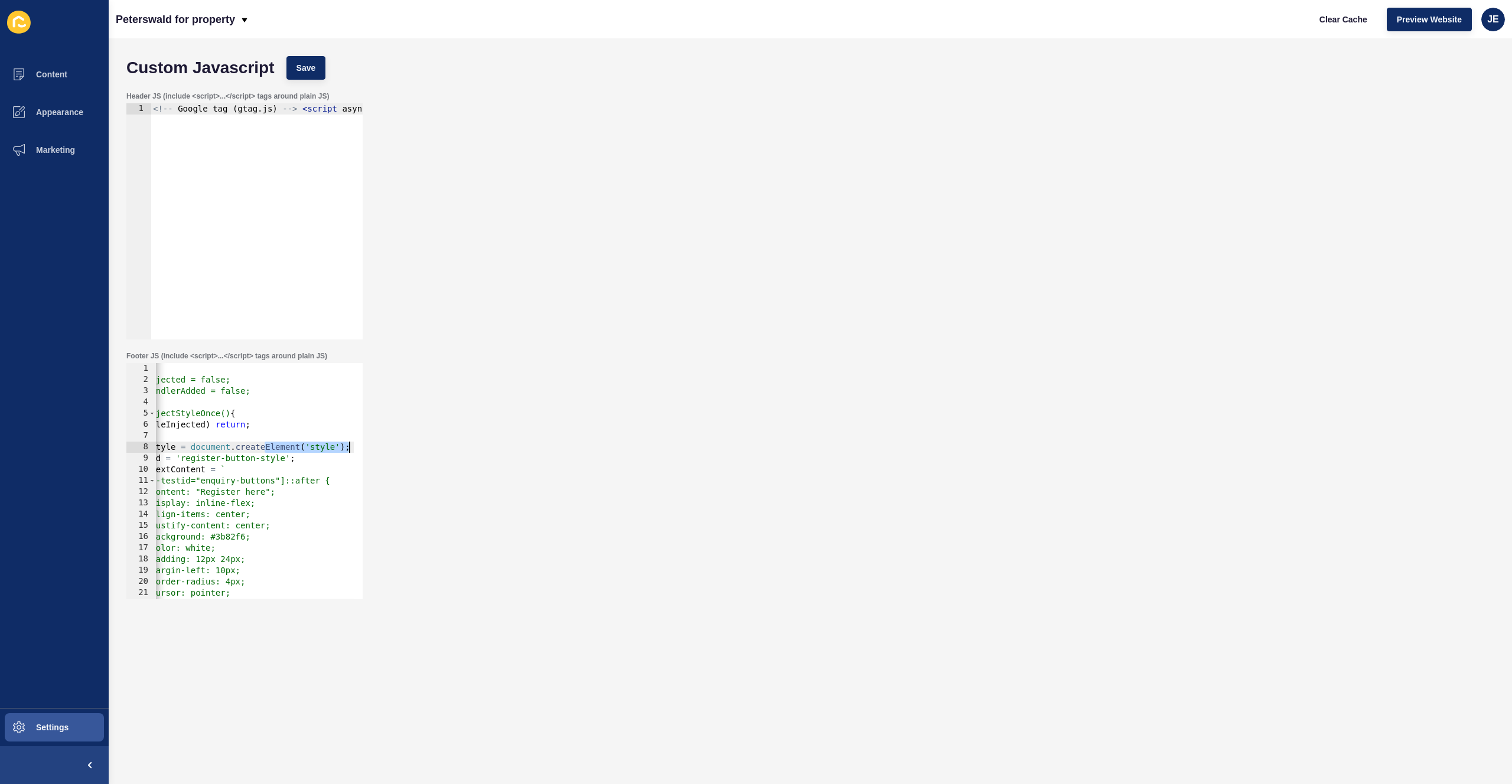
drag, startPoint x: 320, startPoint y: 451, endPoint x: 403, endPoint y: 443, distance: 83.4
click at [403, 443] on div "Footer JS (include <script>...</script> tags around plain JS) const style = doc…" at bounding box center [810, 475] width 1380 height 260
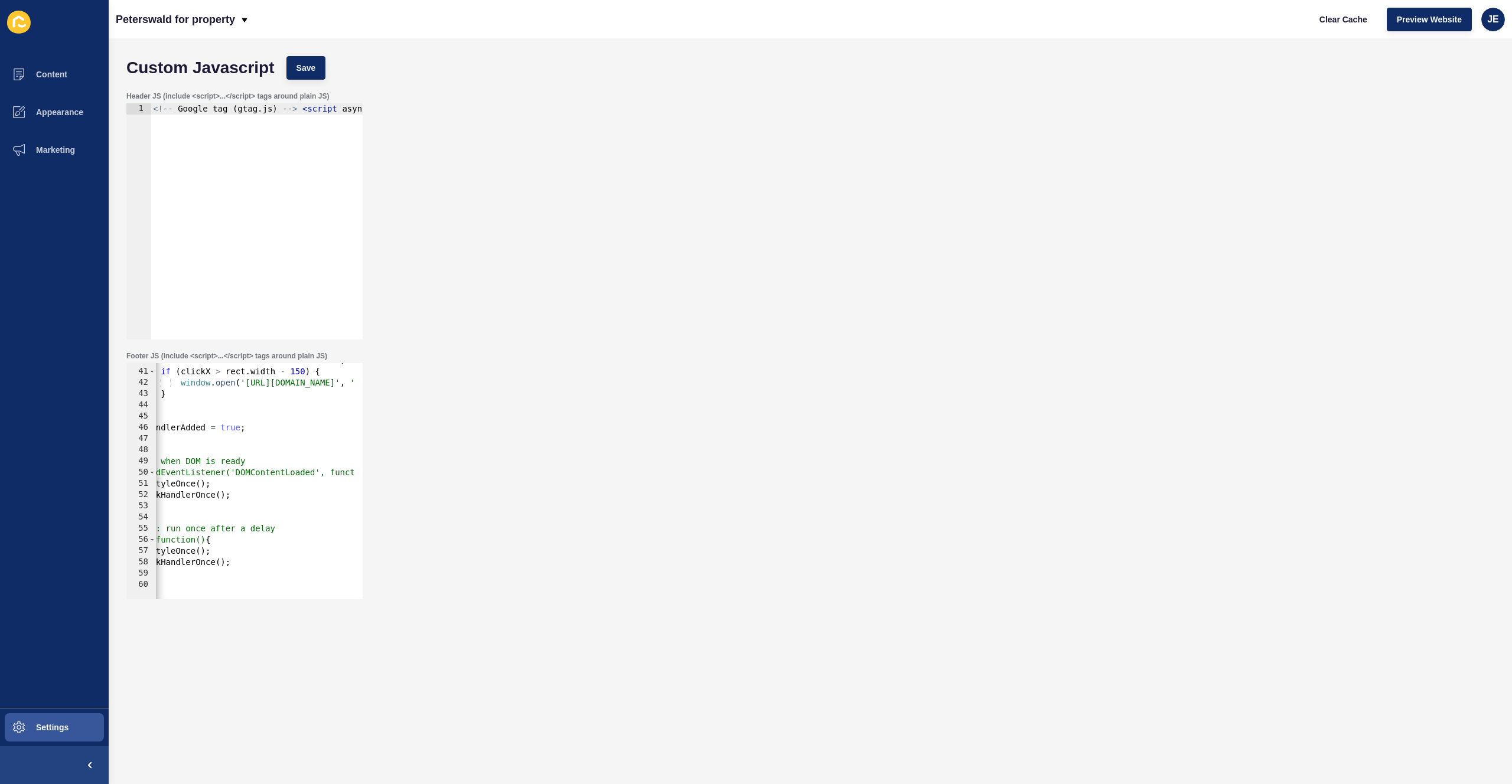
scroll to position [410, 0]
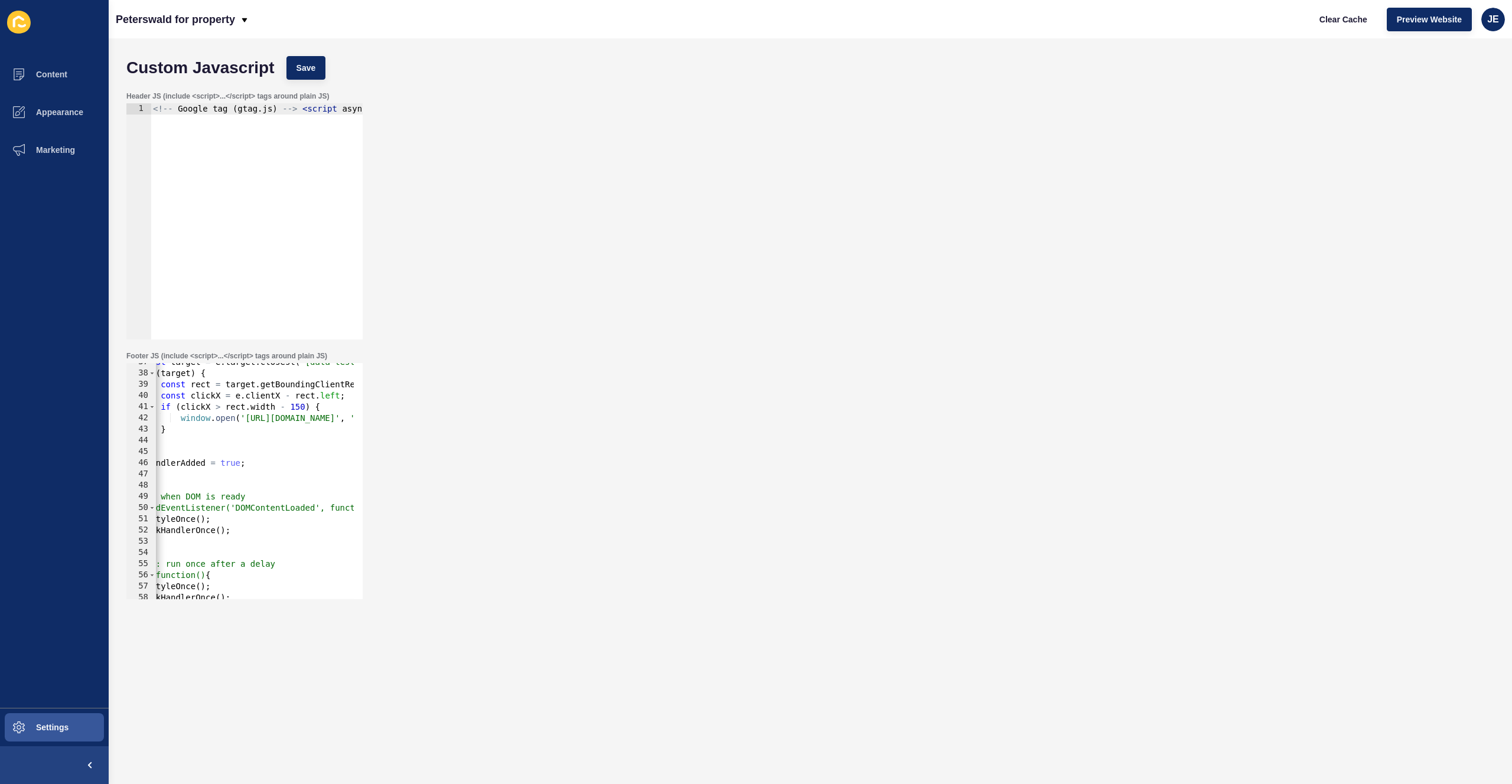
click at [299, 405] on div "const target = e . target . closest ( '[data-testid="enquiry-buttons"]' ) ; if …" at bounding box center [337, 481] width 476 height 250
click at [311, 68] on span "Save" at bounding box center [306, 67] width 19 height 12
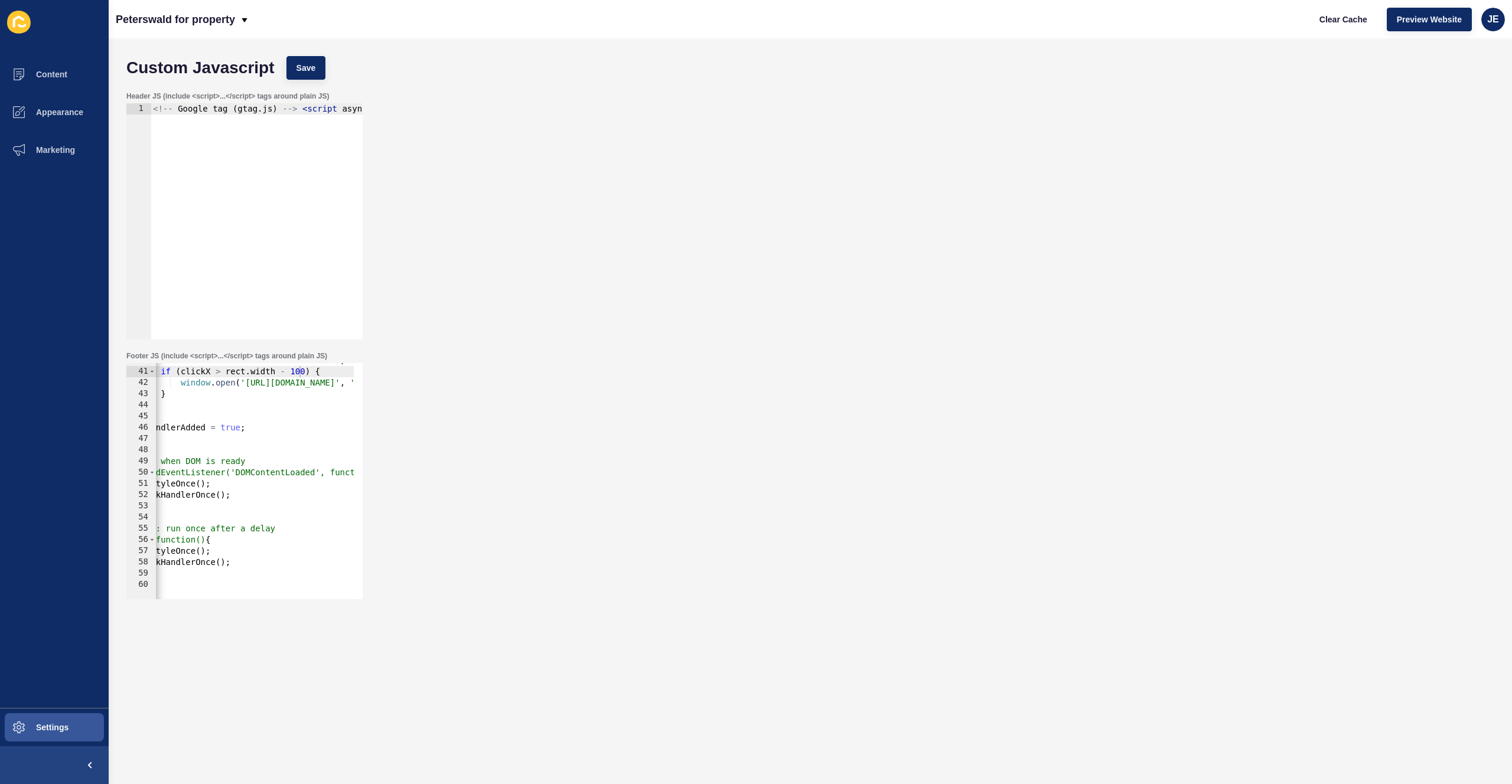
scroll to position [0, 47]
click at [252, 568] on div "const clickX = e . clientX - rect . left ; if ( clickX > rect . width - 100 ) {…" at bounding box center [337, 479] width 476 height 250
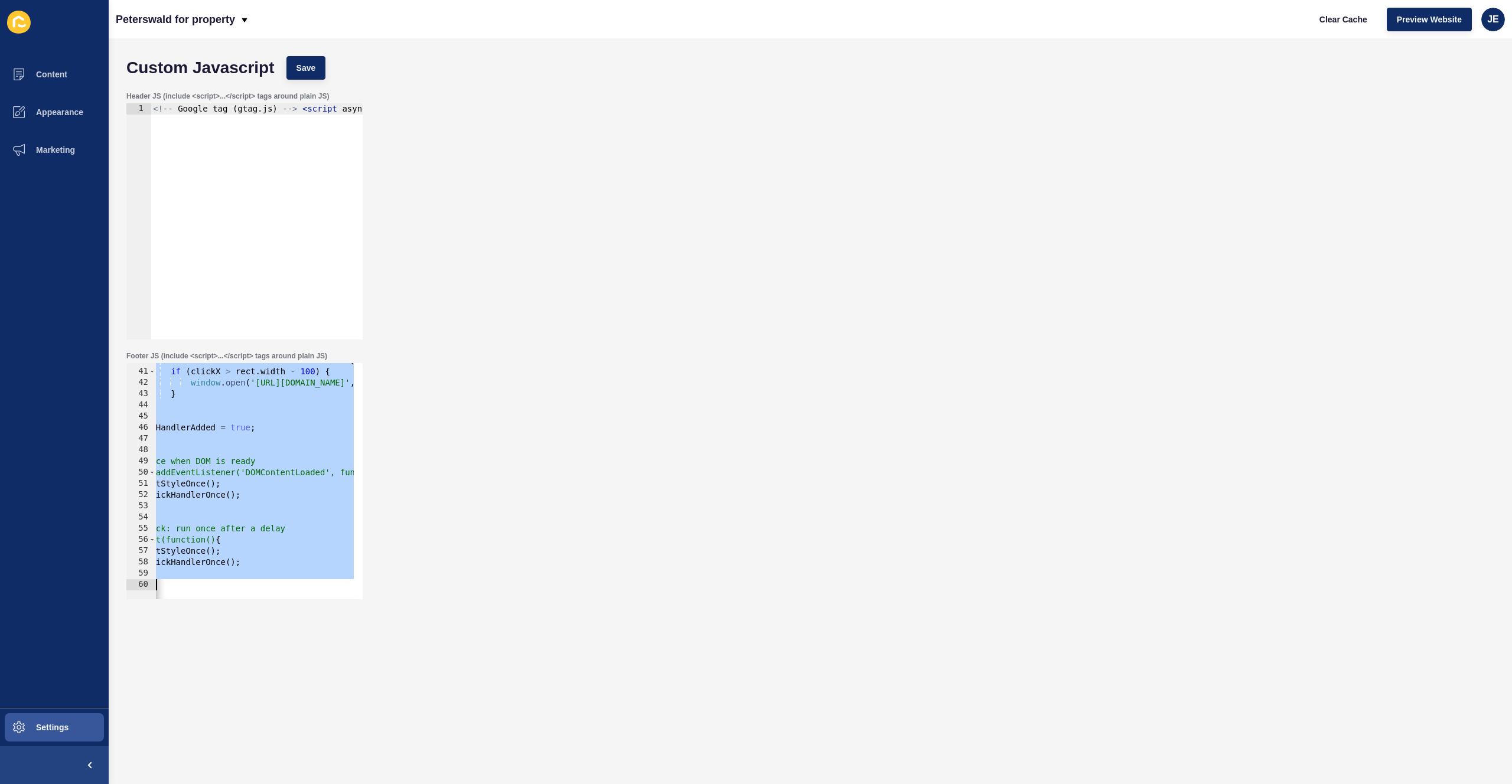
paste textarea
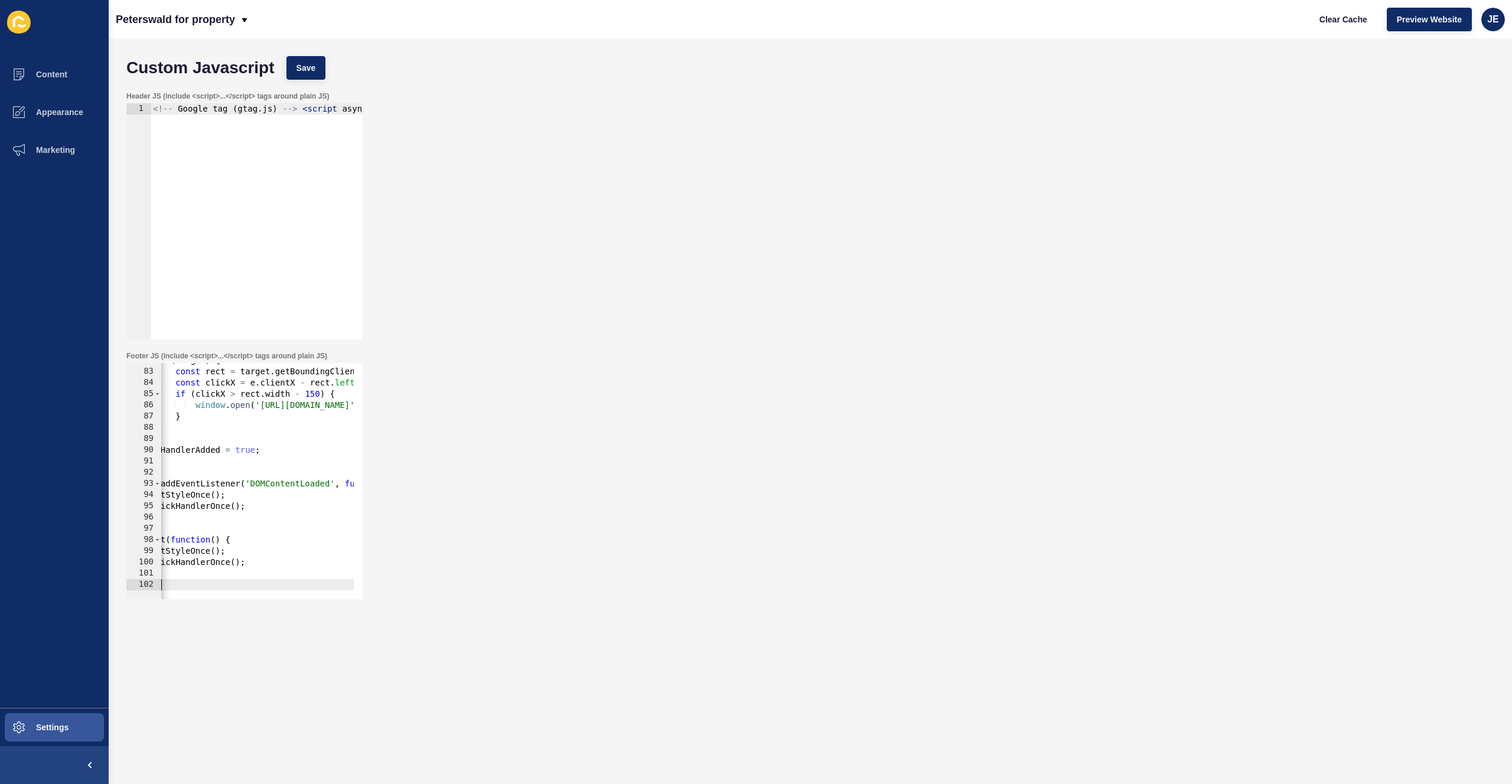
scroll to position [917, 0]
click at [324, 71] on button "Save" at bounding box center [306, 68] width 39 height 24
click at [548, 115] on div "Header JS (include <script>...</script> tags around plain JS) 1 <!-- Google tag…" at bounding box center [810, 215] width 1380 height 260
type textarea "clickHandlerAdded = true;"
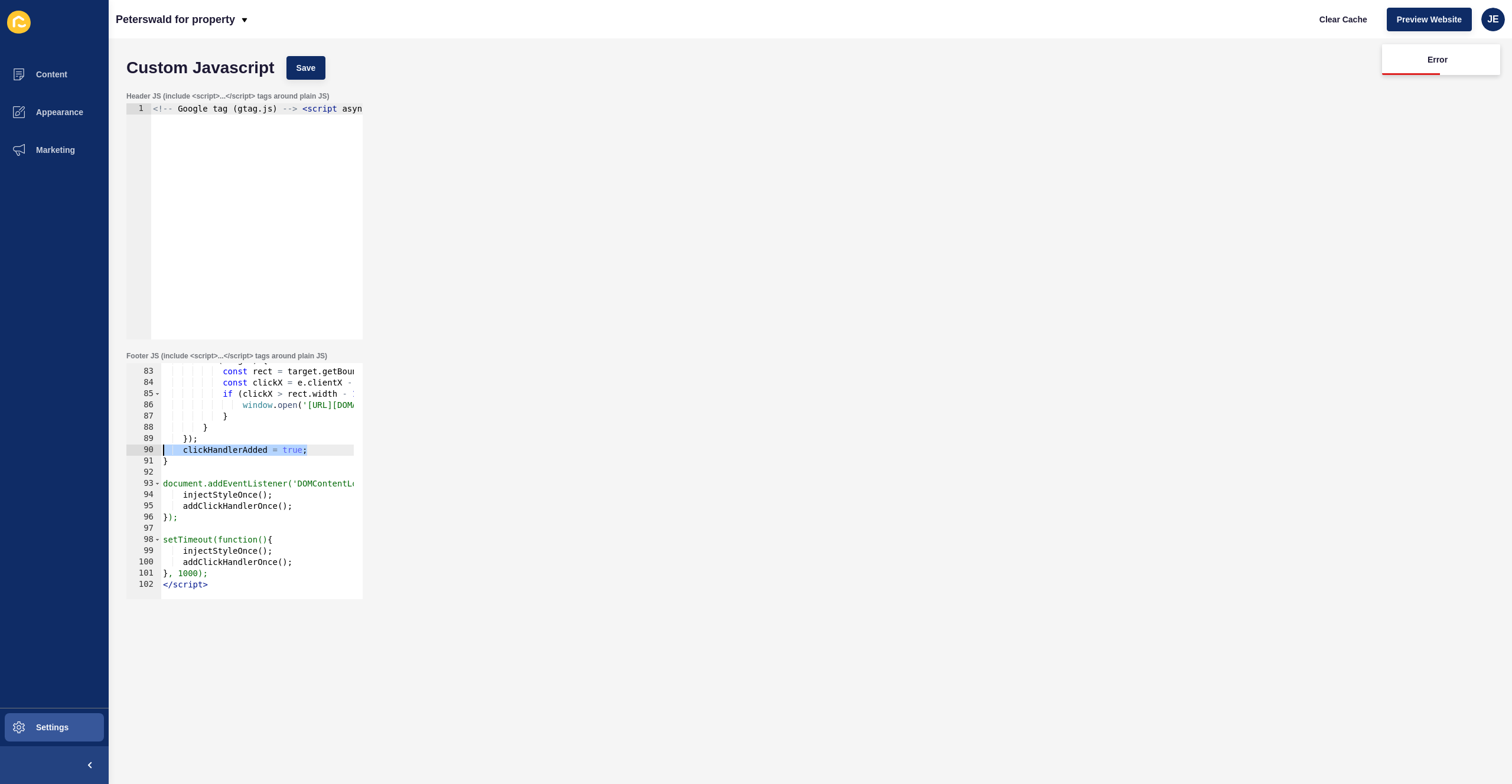
drag, startPoint x: 276, startPoint y: 449, endPoint x: 131, endPoint y: 448, distance: 145.0
click at [131, 448] on div "clickHandlerAdded = true; 82 83 84 85 86 87 88 89 90 91 92 93 94 95 96 97 98 99…" at bounding box center [244, 481] width 236 height 236
click at [597, 337] on div "Header JS (include <script>...</script> tags around plain JS) 1 <!-- Google tag…" at bounding box center [810, 215] width 1380 height 260
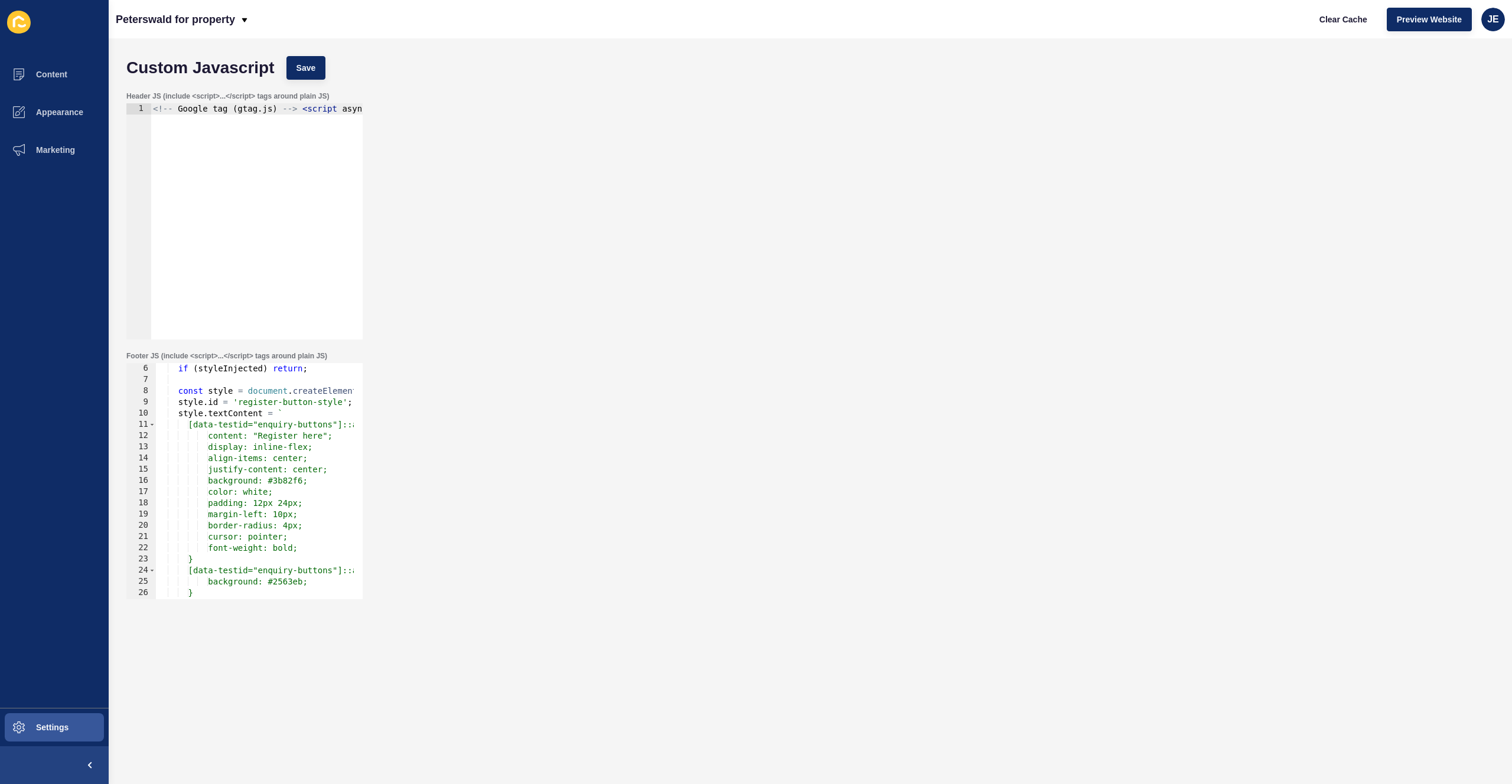
scroll to position [21, 0]
click at [256, 453] on div "let styleInjected = false; let clickHandlerAdded = false; function injectStyleO…" at bounding box center [394, 478] width 476 height 250
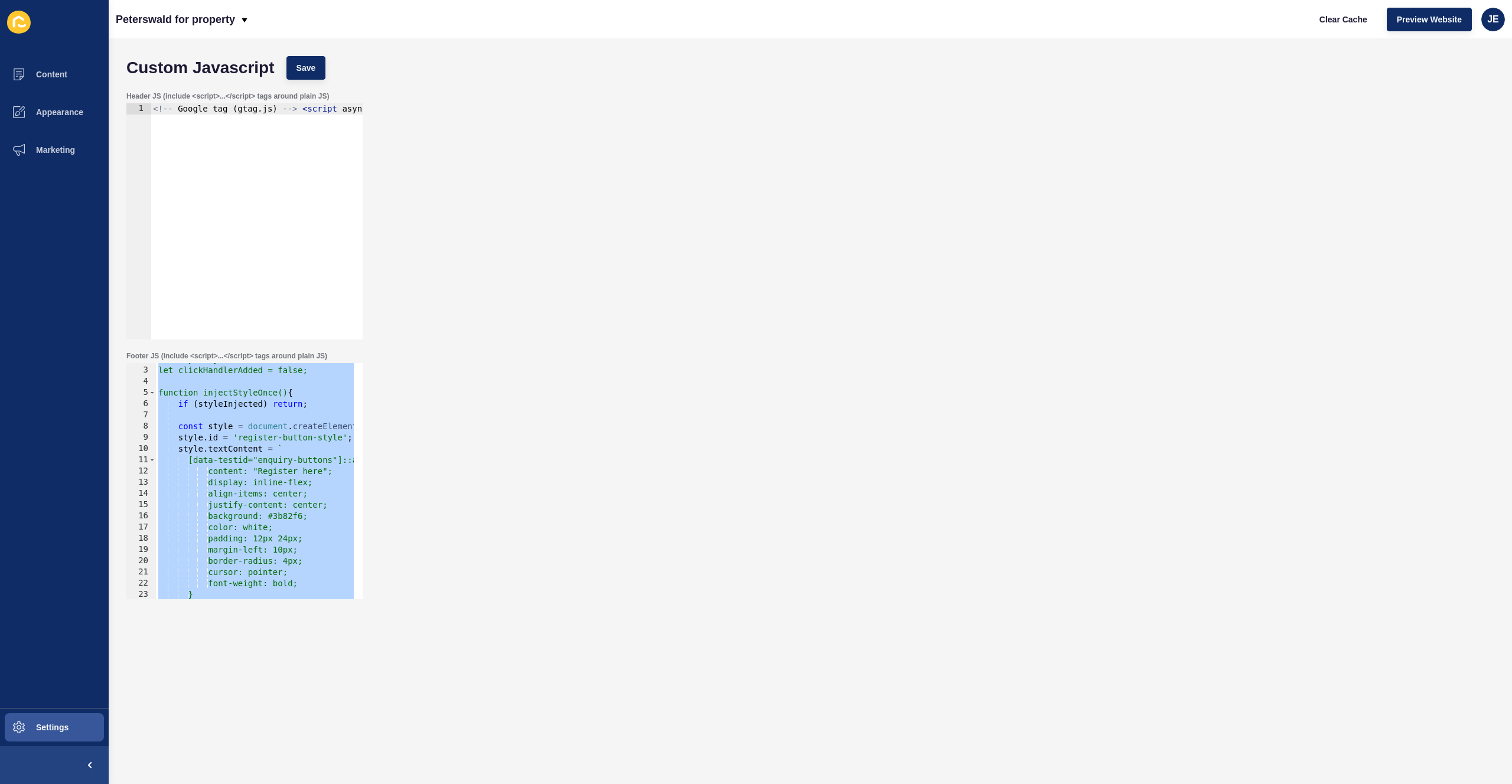
paste textarea
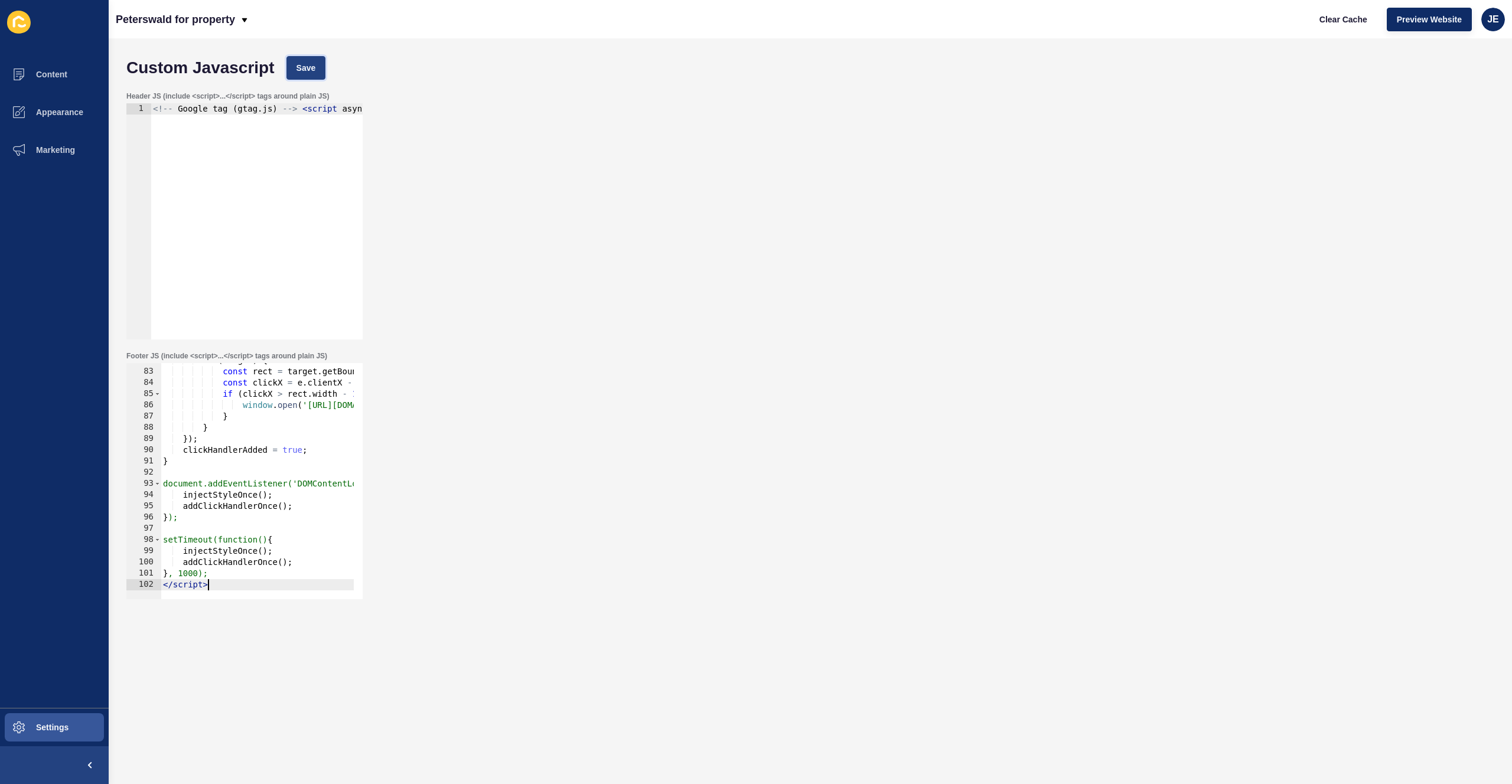
click at [302, 67] on span "Save" at bounding box center [306, 67] width 19 height 12
click at [1314, 17] on button "Clear Cache" at bounding box center [1343, 19] width 68 height 24
click at [233, 461] on div "if ( target ) { const rect = target . getBoundingClientRect ( ) ; const clickX …" at bounding box center [399, 479] width 476 height 250
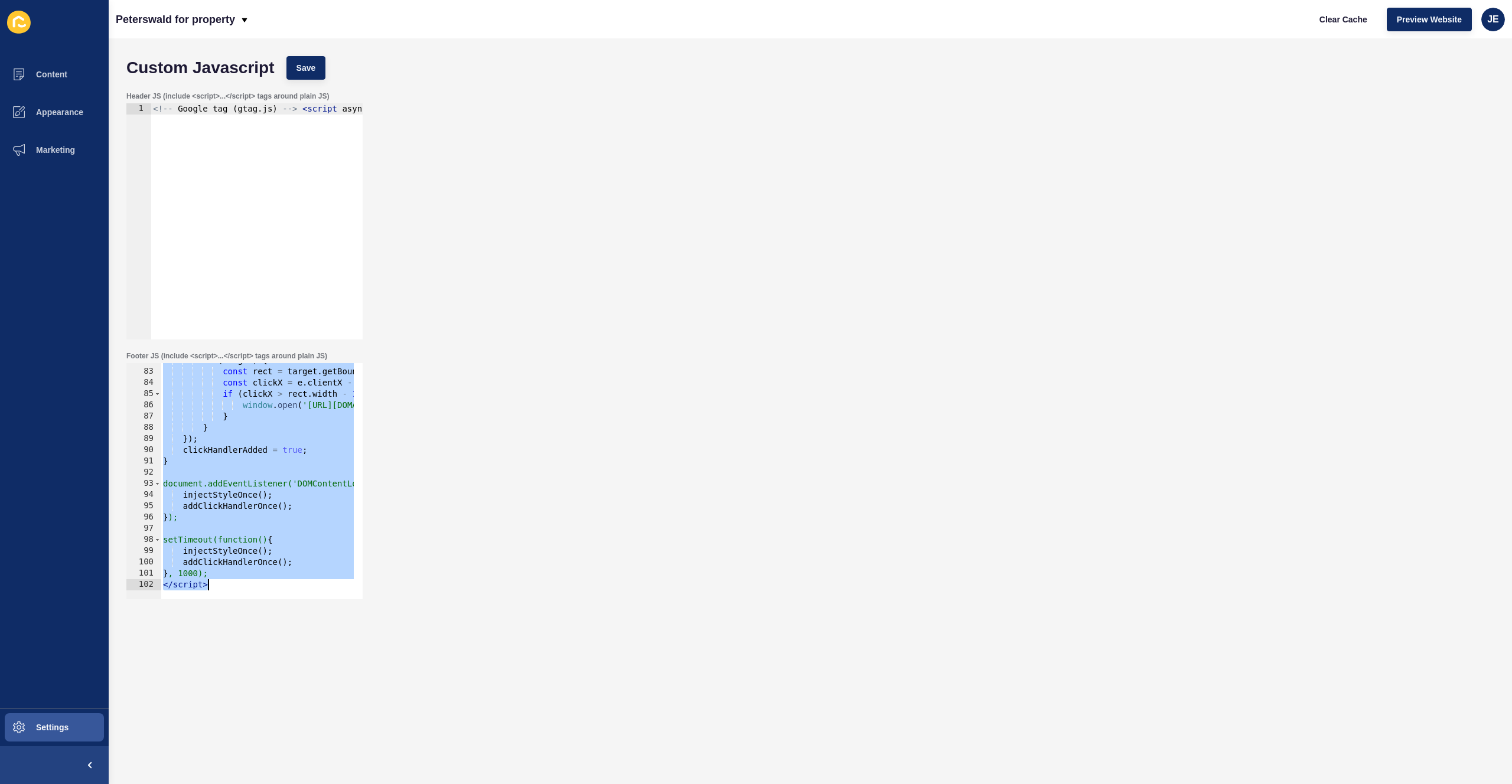
paste textarea
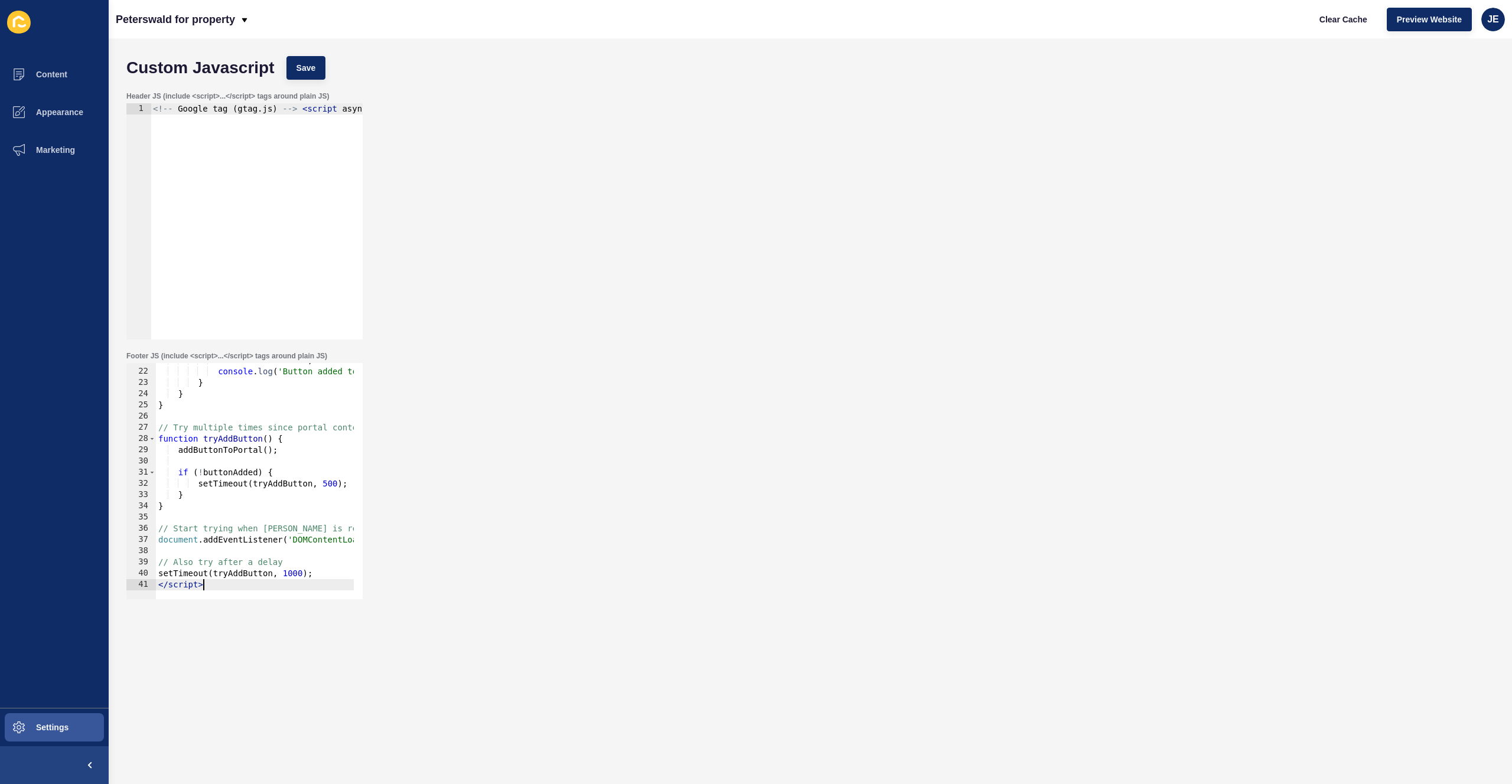
scroll to position [0, 0]
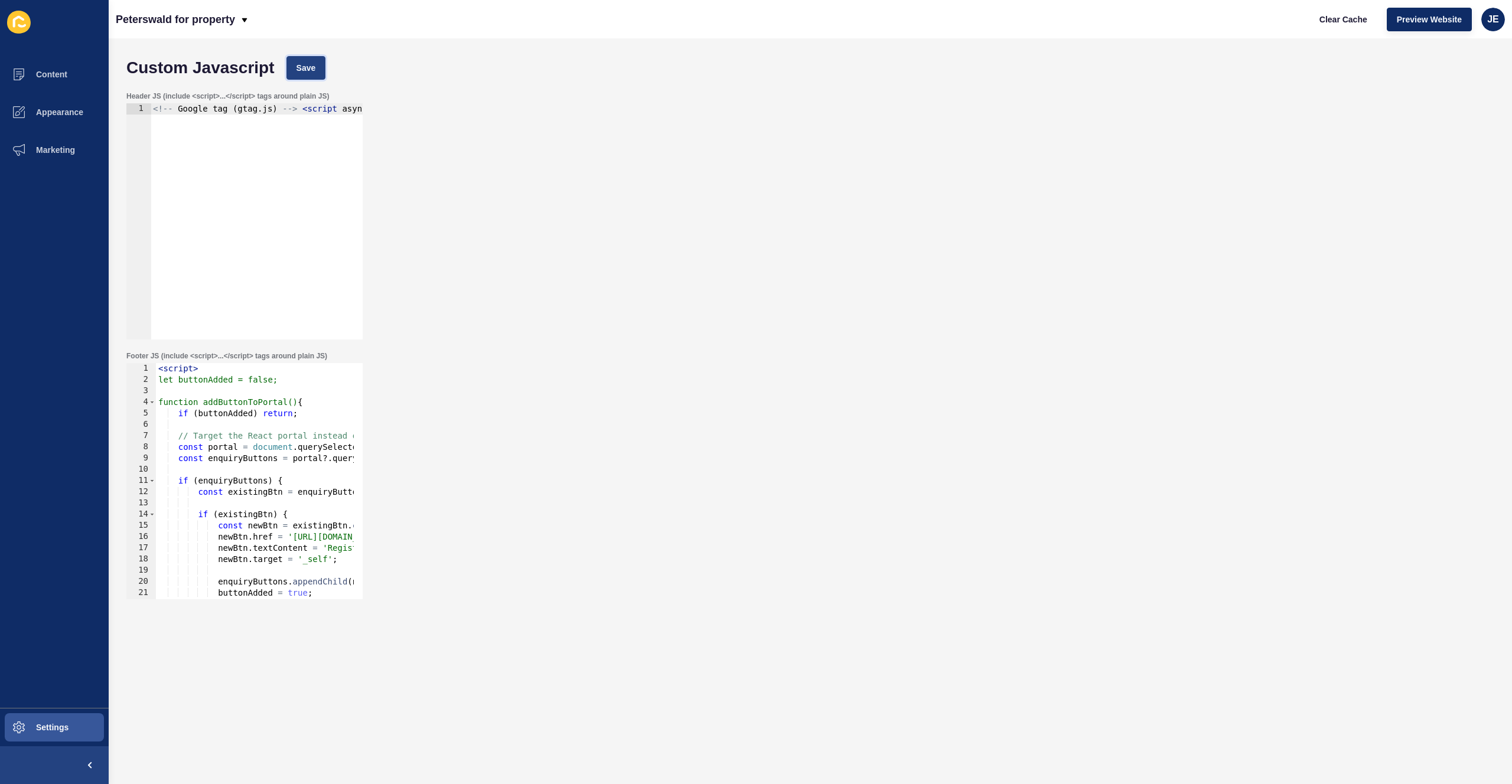
click at [311, 70] on span "Save" at bounding box center [306, 67] width 19 height 12
click at [1324, 14] on span "Clear Cache" at bounding box center [1343, 19] width 48 height 12
click at [686, 149] on div "Header JS (include <script>...</script> tags around plain JS) 1 <!-- Google tag…" at bounding box center [810, 215] width 1380 height 260
click at [311, 78] on button "Save" at bounding box center [306, 68] width 39 height 24
click at [1344, 19] on span "Clear Cache" at bounding box center [1343, 19] width 48 height 12
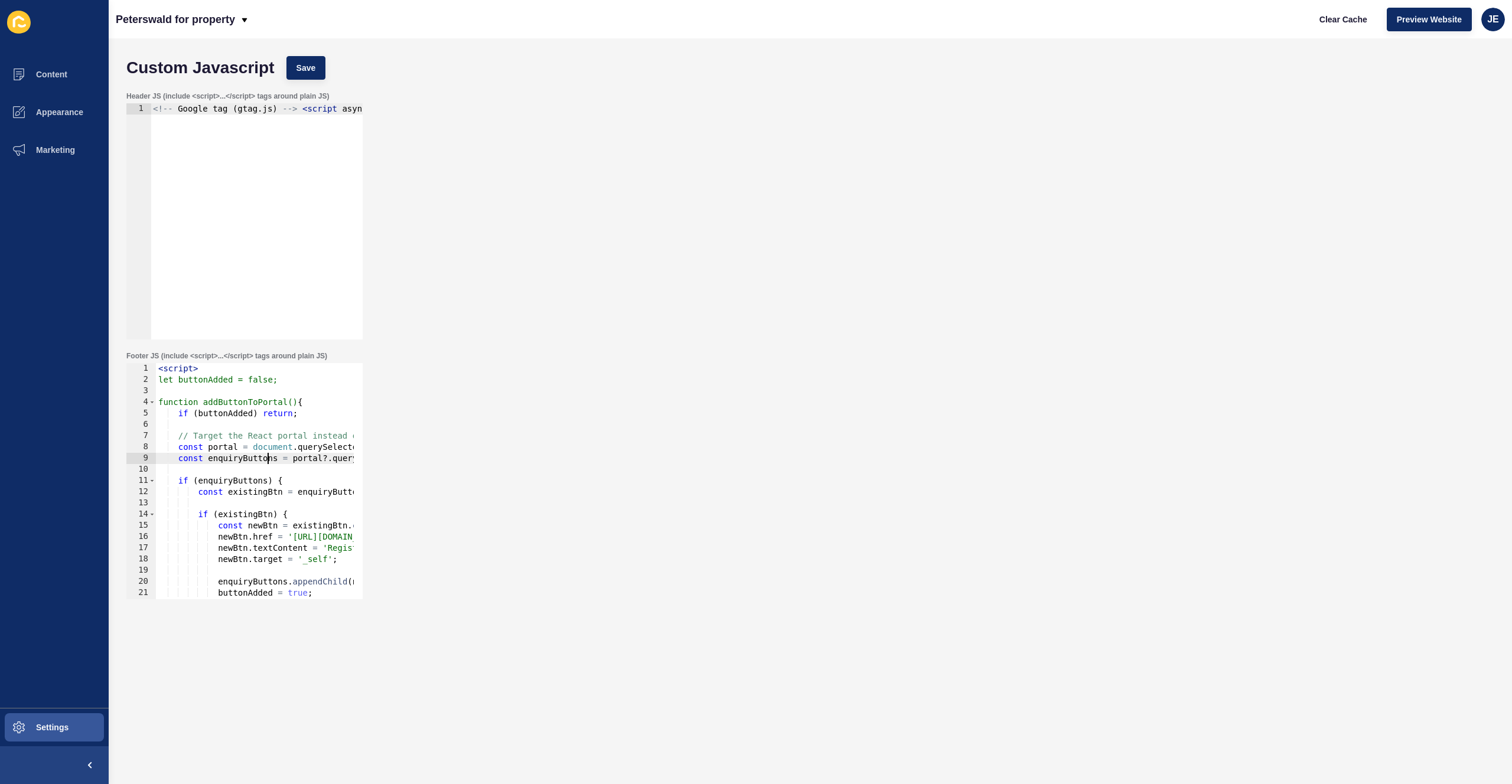
click at [269, 461] on div "< script > let buttonAdded = false; function addButtonToPortal() { if ( buttonA…" at bounding box center [367, 488] width 421 height 250
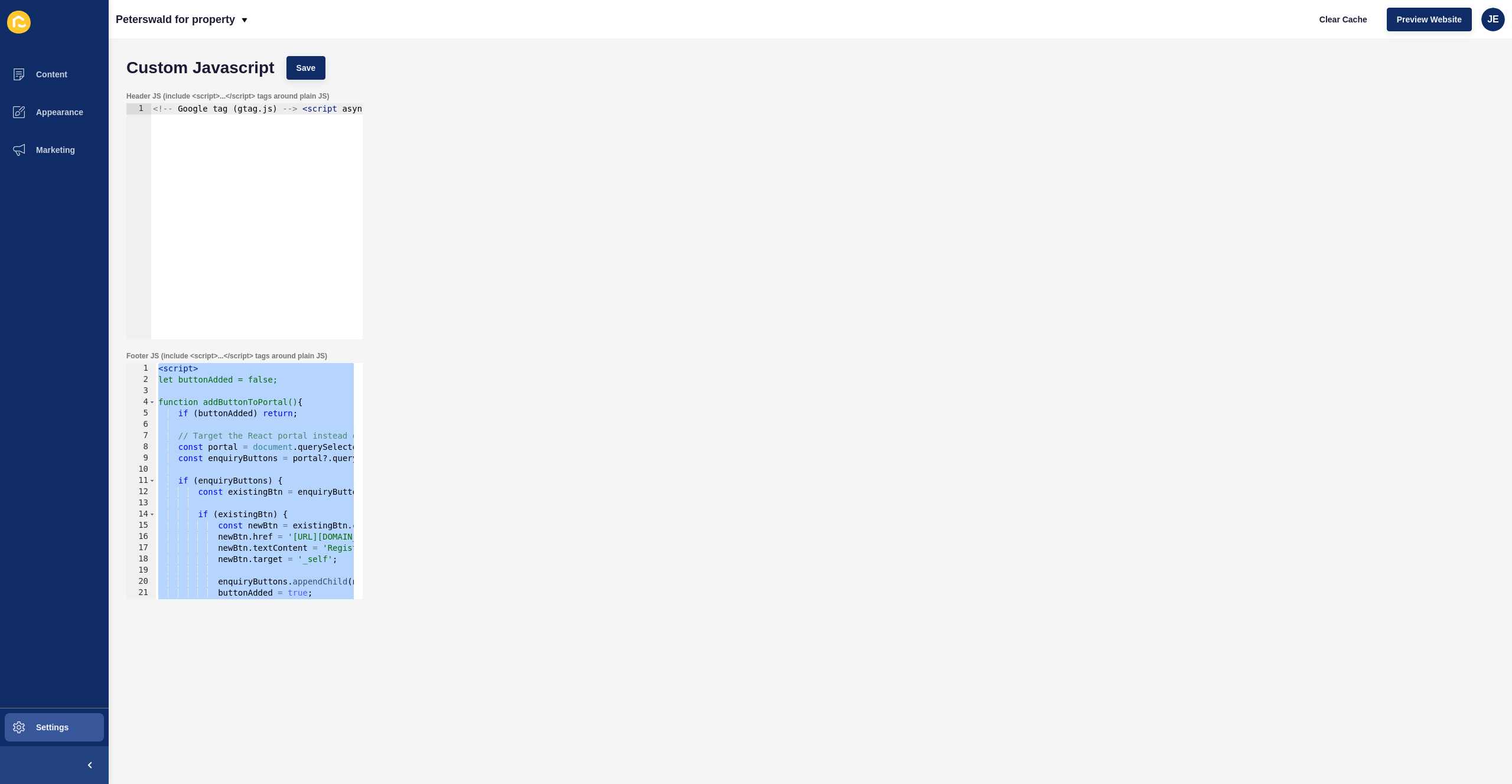
paste textarea
type textarea "</script>"
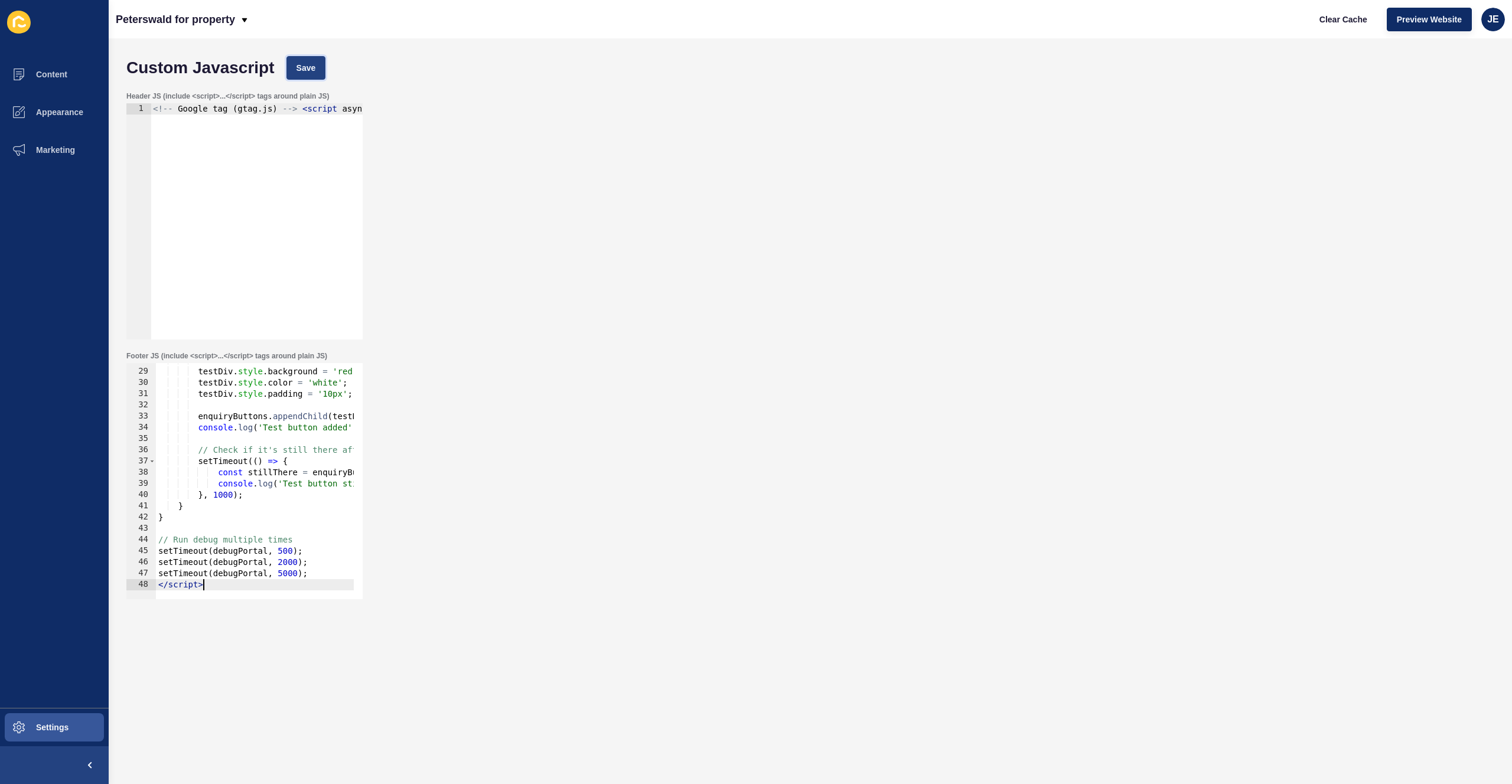
click at [306, 64] on span "Save" at bounding box center [306, 67] width 19 height 12
click at [1329, 27] on button "Clear Cache" at bounding box center [1343, 19] width 68 height 24
click at [213, 436] on div "testDiv . textContent = 'TEST BUTTON' ; testDiv . style . background = 'red' ; …" at bounding box center [369, 479] width 426 height 250
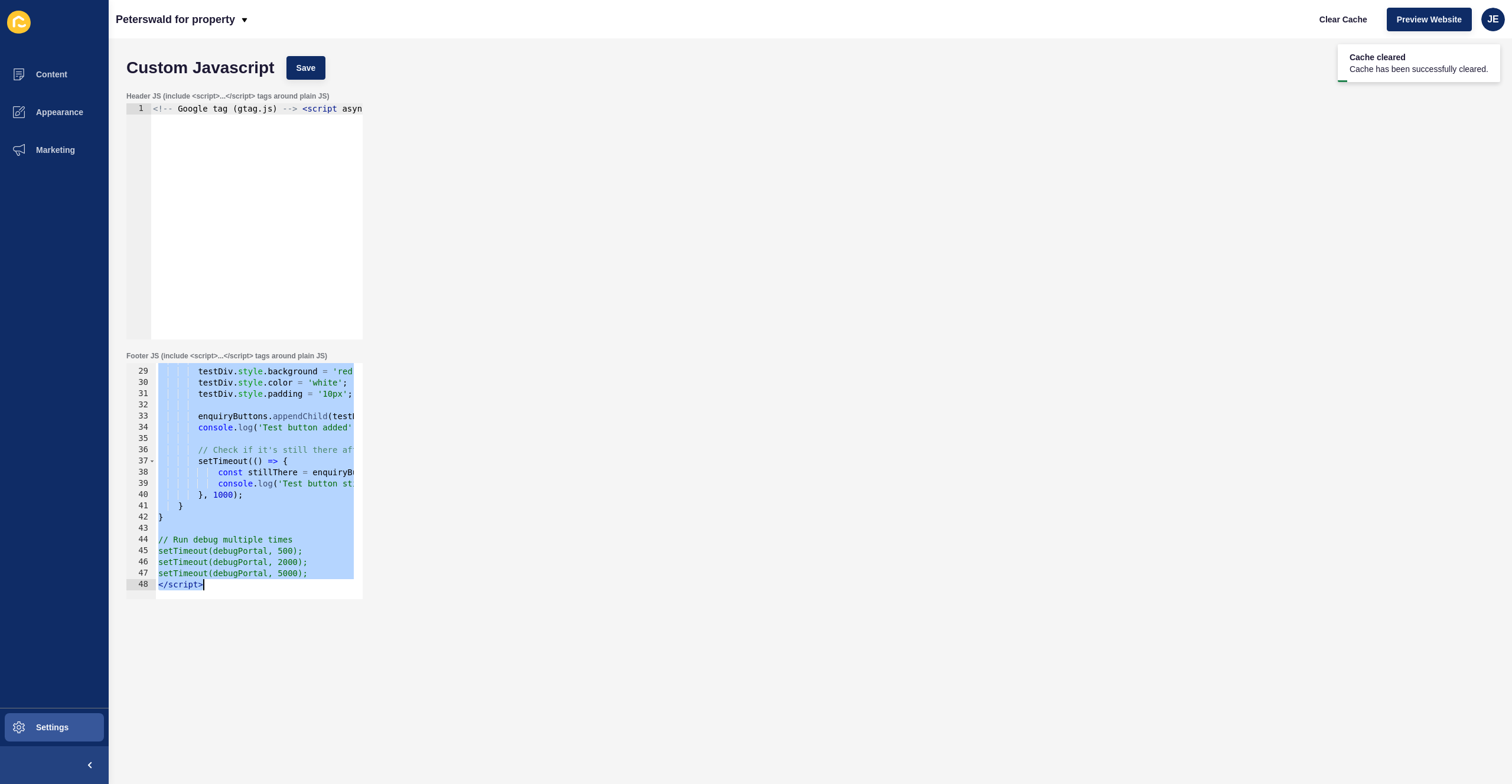
paste textarea
type textarea "</script>"
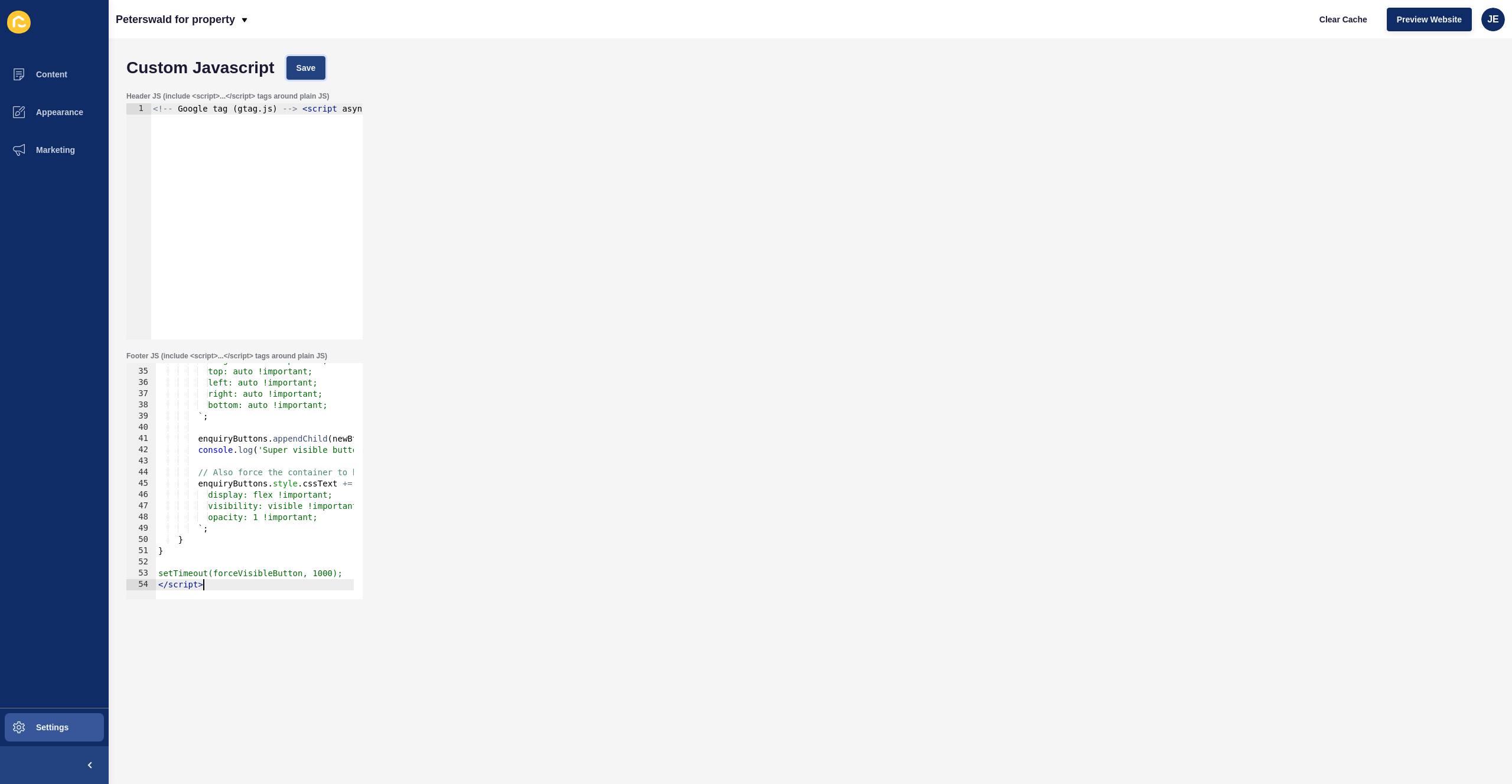
click at [309, 73] on span "Save" at bounding box center [306, 67] width 19 height 12
click at [1341, 24] on span "Clear Cache" at bounding box center [1343, 19] width 48 height 12
click at [248, 426] on div "height: auto !important; top: auto !important; left: auto !important; right: au…" at bounding box center [369, 479] width 426 height 250
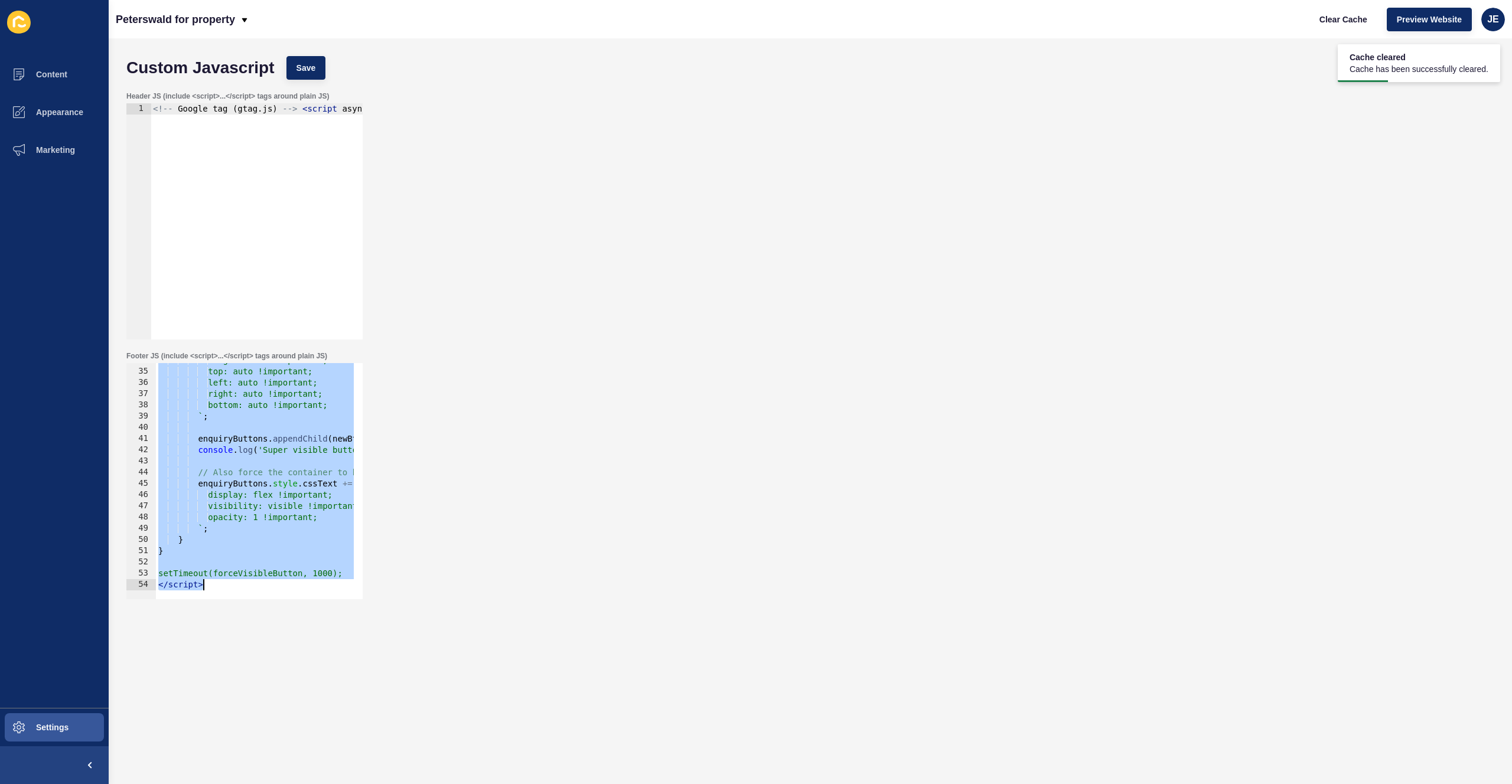
paste textarea
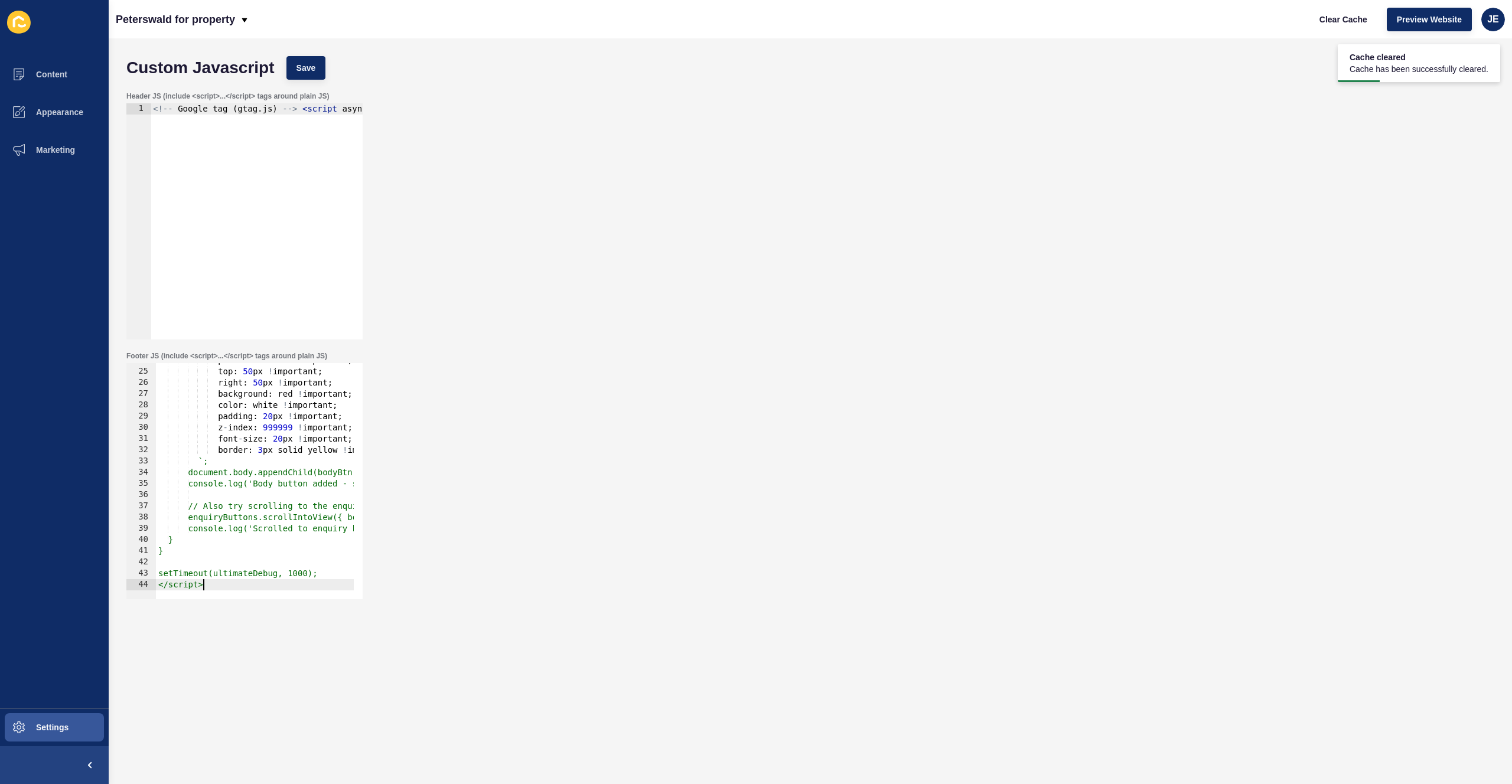
scroll to position [266, 0]
click at [319, 73] on button "Save" at bounding box center [306, 68] width 39 height 24
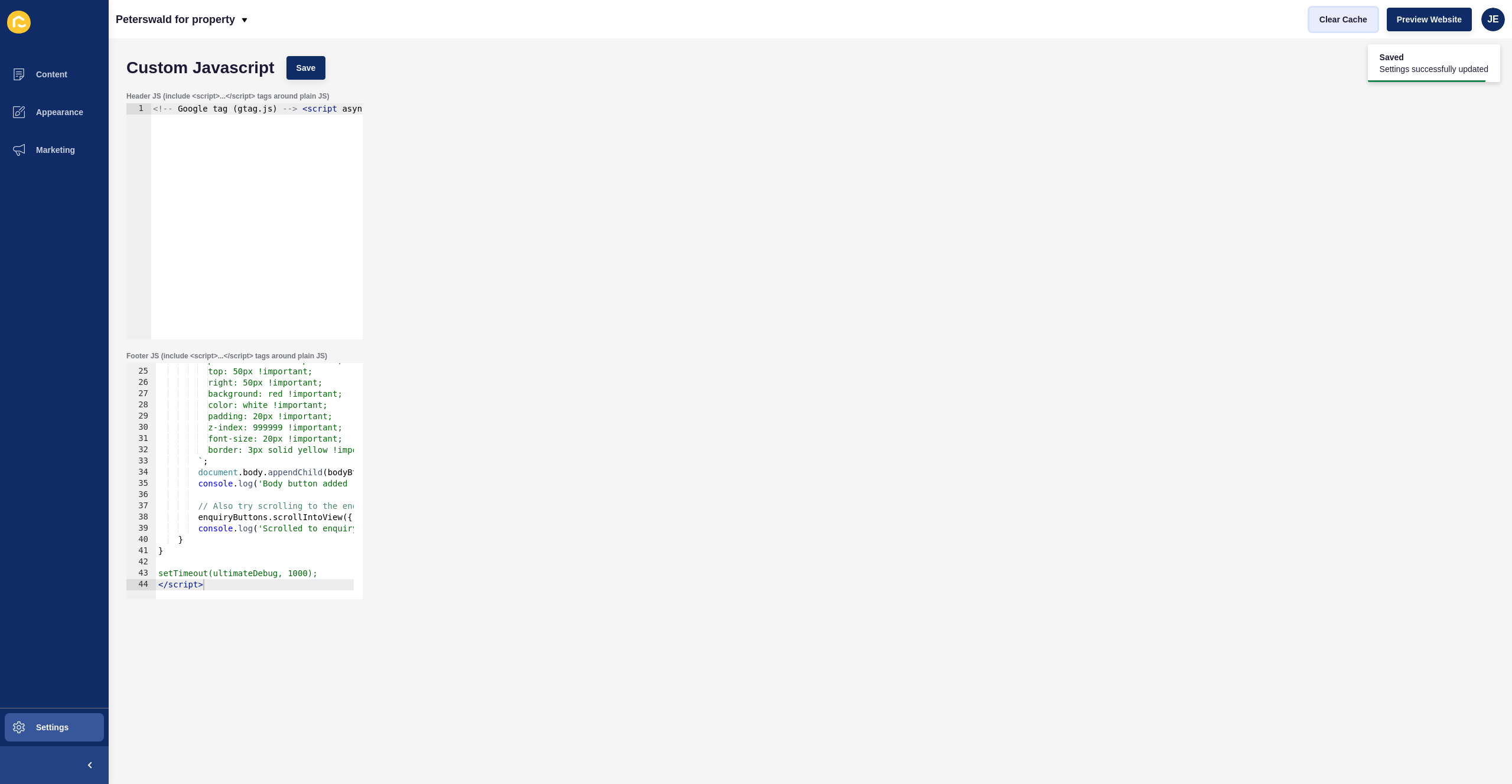
click at [1352, 26] on button "Clear Cache" at bounding box center [1343, 19] width 68 height 24
click at [271, 406] on div "position: fixed !important; top: 50px !important; right: 50px !important; backg…" at bounding box center [369, 479] width 426 height 250
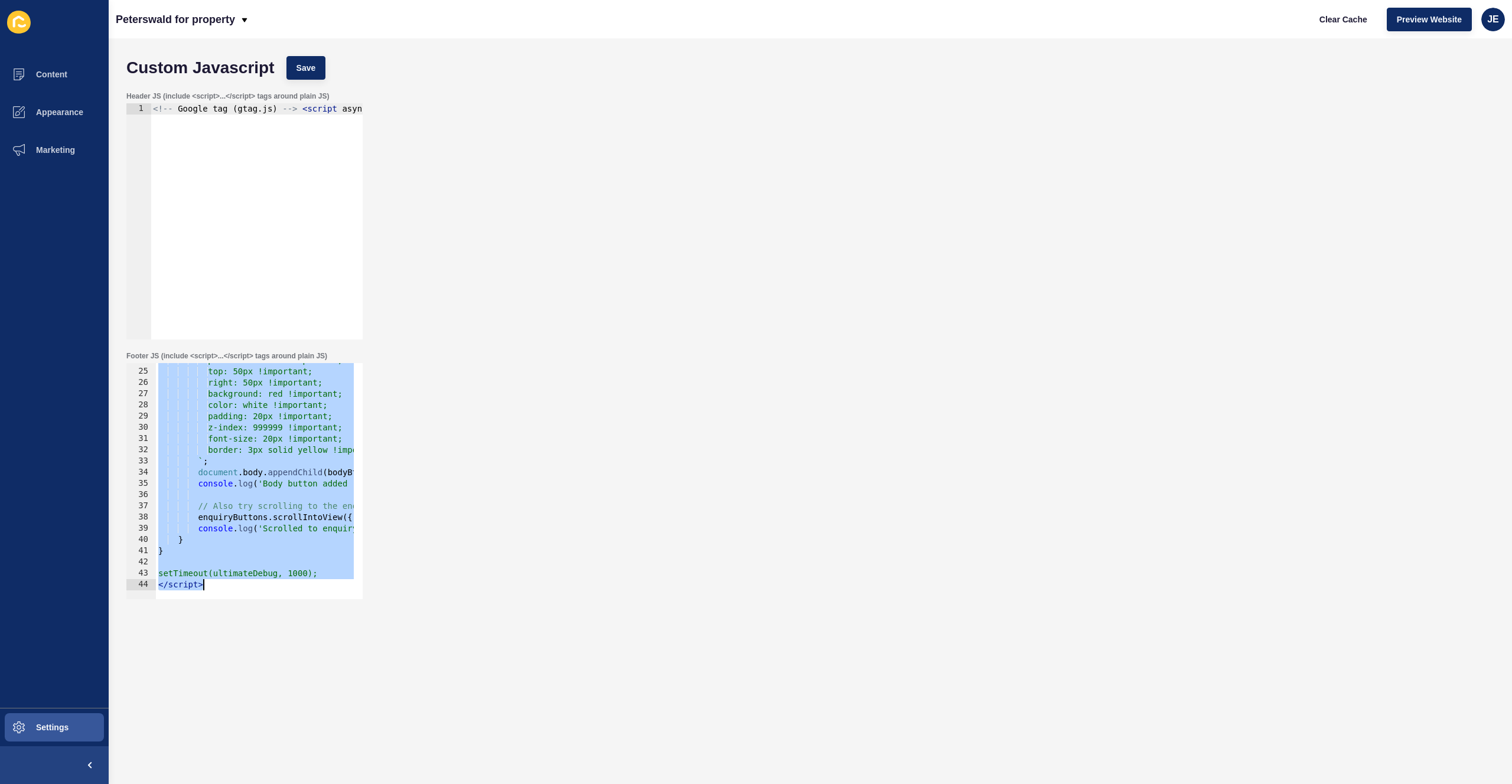
paste textarea
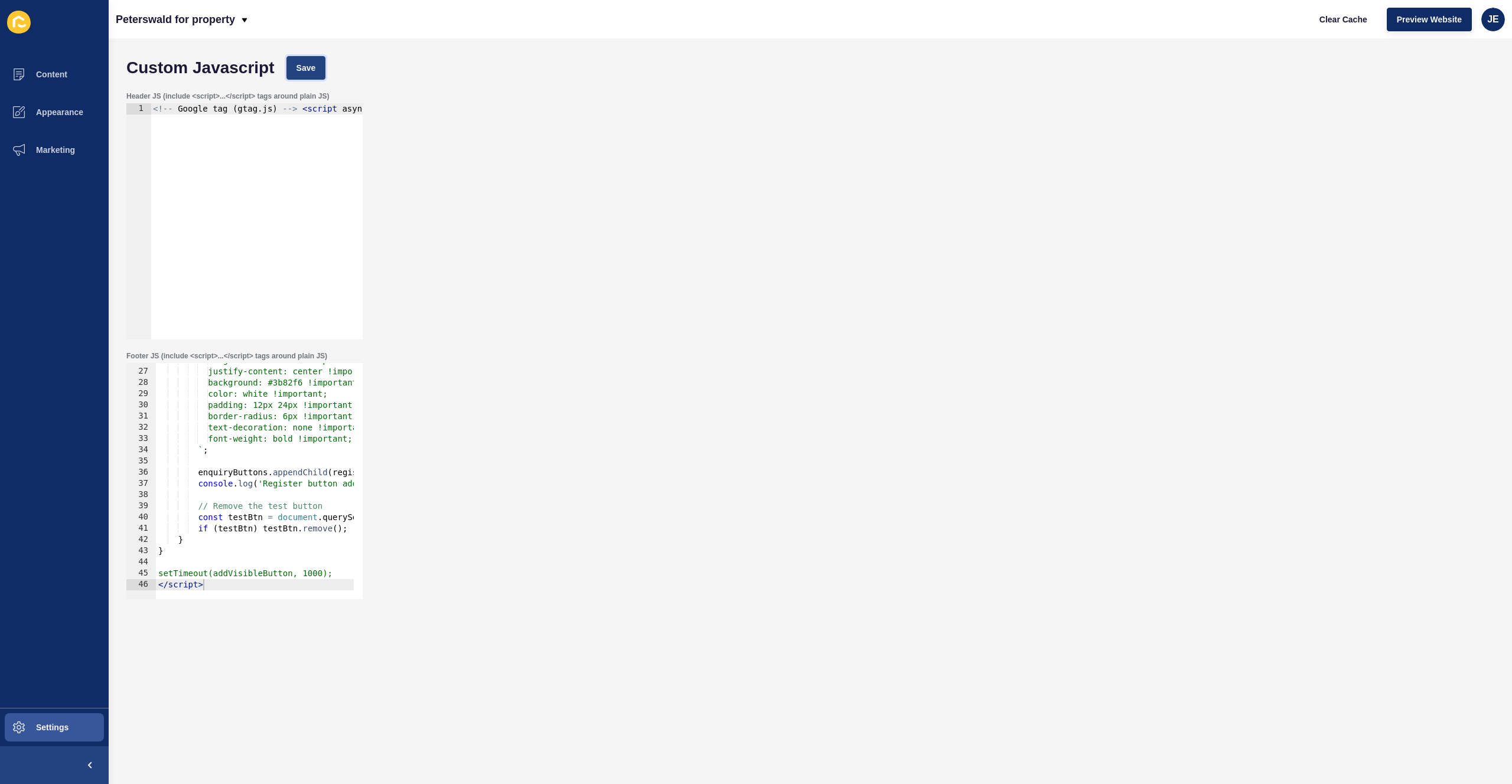
click at [297, 69] on span "Save" at bounding box center [306, 67] width 19 height 12
click at [1332, 24] on span "Clear Cache" at bounding box center [1343, 19] width 48 height 12
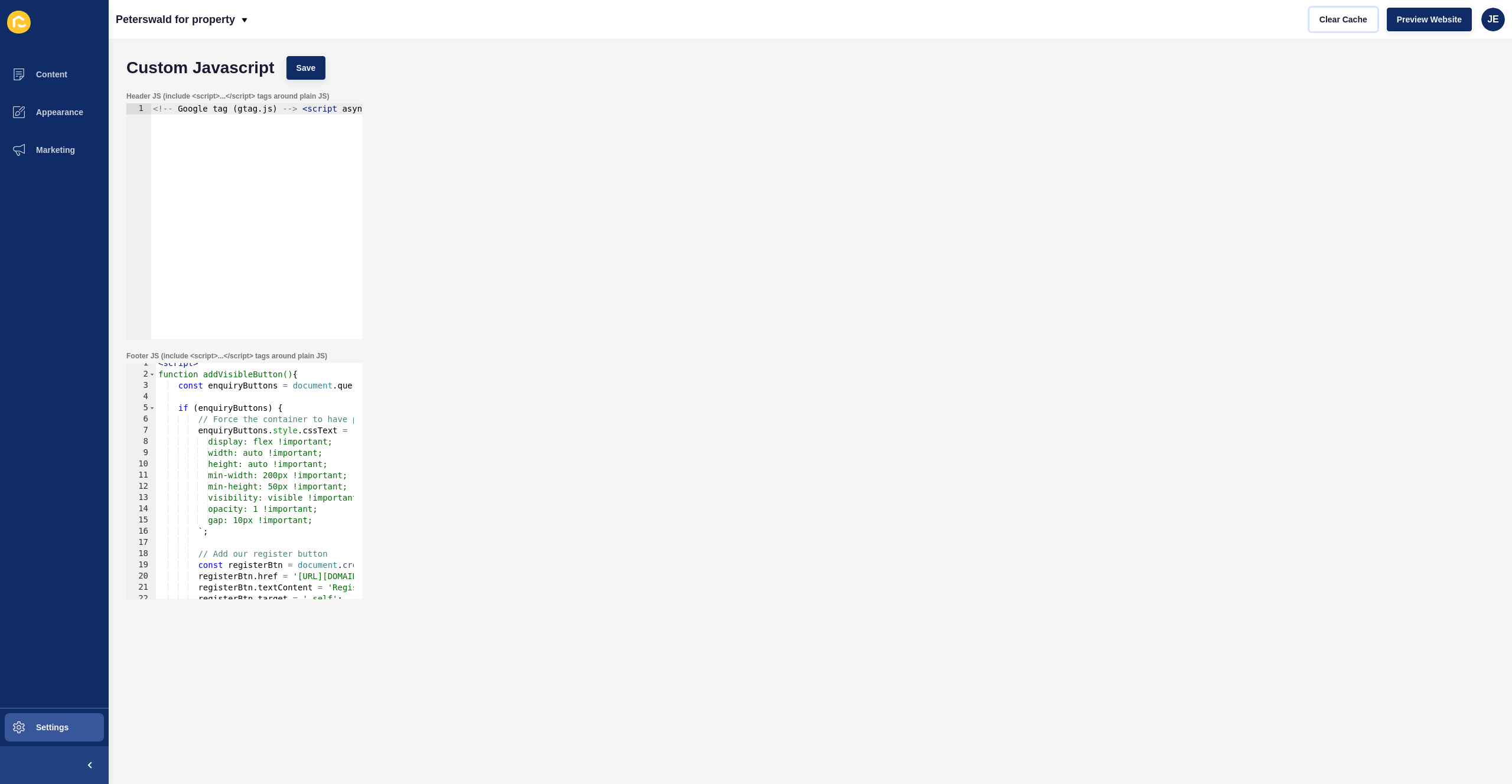
scroll to position [0, 0]
click at [271, 418] on div "< script > function addVisibleButton() { const enquiryButtons = document . quer…" at bounding box center [369, 488] width 426 height 250
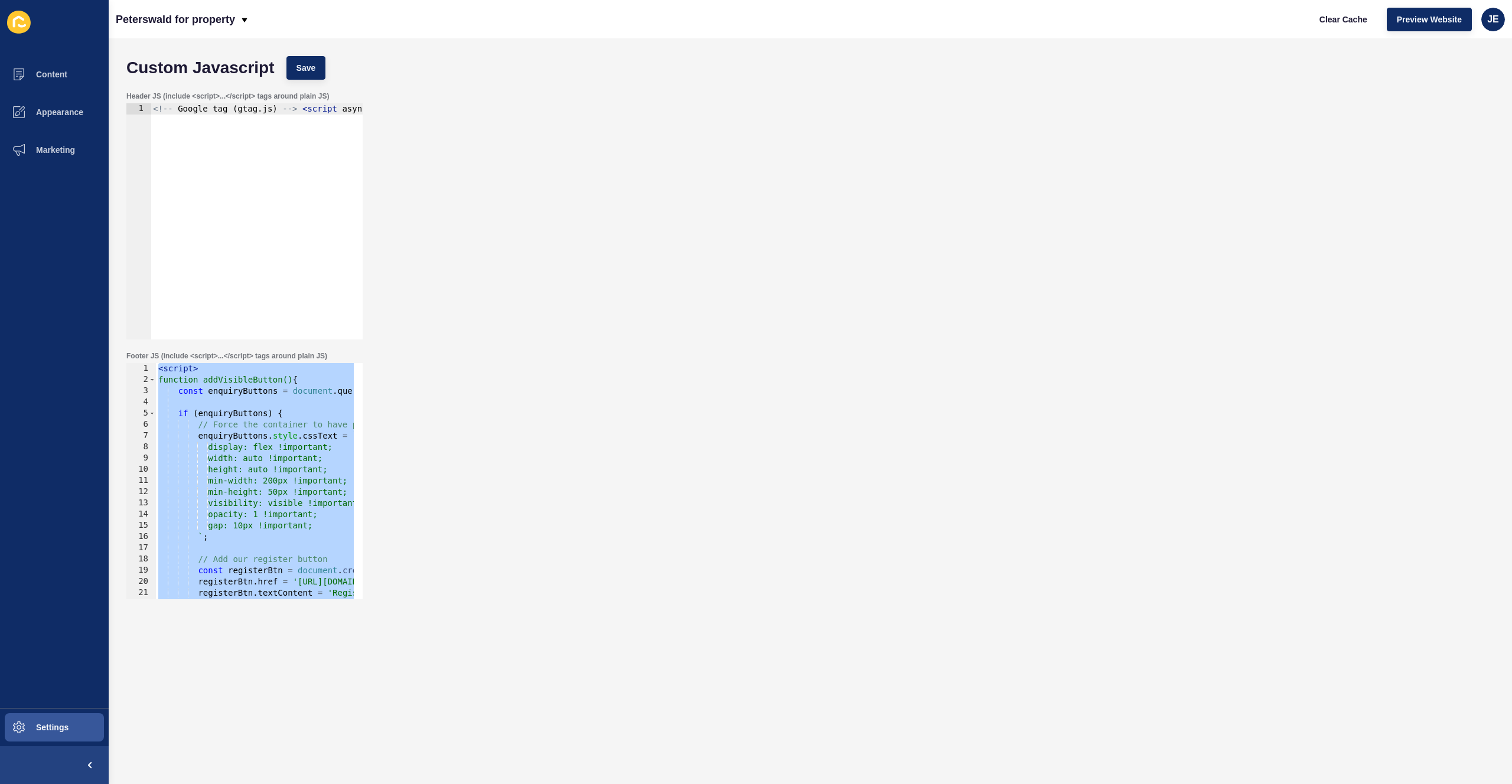
paste textarea
type textarea "</script>"
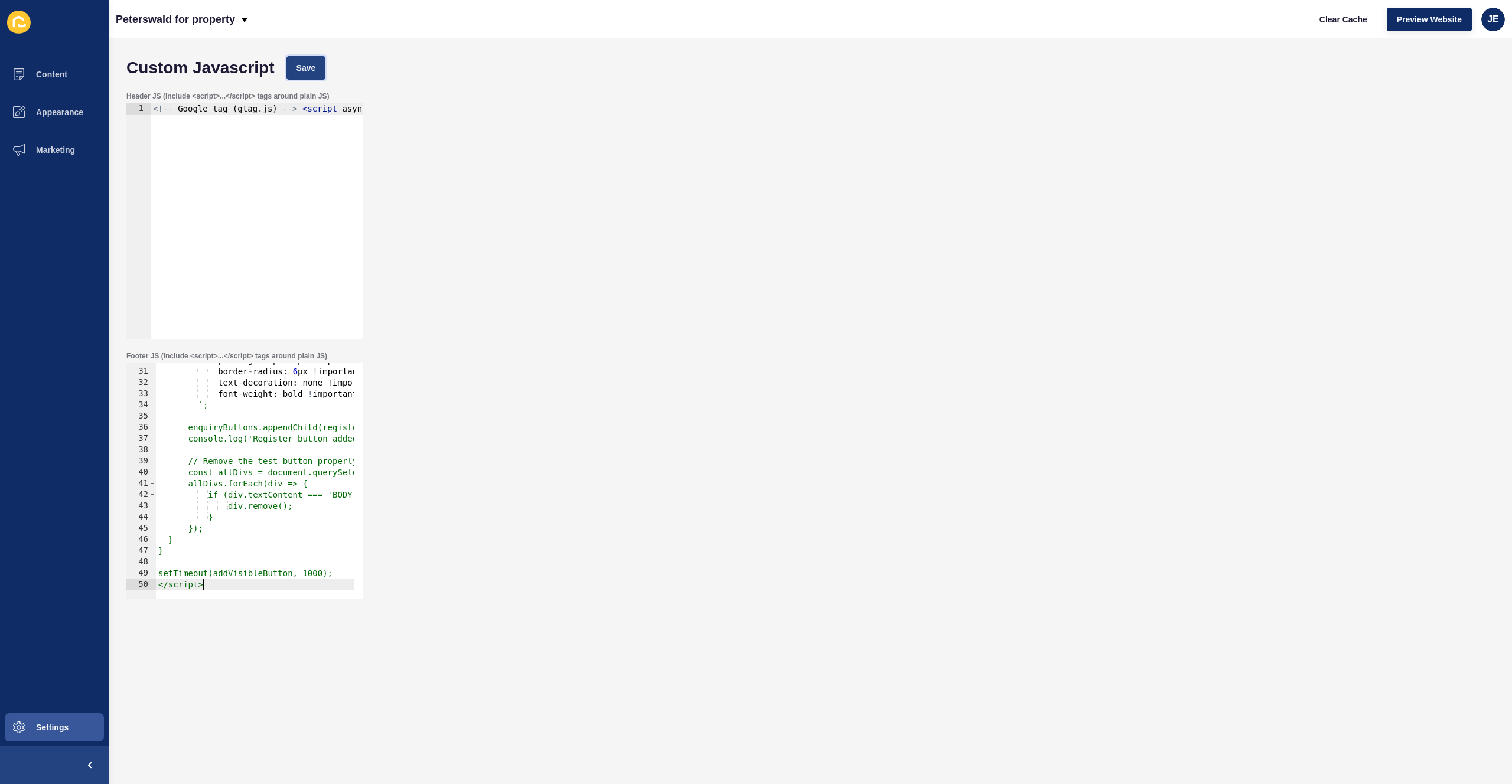
click at [315, 67] on span "Save" at bounding box center [306, 67] width 19 height 12
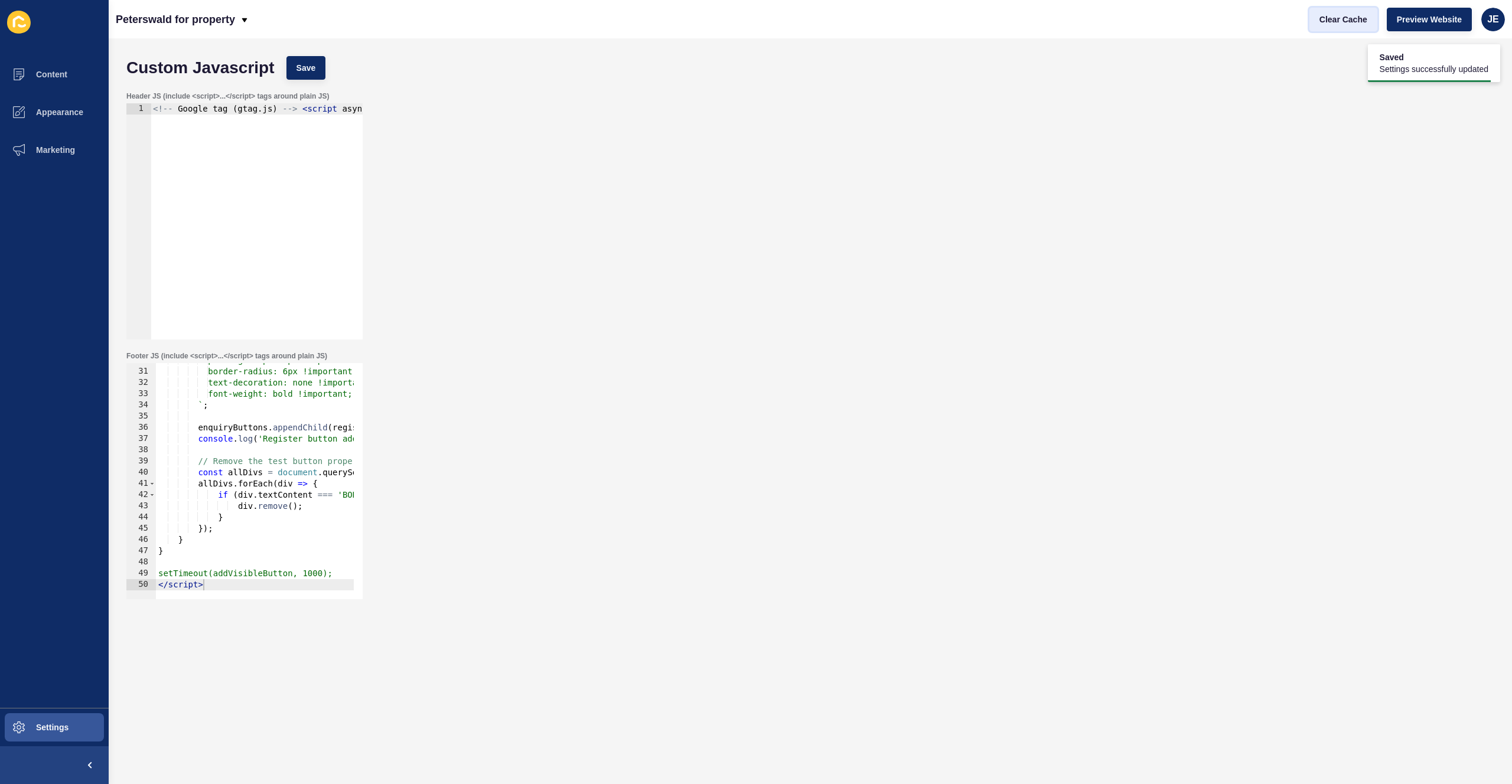
click at [1343, 17] on span "Clear Cache" at bounding box center [1343, 19] width 48 height 12
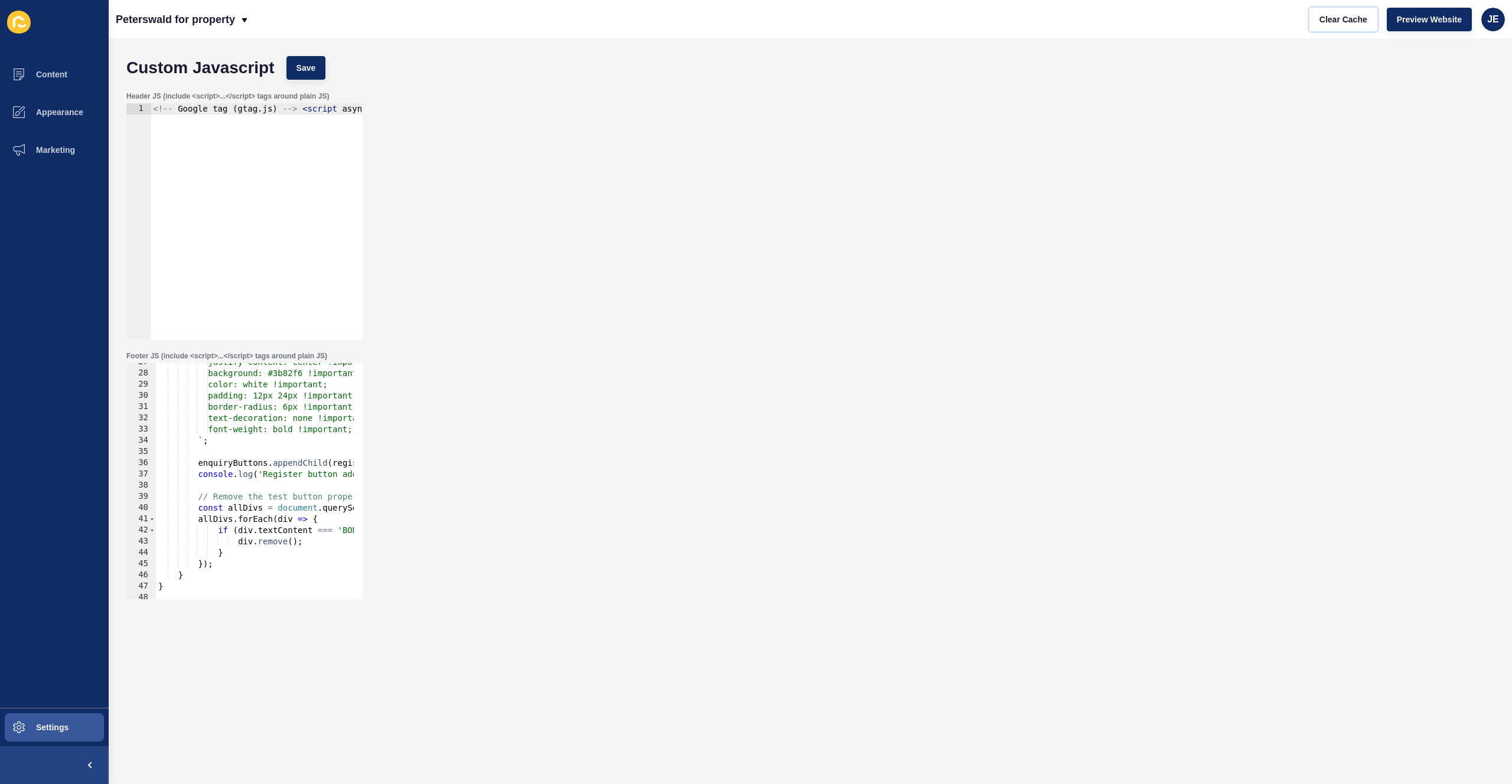
scroll to position [0, 0]
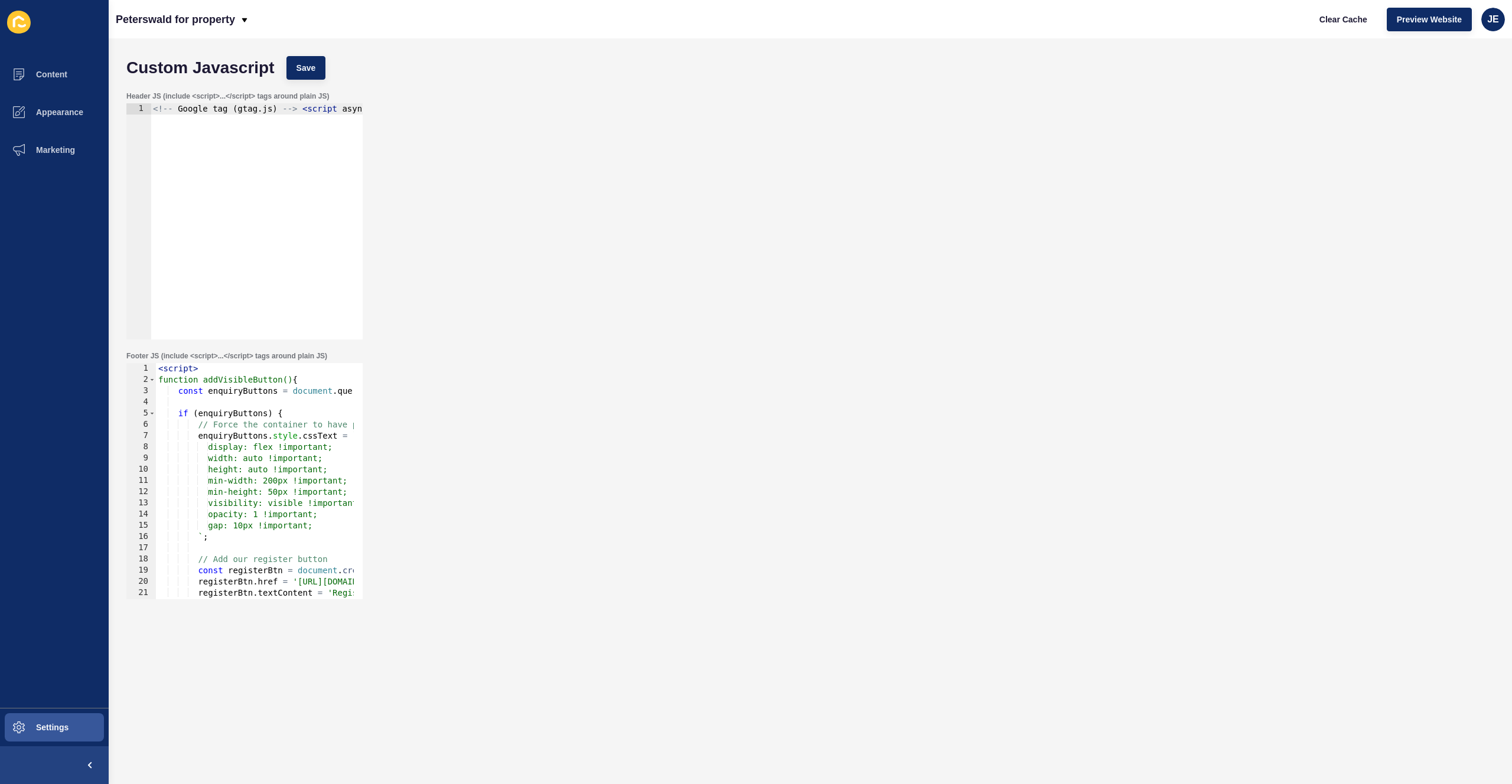
click at [228, 457] on div "< script > function addVisibleButton() { const enquiryButtons = document . quer…" at bounding box center [369, 488] width 426 height 250
type textarea "setTimeout(addVisibleButton, 1000); </script>"
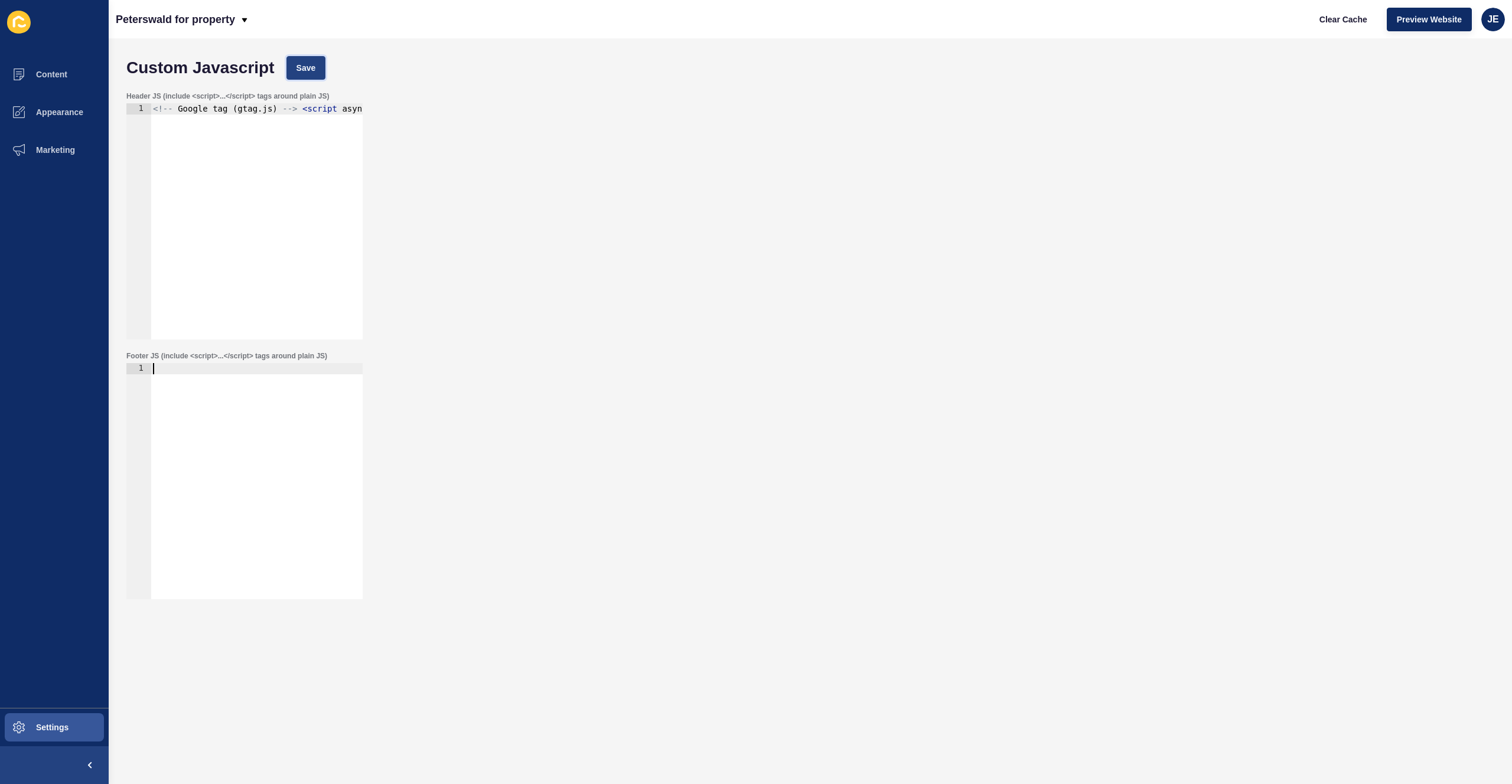
click at [287, 72] on button "Save" at bounding box center [306, 68] width 39 height 24
